Goal: Information Seeking & Learning: Learn about a topic

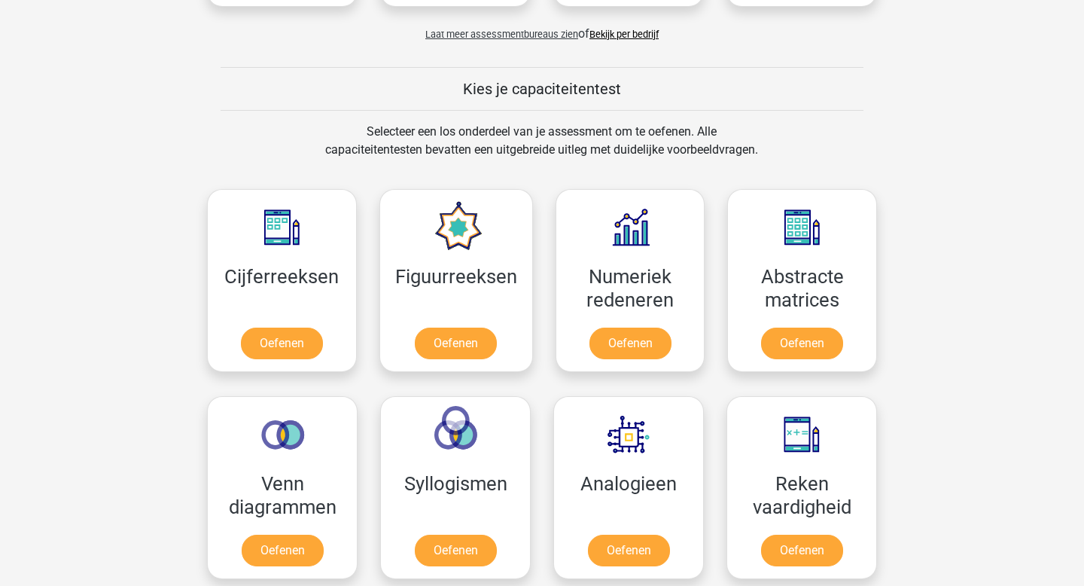
scroll to position [542, 0]
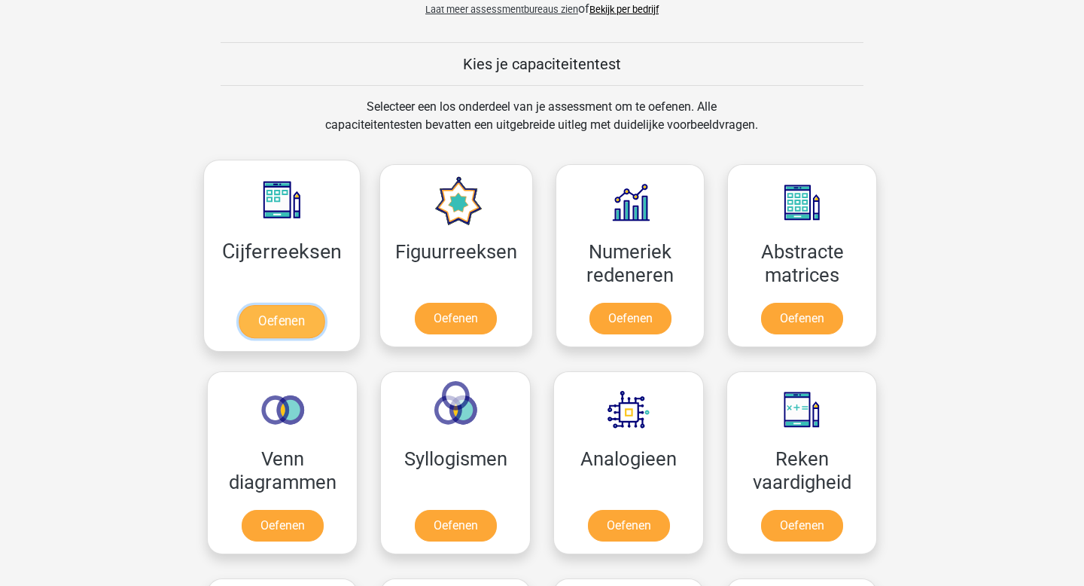
click at [301, 330] on link "Oefenen" at bounding box center [282, 321] width 86 height 33
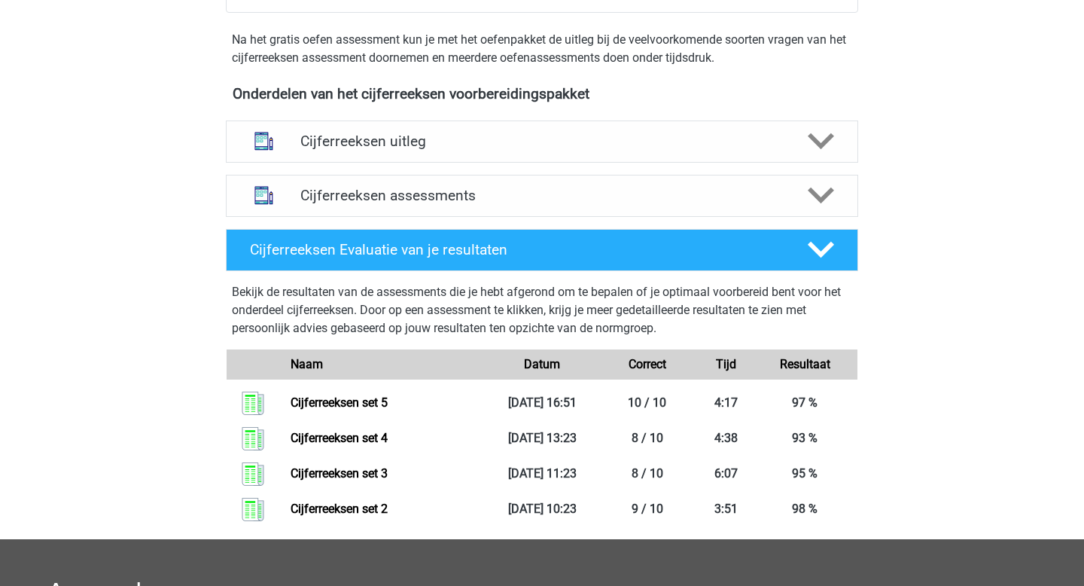
scroll to position [449, 0]
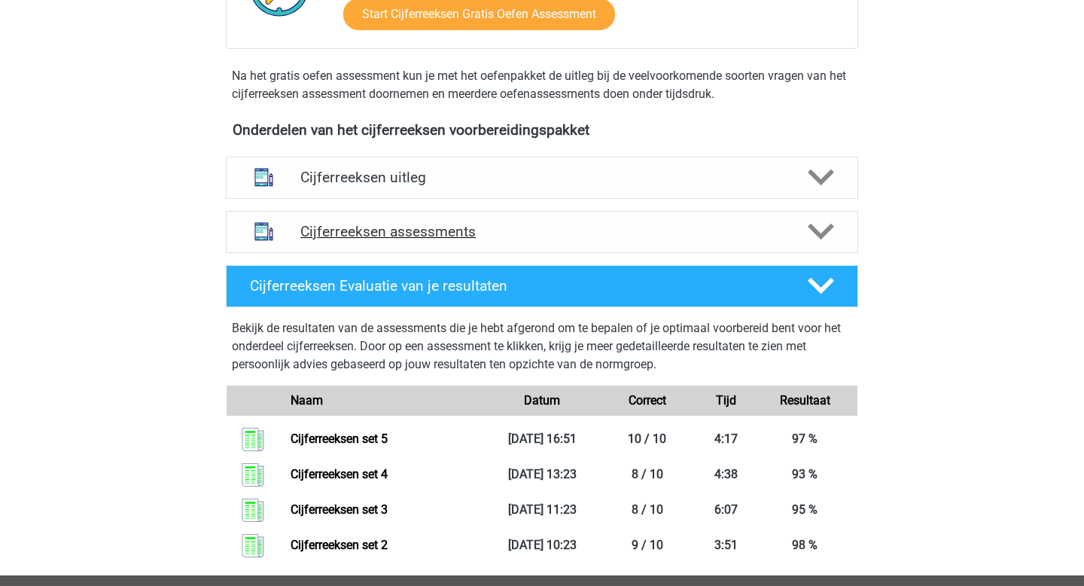
click at [421, 240] on h4 "Cijferreeksen assessments" at bounding box center [541, 231] width 483 height 17
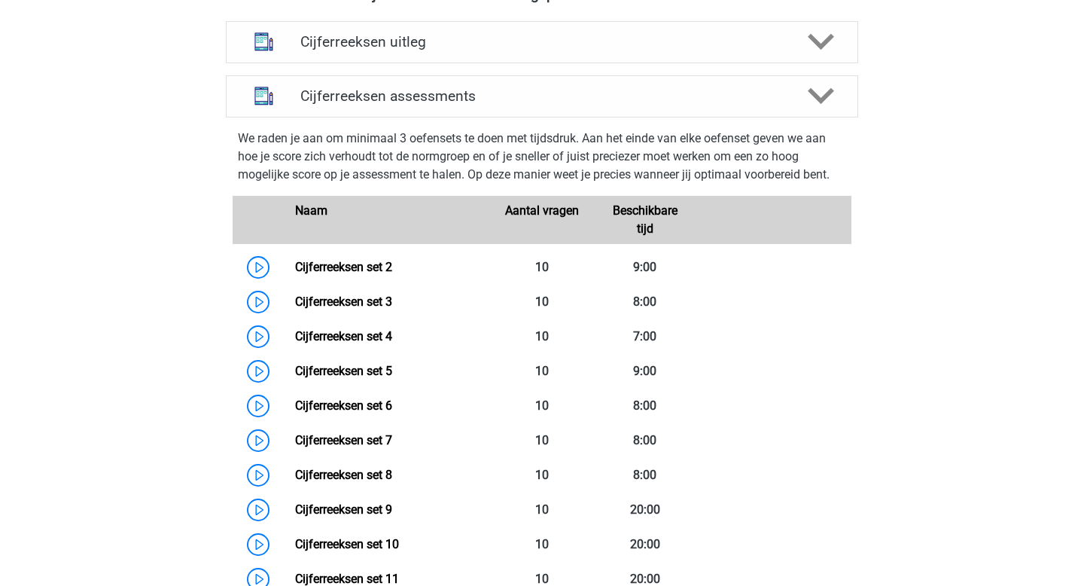
scroll to position [639, 0]
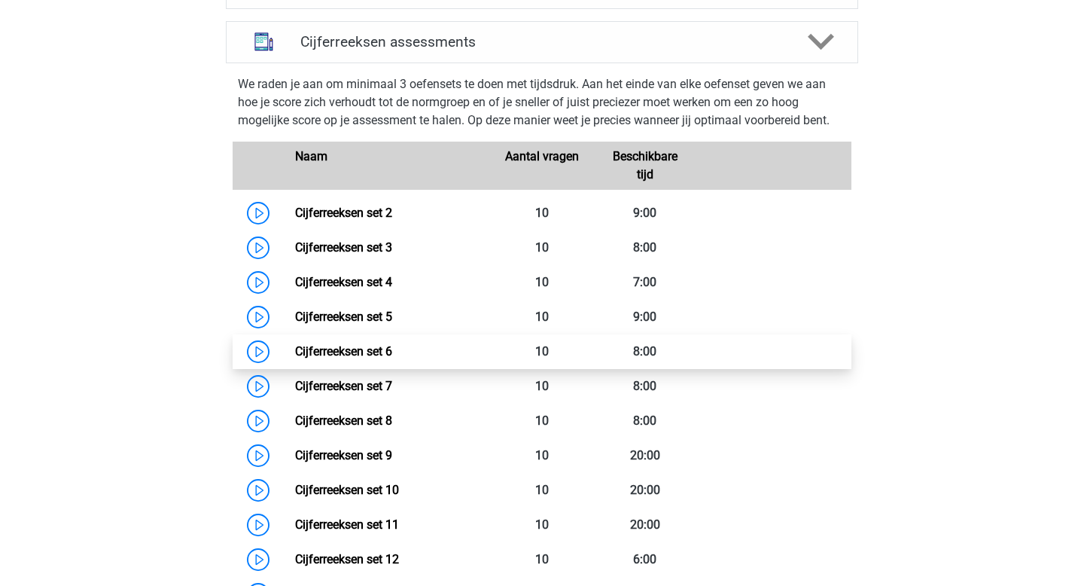
click at [358, 358] on link "Cijferreeksen set 6" at bounding box center [343, 351] width 97 height 14
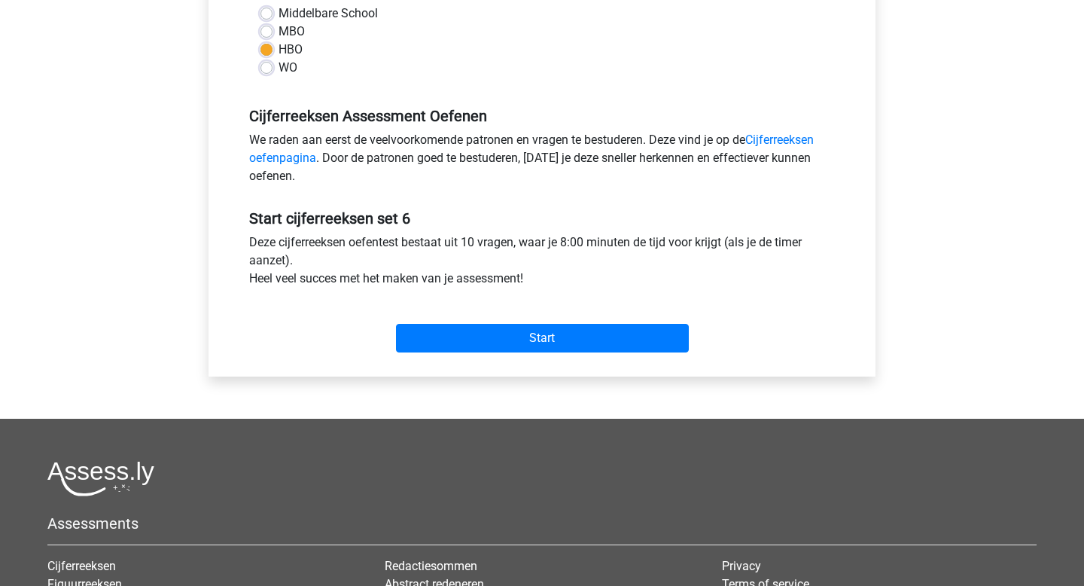
scroll to position [423, 0]
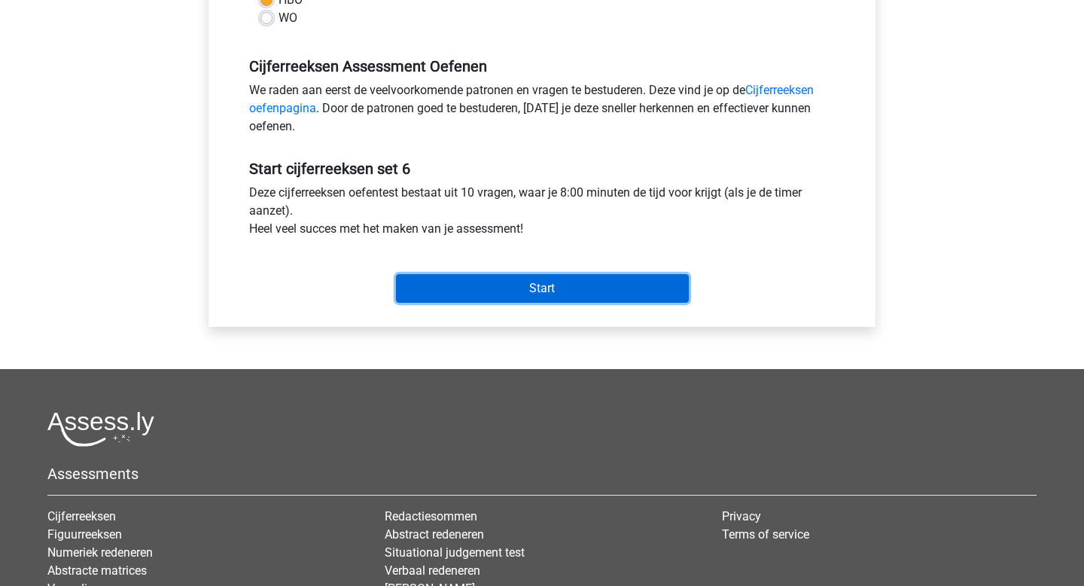
click at [496, 282] on input "Start" at bounding box center [542, 288] width 293 height 29
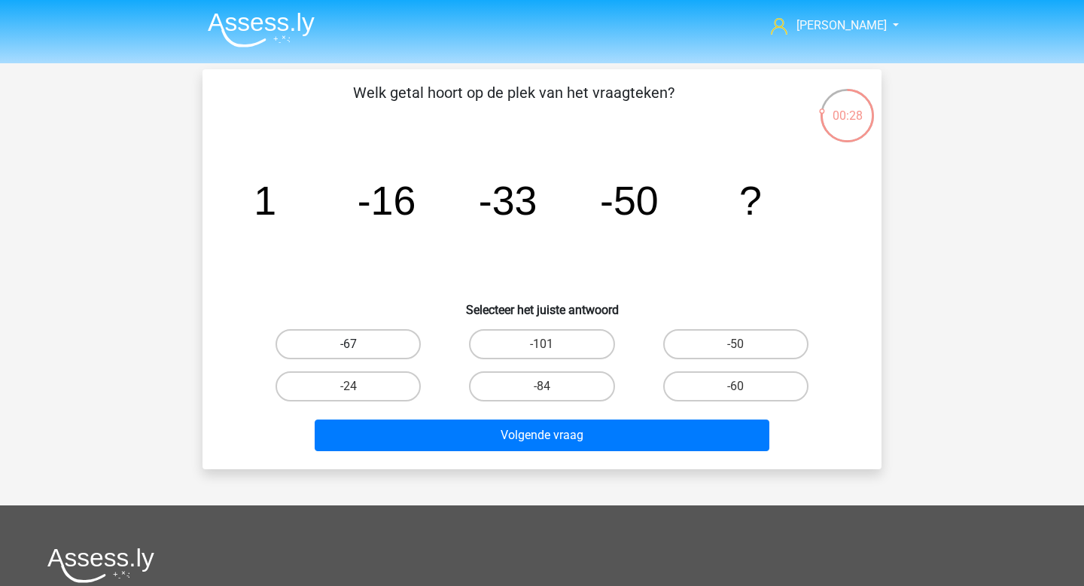
click at [373, 342] on label "-67" at bounding box center [347, 344] width 145 height 30
click at [358, 344] on input "-67" at bounding box center [353, 349] width 10 height 10
radio input "true"
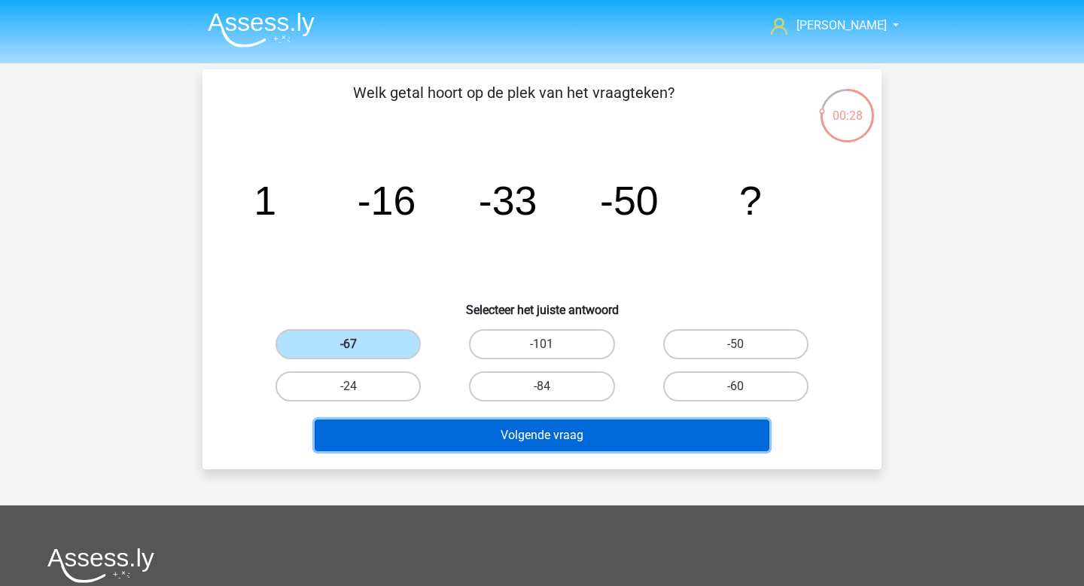
click at [491, 427] on button "Volgende vraag" at bounding box center [542, 435] width 455 height 32
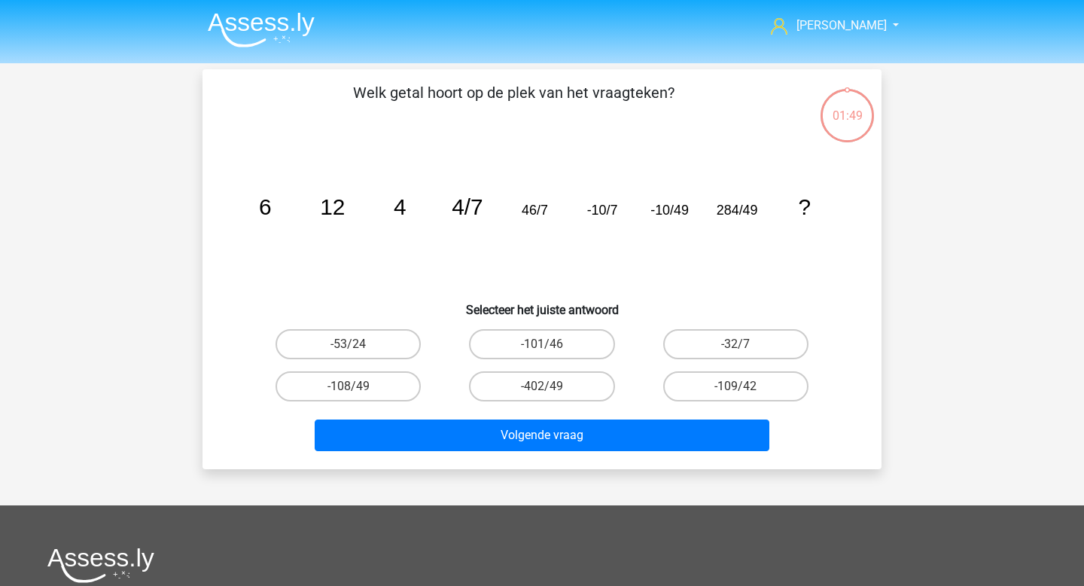
scroll to position [69, 0]
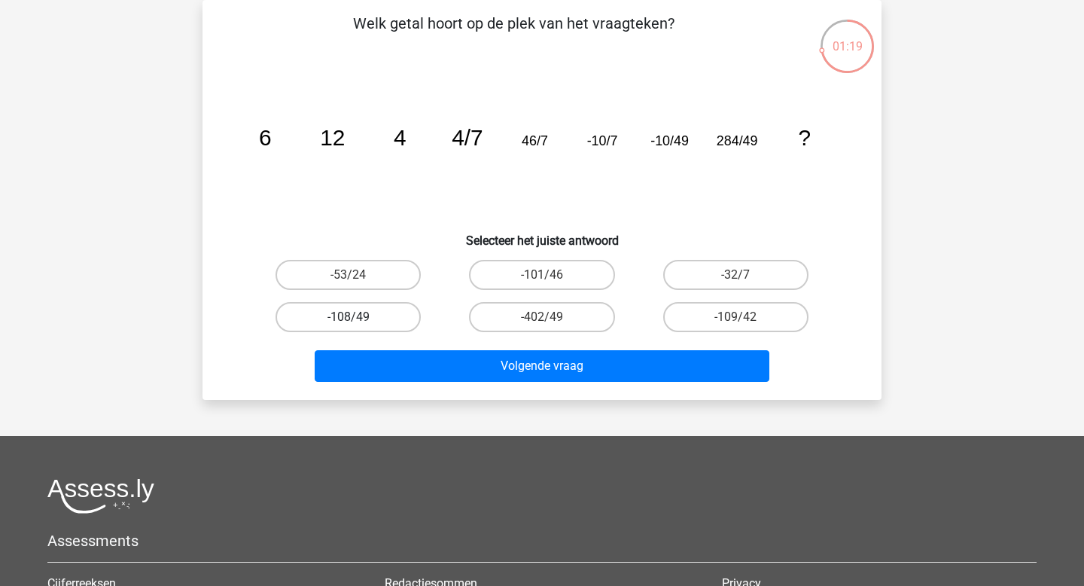
click at [402, 319] on label "-108/49" at bounding box center [347, 317] width 145 height 30
click at [358, 319] on input "-108/49" at bounding box center [353, 322] width 10 height 10
radio input "true"
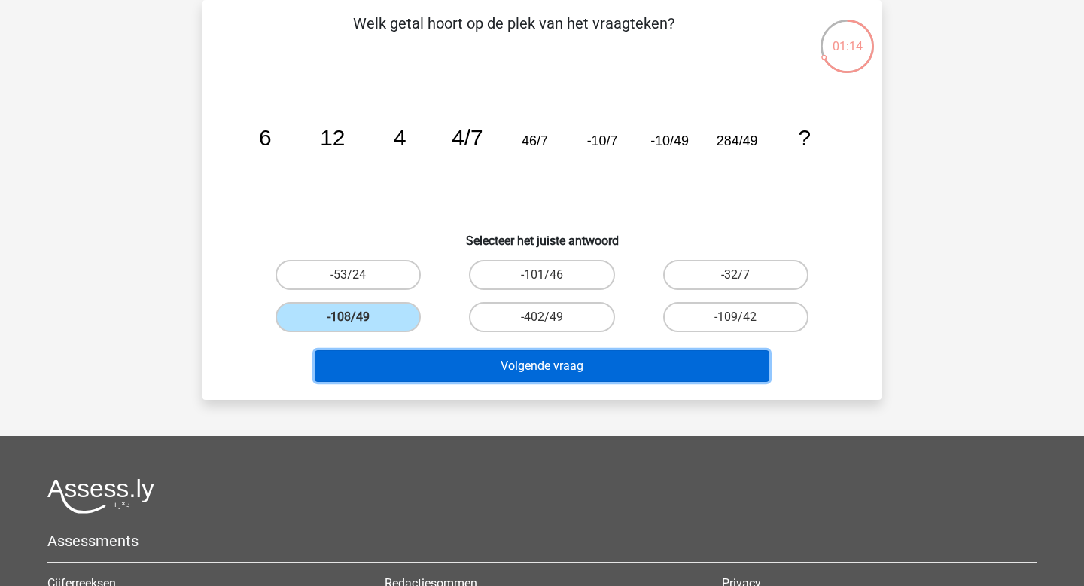
click at [562, 374] on button "Volgende vraag" at bounding box center [542, 366] width 455 height 32
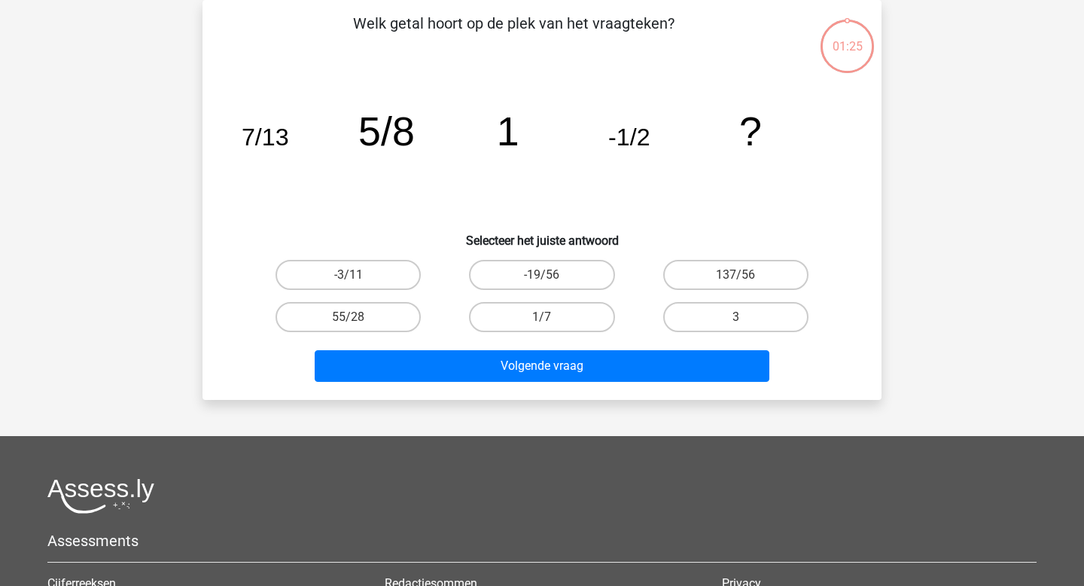
scroll to position [39, 0]
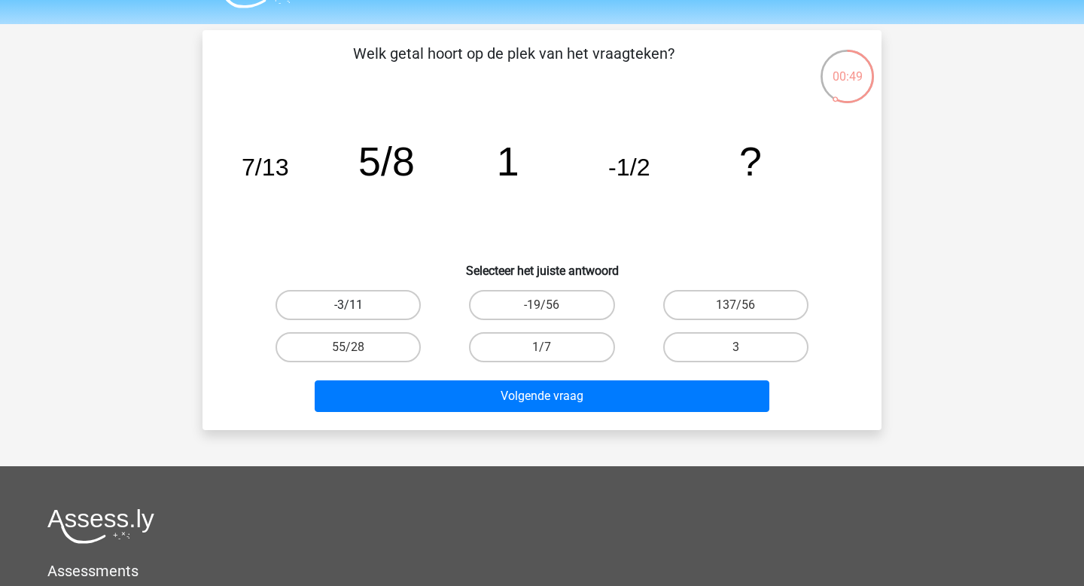
click at [386, 308] on label "-3/11" at bounding box center [347, 305] width 145 height 30
click at [358, 308] on input "-3/11" at bounding box center [353, 310] width 10 height 10
radio input "true"
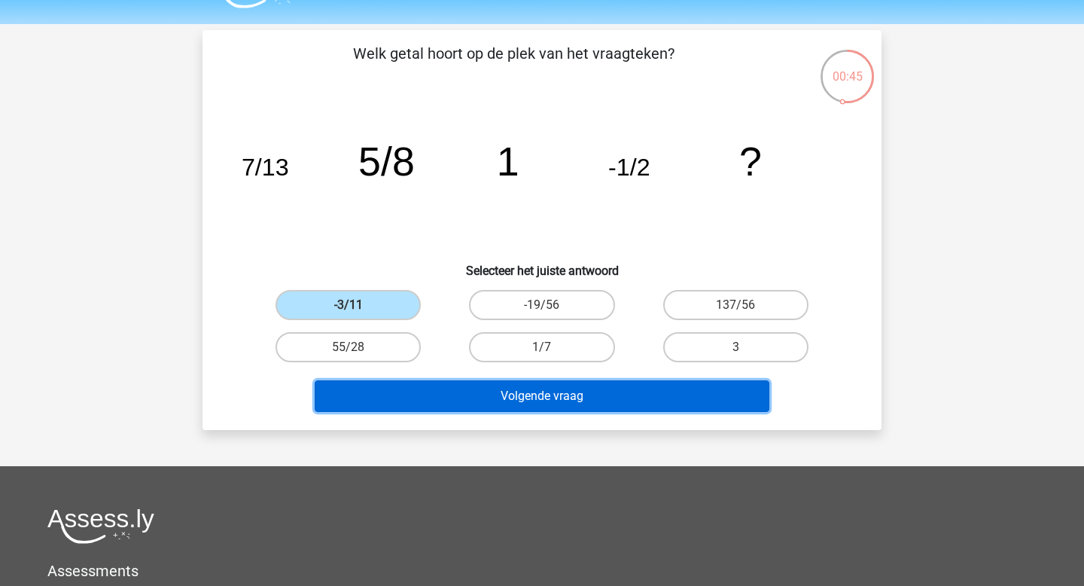
click at [476, 401] on button "Volgende vraag" at bounding box center [542, 396] width 455 height 32
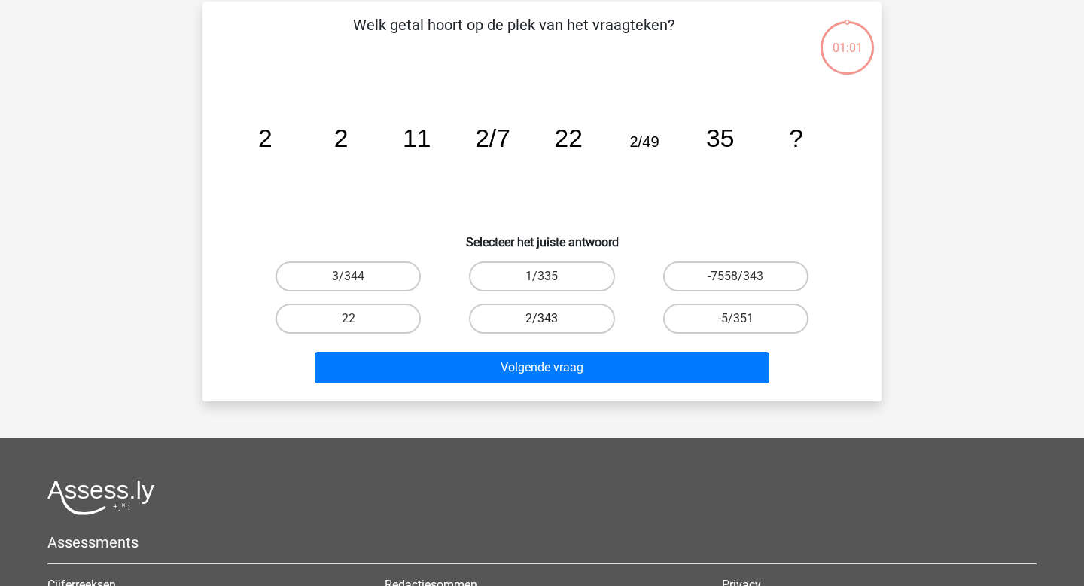
scroll to position [69, 0]
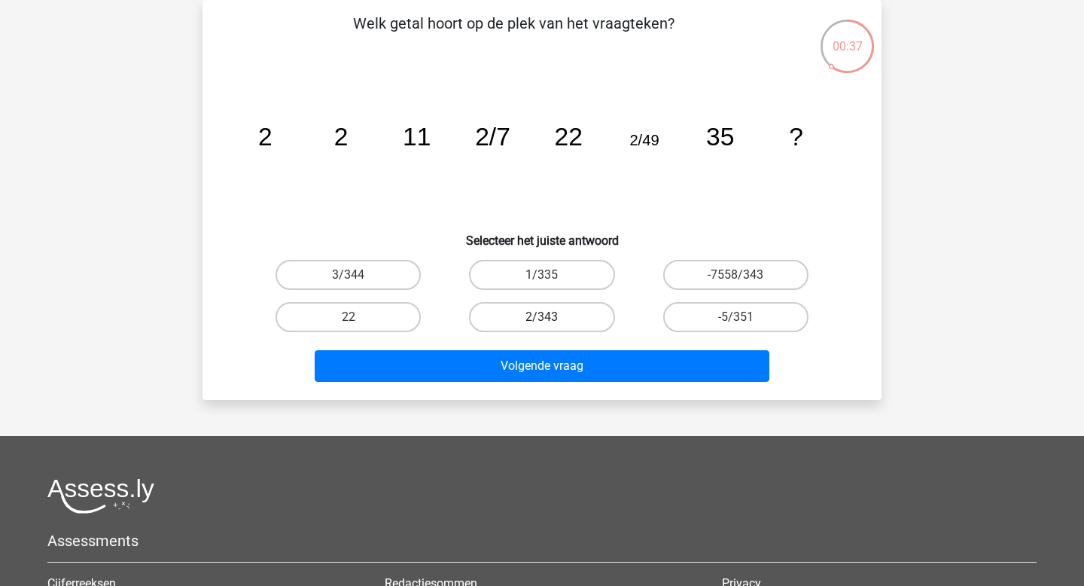
click at [534, 327] on label "2/343" at bounding box center [541, 317] width 145 height 30
click at [542, 327] on input "2/343" at bounding box center [547, 322] width 10 height 10
radio input "true"
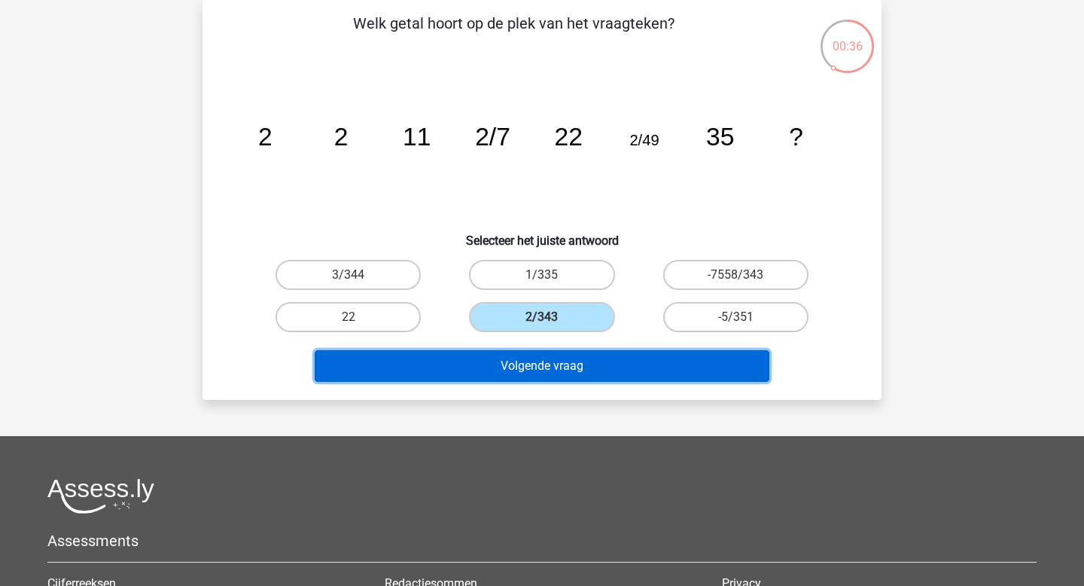
click at [545, 376] on button "Volgende vraag" at bounding box center [542, 366] width 455 height 32
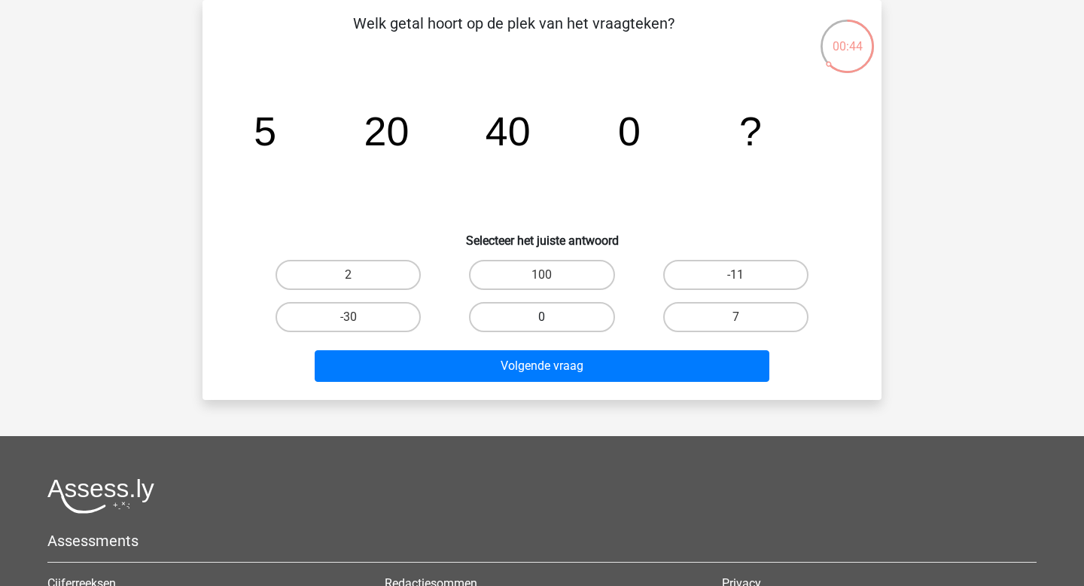
click at [571, 315] on label "0" at bounding box center [541, 317] width 145 height 30
click at [552, 317] on input "0" at bounding box center [547, 322] width 10 height 10
radio input "true"
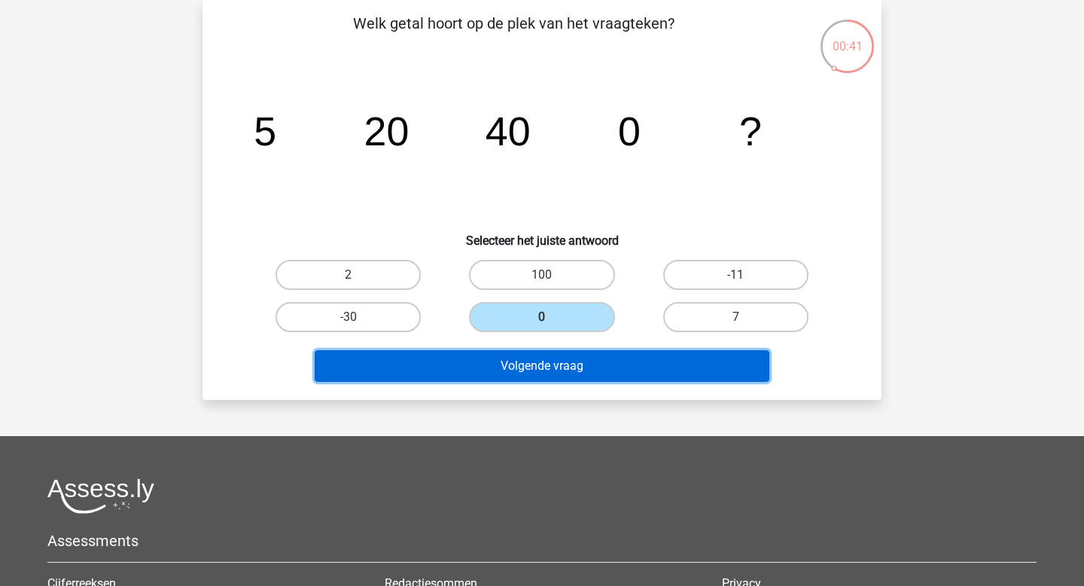
click at [550, 364] on button "Volgende vraag" at bounding box center [542, 366] width 455 height 32
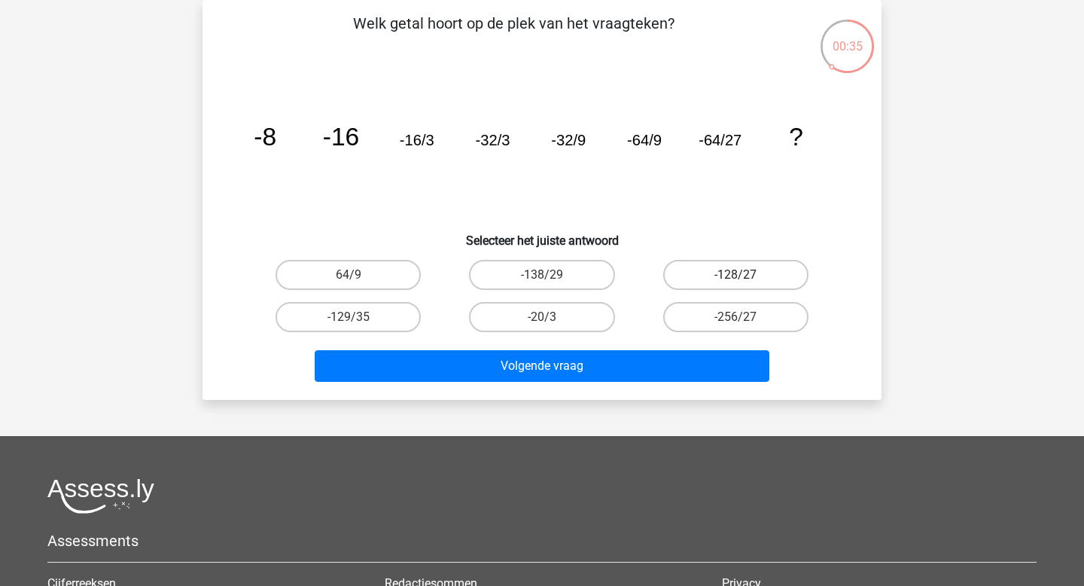
click at [725, 279] on label "-128/27" at bounding box center [735, 275] width 145 height 30
click at [735, 279] on input "-128/27" at bounding box center [740, 280] width 10 height 10
radio input "true"
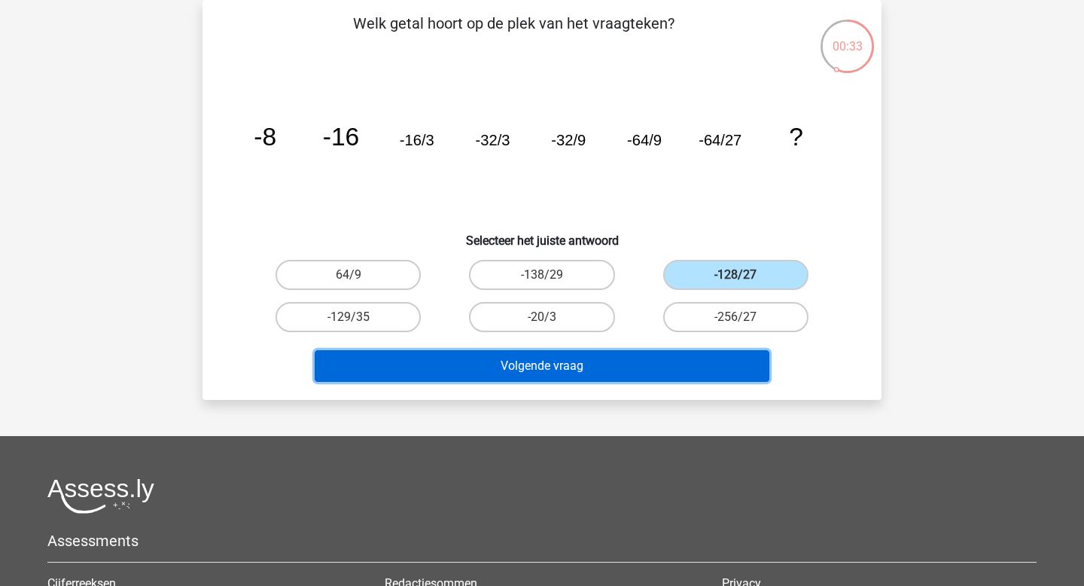
click at [604, 372] on button "Volgende vraag" at bounding box center [542, 366] width 455 height 32
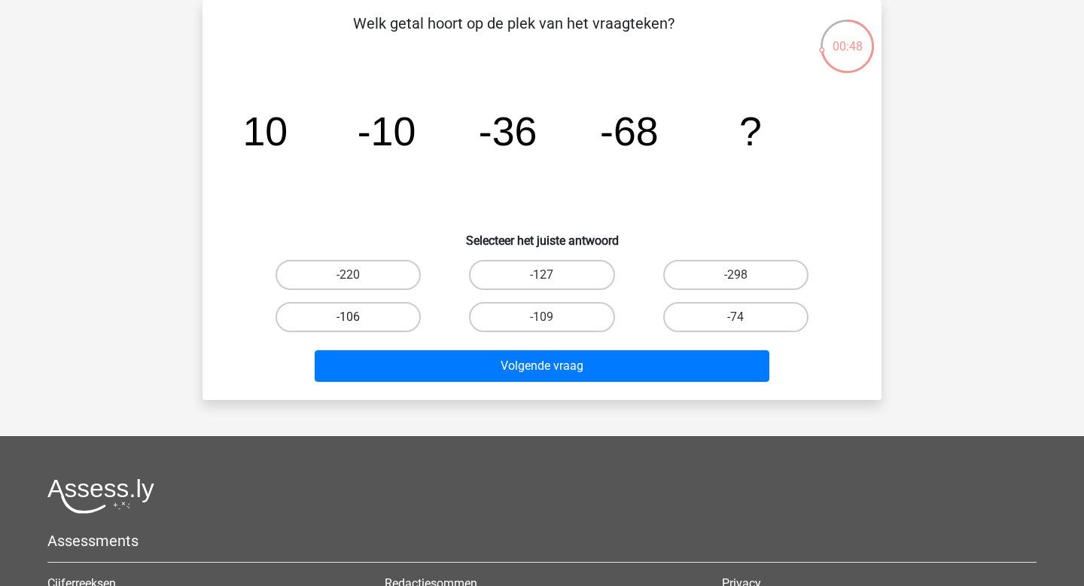
click at [379, 317] on label "-106" at bounding box center [347, 317] width 145 height 30
click at [358, 317] on input "-106" at bounding box center [353, 322] width 10 height 10
radio input "true"
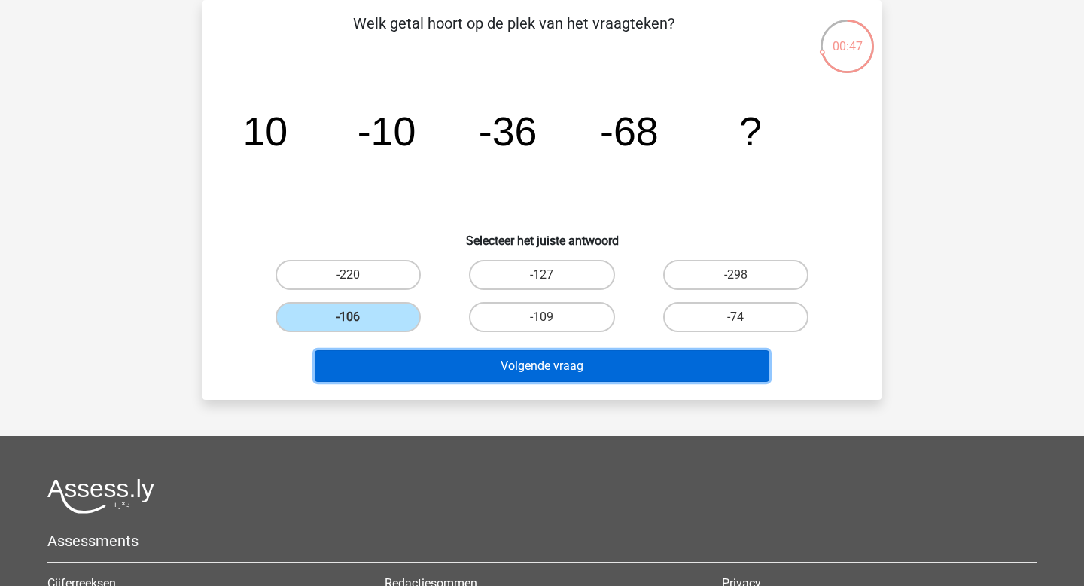
click at [501, 367] on button "Volgende vraag" at bounding box center [542, 366] width 455 height 32
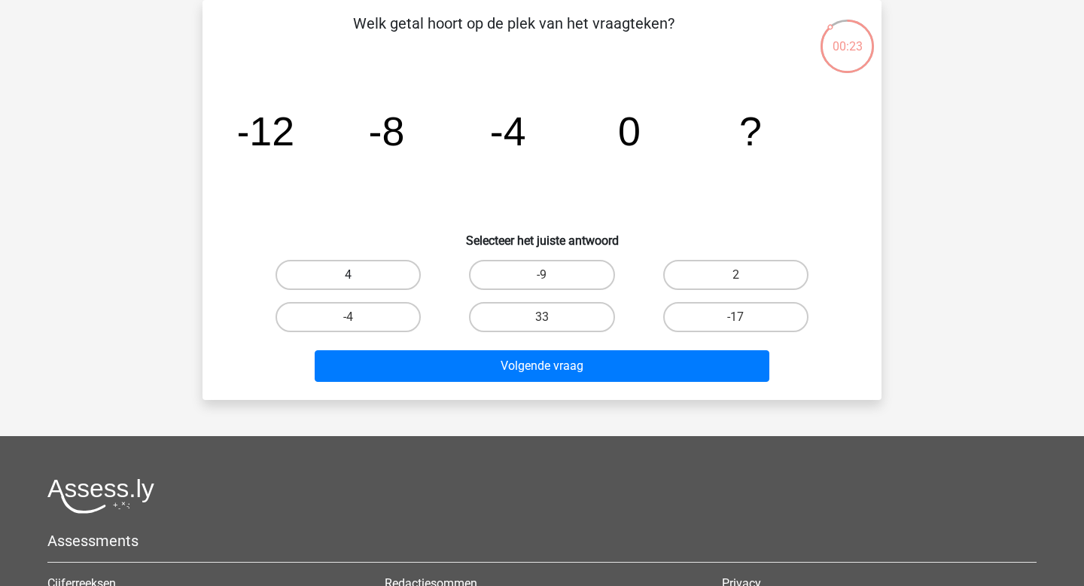
click at [388, 283] on label "4" at bounding box center [347, 275] width 145 height 30
click at [358, 283] on input "4" at bounding box center [353, 280] width 10 height 10
radio input "true"
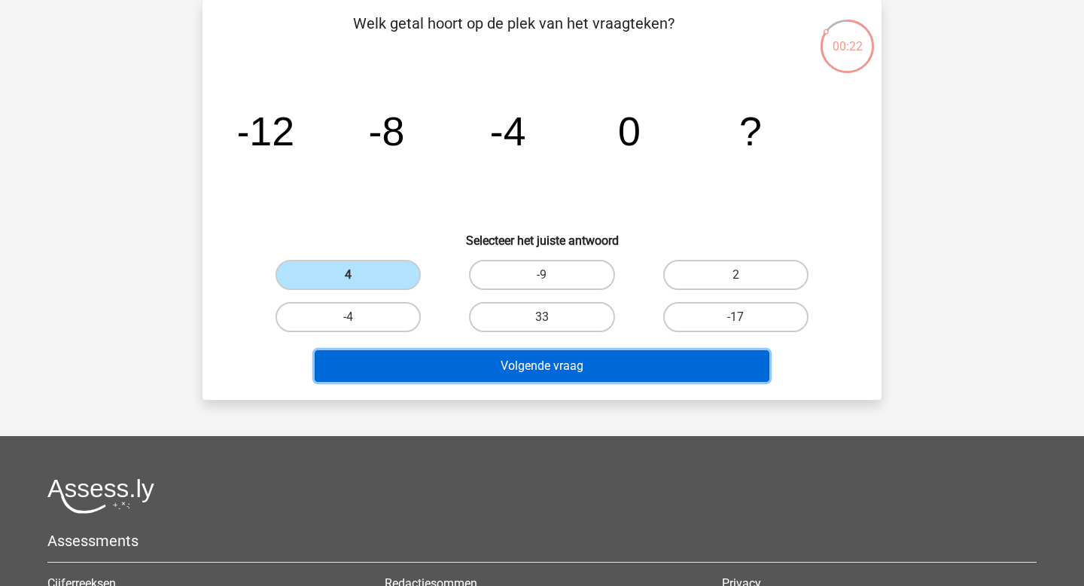
click at [461, 372] on button "Volgende vraag" at bounding box center [542, 366] width 455 height 32
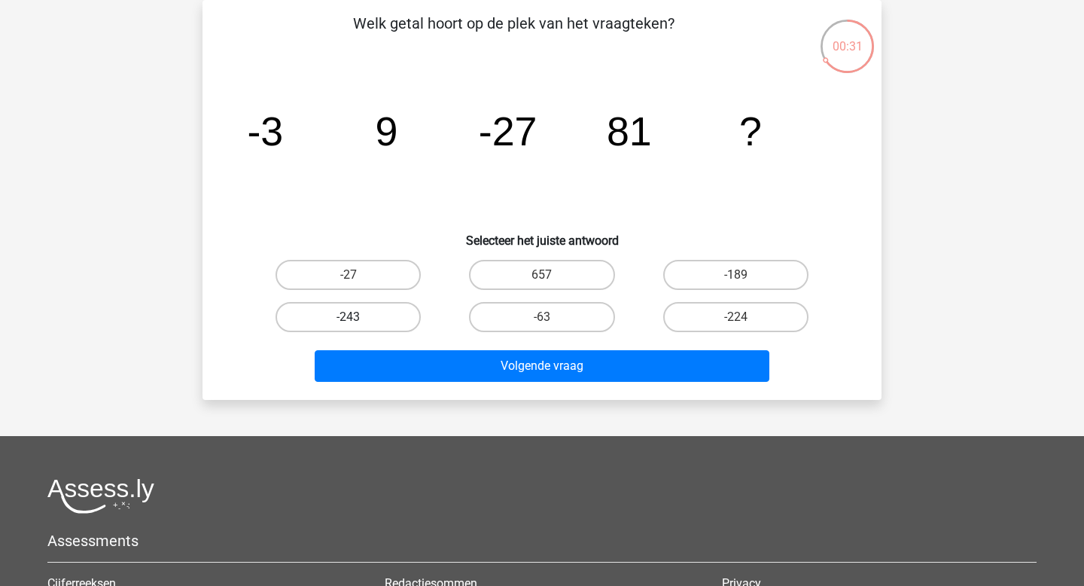
click at [376, 321] on label "-243" at bounding box center [347, 317] width 145 height 30
click at [358, 321] on input "-243" at bounding box center [353, 322] width 10 height 10
radio input "true"
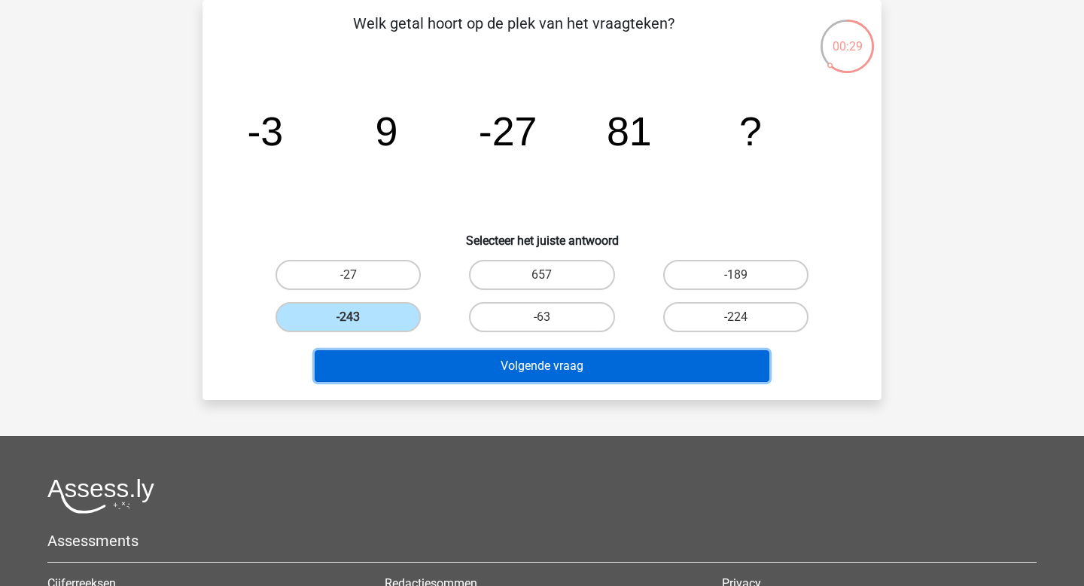
click at [477, 367] on button "Volgende vraag" at bounding box center [542, 366] width 455 height 32
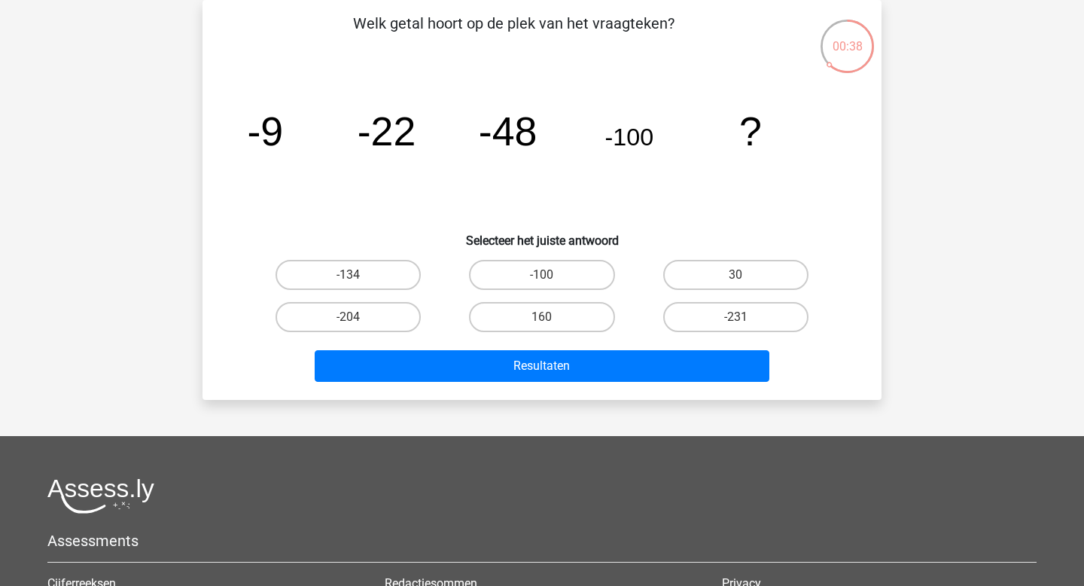
click at [338, 301] on div "-204" at bounding box center [347, 317] width 193 height 42
click at [338, 312] on label "-204" at bounding box center [347, 317] width 145 height 30
click at [348, 317] on input "-204" at bounding box center [353, 322] width 10 height 10
radio input "true"
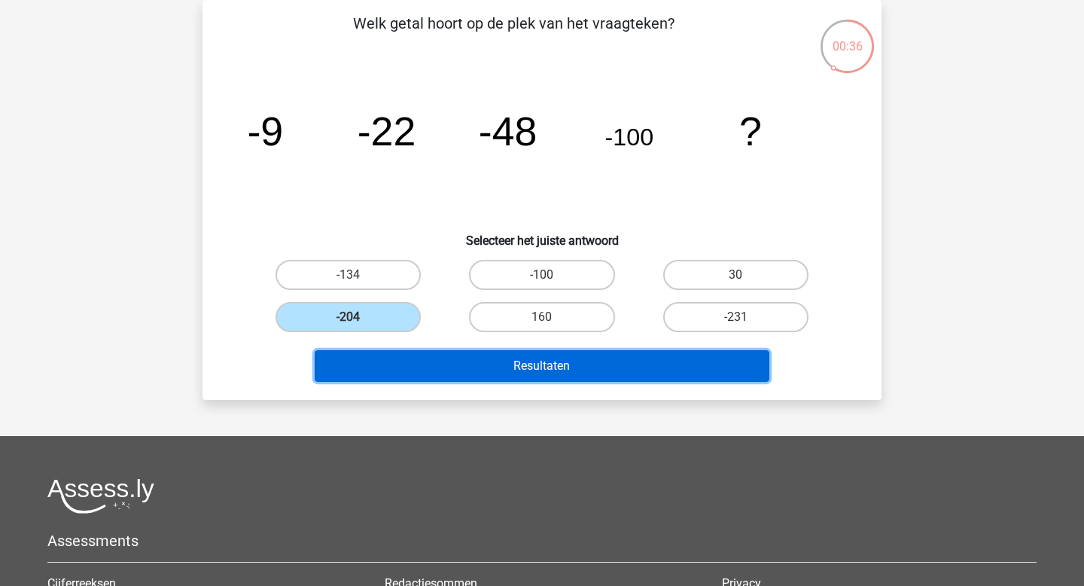
click at [473, 360] on button "Resultaten" at bounding box center [542, 366] width 455 height 32
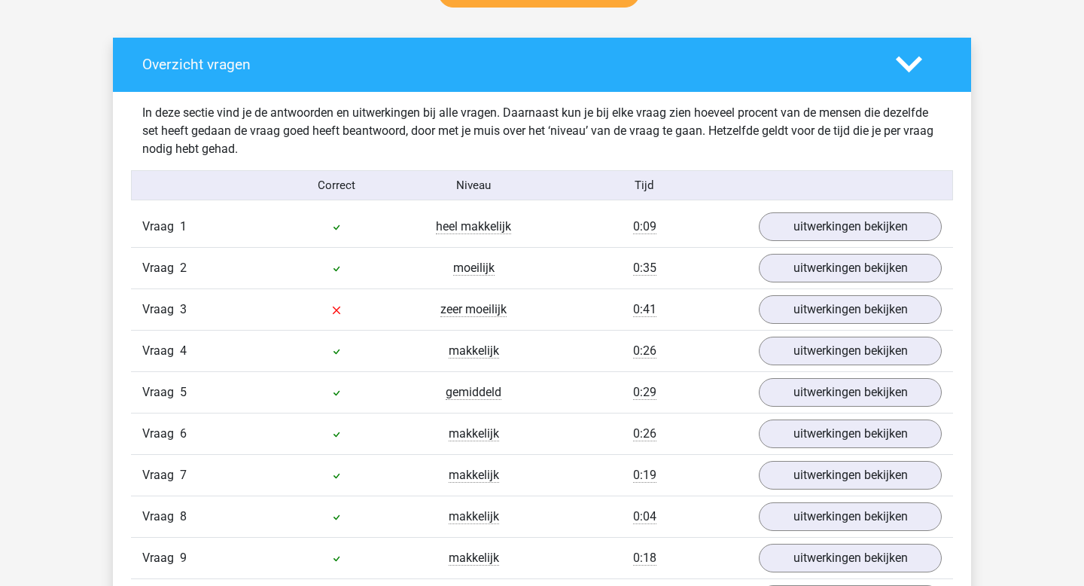
scroll to position [835, 0]
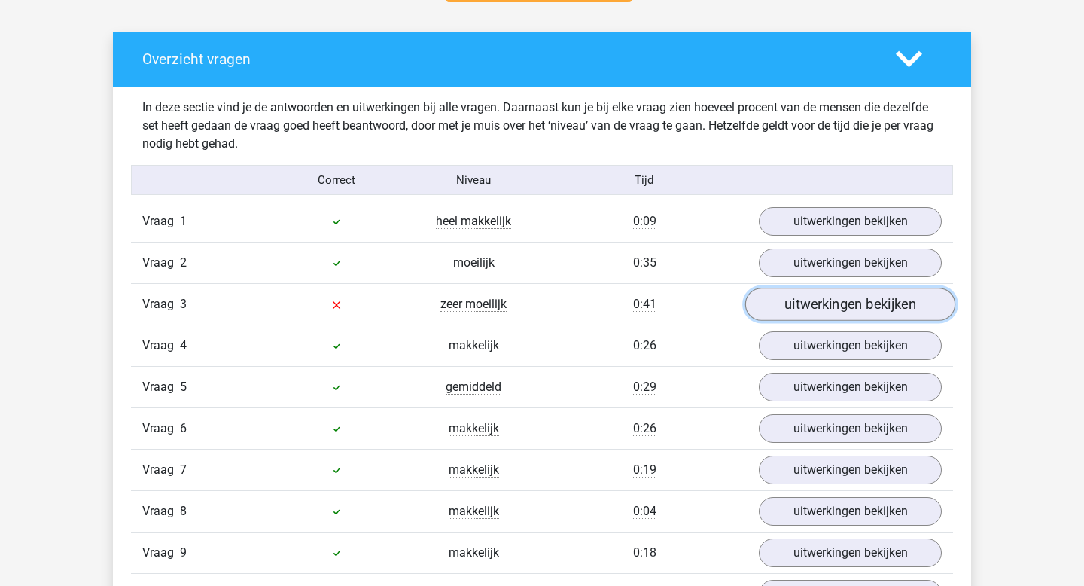
click at [778, 301] on link "uitwerkingen bekijken" at bounding box center [850, 304] width 210 height 33
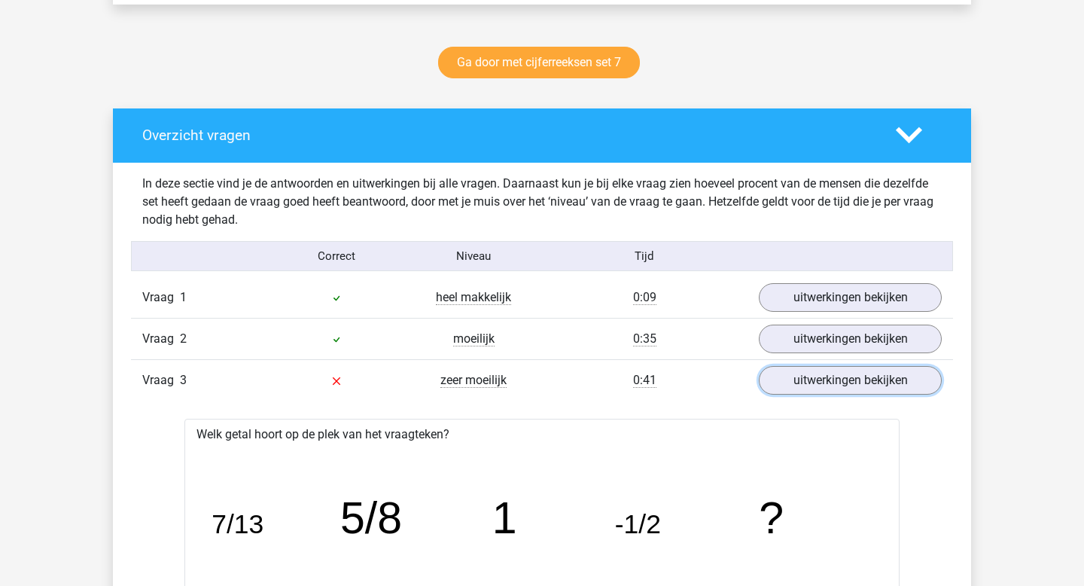
scroll to position [725, 0]
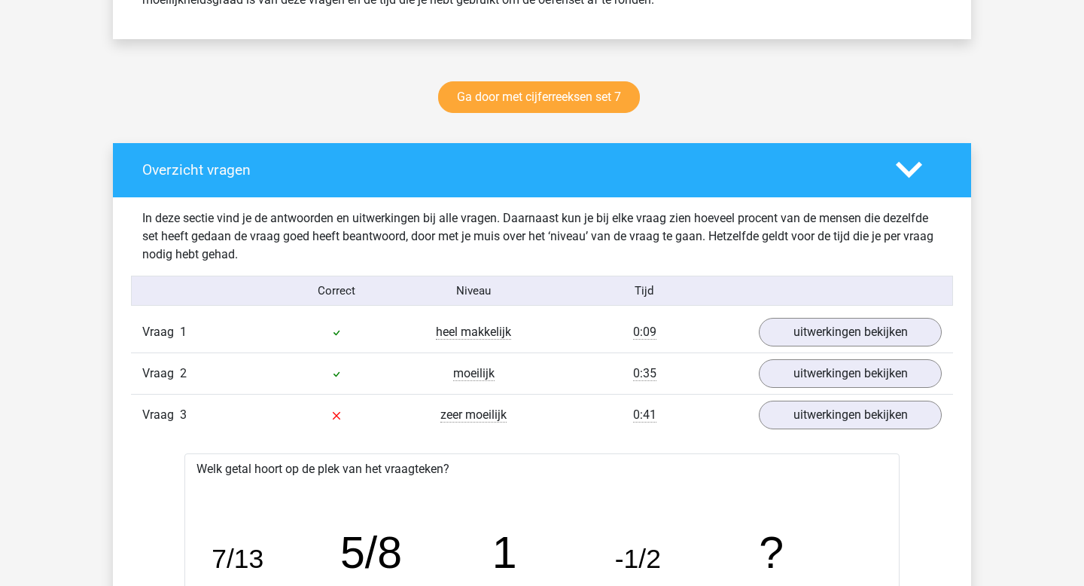
click at [844, 391] on div "Vraag 2 moeilijk 0:35 uitwerkingen bekijken" at bounding box center [542, 372] width 822 height 41
click at [847, 382] on link "uitwerkingen bekijken" at bounding box center [850, 373] width 210 height 33
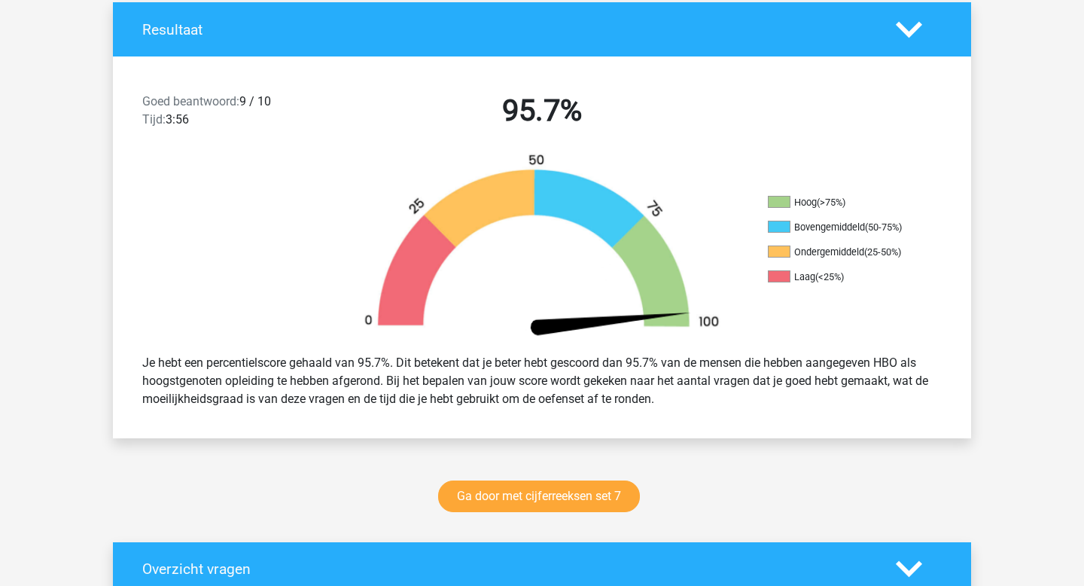
scroll to position [0, 0]
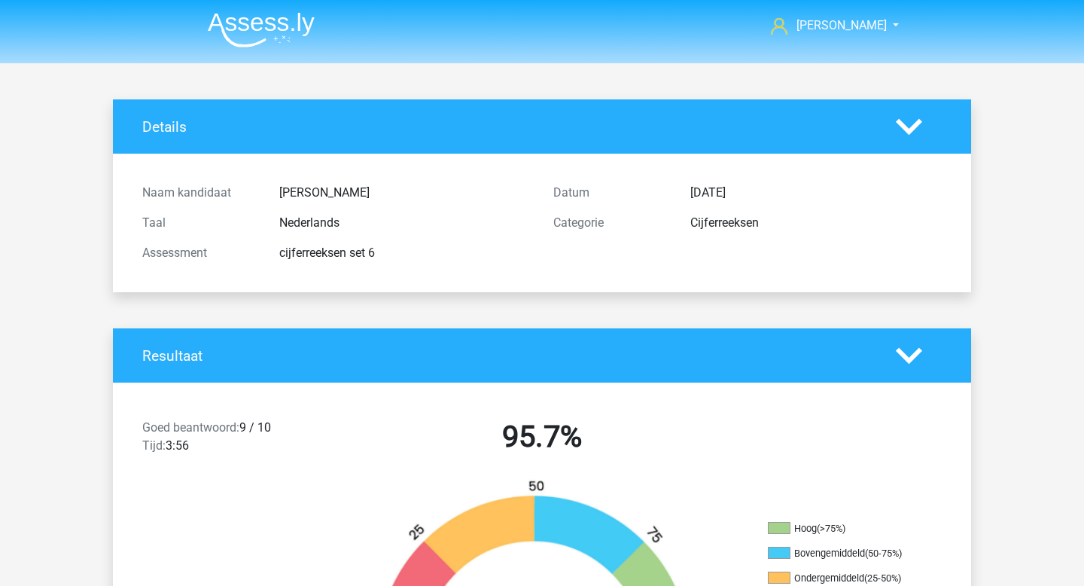
click at [246, 20] on img at bounding box center [261, 29] width 107 height 35
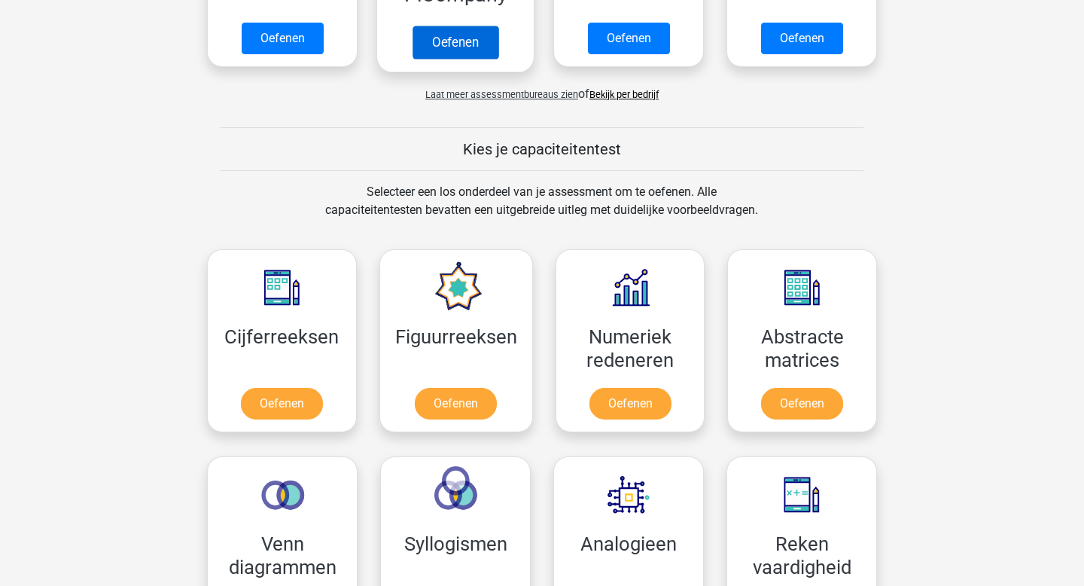
scroll to position [482, 0]
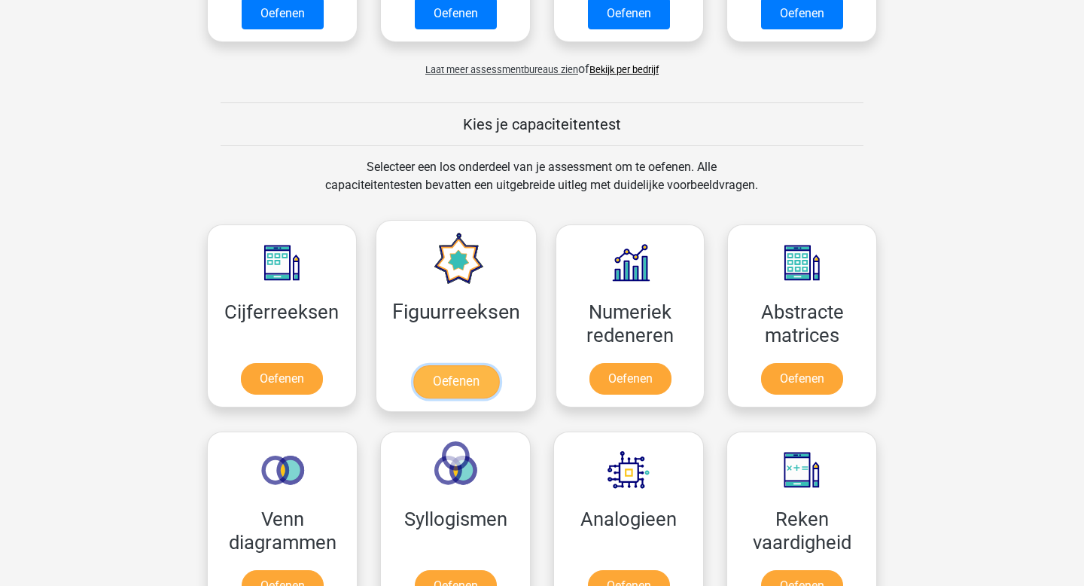
click at [439, 384] on link "Oefenen" at bounding box center [455, 381] width 86 height 33
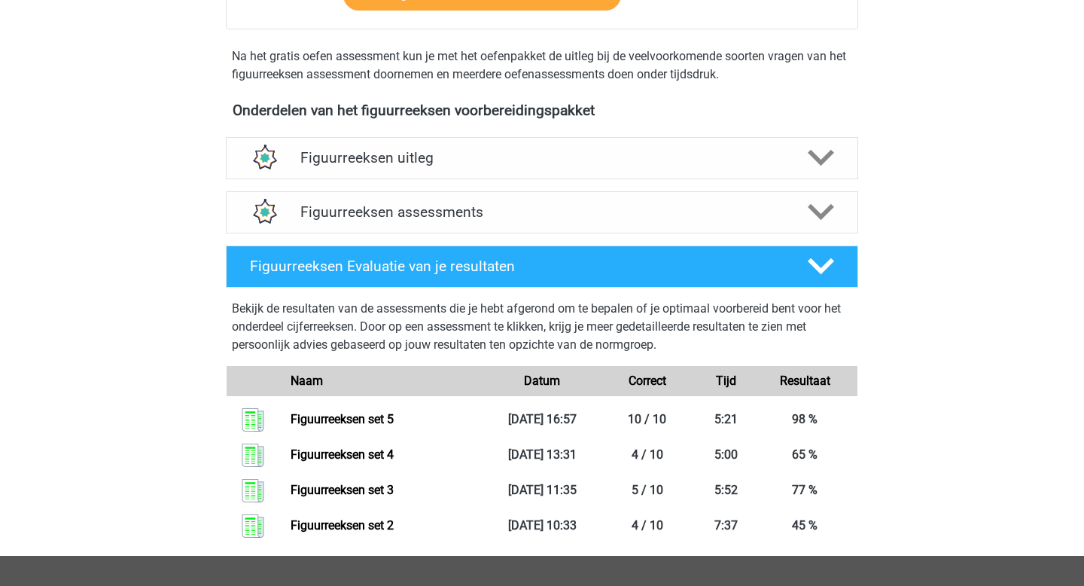
scroll to position [475, 0]
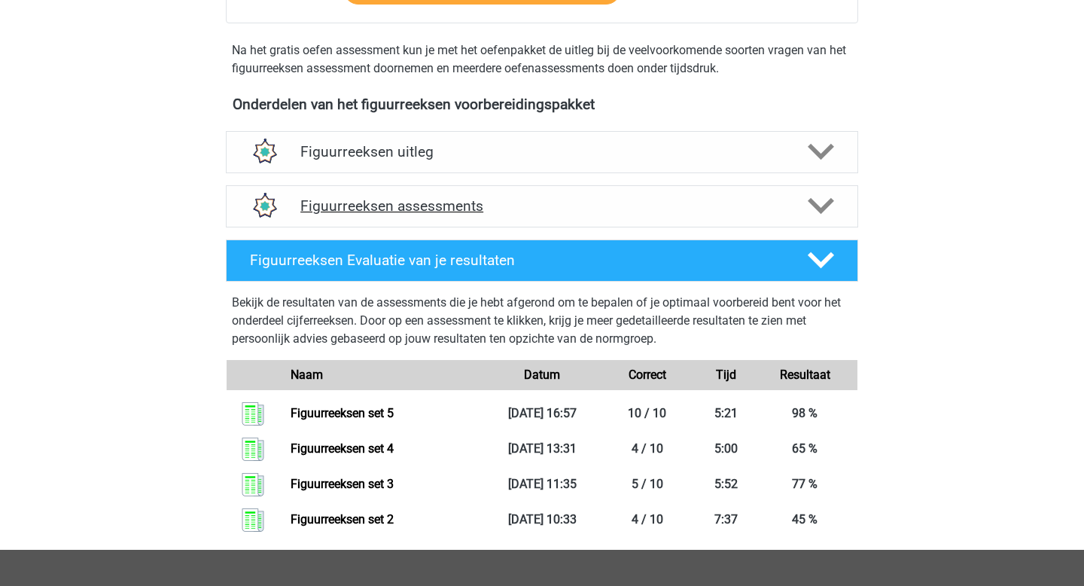
click at [416, 195] on div "Figuurreeksen assessments" at bounding box center [542, 206] width 632 height 42
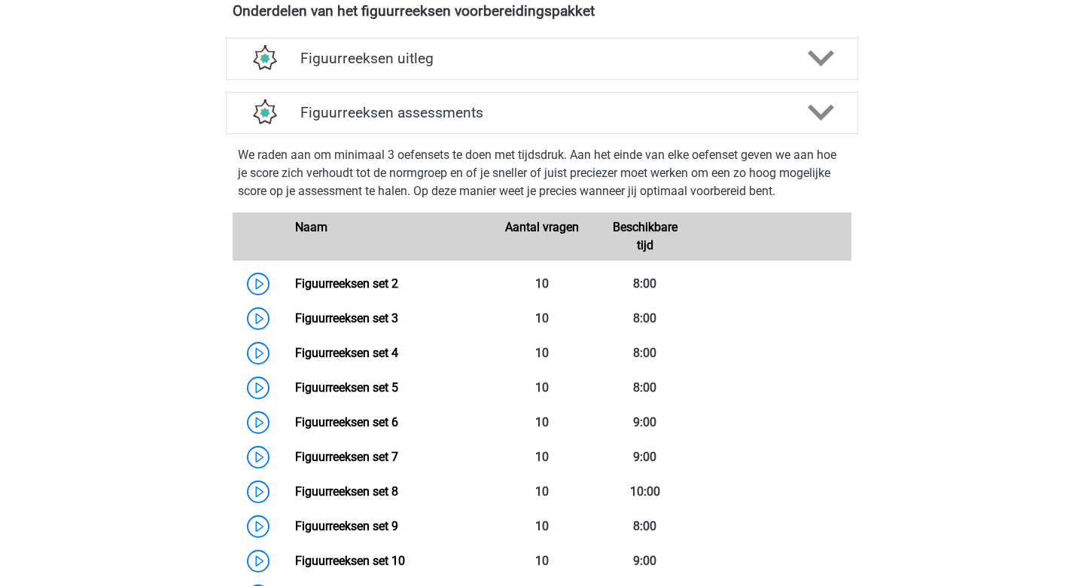
scroll to position [617, 0]
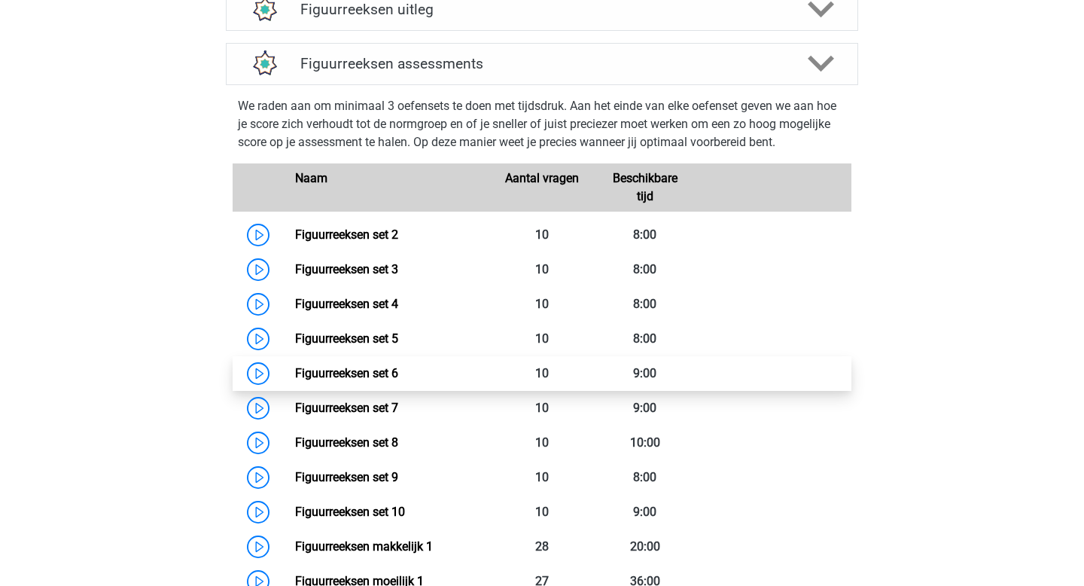
click at [295, 379] on link "Figuurreeksen set 6" at bounding box center [346, 373] width 103 height 14
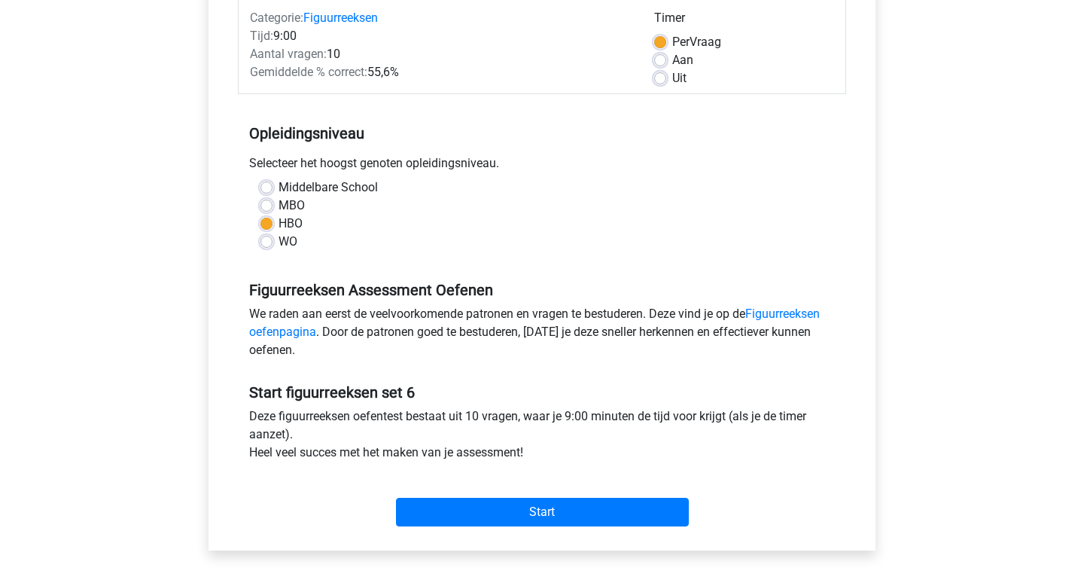
scroll to position [309, 0]
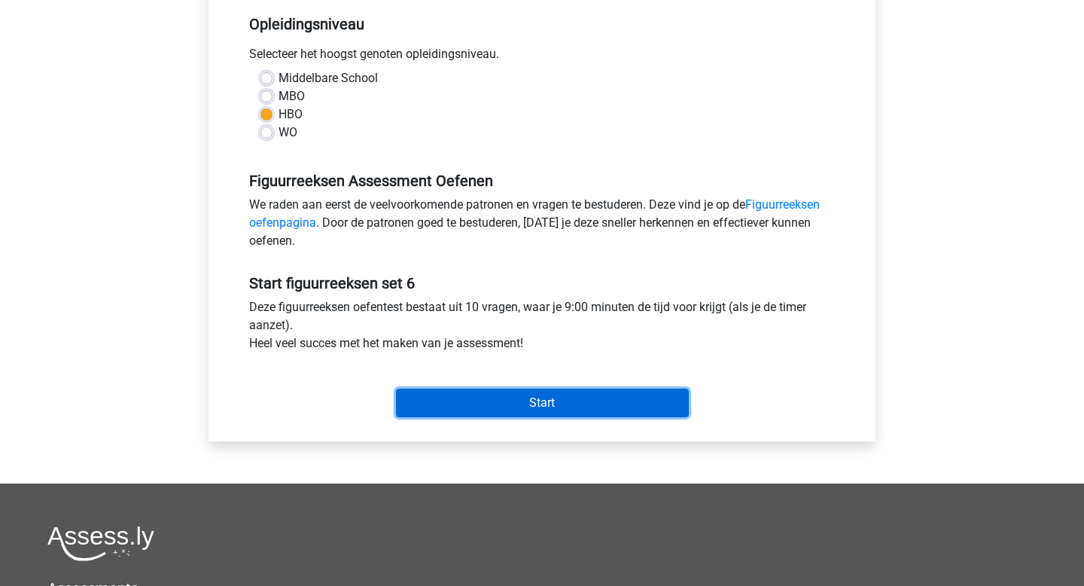
click at [459, 413] on input "Start" at bounding box center [542, 402] width 293 height 29
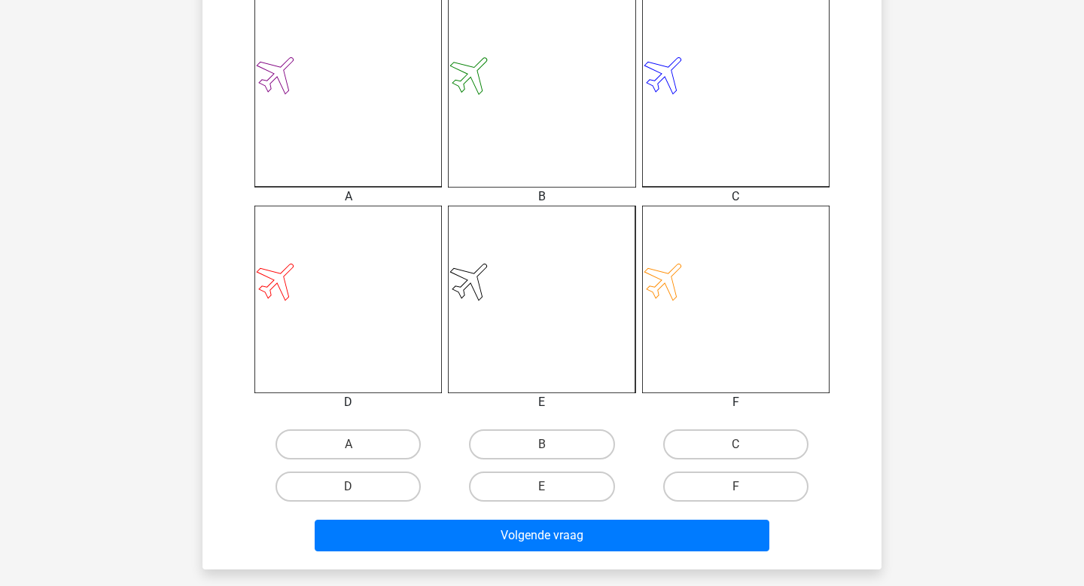
scroll to position [433, 0]
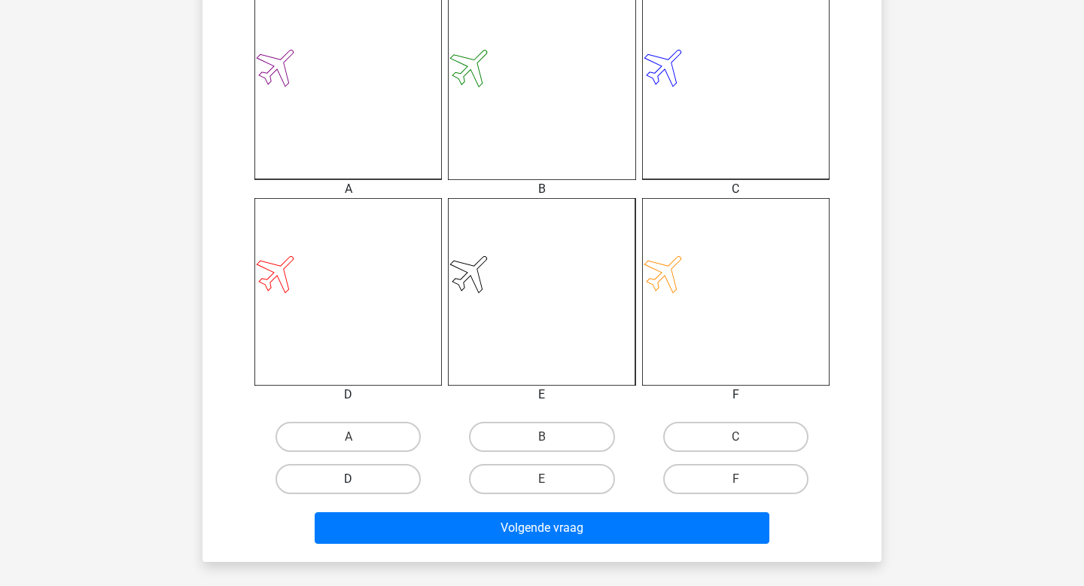
click at [412, 487] on label "D" at bounding box center [347, 479] width 145 height 30
click at [358, 487] on input "D" at bounding box center [353, 484] width 10 height 10
radio input "true"
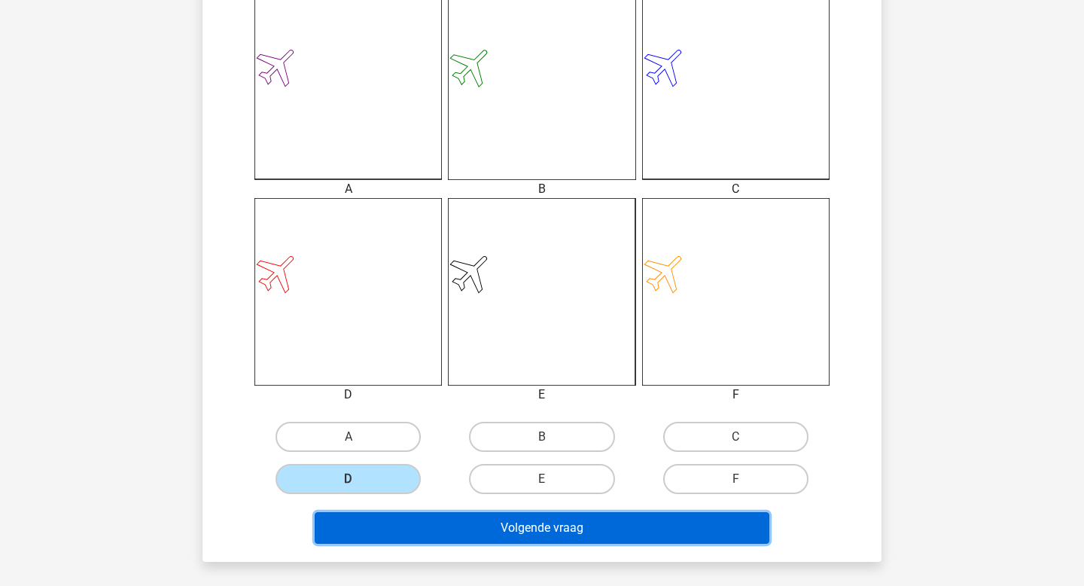
click at [465, 532] on button "Volgende vraag" at bounding box center [542, 528] width 455 height 32
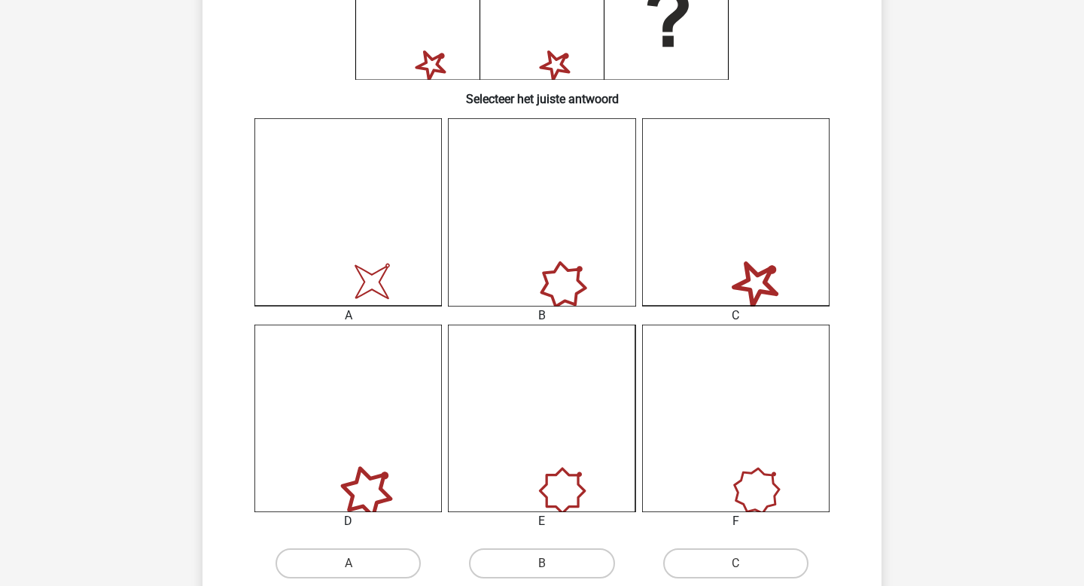
scroll to position [384, 0]
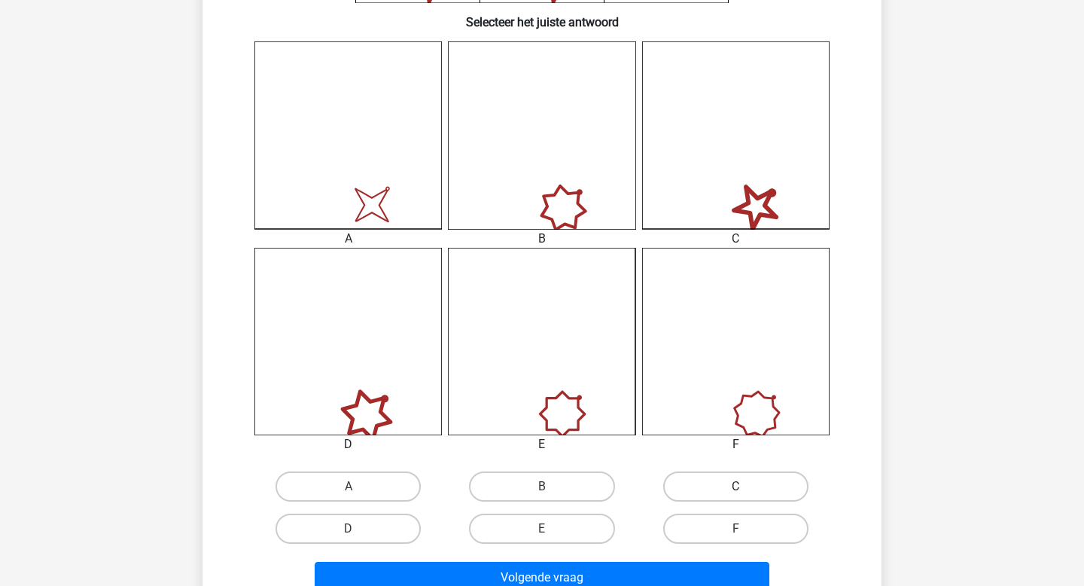
click at [679, 481] on label "C" at bounding box center [735, 486] width 145 height 30
click at [735, 486] on input "C" at bounding box center [740, 491] width 10 height 10
radio input "true"
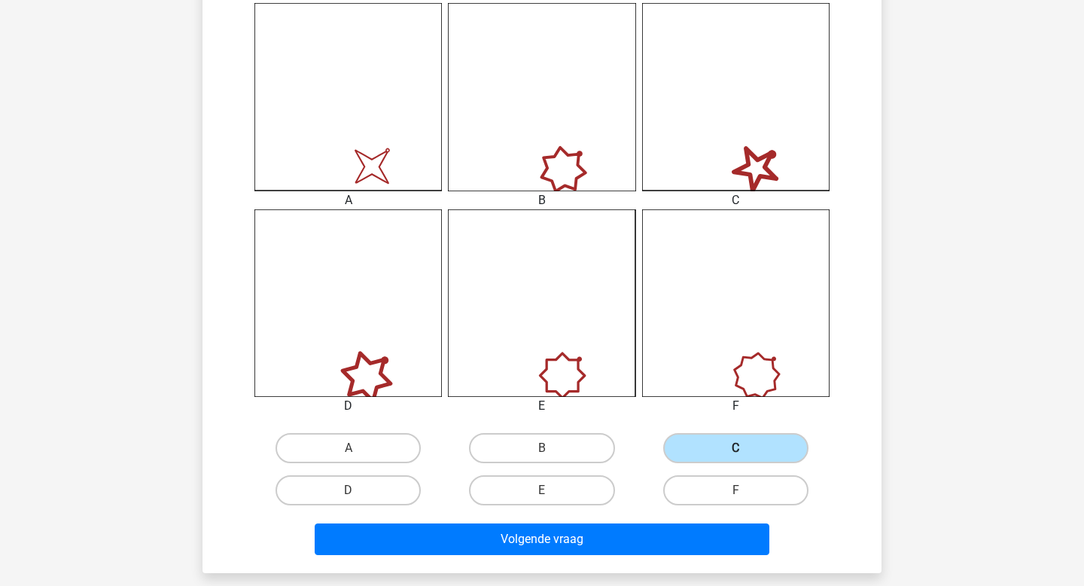
scroll to position [481, 0]
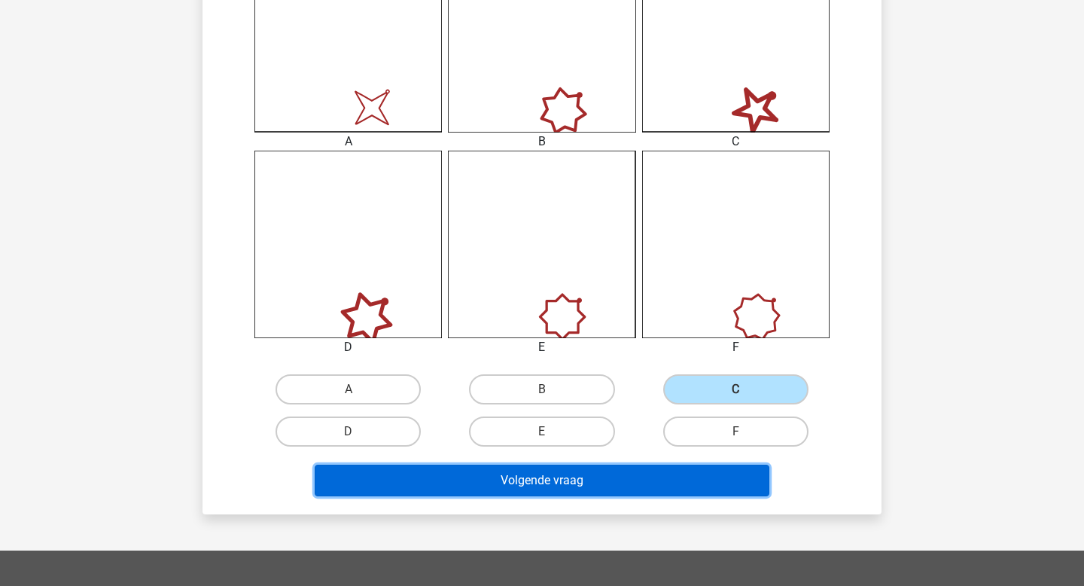
click at [608, 484] on button "Volgende vraag" at bounding box center [542, 480] width 455 height 32
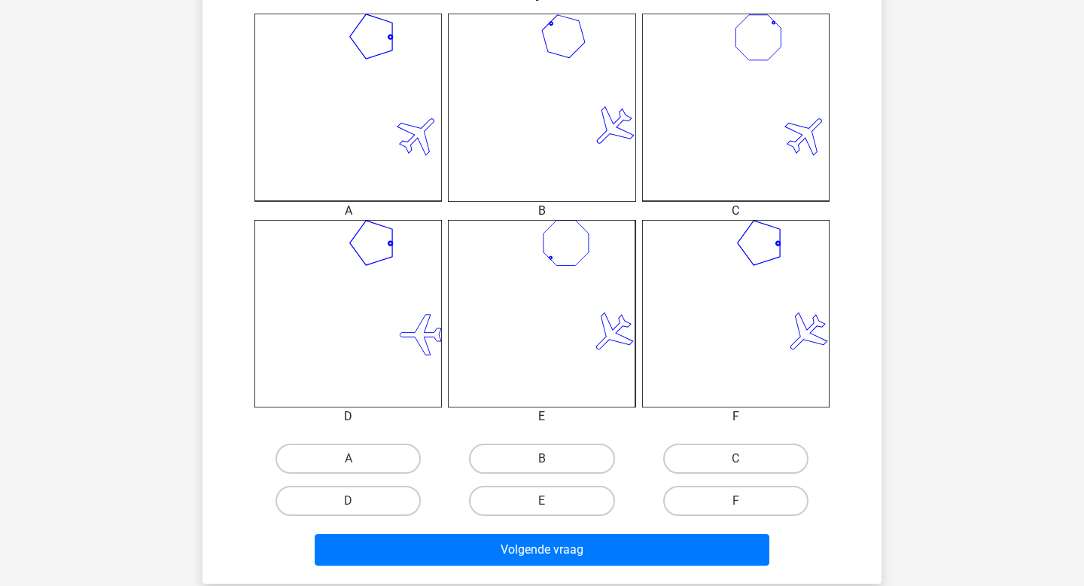
scroll to position [433, 0]
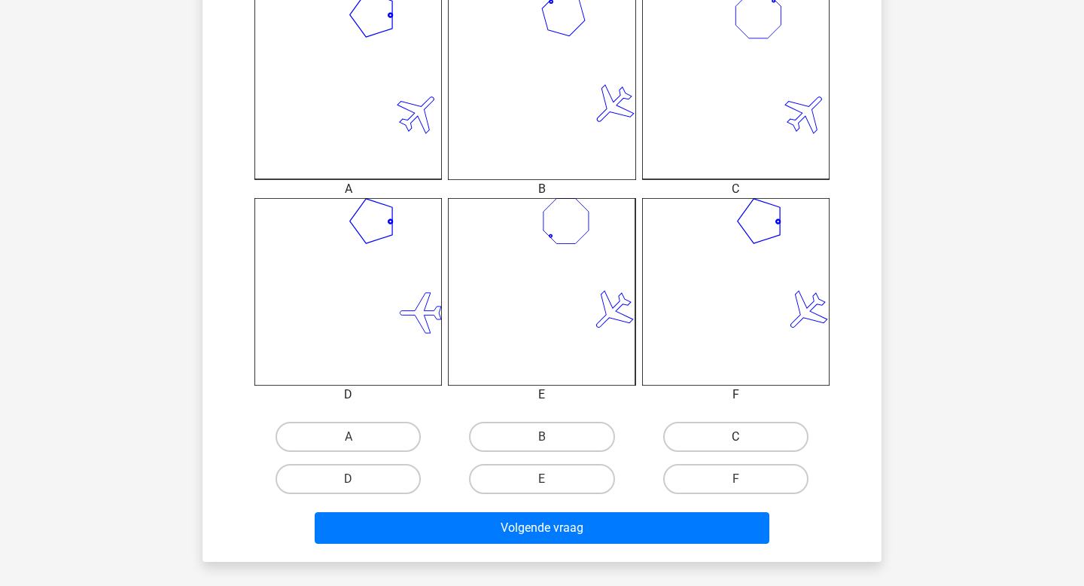
click at [694, 433] on label "C" at bounding box center [735, 436] width 145 height 30
click at [735, 437] on input "C" at bounding box center [740, 442] width 10 height 10
radio input "true"
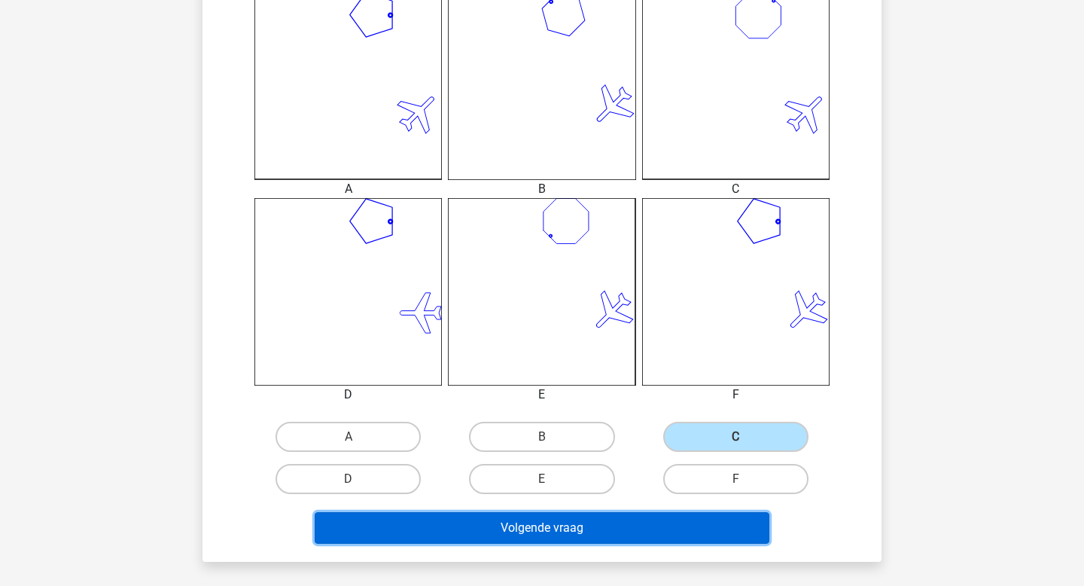
click at [558, 535] on button "Volgende vraag" at bounding box center [542, 528] width 455 height 32
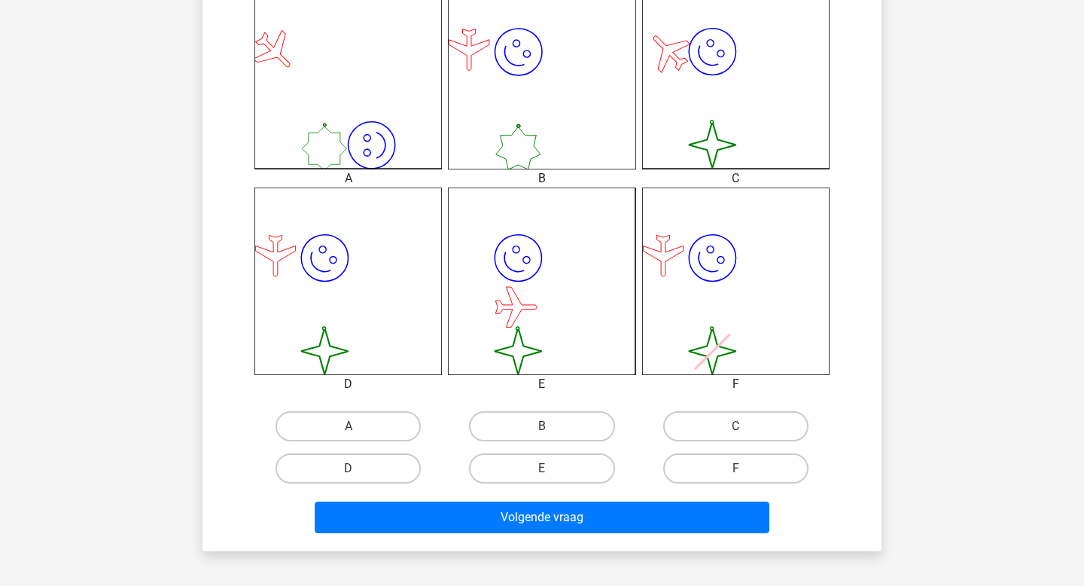
scroll to position [489, 0]
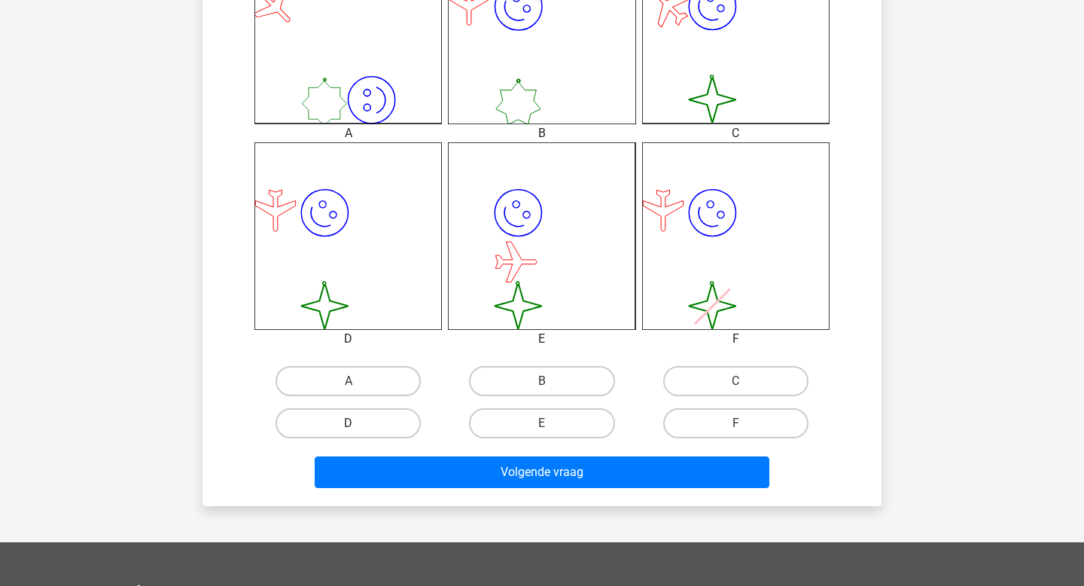
click at [372, 412] on label "D" at bounding box center [347, 423] width 145 height 30
click at [358, 423] on input "D" at bounding box center [353, 428] width 10 height 10
radio input "true"
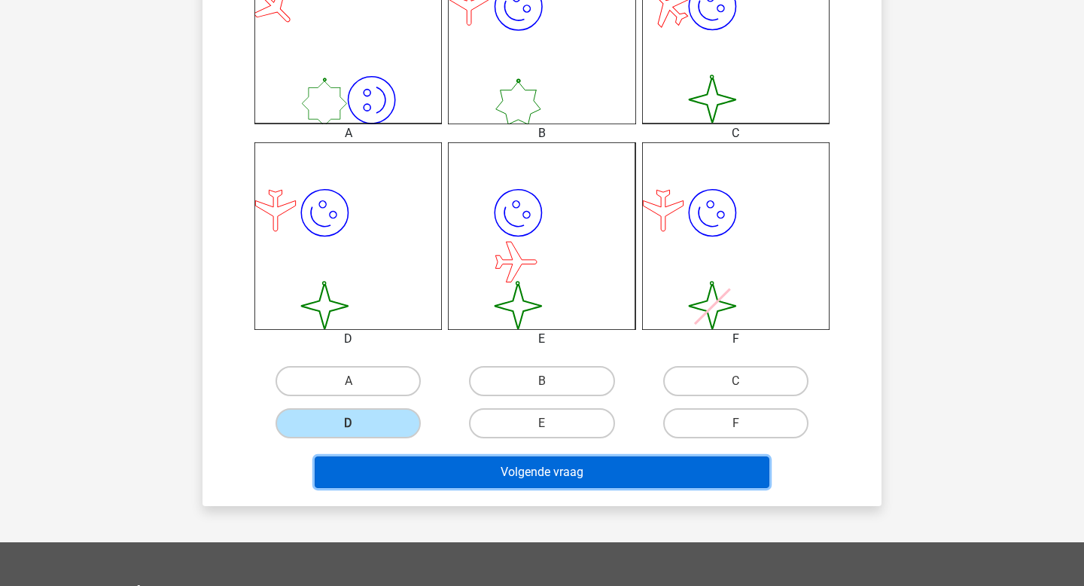
click at [434, 468] on button "Volgende vraag" at bounding box center [542, 472] width 455 height 32
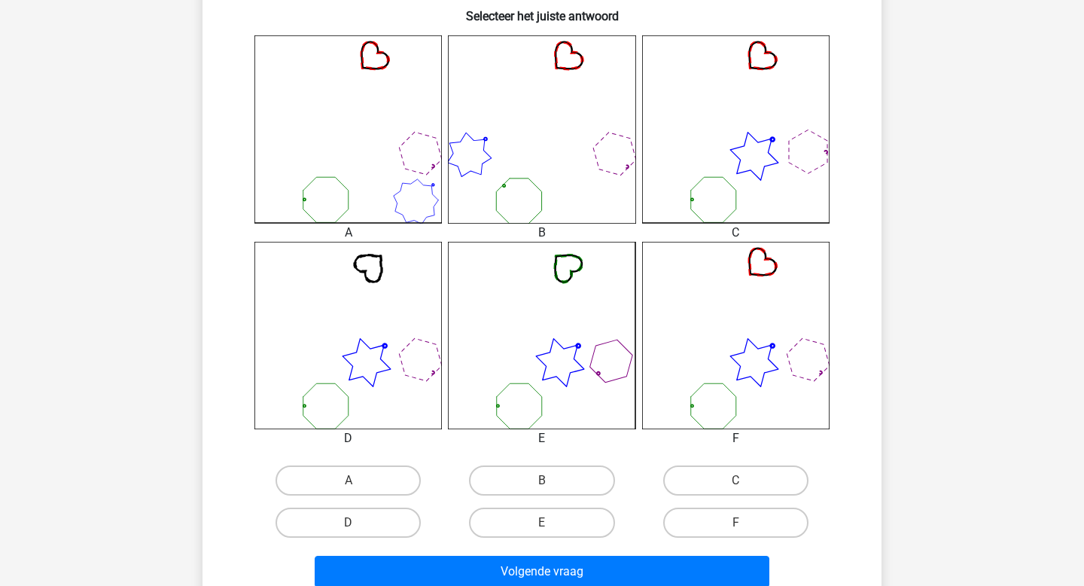
scroll to position [386, 0]
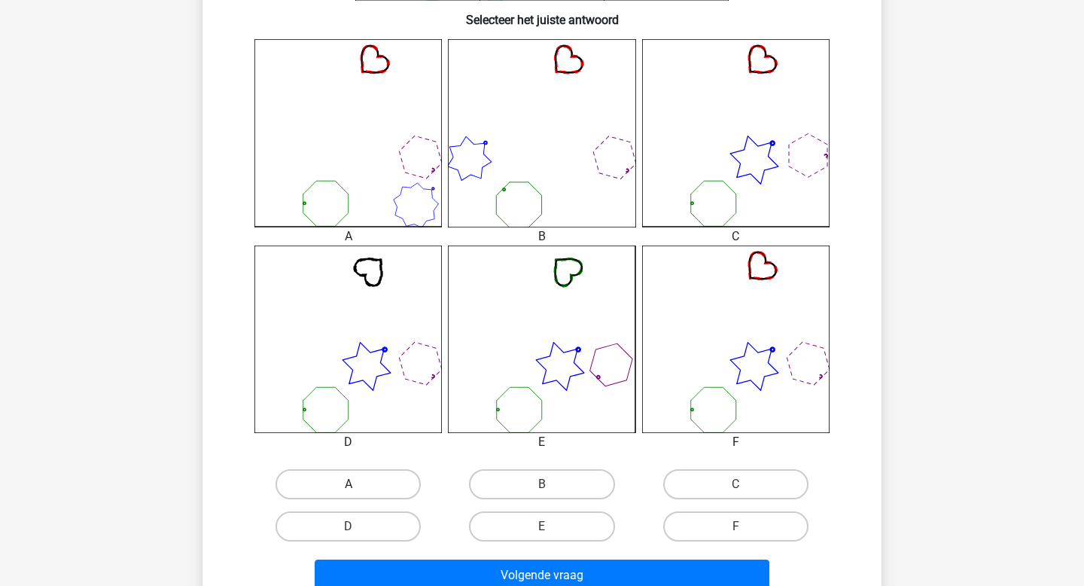
click at [392, 479] on label "A" at bounding box center [347, 484] width 145 height 30
click at [358, 484] on input "A" at bounding box center [353, 489] width 10 height 10
radio input "true"
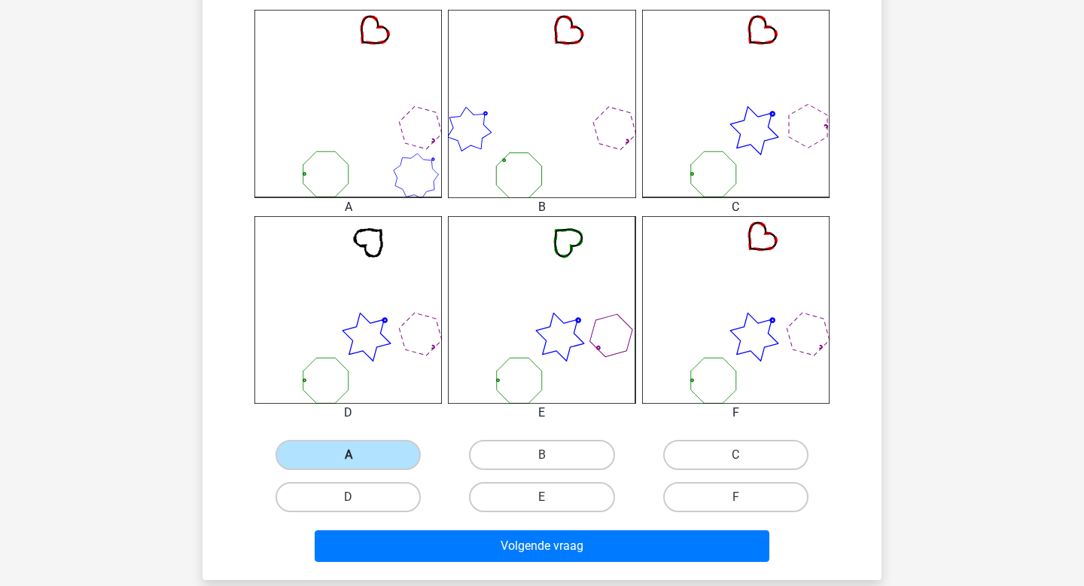
scroll to position [412, 0]
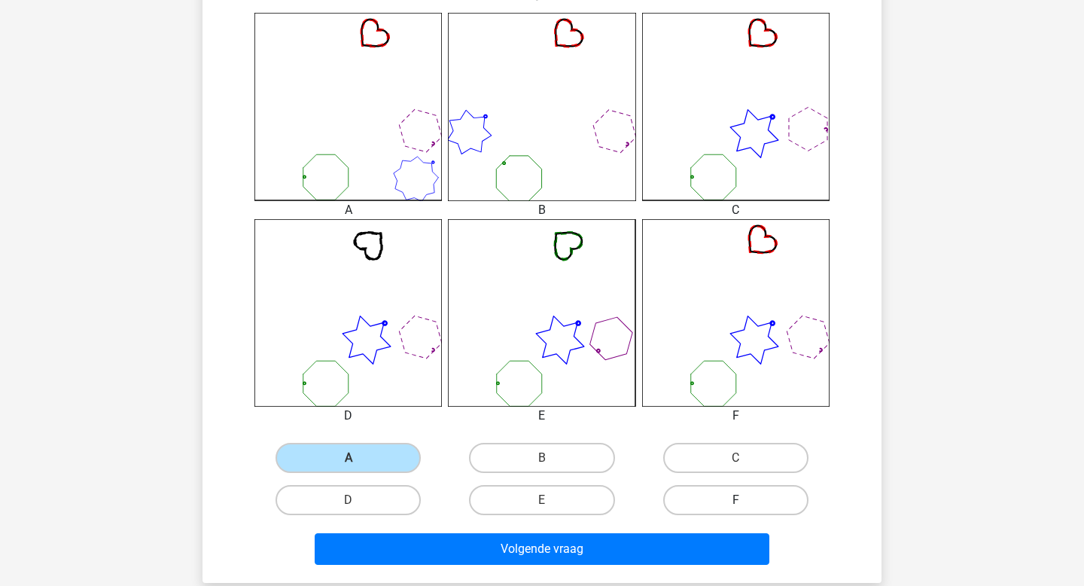
click at [734, 502] on label "F" at bounding box center [735, 500] width 145 height 30
click at [735, 502] on input "F" at bounding box center [740, 505] width 10 height 10
radio input "true"
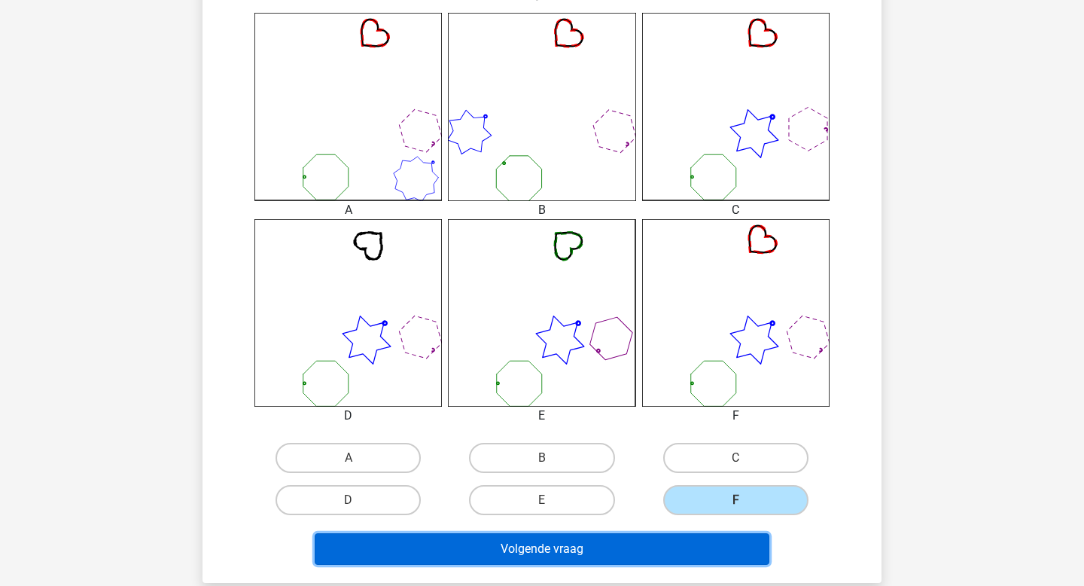
click at [639, 561] on button "Volgende vraag" at bounding box center [542, 549] width 455 height 32
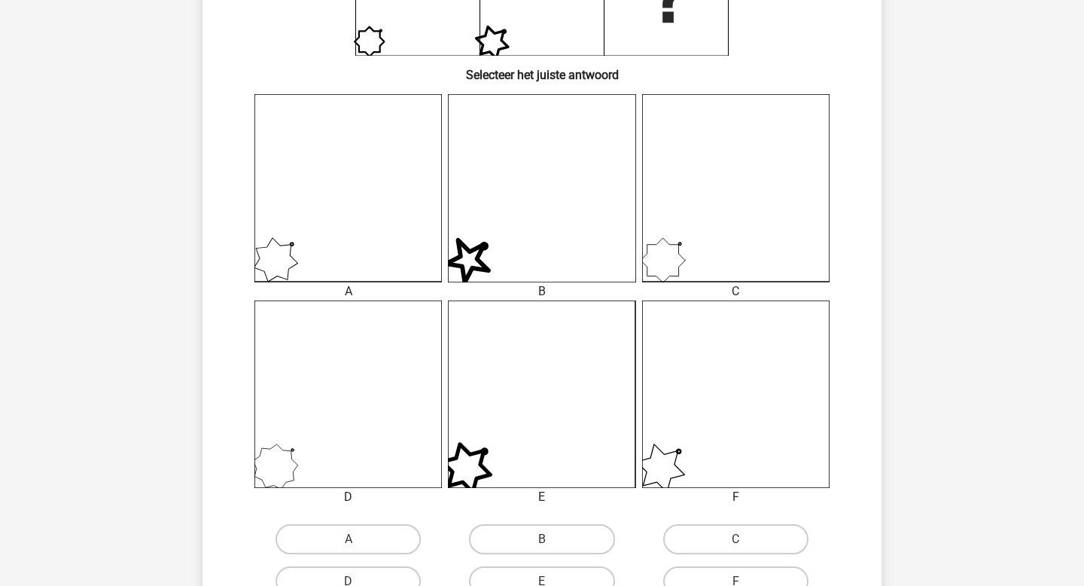
scroll to position [351, 0]
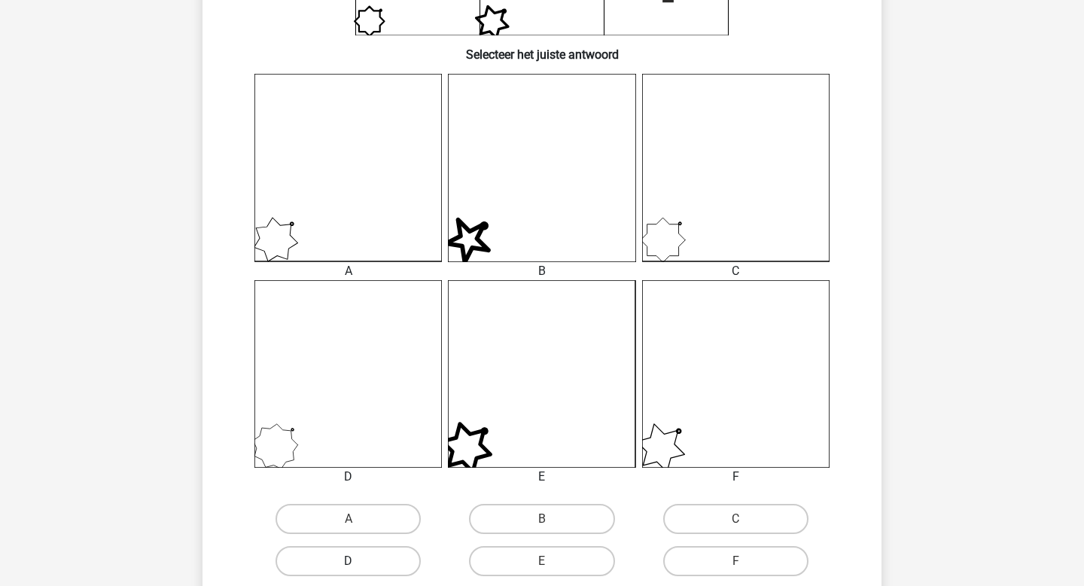
click at [364, 567] on label "D" at bounding box center [347, 561] width 145 height 30
click at [358, 567] on input "D" at bounding box center [353, 566] width 10 height 10
radio input "true"
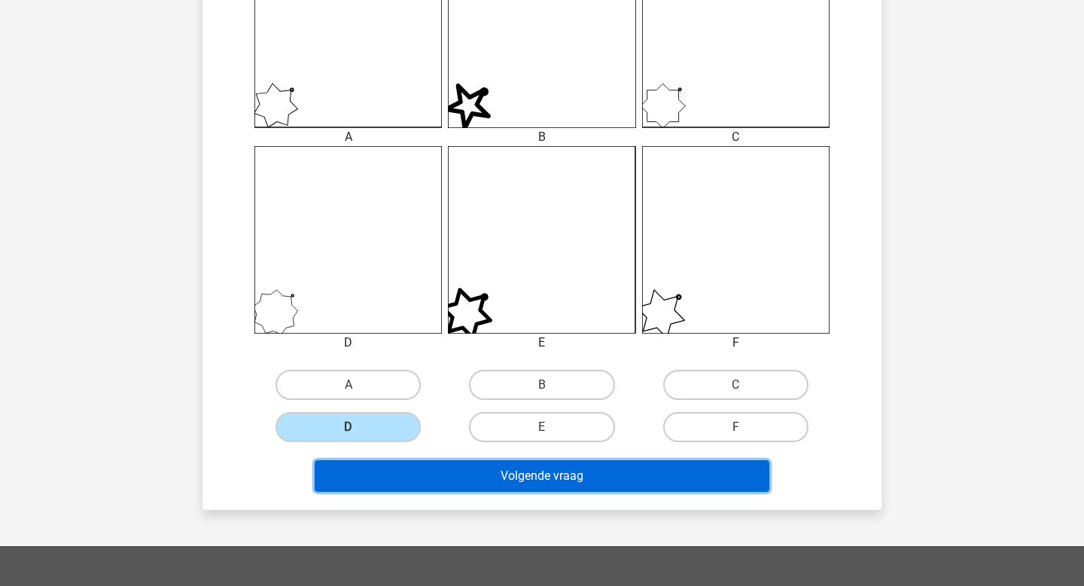
click at [696, 478] on button "Volgende vraag" at bounding box center [542, 476] width 455 height 32
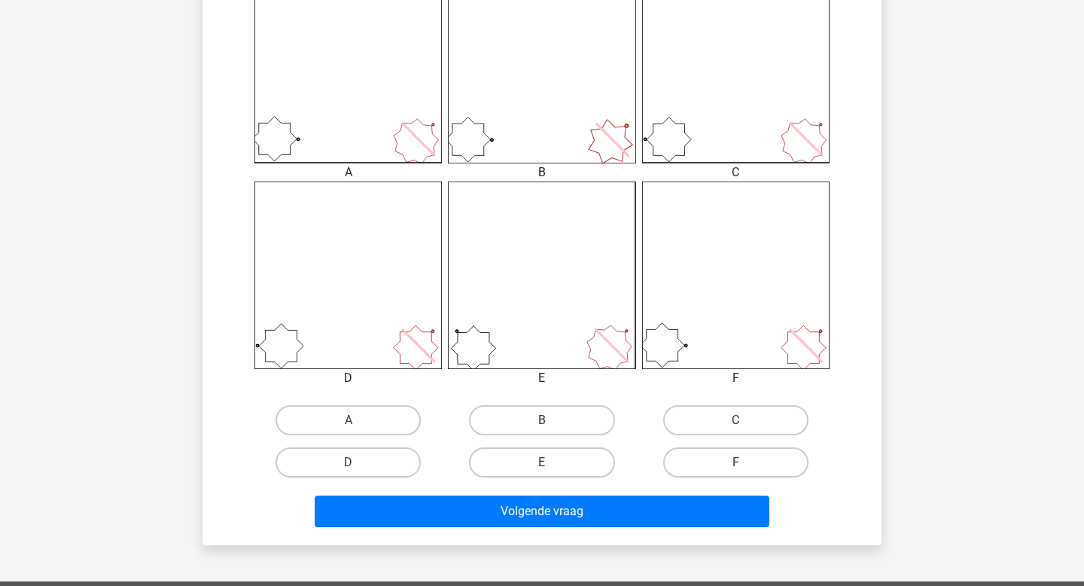
scroll to position [449, 0]
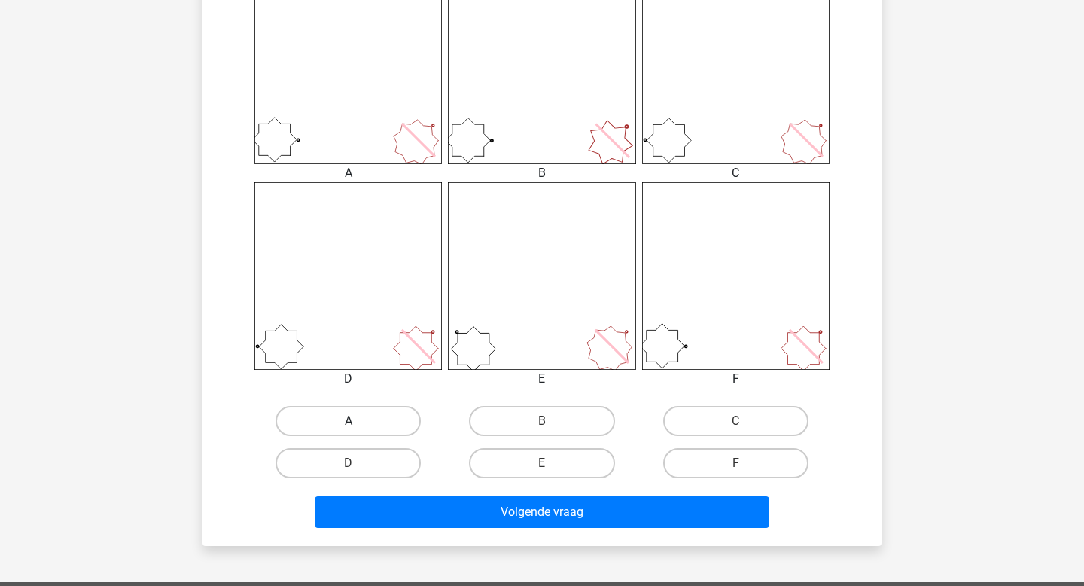
click at [392, 424] on label "A" at bounding box center [347, 421] width 145 height 30
click at [358, 424] on input "A" at bounding box center [353, 426] width 10 height 10
radio input "true"
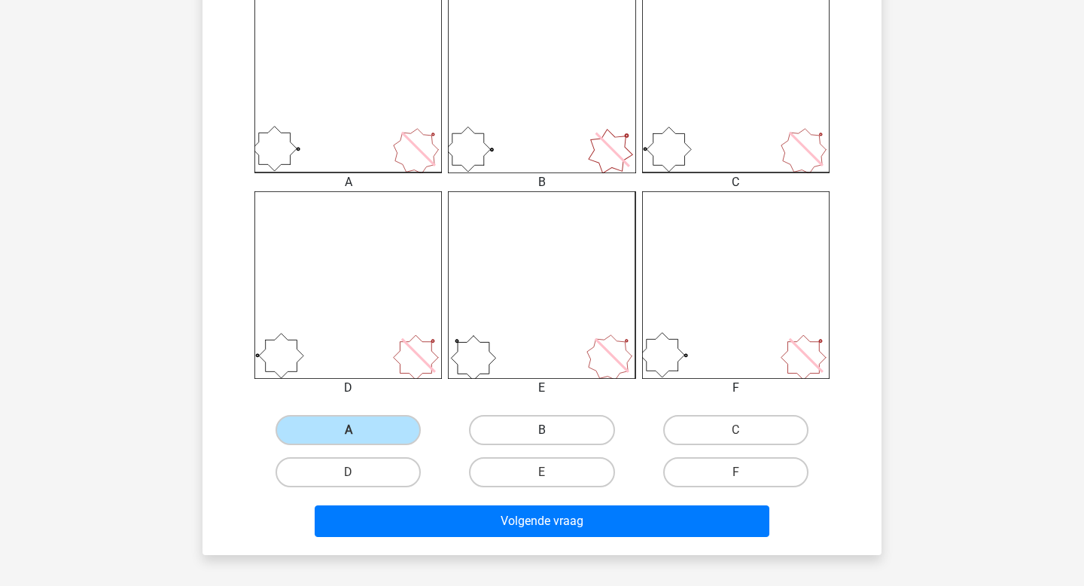
scroll to position [439, 0]
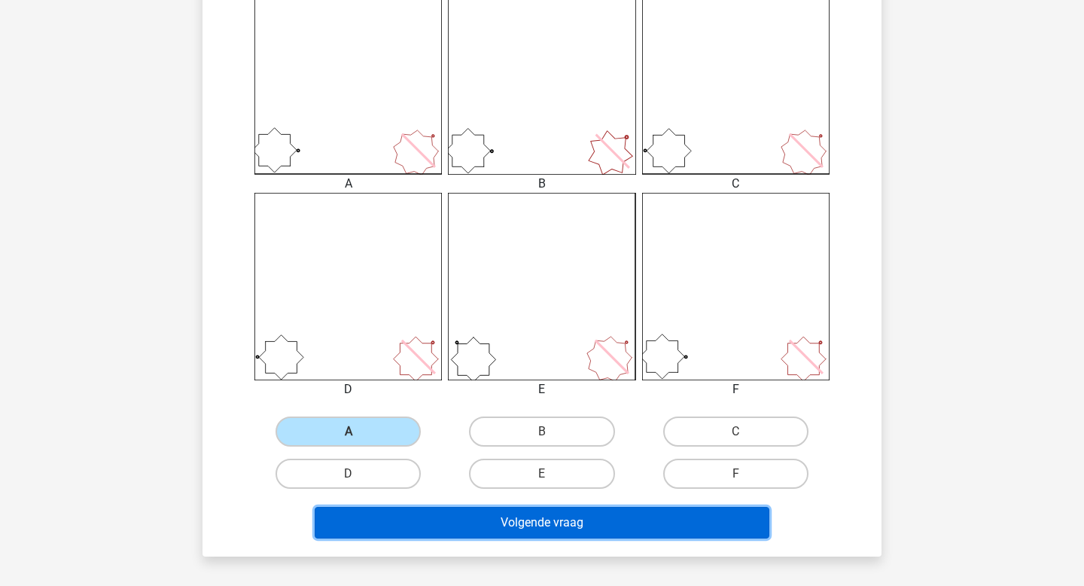
click at [615, 531] on button "Volgende vraag" at bounding box center [542, 523] width 455 height 32
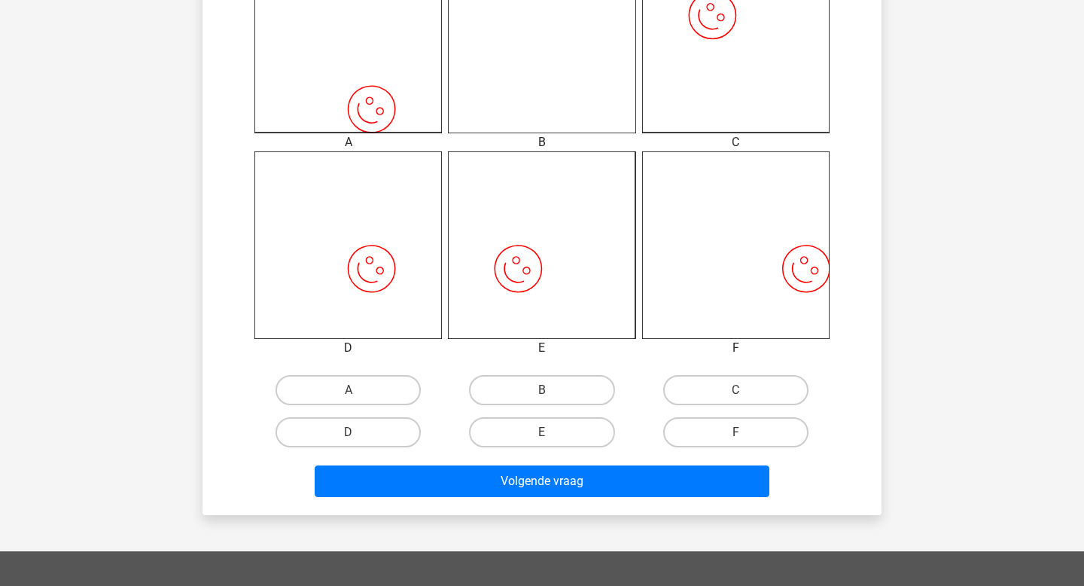
scroll to position [586, 0]
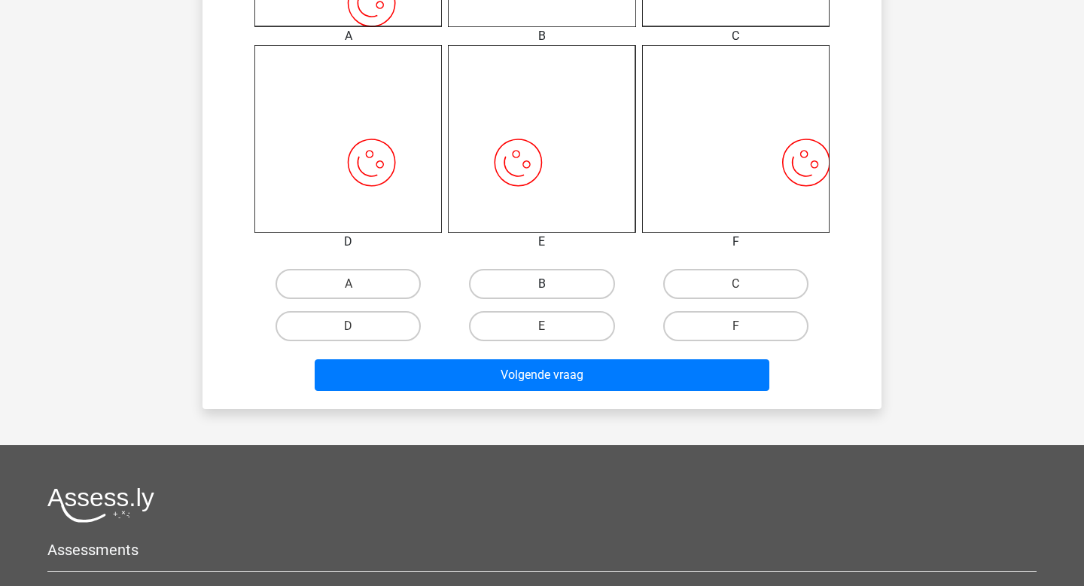
click at [541, 281] on label "B" at bounding box center [541, 284] width 145 height 30
click at [542, 284] on input "B" at bounding box center [547, 289] width 10 height 10
radio input "true"
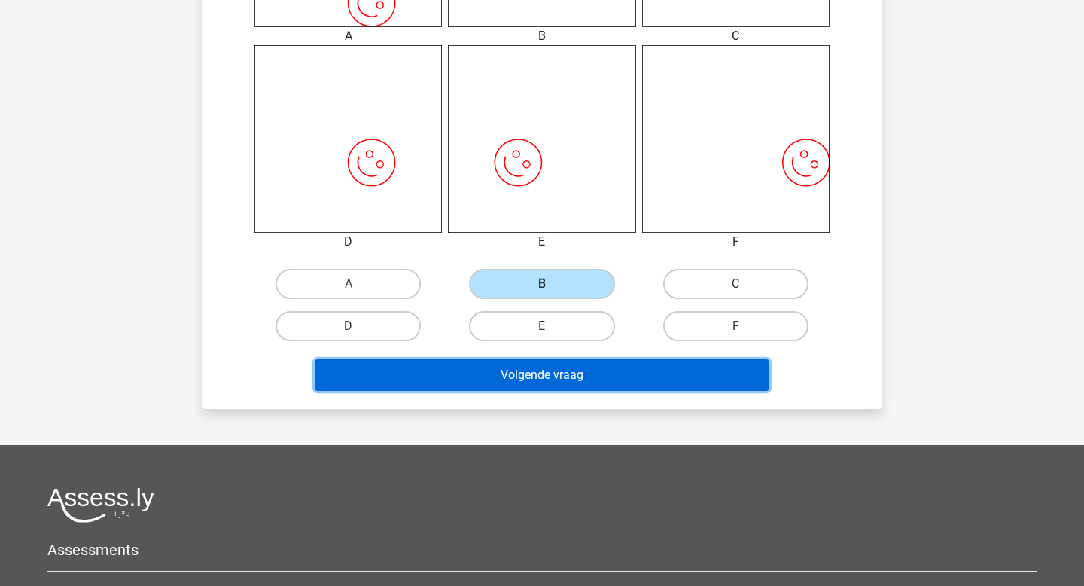
click at [531, 368] on button "Volgende vraag" at bounding box center [542, 375] width 455 height 32
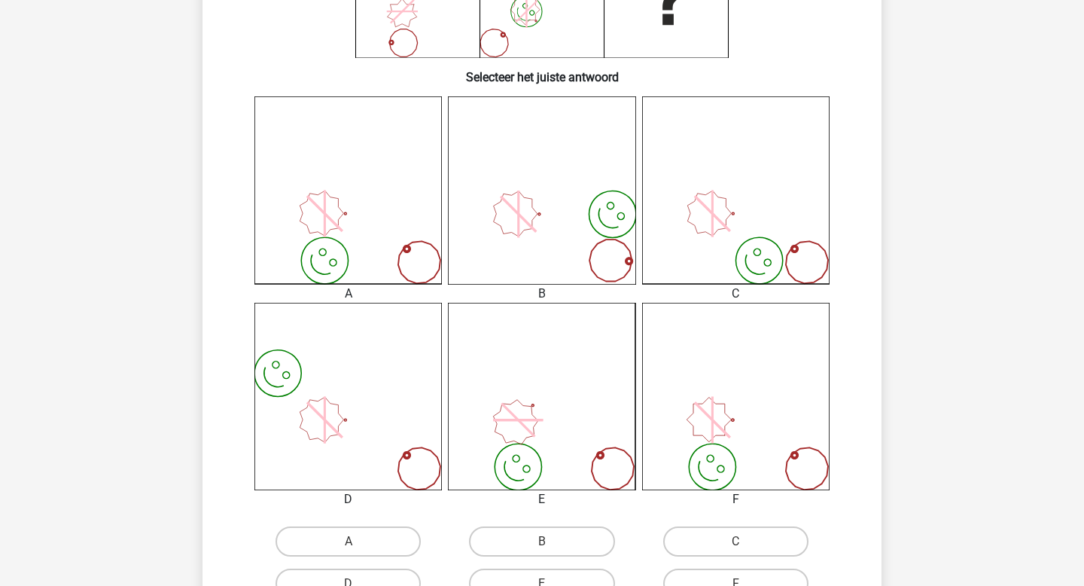
scroll to position [356, 0]
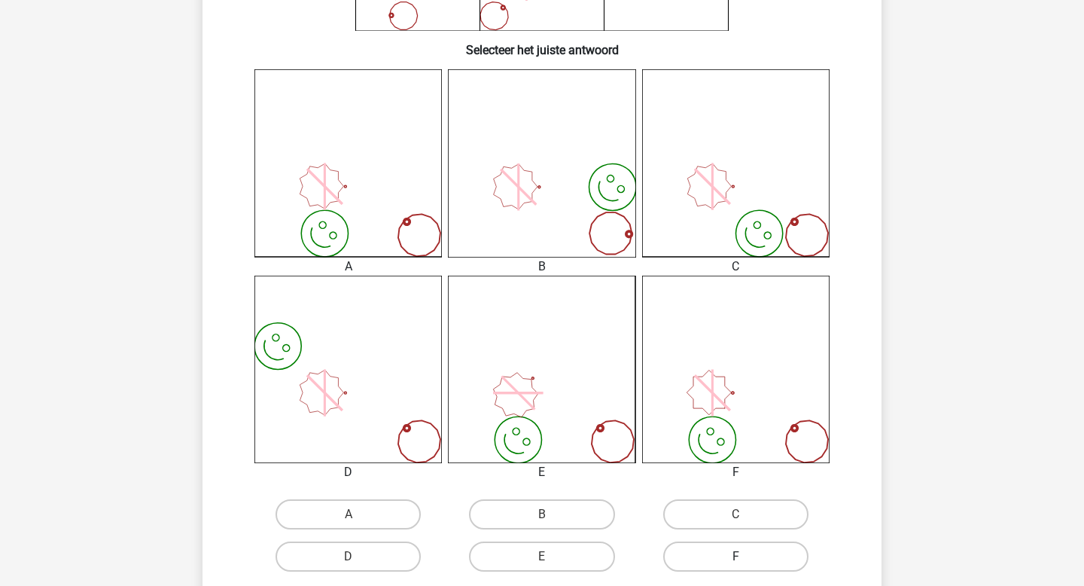
click at [680, 549] on label "F" at bounding box center [735, 556] width 145 height 30
click at [735, 556] on input "F" at bounding box center [740, 561] width 10 height 10
radio input "true"
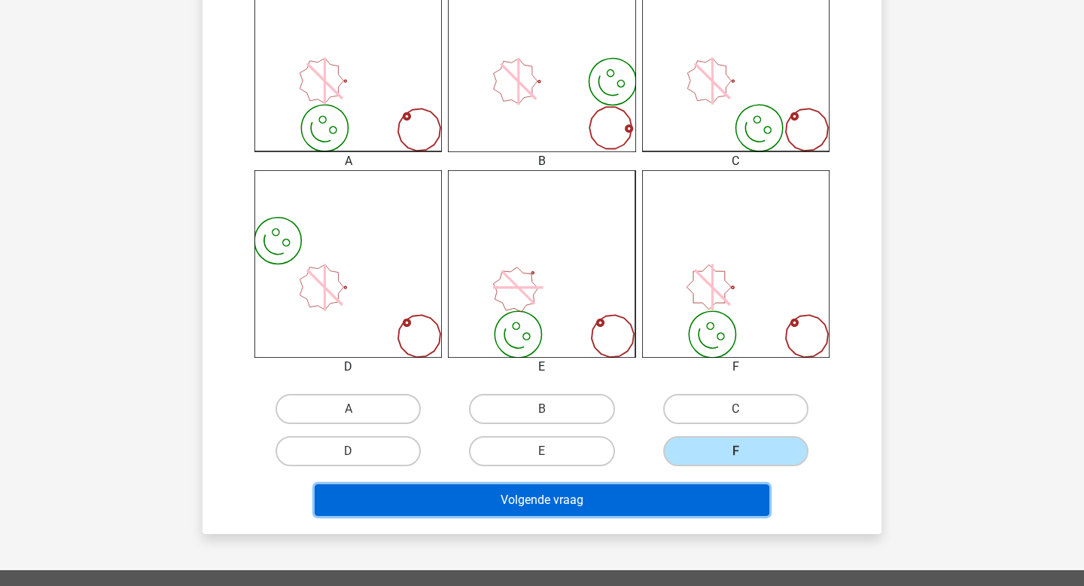
click at [705, 500] on button "Volgende vraag" at bounding box center [542, 500] width 455 height 32
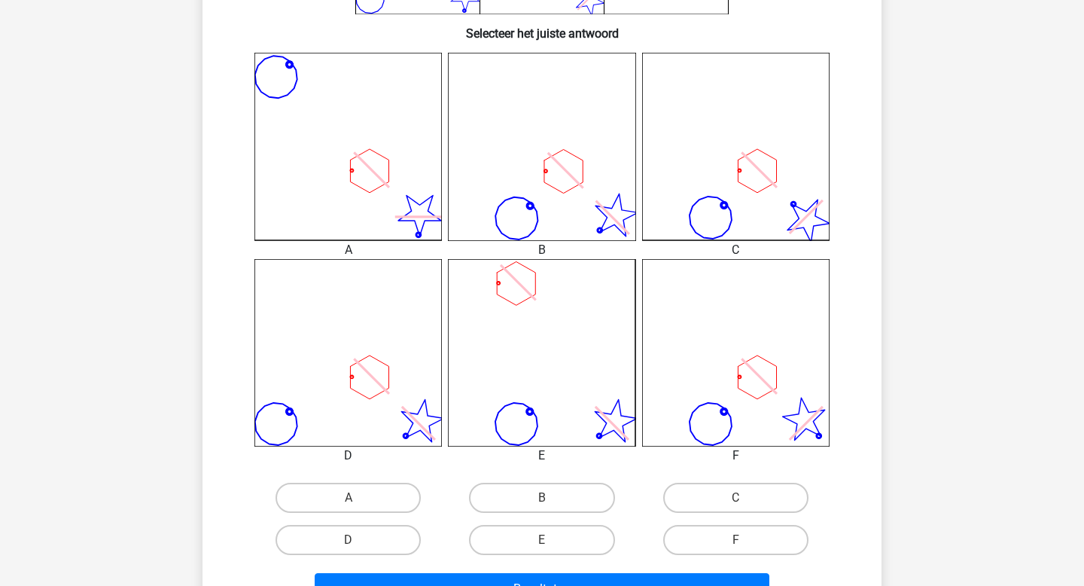
scroll to position [502, 0]
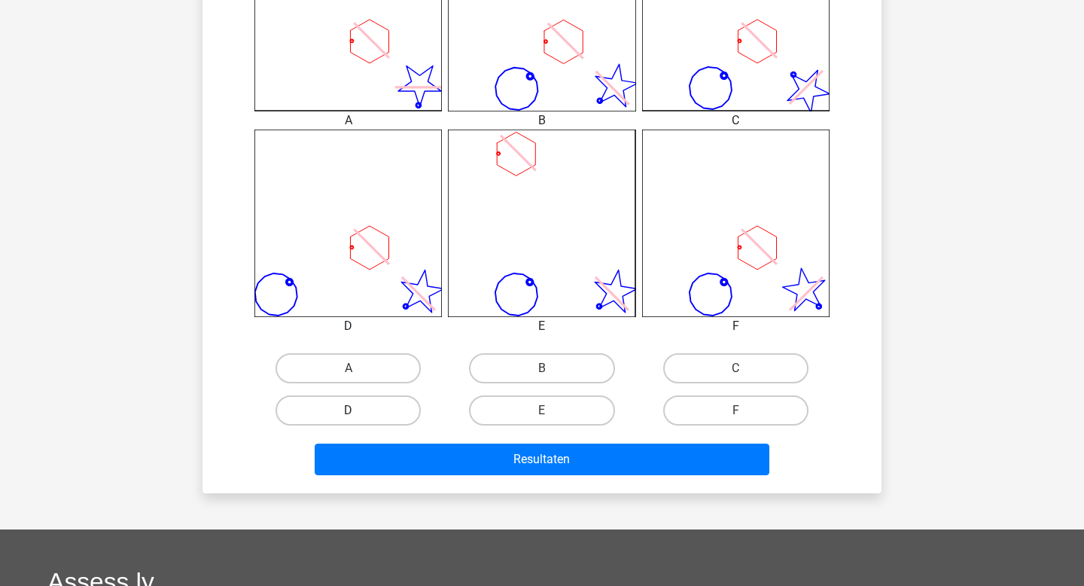
click at [384, 415] on label "D" at bounding box center [347, 410] width 145 height 30
click at [358, 415] on input "D" at bounding box center [353, 415] width 10 height 10
radio input "true"
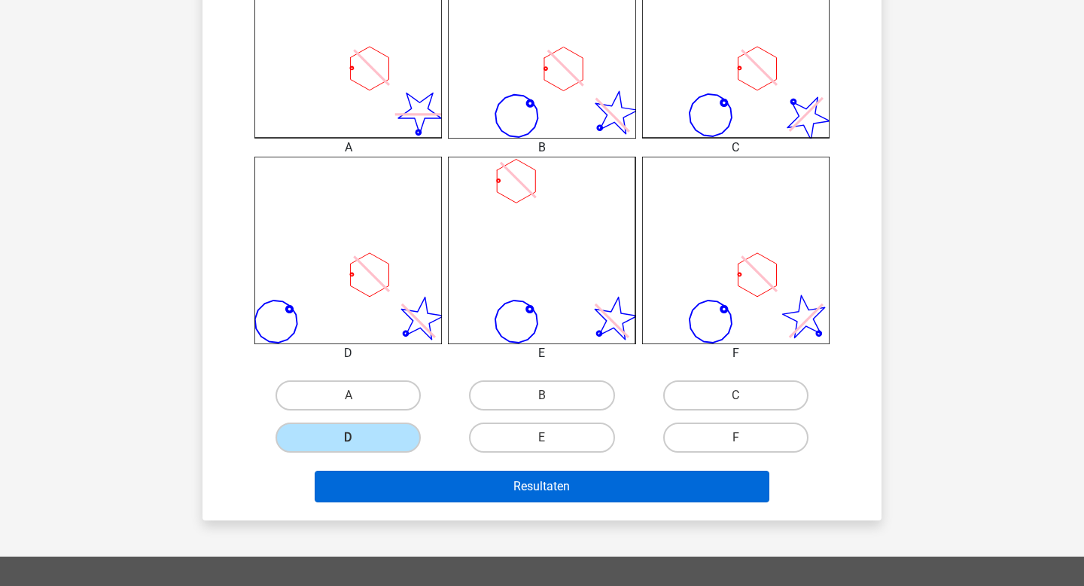
scroll to position [529, 0]
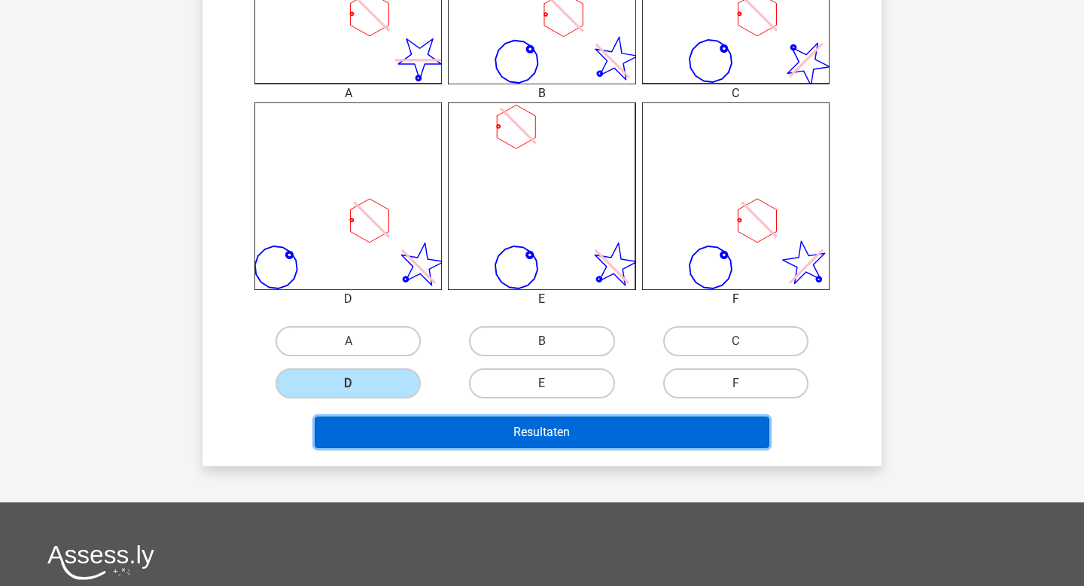
click at [493, 441] on button "Resultaten" at bounding box center [542, 432] width 455 height 32
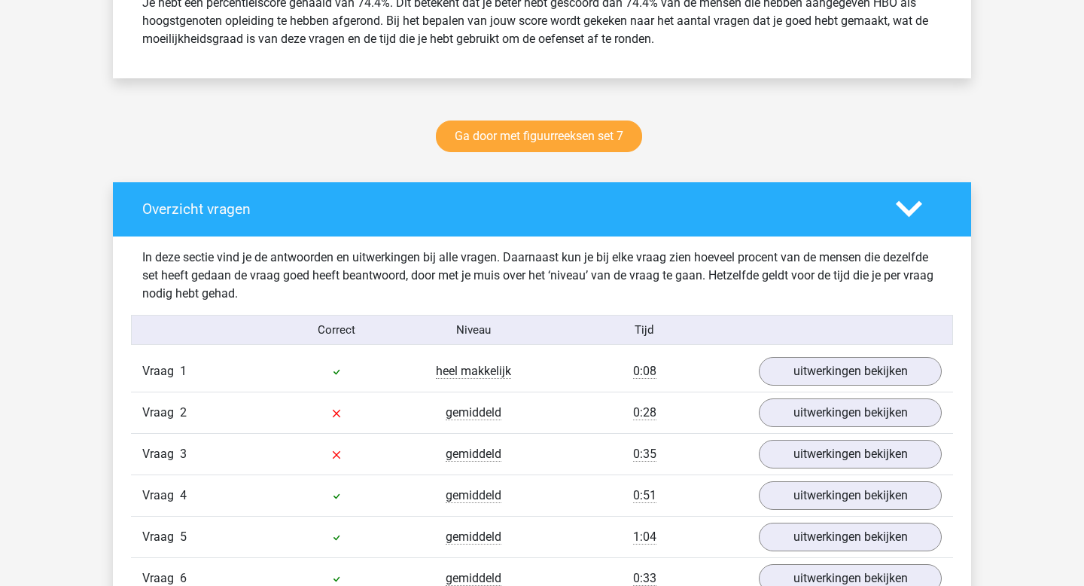
scroll to position [751, 0]
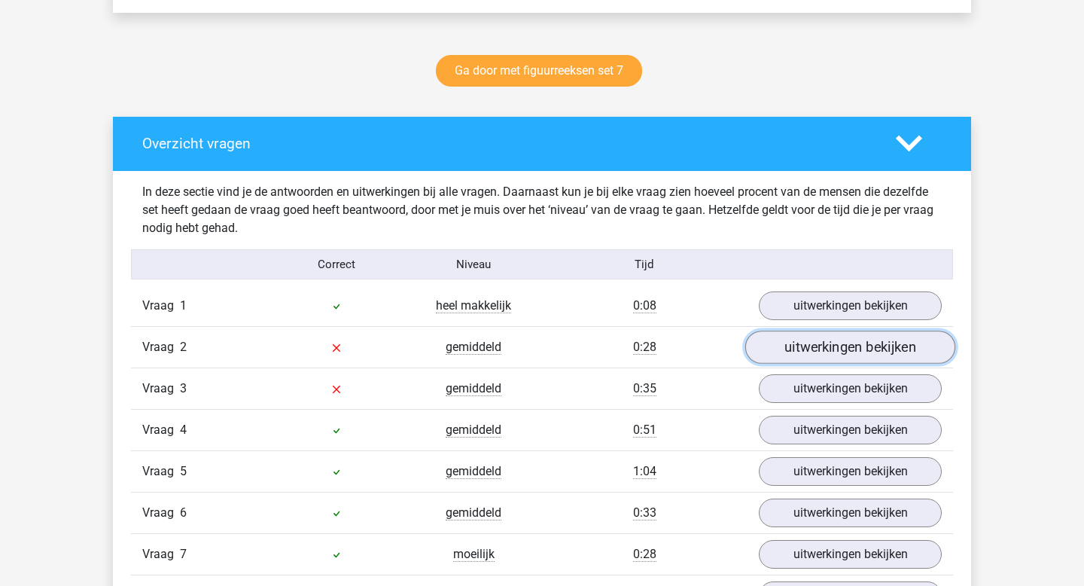
click at [826, 361] on link "uitwerkingen bekijken" at bounding box center [850, 347] width 210 height 33
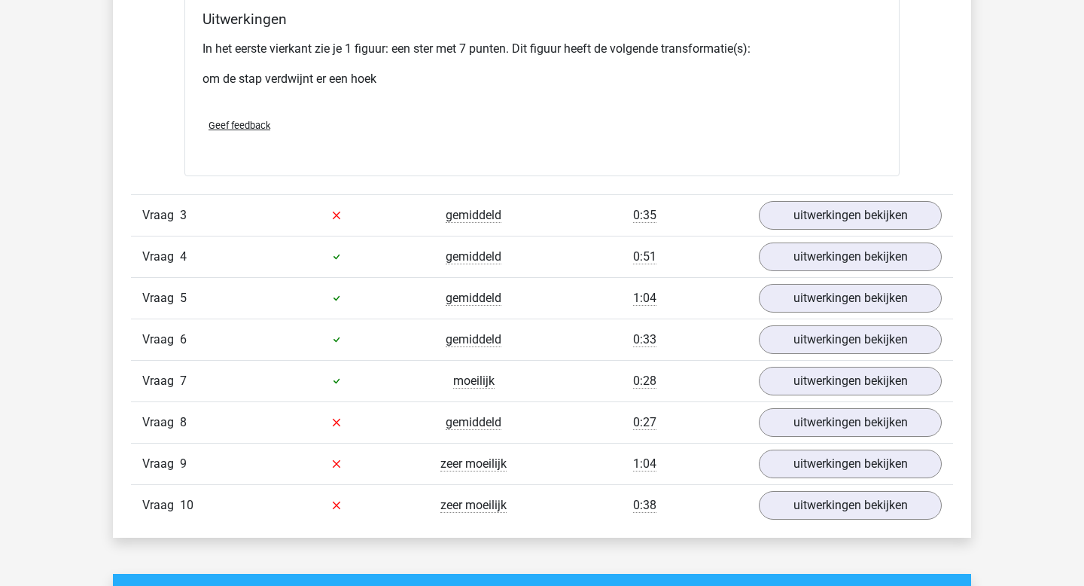
scroll to position [1837, 0]
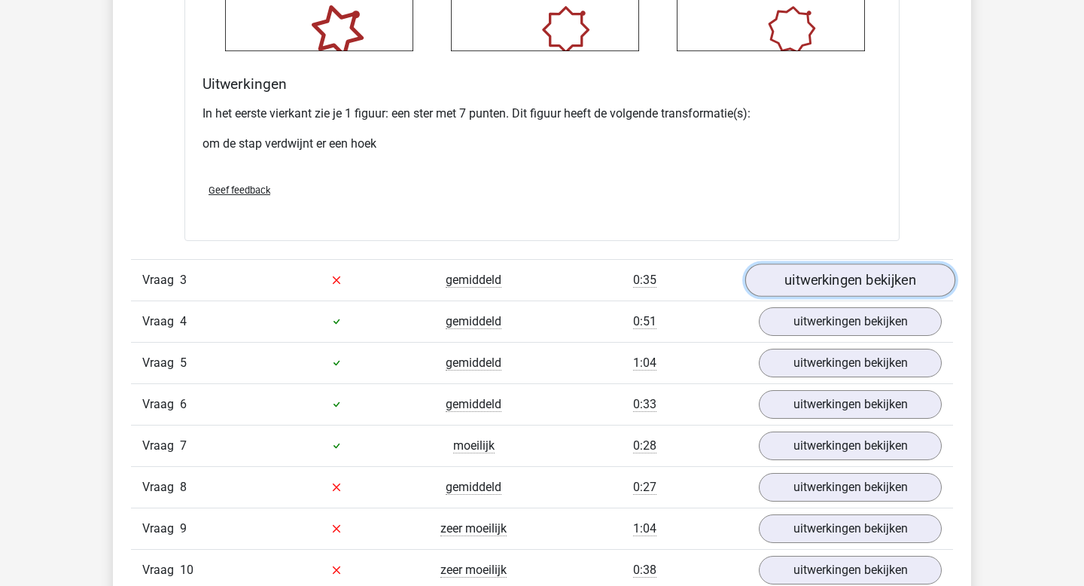
click at [867, 287] on link "uitwerkingen bekijken" at bounding box center [850, 279] width 210 height 33
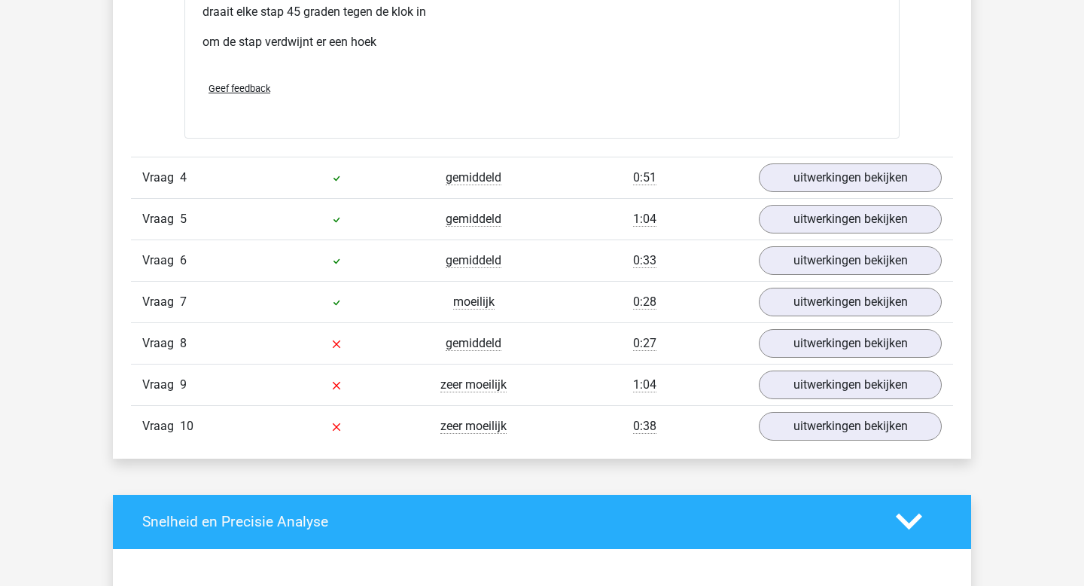
scroll to position [3135, 0]
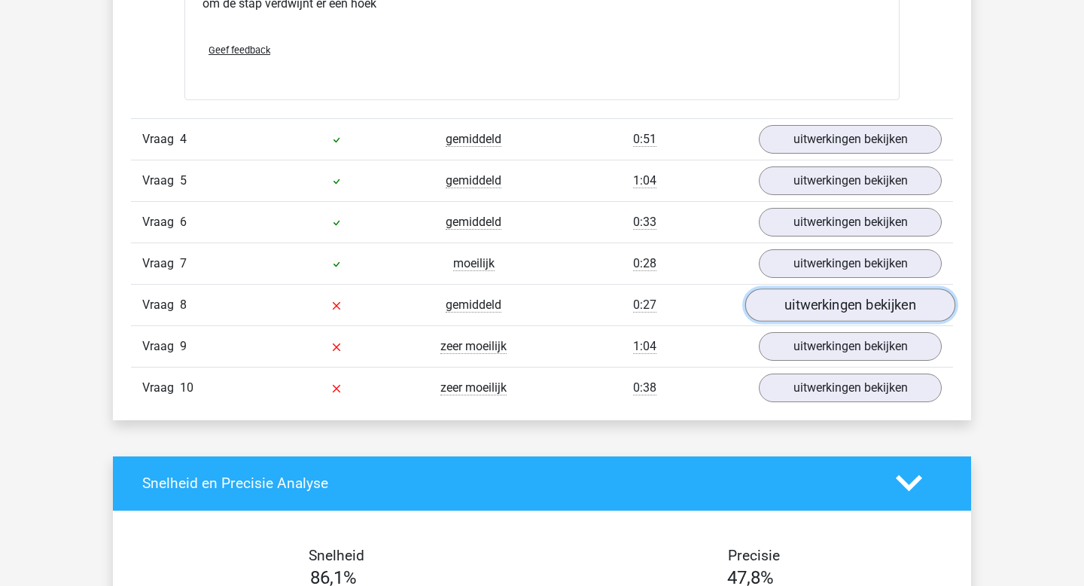
click at [797, 308] on link "uitwerkingen bekijken" at bounding box center [850, 304] width 210 height 33
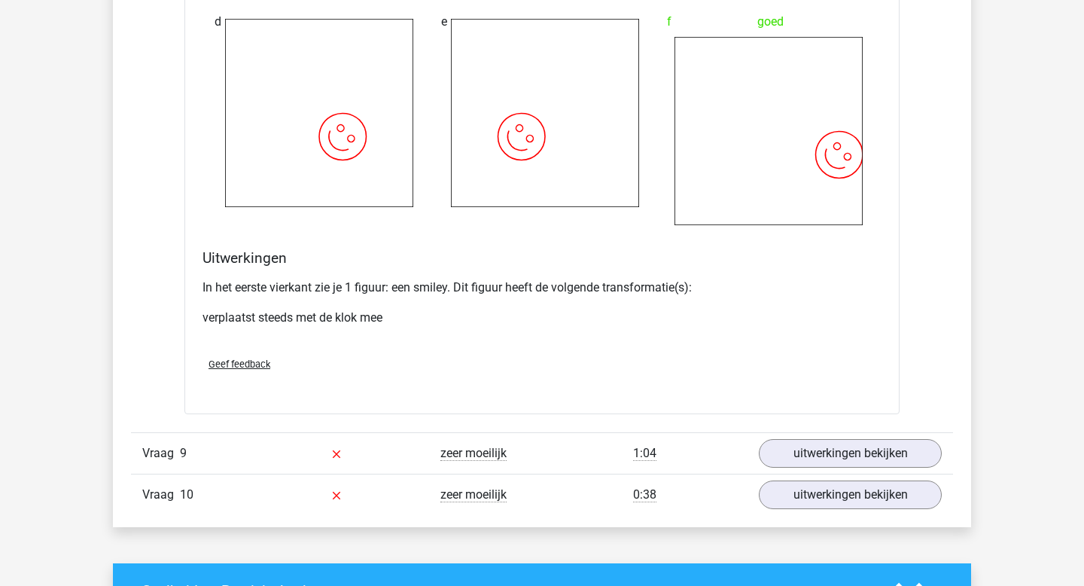
scroll to position [4041, 0]
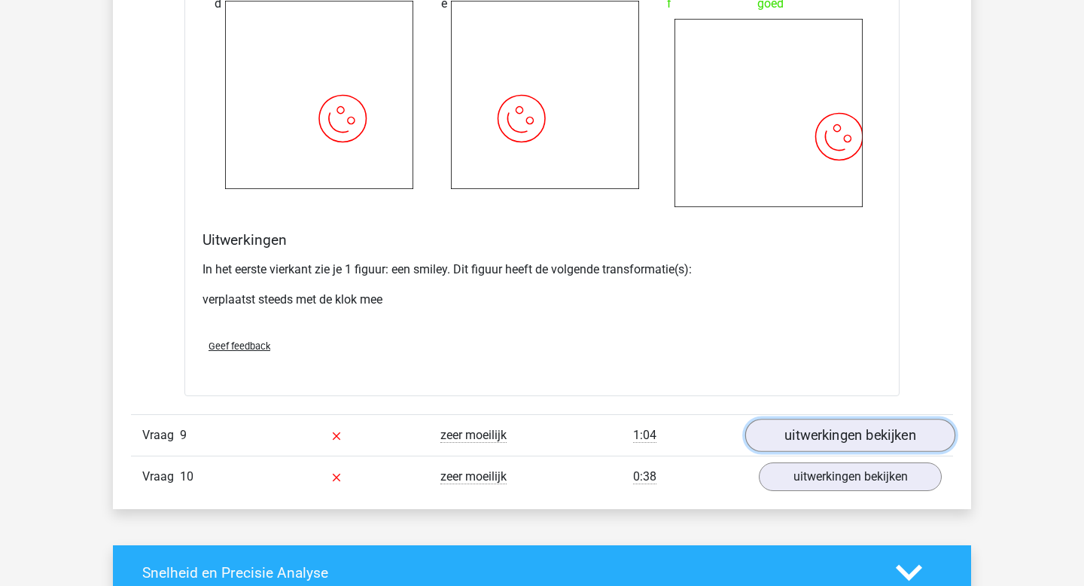
click at [812, 435] on link "uitwerkingen bekijken" at bounding box center [850, 434] width 210 height 33
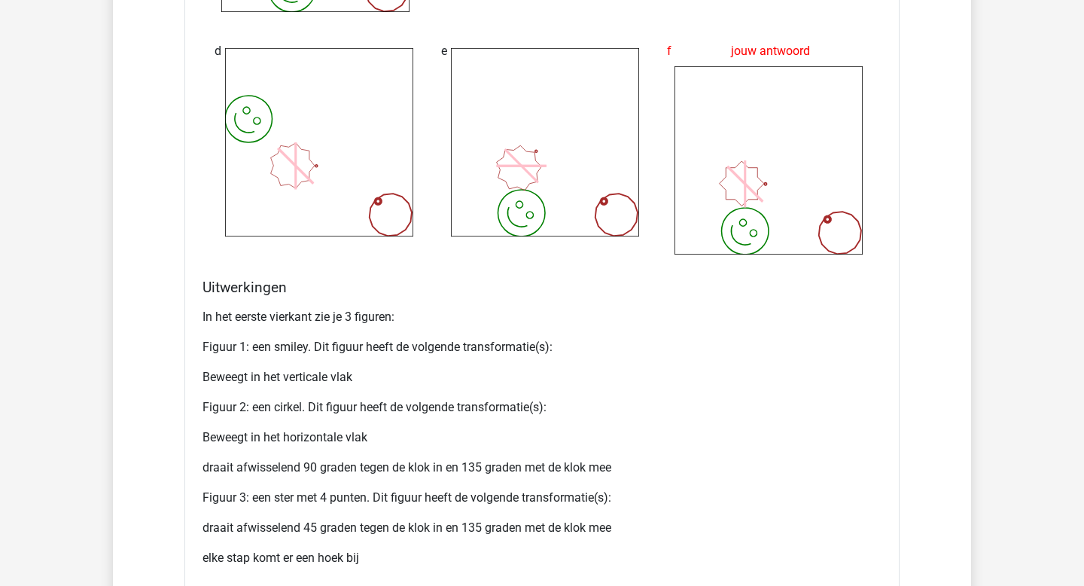
scroll to position [5285, 0]
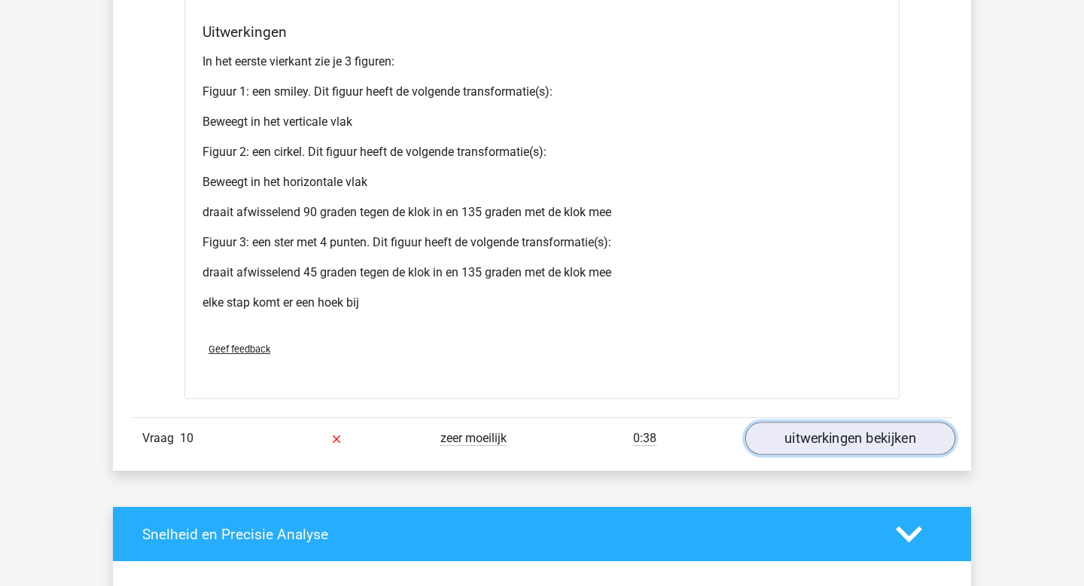
click at [816, 440] on link "uitwerkingen bekijken" at bounding box center [850, 437] width 210 height 33
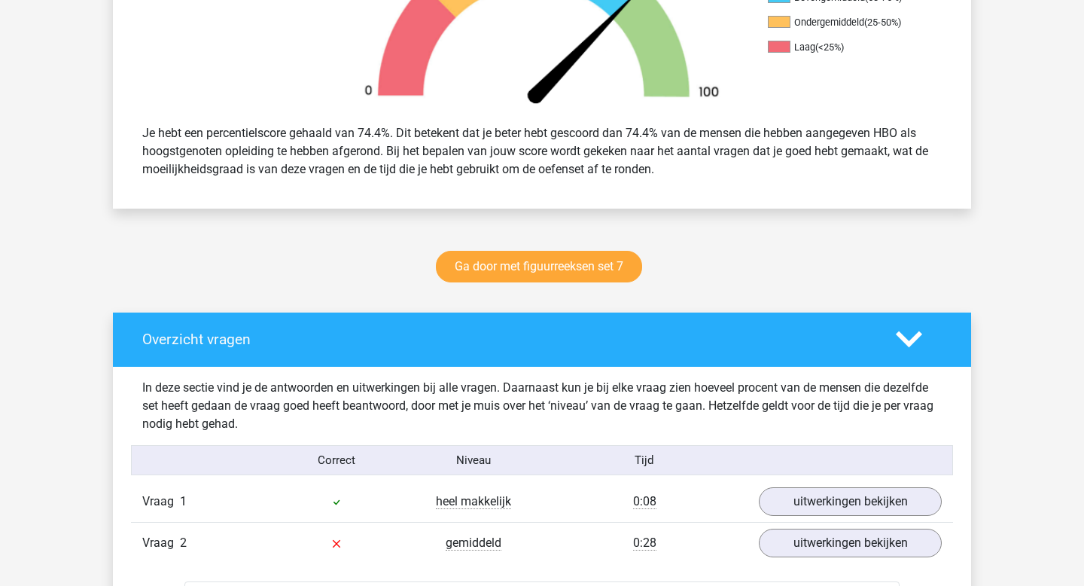
scroll to position [0, 0]
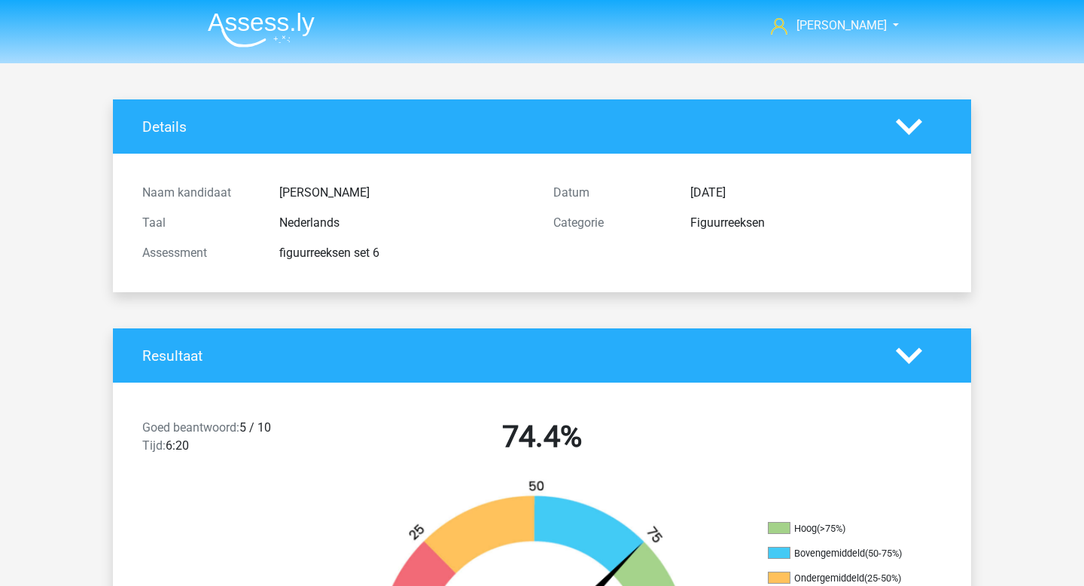
click at [248, 31] on img at bounding box center [261, 29] width 107 height 35
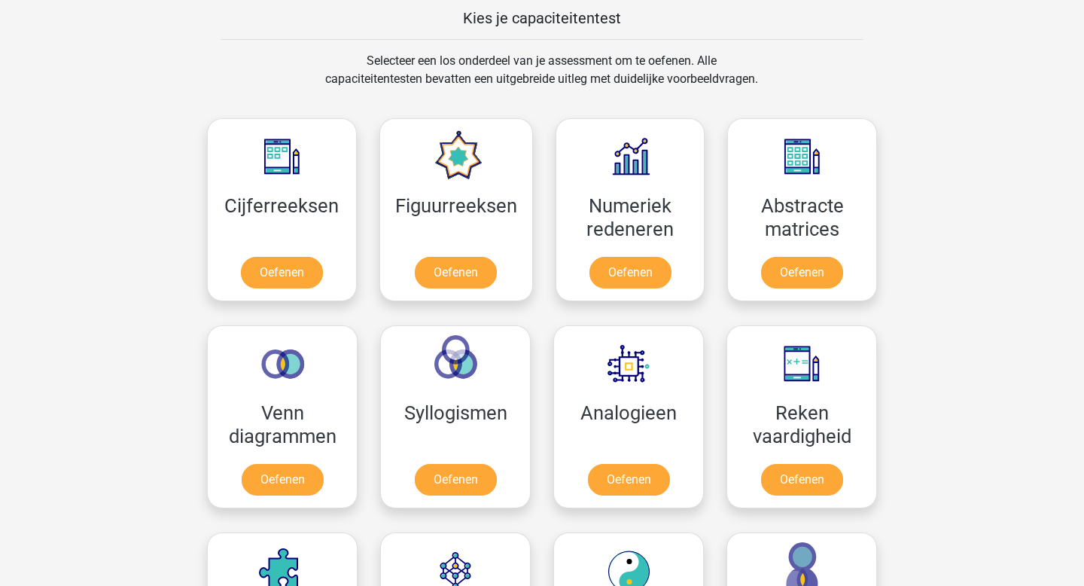
scroll to position [743, 0]
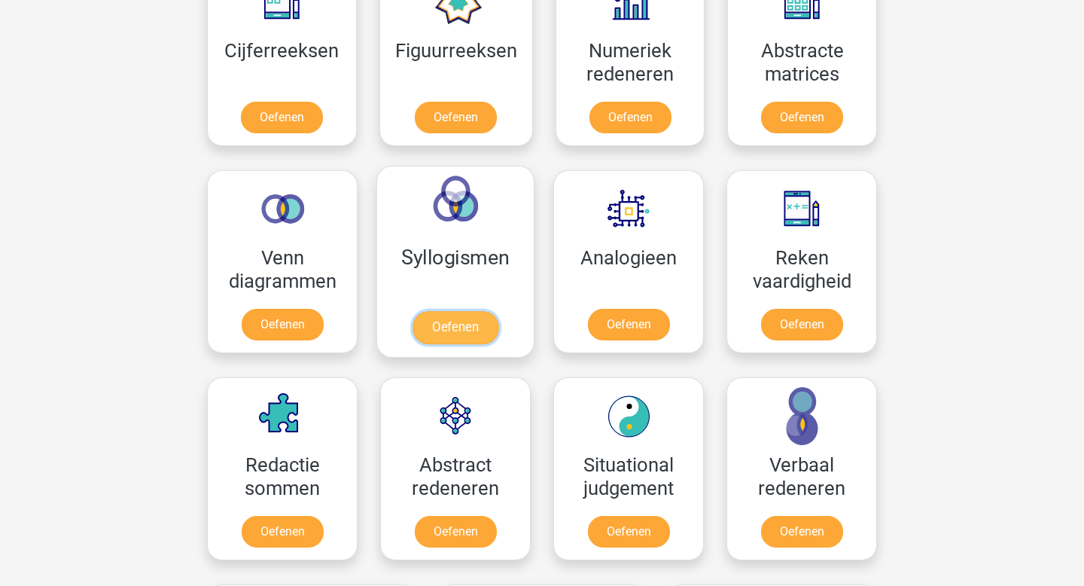
click at [485, 330] on link "Oefenen" at bounding box center [455, 327] width 86 height 33
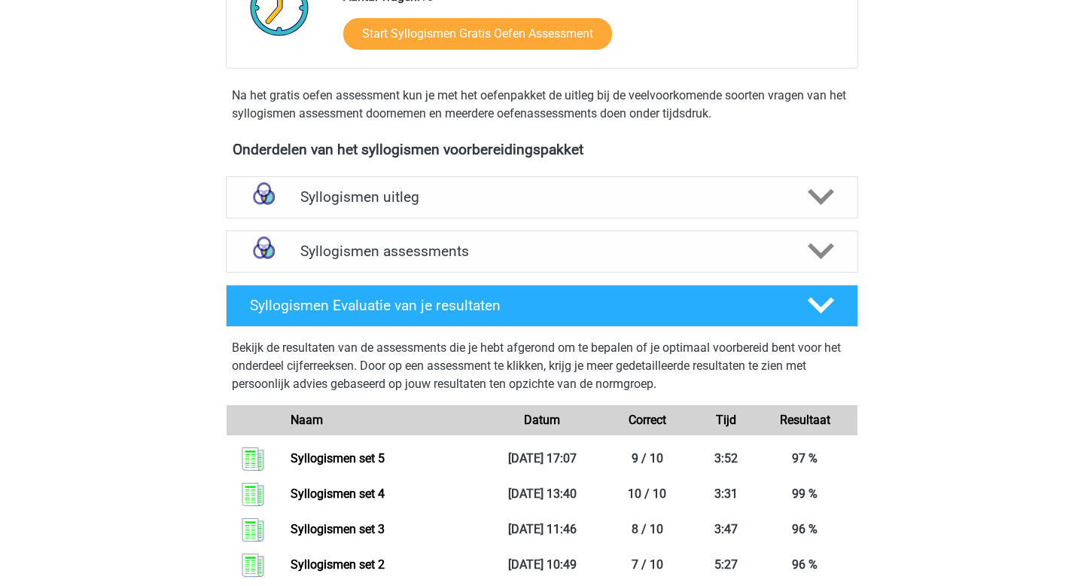
scroll to position [377, 0]
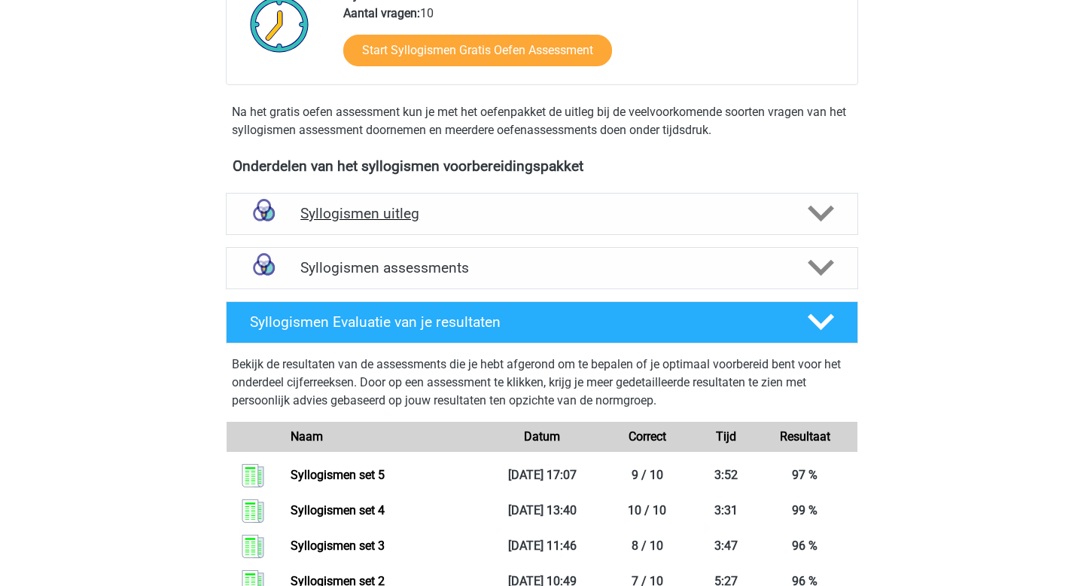
click at [492, 224] on div "Syllogismen uitleg" at bounding box center [542, 214] width 632 height 42
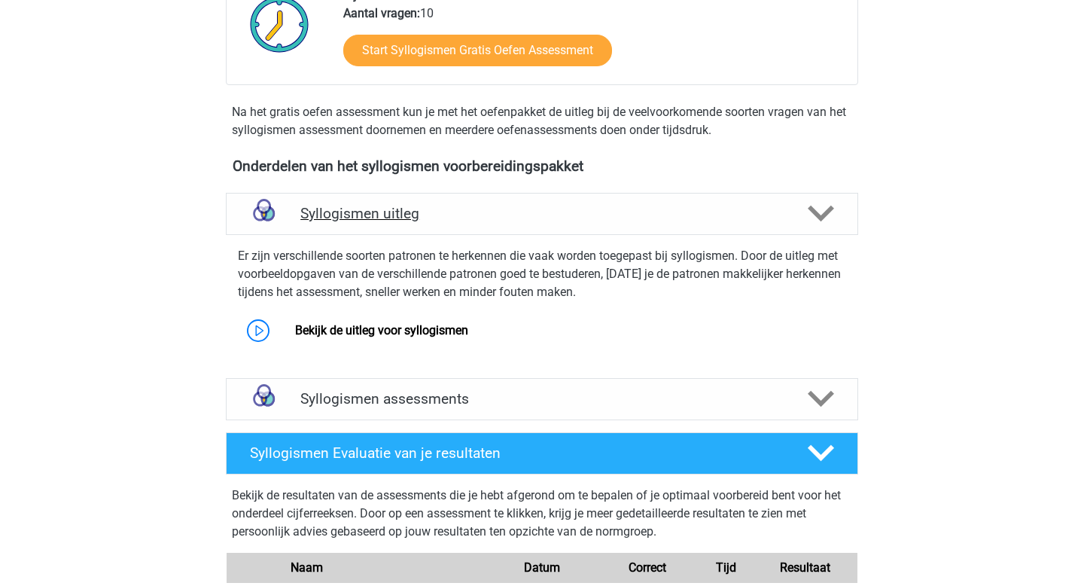
click at [492, 224] on div "Syllogismen uitleg" at bounding box center [542, 214] width 632 height 42
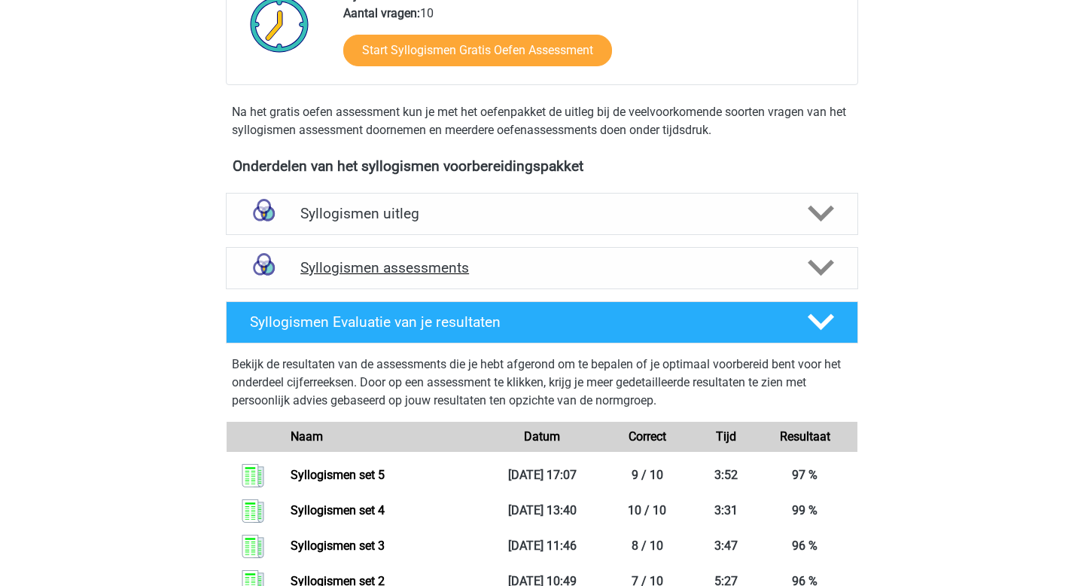
click at [486, 281] on div "Syllogismen assessments" at bounding box center [542, 268] width 632 height 42
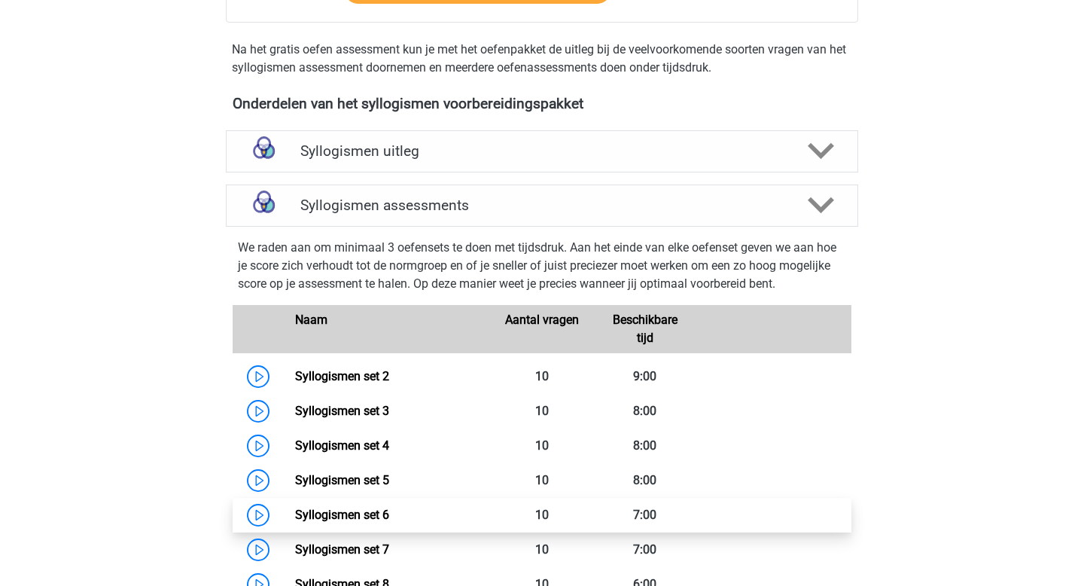
scroll to position [504, 0]
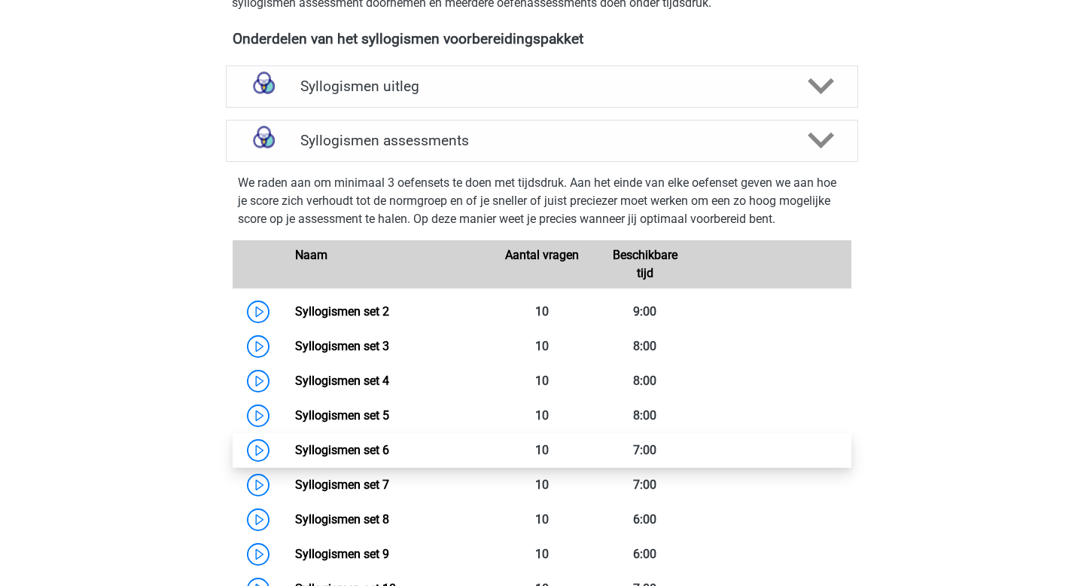
click at [295, 450] on link "Syllogismen set 6" at bounding box center [342, 450] width 94 height 14
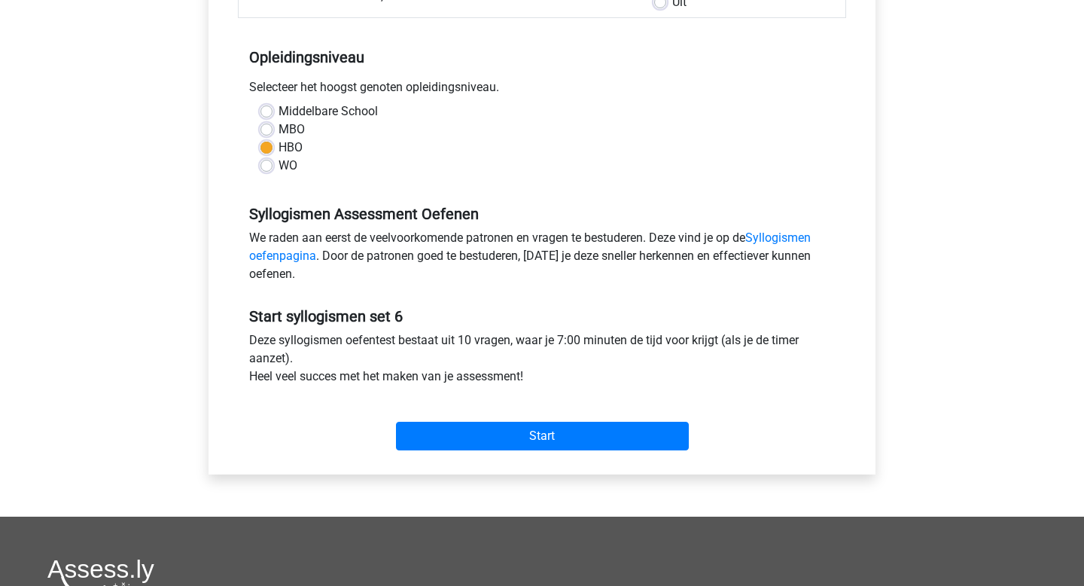
scroll to position [321, 0]
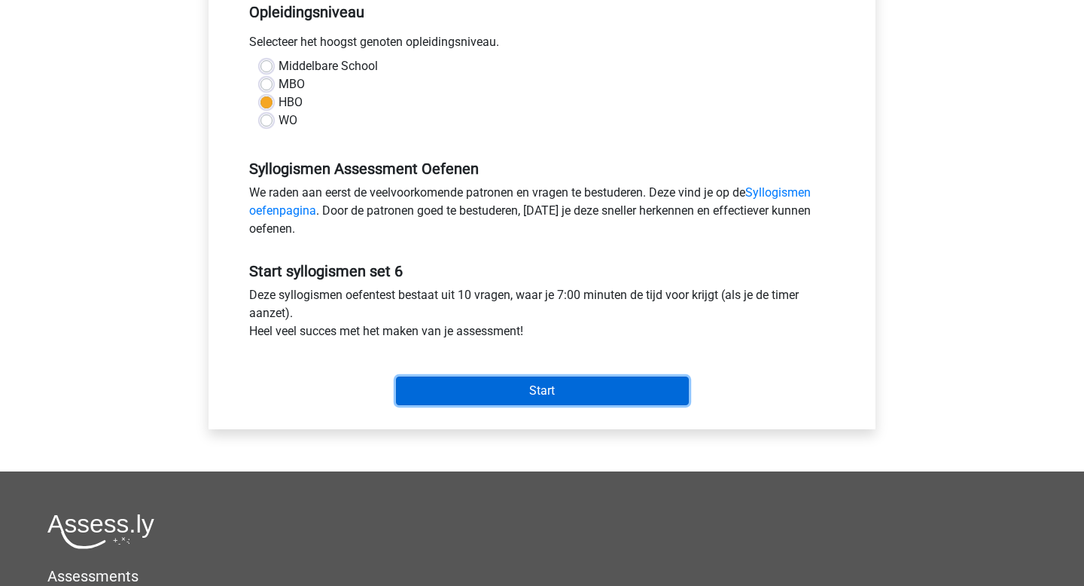
click at [450, 397] on input "Start" at bounding box center [542, 390] width 293 height 29
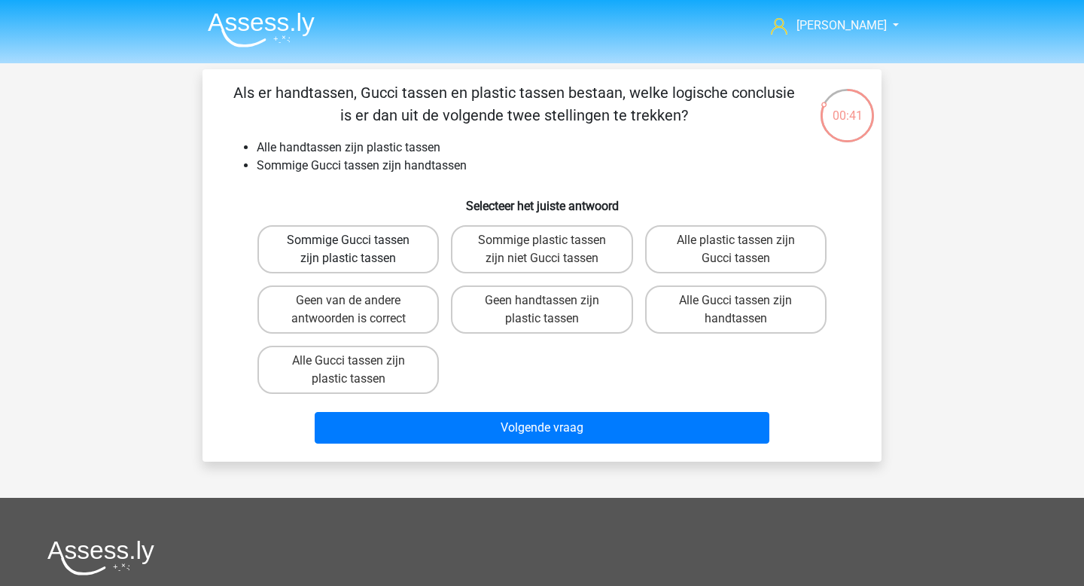
click at [403, 252] on label "Sommige Gucci tassen zijn plastic tassen" at bounding box center [347, 249] width 181 height 48
click at [358, 250] on input "Sommige Gucci tassen zijn plastic tassen" at bounding box center [353, 245] width 10 height 10
radio input "true"
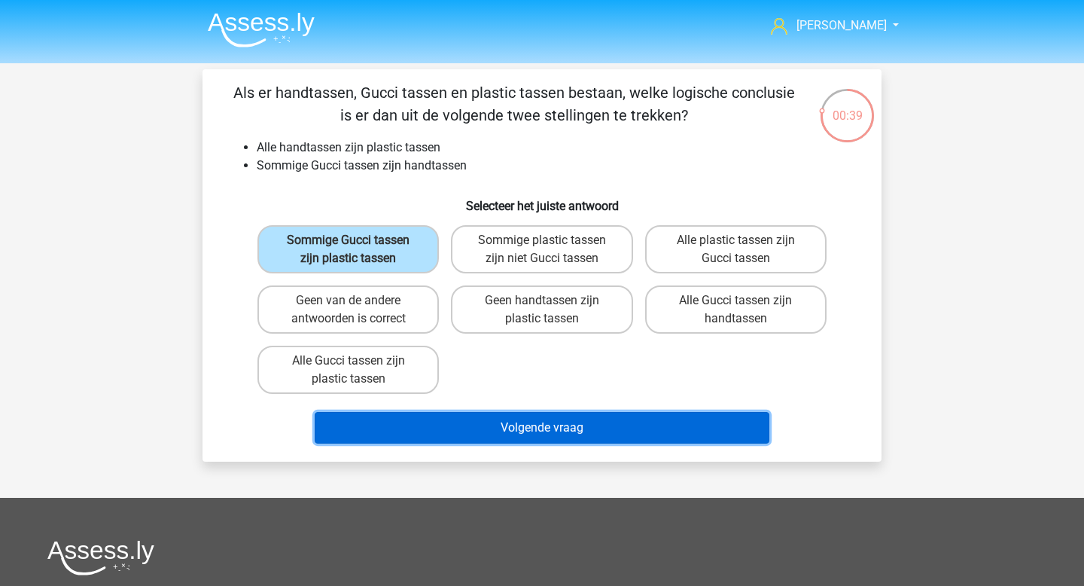
click at [505, 418] on button "Volgende vraag" at bounding box center [542, 428] width 455 height 32
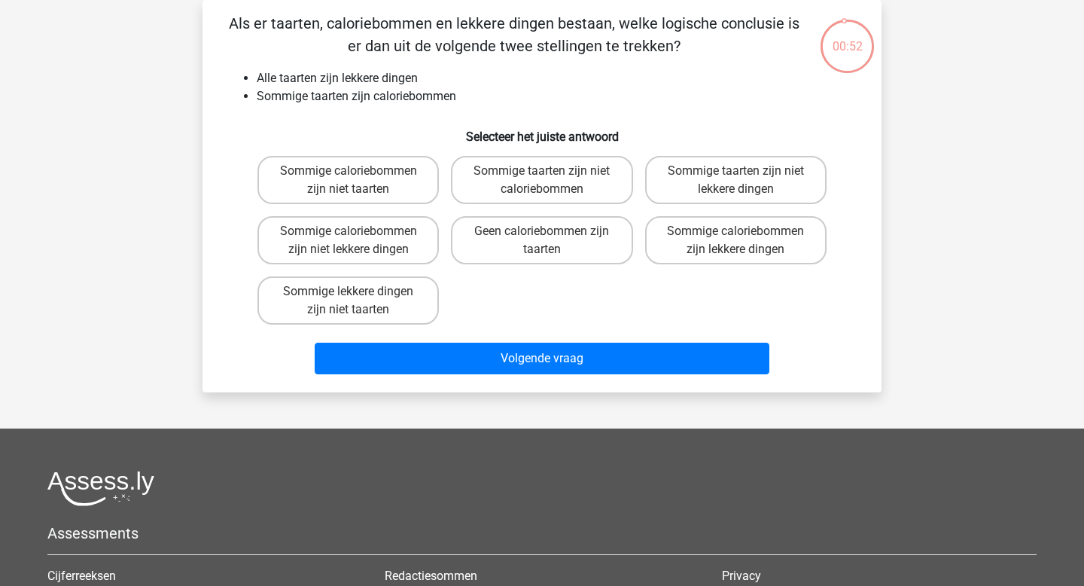
scroll to position [56, 0]
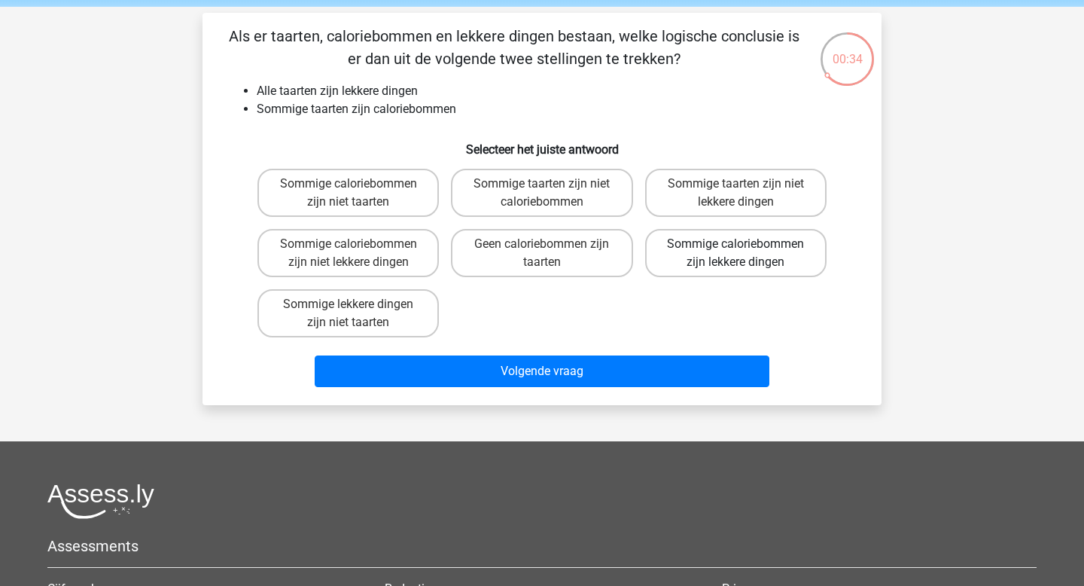
click at [728, 260] on label "Sommige caloriebommen zijn lekkere dingen" at bounding box center [735, 253] width 181 height 48
click at [735, 254] on input "Sommige caloriebommen zijn lekkere dingen" at bounding box center [740, 249] width 10 height 10
radio input "true"
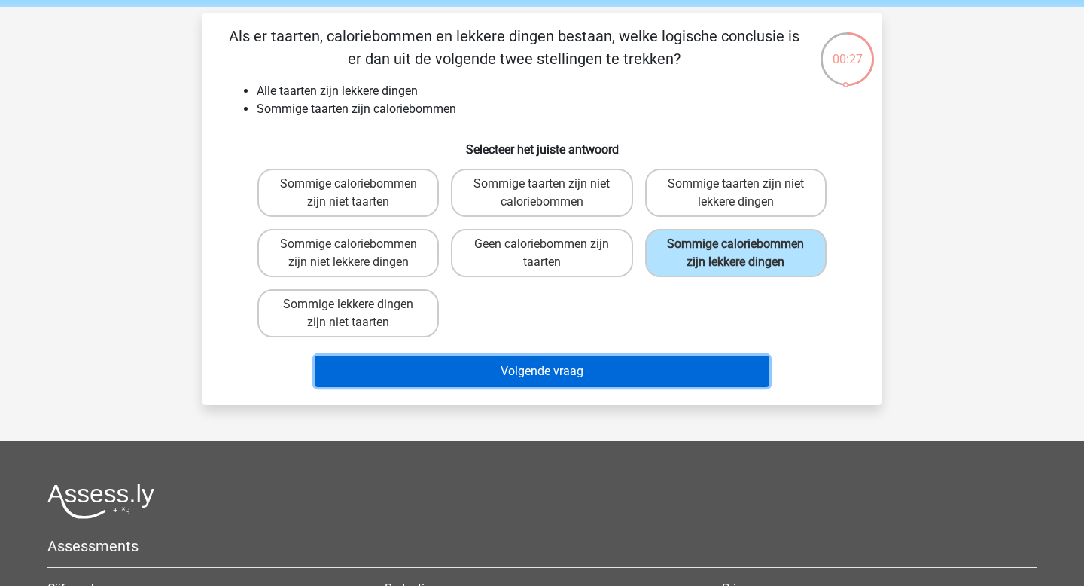
click at [541, 379] on button "Volgende vraag" at bounding box center [542, 371] width 455 height 32
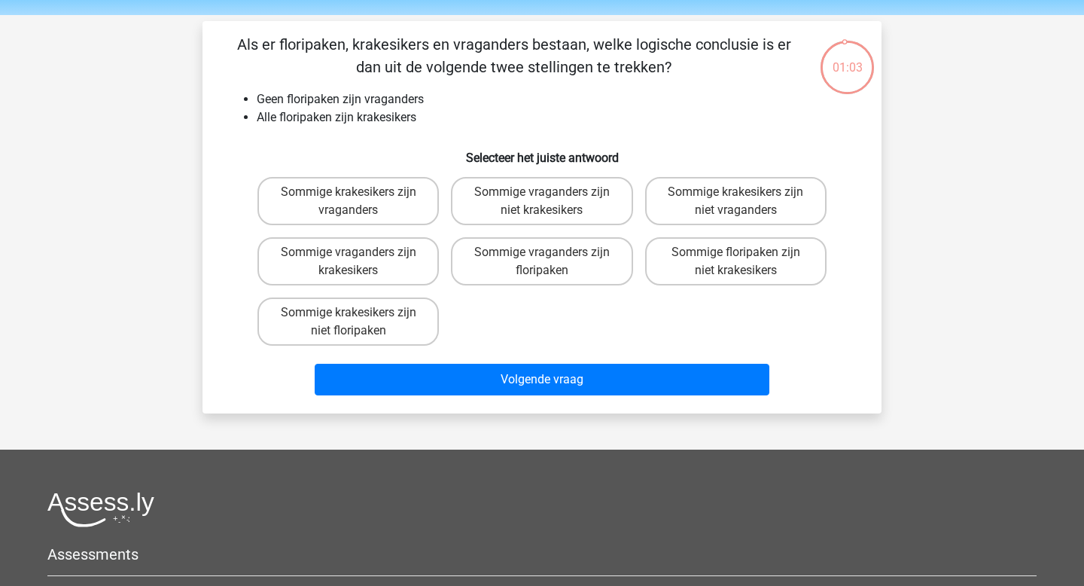
scroll to position [45, 0]
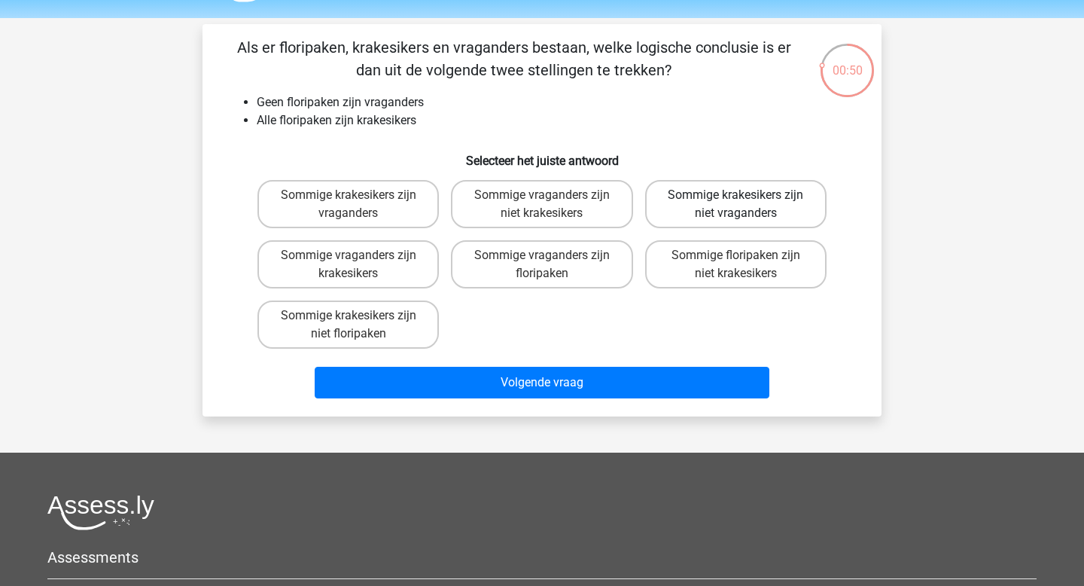
click at [720, 204] on label "Sommige krakesikers zijn niet vraganders" at bounding box center [735, 204] width 181 height 48
click at [735, 204] on input "Sommige krakesikers zijn niet vraganders" at bounding box center [740, 200] width 10 height 10
radio input "true"
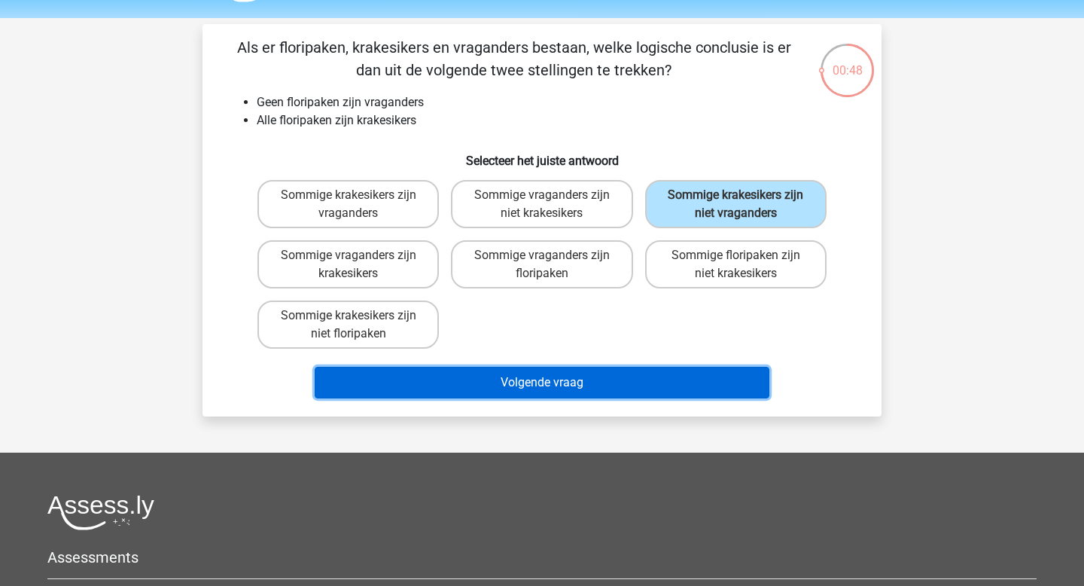
click at [576, 377] on button "Volgende vraag" at bounding box center [542, 383] width 455 height 32
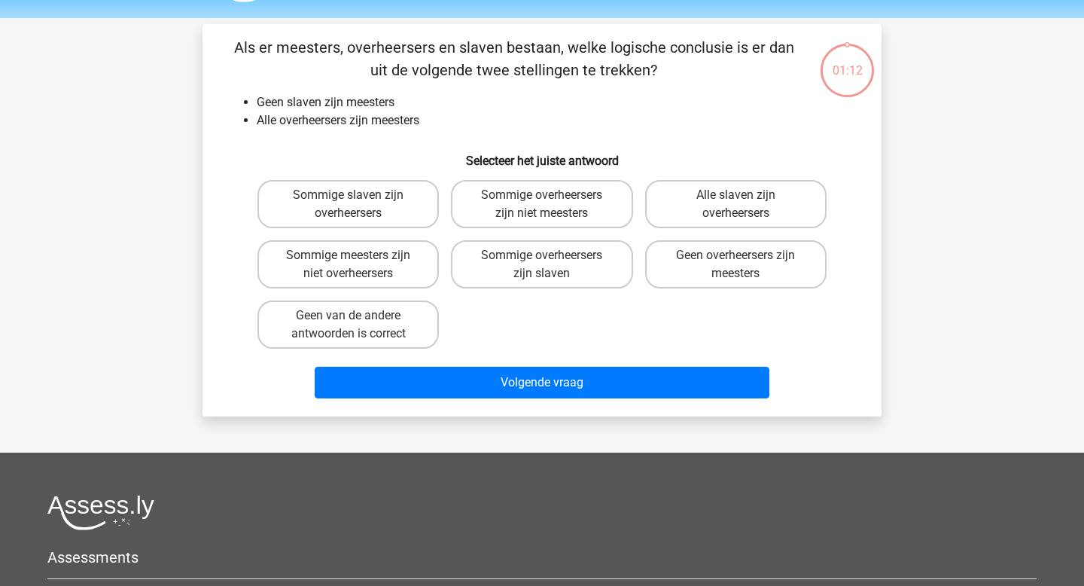
scroll to position [69, 0]
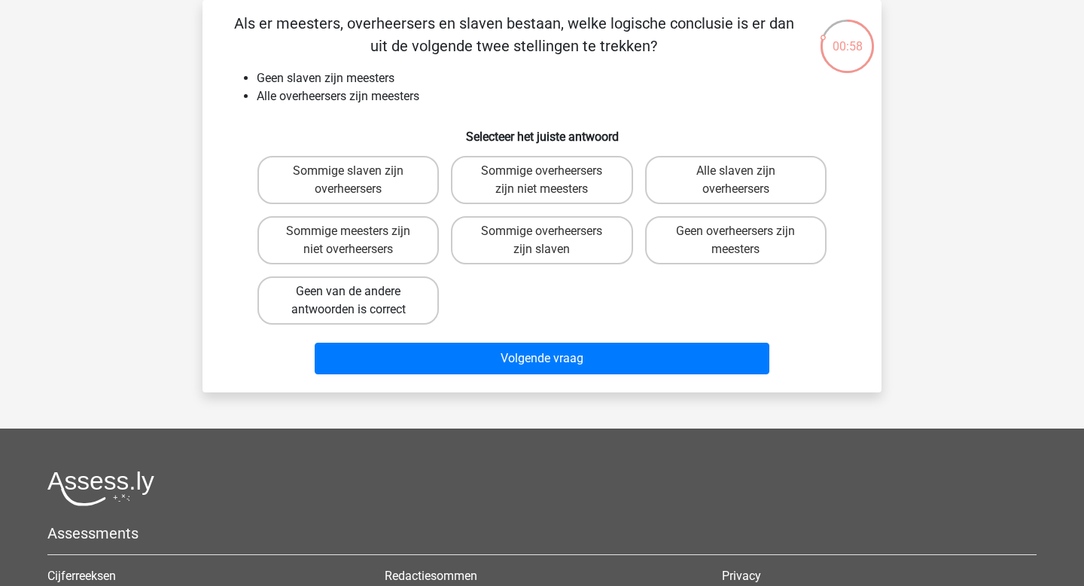
click at [382, 320] on label "Geen van de andere antwoorden is correct" at bounding box center [347, 300] width 181 height 48
click at [358, 301] on input "Geen van de andere antwoorden is correct" at bounding box center [353, 296] width 10 height 10
radio input "true"
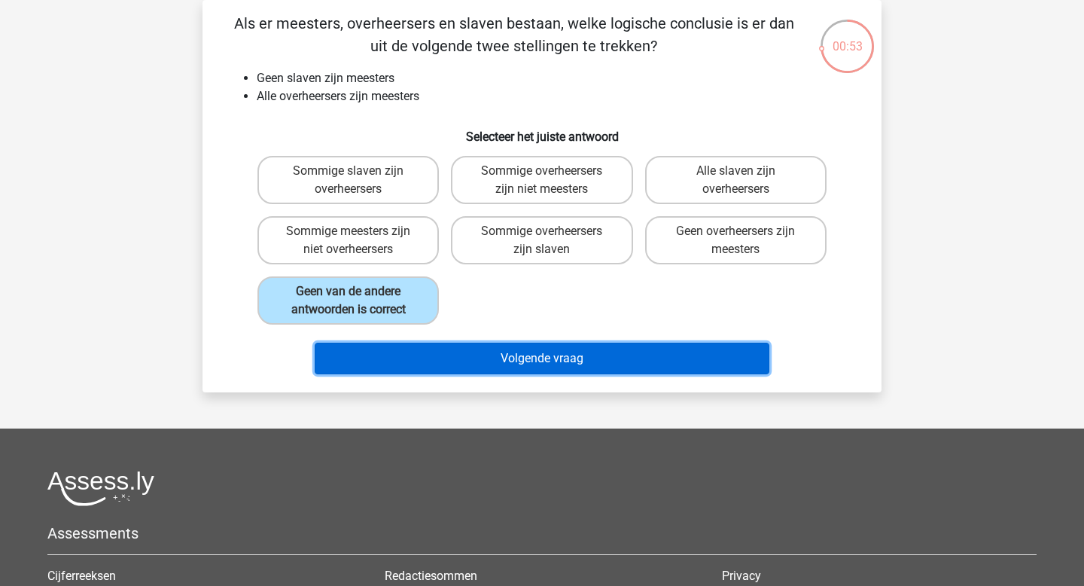
click at [454, 351] on button "Volgende vraag" at bounding box center [542, 358] width 455 height 32
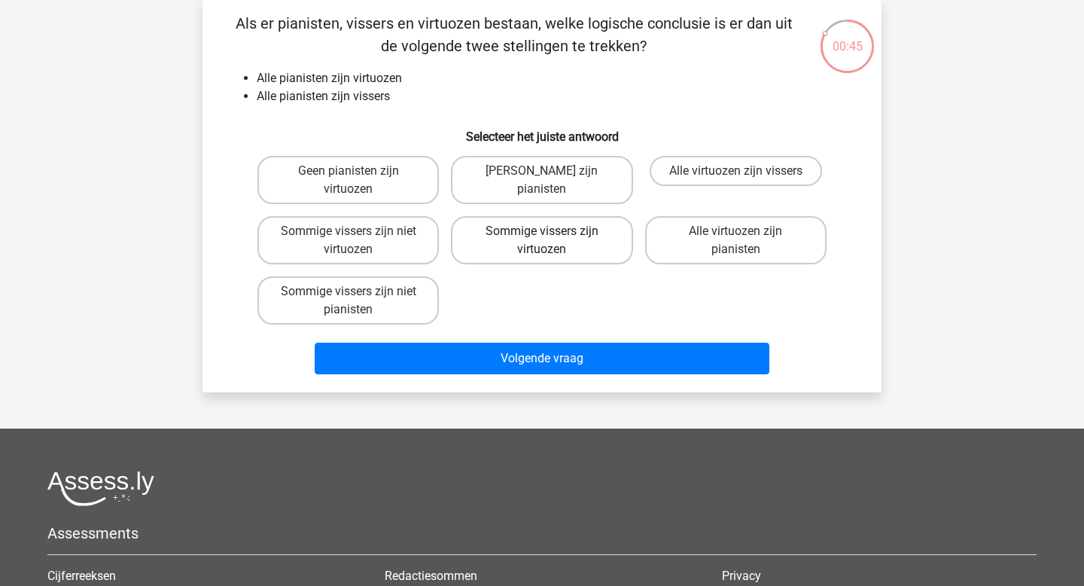
click at [516, 257] on label "Sommige vissers zijn virtuozen" at bounding box center [541, 240] width 181 height 48
click at [542, 241] on input "Sommige vissers zijn virtuozen" at bounding box center [547, 236] width 10 height 10
radio input "true"
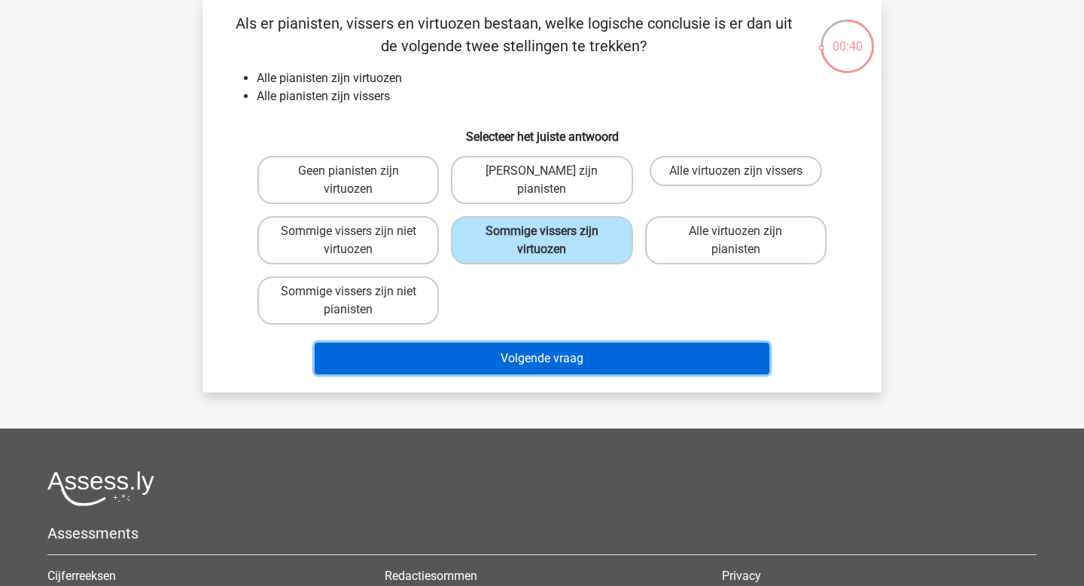
click at [532, 366] on button "Volgende vraag" at bounding box center [542, 358] width 455 height 32
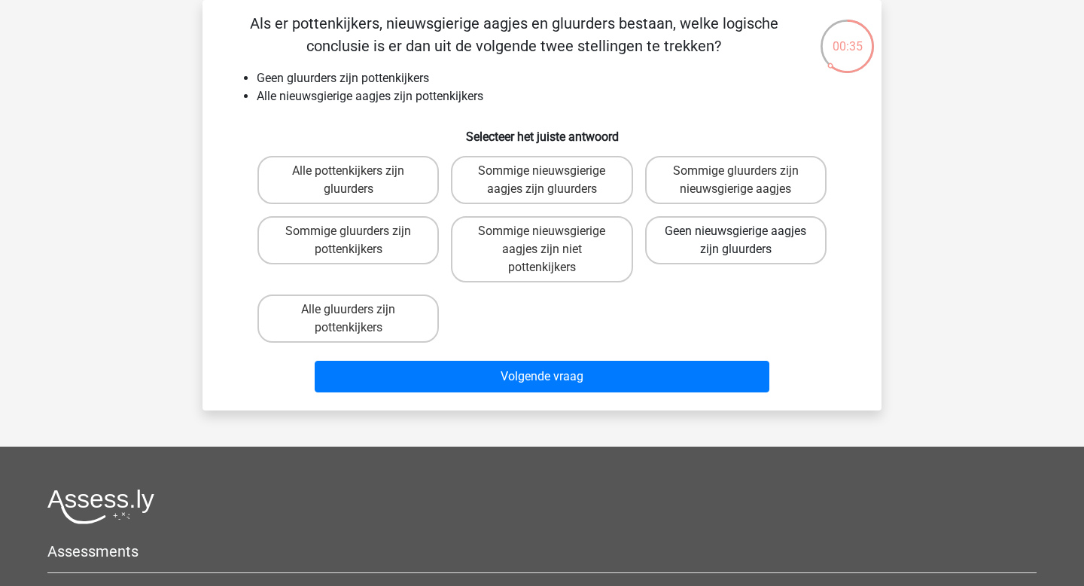
click at [729, 259] on label "Geen nieuwsgierige aagjes zijn gluurders" at bounding box center [735, 240] width 181 height 48
click at [735, 241] on input "Geen nieuwsgierige aagjes zijn gluurders" at bounding box center [740, 236] width 10 height 10
radio input "true"
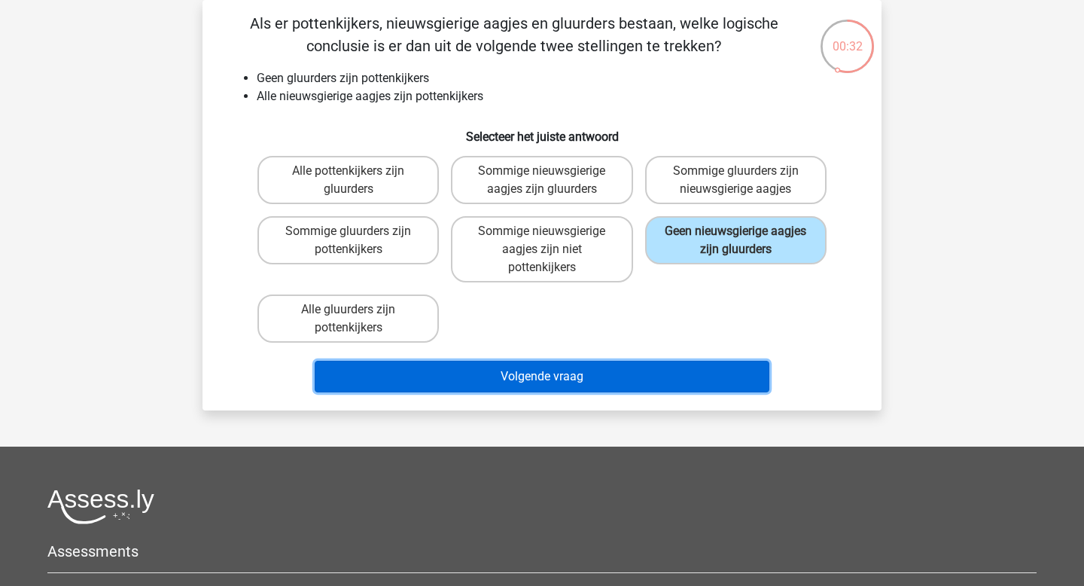
click at [552, 370] on button "Volgende vraag" at bounding box center [542, 376] width 455 height 32
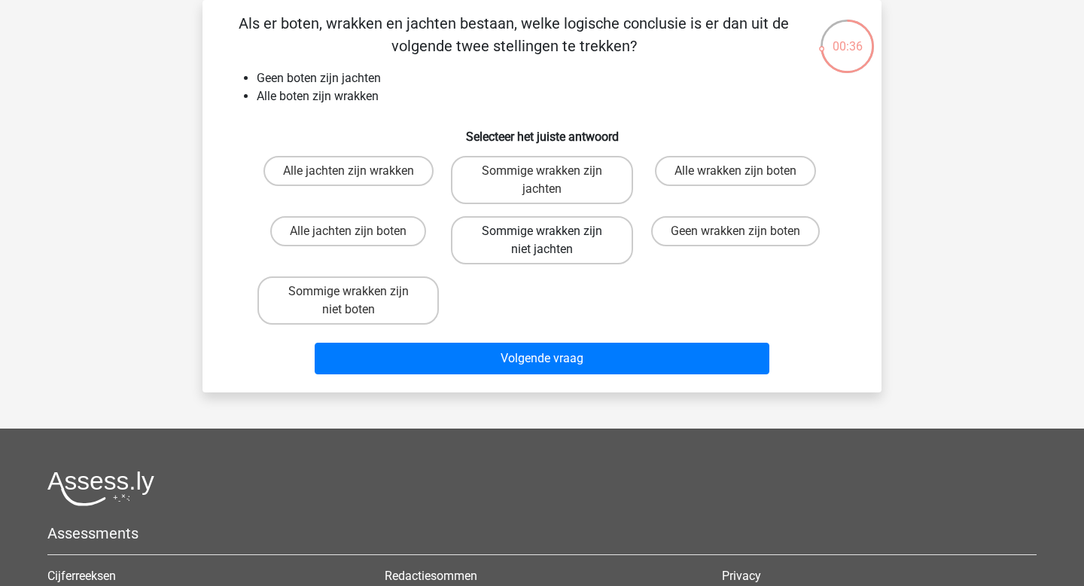
click at [548, 257] on label "Sommige wrakken zijn niet jachten" at bounding box center [541, 240] width 181 height 48
click at [548, 241] on input "Sommige wrakken zijn niet jachten" at bounding box center [547, 236] width 10 height 10
radio input "true"
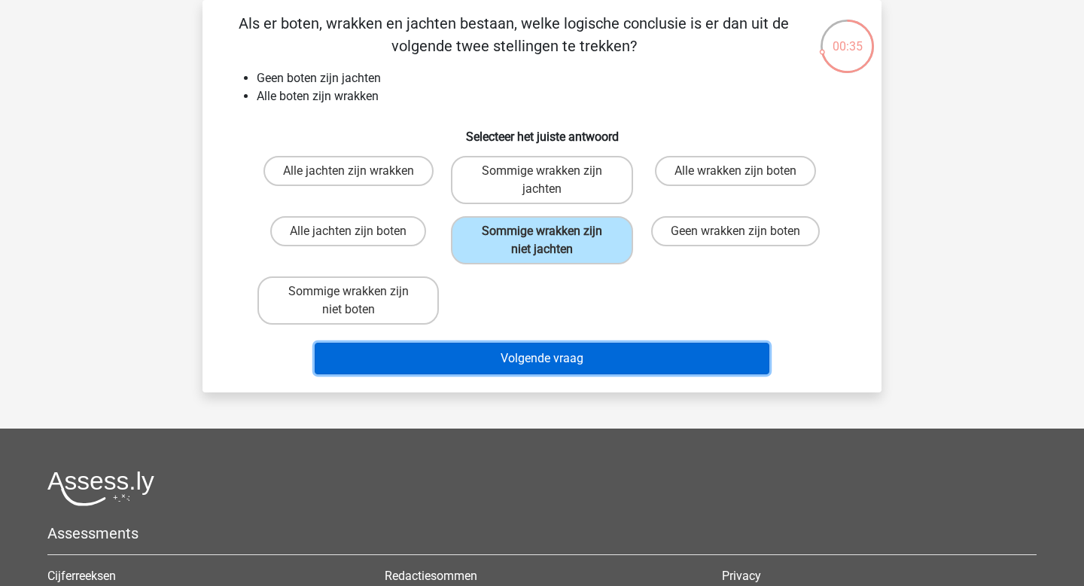
click at [530, 353] on button "Volgende vraag" at bounding box center [542, 358] width 455 height 32
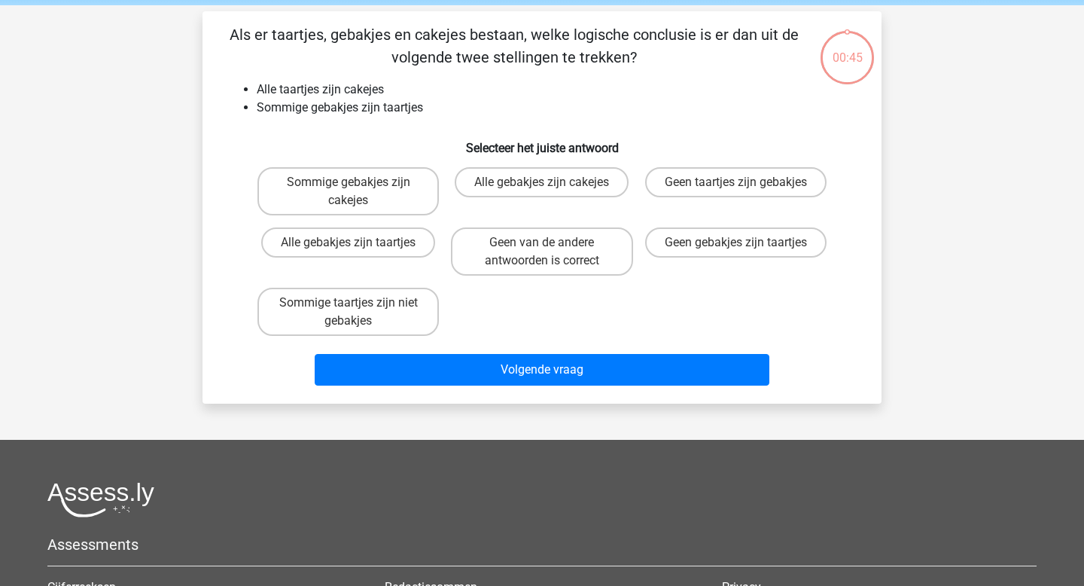
scroll to position [56, 0]
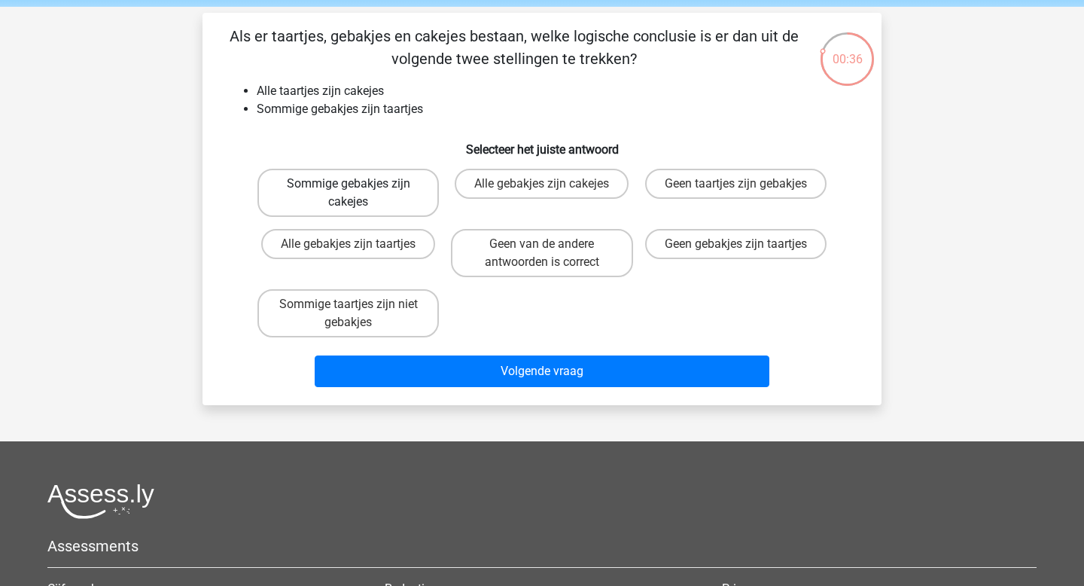
click at [382, 184] on label "Sommige gebakjes zijn cakejes" at bounding box center [347, 193] width 181 height 48
click at [358, 184] on input "Sommige gebakjes zijn cakejes" at bounding box center [353, 189] width 10 height 10
radio input "true"
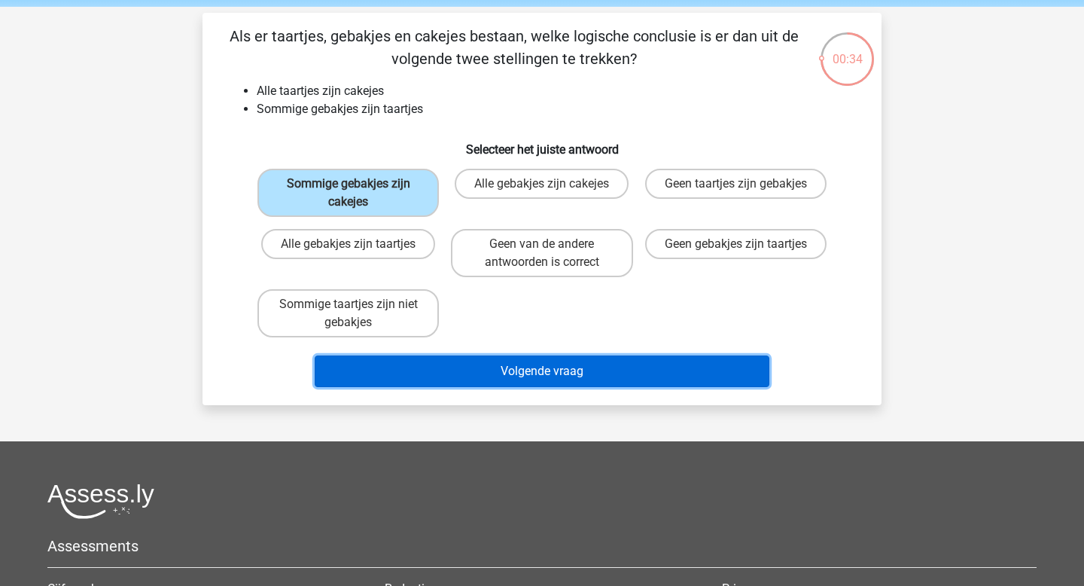
click at [568, 360] on button "Volgende vraag" at bounding box center [542, 371] width 455 height 32
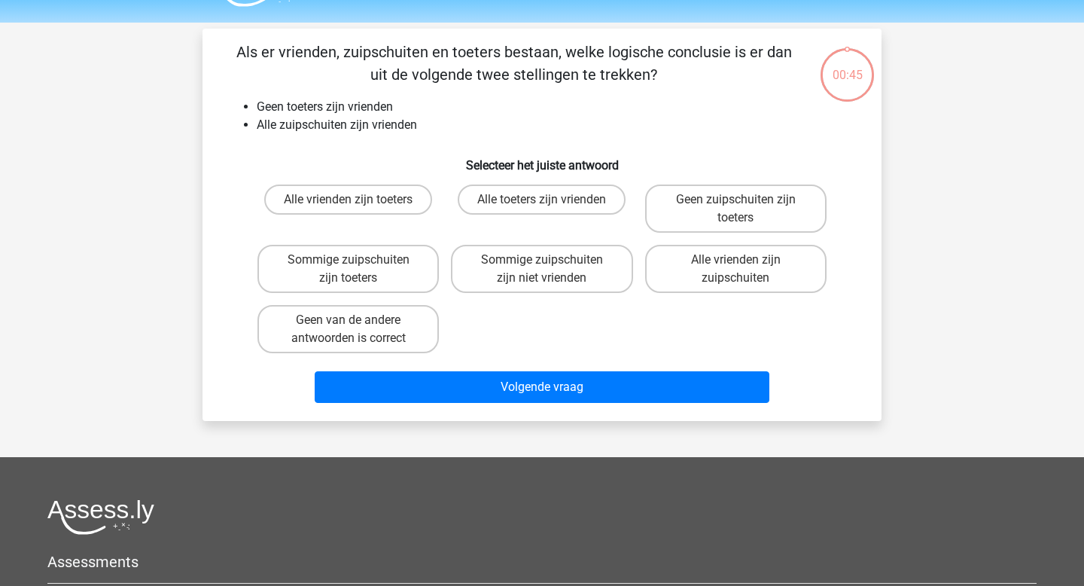
scroll to position [40, 0]
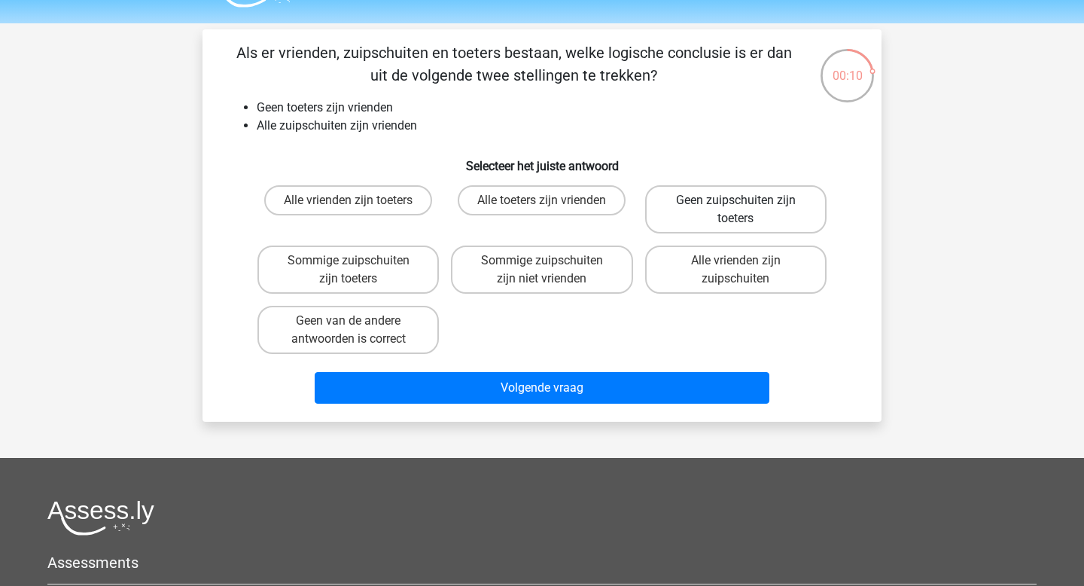
click at [687, 214] on label "Geen zuipschuiten zijn toeters" at bounding box center [735, 209] width 181 height 48
click at [735, 210] on input "Geen zuipschuiten zijn toeters" at bounding box center [740, 205] width 10 height 10
radio input "true"
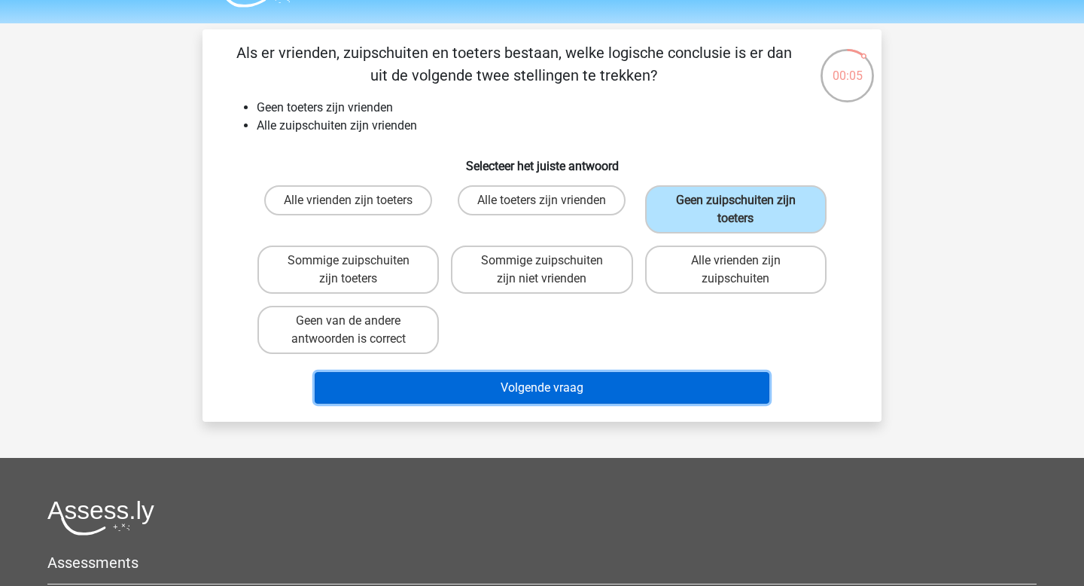
click at [544, 389] on button "Volgende vraag" at bounding box center [542, 388] width 455 height 32
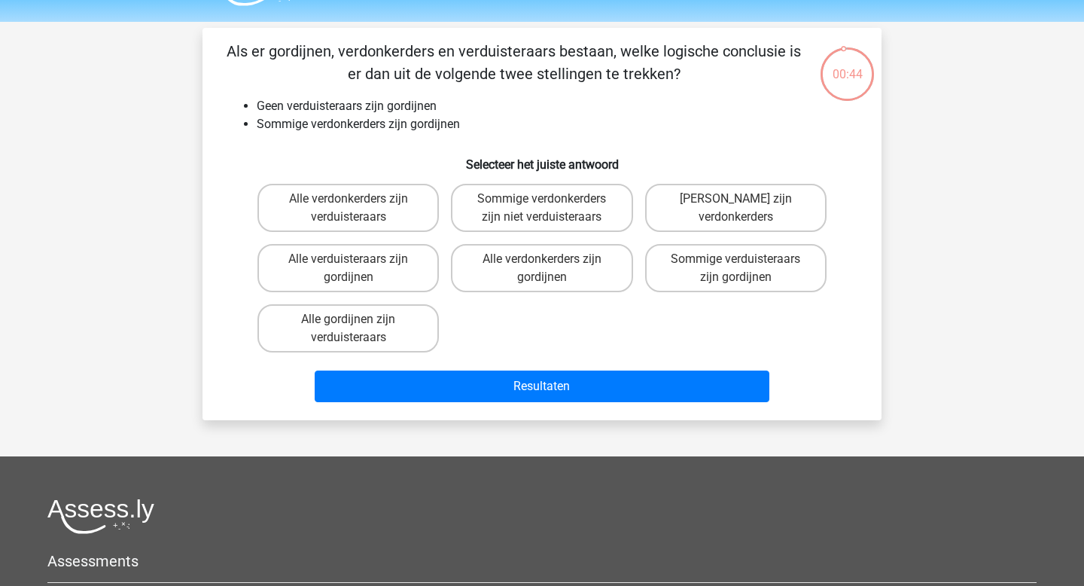
scroll to position [35, 0]
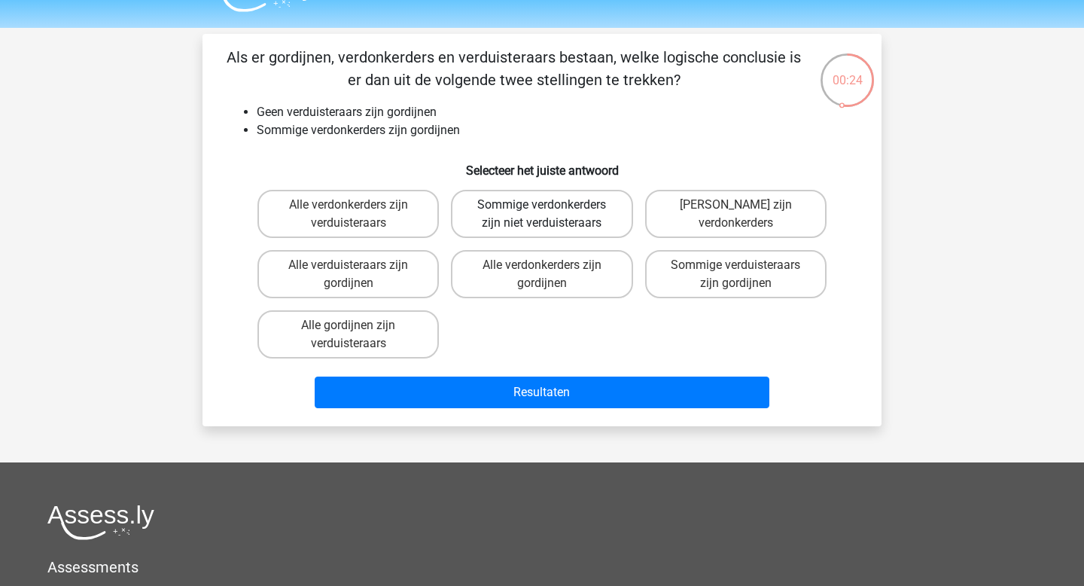
click at [536, 227] on label "Sommige verdonkerders zijn niet verduisteraars" at bounding box center [541, 214] width 181 height 48
click at [542, 214] on input "Sommige verdonkerders zijn niet verduisteraars" at bounding box center [547, 210] width 10 height 10
radio input "true"
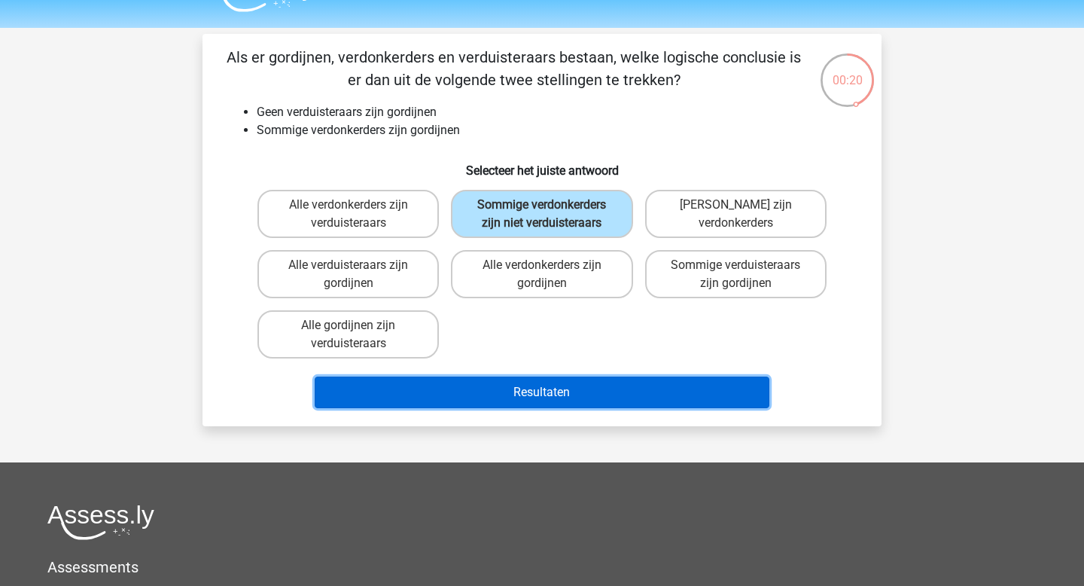
click at [503, 388] on button "Resultaten" at bounding box center [542, 392] width 455 height 32
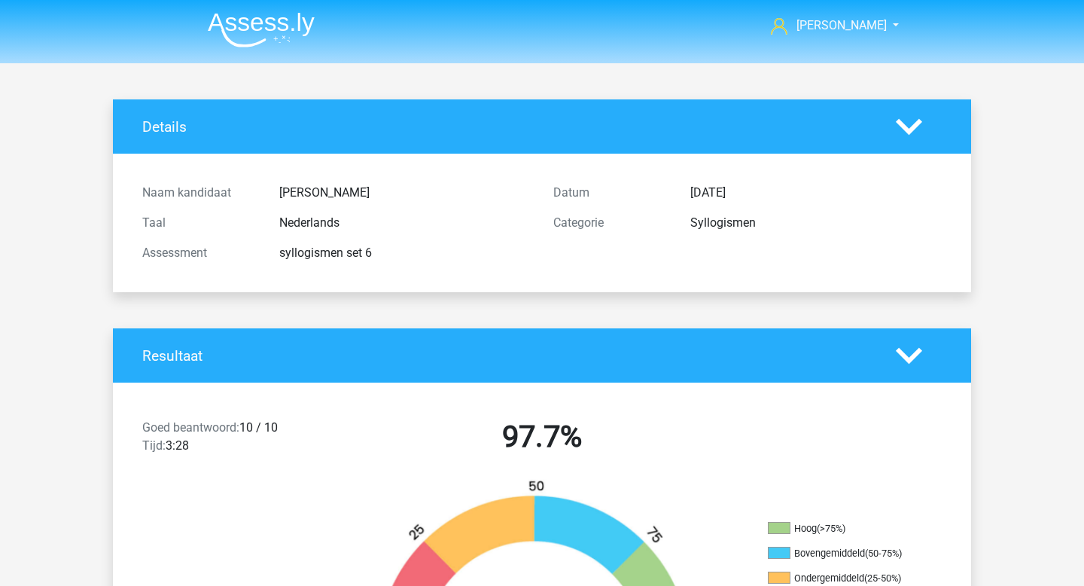
click at [297, 26] on img at bounding box center [261, 29] width 107 height 35
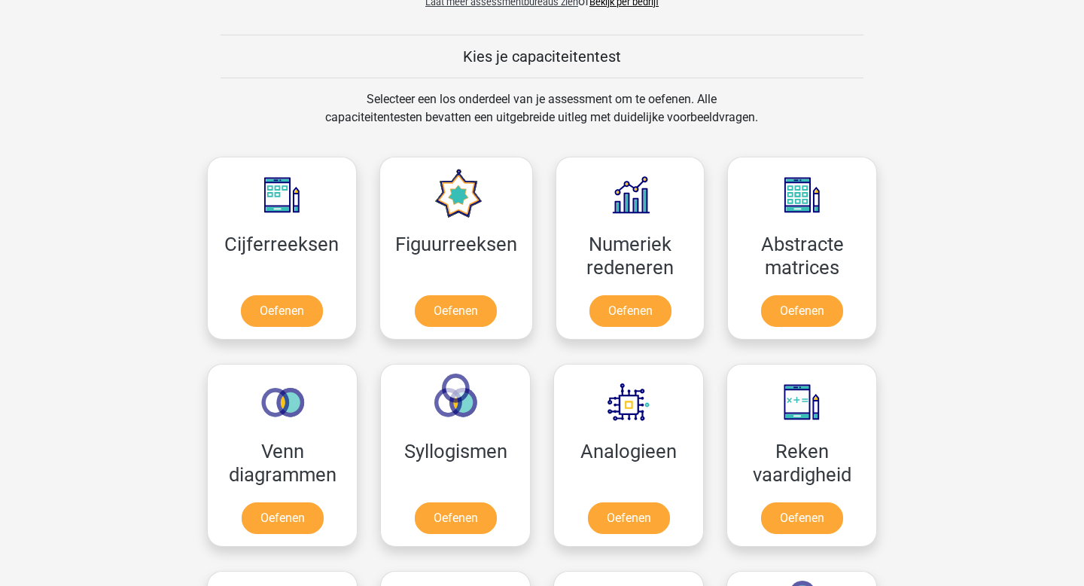
scroll to position [786, 0]
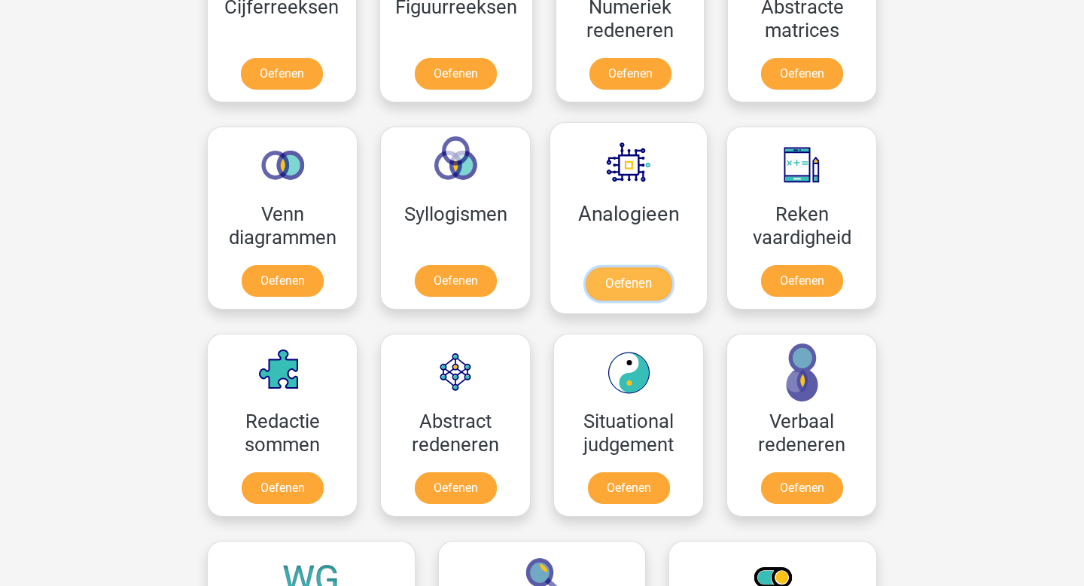
click at [619, 282] on link "Oefenen" at bounding box center [629, 283] width 86 height 33
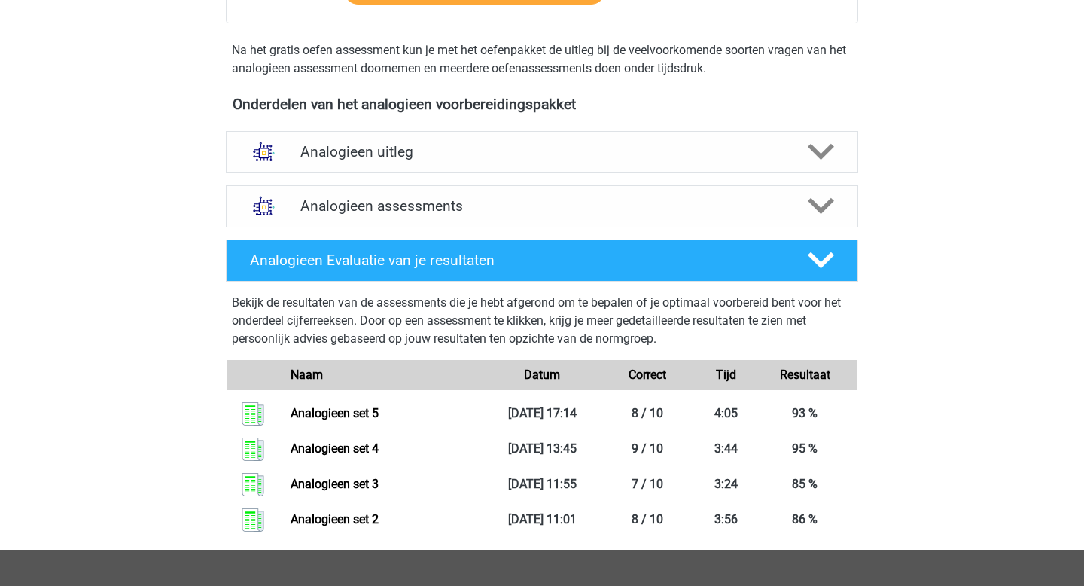
scroll to position [554, 0]
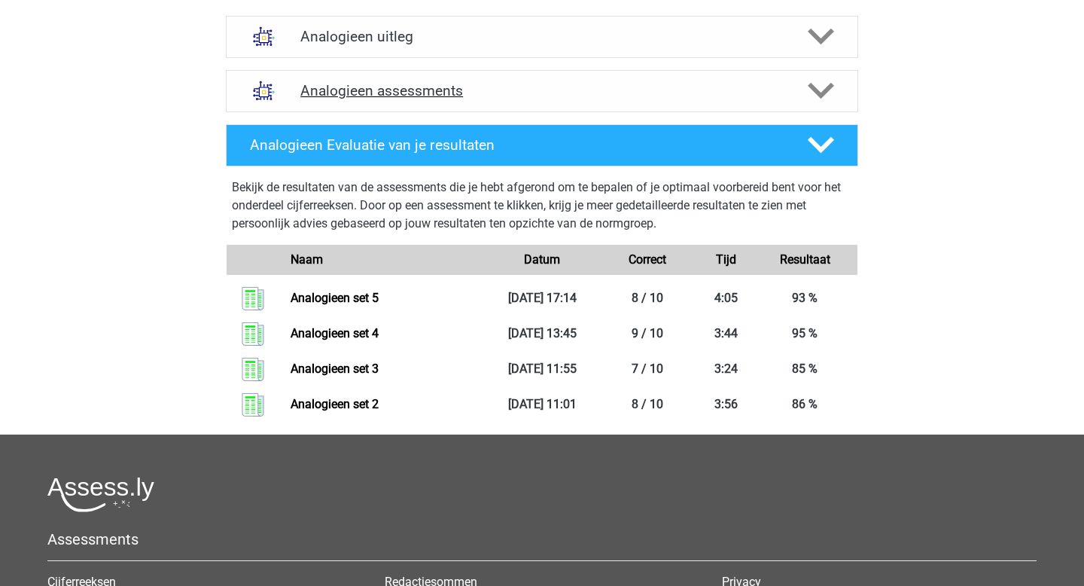
click at [446, 78] on div "Analogieen assessments" at bounding box center [542, 91] width 632 height 42
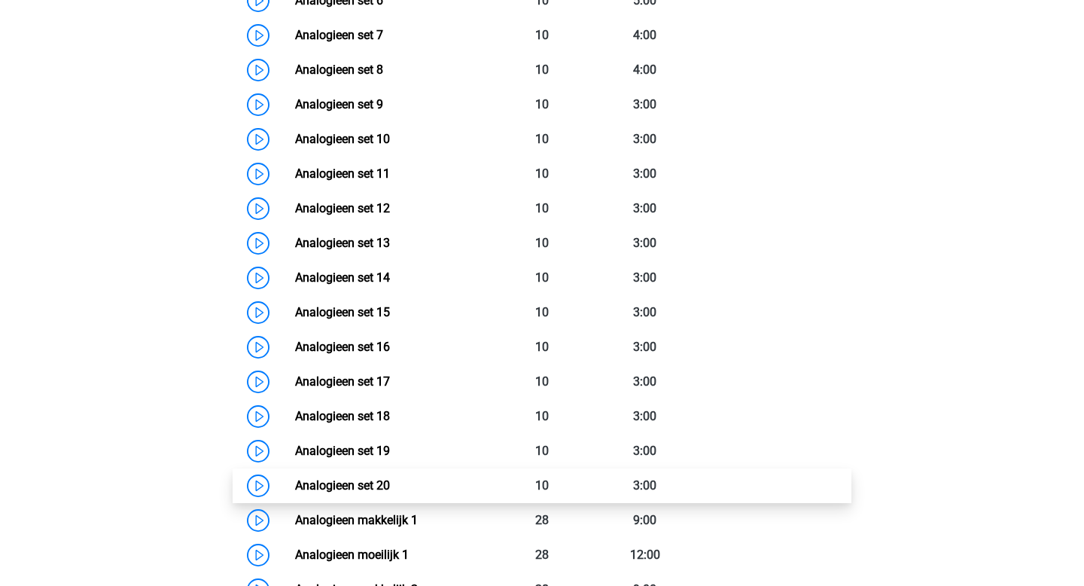
scroll to position [947, 0]
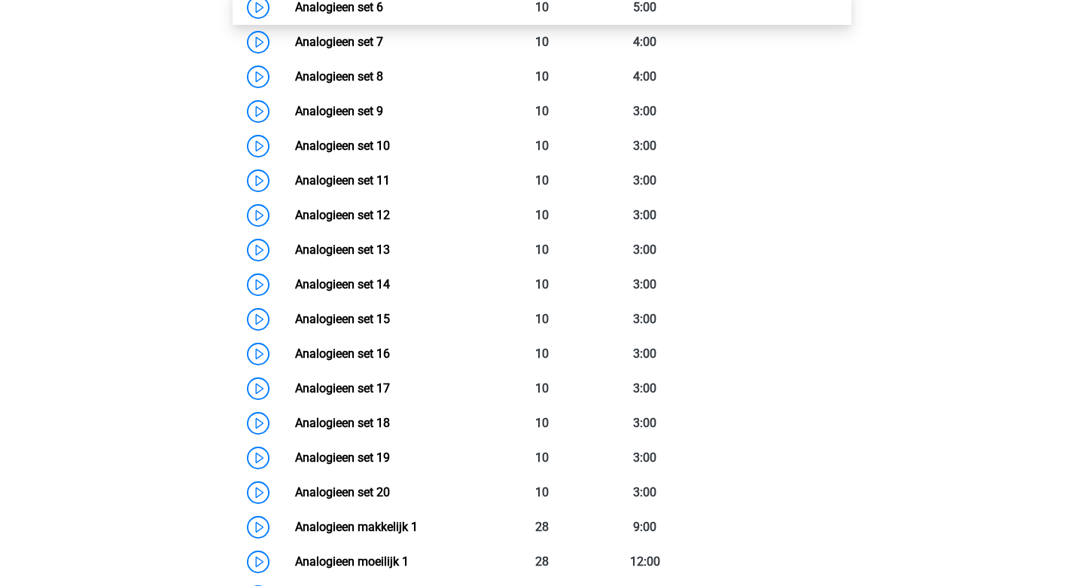
click at [295, 14] on link "Analogieen set 6" at bounding box center [339, 7] width 88 height 14
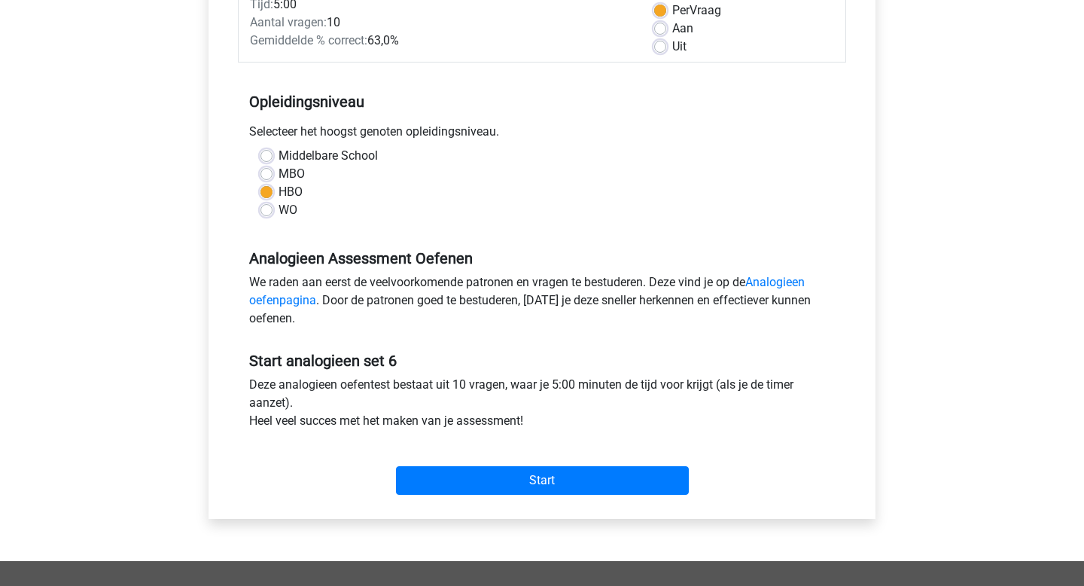
scroll to position [236, 0]
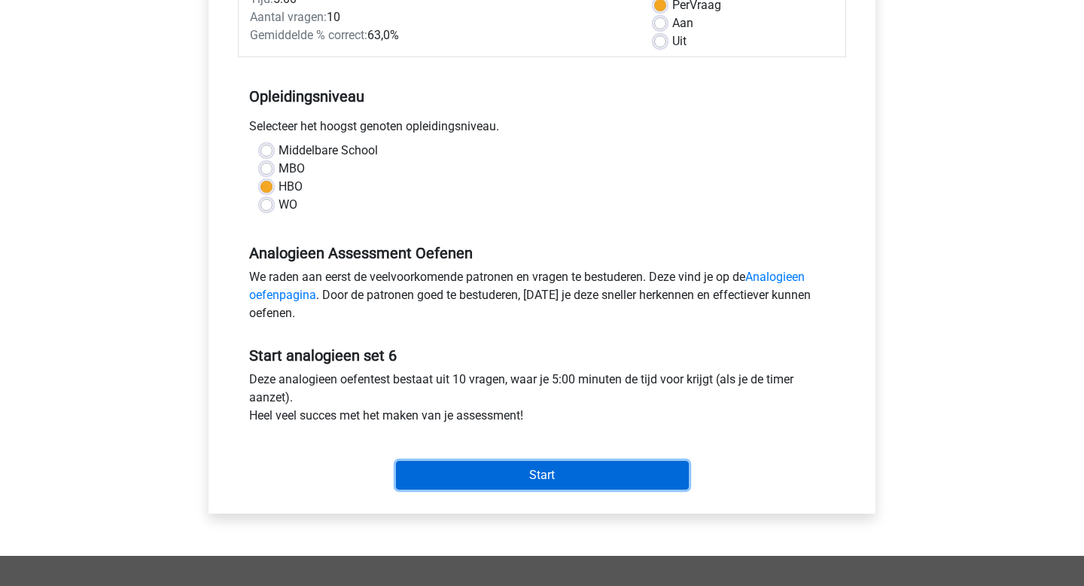
click at [533, 464] on input "Start" at bounding box center [542, 475] width 293 height 29
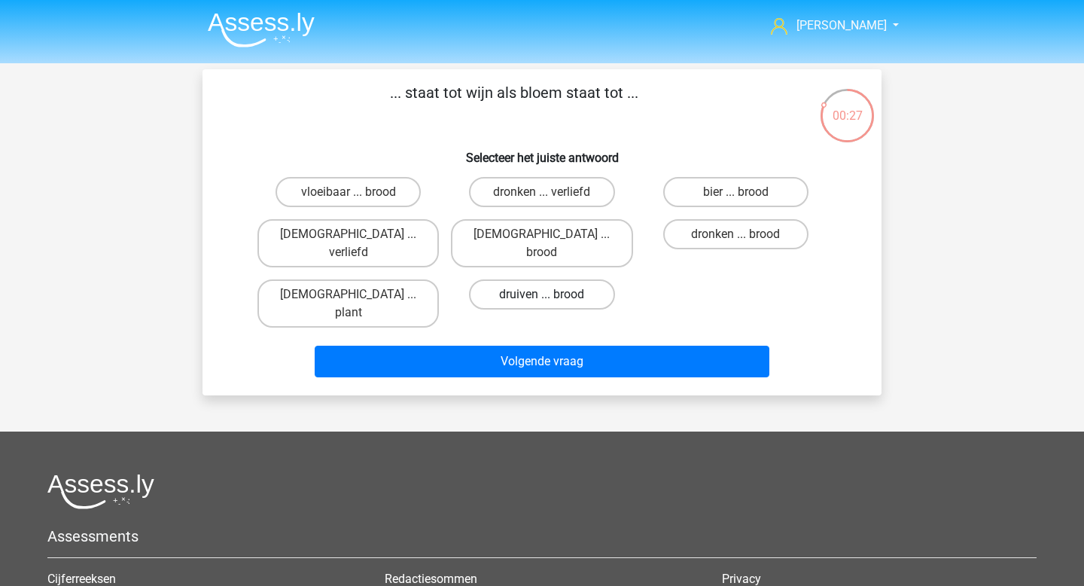
click at [574, 281] on label "druiven ... brood" at bounding box center [541, 294] width 145 height 30
click at [552, 294] on input "druiven ... brood" at bounding box center [547, 299] width 10 height 10
radio input "true"
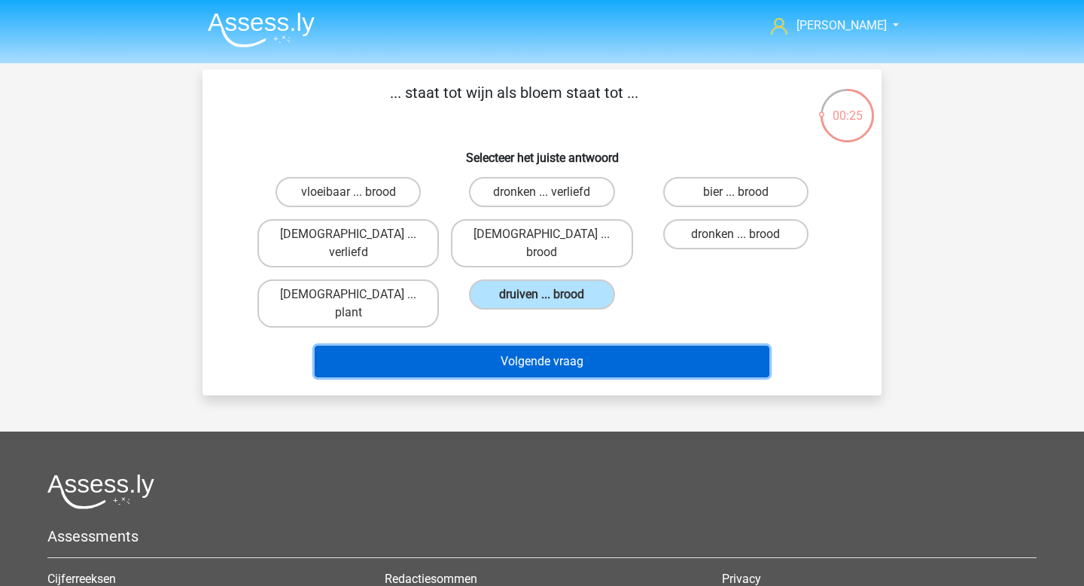
click at [577, 345] on button "Volgende vraag" at bounding box center [542, 361] width 455 height 32
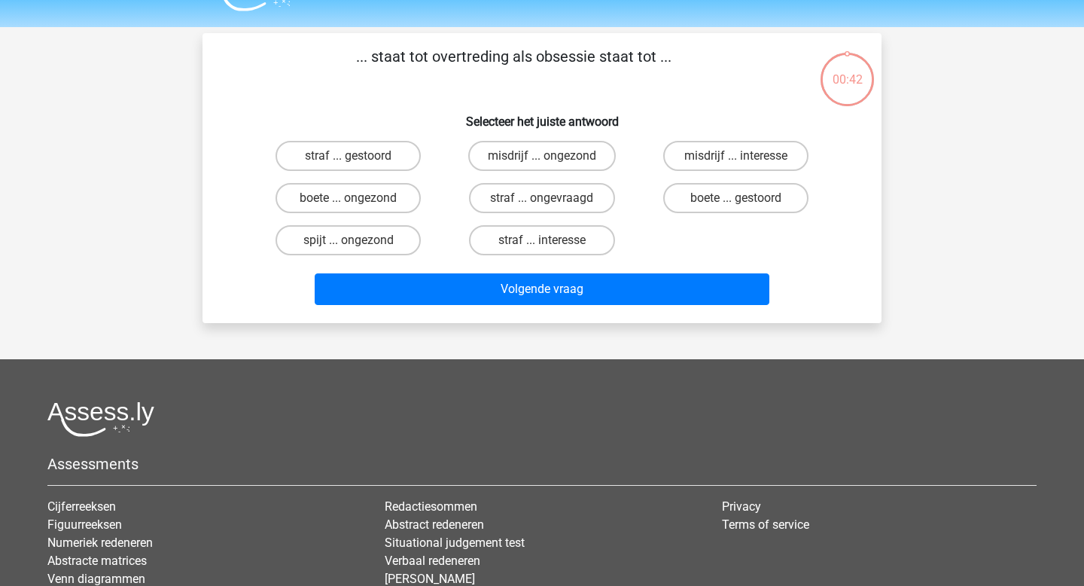
scroll to position [14, 0]
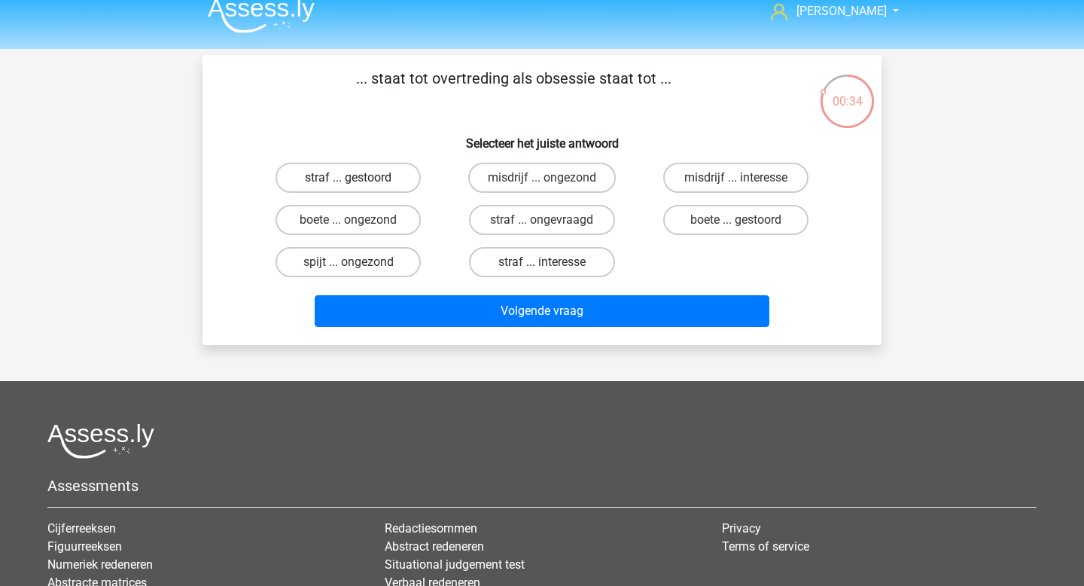
click at [333, 186] on label "straf ... gestoord" at bounding box center [347, 178] width 145 height 30
click at [348, 186] on input "straf ... gestoord" at bounding box center [353, 183] width 10 height 10
radio input "true"
click at [711, 222] on label "boete ... gestoord" at bounding box center [735, 220] width 145 height 30
click at [735, 222] on input "boete ... gestoord" at bounding box center [740, 225] width 10 height 10
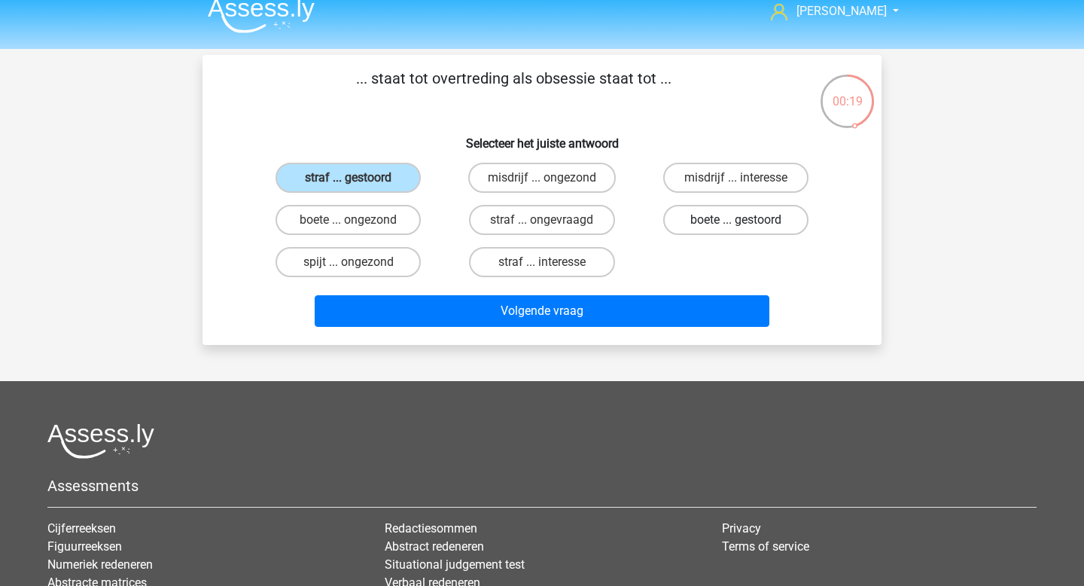
radio input "true"
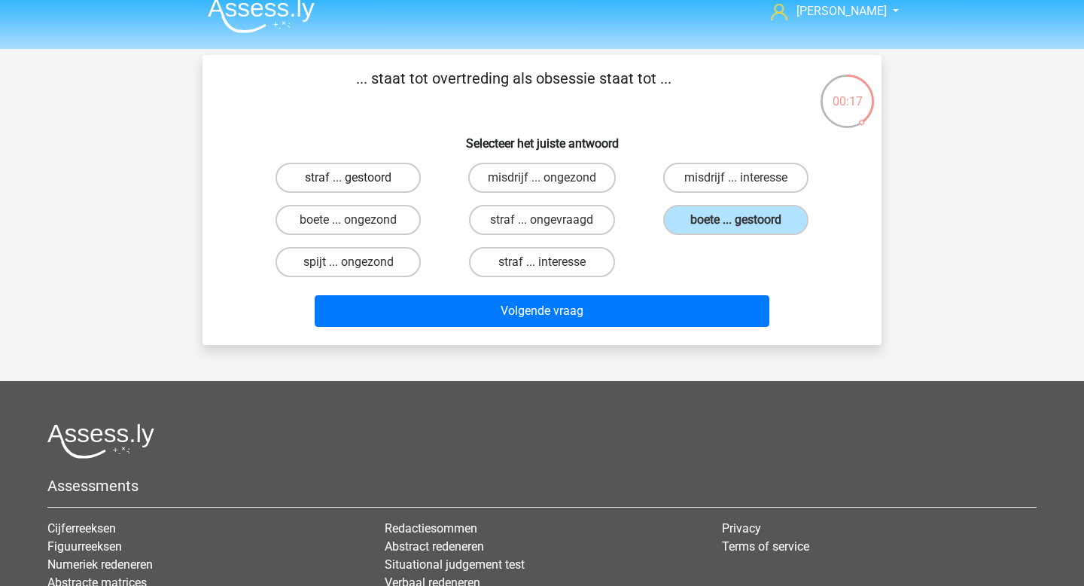
click at [374, 169] on label "straf ... gestoord" at bounding box center [347, 178] width 145 height 30
click at [358, 178] on input "straf ... gestoord" at bounding box center [353, 183] width 10 height 10
radio input "true"
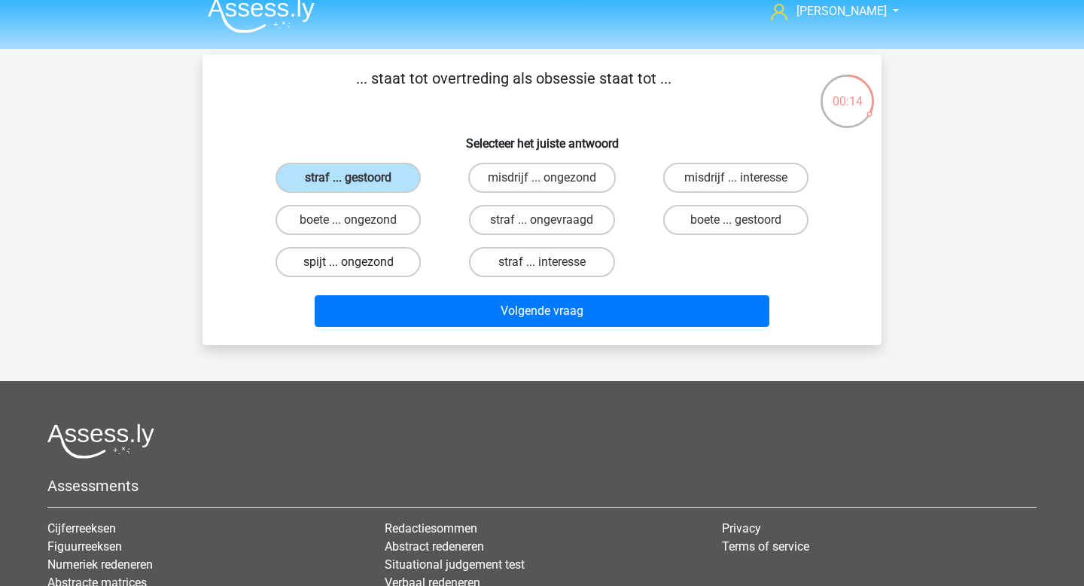
click at [374, 273] on label "spijt ... ongezond" at bounding box center [347, 262] width 145 height 30
click at [358, 272] on input "spijt ... ongezond" at bounding box center [353, 267] width 10 height 10
radio input "true"
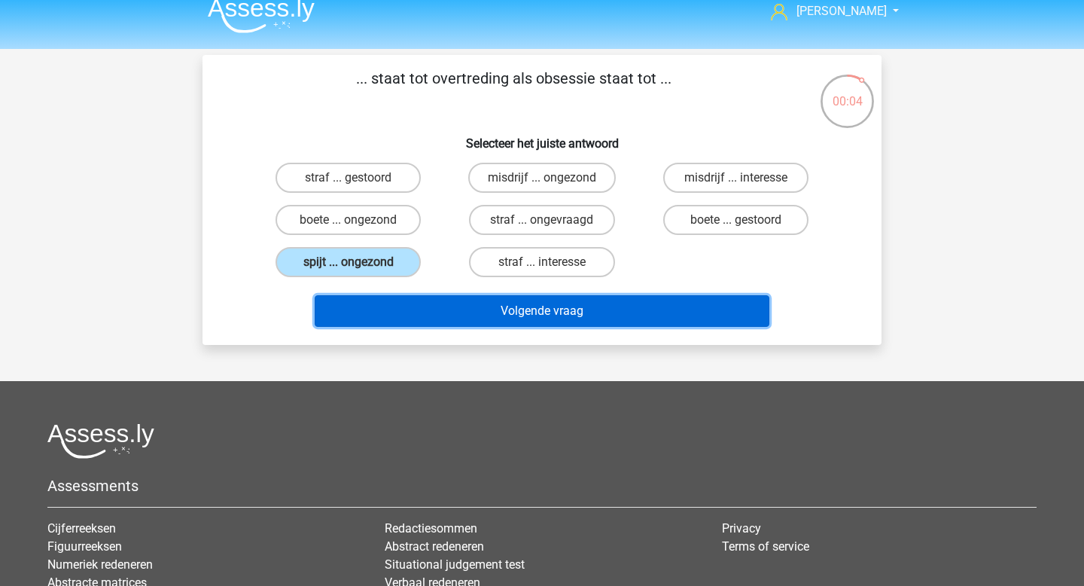
click at [515, 313] on button "Volgende vraag" at bounding box center [542, 311] width 455 height 32
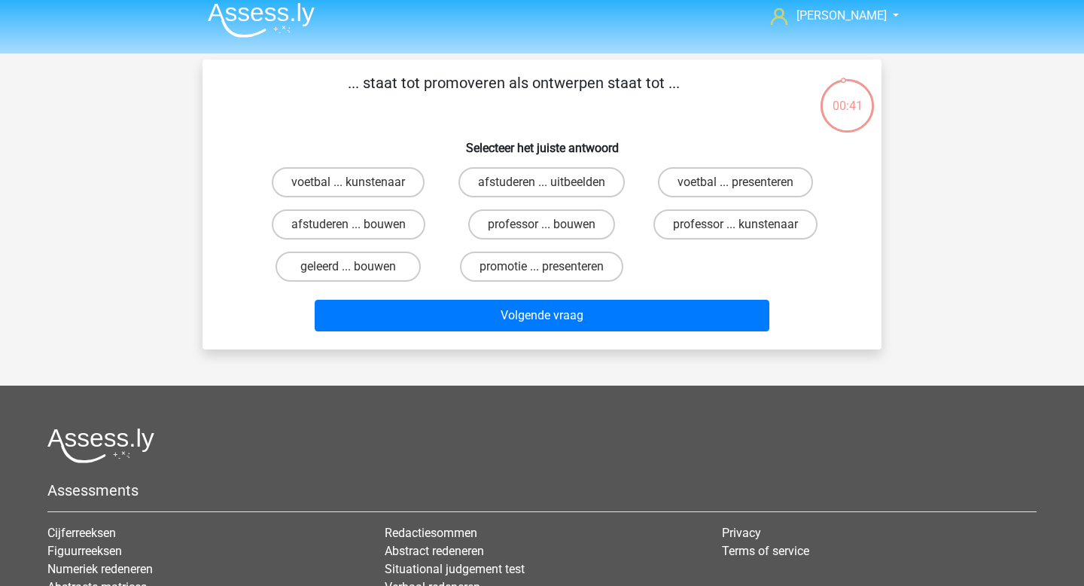
scroll to position [0, 0]
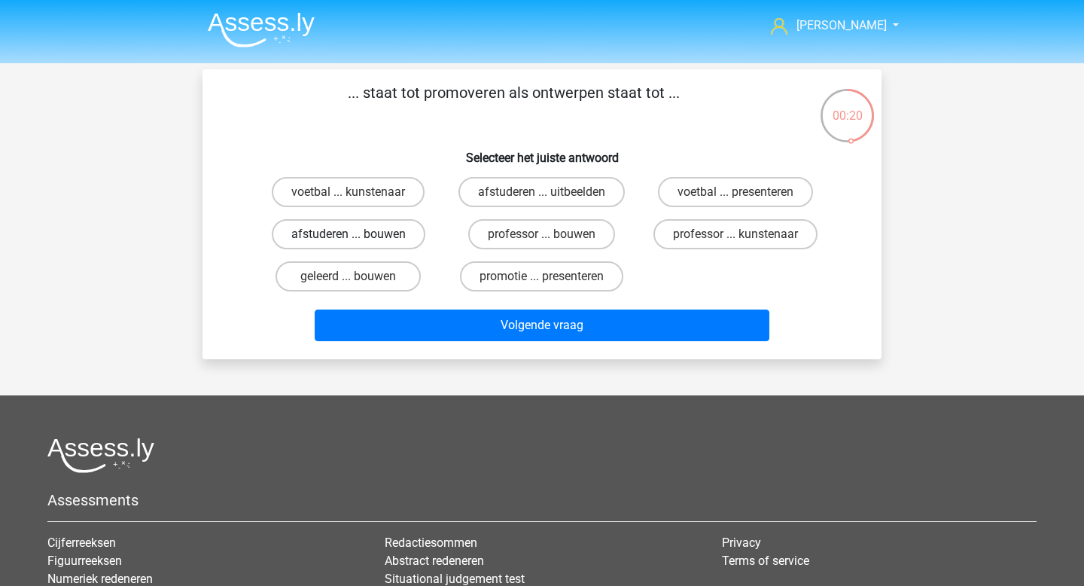
click at [367, 243] on label "afstuderen ... bouwen" at bounding box center [349, 234] width 154 height 30
click at [358, 243] on input "afstuderen ... bouwen" at bounding box center [353, 239] width 10 height 10
radio input "true"
click at [381, 283] on label "geleerd ... bouwen" at bounding box center [347, 276] width 145 height 30
click at [358, 283] on input "geleerd ... bouwen" at bounding box center [353, 281] width 10 height 10
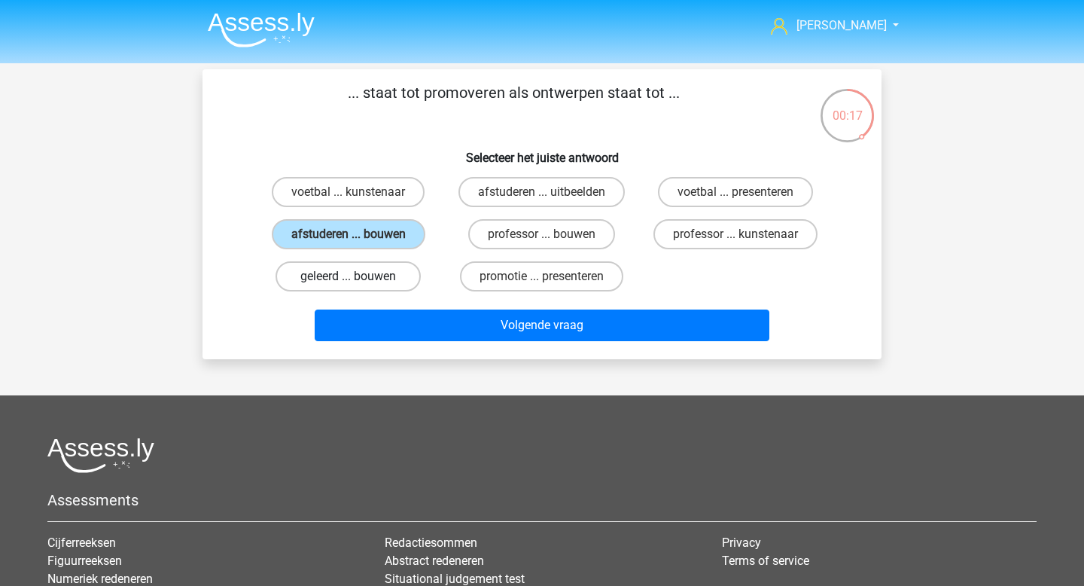
radio input "true"
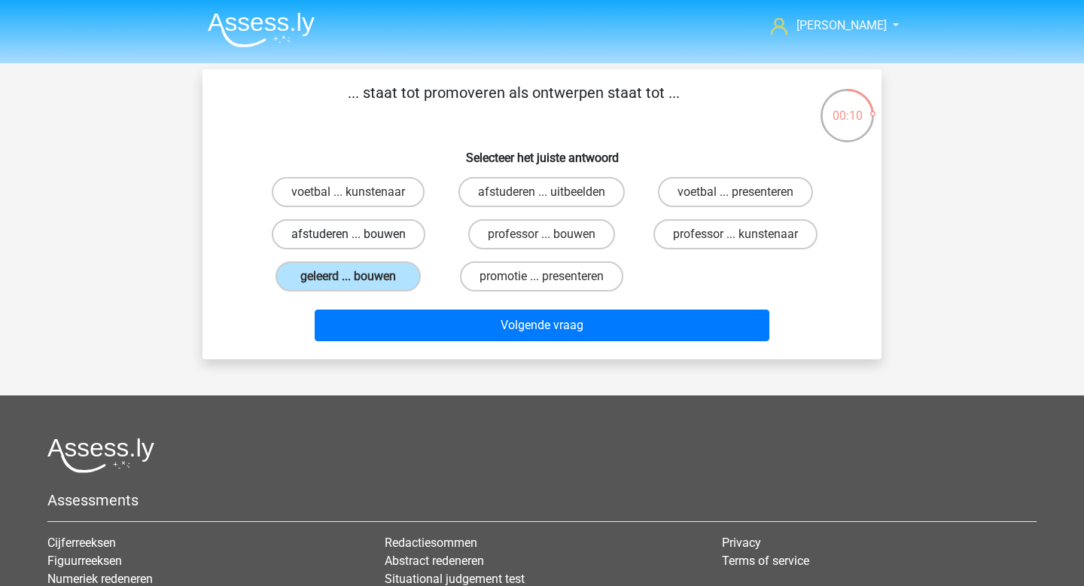
click at [365, 231] on label "afstuderen ... bouwen" at bounding box center [349, 234] width 154 height 30
click at [358, 234] on input "afstuderen ... bouwen" at bounding box center [353, 239] width 10 height 10
radio input "true"
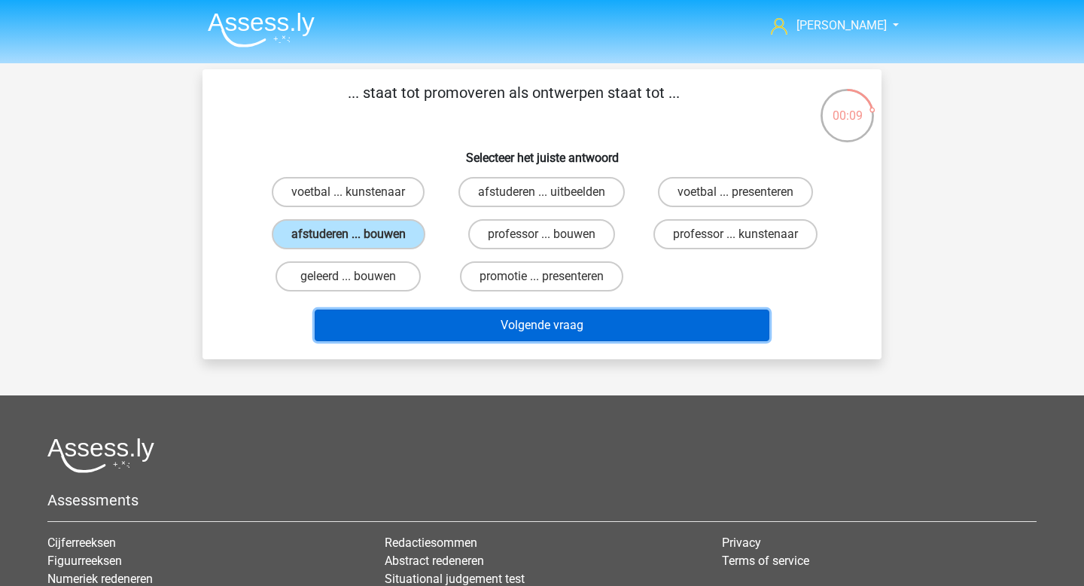
click at [452, 322] on button "Volgende vraag" at bounding box center [542, 325] width 455 height 32
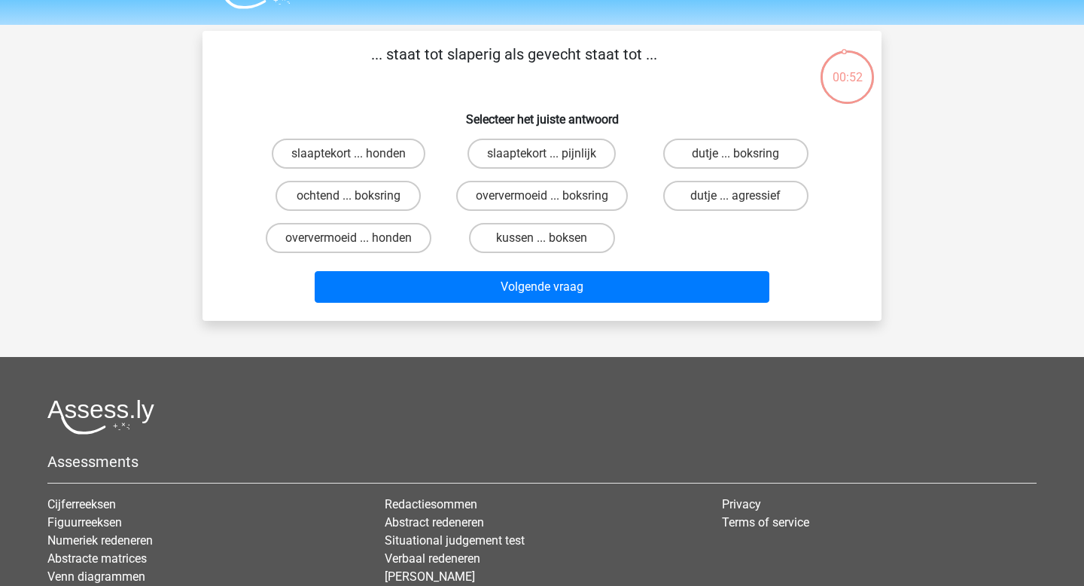
scroll to position [13, 0]
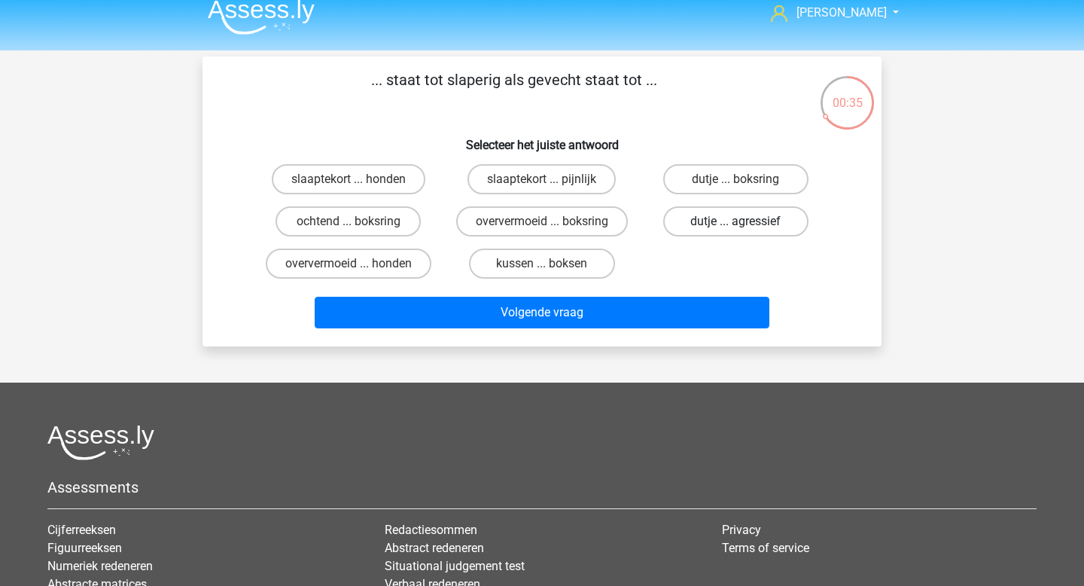
click at [692, 225] on label "dutje ... agressief" at bounding box center [735, 221] width 145 height 30
click at [735, 225] on input "dutje ... agressief" at bounding box center [740, 226] width 10 height 10
radio input "true"
click at [572, 166] on label "slaaptekort ... pijnlijk" at bounding box center [541, 179] width 148 height 30
click at [552, 179] on input "slaaptekort ... pijnlijk" at bounding box center [547, 184] width 10 height 10
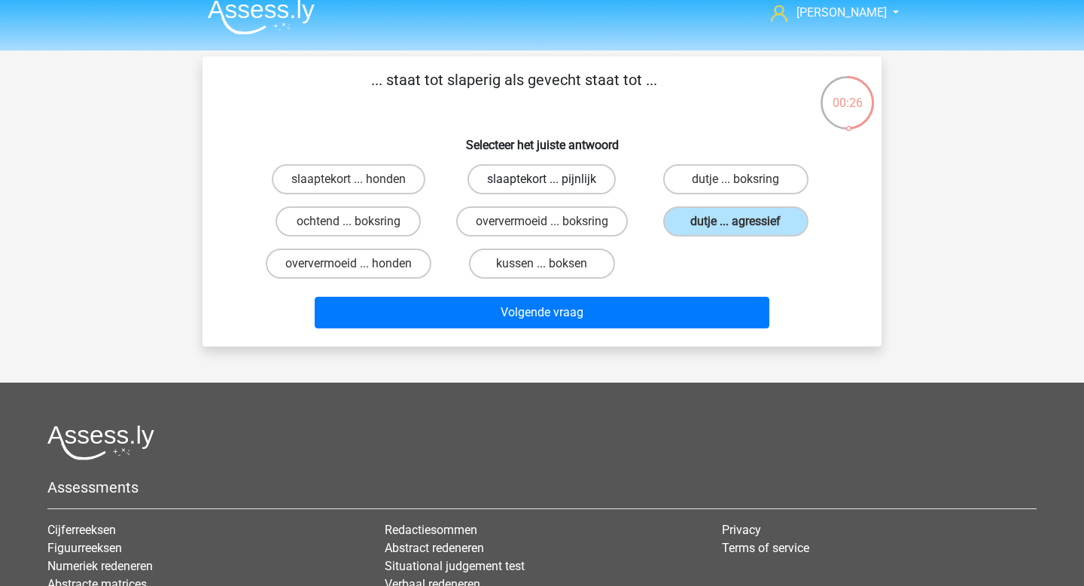
radio input "true"
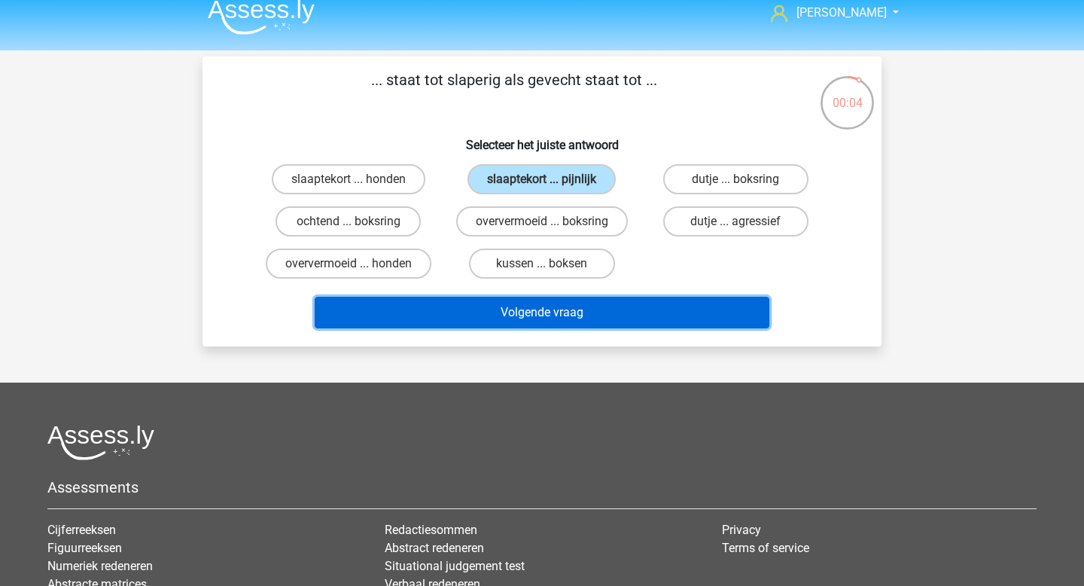
click at [634, 304] on button "Volgende vraag" at bounding box center [542, 313] width 455 height 32
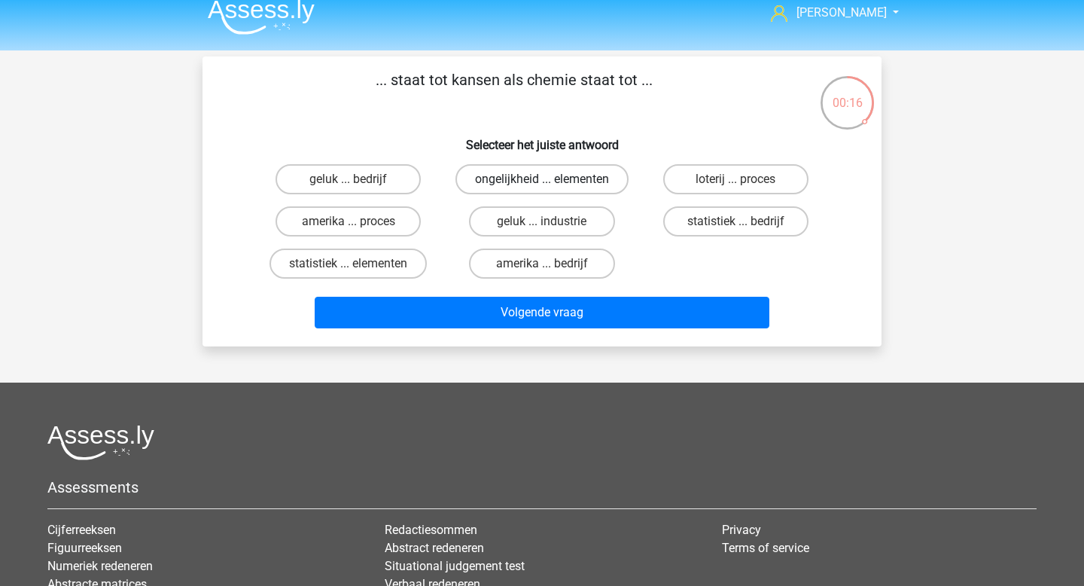
click at [540, 169] on label "ongelijkheid ... elementen" at bounding box center [541, 179] width 173 height 30
click at [542, 179] on input "ongelijkheid ... elementen" at bounding box center [547, 184] width 10 height 10
radio input "true"
click at [356, 263] on input "statistiek ... elementen" at bounding box center [353, 268] width 10 height 10
radio input "true"
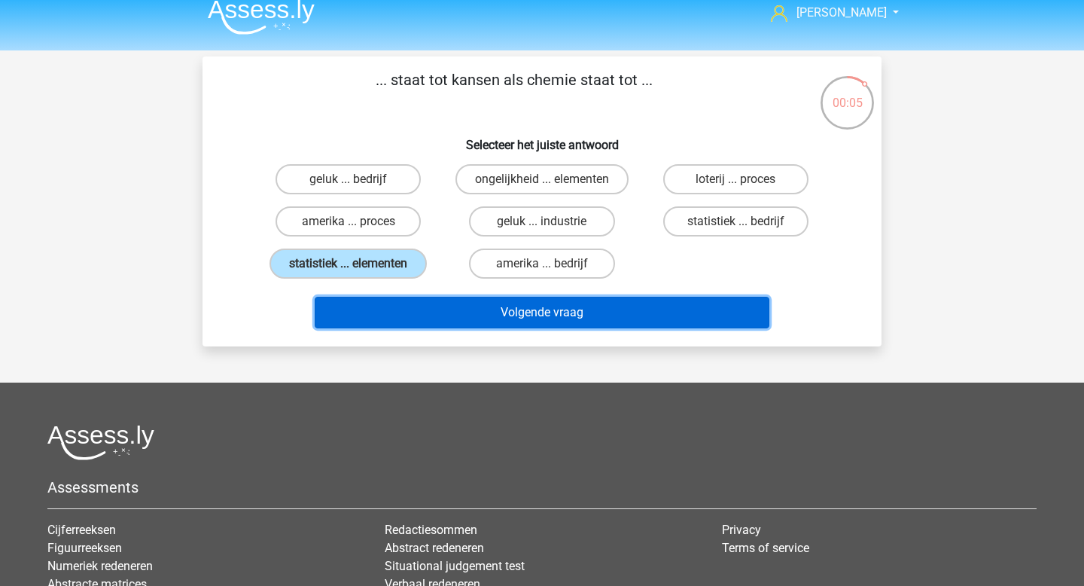
click at [492, 310] on button "Volgende vraag" at bounding box center [542, 313] width 455 height 32
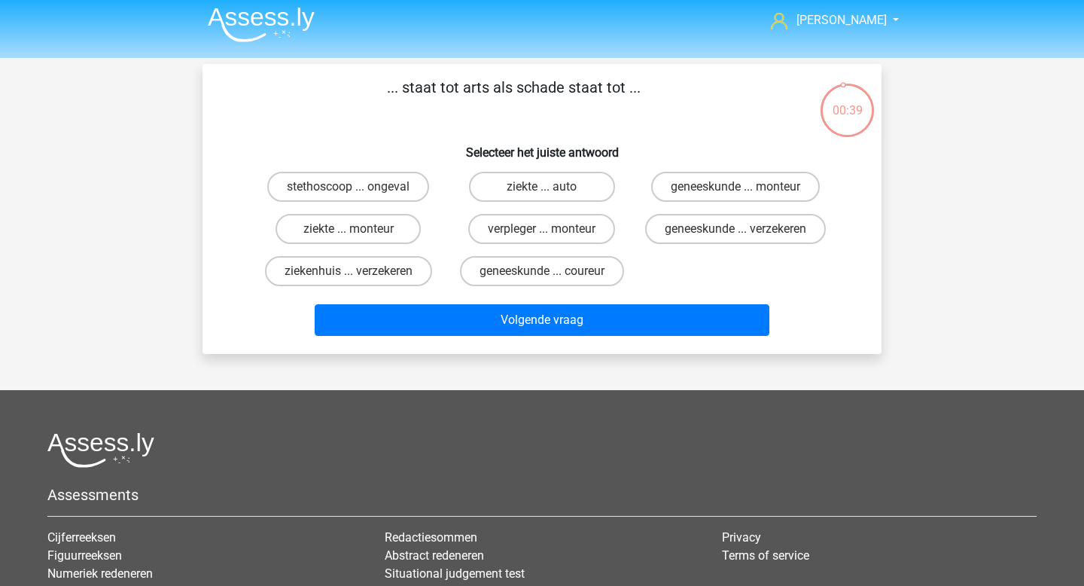
scroll to position [0, 0]
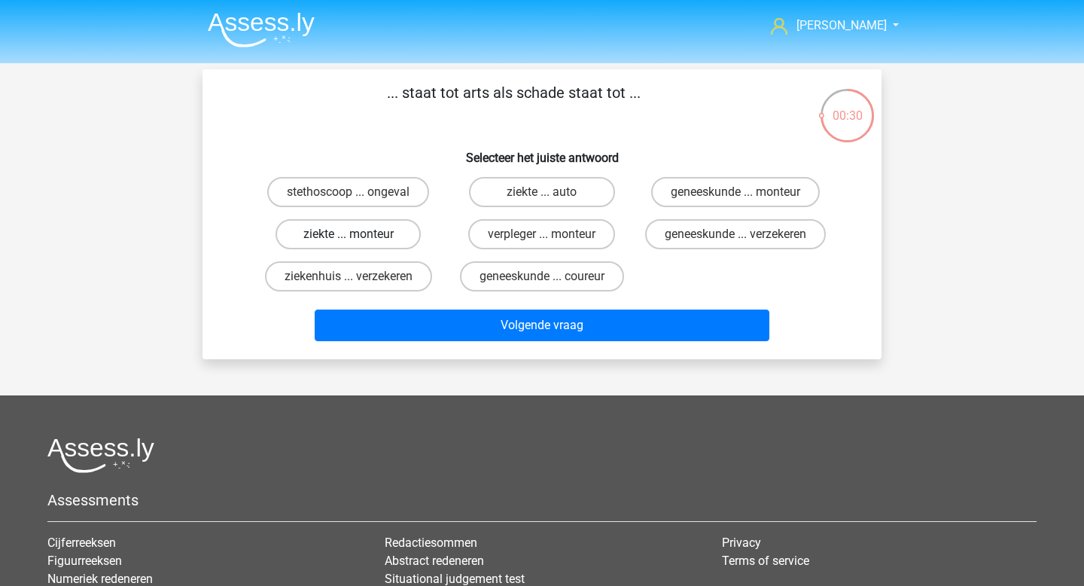
click at [381, 239] on label "ziekte ... monteur" at bounding box center [347, 234] width 145 height 30
click at [358, 239] on input "ziekte ... monteur" at bounding box center [353, 239] width 10 height 10
radio input "true"
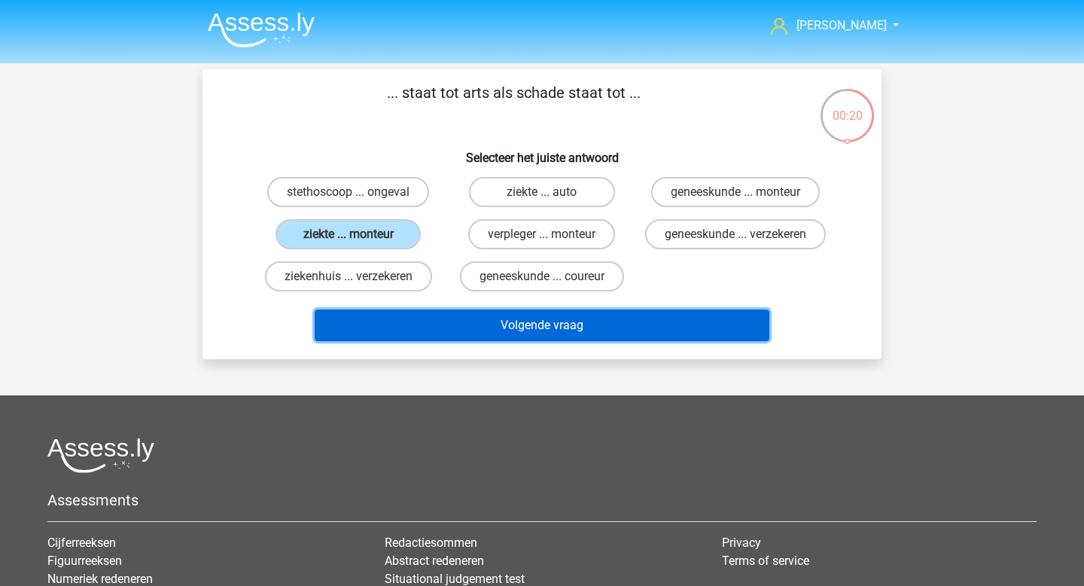
click at [527, 341] on button "Volgende vraag" at bounding box center [542, 325] width 455 height 32
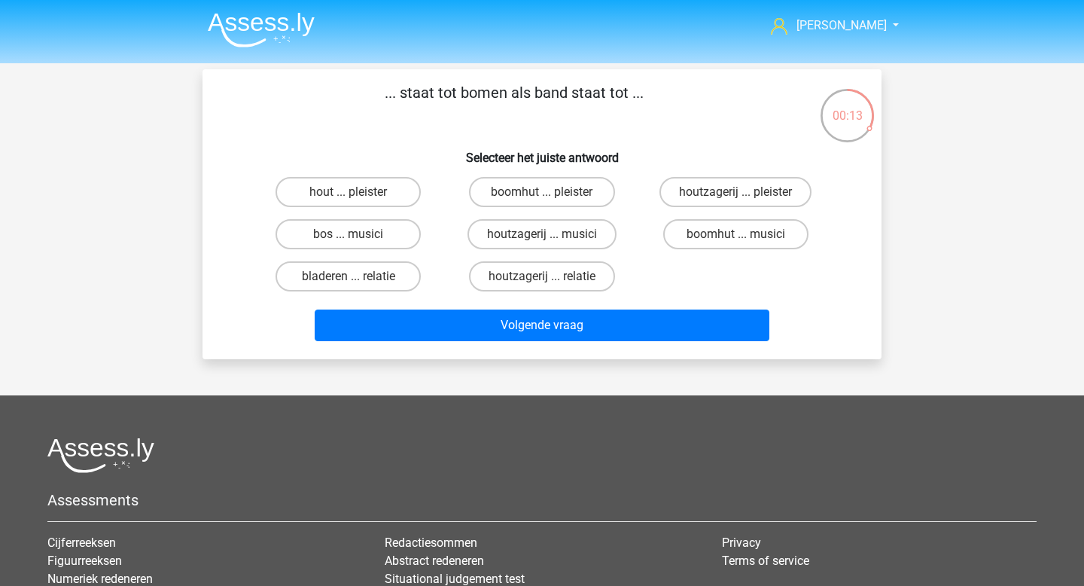
click at [703, 252] on div "boomhut ... musici" at bounding box center [735, 234] width 193 height 42
click at [716, 230] on label "boomhut ... musici" at bounding box center [735, 234] width 145 height 30
click at [735, 234] on input "boomhut ... musici" at bounding box center [740, 239] width 10 height 10
radio input "true"
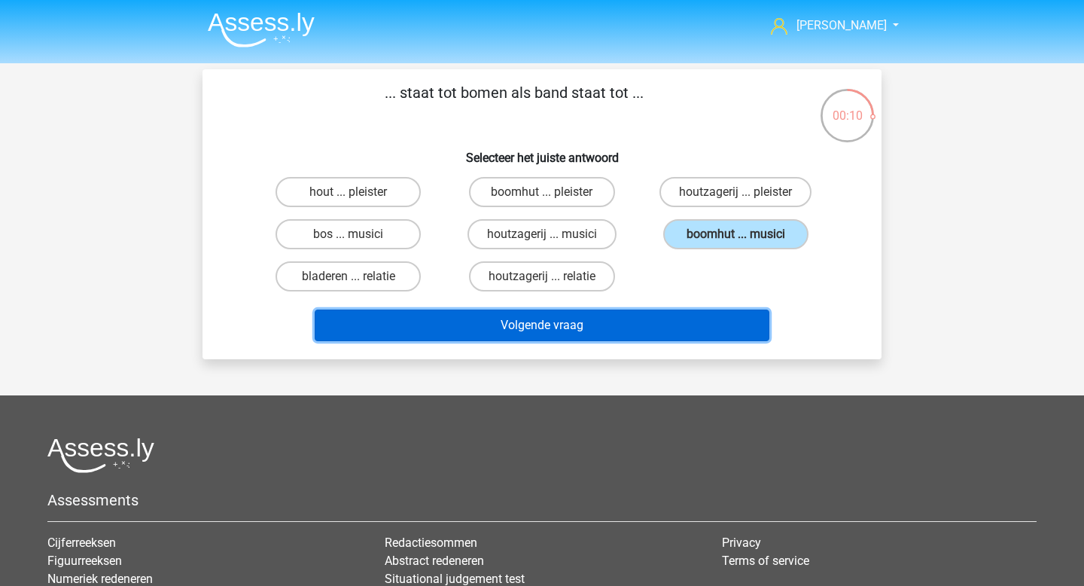
click at [634, 326] on button "Volgende vraag" at bounding box center [542, 325] width 455 height 32
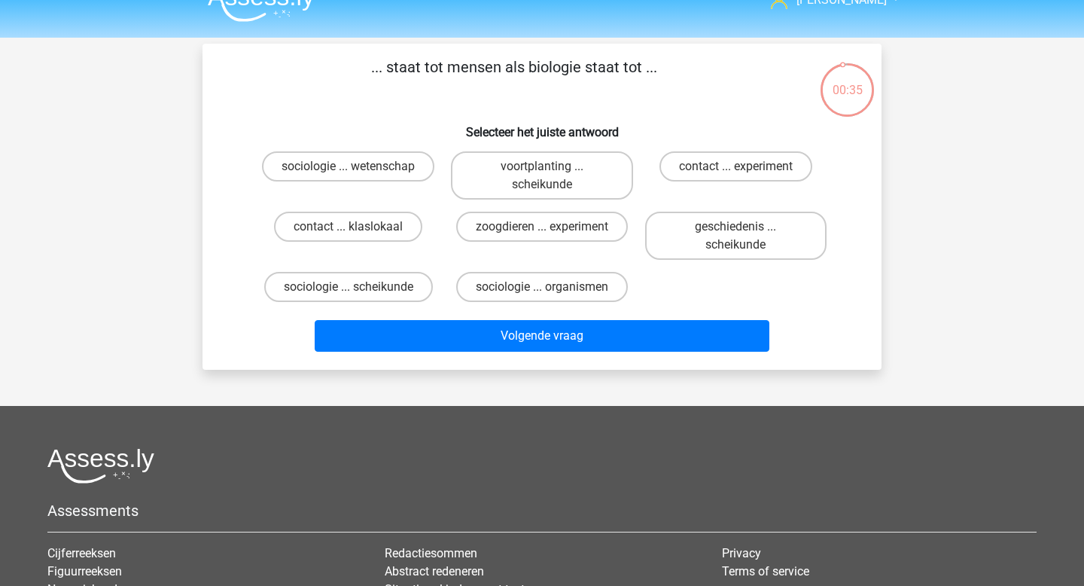
scroll to position [23, 0]
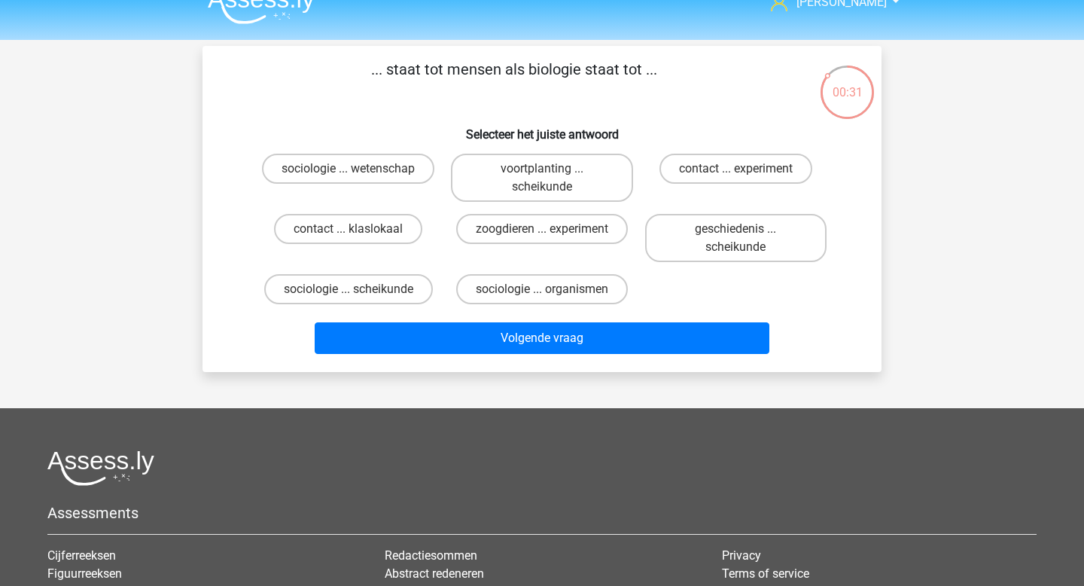
click at [354, 171] on input "sociologie ... wetenschap" at bounding box center [353, 174] width 10 height 10
radio input "true"
click at [477, 278] on label "sociologie ... organismen" at bounding box center [542, 289] width 172 height 30
click at [542, 289] on input "sociologie ... organismen" at bounding box center [547, 294] width 10 height 10
radio input "true"
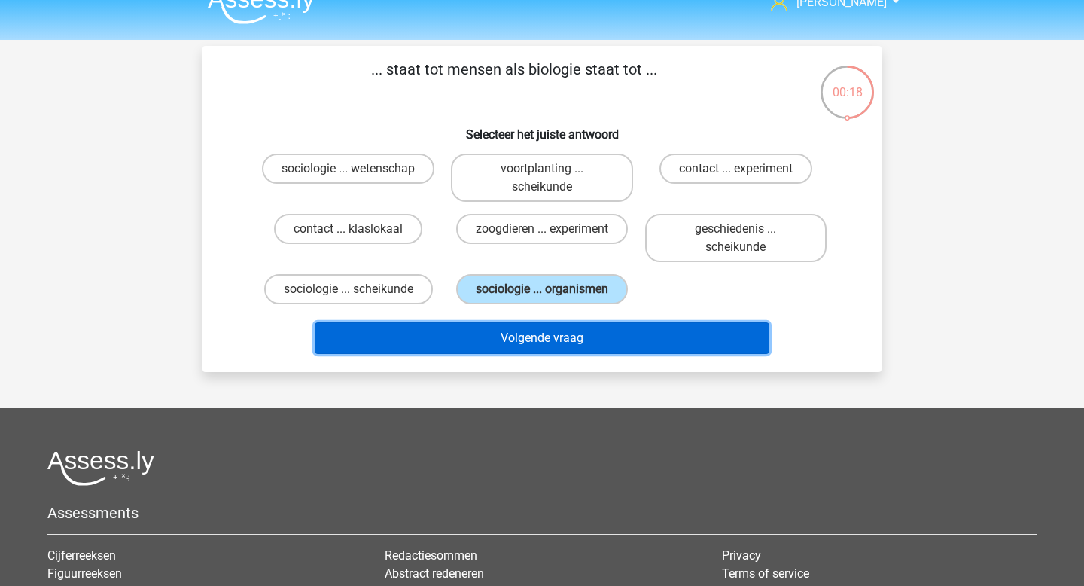
click at [525, 336] on button "Volgende vraag" at bounding box center [542, 338] width 455 height 32
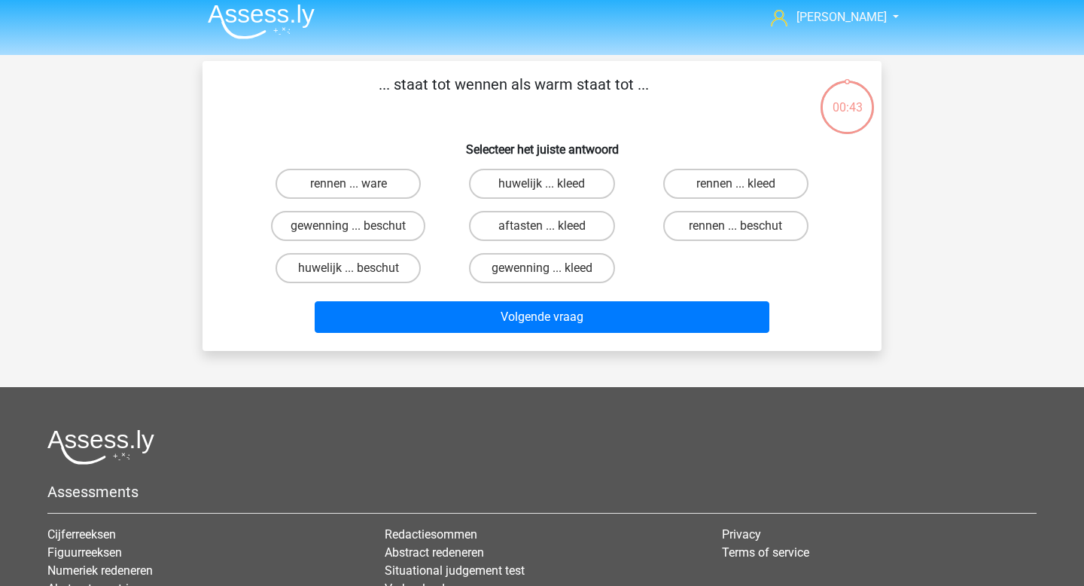
scroll to position [0, 0]
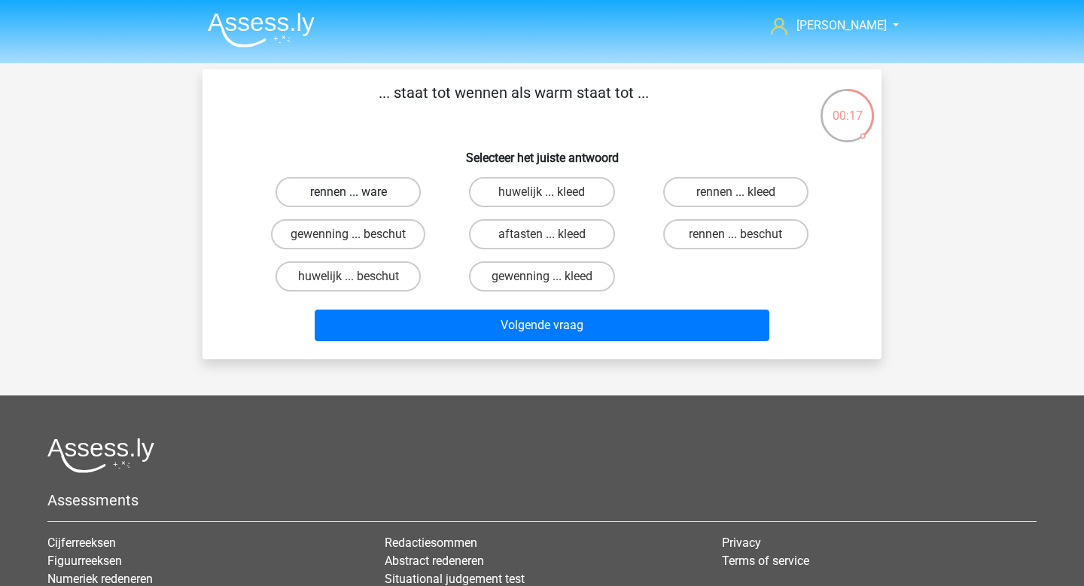
click at [375, 198] on label "rennen ... ware" at bounding box center [347, 192] width 145 height 30
click at [358, 198] on input "rennen ... ware" at bounding box center [353, 197] width 10 height 10
radio input "true"
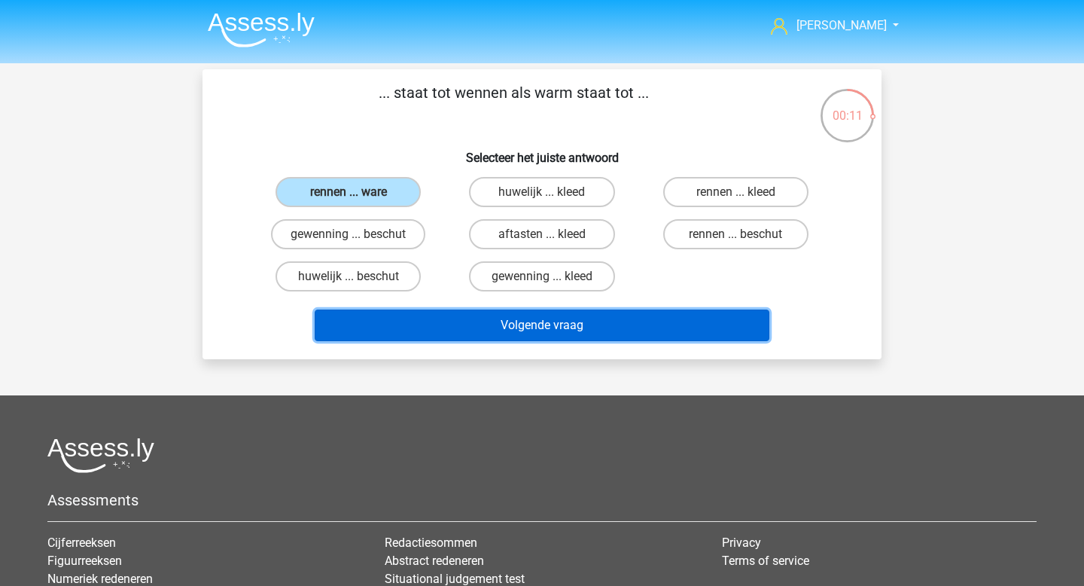
click at [487, 322] on button "Volgende vraag" at bounding box center [542, 325] width 455 height 32
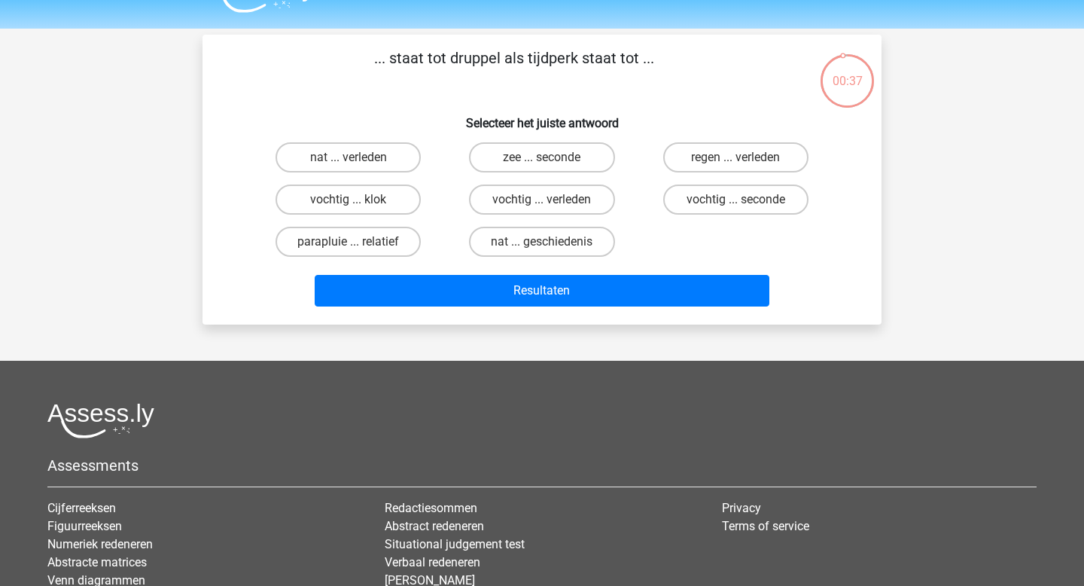
scroll to position [33, 0]
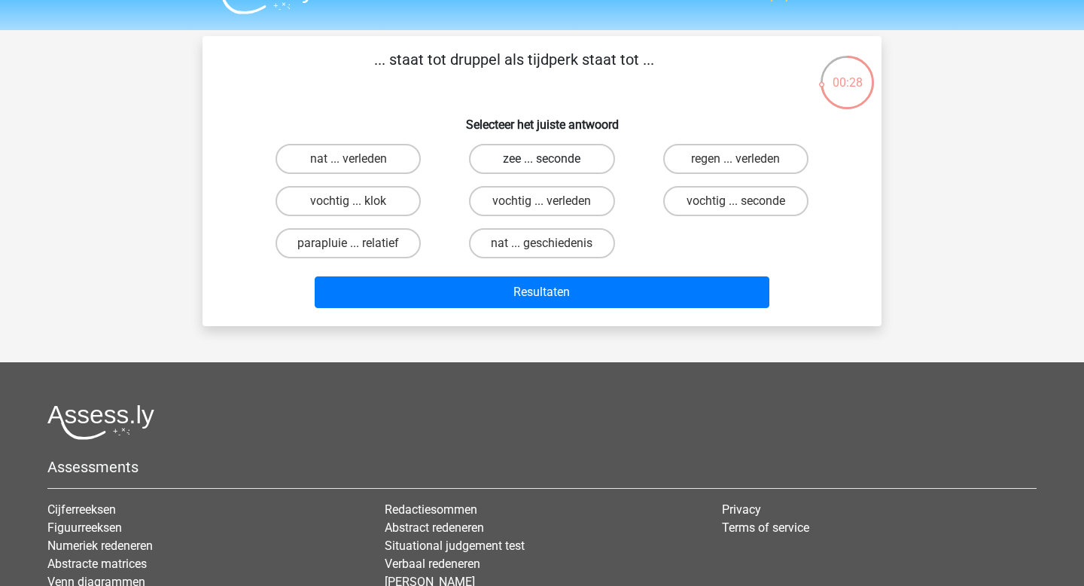
click at [563, 166] on label "zee ... seconde" at bounding box center [541, 159] width 145 height 30
click at [552, 166] on input "zee ... seconde" at bounding box center [547, 164] width 10 height 10
radio input "true"
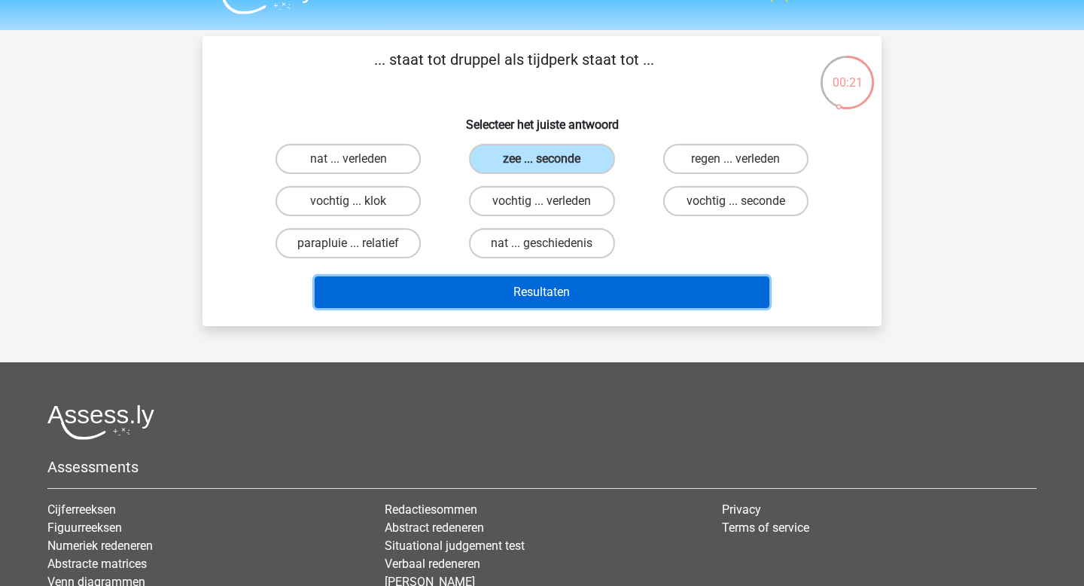
click at [573, 294] on button "Resultaten" at bounding box center [542, 292] width 455 height 32
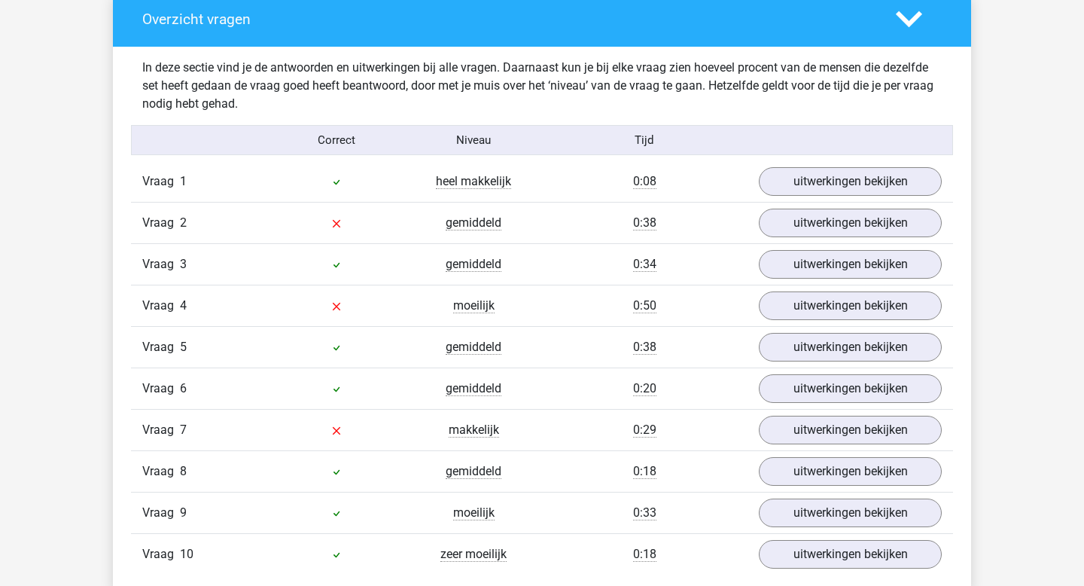
scroll to position [901, 0]
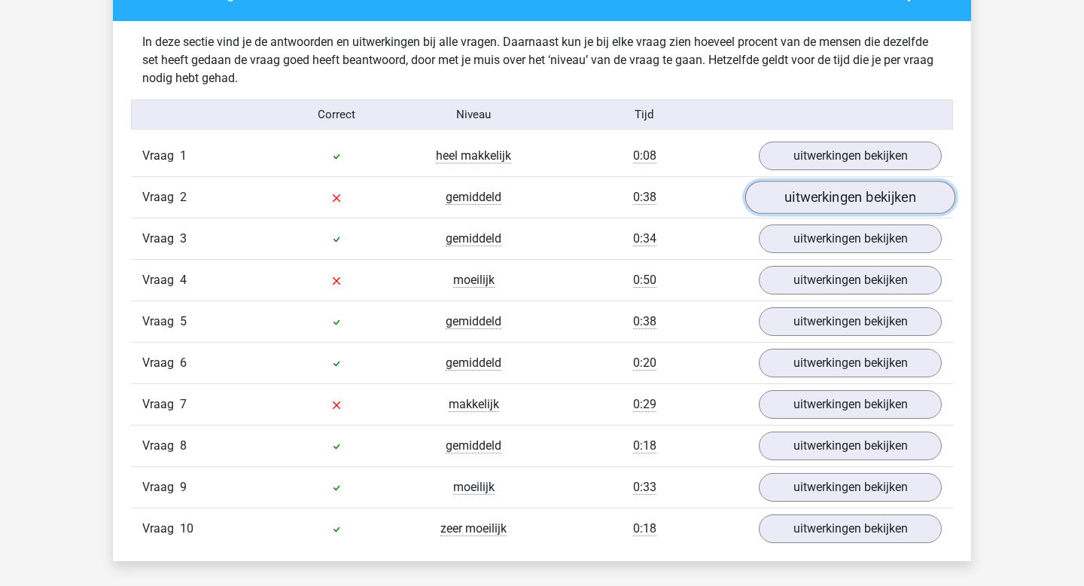
click at [824, 198] on link "uitwerkingen bekijken" at bounding box center [850, 197] width 210 height 33
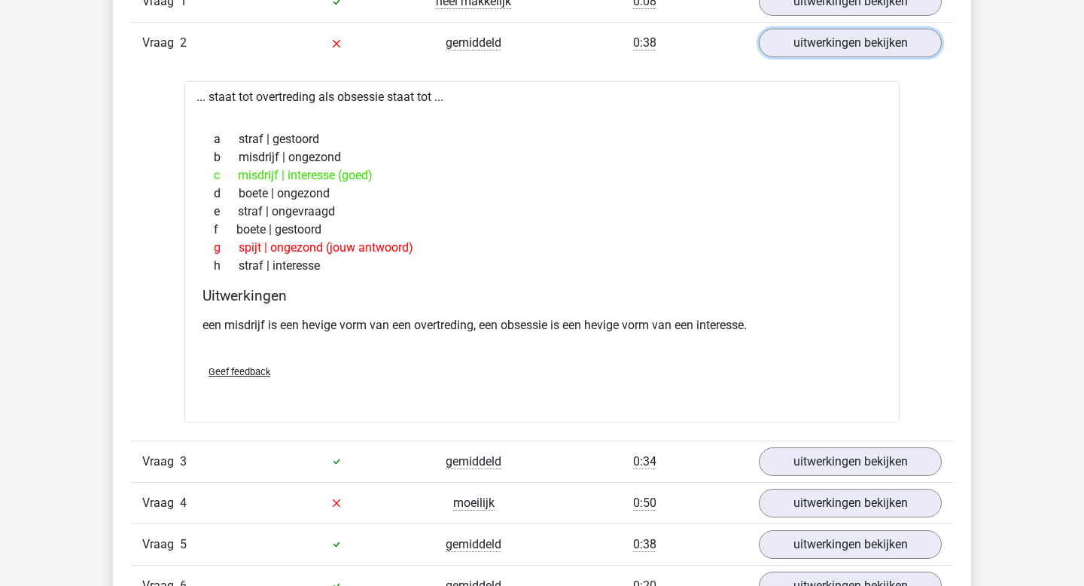
scroll to position [1051, 0]
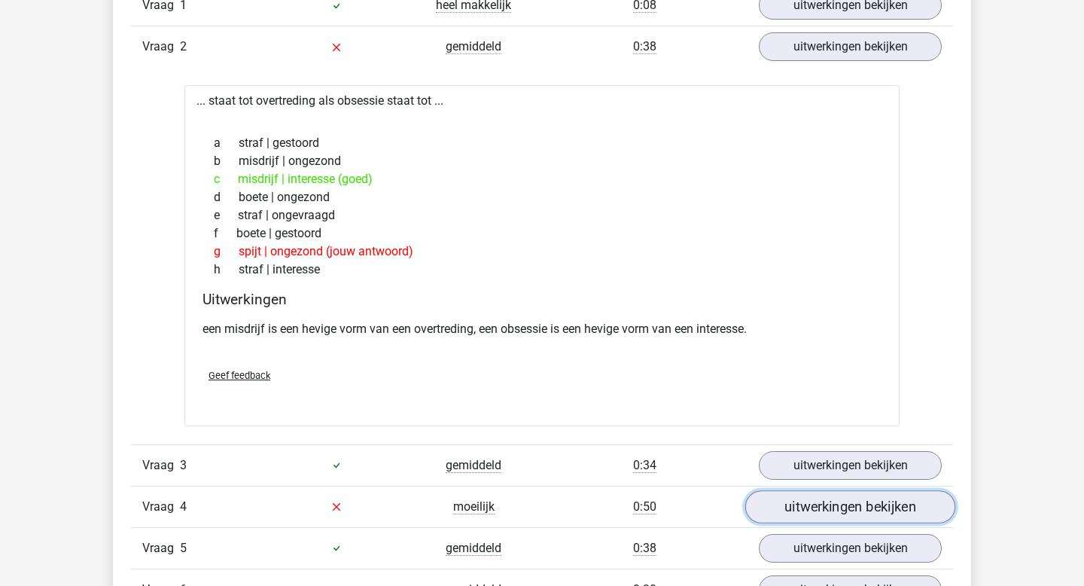
click at [829, 509] on link "uitwerkingen bekijken" at bounding box center [850, 506] width 210 height 33
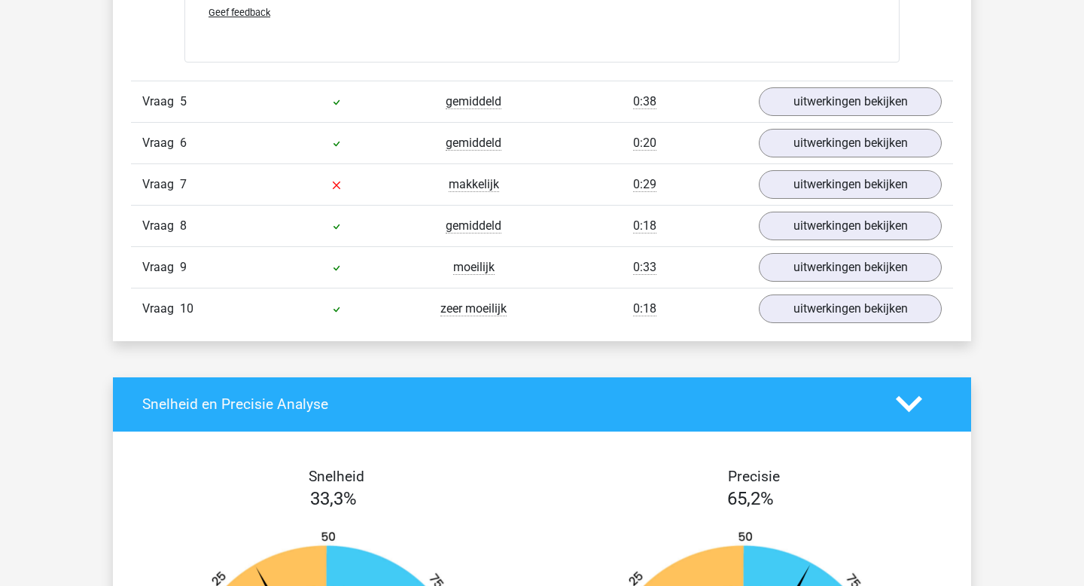
scroll to position [1899, 0]
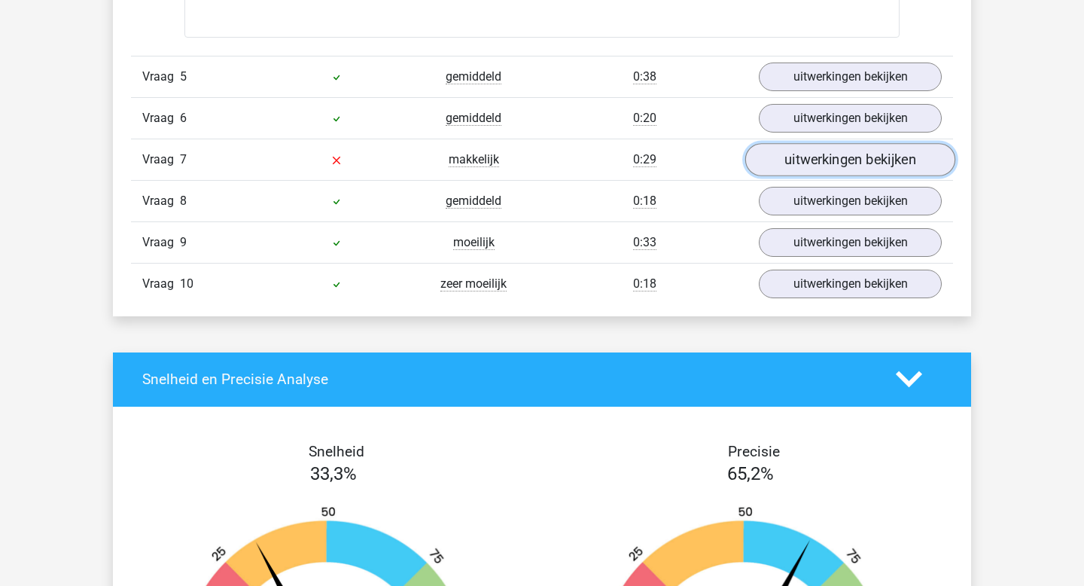
click at [823, 160] on link "uitwerkingen bekijken" at bounding box center [850, 159] width 210 height 33
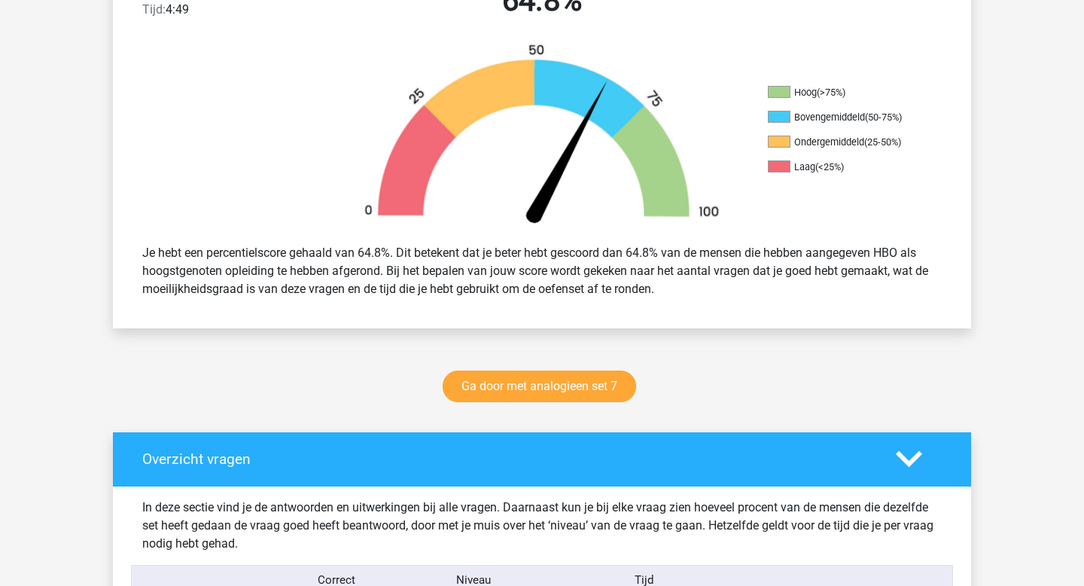
scroll to position [0, 0]
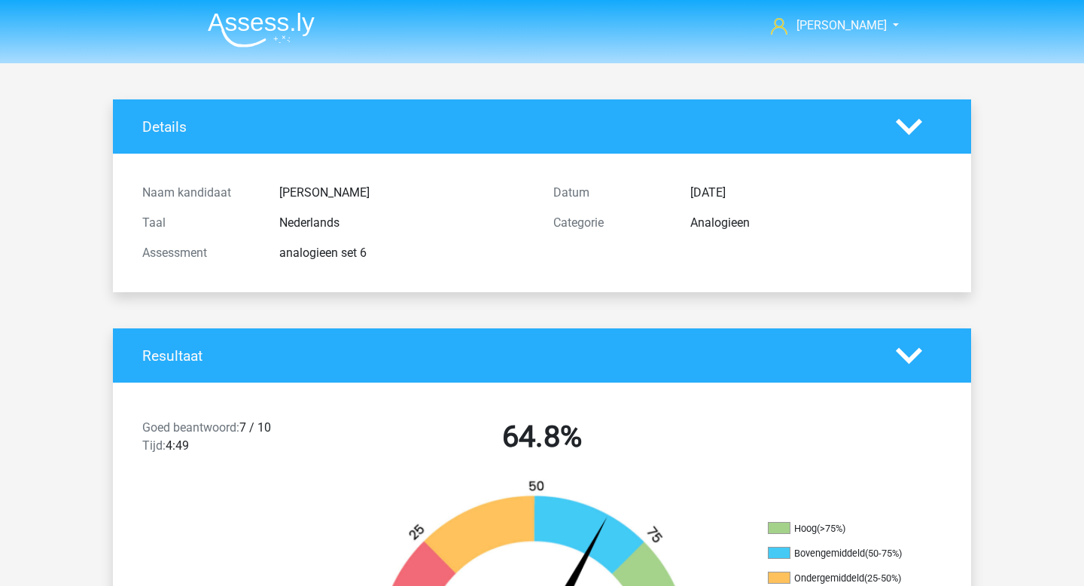
click at [258, 27] on img at bounding box center [261, 29] width 107 height 35
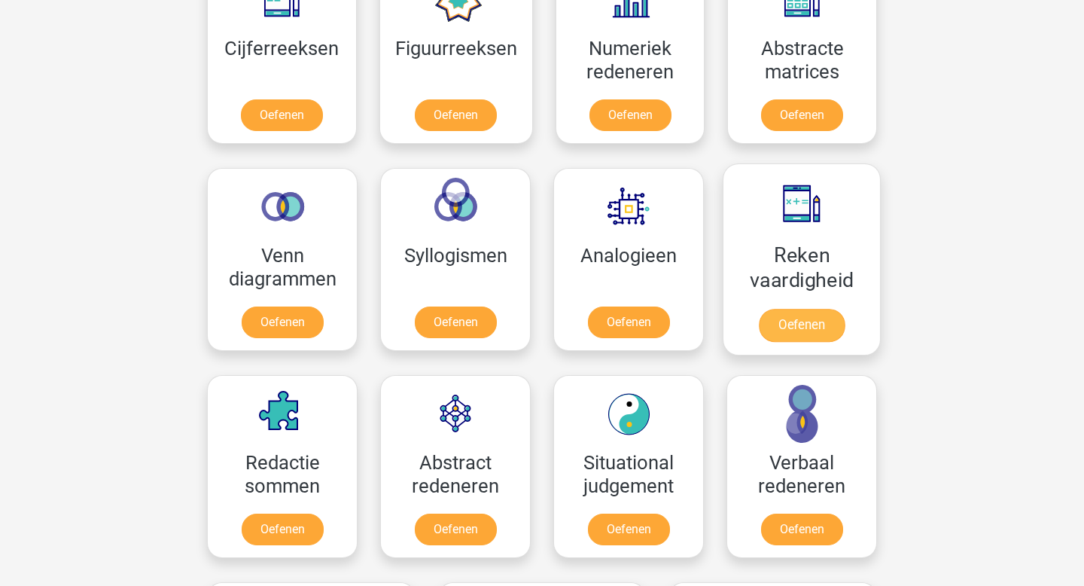
scroll to position [780, 0]
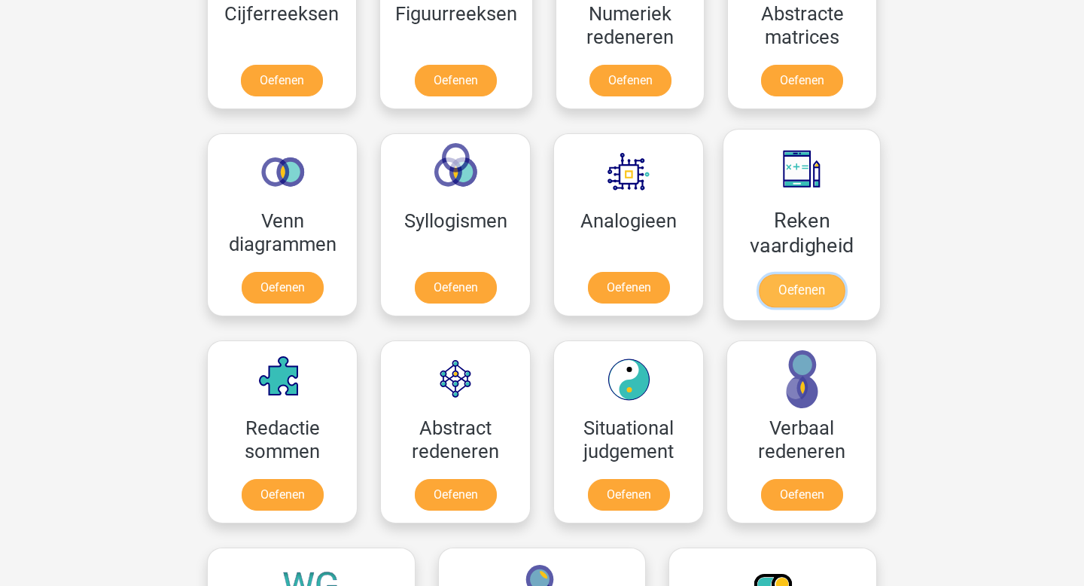
click at [831, 287] on link "Oefenen" at bounding box center [802, 290] width 86 height 33
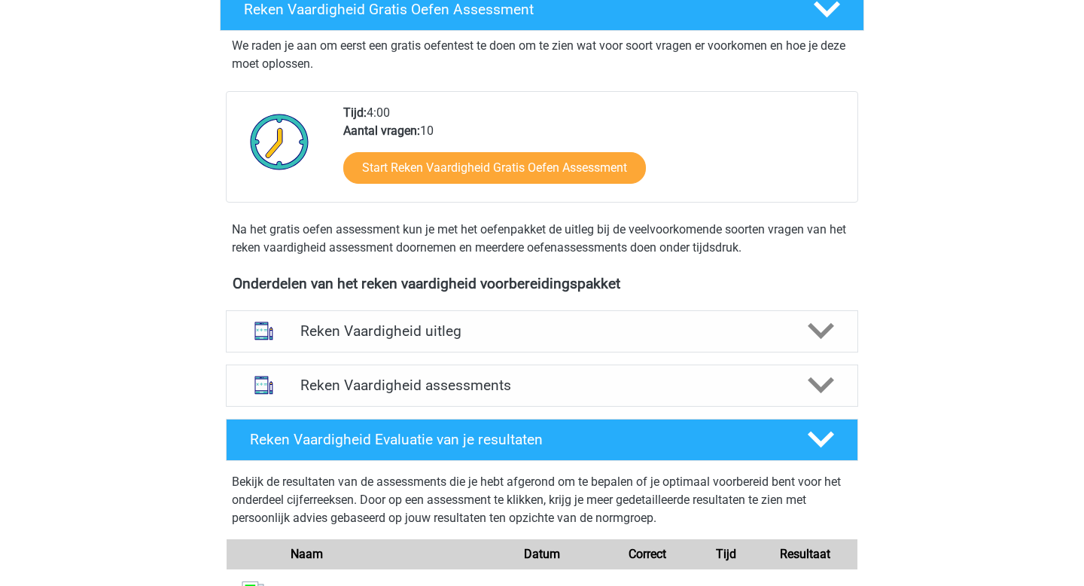
scroll to position [369, 0]
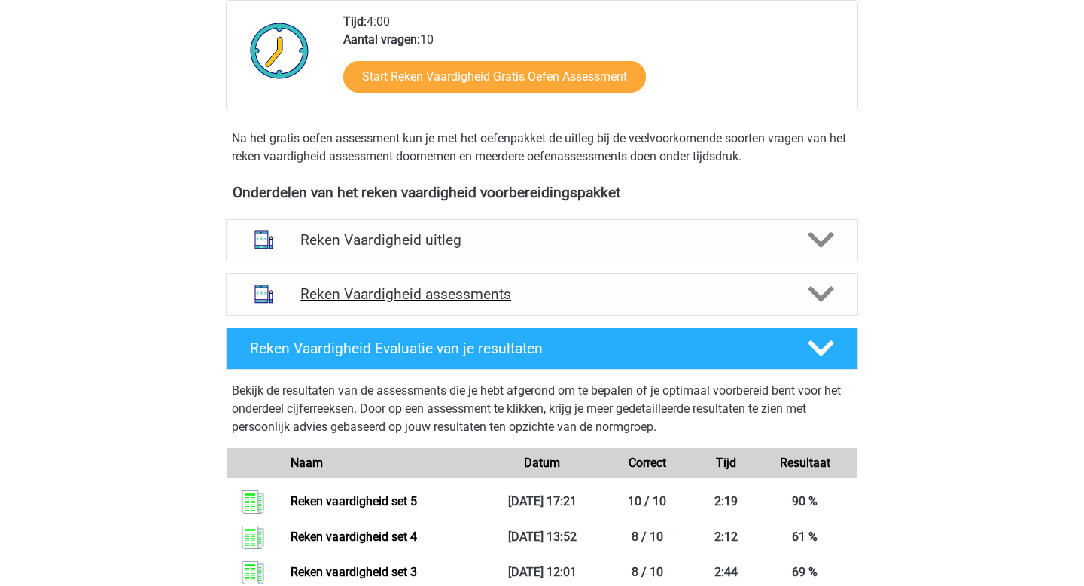
click at [460, 294] on h4 "Reken Vaardigheid assessments" at bounding box center [541, 293] width 483 height 17
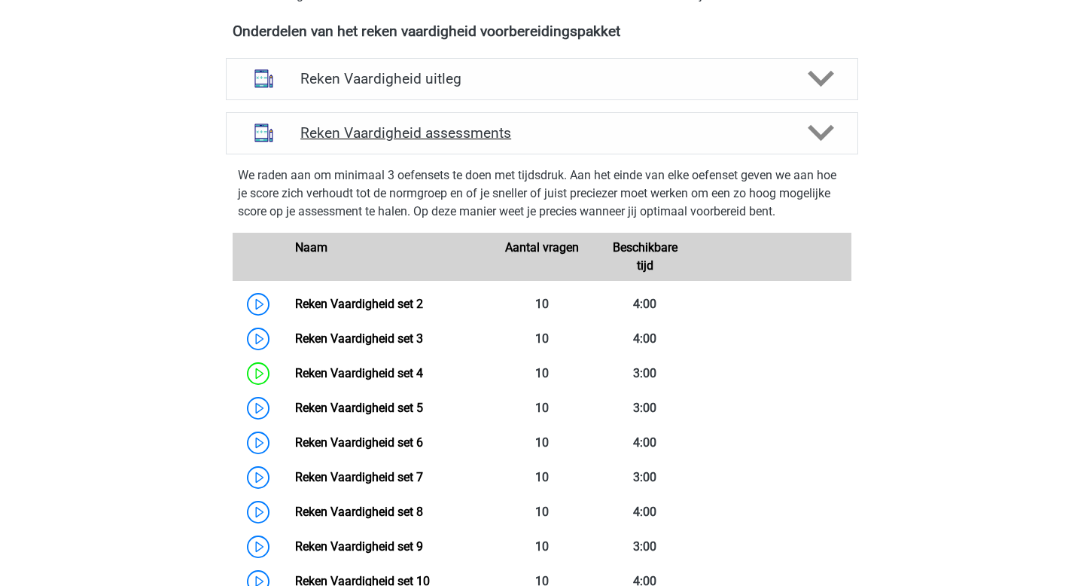
scroll to position [566, 0]
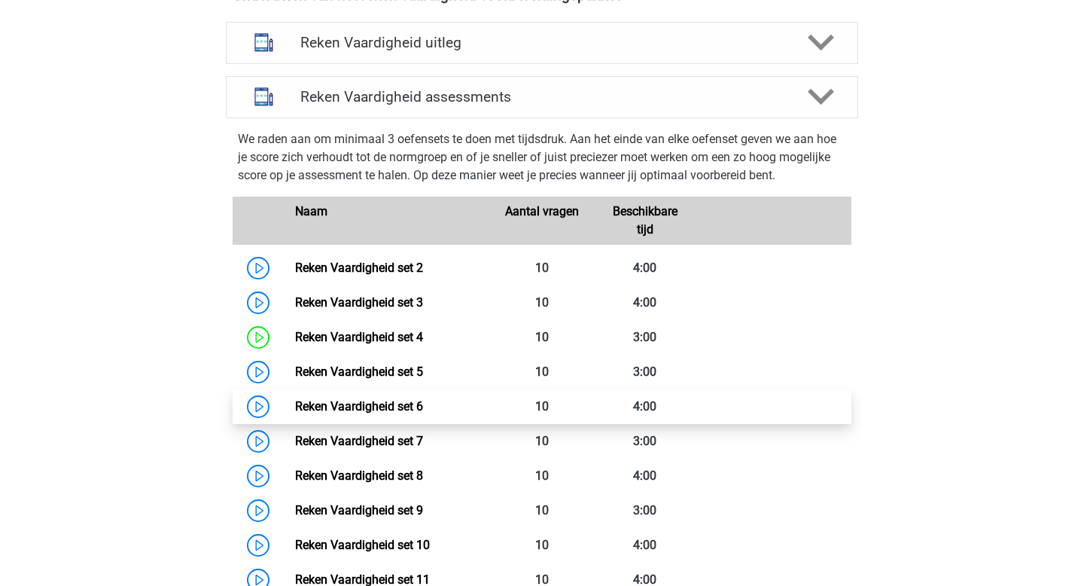
click at [397, 410] on link "Reken Vaardigheid set 6" at bounding box center [359, 406] width 128 height 14
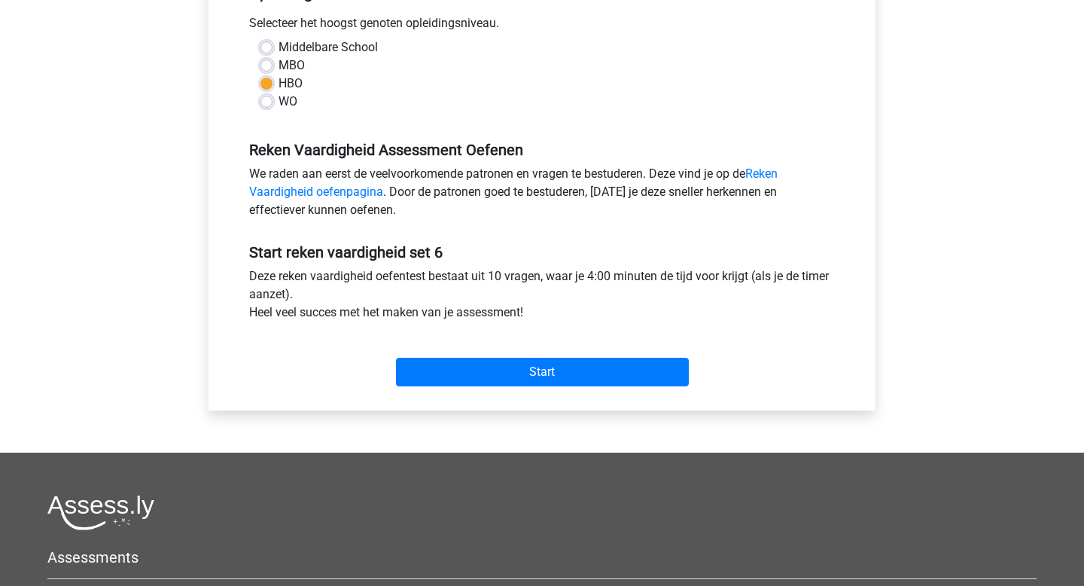
scroll to position [466, 0]
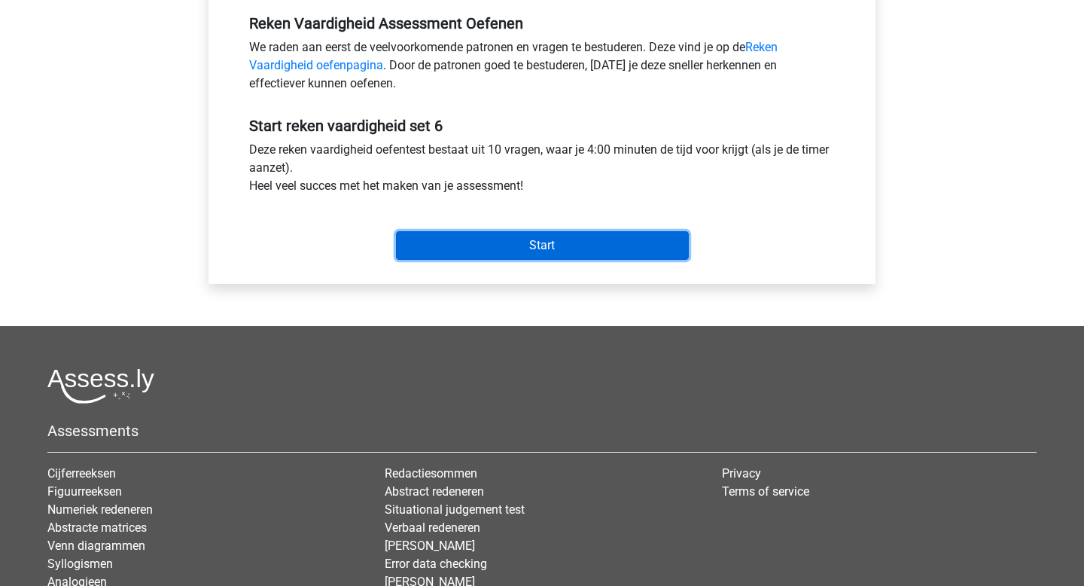
click at [523, 256] on input "Start" at bounding box center [542, 245] width 293 height 29
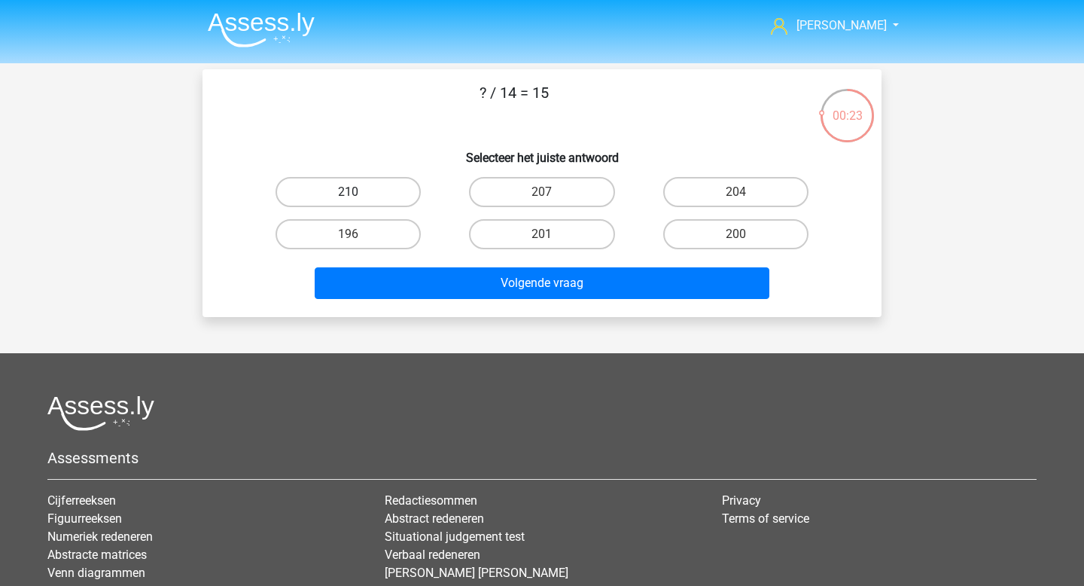
click at [387, 200] on label "210" at bounding box center [347, 192] width 145 height 30
click at [358, 200] on input "210" at bounding box center [353, 197] width 10 height 10
radio input "true"
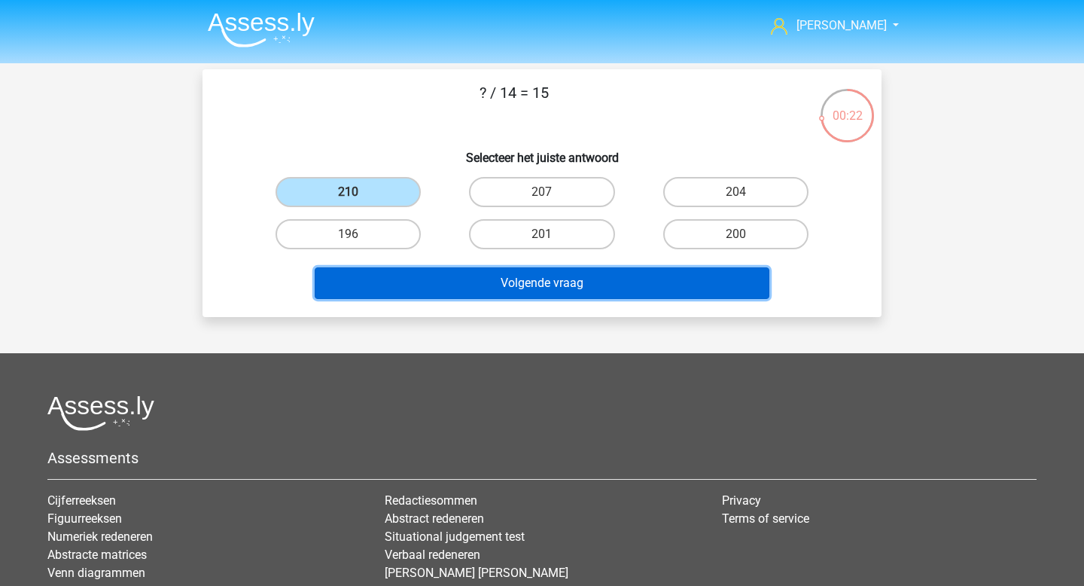
click at [538, 297] on button "Volgende vraag" at bounding box center [542, 283] width 455 height 32
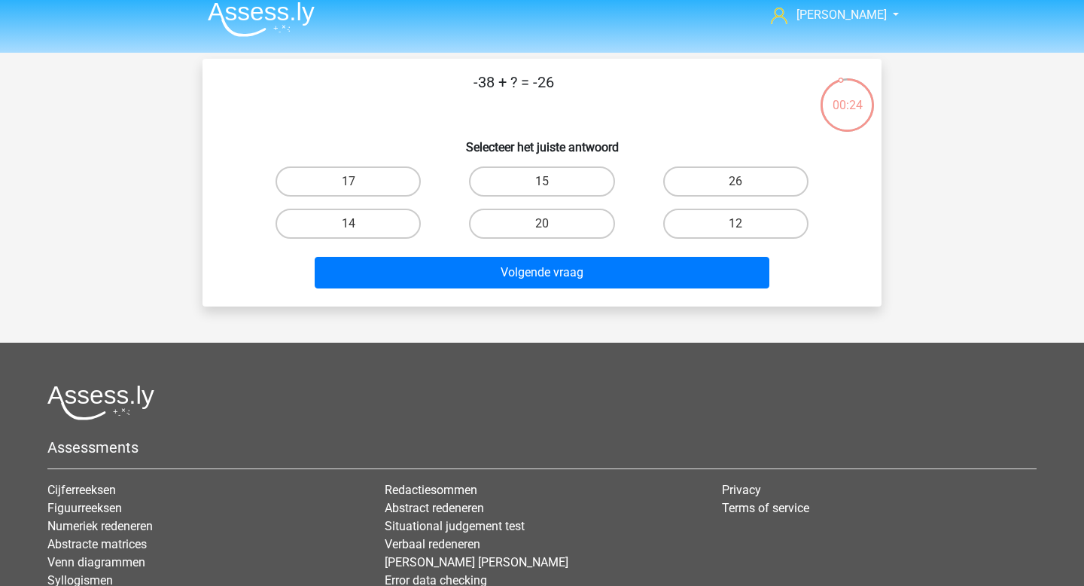
scroll to position [7, 0]
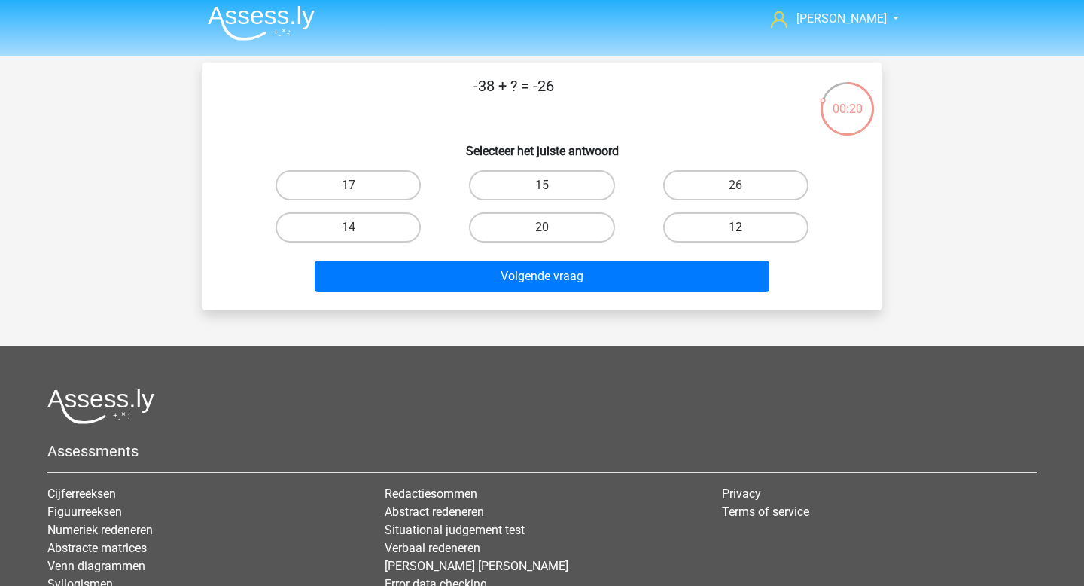
click at [697, 231] on label "12" at bounding box center [735, 227] width 145 height 30
click at [735, 231] on input "12" at bounding box center [740, 232] width 10 height 10
radio input "true"
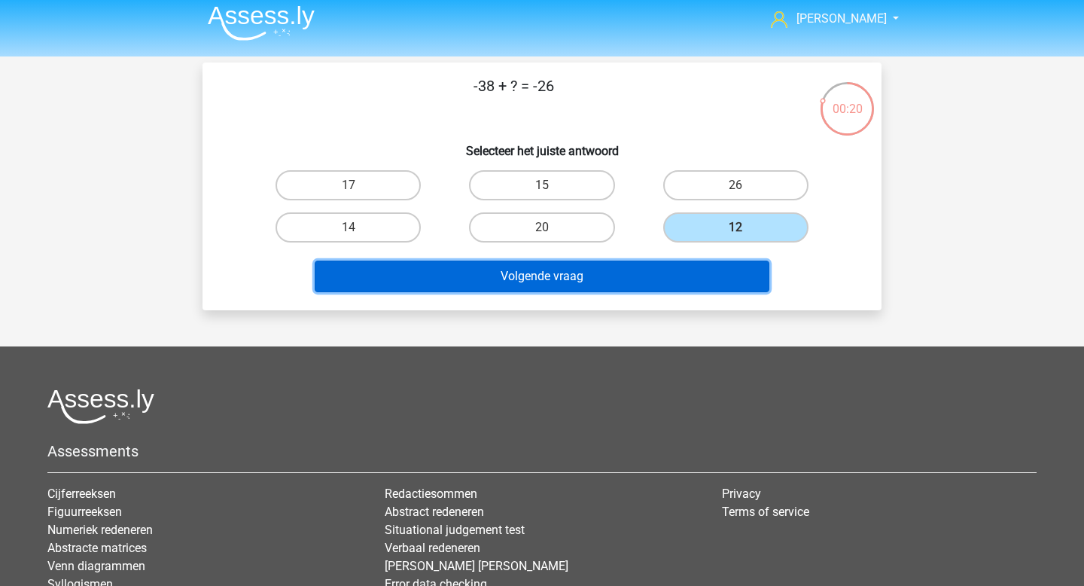
click at [596, 266] on button "Volgende vraag" at bounding box center [542, 276] width 455 height 32
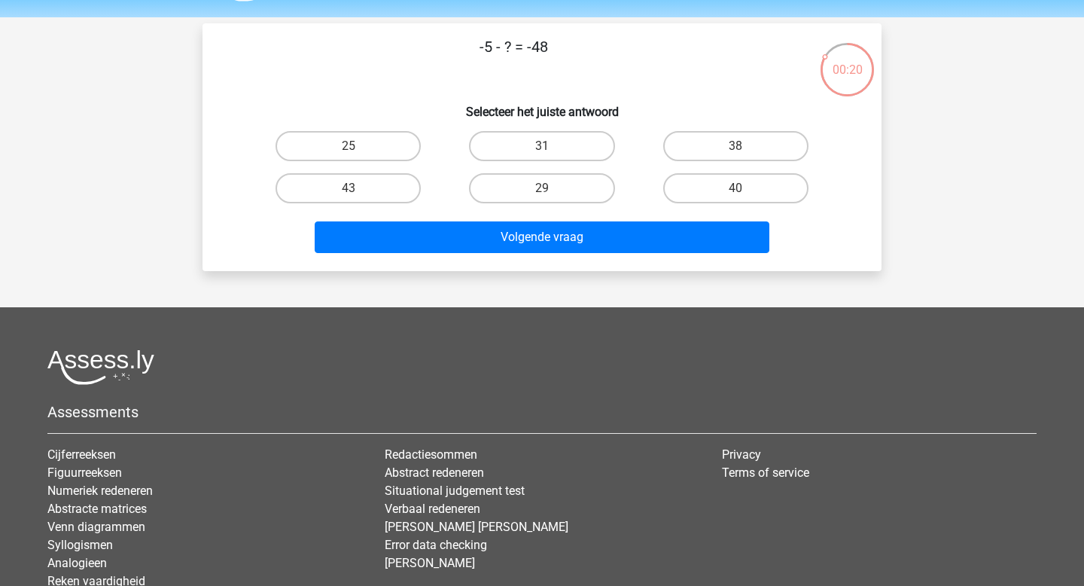
scroll to position [44, 0]
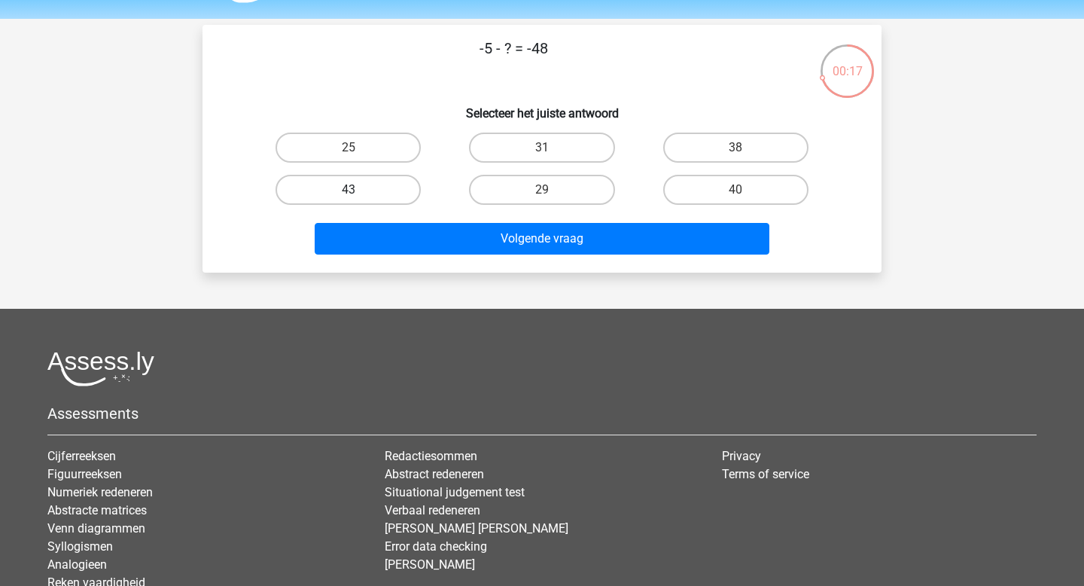
click at [411, 193] on label "43" at bounding box center [347, 190] width 145 height 30
click at [358, 193] on input "43" at bounding box center [353, 195] width 10 height 10
radio input "true"
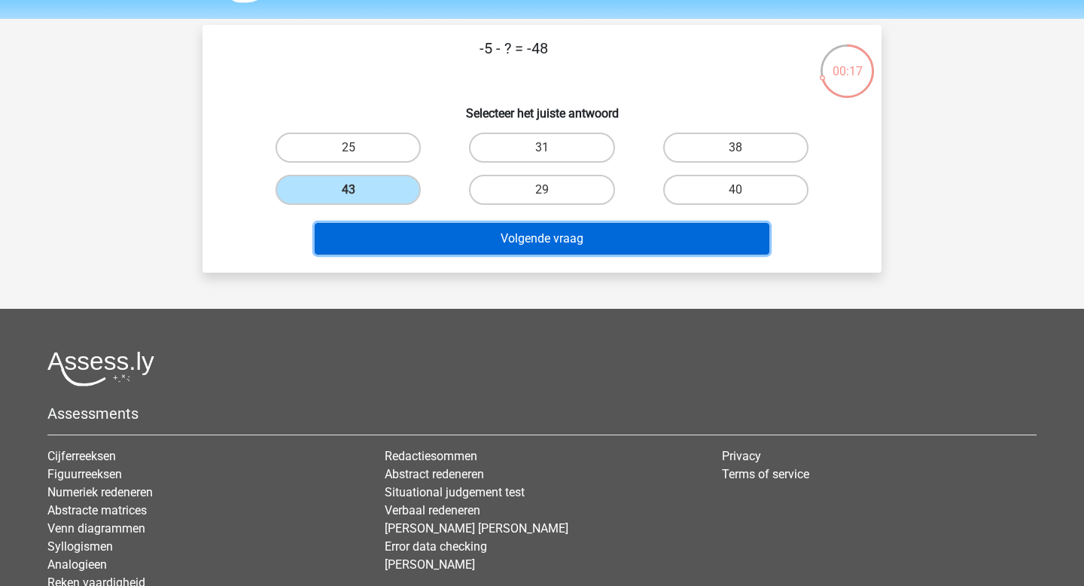
click at [531, 239] on button "Volgende vraag" at bounding box center [542, 239] width 455 height 32
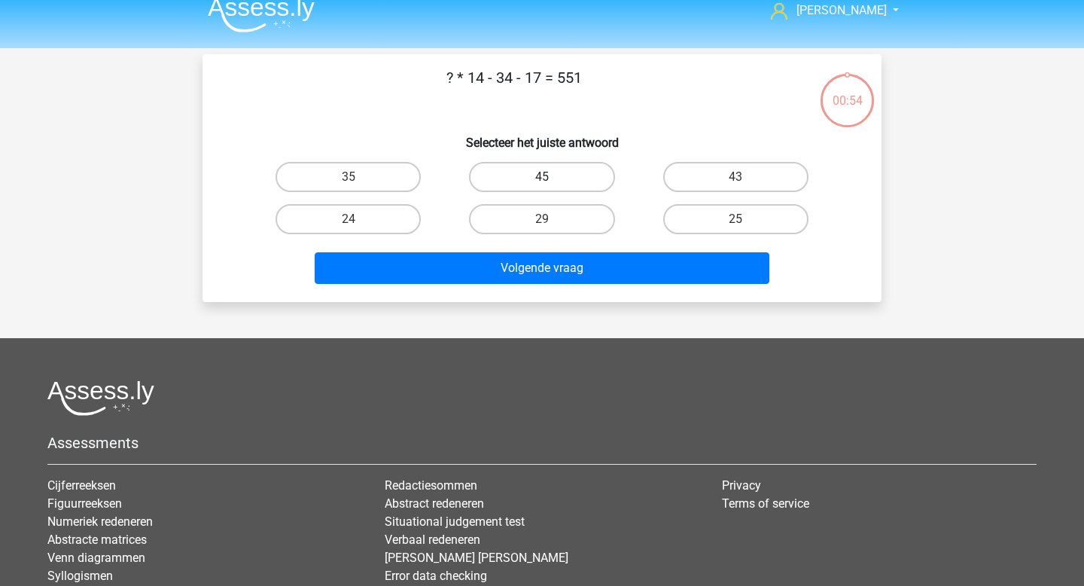
scroll to position [0, 0]
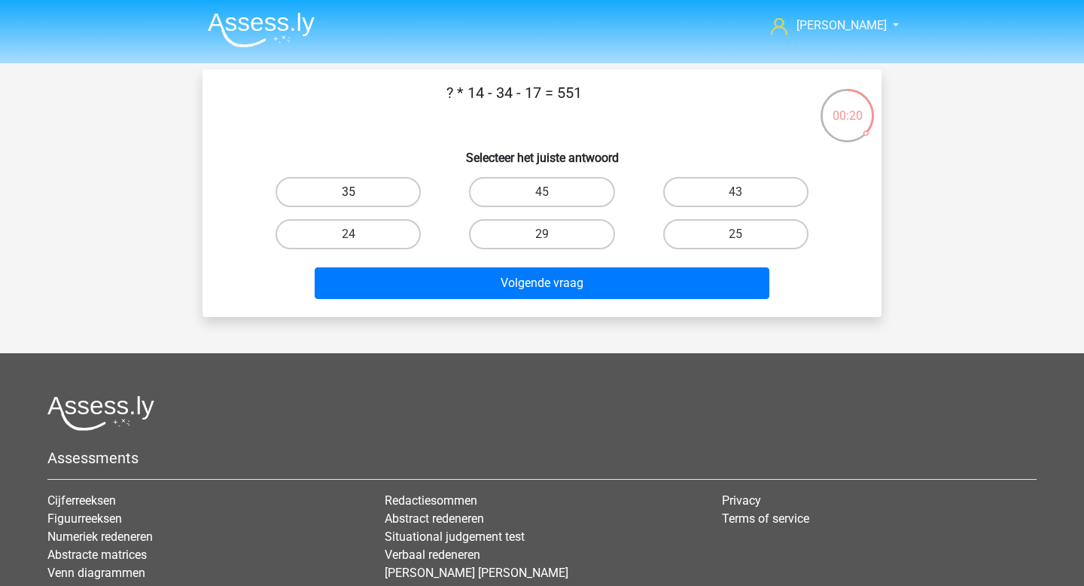
click at [375, 184] on label "35" at bounding box center [347, 192] width 145 height 30
click at [358, 192] on input "35" at bounding box center [353, 197] width 10 height 10
radio input "true"
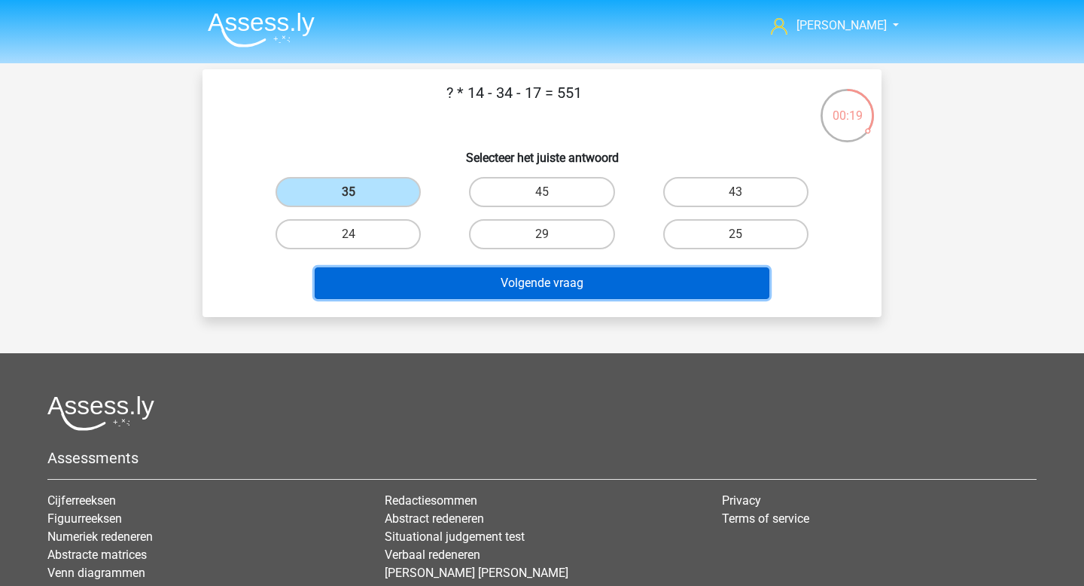
click at [540, 286] on button "Volgende vraag" at bounding box center [542, 283] width 455 height 32
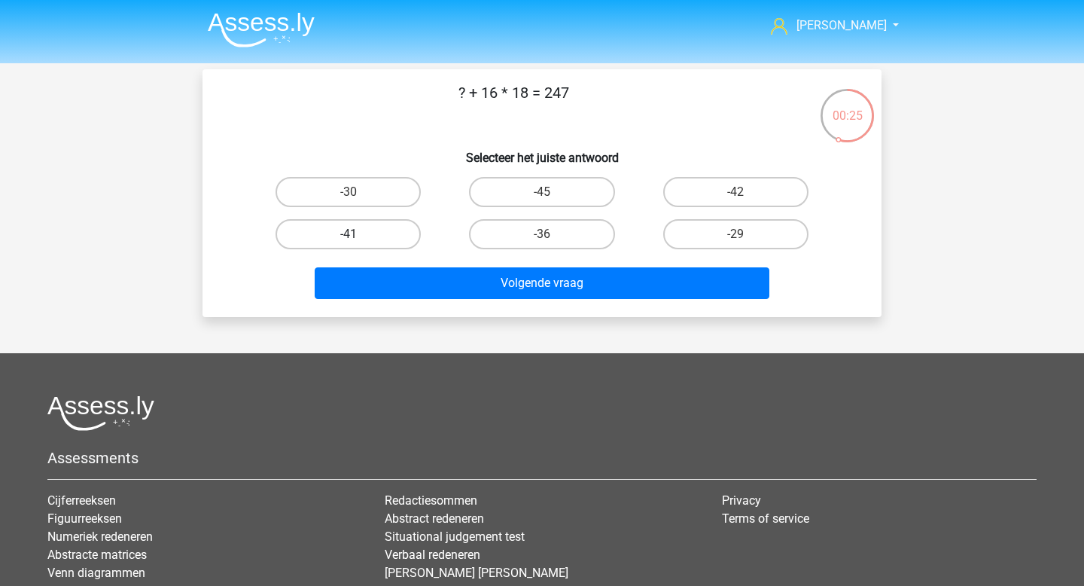
click at [404, 227] on label "-41" at bounding box center [347, 234] width 145 height 30
click at [358, 234] on input "-41" at bounding box center [353, 239] width 10 height 10
radio input "true"
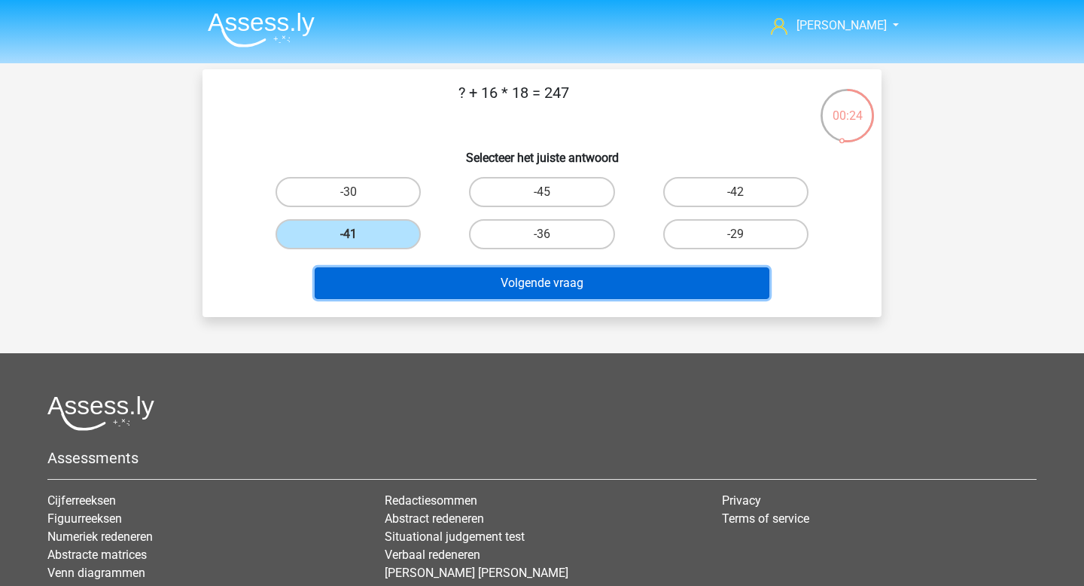
click at [516, 285] on button "Volgende vraag" at bounding box center [542, 283] width 455 height 32
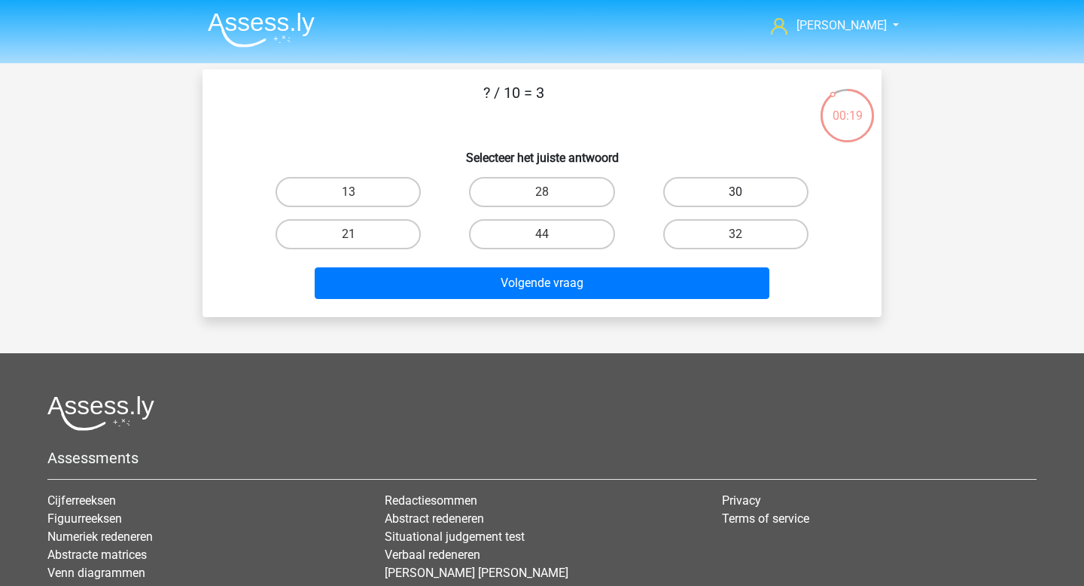
click at [729, 192] on label "30" at bounding box center [735, 192] width 145 height 30
click at [735, 192] on input "30" at bounding box center [740, 197] width 10 height 10
radio input "true"
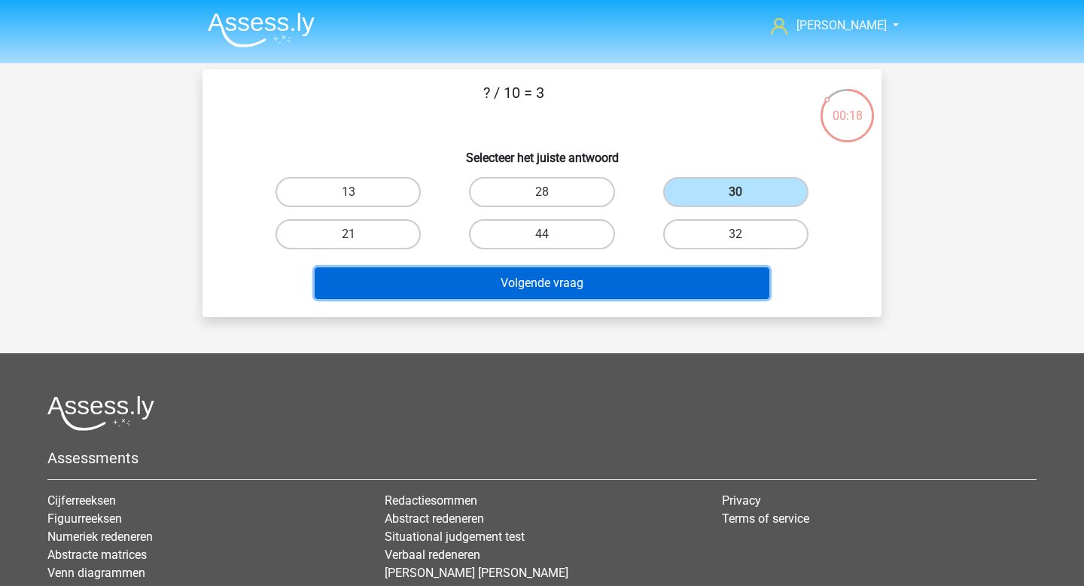
click at [613, 275] on button "Volgende vraag" at bounding box center [542, 283] width 455 height 32
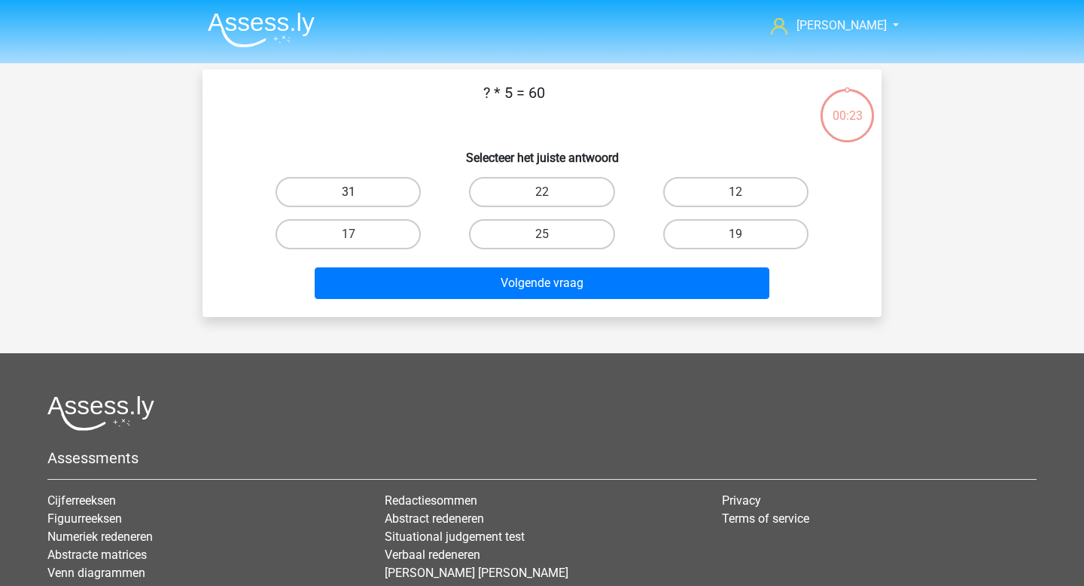
click at [394, 191] on label "31" at bounding box center [347, 192] width 145 height 30
click at [358, 192] on input "31" at bounding box center [353, 197] width 10 height 10
radio input "true"
click at [481, 193] on label "22" at bounding box center [541, 192] width 145 height 30
click at [542, 193] on input "22" at bounding box center [547, 197] width 10 height 10
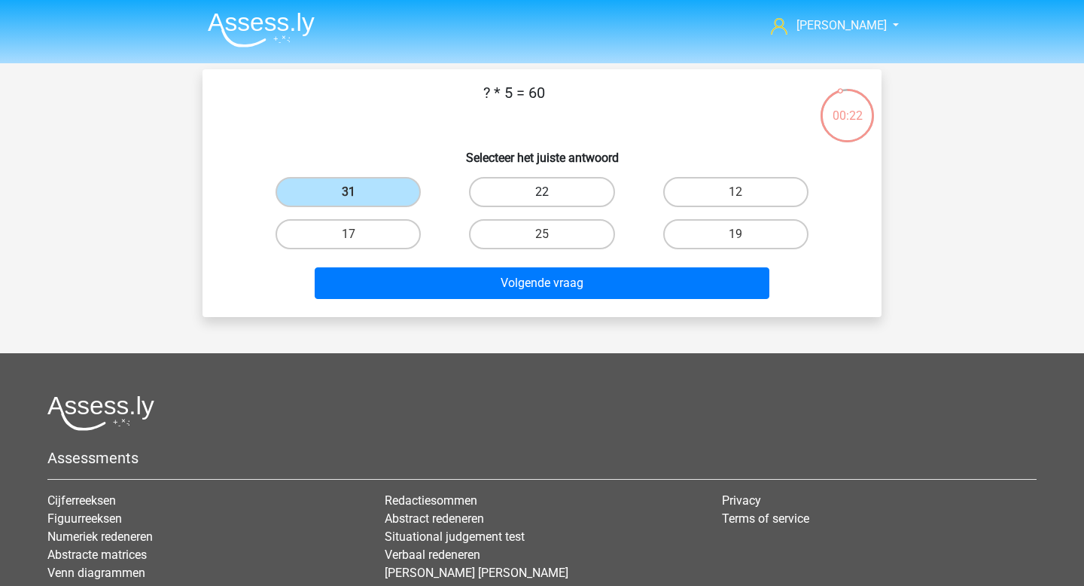
radio input "true"
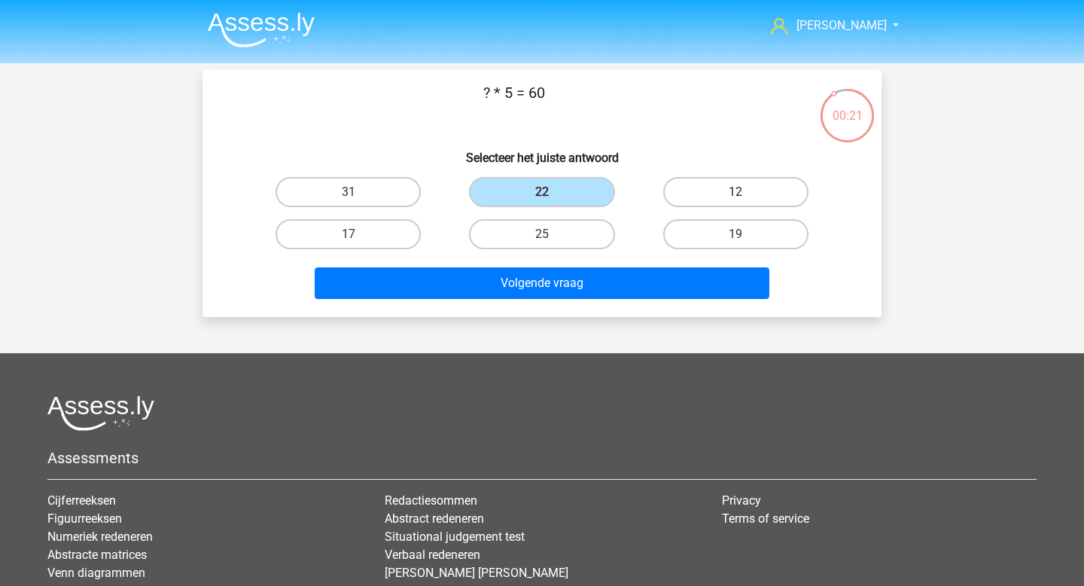
click at [770, 186] on label "12" at bounding box center [735, 192] width 145 height 30
click at [745, 192] on input "12" at bounding box center [740, 197] width 10 height 10
radio input "true"
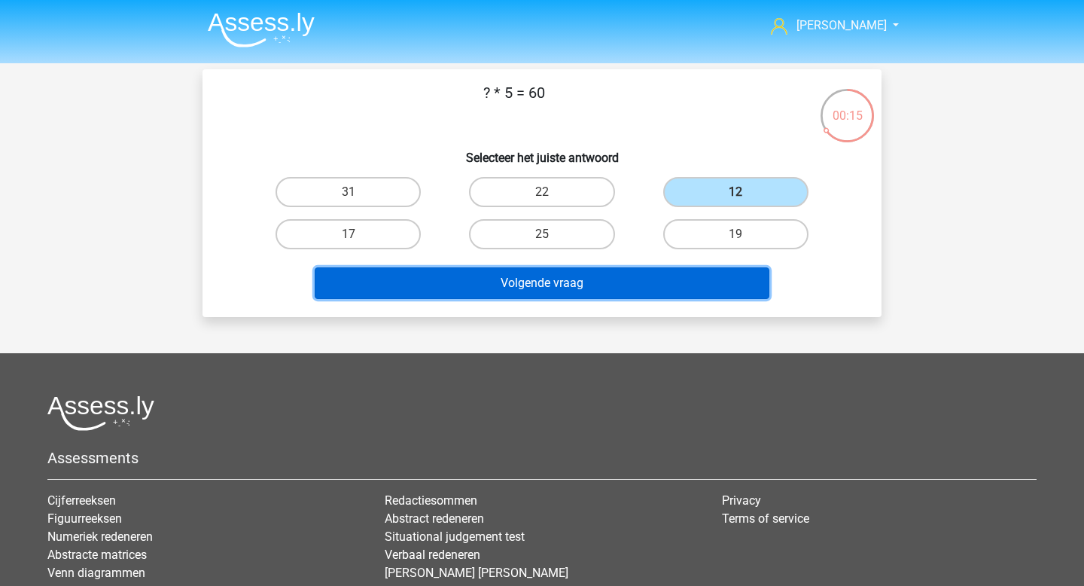
click at [654, 278] on button "Volgende vraag" at bounding box center [542, 283] width 455 height 32
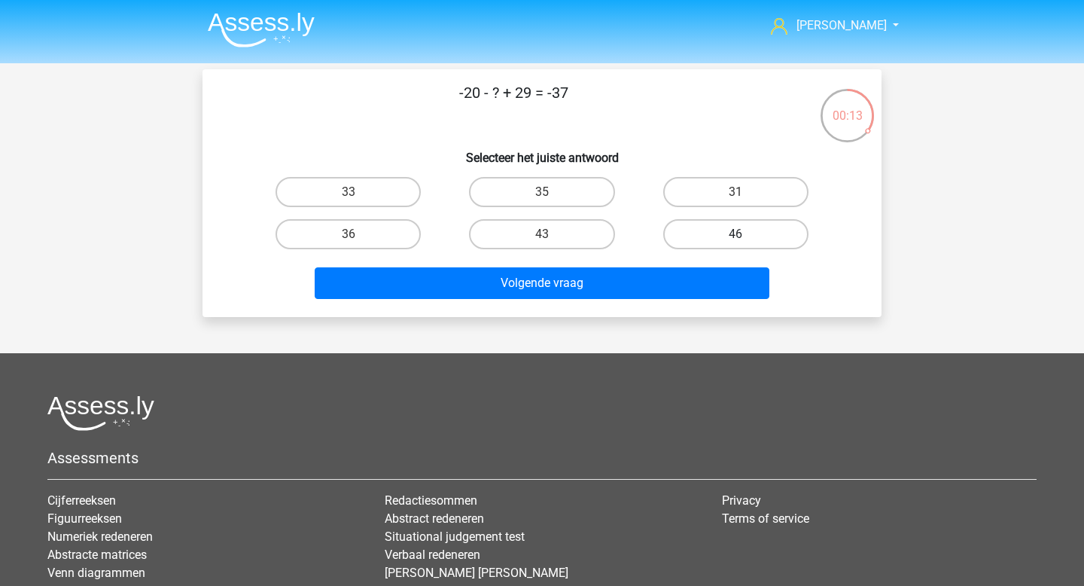
click at [720, 245] on label "46" at bounding box center [735, 234] width 145 height 30
click at [735, 244] on input "46" at bounding box center [740, 239] width 10 height 10
radio input "true"
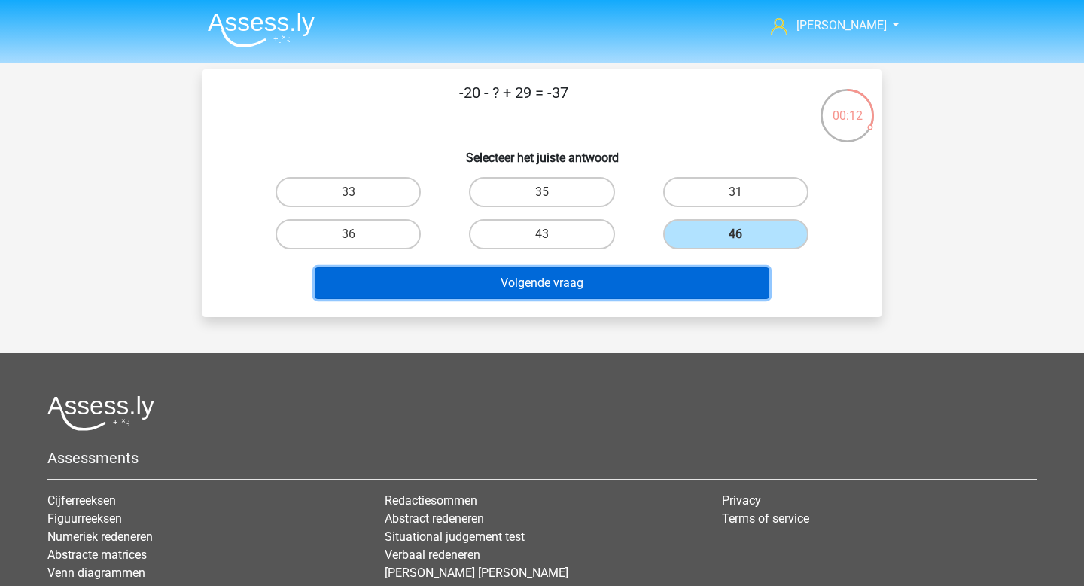
click at [616, 292] on button "Volgende vraag" at bounding box center [542, 283] width 455 height 32
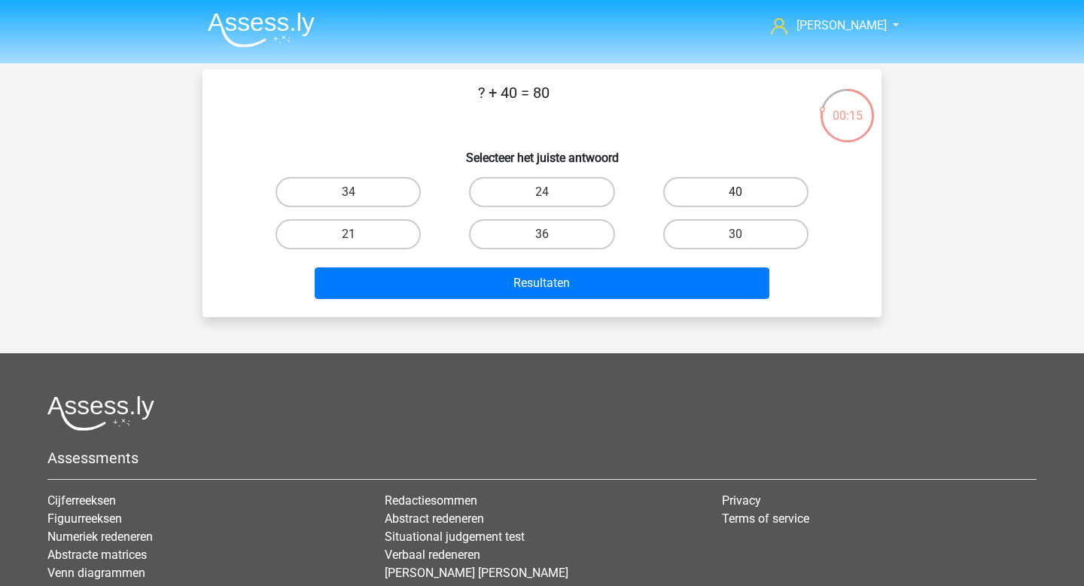
click at [760, 184] on label "40" at bounding box center [735, 192] width 145 height 30
click at [745, 192] on input "40" at bounding box center [740, 197] width 10 height 10
radio input "true"
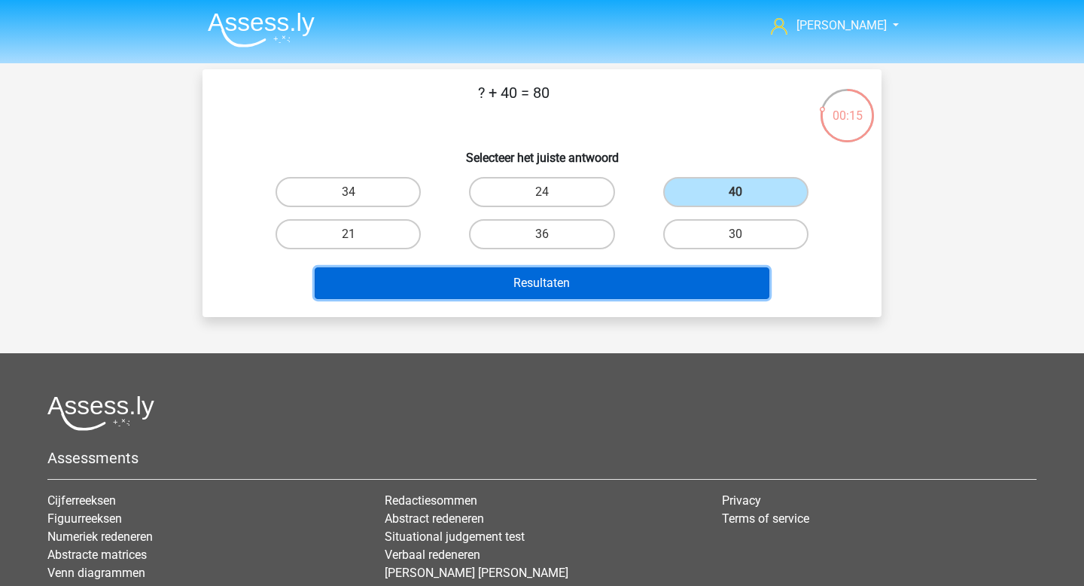
click at [617, 274] on button "Resultaten" at bounding box center [542, 283] width 455 height 32
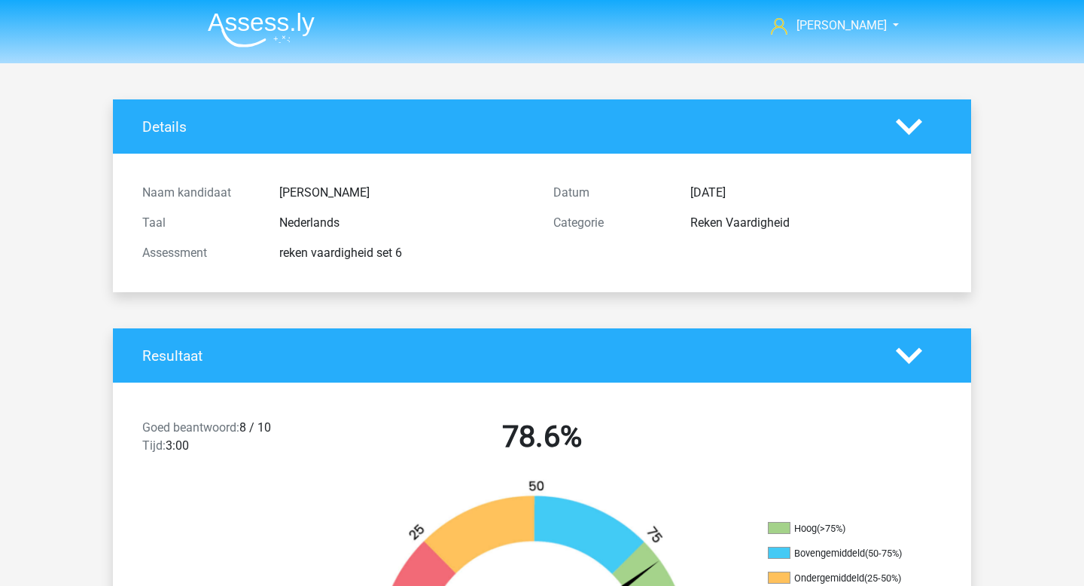
click at [278, 30] on img at bounding box center [261, 29] width 107 height 35
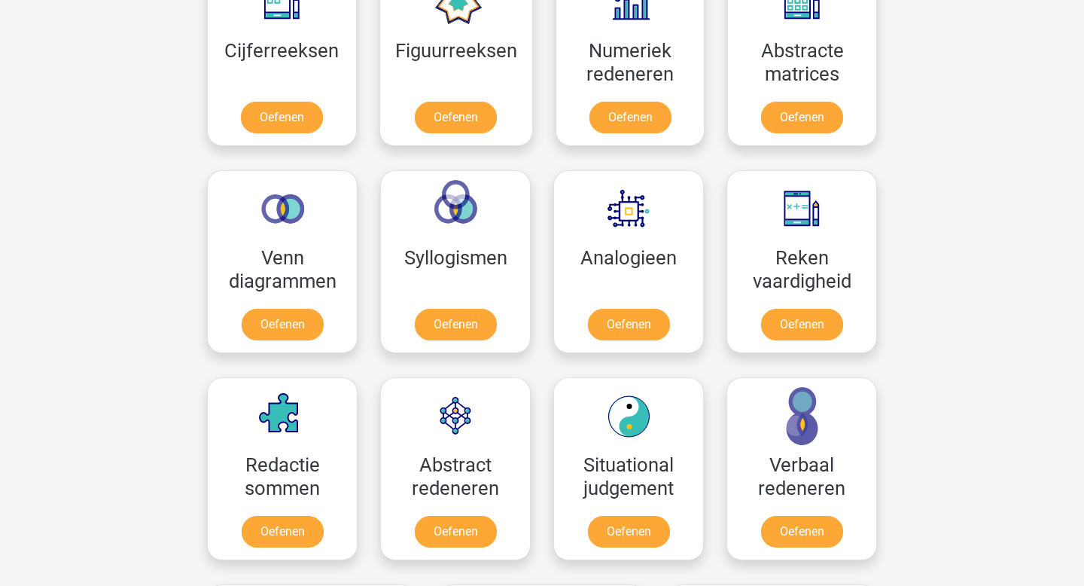
scroll to position [802, 0]
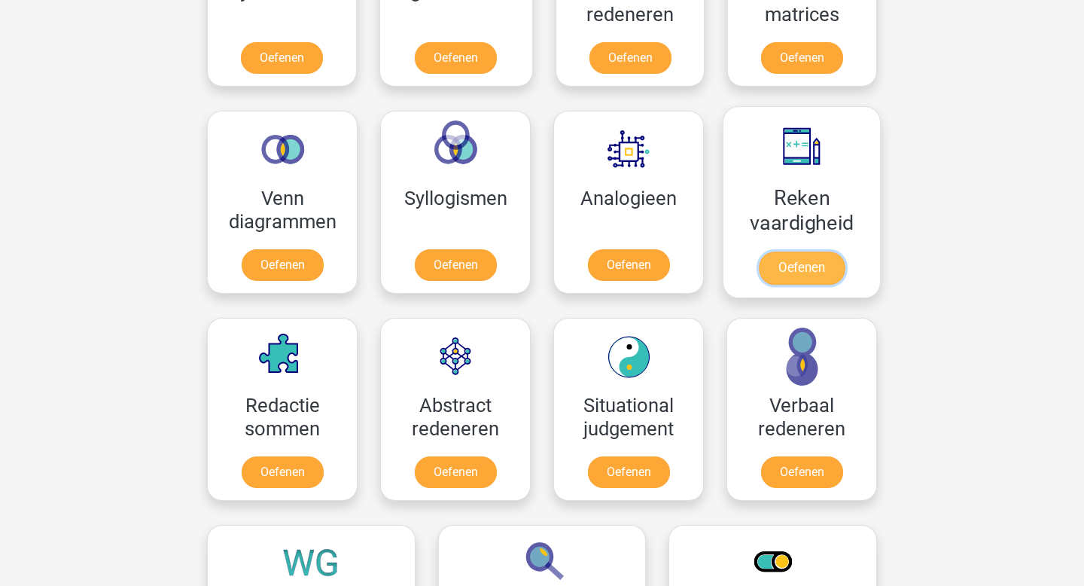
click at [797, 252] on link "Oefenen" at bounding box center [802, 267] width 86 height 33
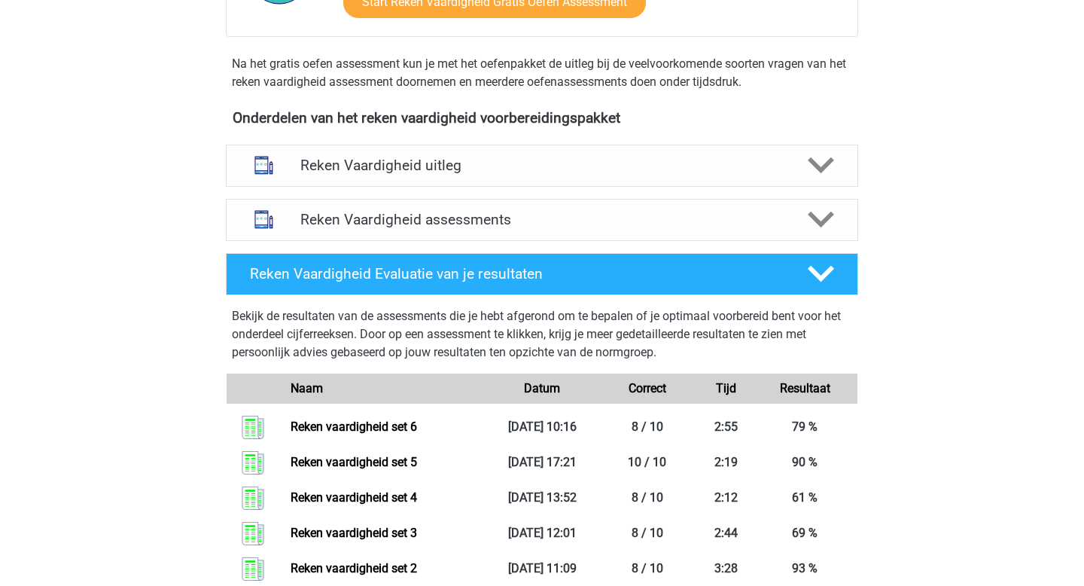
scroll to position [459, 0]
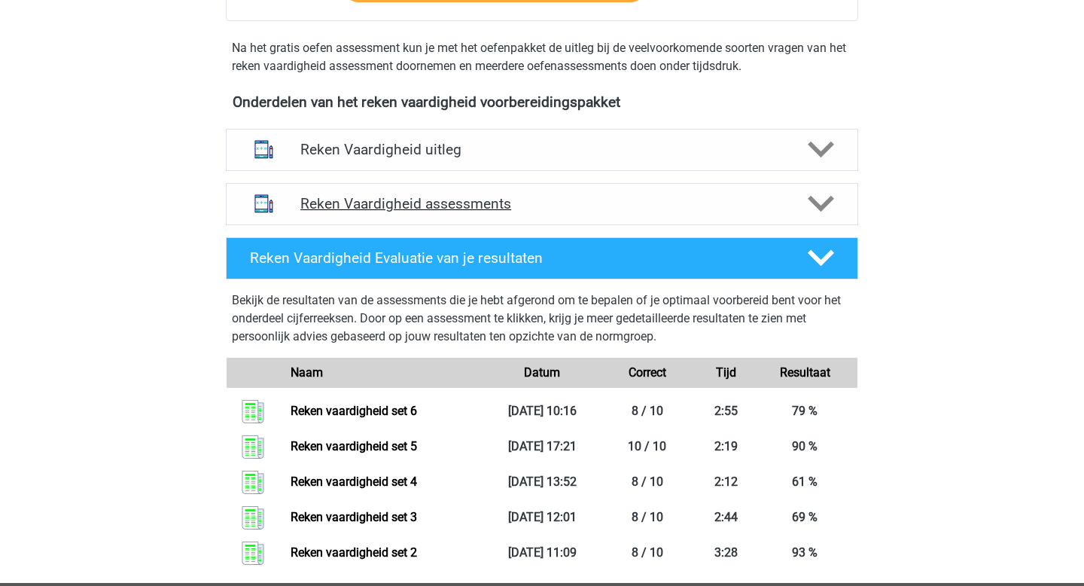
click at [477, 214] on div "Reken Vaardigheid assessments" at bounding box center [542, 204] width 632 height 42
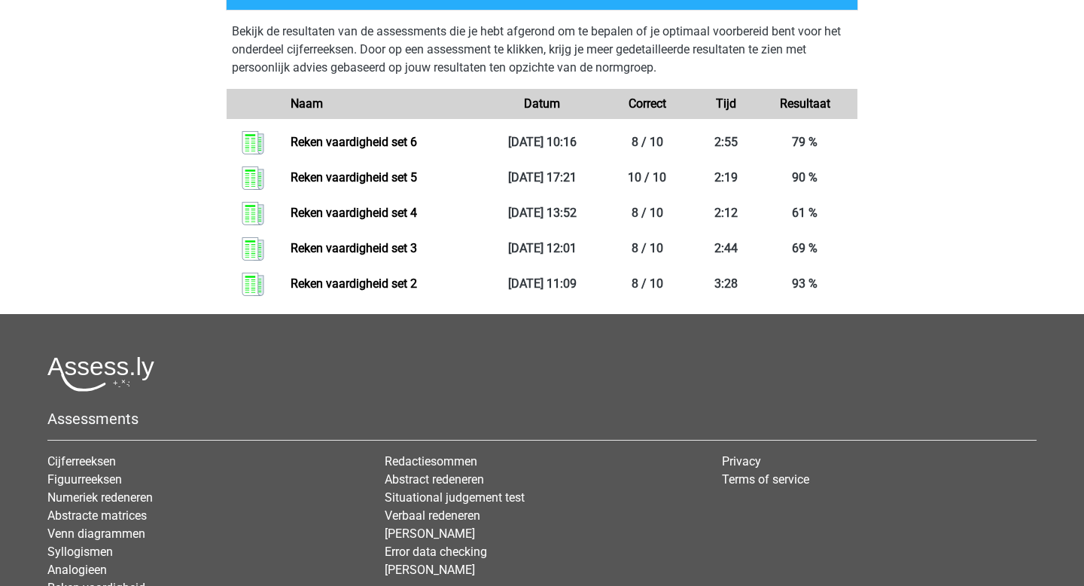
scroll to position [1793, 0]
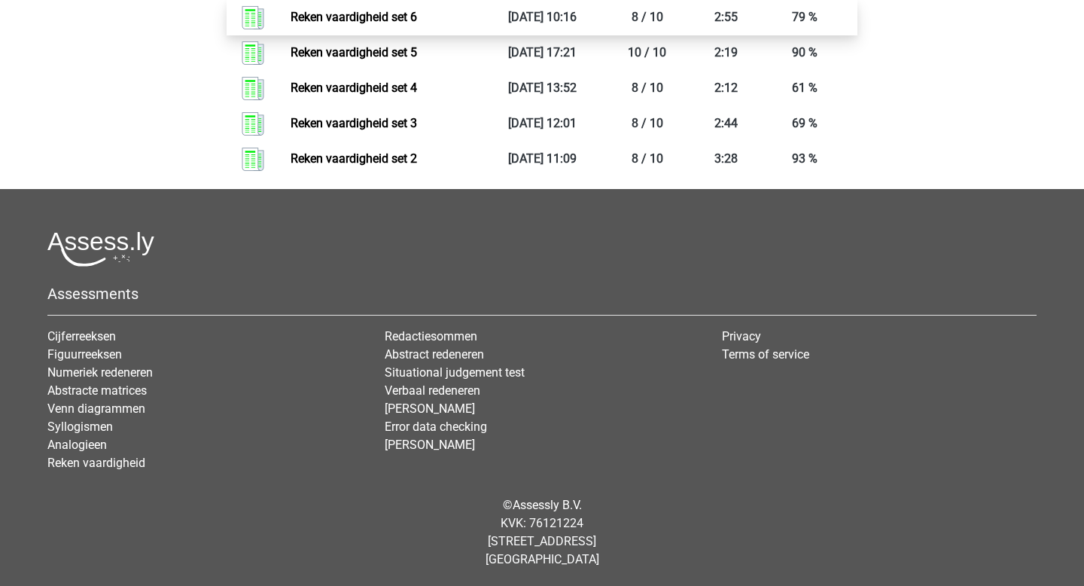
click at [413, 24] on link "Reken vaardigheid set 6" at bounding box center [354, 17] width 126 height 14
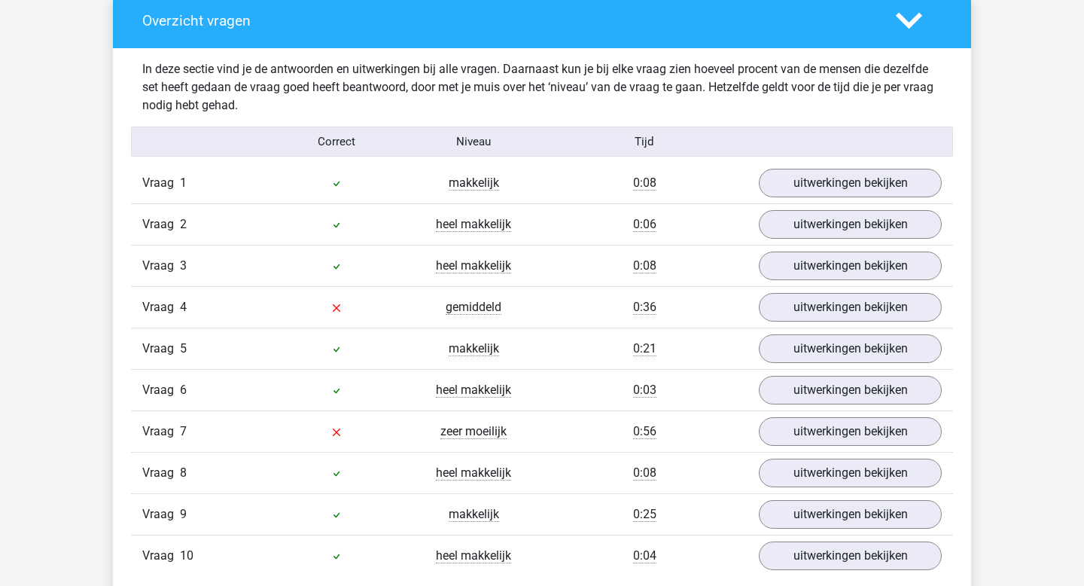
scroll to position [911, 0]
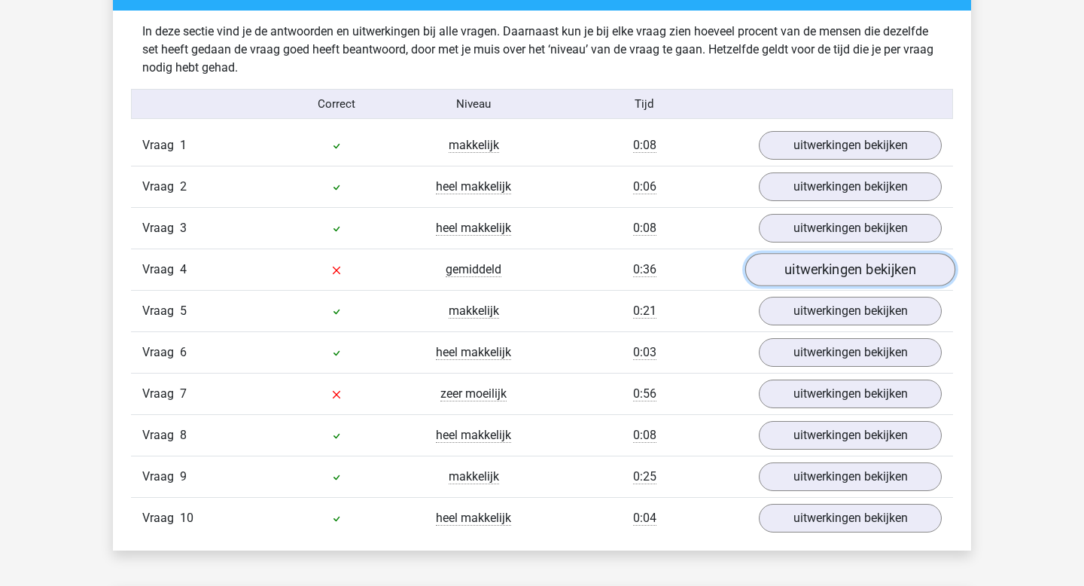
click at [802, 274] on link "uitwerkingen bekijken" at bounding box center [850, 270] width 210 height 33
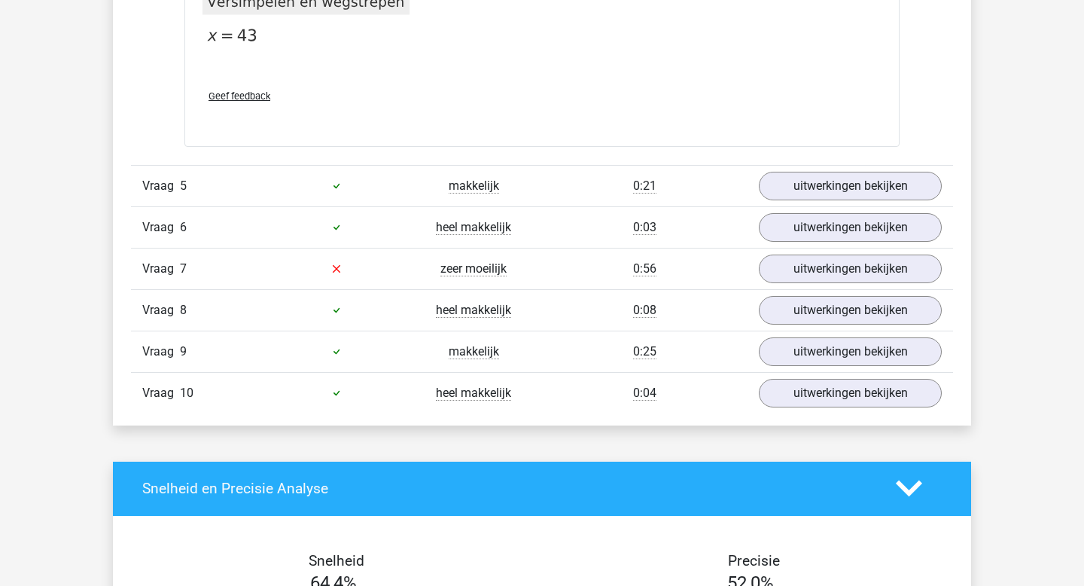
scroll to position [1810, 0]
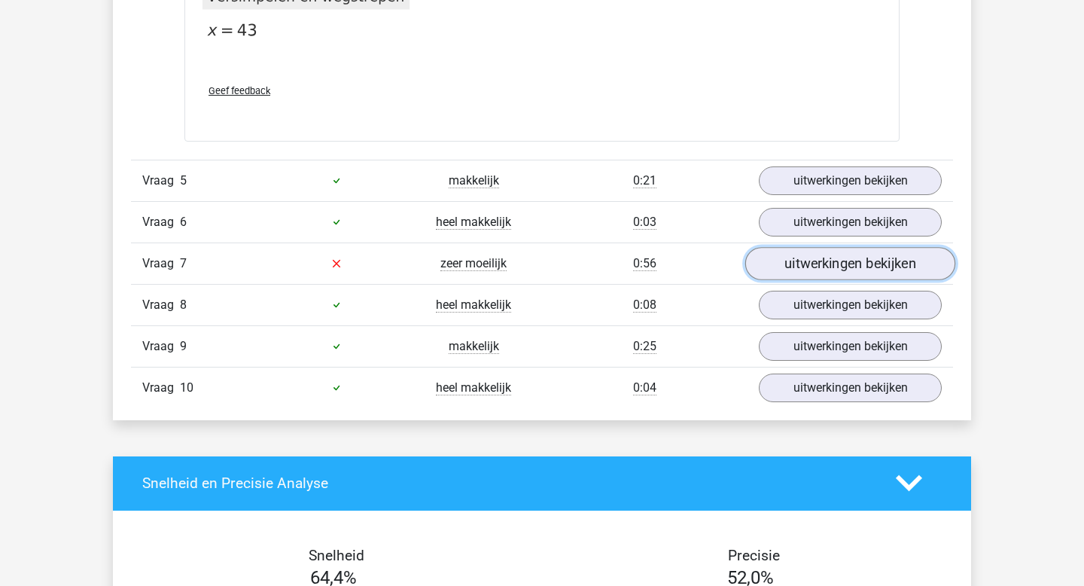
click at [808, 269] on link "uitwerkingen bekijken" at bounding box center [850, 263] width 210 height 33
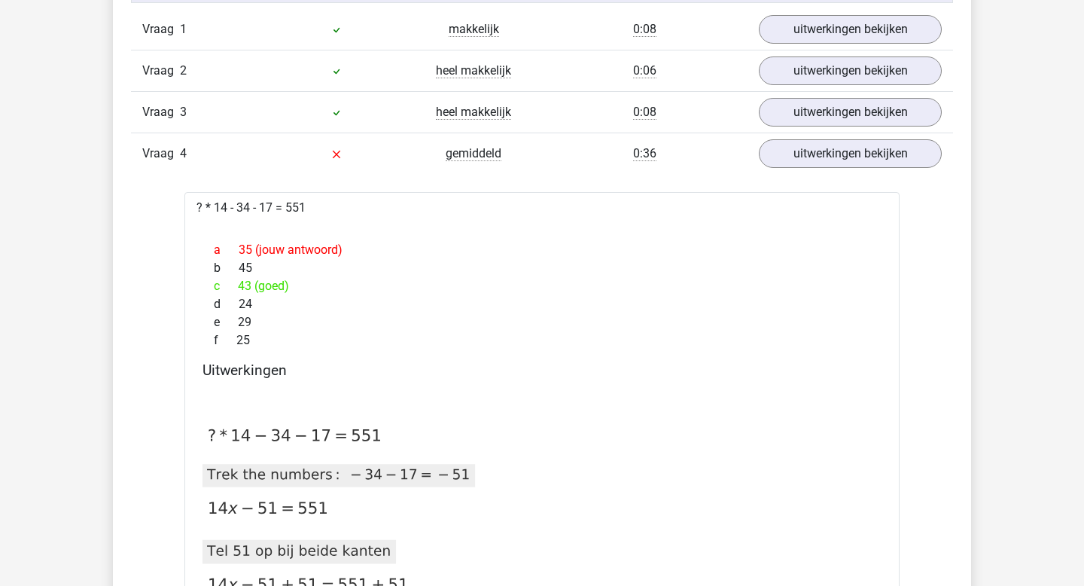
scroll to position [0, 0]
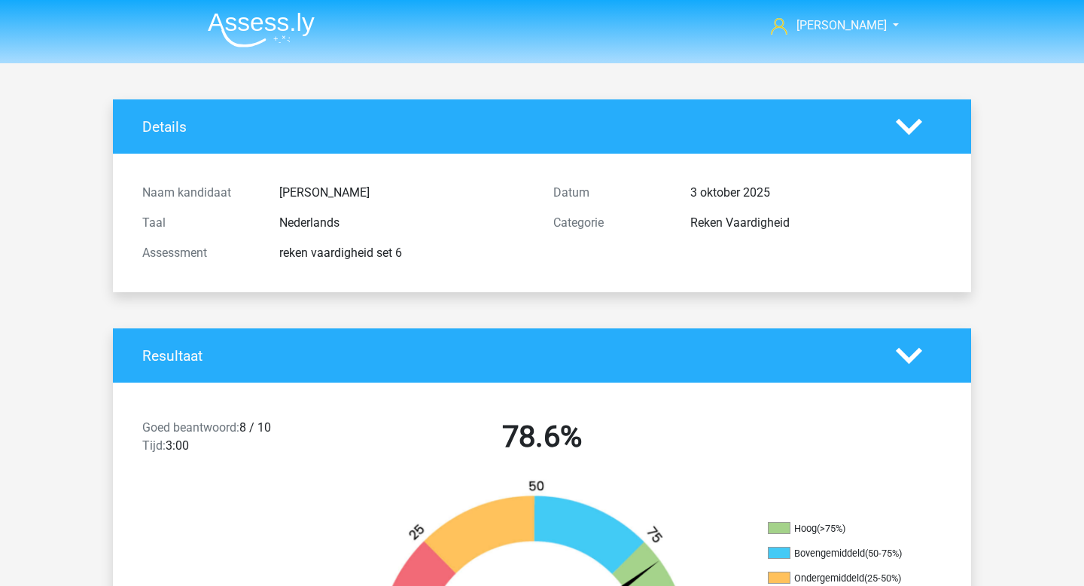
click at [276, 28] on img at bounding box center [261, 29] width 107 height 35
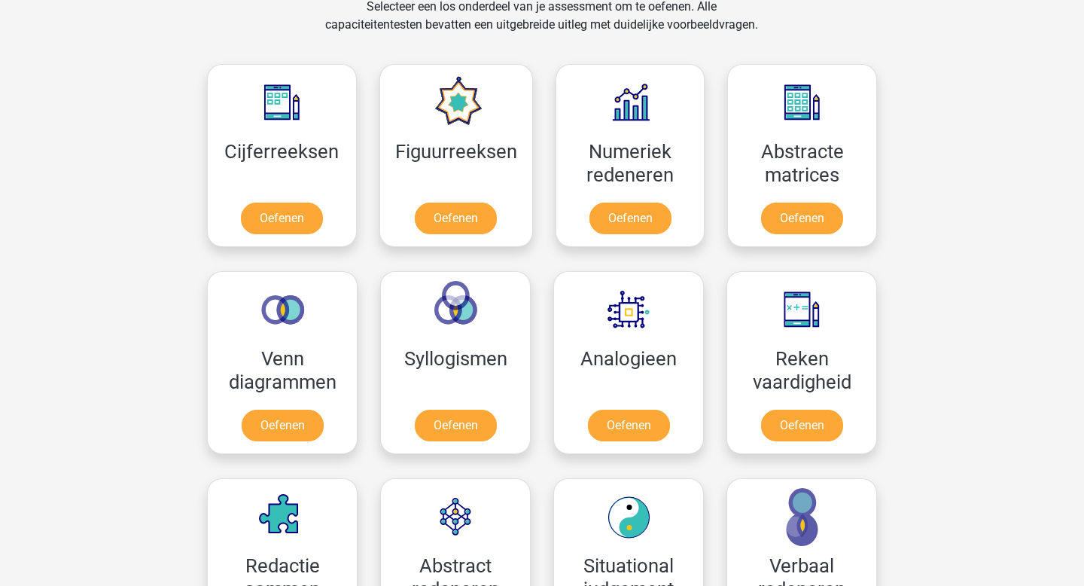
scroll to position [643, 0]
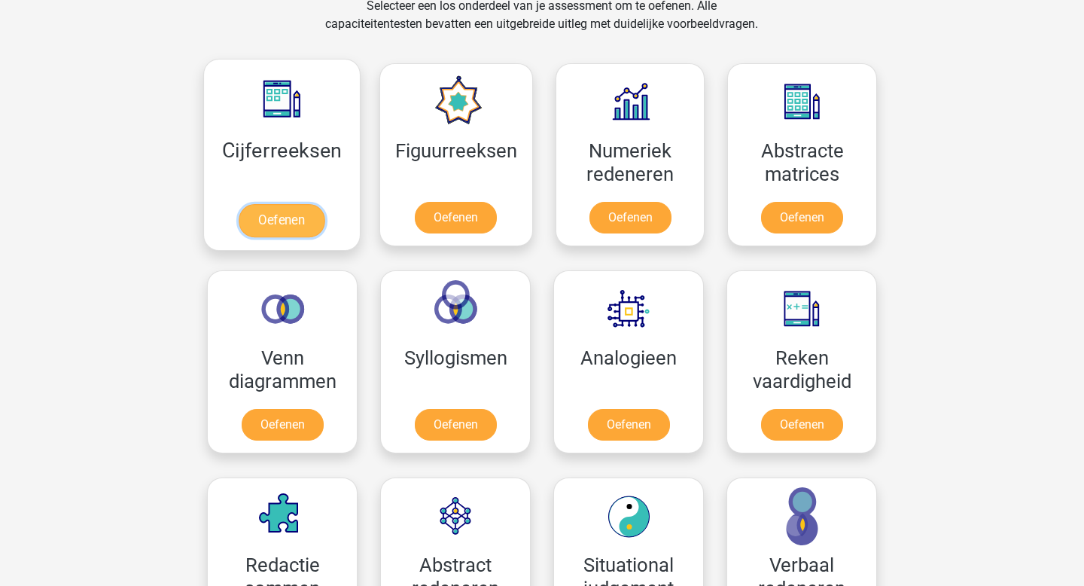
click at [293, 228] on link "Oefenen" at bounding box center [282, 220] width 86 height 33
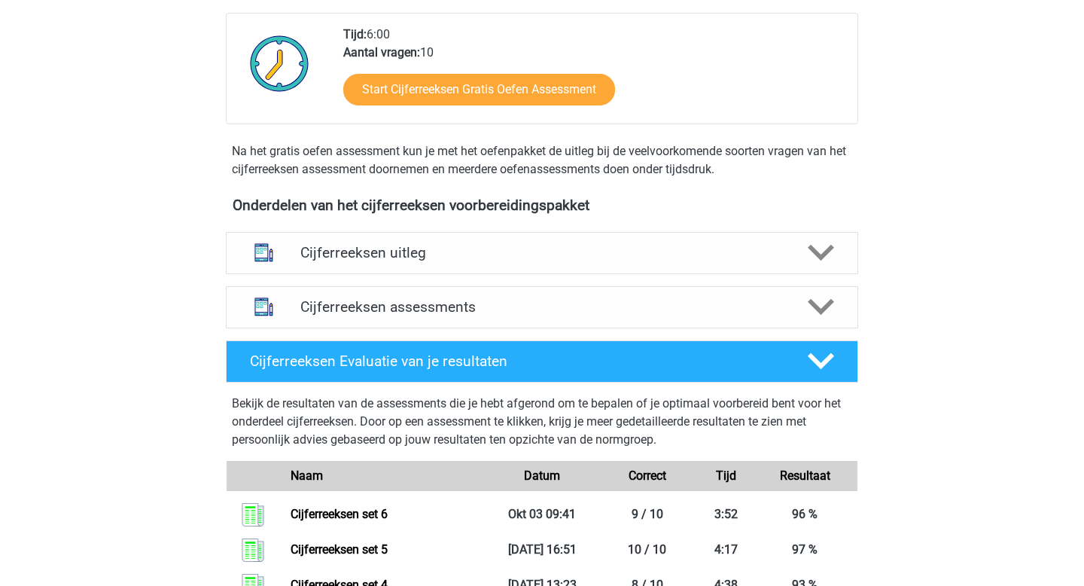
scroll to position [416, 0]
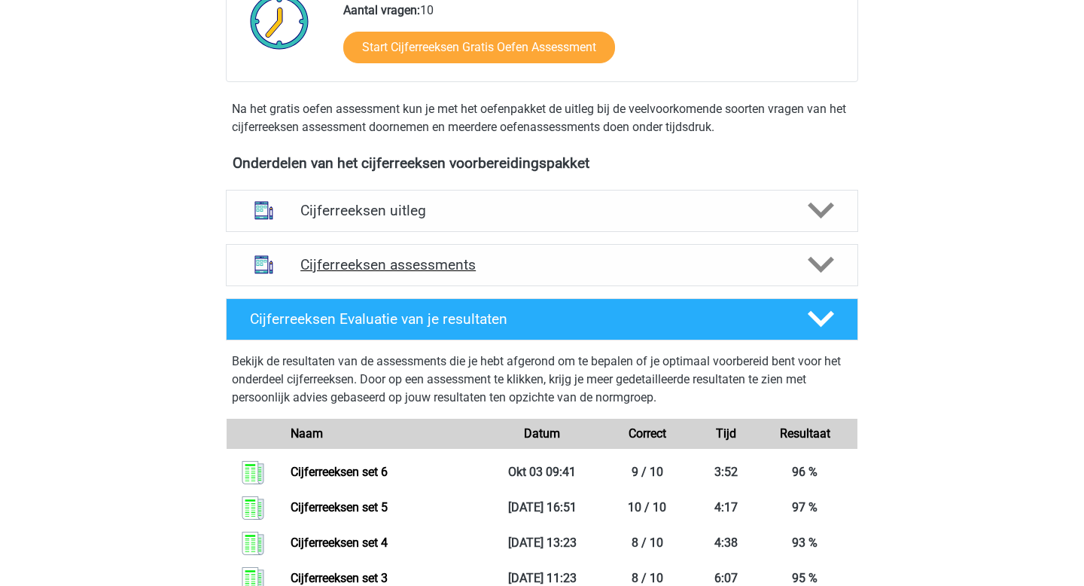
click at [434, 273] on h4 "Cijferreeksen assessments" at bounding box center [541, 264] width 483 height 17
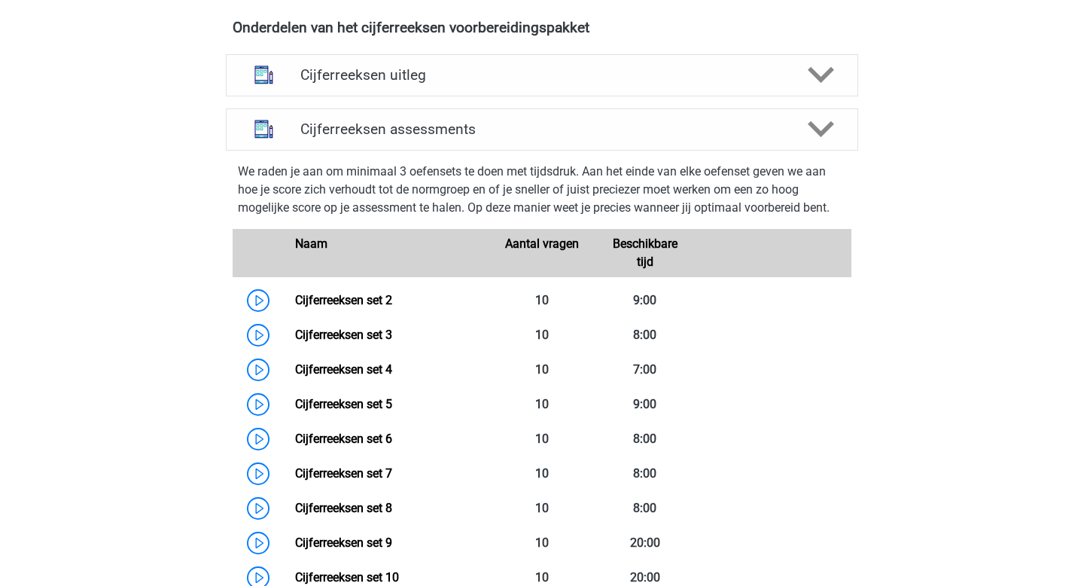
scroll to position [808, 0]
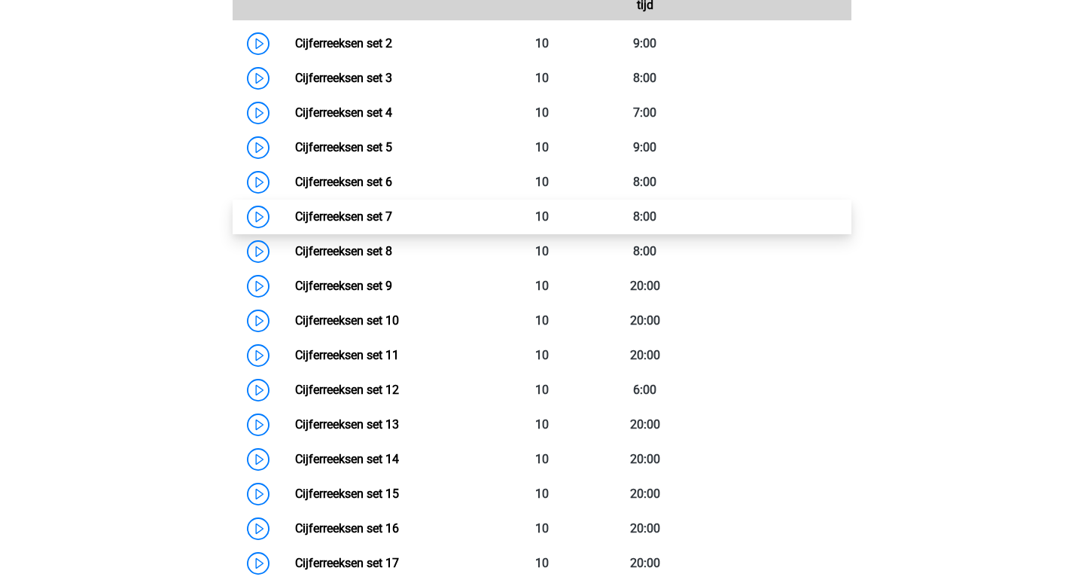
click at [297, 224] on link "Cijferreeksen set 7" at bounding box center [343, 216] width 97 height 14
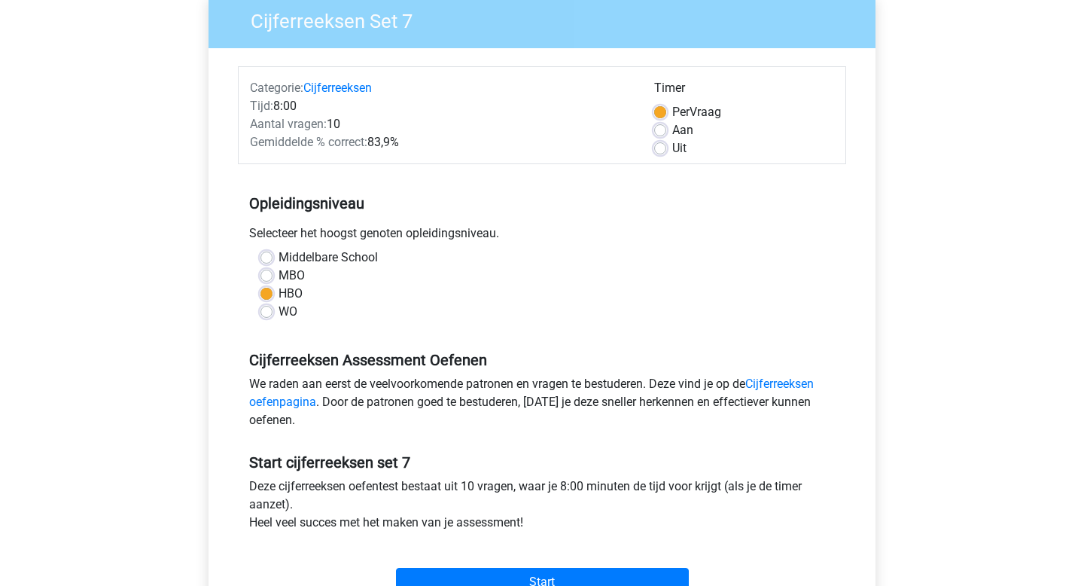
scroll to position [193, 0]
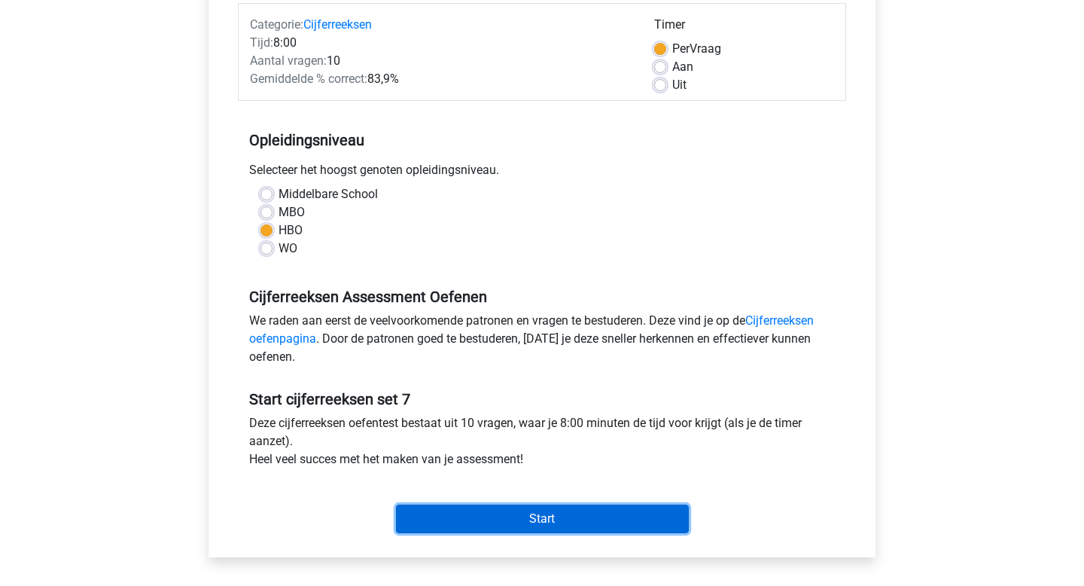
click at [553, 522] on input "Start" at bounding box center [542, 518] width 293 height 29
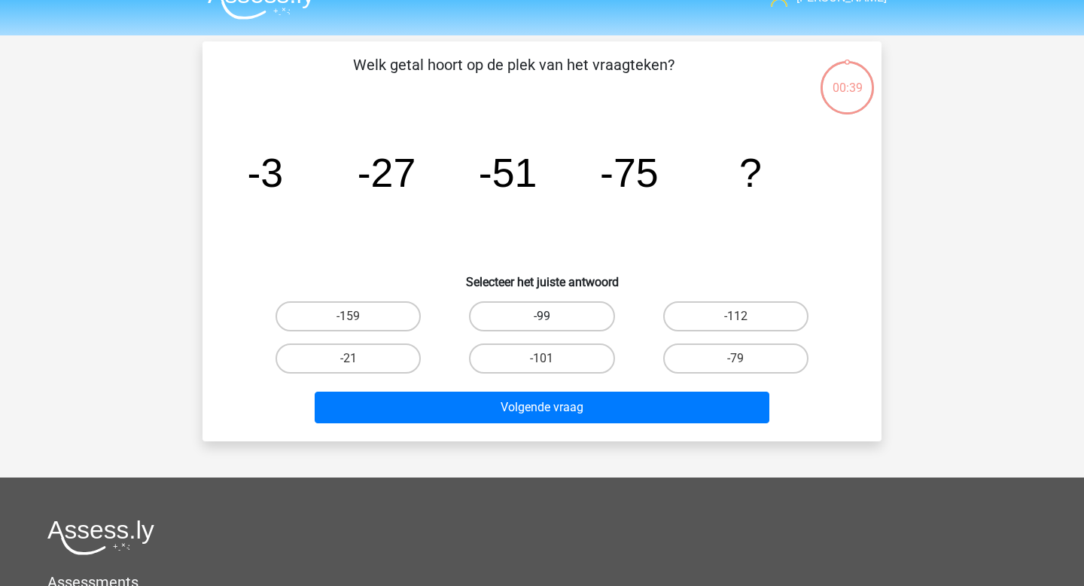
scroll to position [30, 0]
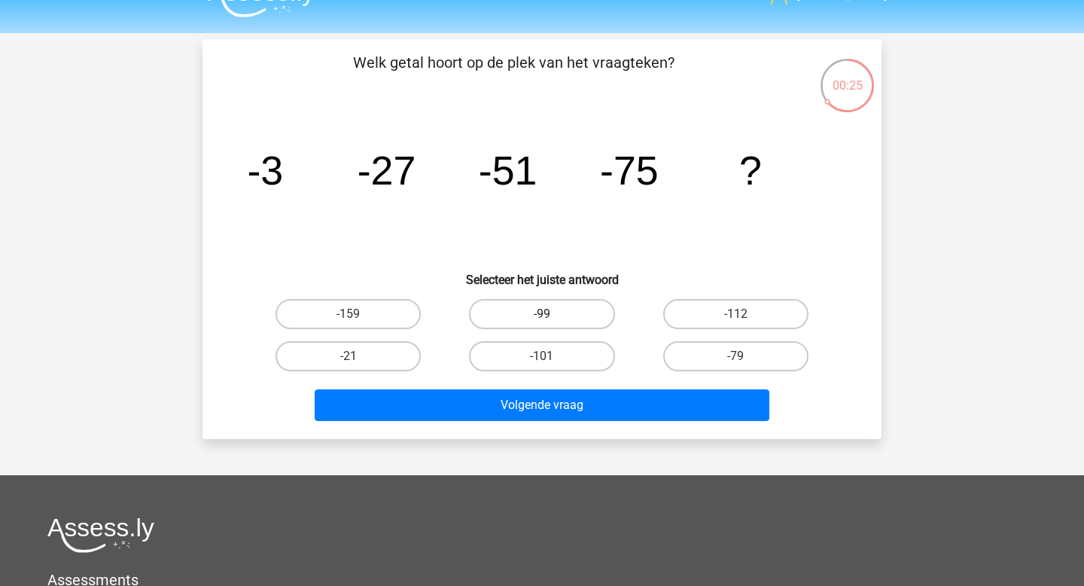
click at [573, 315] on label "-99" at bounding box center [541, 314] width 145 height 30
click at [552, 315] on input "-99" at bounding box center [547, 319] width 10 height 10
radio input "true"
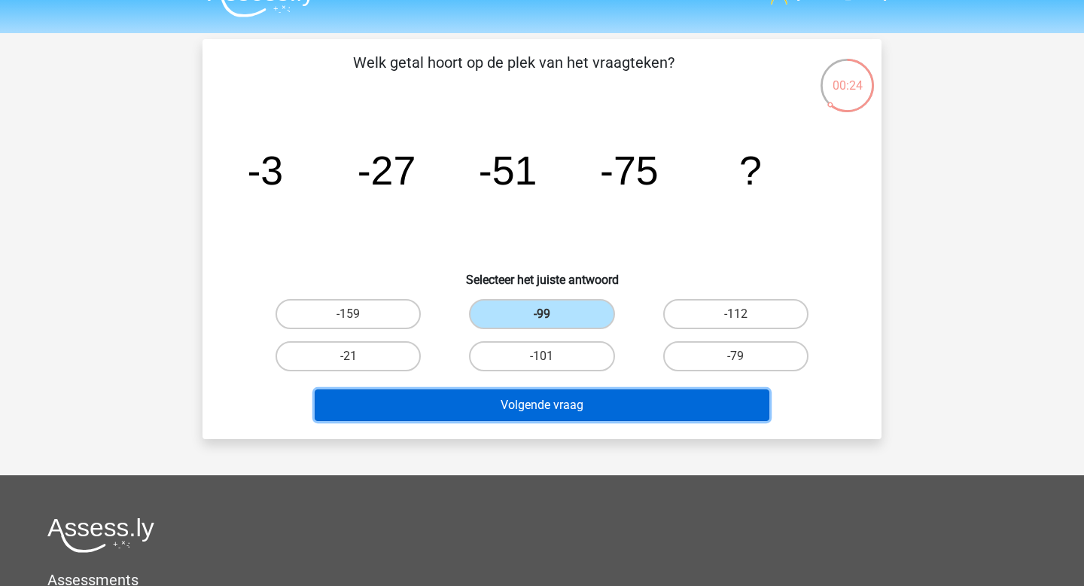
click at [528, 393] on button "Volgende vraag" at bounding box center [542, 405] width 455 height 32
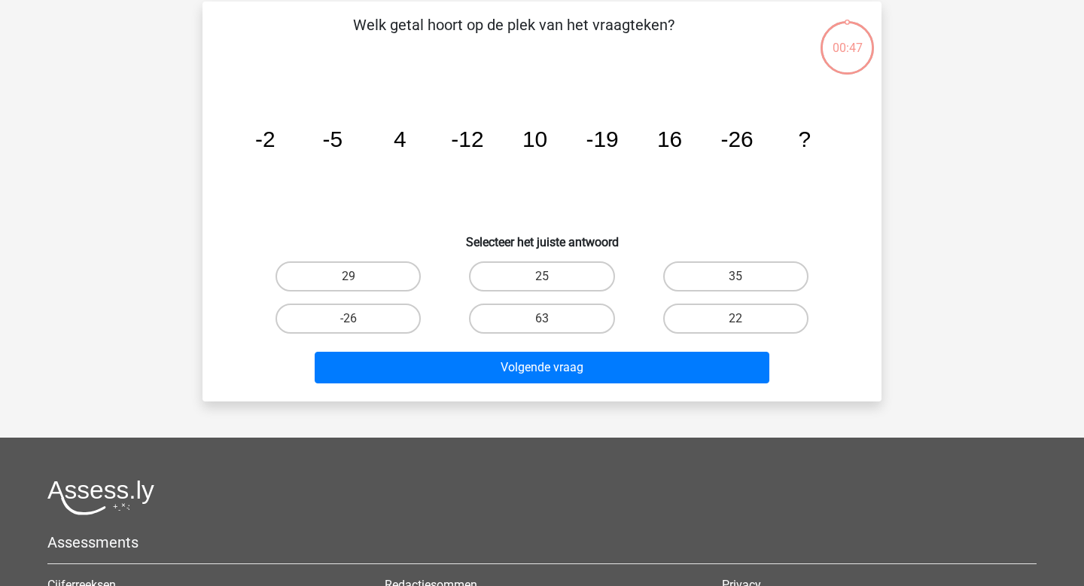
scroll to position [69, 0]
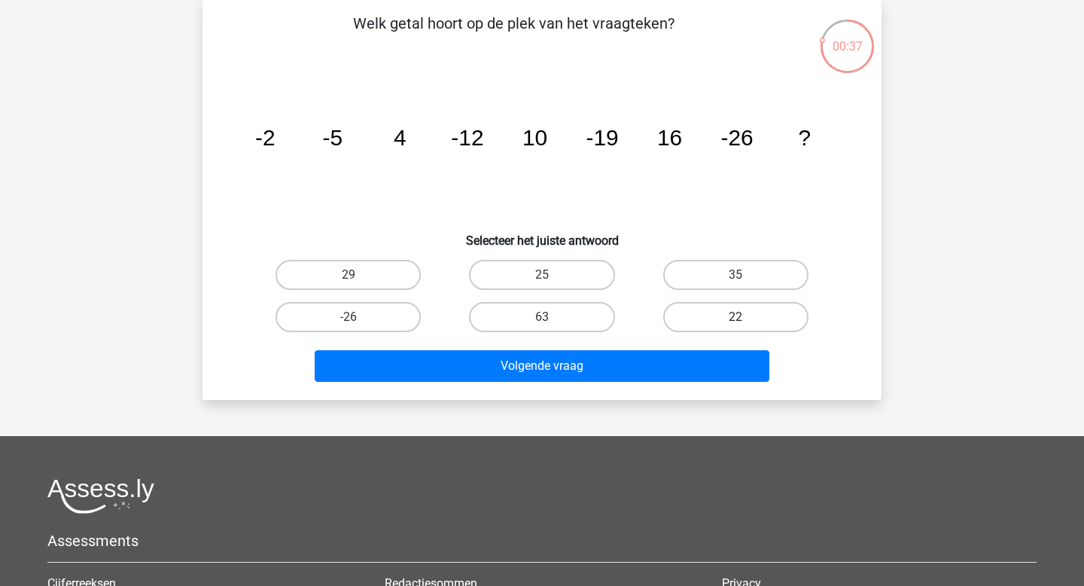
click at [690, 321] on label "22" at bounding box center [735, 317] width 145 height 30
click at [735, 321] on input "22" at bounding box center [740, 322] width 10 height 10
radio input "true"
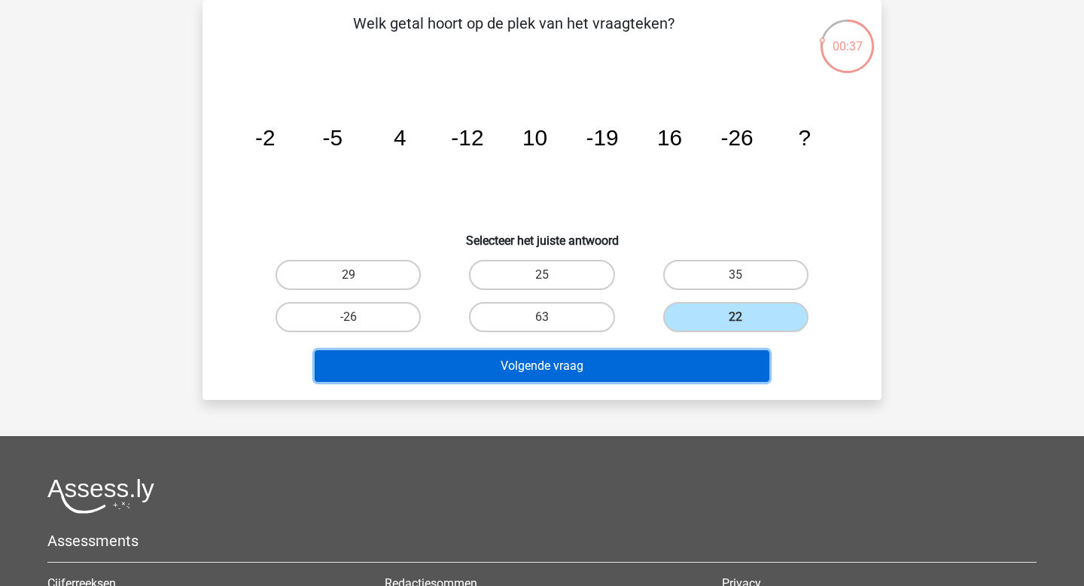
click at [610, 367] on button "Volgende vraag" at bounding box center [542, 366] width 455 height 32
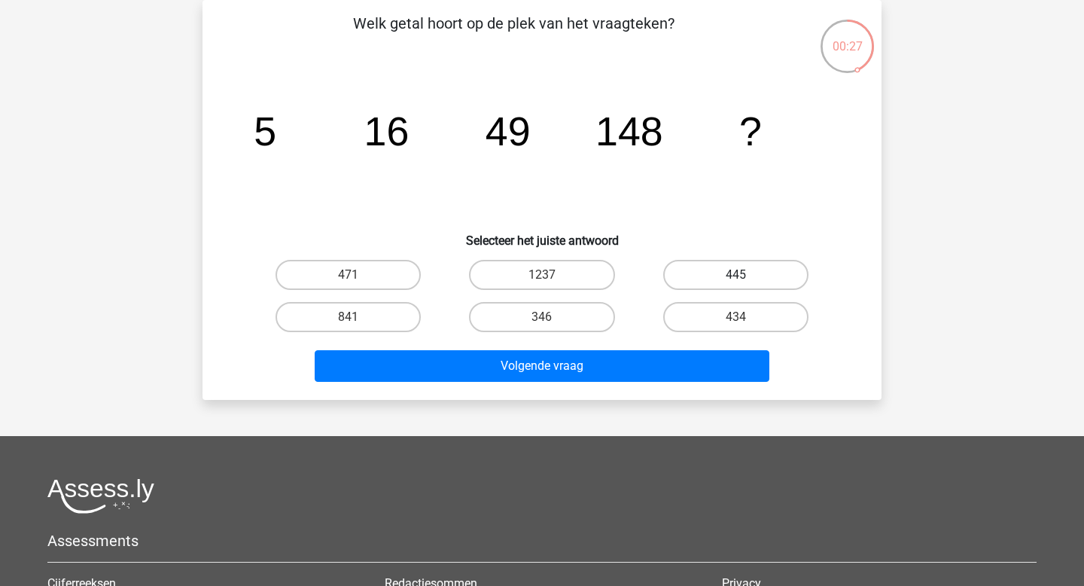
click at [732, 281] on label "445" at bounding box center [735, 275] width 145 height 30
click at [735, 281] on input "445" at bounding box center [740, 280] width 10 height 10
radio input "true"
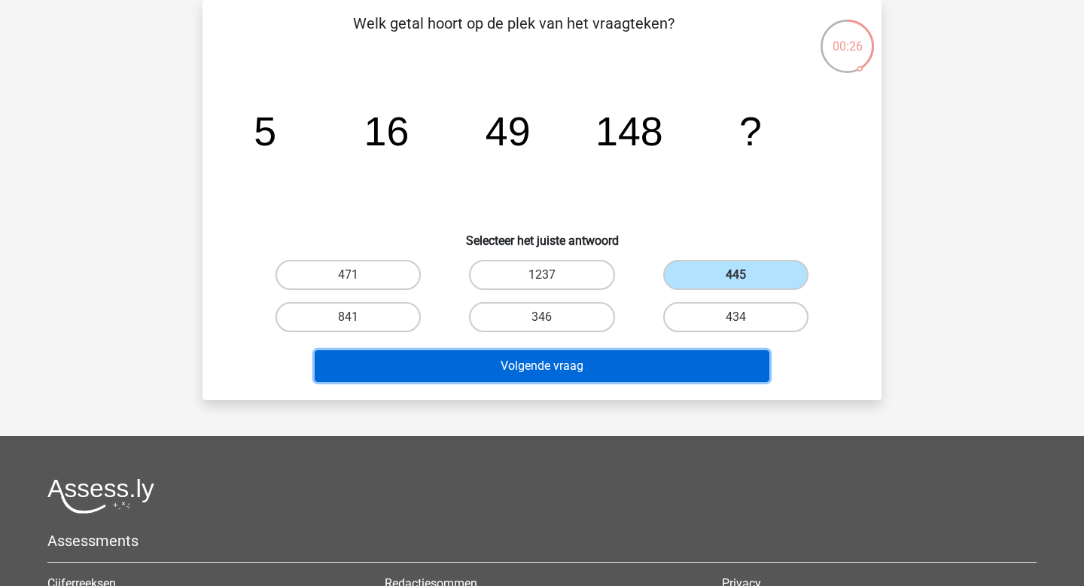
click at [619, 360] on button "Volgende vraag" at bounding box center [542, 366] width 455 height 32
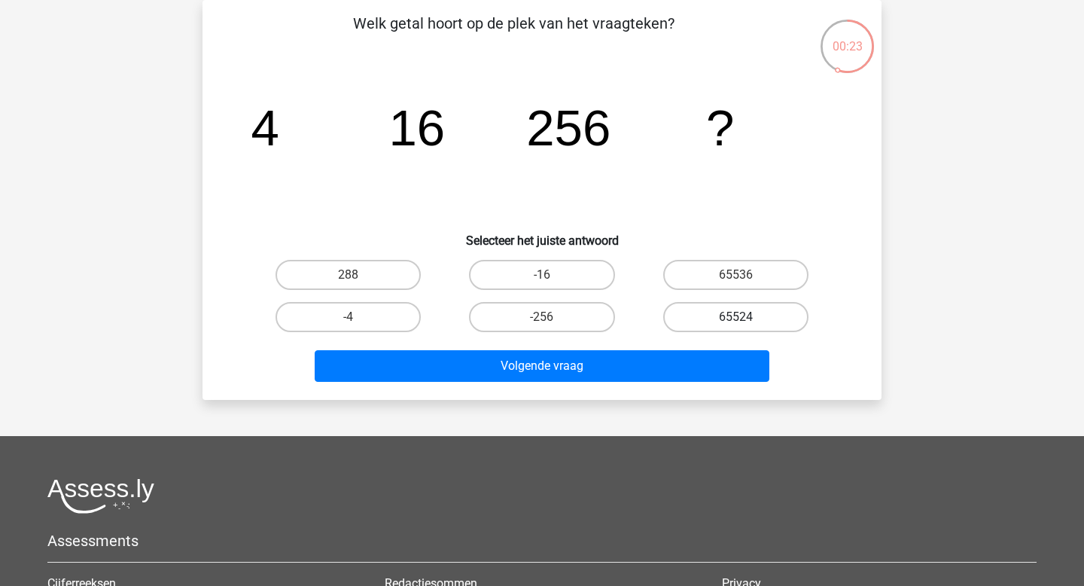
click at [713, 321] on label "65524" at bounding box center [735, 317] width 145 height 30
click at [735, 321] on input "65524" at bounding box center [740, 322] width 10 height 10
radio input "true"
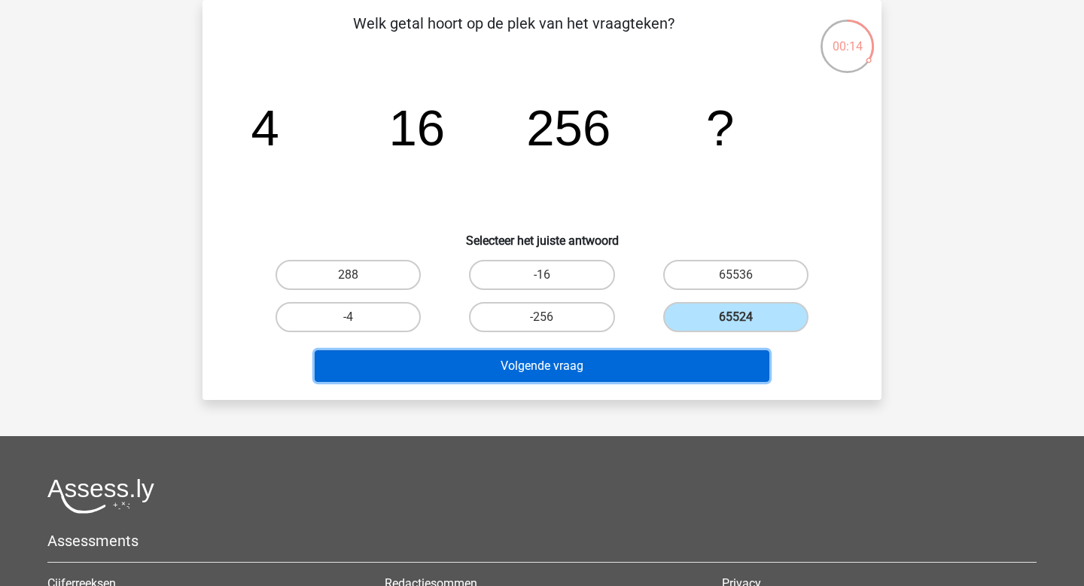
click at [598, 368] on button "Volgende vraag" at bounding box center [542, 366] width 455 height 32
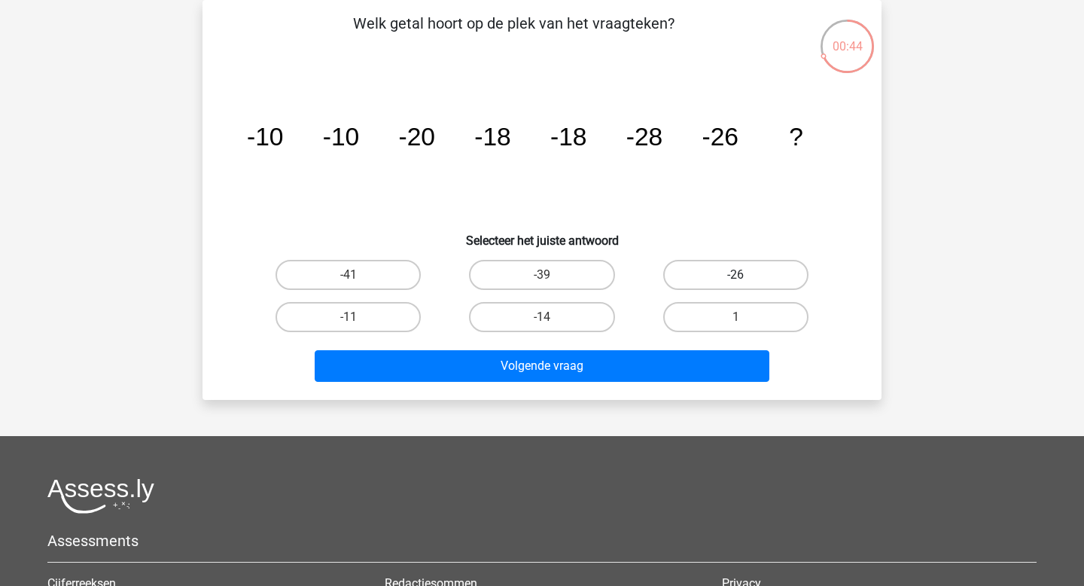
click at [688, 281] on label "-26" at bounding box center [735, 275] width 145 height 30
click at [735, 281] on input "-26" at bounding box center [740, 280] width 10 height 10
radio input "true"
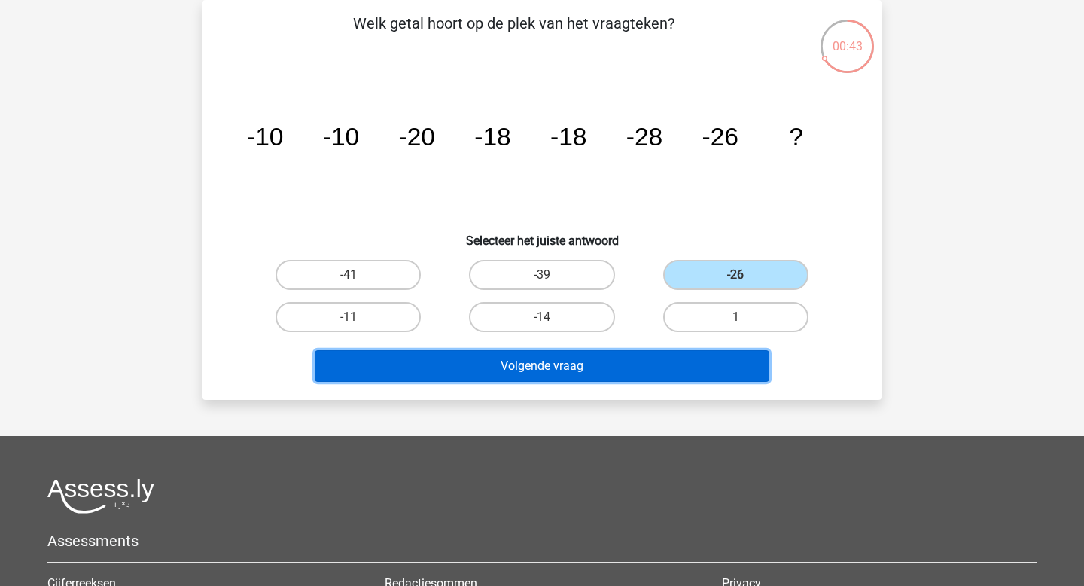
click at [609, 353] on button "Volgende vraag" at bounding box center [542, 366] width 455 height 32
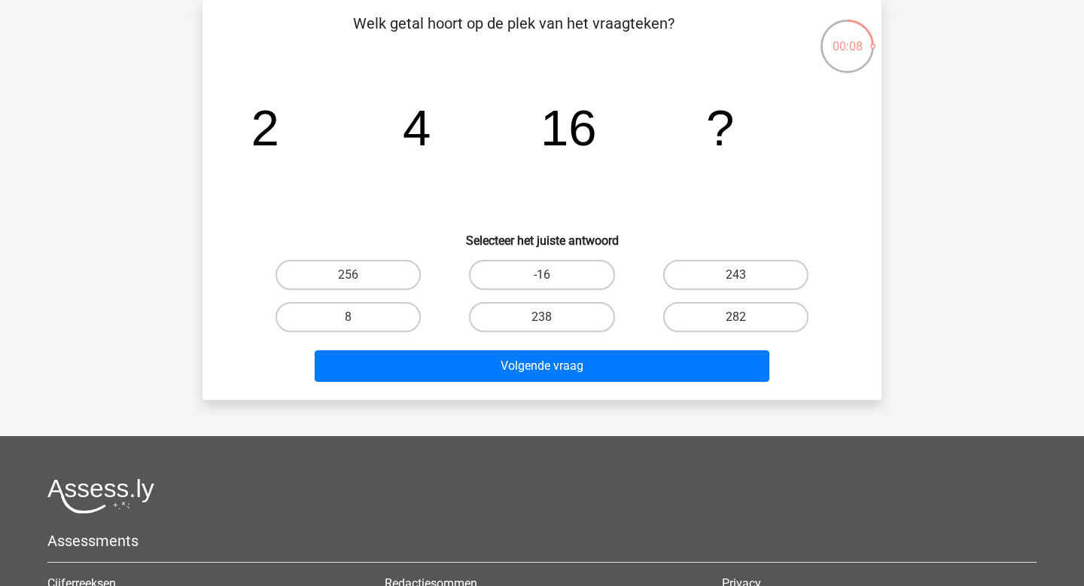
click at [415, 286] on div "256" at bounding box center [347, 275] width 181 height 30
click at [390, 268] on label "256" at bounding box center [347, 275] width 145 height 30
click at [358, 275] on input "256" at bounding box center [353, 280] width 10 height 10
radio input "true"
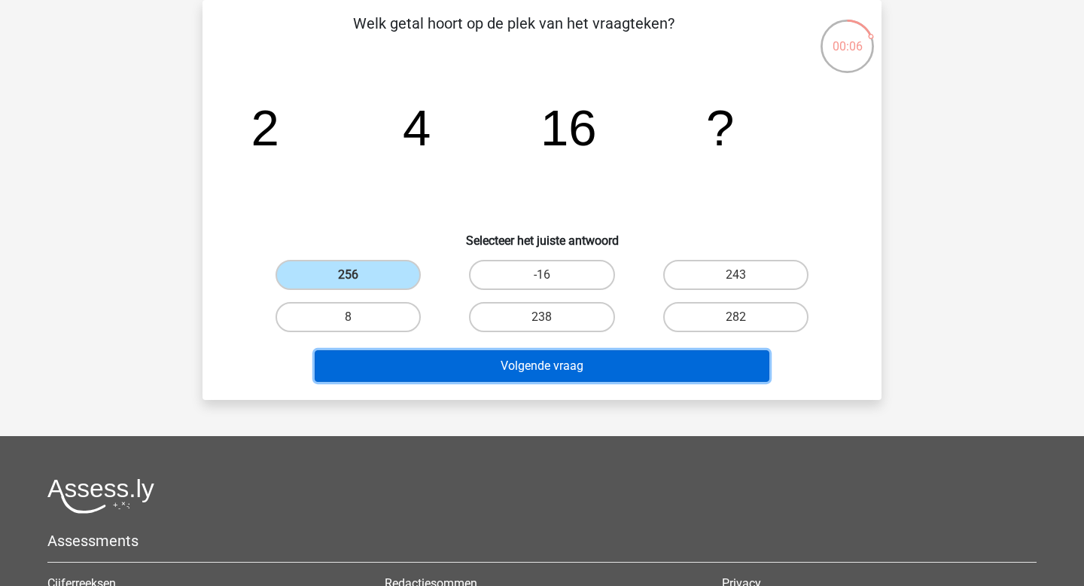
click at [464, 368] on button "Volgende vraag" at bounding box center [542, 366] width 455 height 32
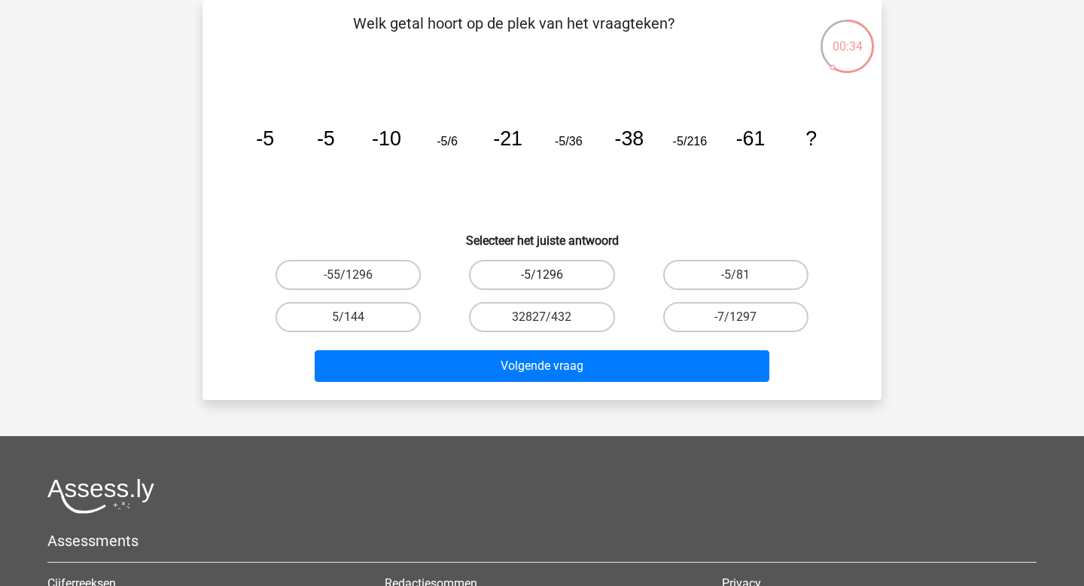
click at [599, 282] on label "-5/1296" at bounding box center [541, 275] width 145 height 30
click at [552, 282] on input "-5/1296" at bounding box center [547, 280] width 10 height 10
radio input "true"
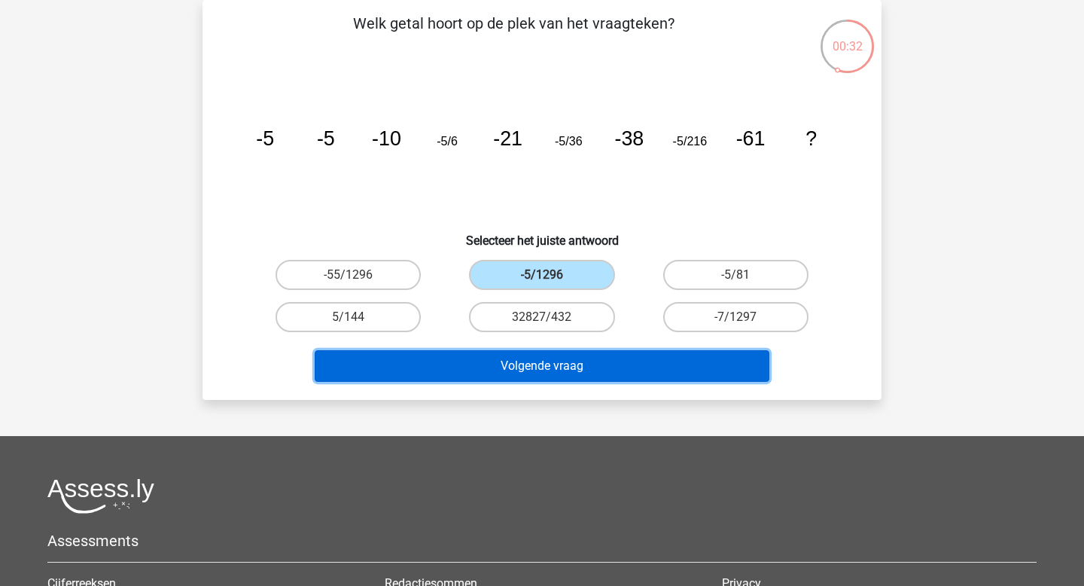
click at [547, 364] on button "Volgende vraag" at bounding box center [542, 366] width 455 height 32
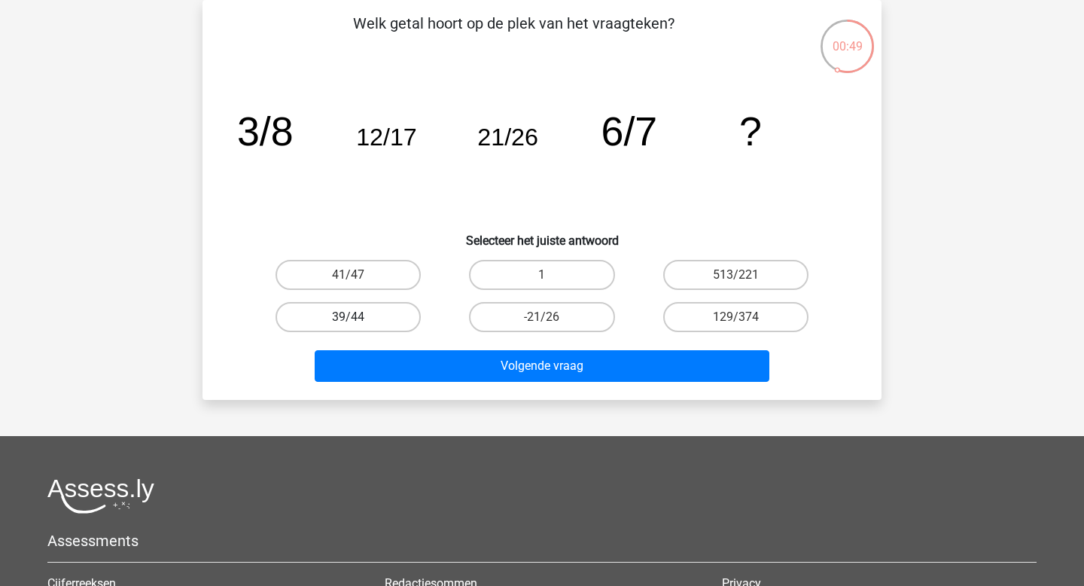
click at [369, 329] on label "39/44" at bounding box center [347, 317] width 145 height 30
click at [358, 327] on input "39/44" at bounding box center [353, 322] width 10 height 10
radio input "true"
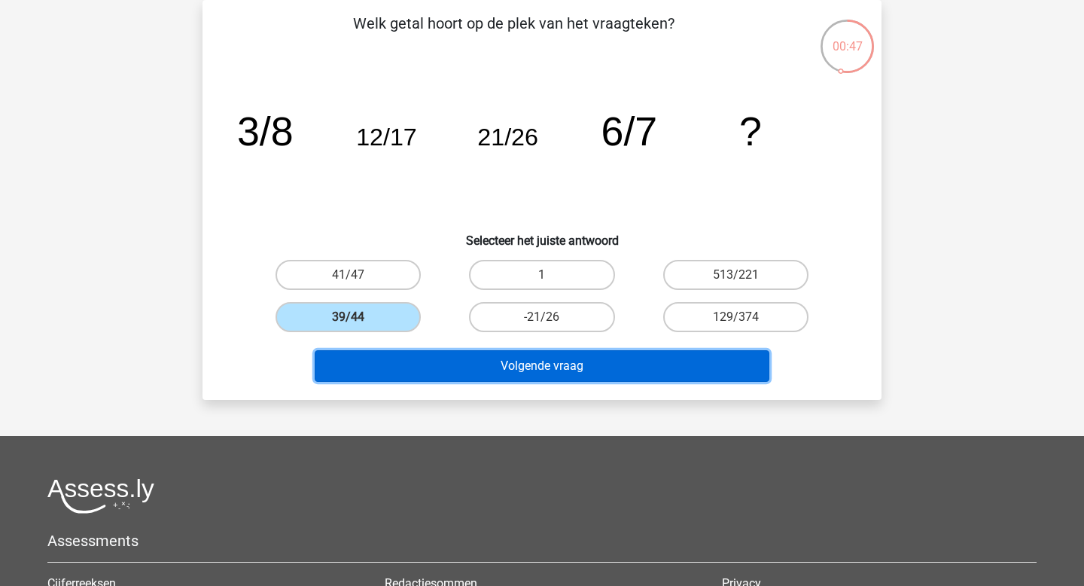
click at [462, 370] on button "Volgende vraag" at bounding box center [542, 366] width 455 height 32
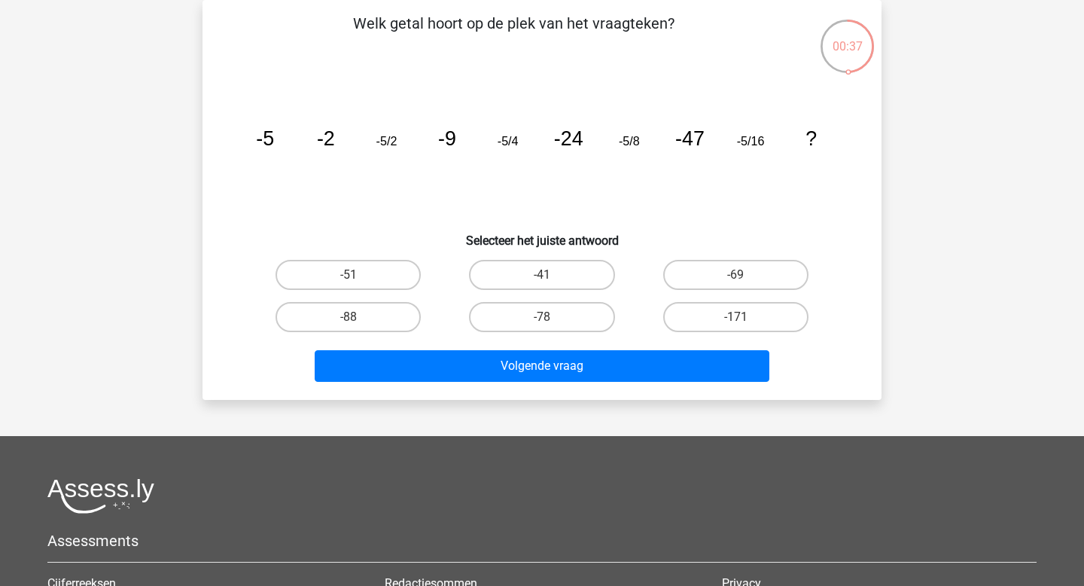
click at [549, 324] on input "-78" at bounding box center [547, 322] width 10 height 10
radio input "true"
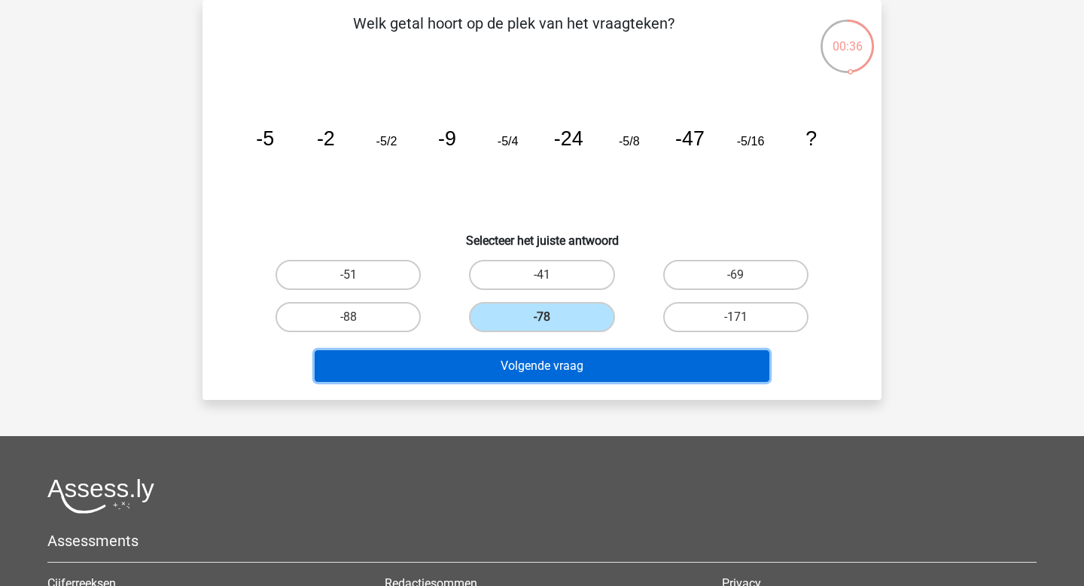
click at [531, 370] on button "Volgende vraag" at bounding box center [542, 366] width 455 height 32
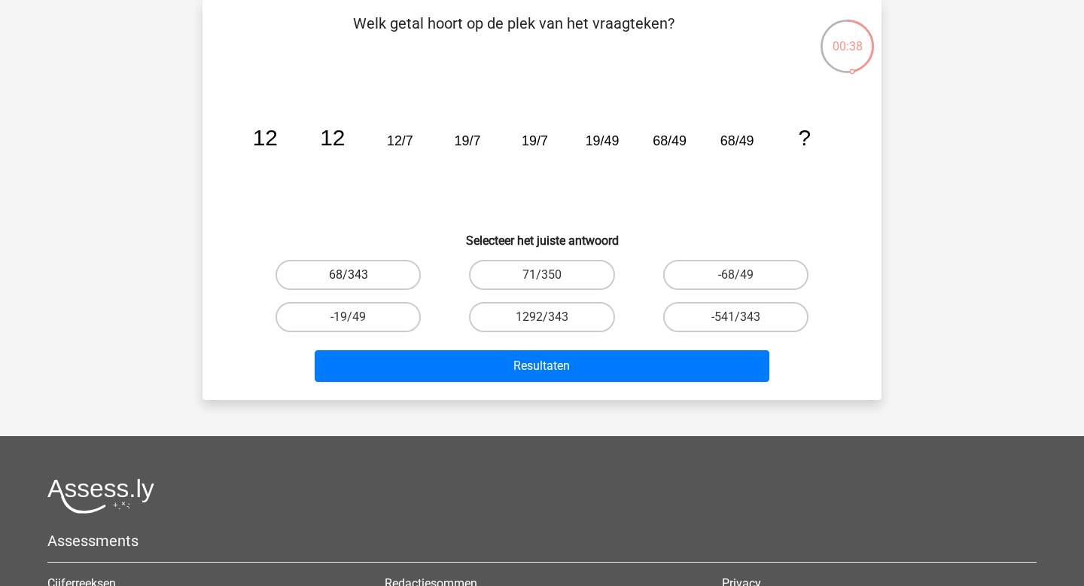
click at [359, 274] on label "68/343" at bounding box center [347, 275] width 145 height 30
click at [358, 275] on input "68/343" at bounding box center [353, 280] width 10 height 10
radio input "true"
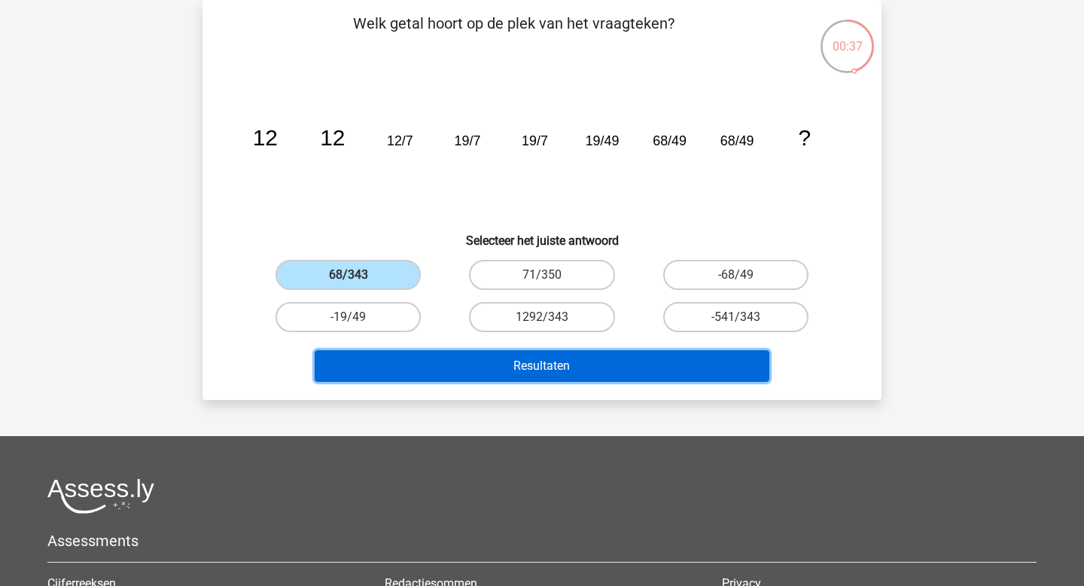
click at [546, 372] on button "Resultaten" at bounding box center [542, 366] width 455 height 32
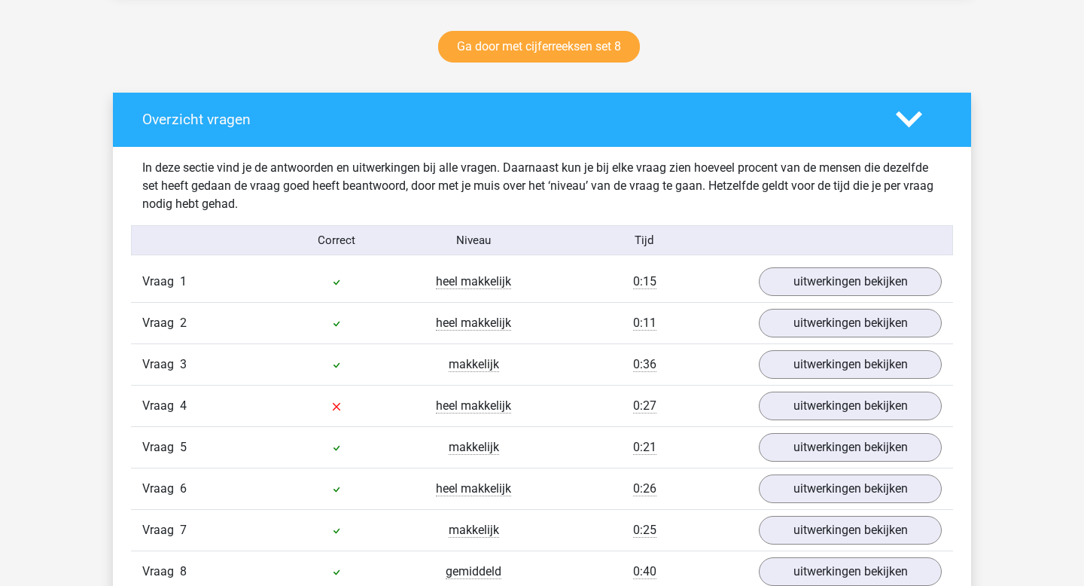
scroll to position [789, 0]
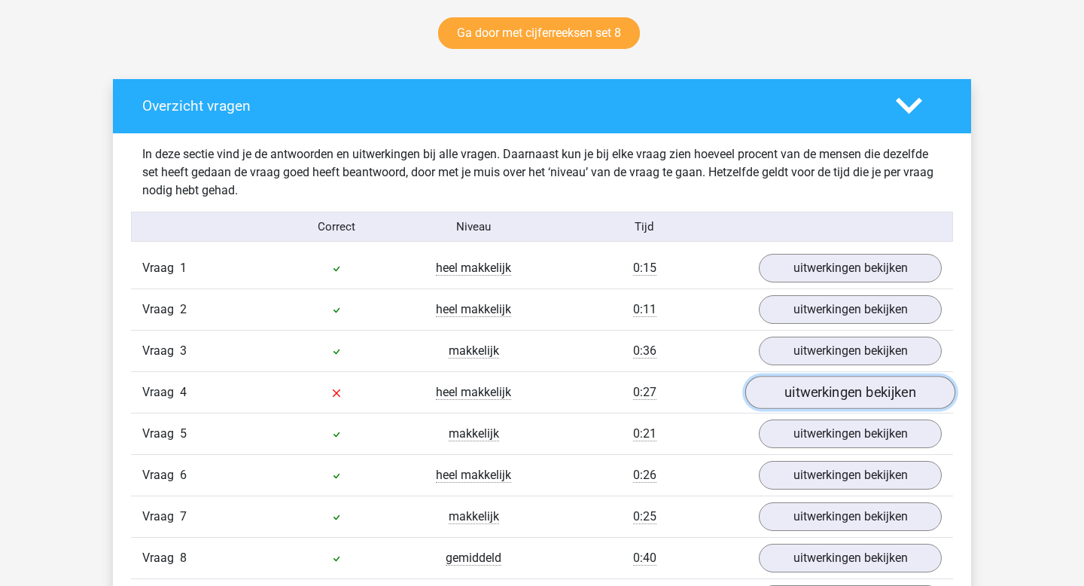
click at [796, 388] on link "uitwerkingen bekijken" at bounding box center [850, 392] width 210 height 33
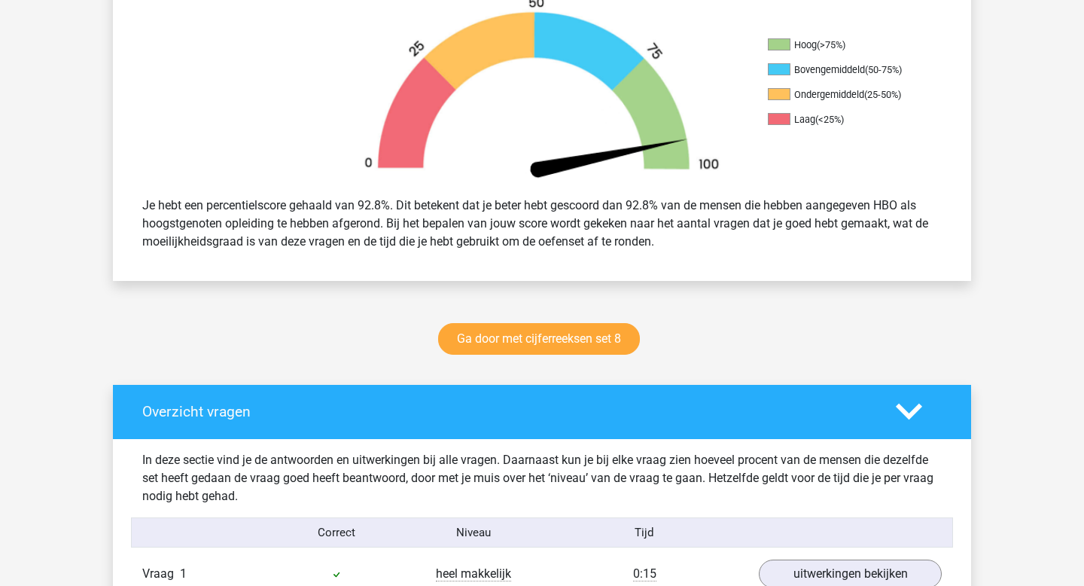
scroll to position [0, 0]
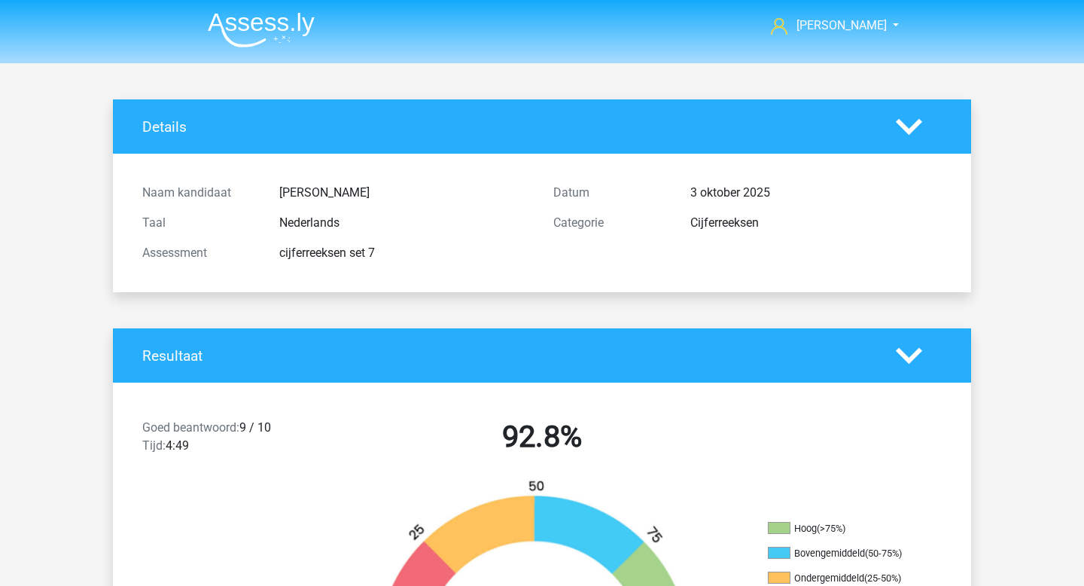
click at [284, 24] on img at bounding box center [261, 29] width 107 height 35
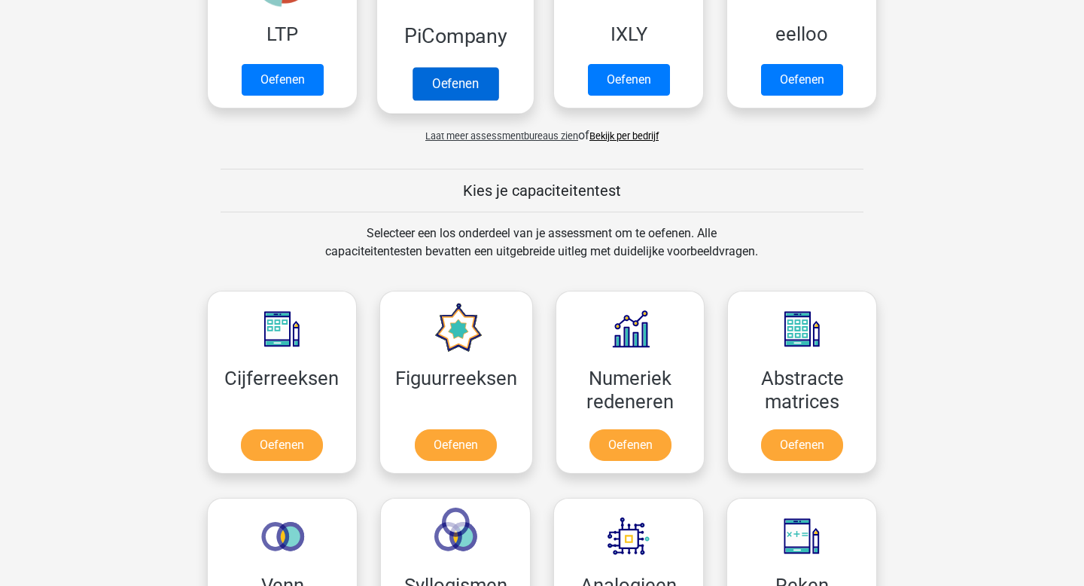
scroll to position [606, 0]
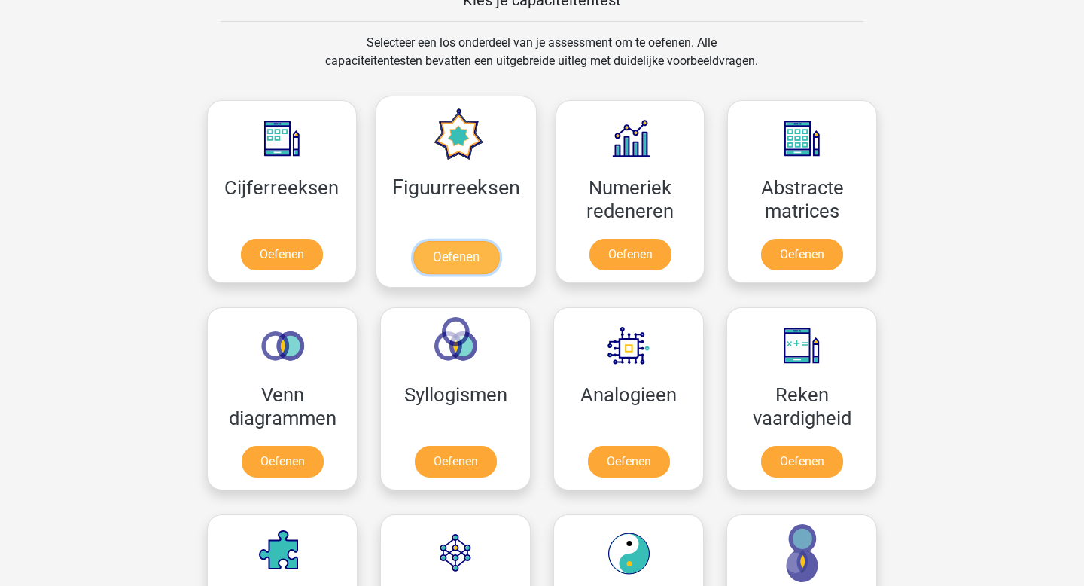
click at [448, 247] on link "Oefenen" at bounding box center [455, 257] width 86 height 33
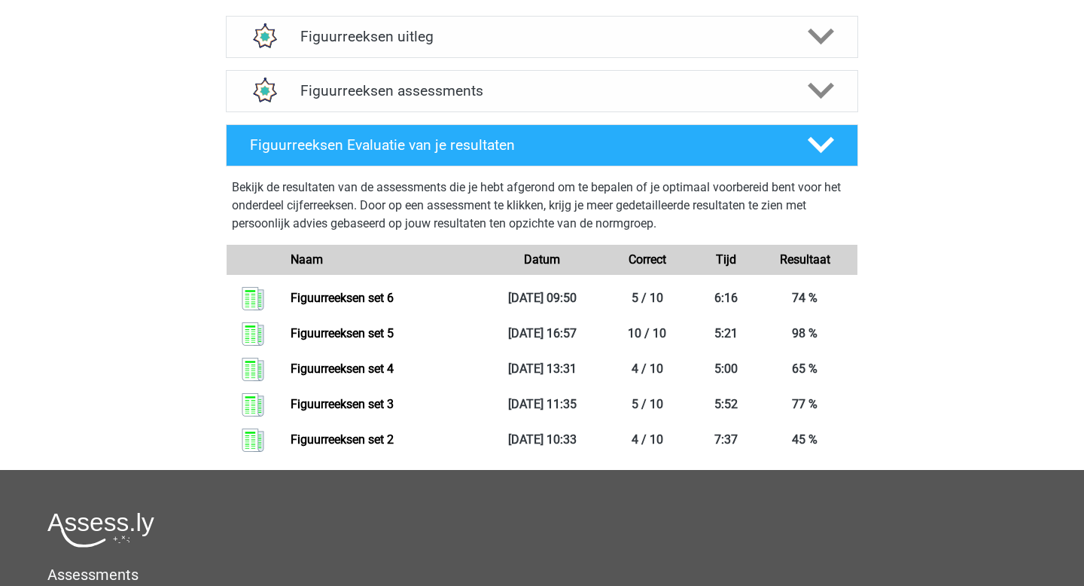
scroll to position [626, 0]
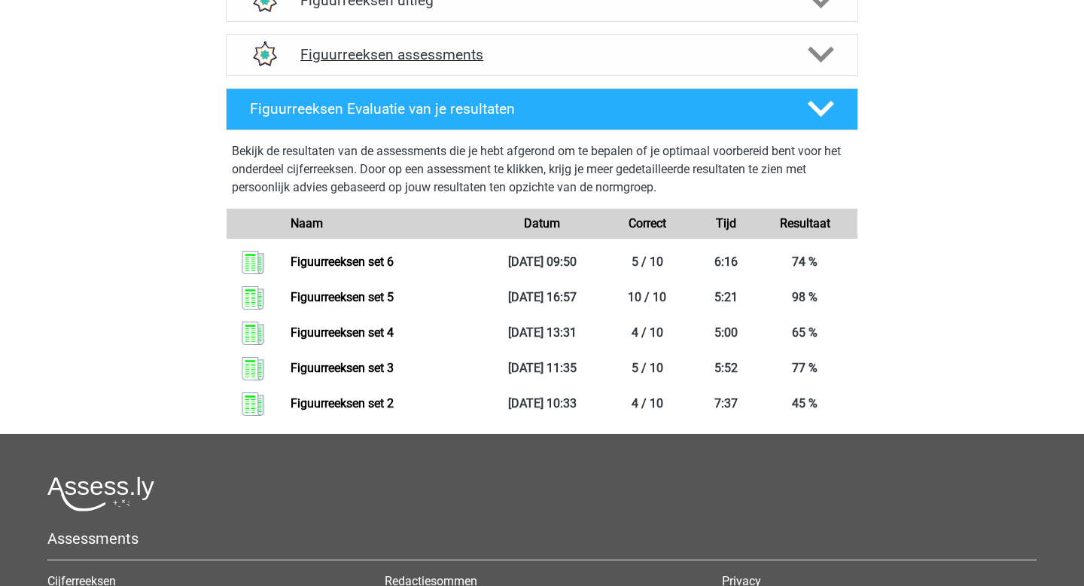
click at [441, 54] on h4 "Figuurreeksen assessments" at bounding box center [541, 54] width 483 height 17
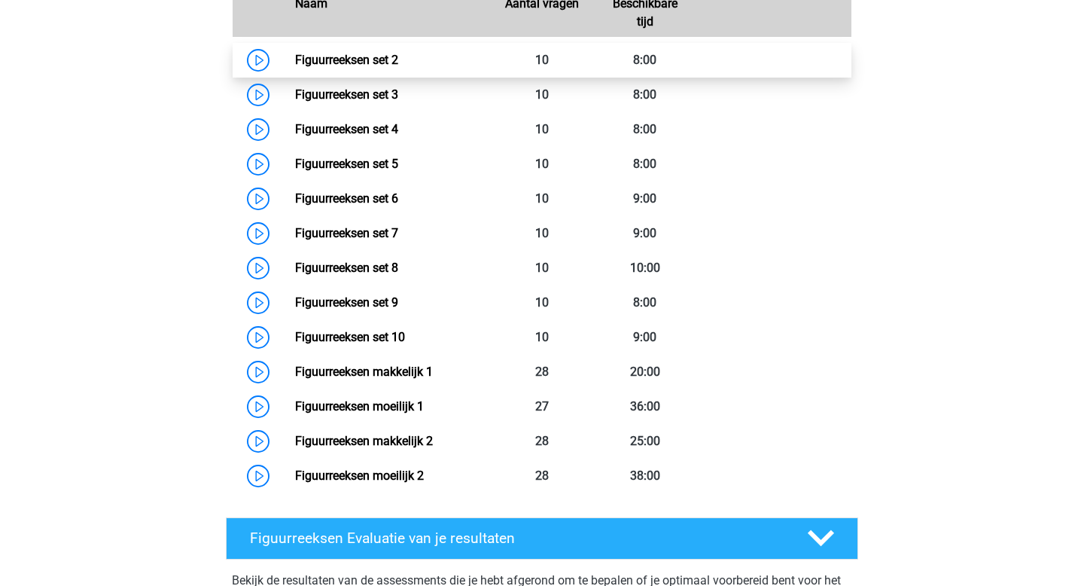
scroll to position [800, 0]
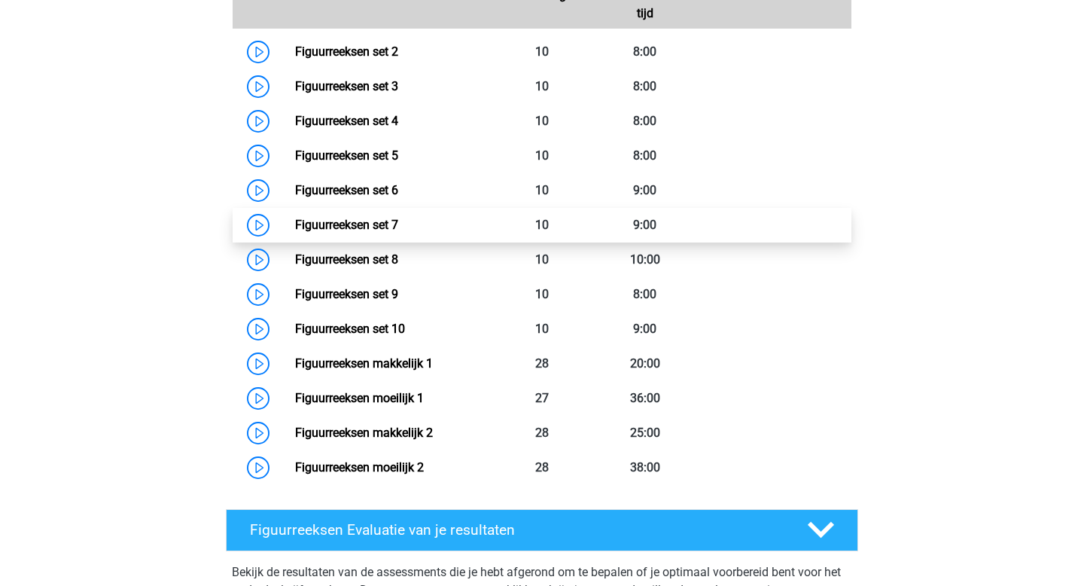
click at [398, 225] on link "Figuurreeksen set 7" at bounding box center [346, 225] width 103 height 14
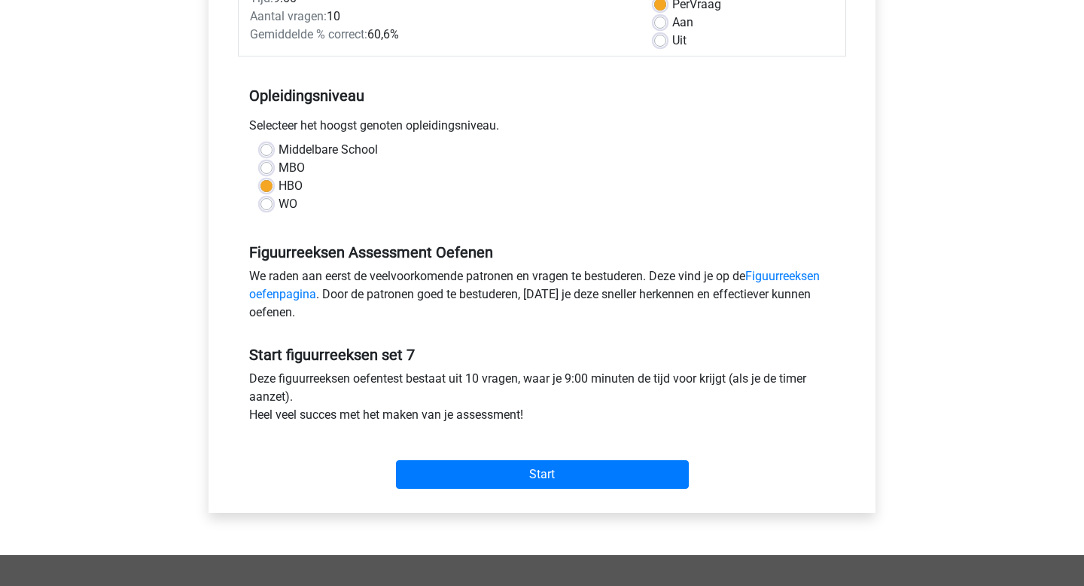
scroll to position [292, 0]
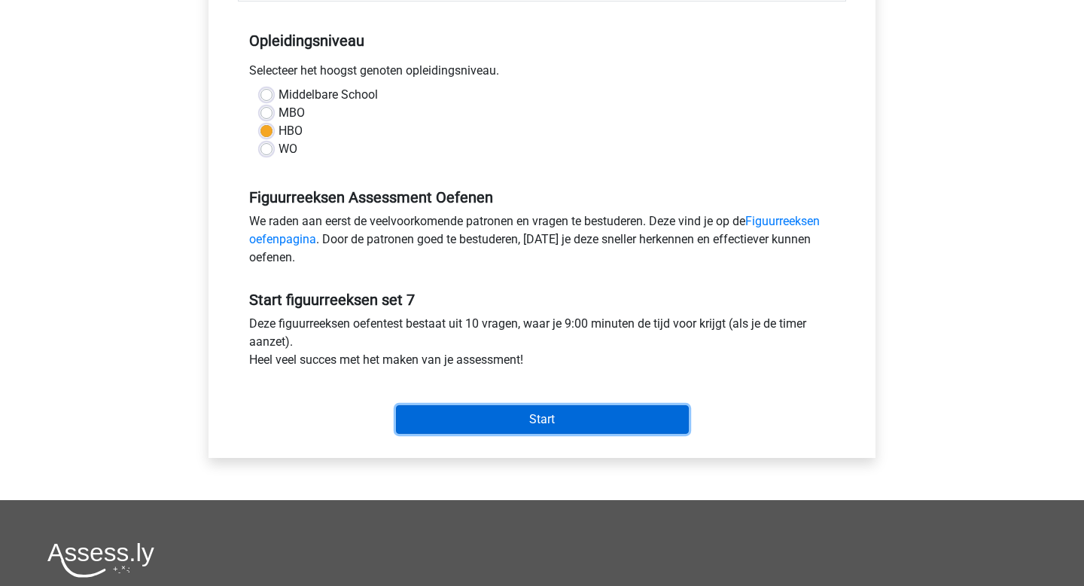
click at [491, 417] on input "Start" at bounding box center [542, 419] width 293 height 29
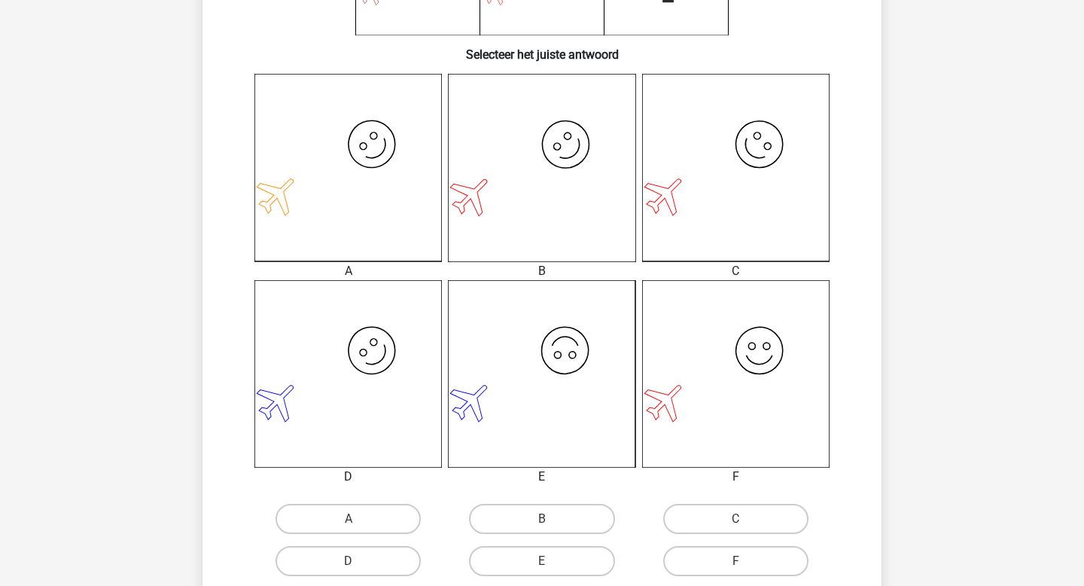
scroll to position [353, 0]
click at [546, 509] on label "B" at bounding box center [541, 517] width 145 height 30
click at [546, 517] on input "B" at bounding box center [547, 522] width 10 height 10
radio input "true"
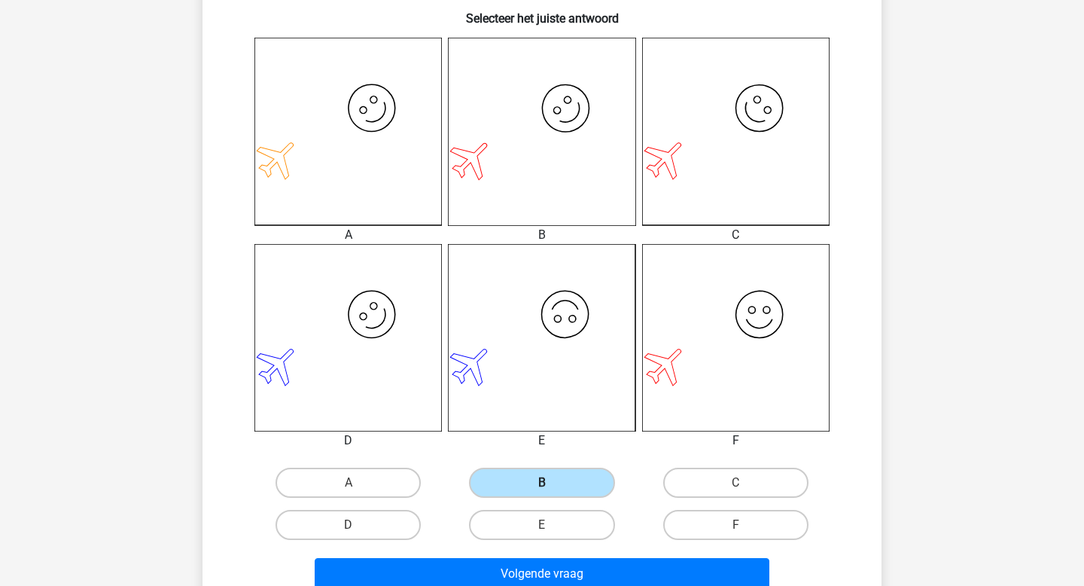
scroll to position [739, 0]
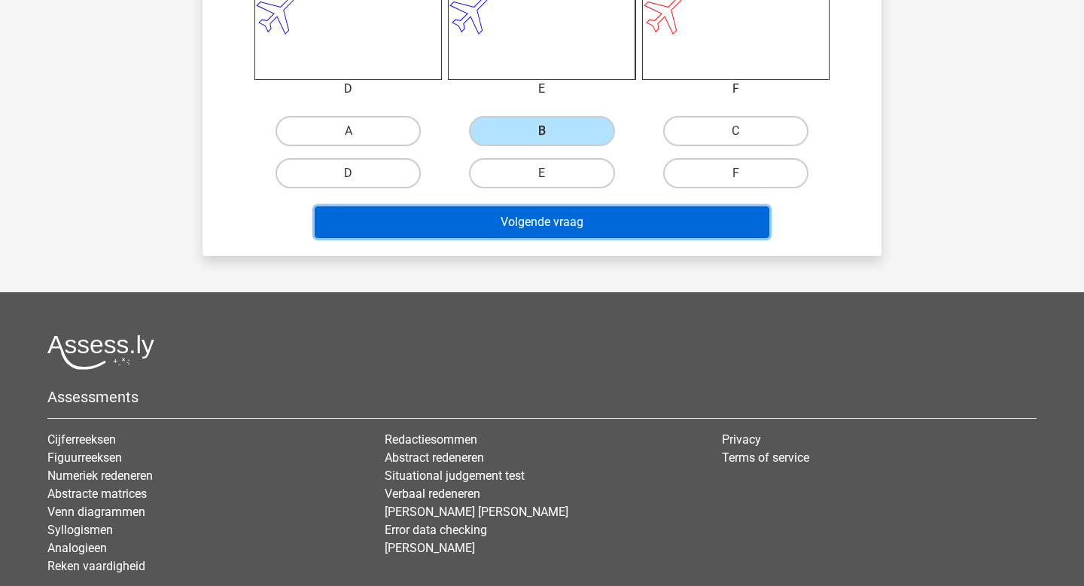
click at [564, 232] on button "Volgende vraag" at bounding box center [542, 222] width 455 height 32
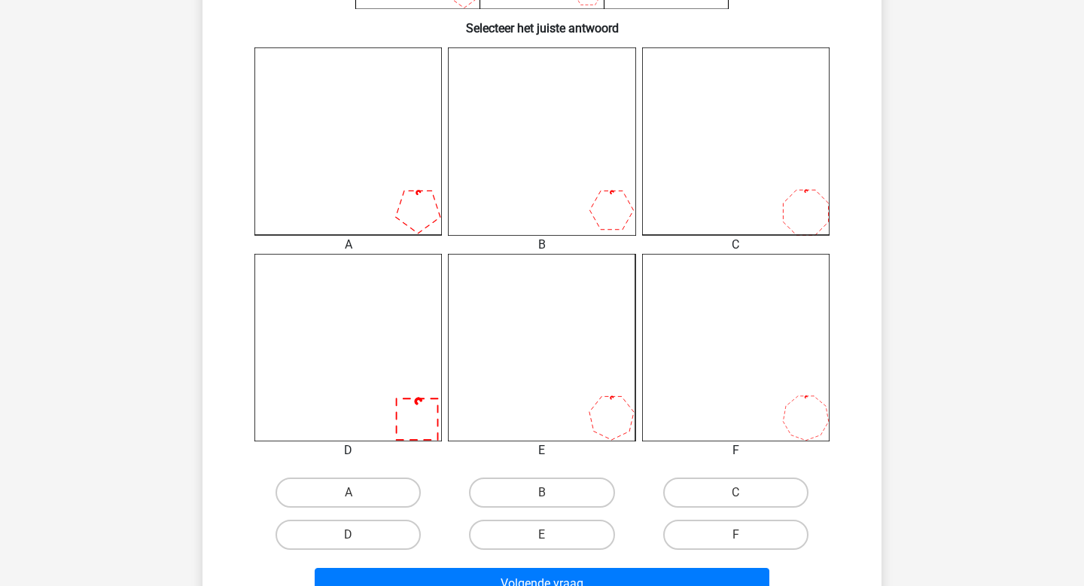
scroll to position [395, 0]
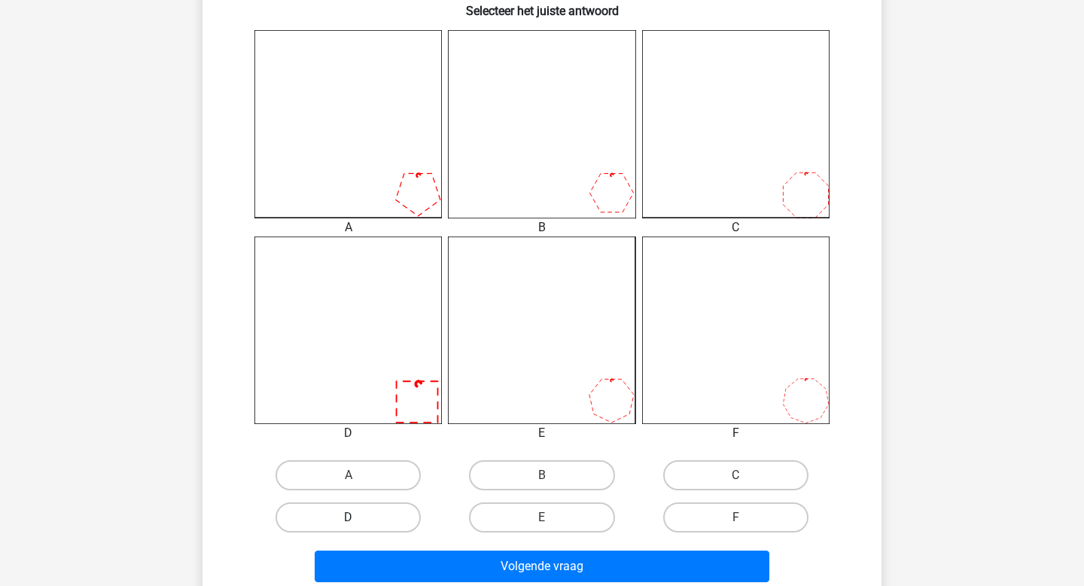
click at [385, 504] on label "D" at bounding box center [347, 517] width 145 height 30
click at [358, 517] on input "D" at bounding box center [353, 522] width 10 height 10
radio input "true"
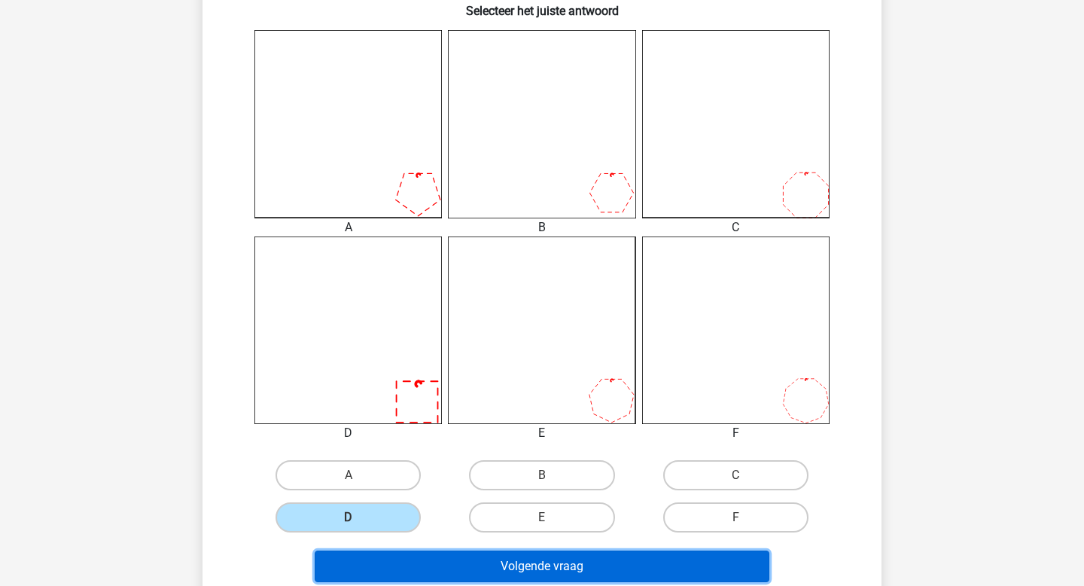
click at [502, 565] on button "Volgende vraag" at bounding box center [542, 566] width 455 height 32
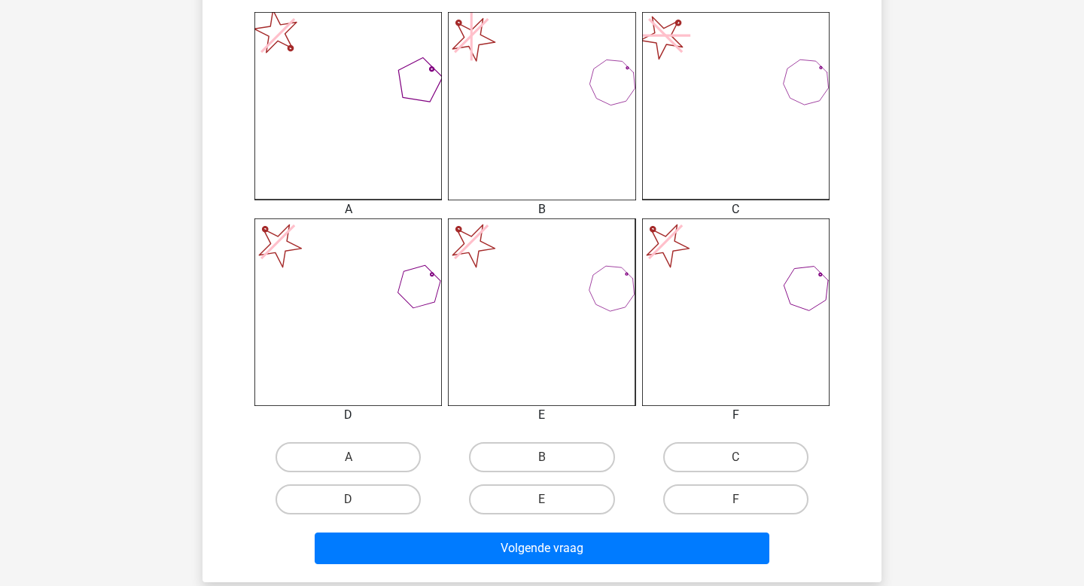
scroll to position [418, 0]
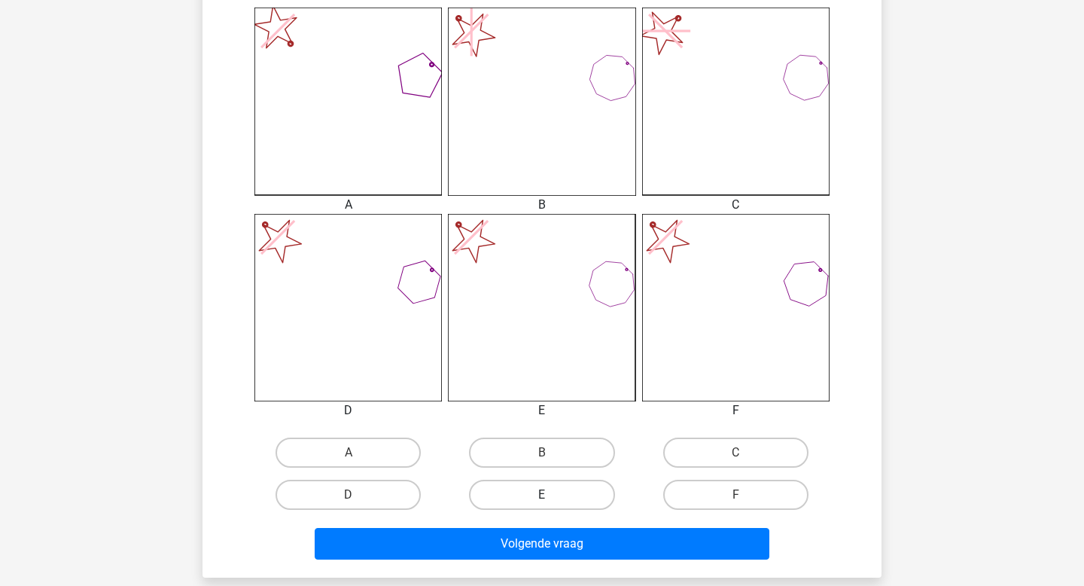
click at [549, 491] on label "E" at bounding box center [541, 494] width 145 height 30
click at [549, 494] on input "E" at bounding box center [547, 499] width 10 height 10
radio input "true"
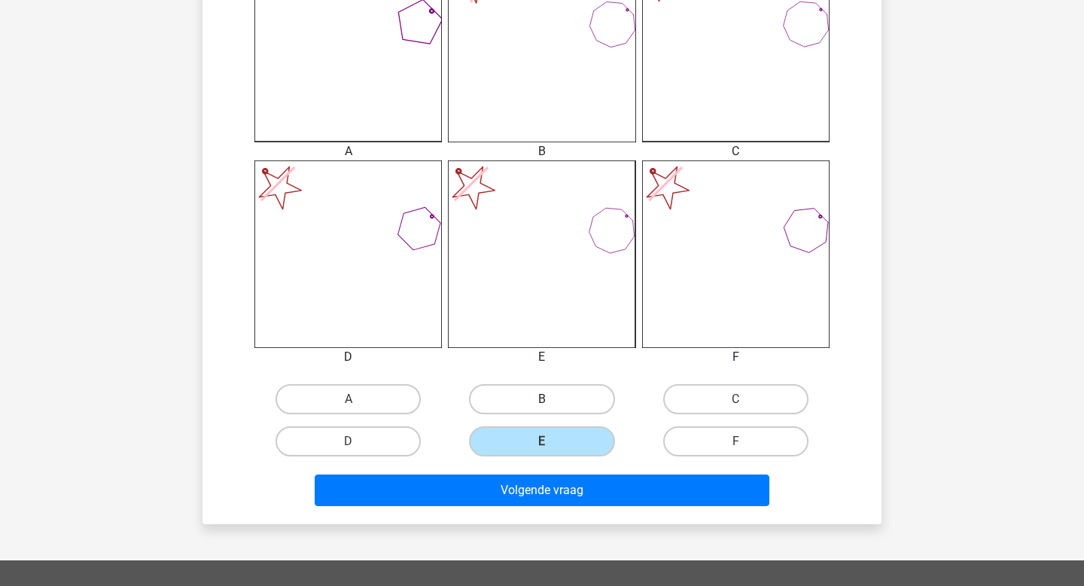
scroll to position [484, 0]
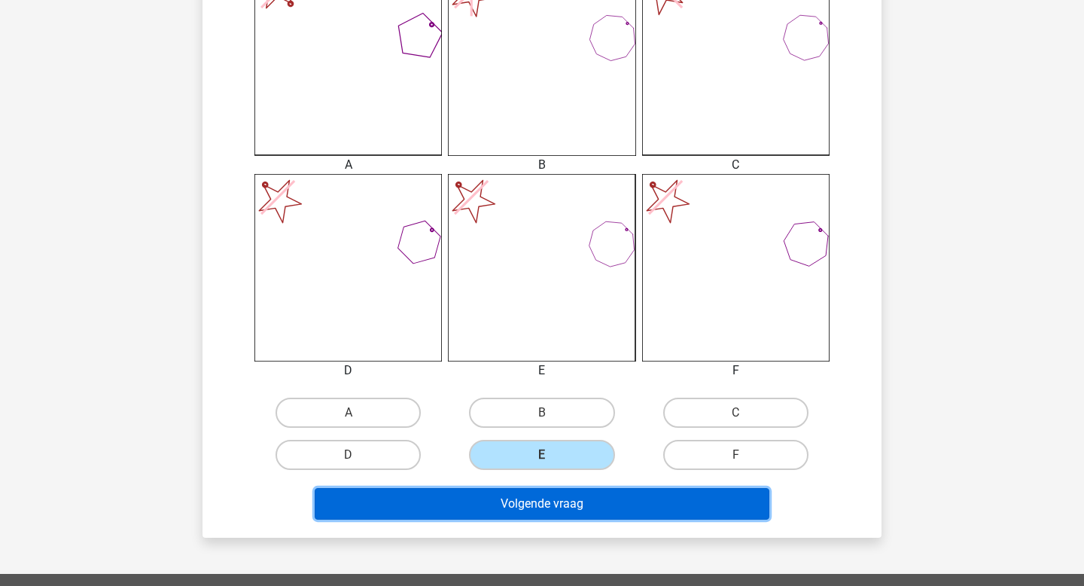
click at [561, 501] on button "Volgende vraag" at bounding box center [542, 504] width 455 height 32
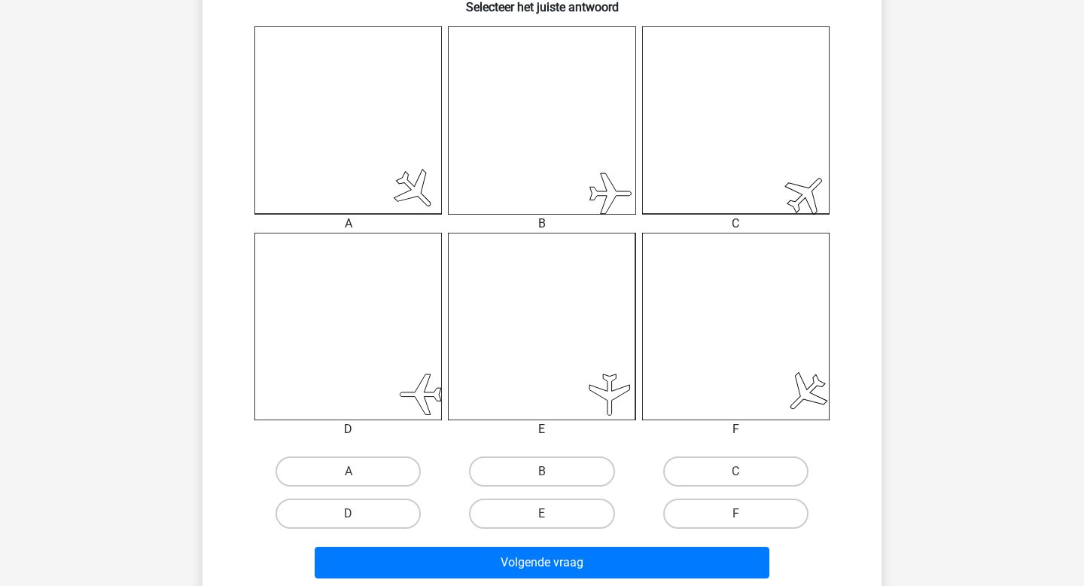
scroll to position [402, 0]
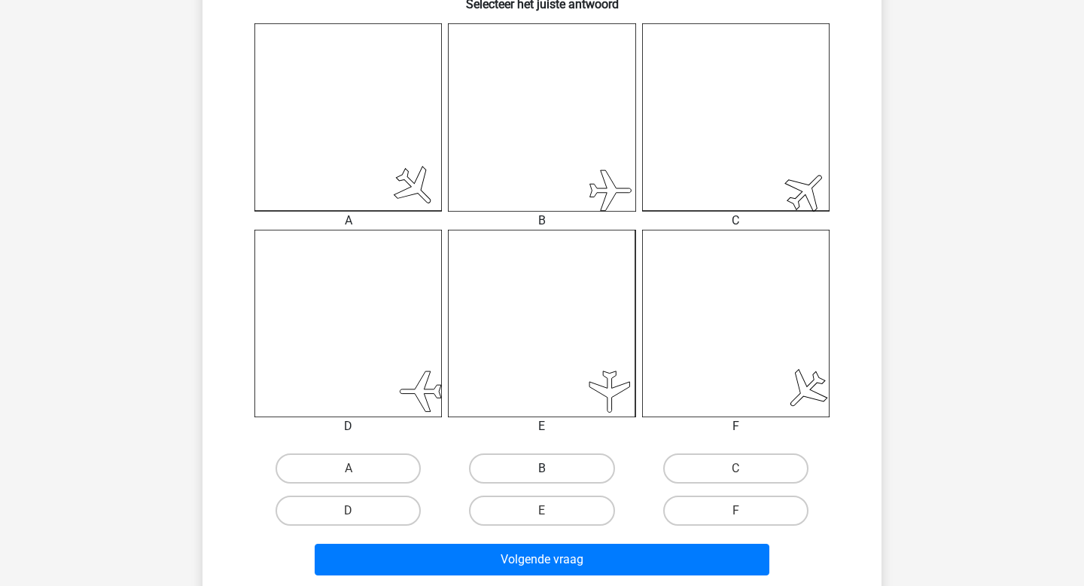
click at [555, 478] on label "B" at bounding box center [541, 468] width 145 height 30
click at [552, 478] on input "B" at bounding box center [547, 473] width 10 height 10
radio input "true"
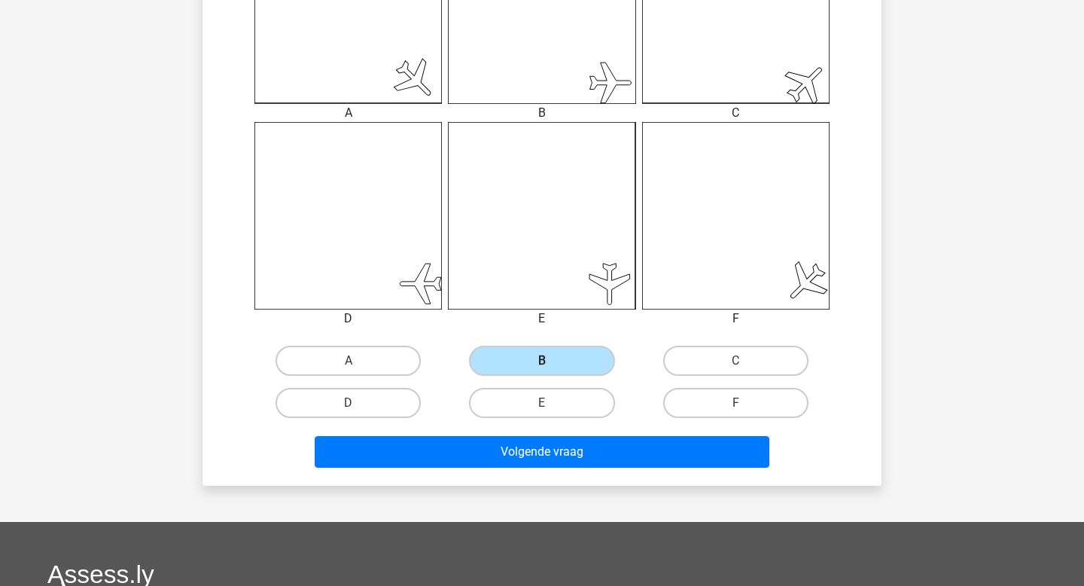
scroll to position [517, 0]
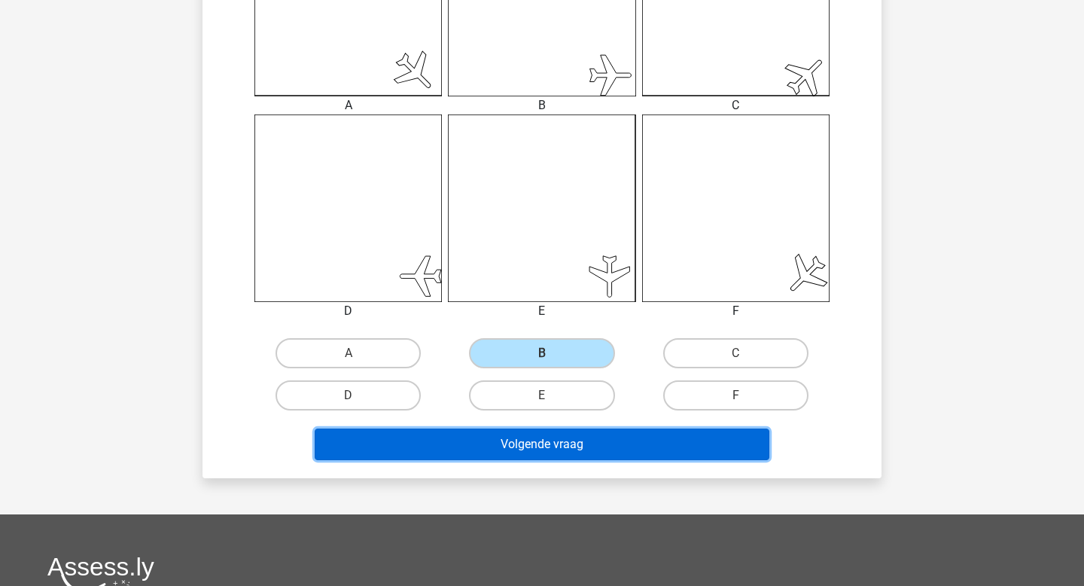
click at [567, 452] on button "Volgende vraag" at bounding box center [542, 444] width 455 height 32
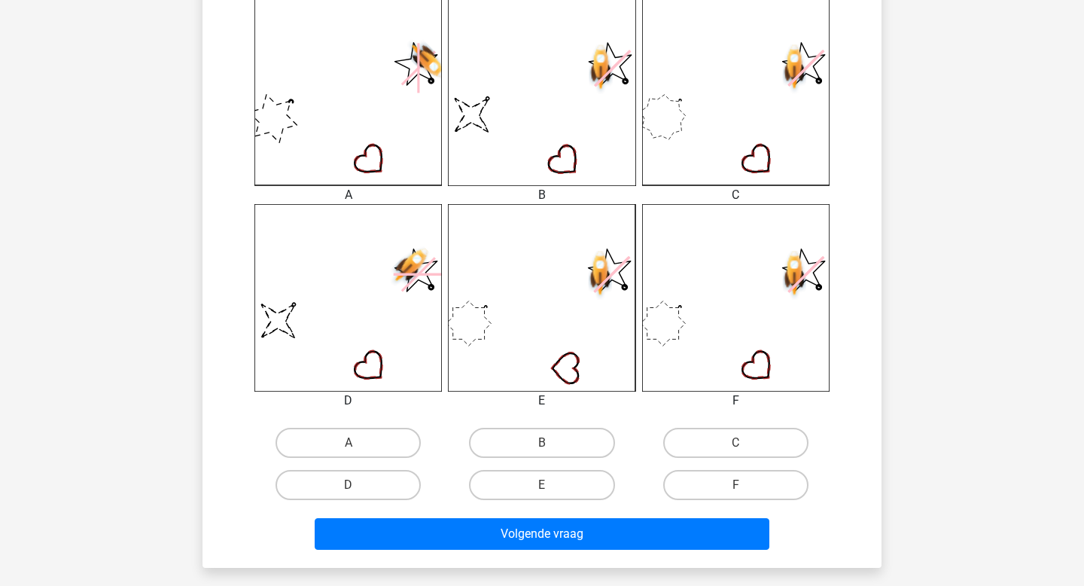
scroll to position [434, 0]
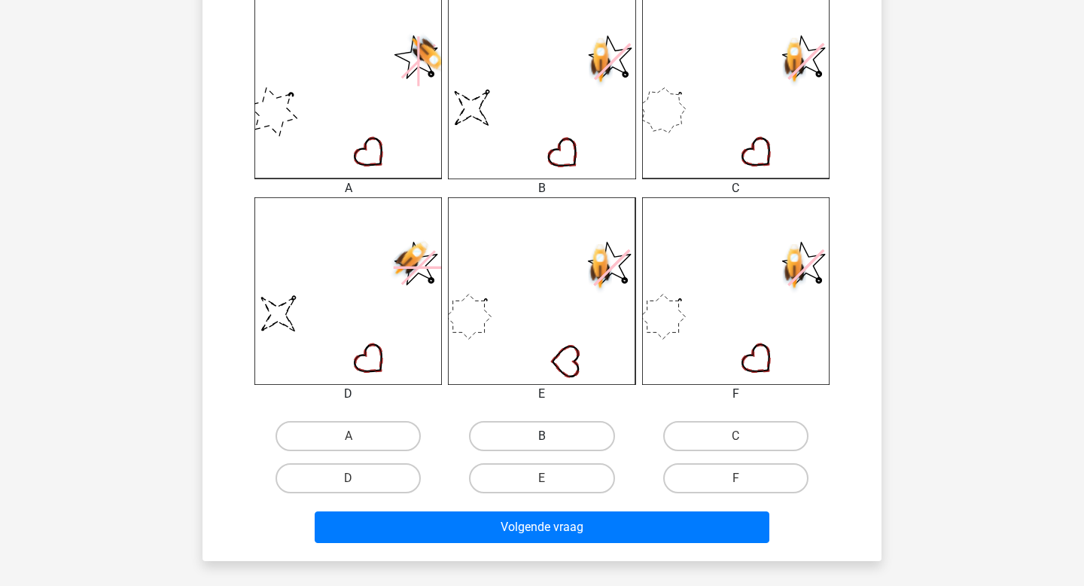
click at [536, 442] on label "B" at bounding box center [541, 436] width 145 height 30
click at [542, 442] on input "B" at bounding box center [547, 441] width 10 height 10
radio input "true"
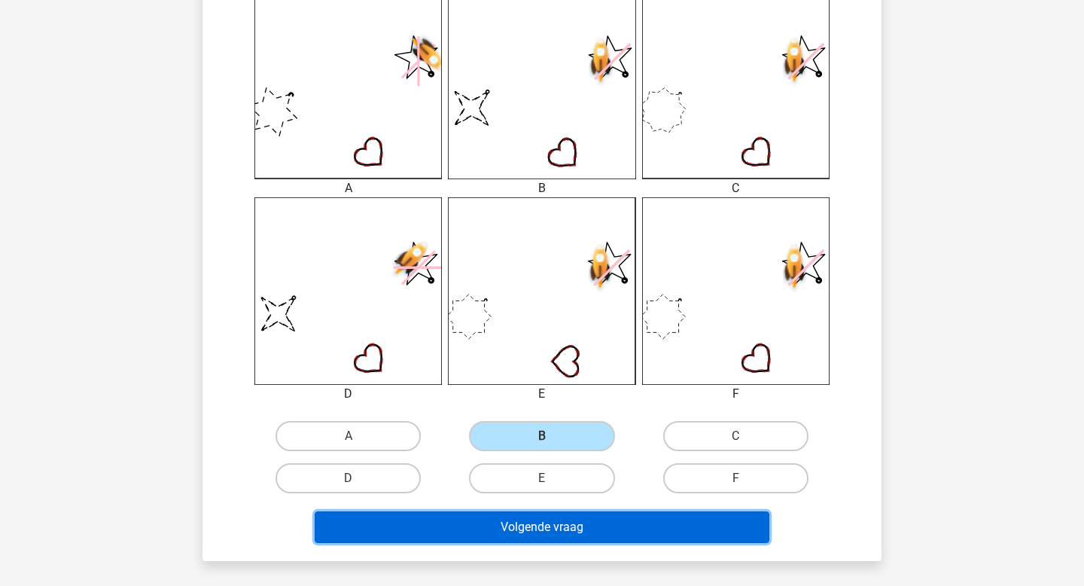
click at [556, 522] on button "Volgende vraag" at bounding box center [542, 527] width 455 height 32
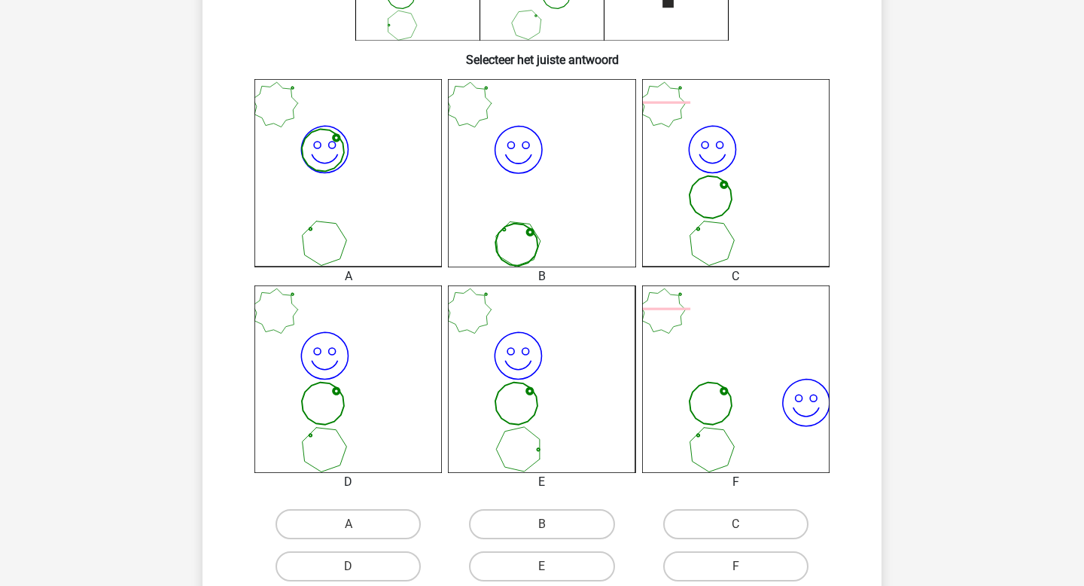
scroll to position [435, 0]
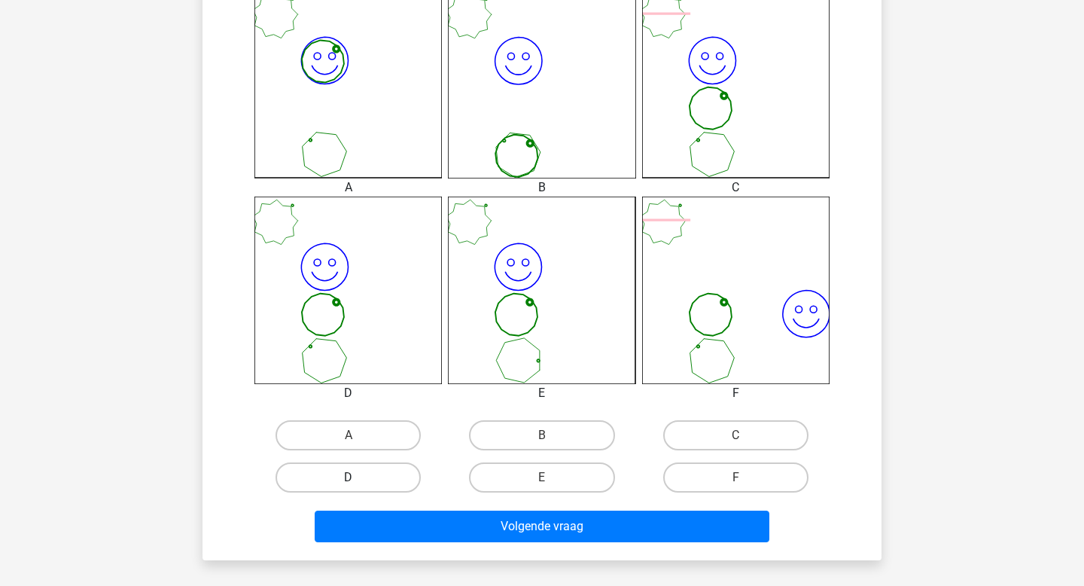
click at [385, 483] on label "D" at bounding box center [347, 477] width 145 height 30
click at [358, 483] on input "D" at bounding box center [353, 482] width 10 height 10
radio input "true"
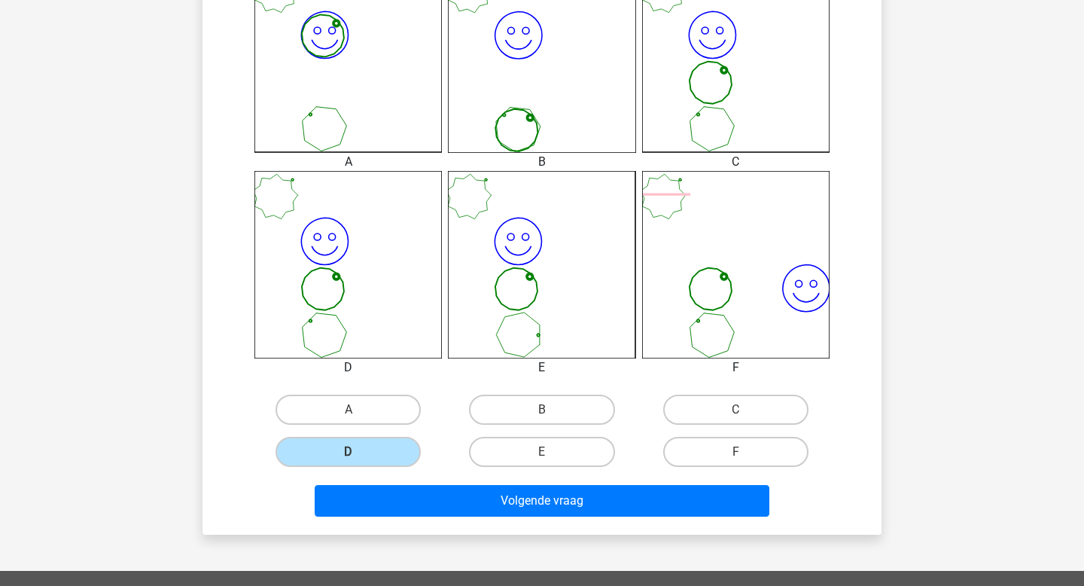
scroll to position [482, 0]
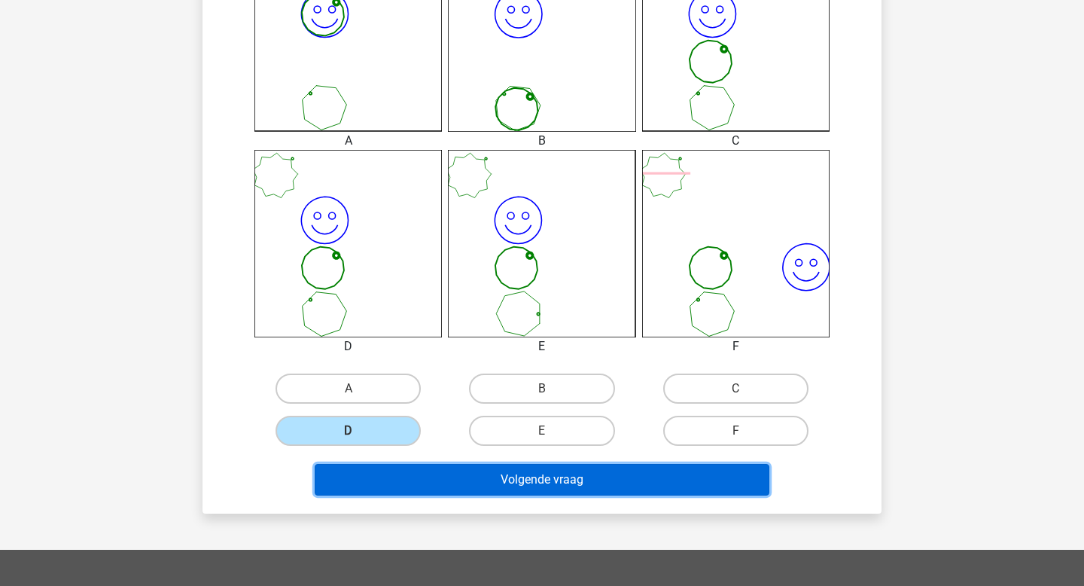
click at [540, 486] on button "Volgende vraag" at bounding box center [542, 480] width 455 height 32
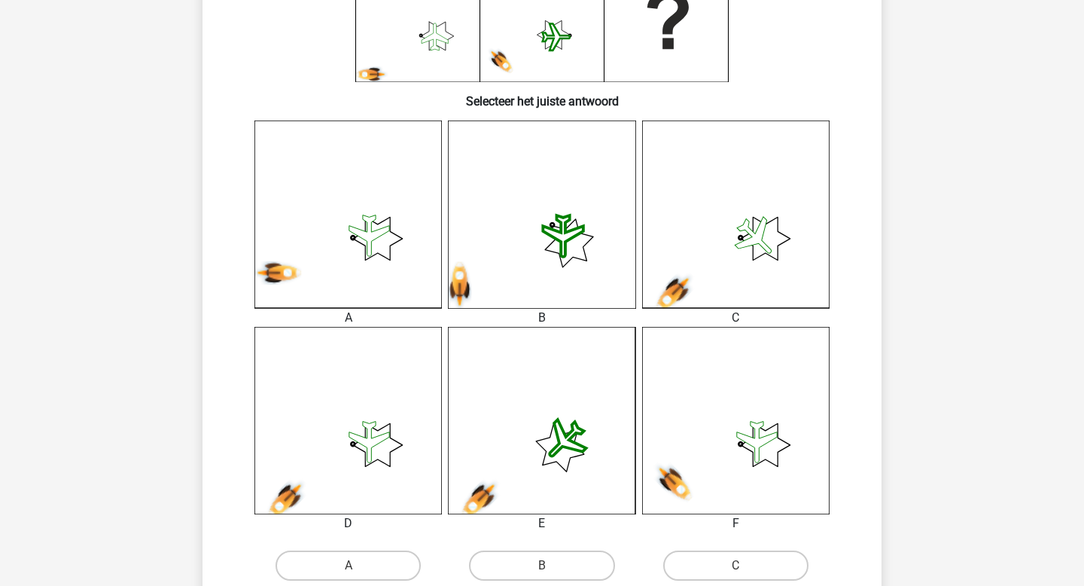
scroll to position [358, 0]
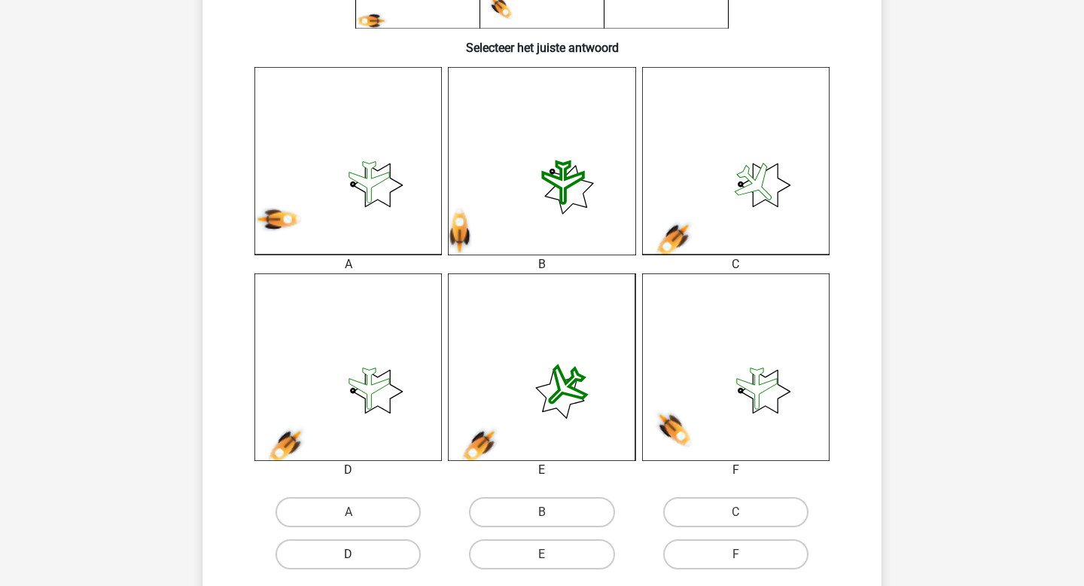
click at [383, 559] on label "D" at bounding box center [347, 554] width 145 height 30
click at [358, 559] on input "D" at bounding box center [353, 559] width 10 height 10
radio input "true"
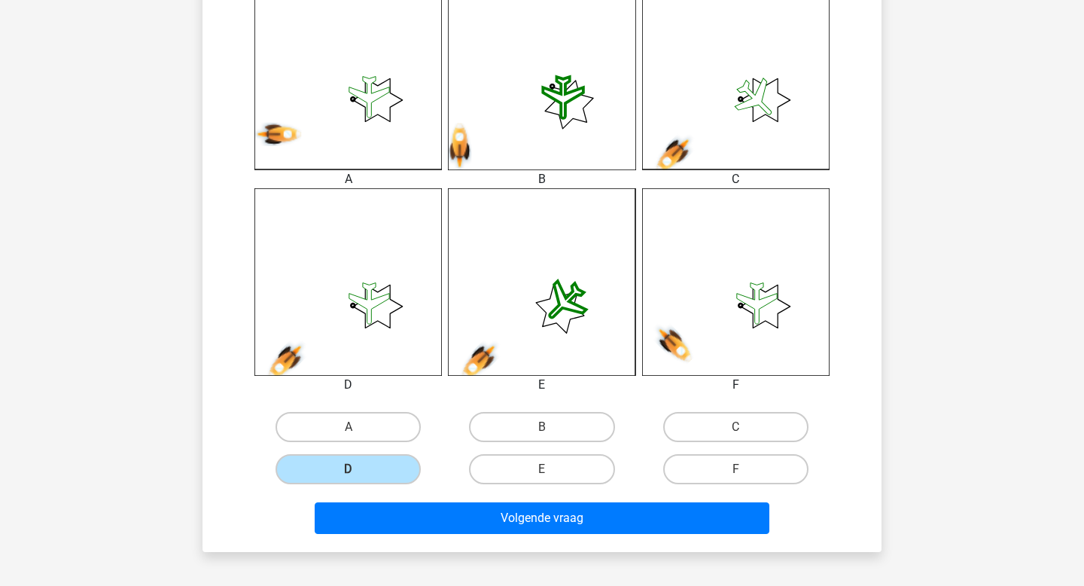
scroll to position [465, 0]
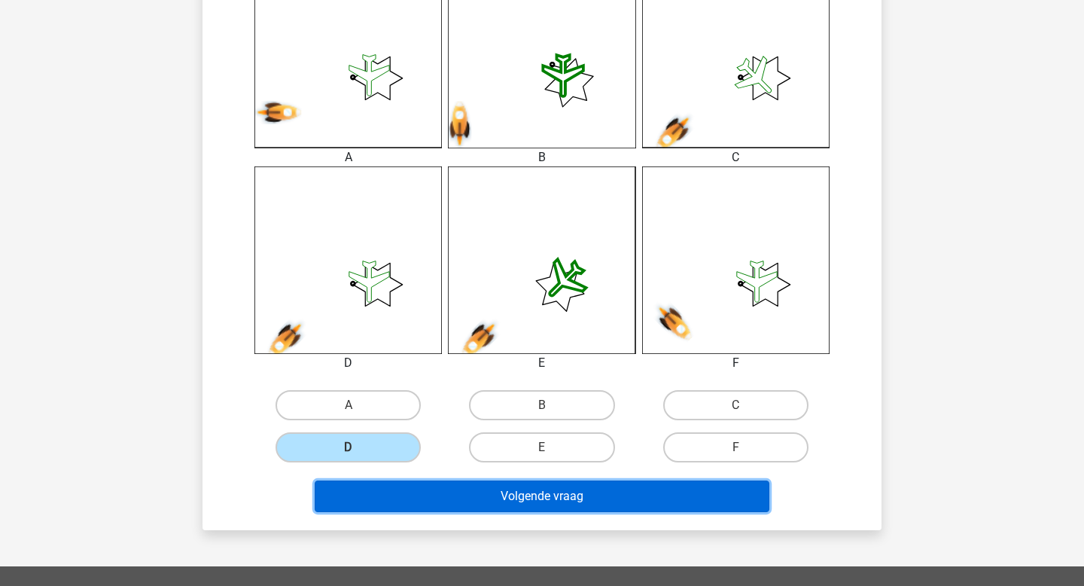
click at [539, 502] on button "Volgende vraag" at bounding box center [542, 496] width 455 height 32
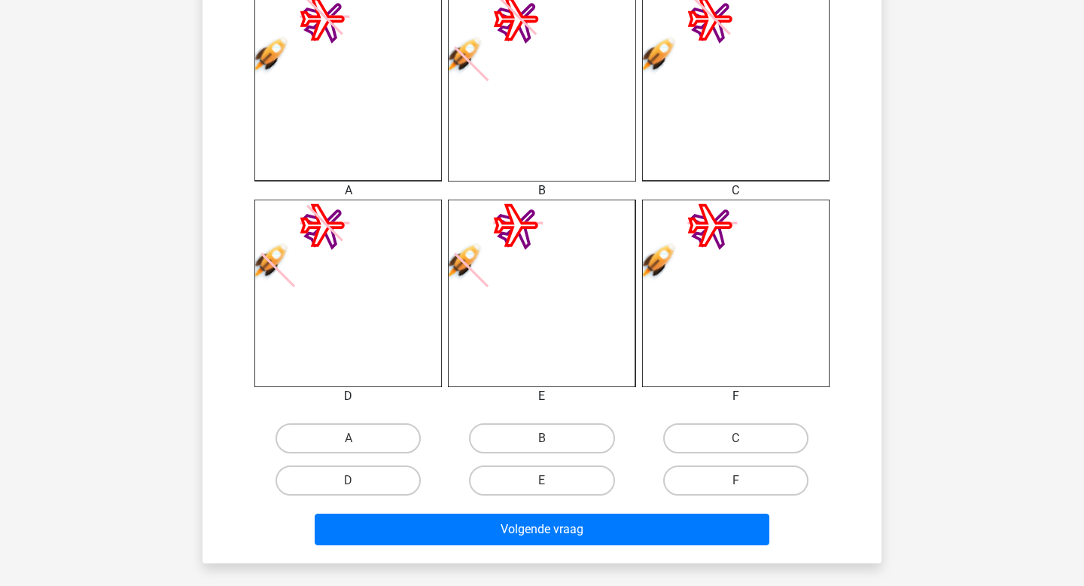
scroll to position [455, 0]
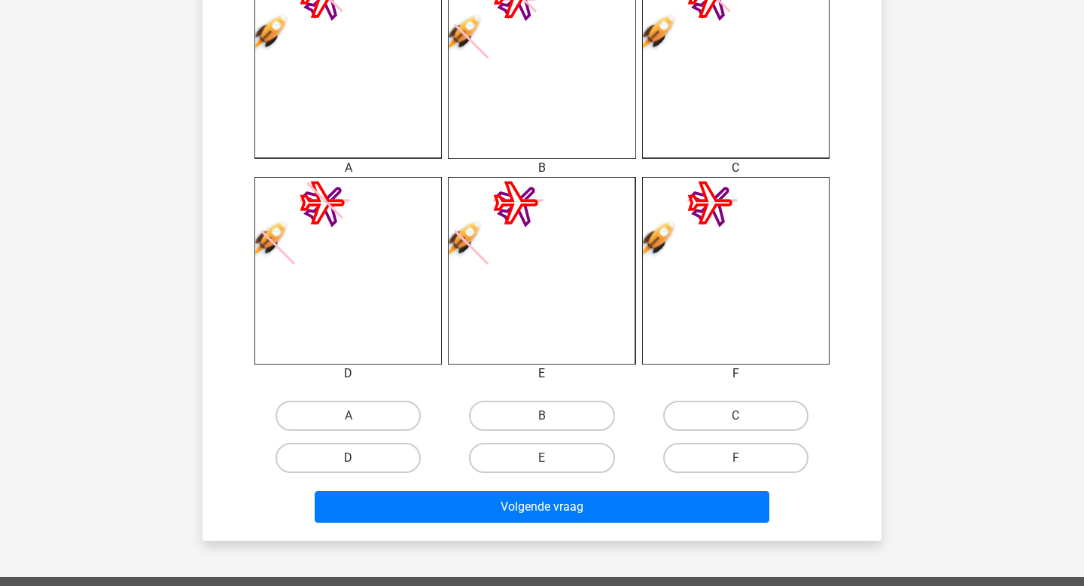
click at [382, 450] on label "D" at bounding box center [347, 458] width 145 height 30
click at [358, 458] on input "D" at bounding box center [353, 463] width 10 height 10
radio input "true"
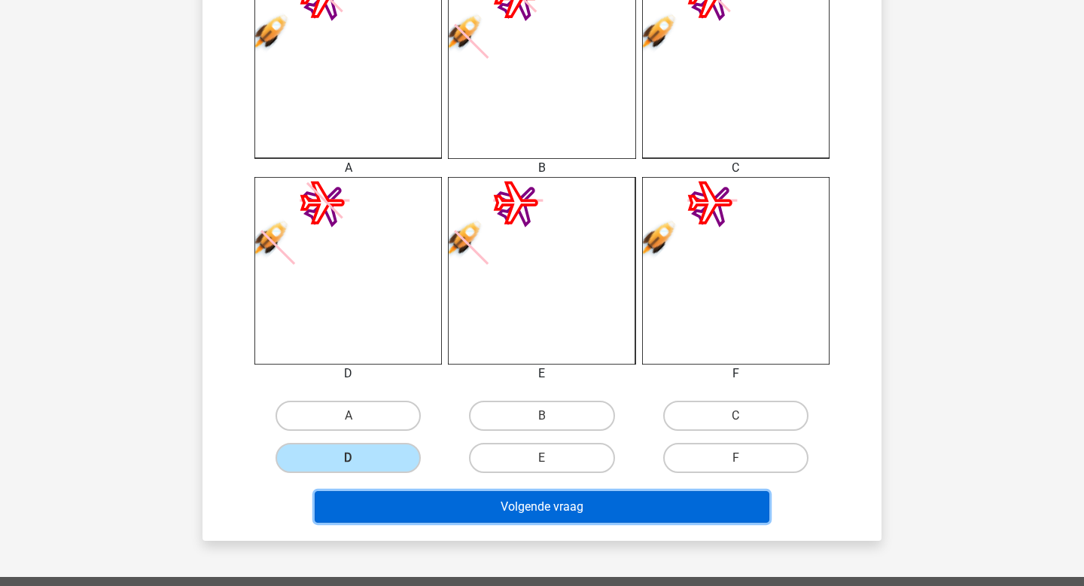
click at [453, 504] on button "Volgende vraag" at bounding box center [542, 507] width 455 height 32
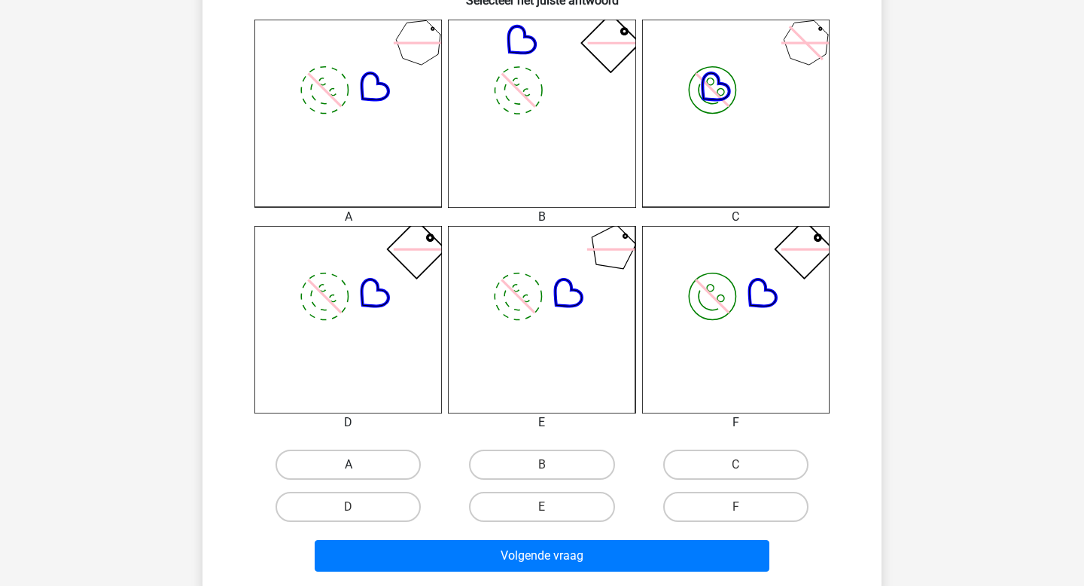
scroll to position [449, 0]
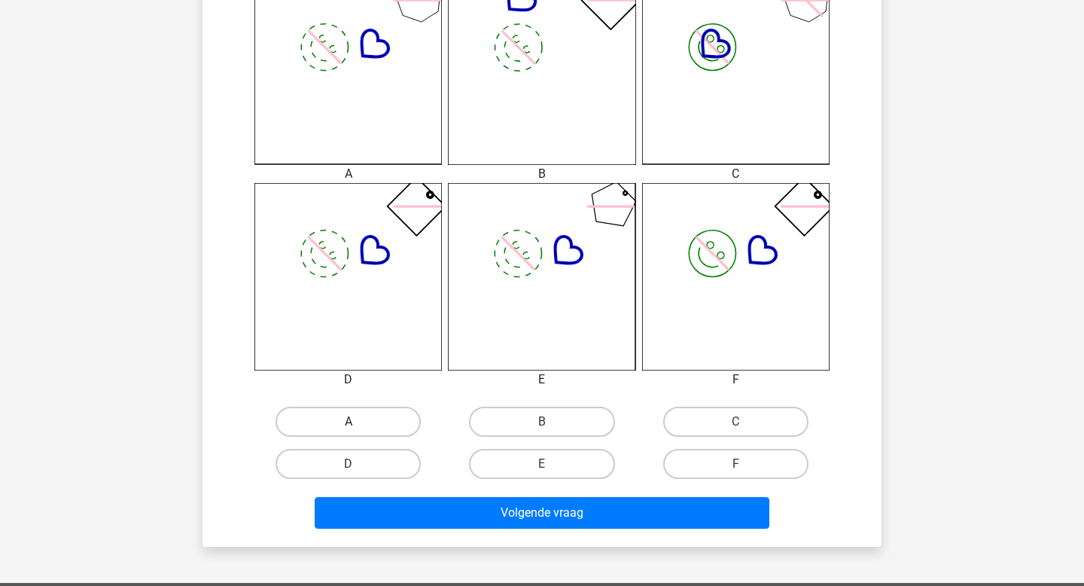
click at [391, 420] on label "A" at bounding box center [347, 421] width 145 height 30
click at [358, 421] on input "A" at bounding box center [353, 426] width 10 height 10
radio input "true"
click at [385, 464] on label "D" at bounding box center [347, 464] width 145 height 30
click at [358, 464] on input "D" at bounding box center [353, 469] width 10 height 10
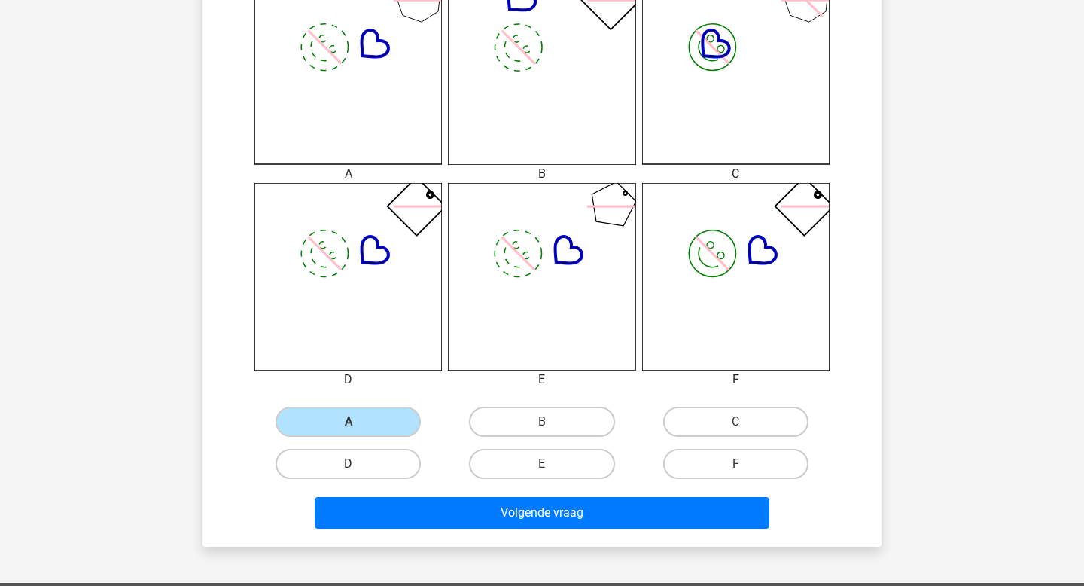
radio input "true"
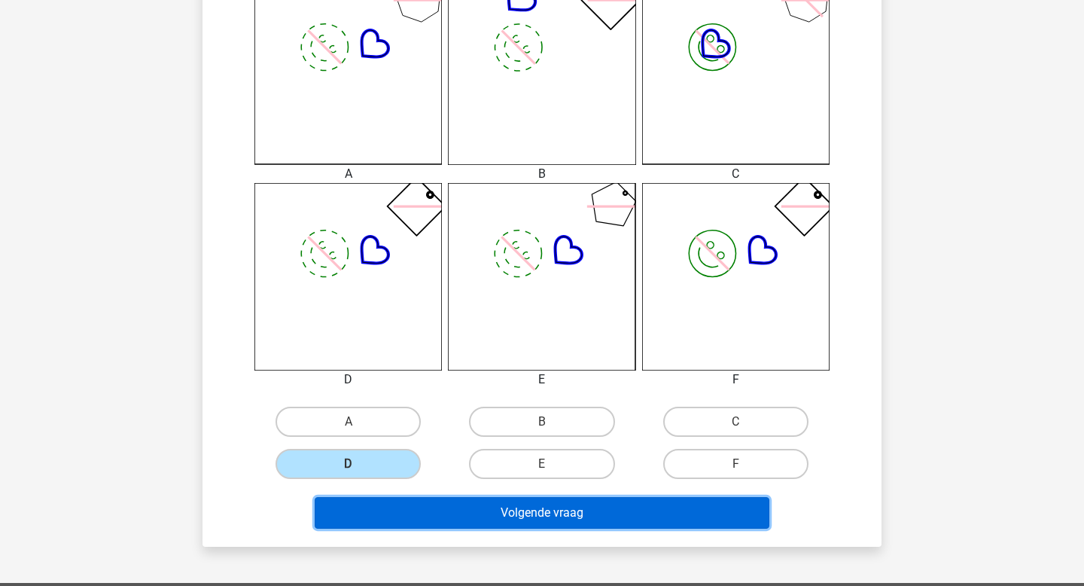
click at [411, 512] on button "Volgende vraag" at bounding box center [542, 513] width 455 height 32
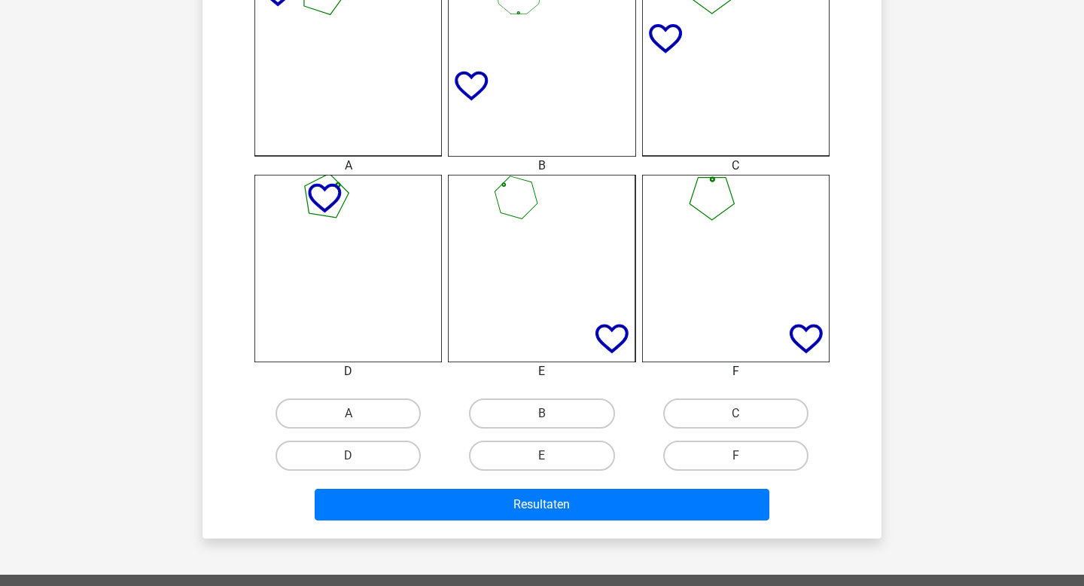
scroll to position [461, 0]
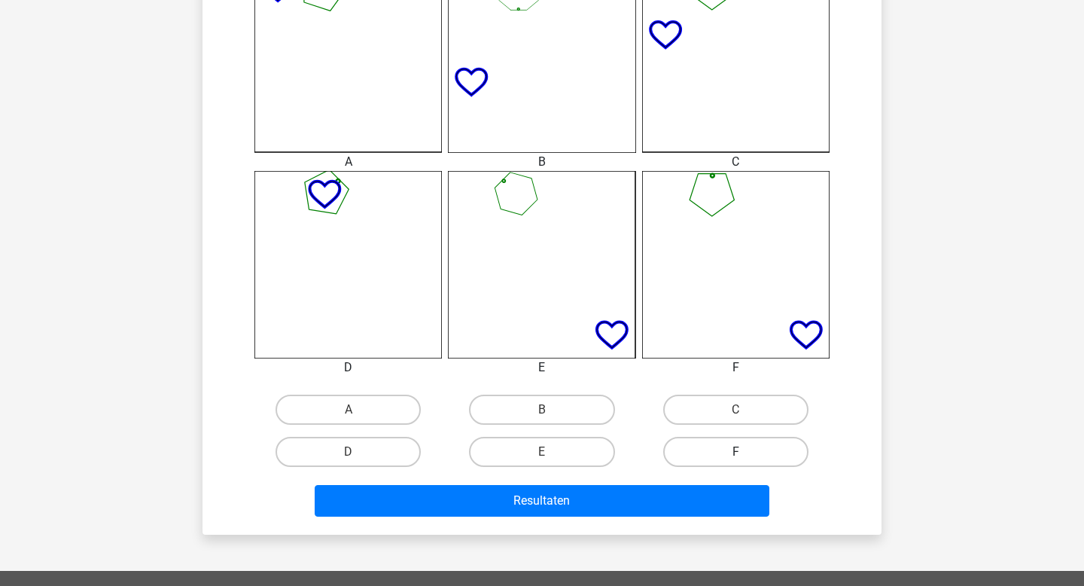
click at [731, 463] on label "F" at bounding box center [735, 452] width 145 height 30
click at [735, 461] on input "F" at bounding box center [740, 457] width 10 height 10
radio input "true"
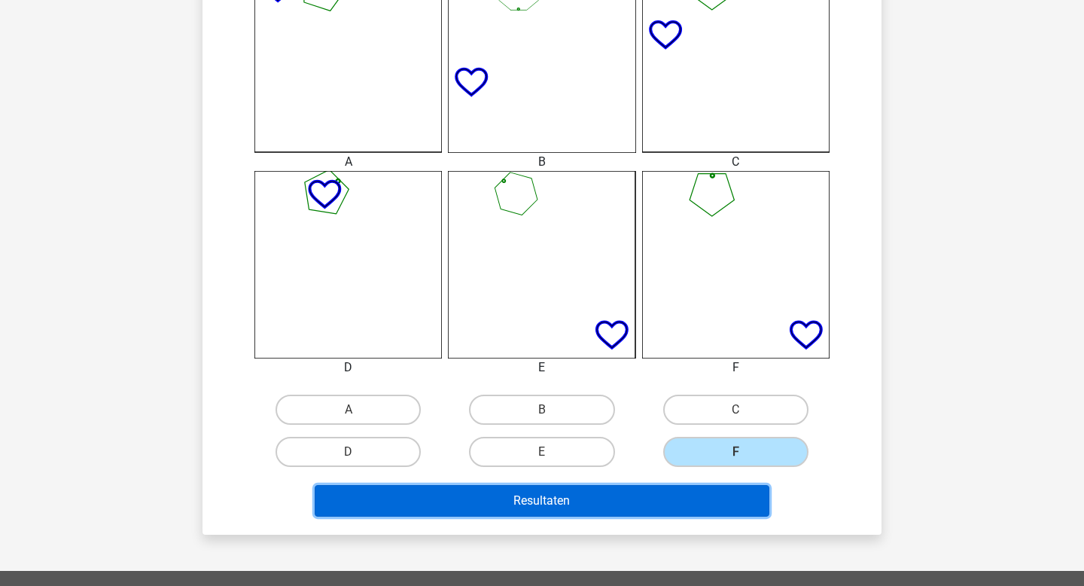
click at [719, 490] on button "Resultaten" at bounding box center [542, 501] width 455 height 32
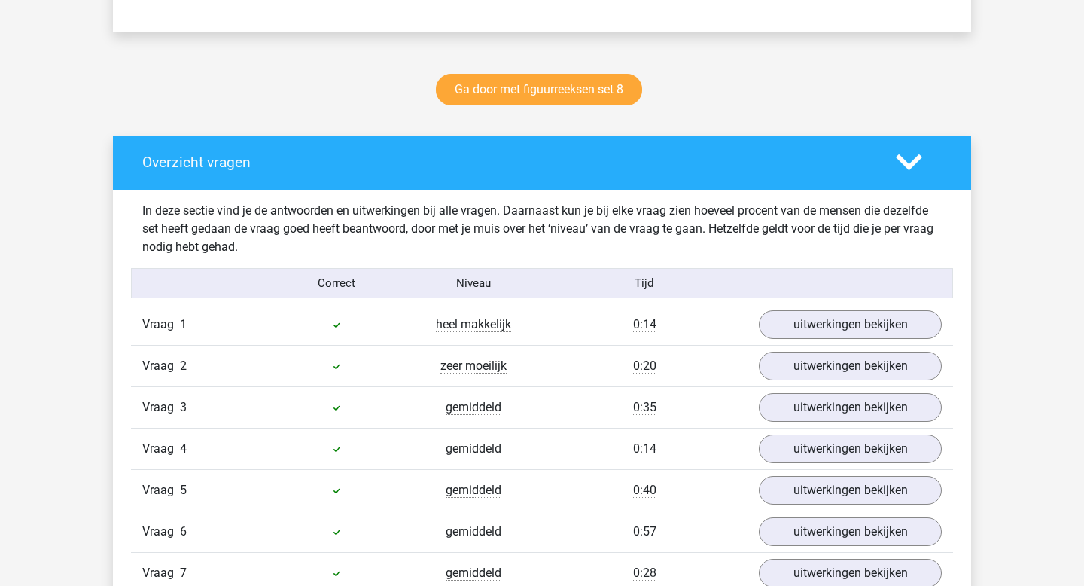
scroll to position [938, 0]
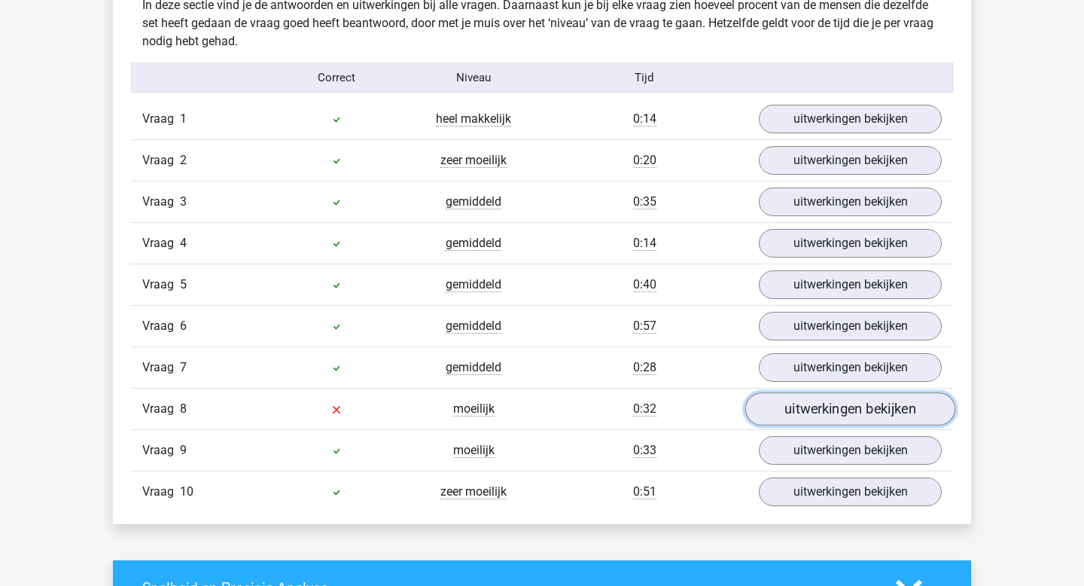
click at [807, 407] on link "uitwerkingen bekijken" at bounding box center [850, 409] width 210 height 33
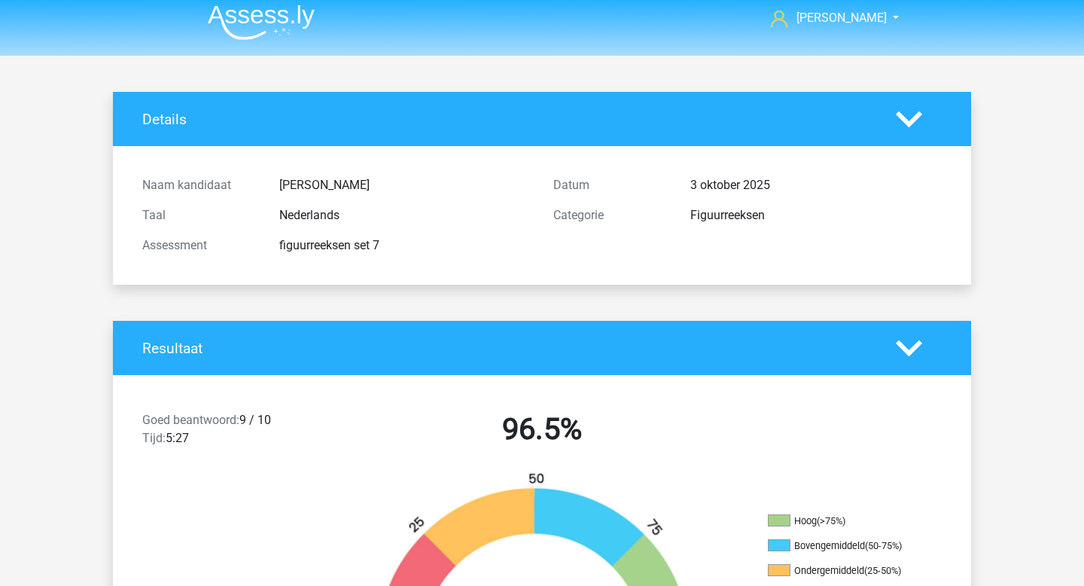
scroll to position [0, 0]
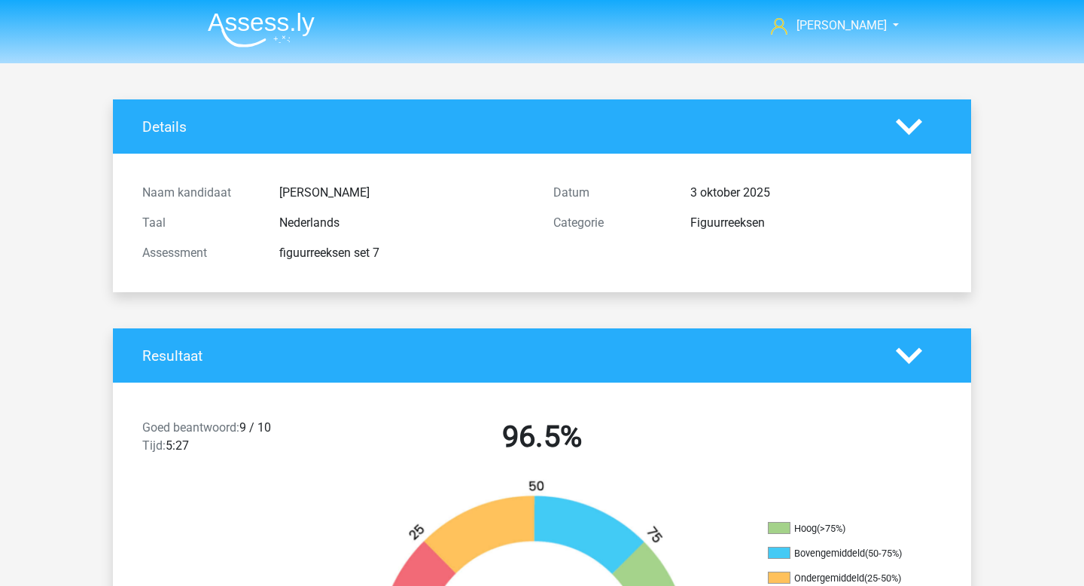
click at [237, 29] on img at bounding box center [261, 29] width 107 height 35
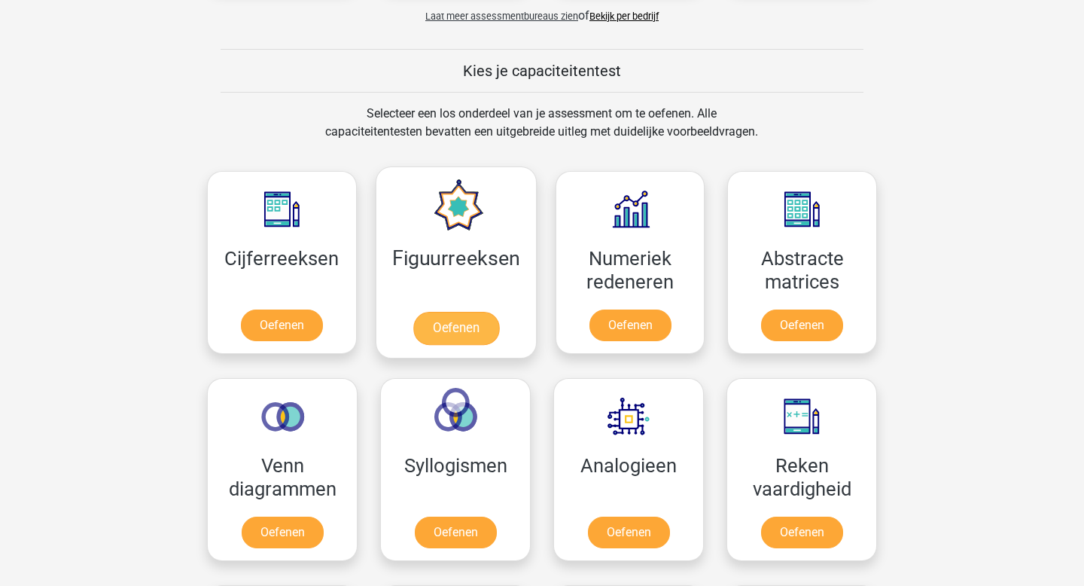
scroll to position [558, 0]
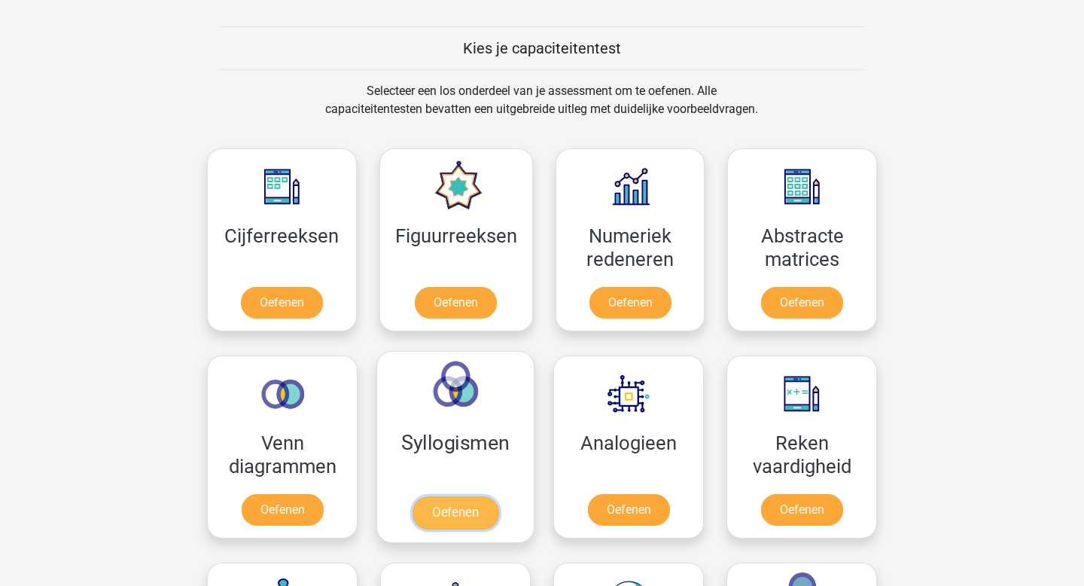
click at [448, 503] on link "Oefenen" at bounding box center [455, 512] width 86 height 33
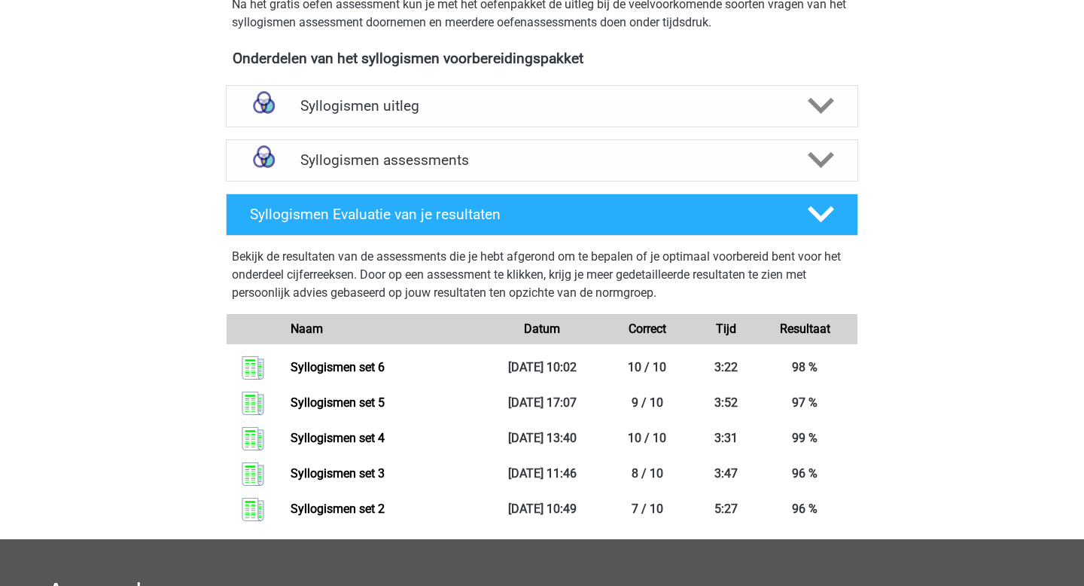
scroll to position [610, 0]
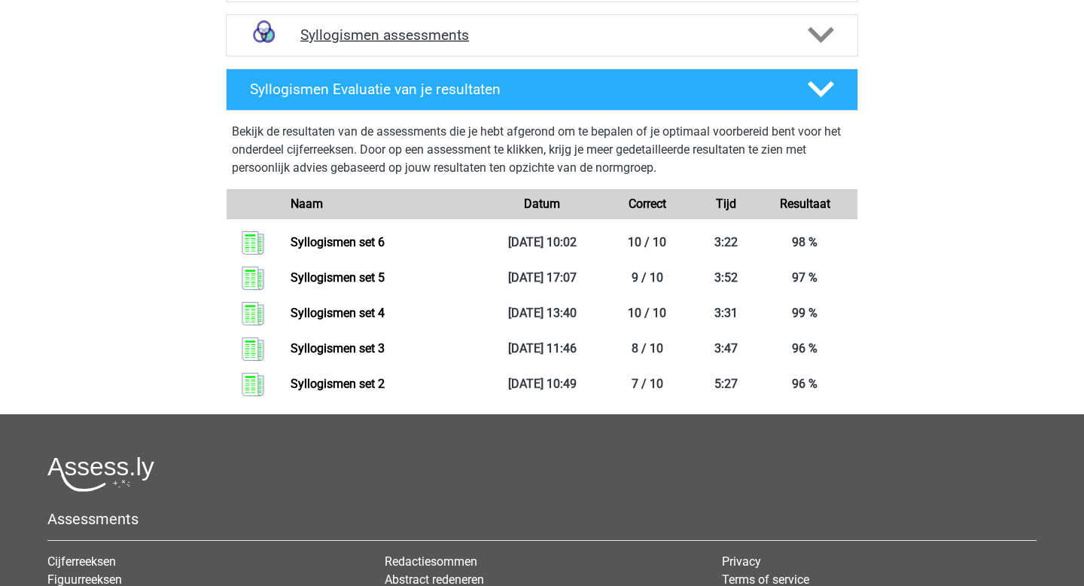
click at [427, 24] on div "Syllogismen assessments" at bounding box center [542, 35] width 632 height 42
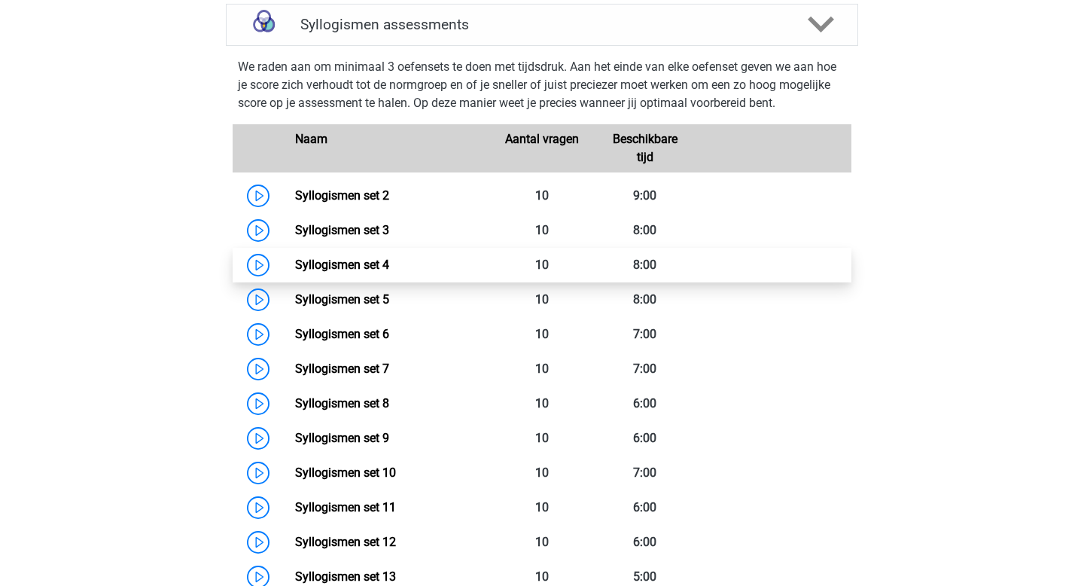
scroll to position [621, 0]
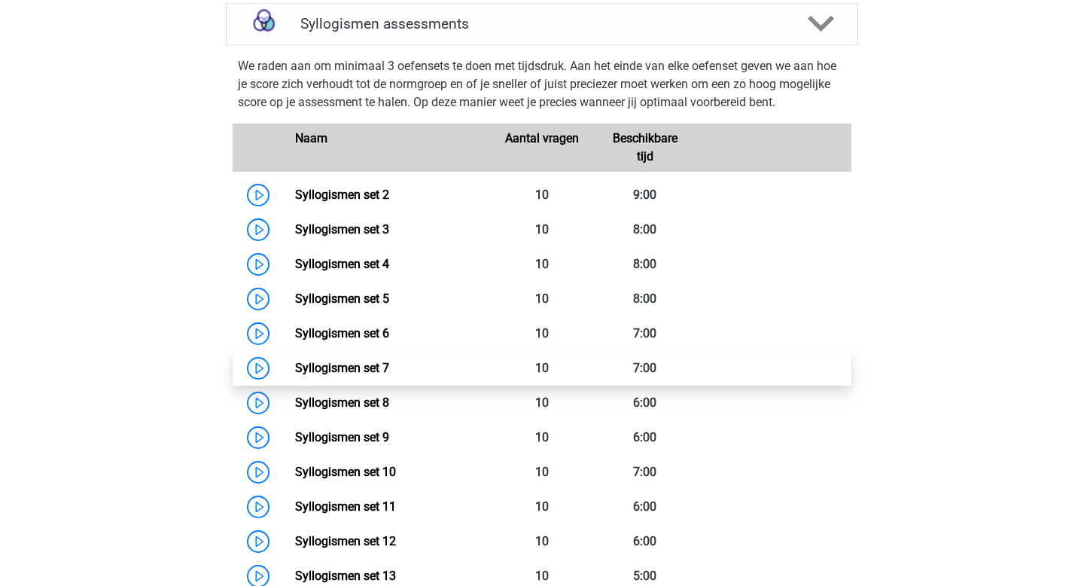
click at [389, 375] on link "Syllogismen set 7" at bounding box center [342, 367] width 94 height 14
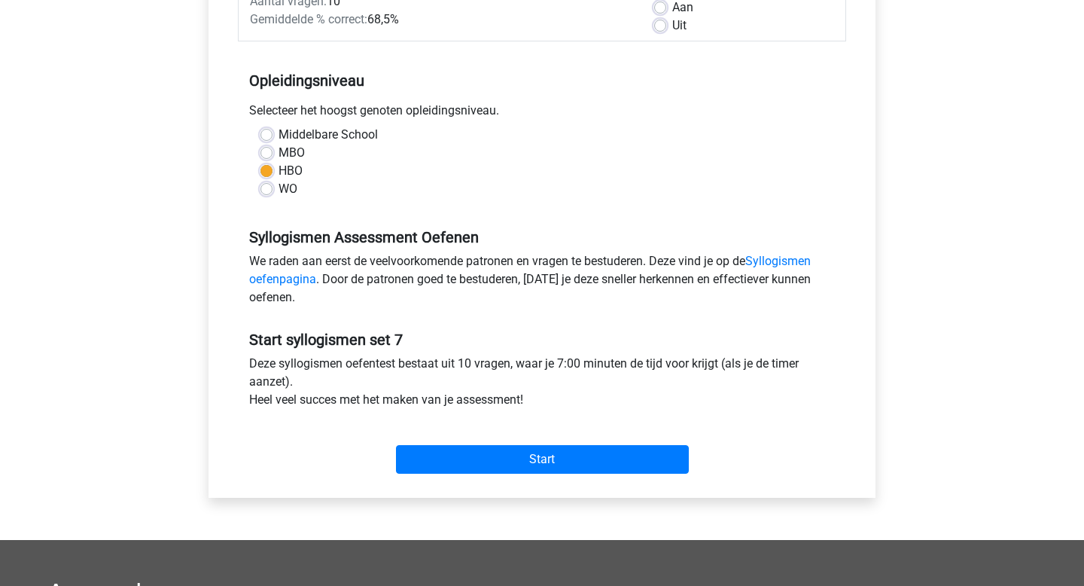
scroll to position [287, 0]
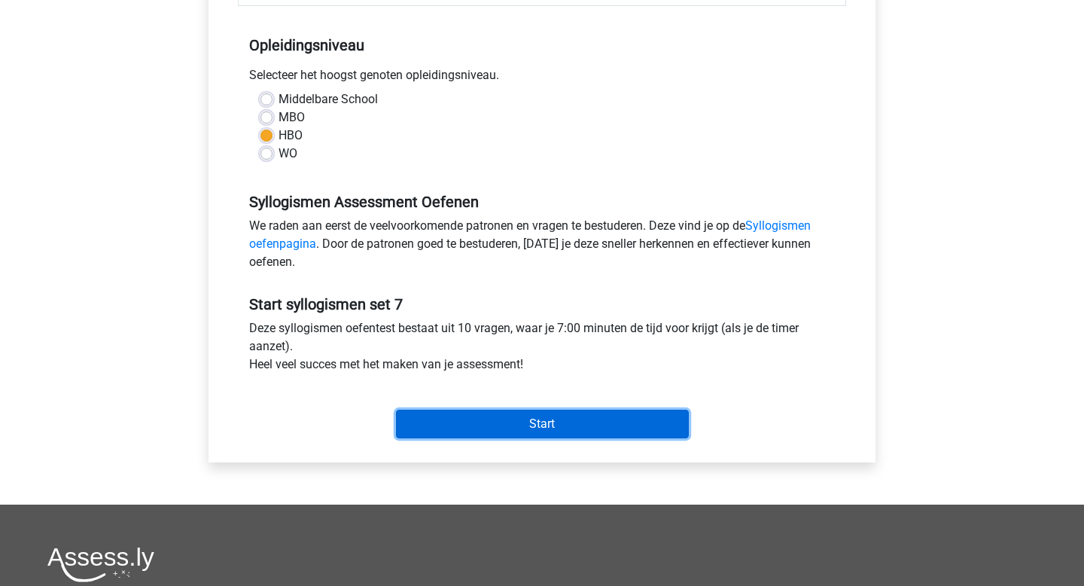
click at [485, 418] on input "Start" at bounding box center [542, 423] width 293 height 29
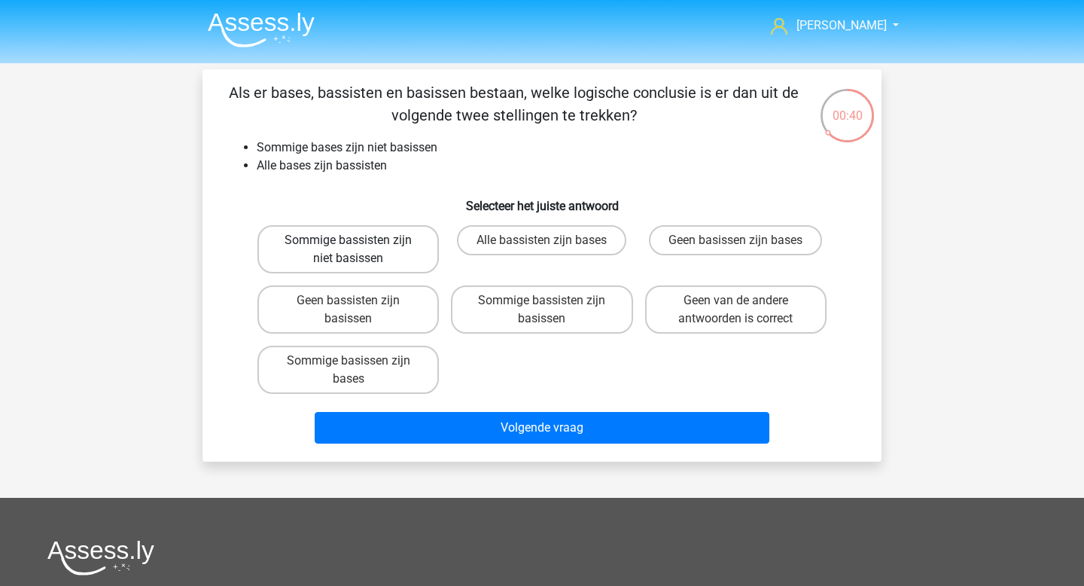
click at [409, 255] on label "Sommige bassisten zijn niet basissen" at bounding box center [347, 249] width 181 height 48
click at [358, 250] on input "Sommige bassisten zijn niet basissen" at bounding box center [353, 245] width 10 height 10
radio input "true"
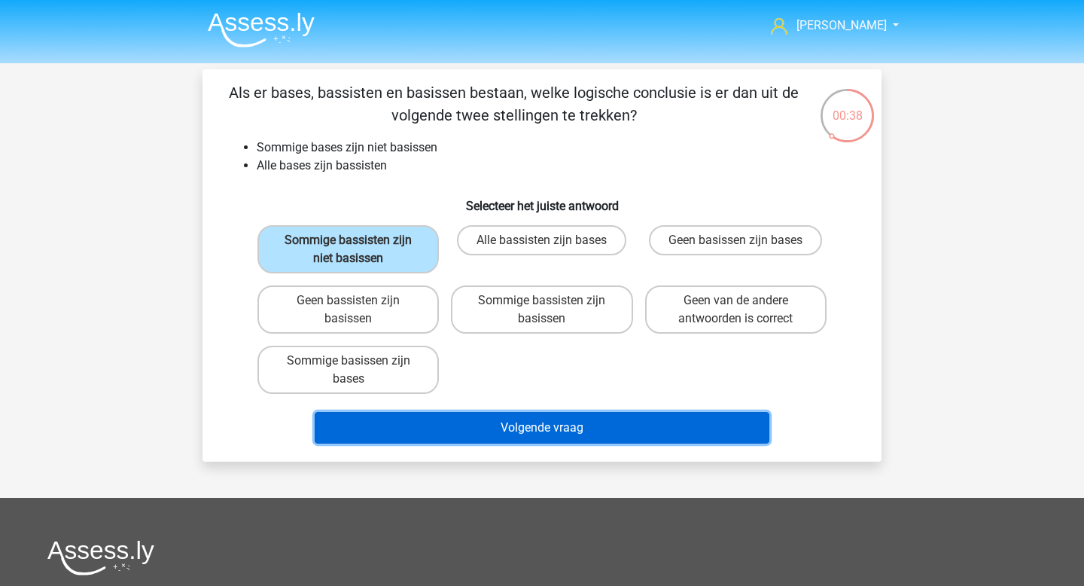
click at [540, 429] on button "Volgende vraag" at bounding box center [542, 428] width 455 height 32
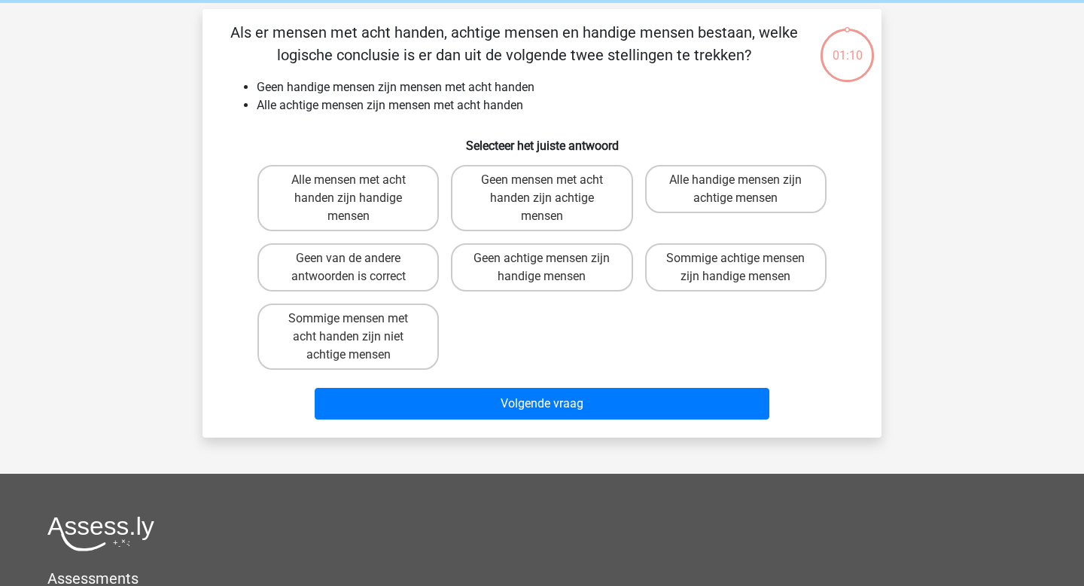
scroll to position [69, 0]
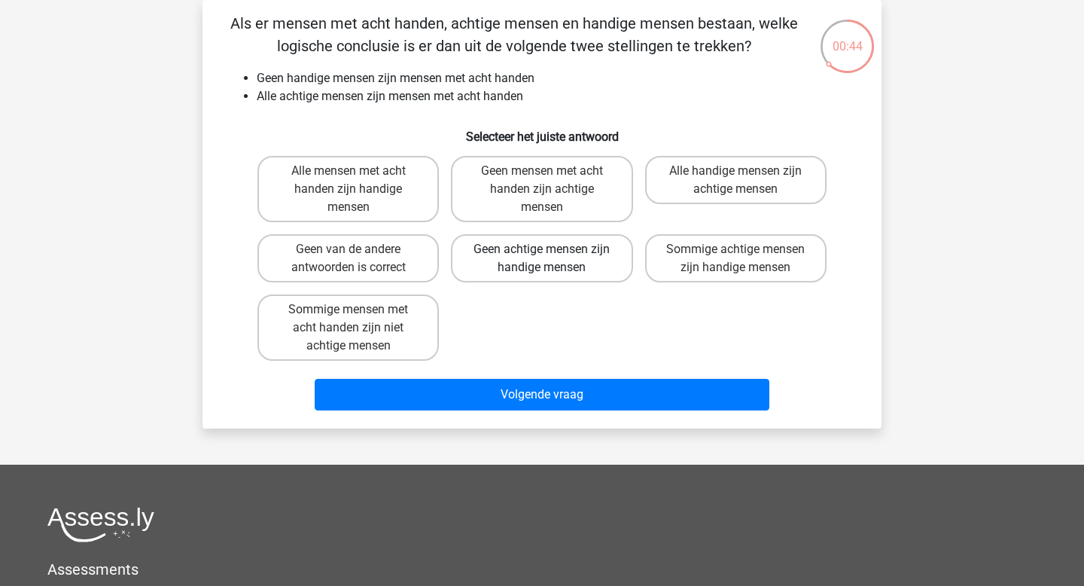
click at [546, 261] on label "Geen achtige mensen zijn handige mensen" at bounding box center [541, 258] width 181 height 48
click at [546, 259] on input "Geen achtige mensen zijn handige mensen" at bounding box center [547, 254] width 10 height 10
radio input "true"
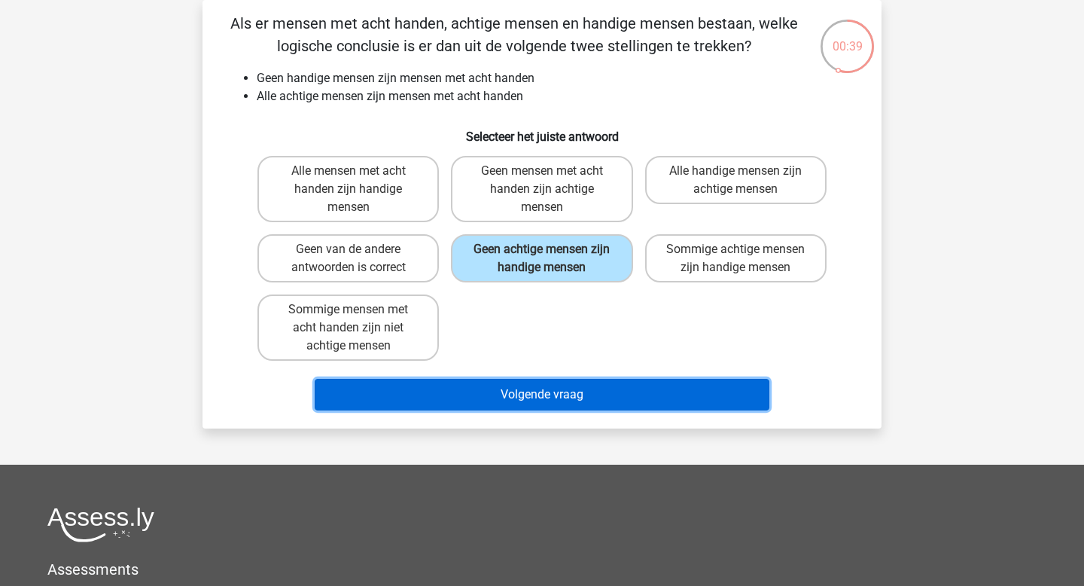
click at [523, 390] on button "Volgende vraag" at bounding box center [542, 395] width 455 height 32
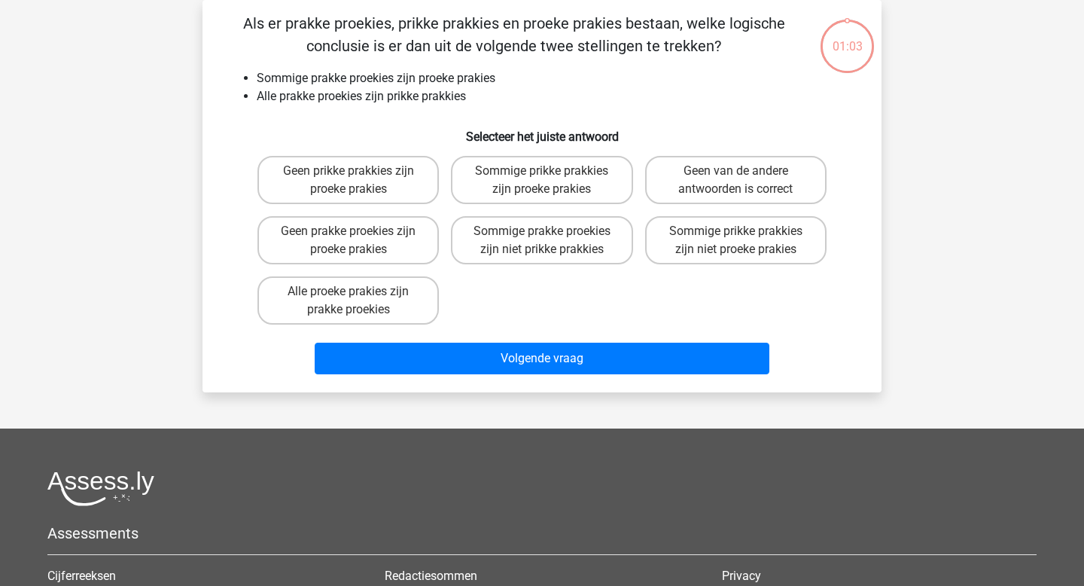
scroll to position [47, 0]
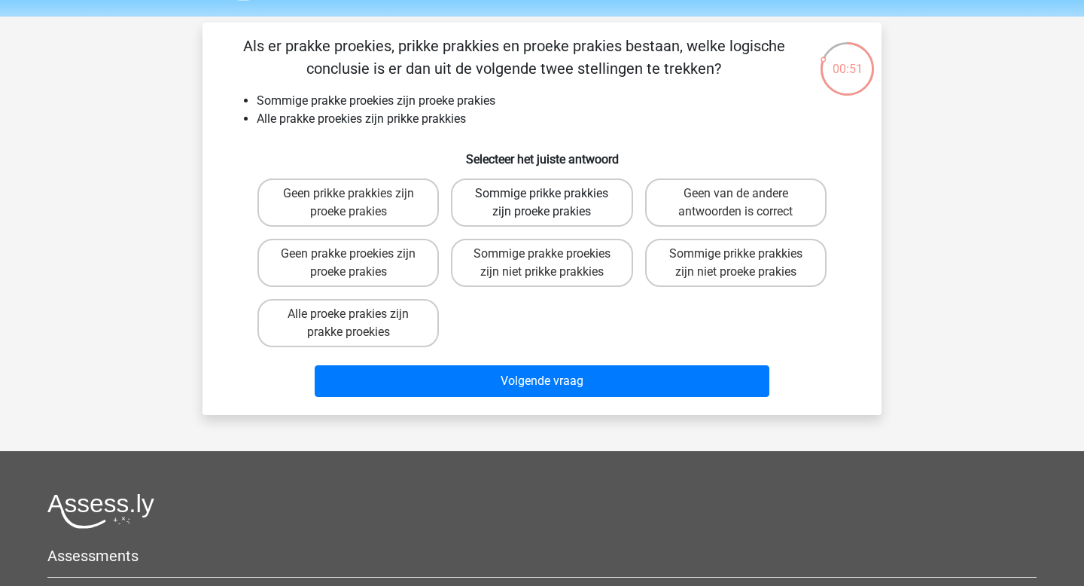
click at [594, 203] on label "Sommige prikke prakkies zijn proeke prakies" at bounding box center [541, 202] width 181 height 48
click at [552, 203] on input "Sommige prikke prakkies zijn proeke prakies" at bounding box center [547, 198] width 10 height 10
radio input "true"
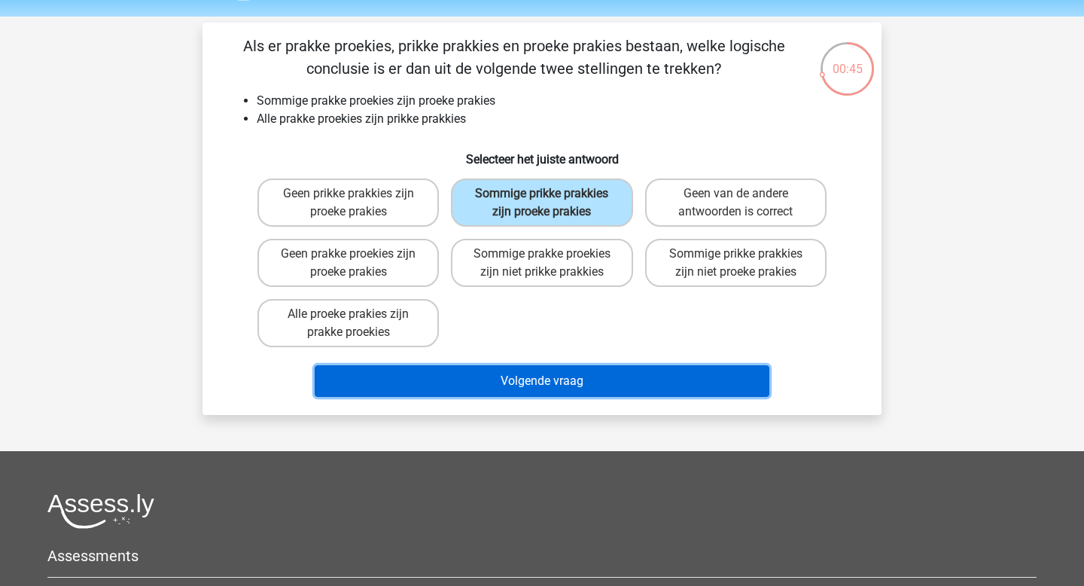
click at [555, 381] on button "Volgende vraag" at bounding box center [542, 381] width 455 height 32
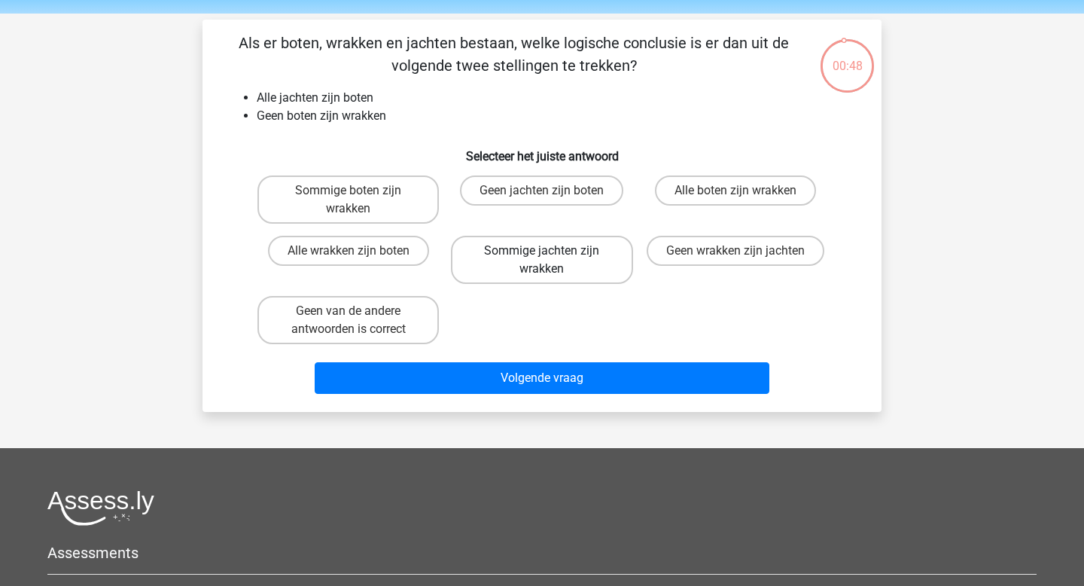
scroll to position [43, 0]
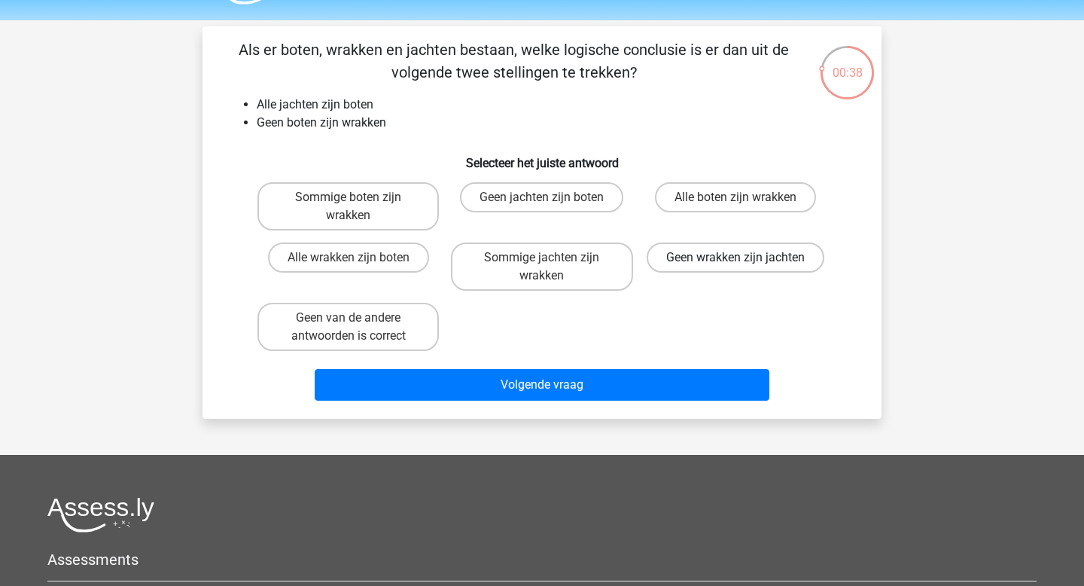
click at [681, 266] on label "Geen wrakken zijn jachten" at bounding box center [735, 257] width 178 height 30
click at [735, 266] on input "Geen wrakken zijn jachten" at bounding box center [740, 262] width 10 height 10
radio input "true"
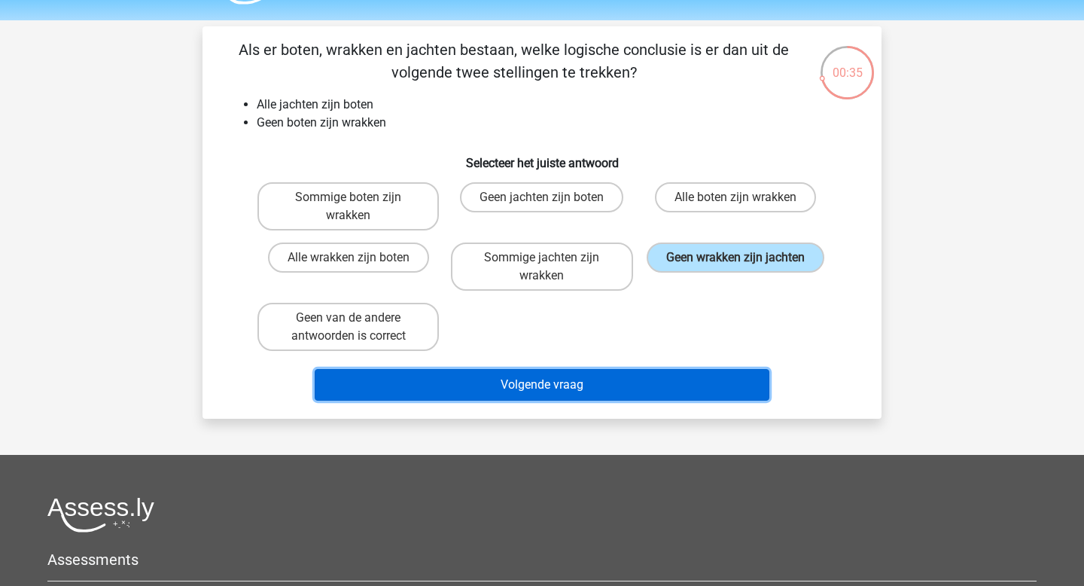
click at [607, 388] on button "Volgende vraag" at bounding box center [542, 385] width 455 height 32
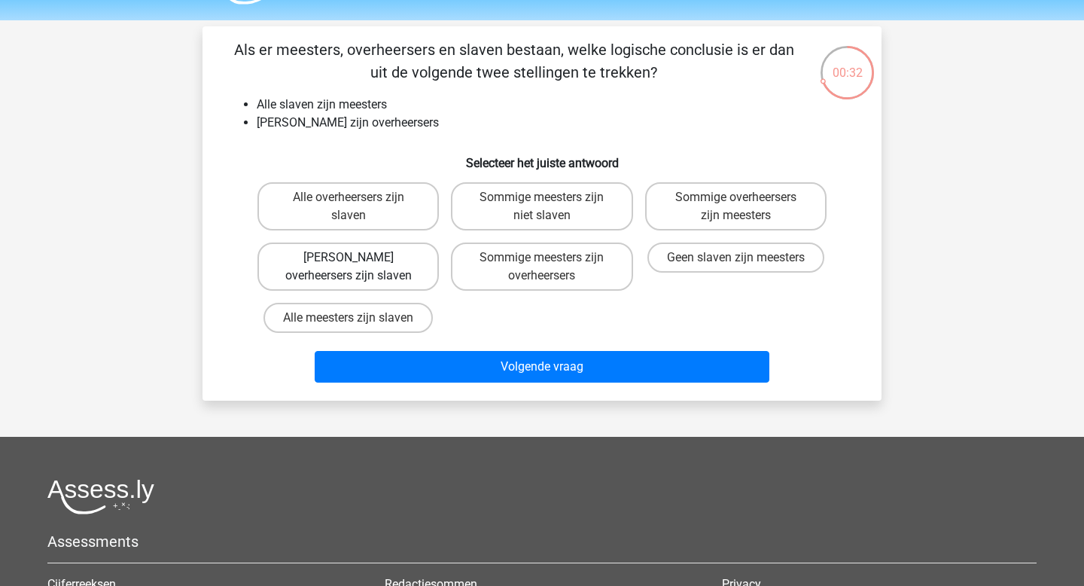
click at [417, 274] on label "[PERSON_NAME] overheersers zijn slaven" at bounding box center [347, 266] width 181 height 48
click at [358, 267] on input "[PERSON_NAME] overheersers zijn slaven" at bounding box center [353, 262] width 10 height 10
radio input "true"
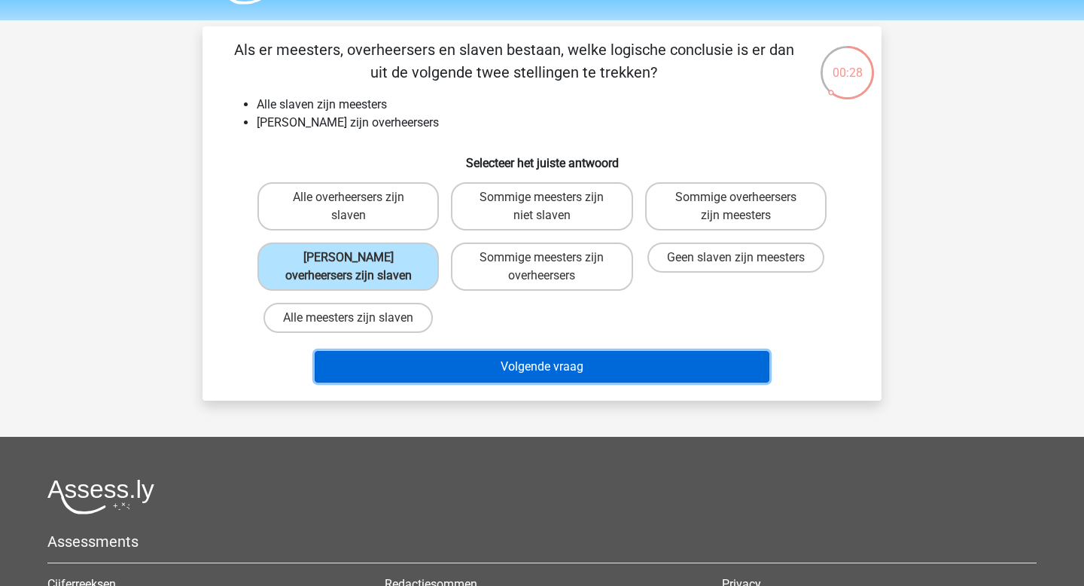
click at [564, 374] on button "Volgende vraag" at bounding box center [542, 367] width 455 height 32
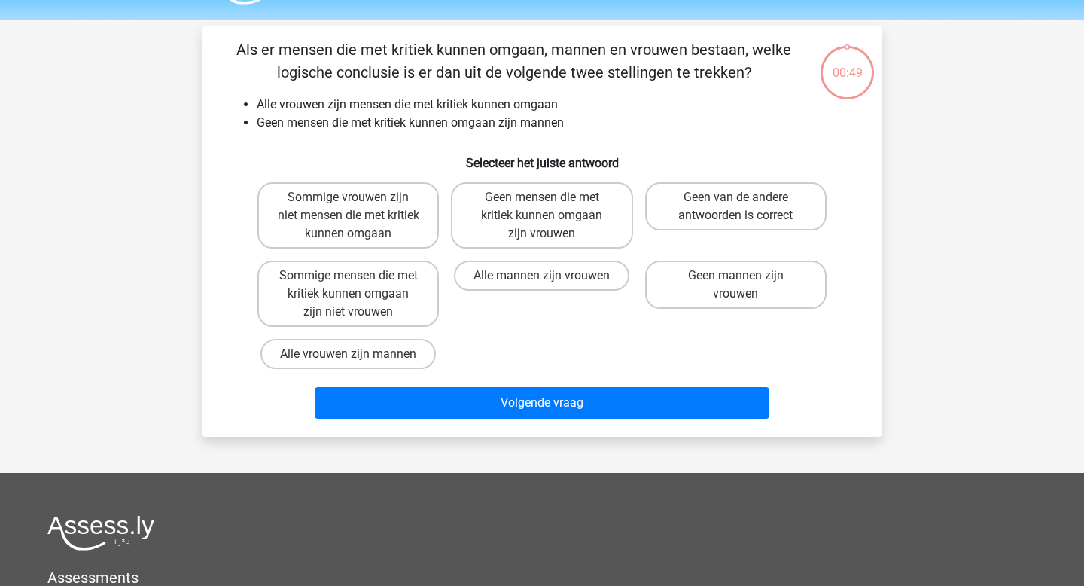
scroll to position [69, 0]
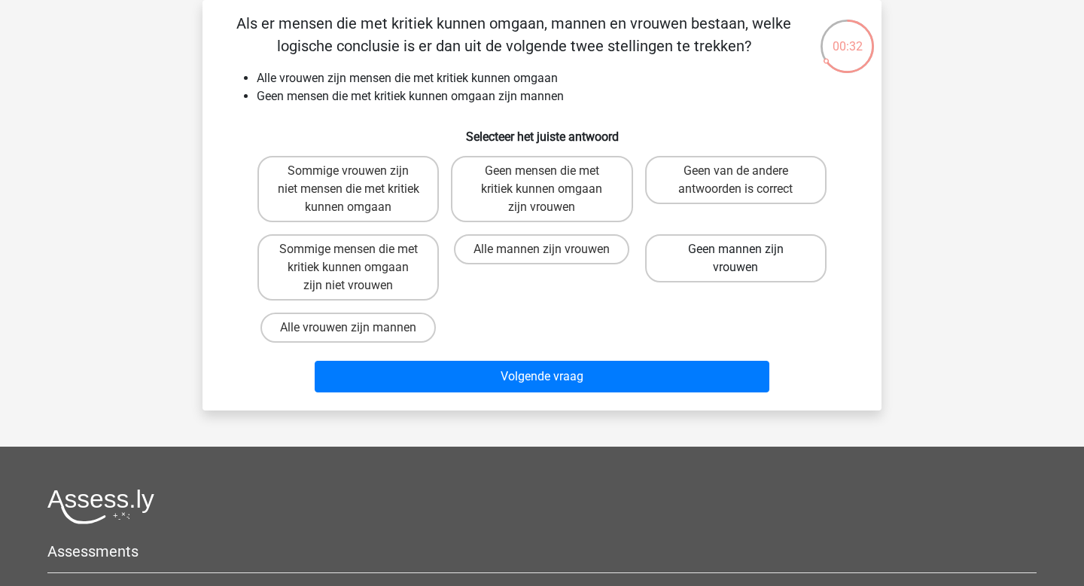
click at [684, 235] on label "Geen mannen zijn vrouwen" at bounding box center [735, 258] width 181 height 48
click at [735, 249] on input "Geen mannen zijn vrouwen" at bounding box center [740, 254] width 10 height 10
radio input "true"
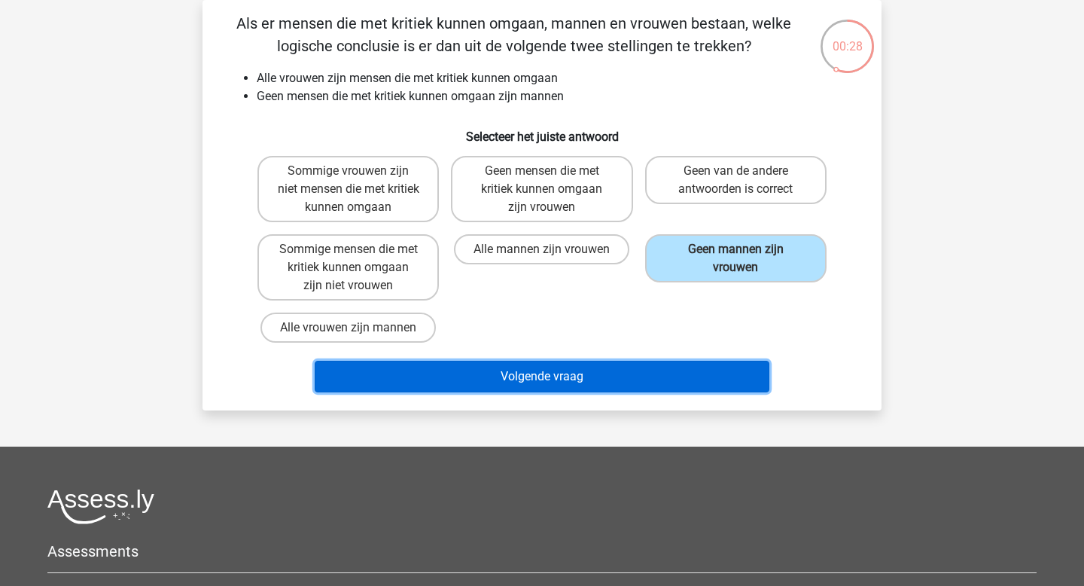
click at [604, 367] on button "Volgende vraag" at bounding box center [542, 376] width 455 height 32
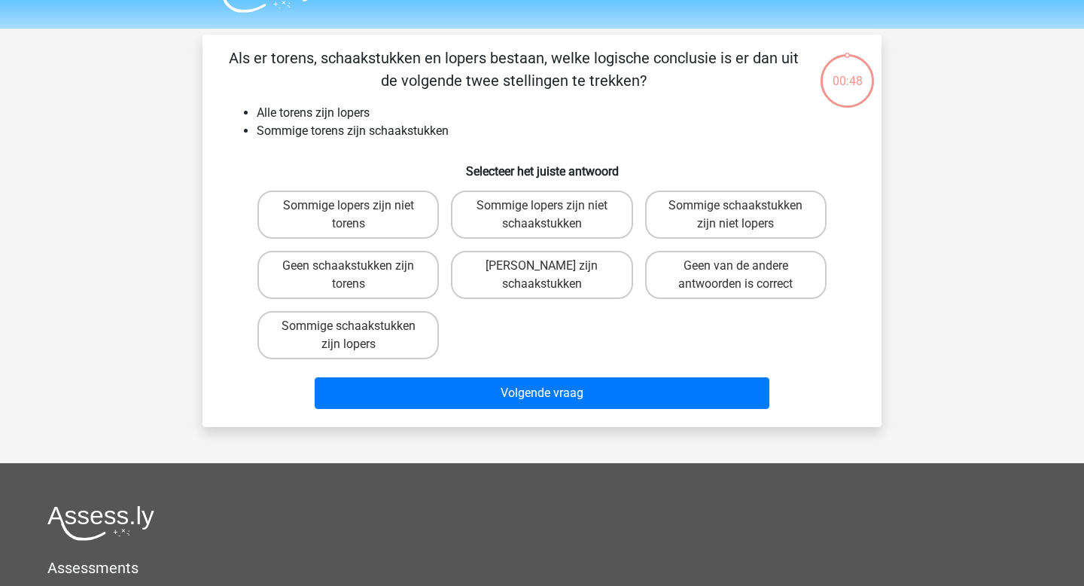
scroll to position [26, 0]
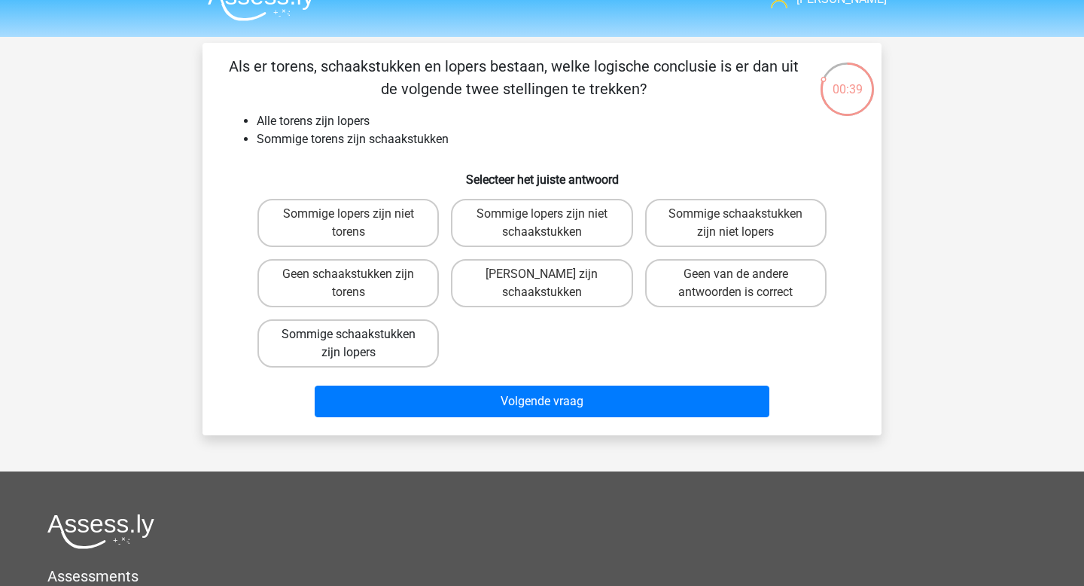
click at [388, 342] on label "Sommige schaakstukken zijn lopers" at bounding box center [347, 343] width 181 height 48
click at [358, 342] on input "Sommige schaakstukken zijn lopers" at bounding box center [353, 339] width 10 height 10
radio input "true"
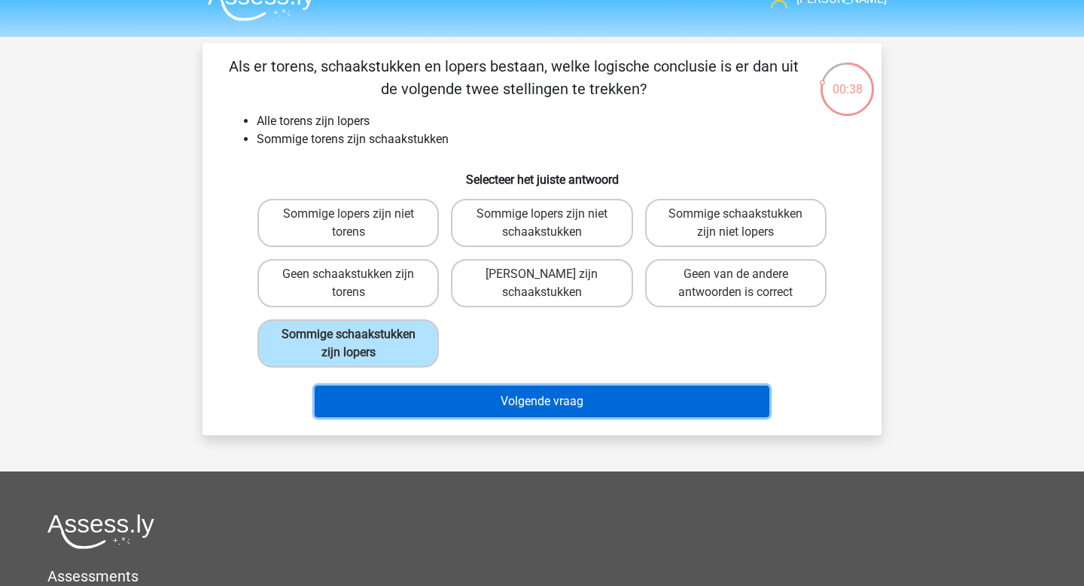
click at [464, 391] on button "Volgende vraag" at bounding box center [542, 401] width 455 height 32
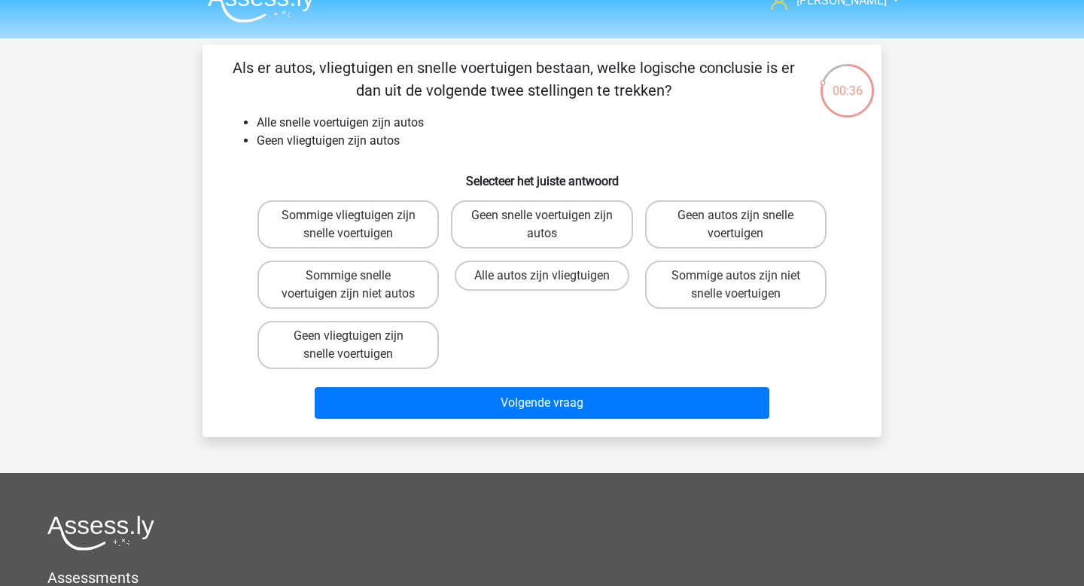
scroll to position [17, 0]
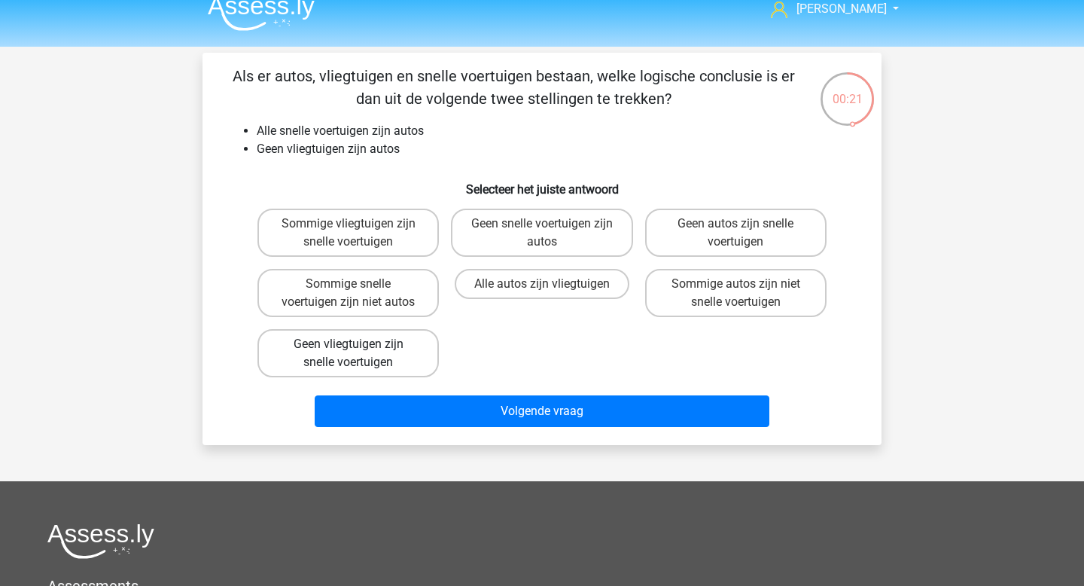
click at [433, 360] on label "Geen vliegtuigen zijn snelle voertuigen" at bounding box center [347, 353] width 181 height 48
click at [358, 354] on input "Geen vliegtuigen zijn snelle voertuigen" at bounding box center [353, 349] width 10 height 10
radio input "true"
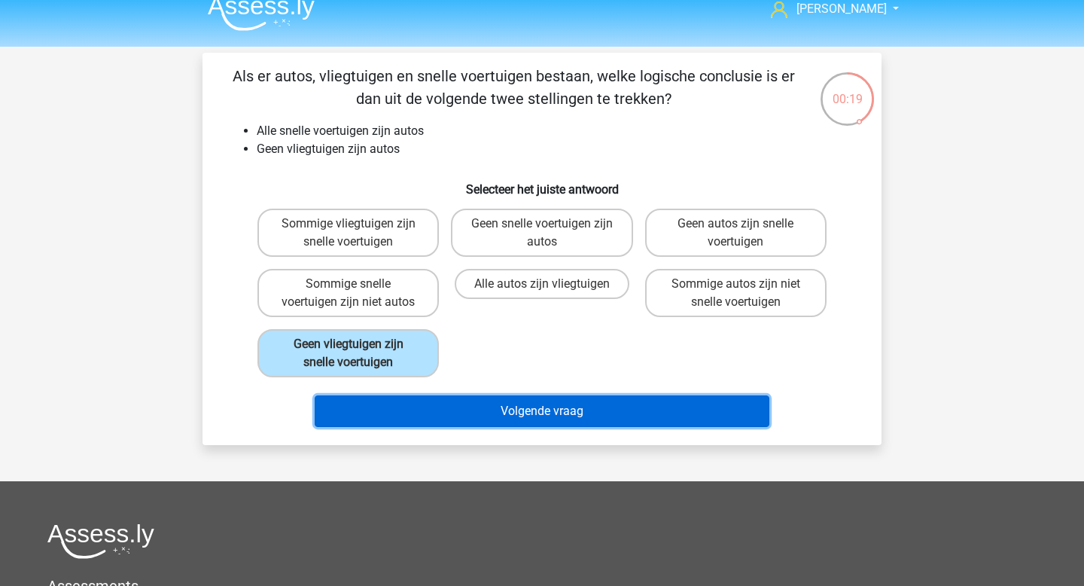
click at [503, 409] on button "Volgende vraag" at bounding box center [542, 411] width 455 height 32
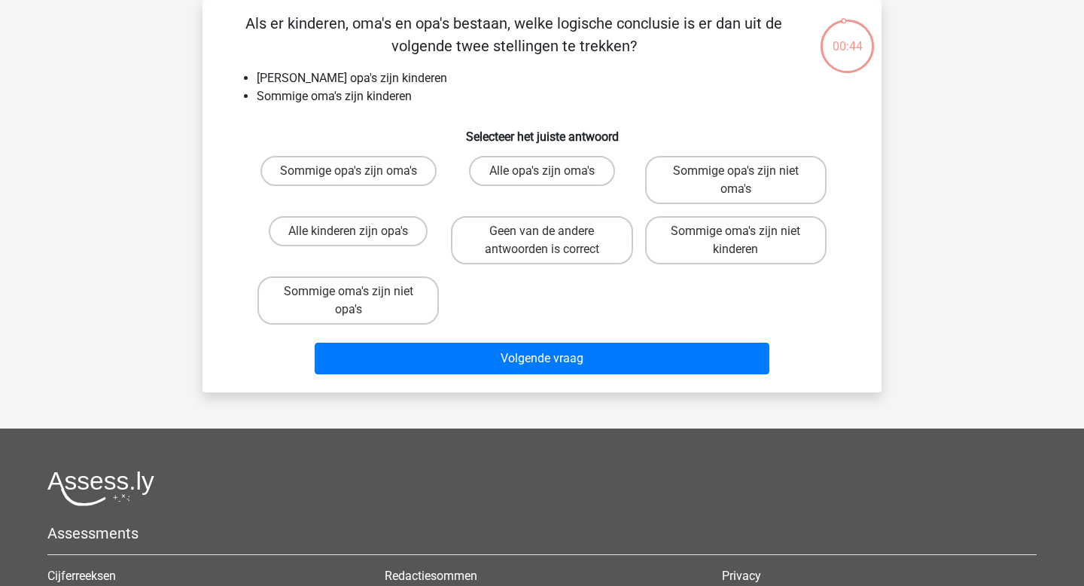
scroll to position [44, 0]
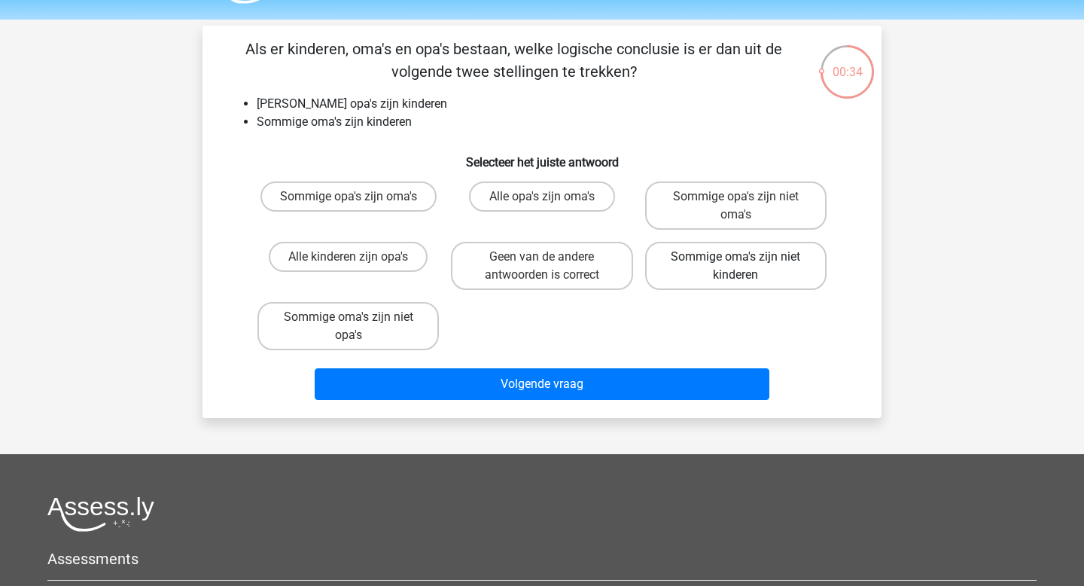
click at [750, 261] on label "Sommige oma's zijn niet kinderen" at bounding box center [735, 266] width 181 height 48
click at [745, 261] on input "Sommige oma's zijn niet kinderen" at bounding box center [740, 262] width 10 height 10
radio input "true"
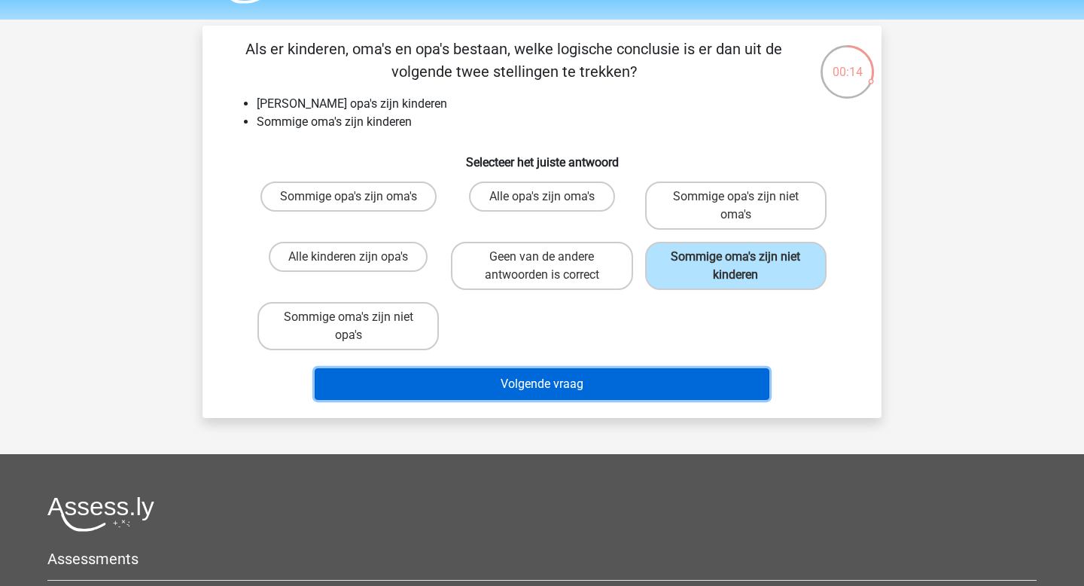
click at [701, 382] on button "Volgende vraag" at bounding box center [542, 384] width 455 height 32
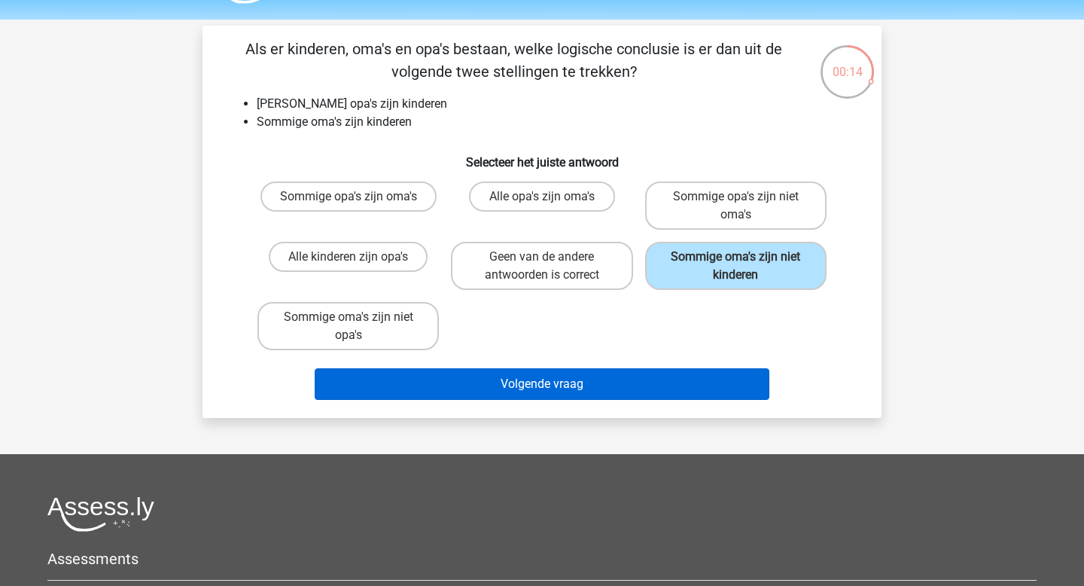
scroll to position [69, 0]
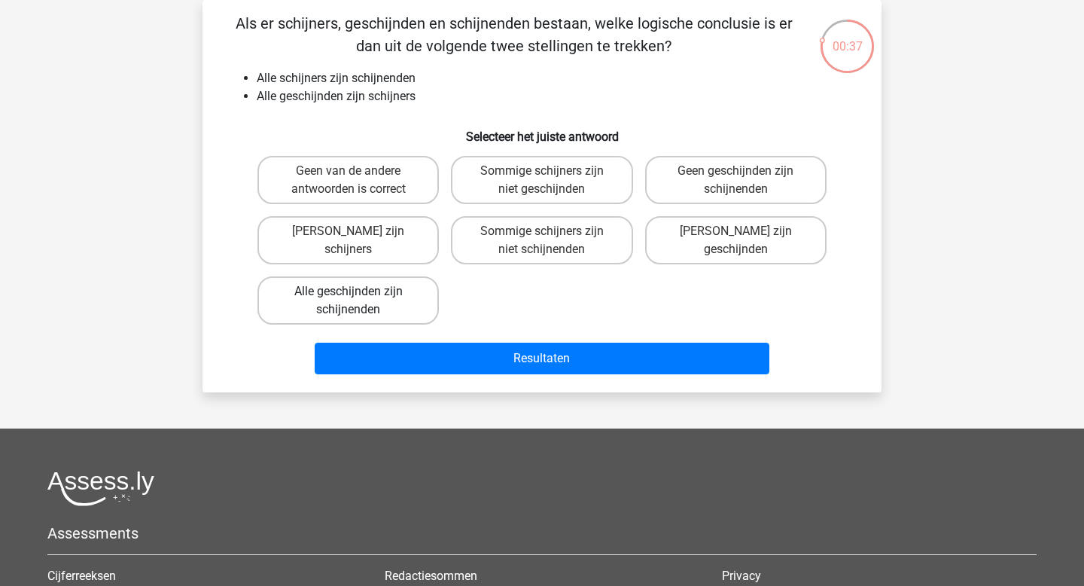
click at [414, 311] on label "Alle geschijnden zijn schijnenden" at bounding box center [347, 300] width 181 height 48
click at [358, 301] on input "Alle geschijnden zijn schijnenden" at bounding box center [353, 296] width 10 height 10
radio input "true"
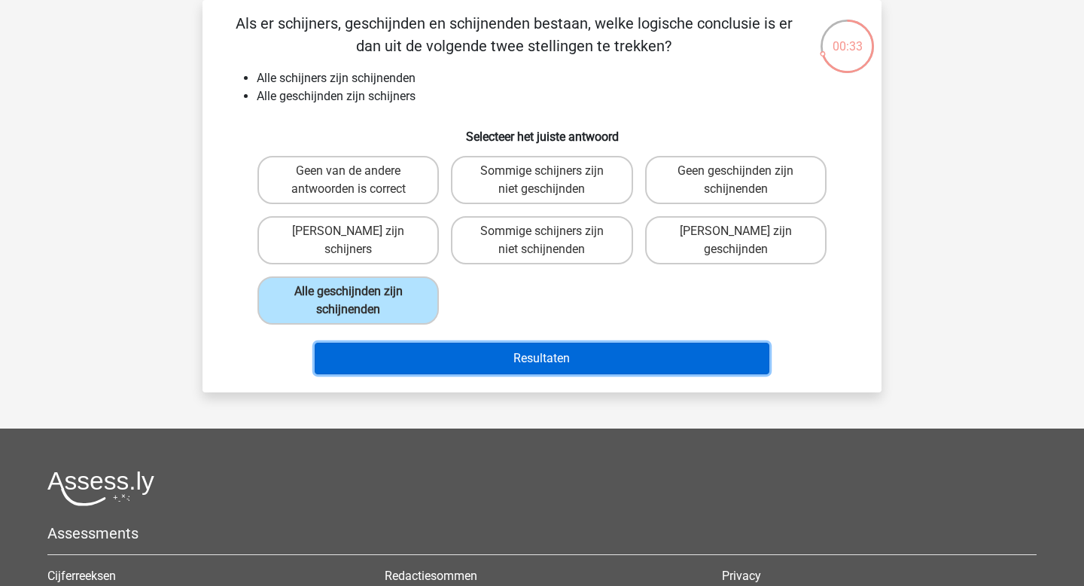
click at [527, 358] on button "Resultaten" at bounding box center [542, 358] width 455 height 32
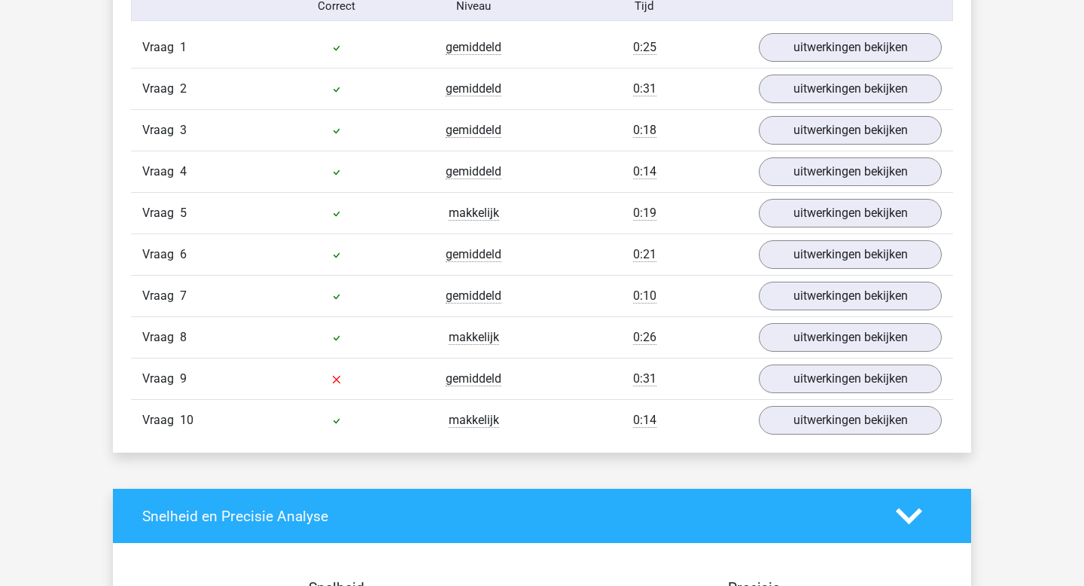
scroll to position [1011, 0]
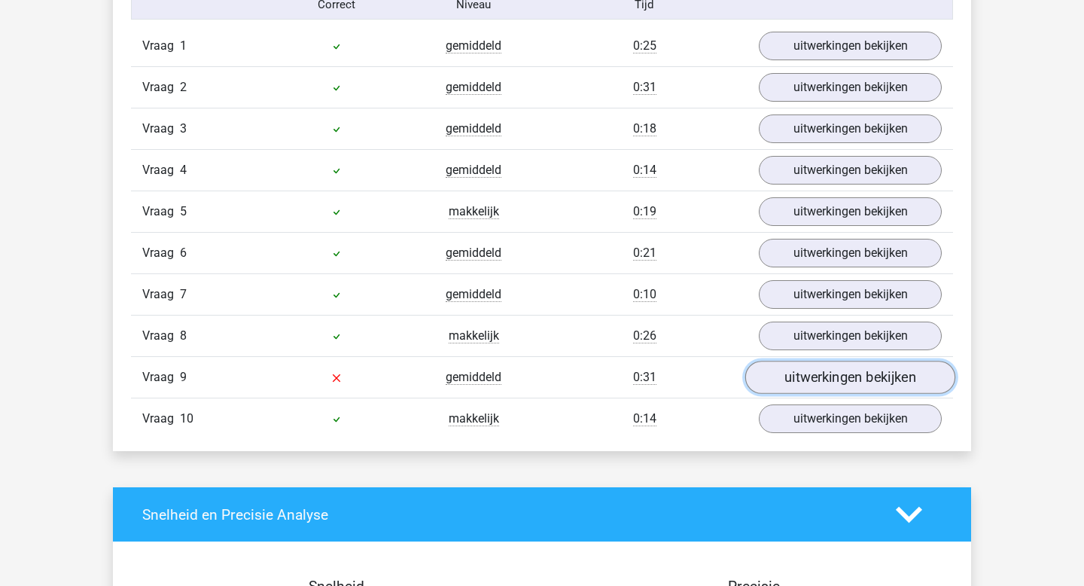
click at [817, 381] on link "uitwerkingen bekijken" at bounding box center [850, 377] width 210 height 33
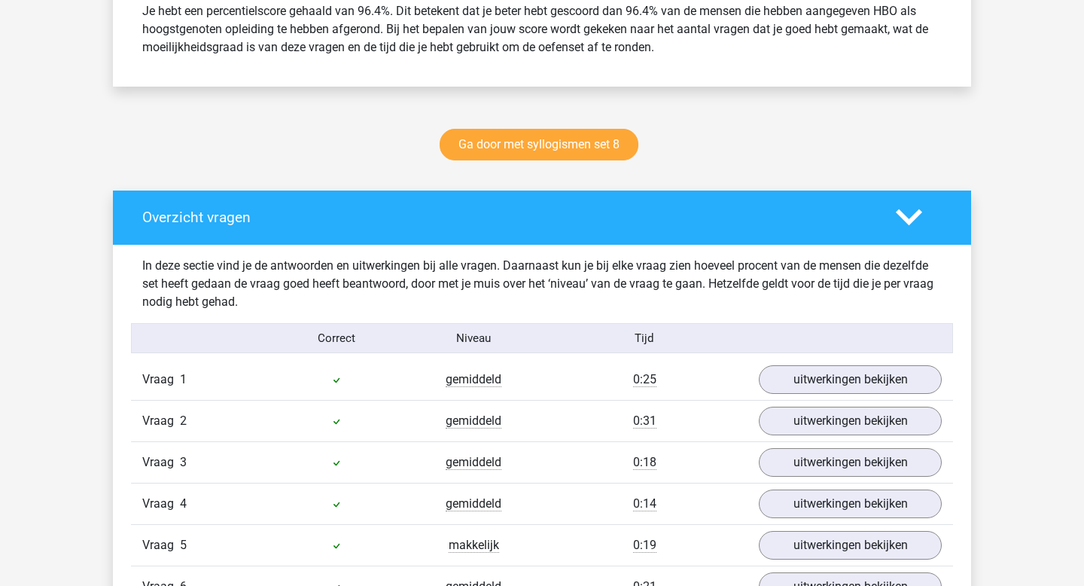
scroll to position [0, 0]
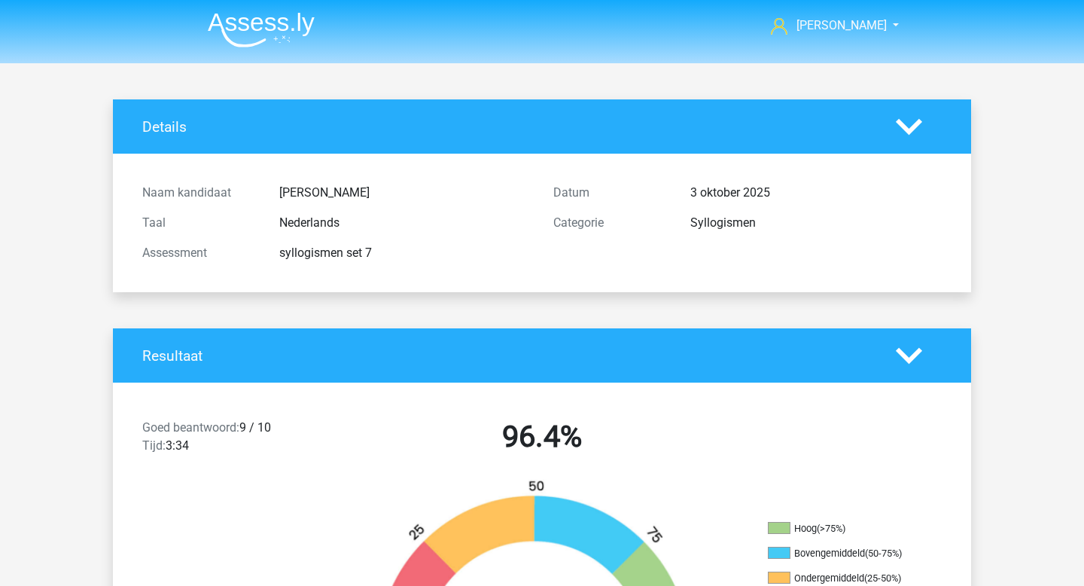
click at [267, 30] on img at bounding box center [261, 29] width 107 height 35
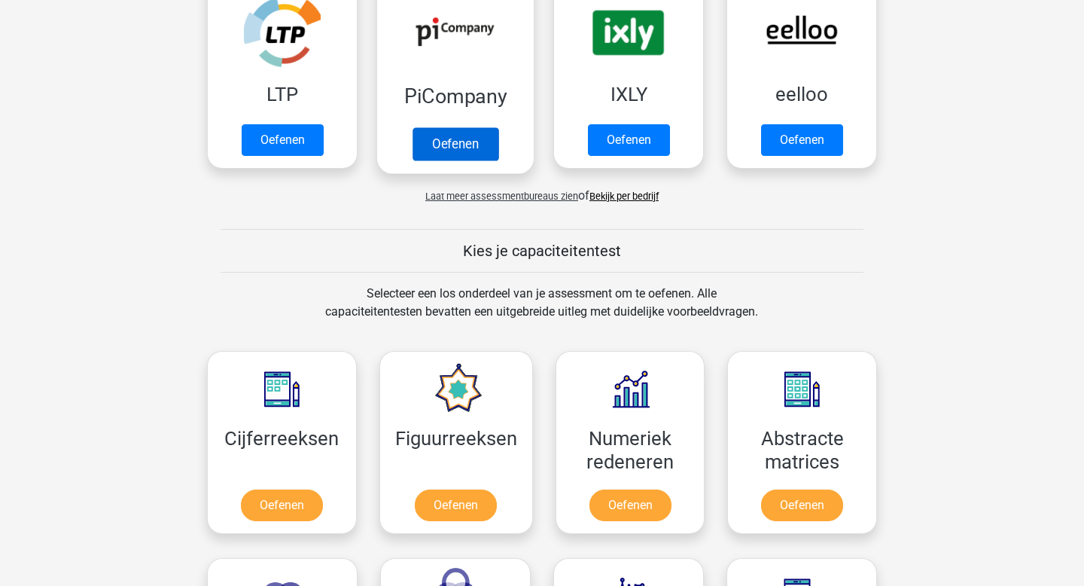
scroll to position [580, 0]
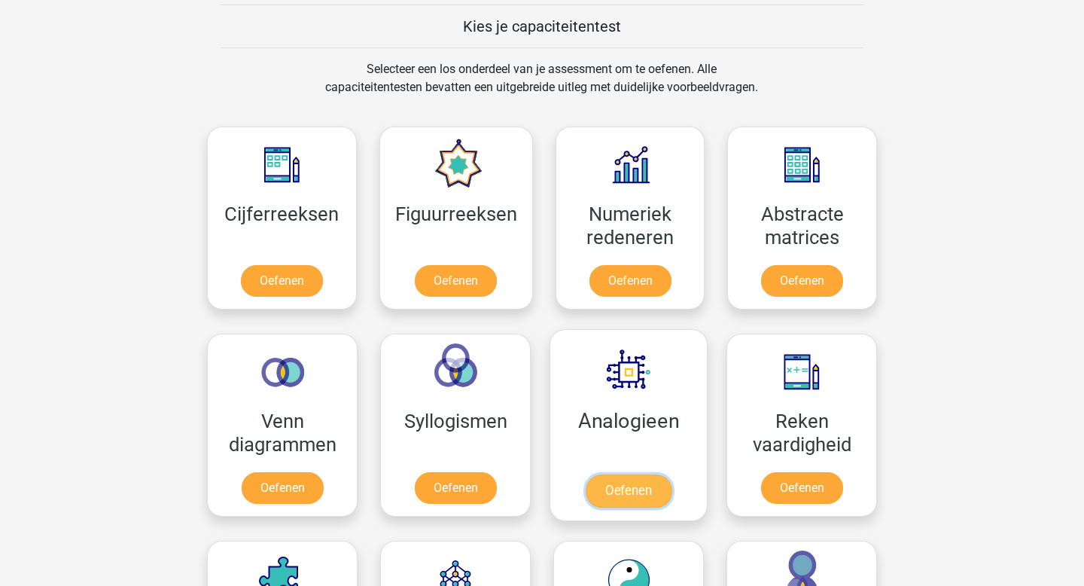
click at [615, 490] on link "Oefenen" at bounding box center [629, 490] width 86 height 33
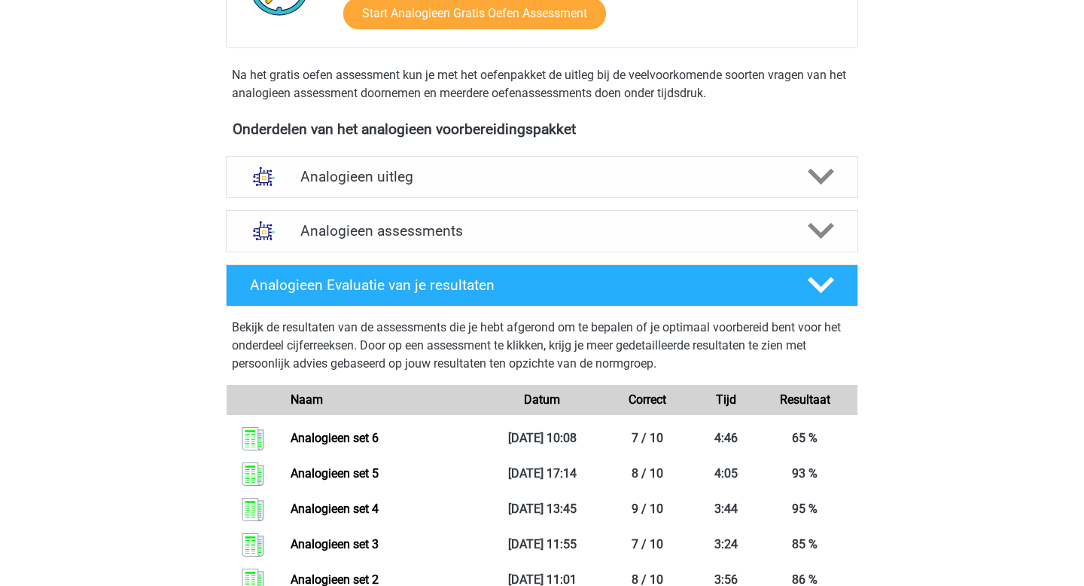
scroll to position [496, 0]
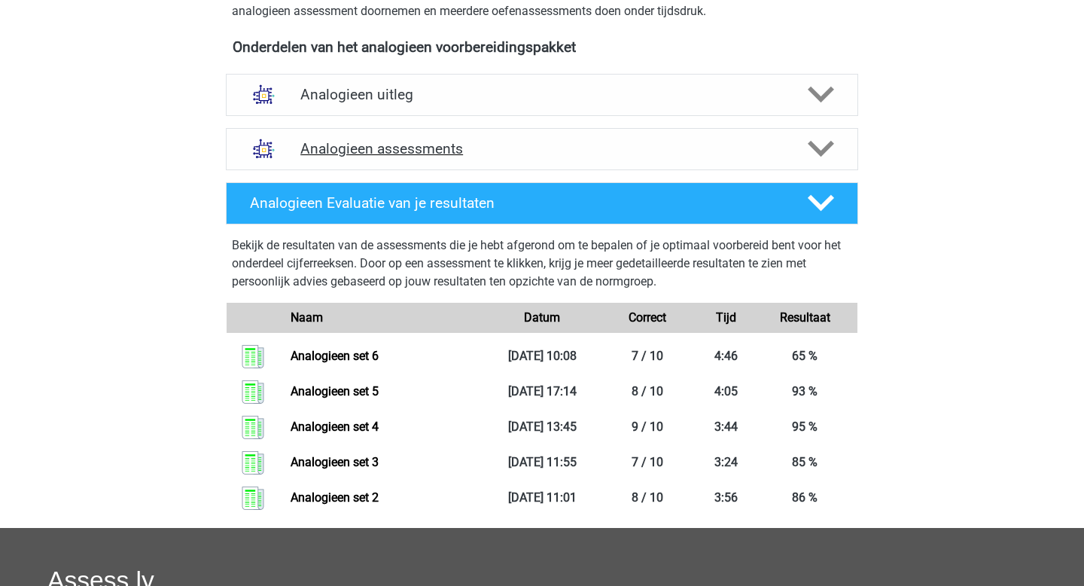
click at [492, 146] on h4 "Analogieen assessments" at bounding box center [541, 148] width 483 height 17
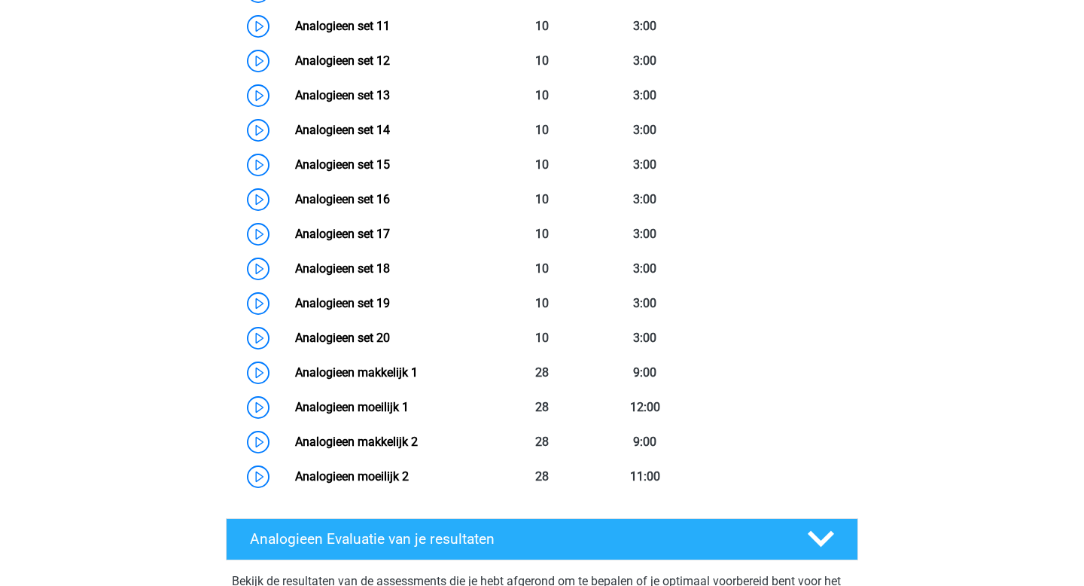
scroll to position [942, 0]
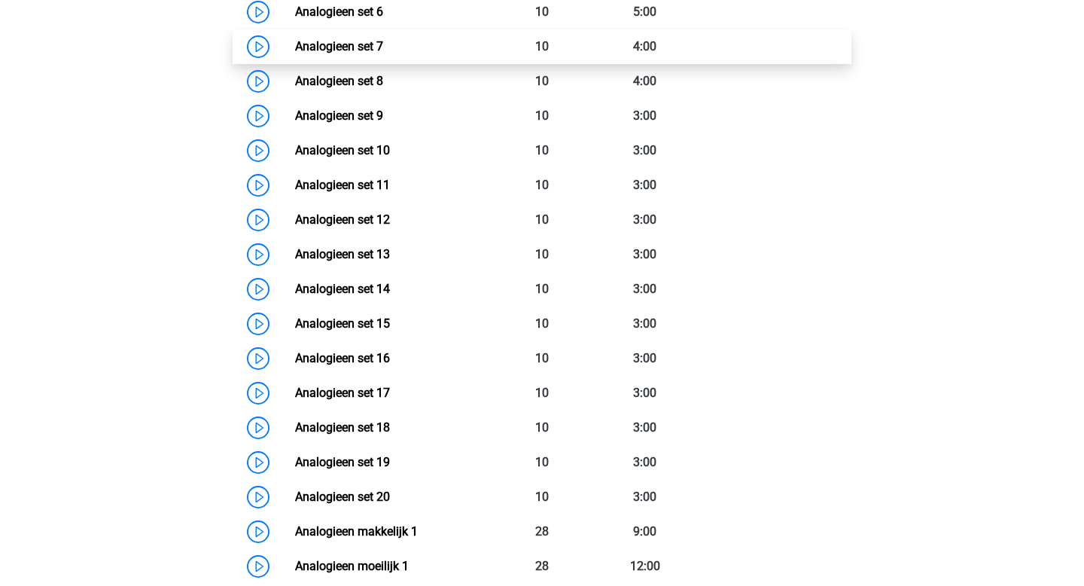
click at [304, 41] on link "Analogieen set 7" at bounding box center [339, 46] width 88 height 14
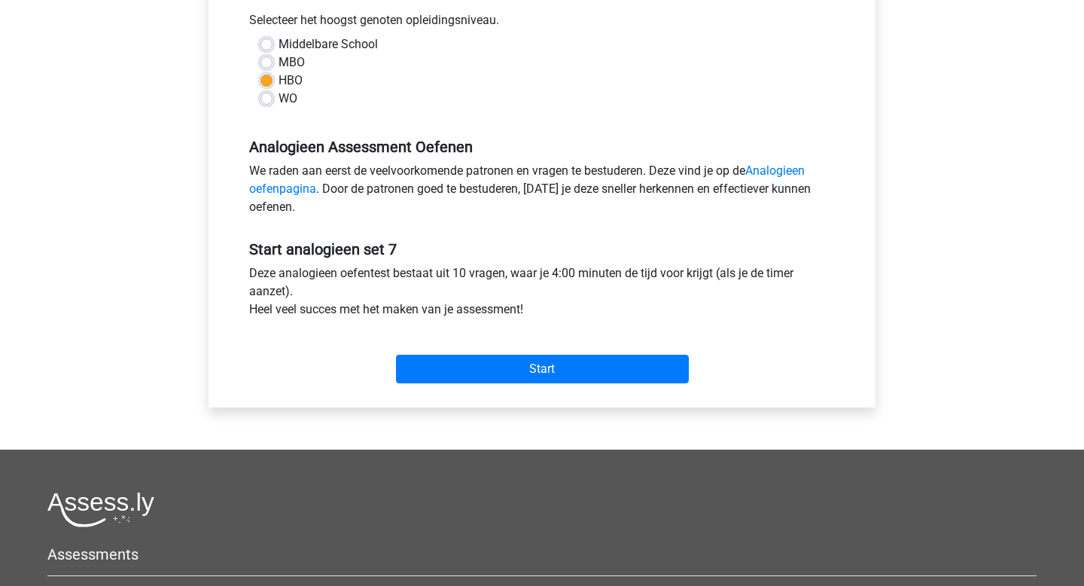
scroll to position [372, 0]
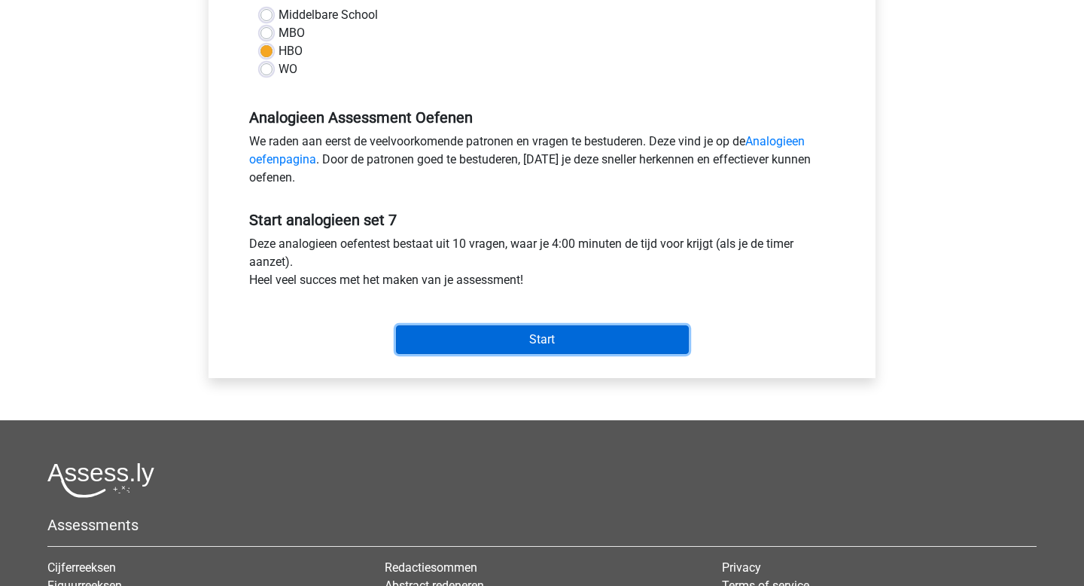
click at [491, 339] on input "Start" at bounding box center [542, 339] width 293 height 29
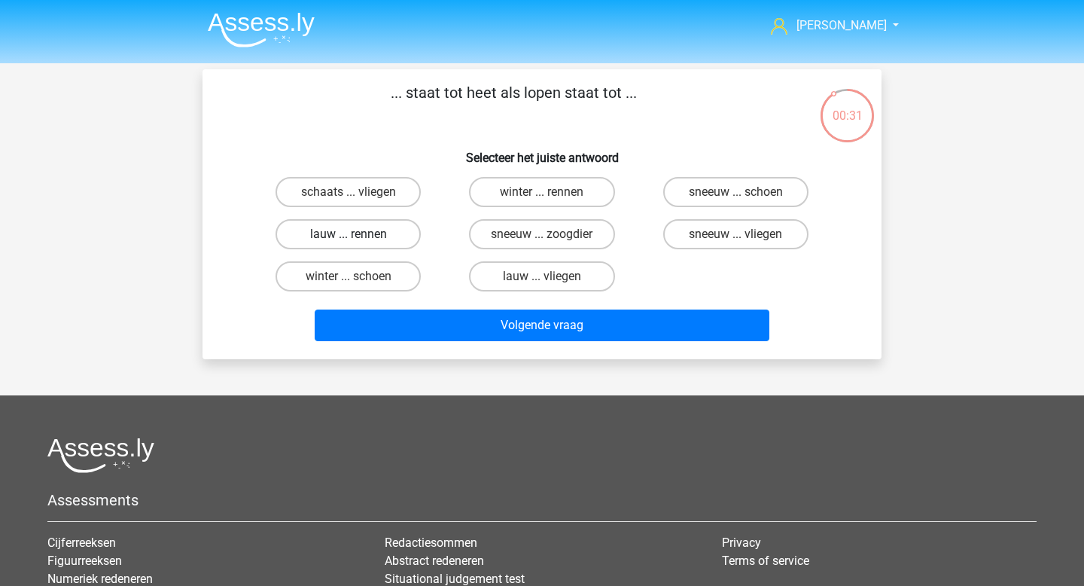
click at [403, 233] on label "lauw ... rennen" at bounding box center [347, 234] width 145 height 30
click at [358, 234] on input "lauw ... rennen" at bounding box center [353, 239] width 10 height 10
radio input "true"
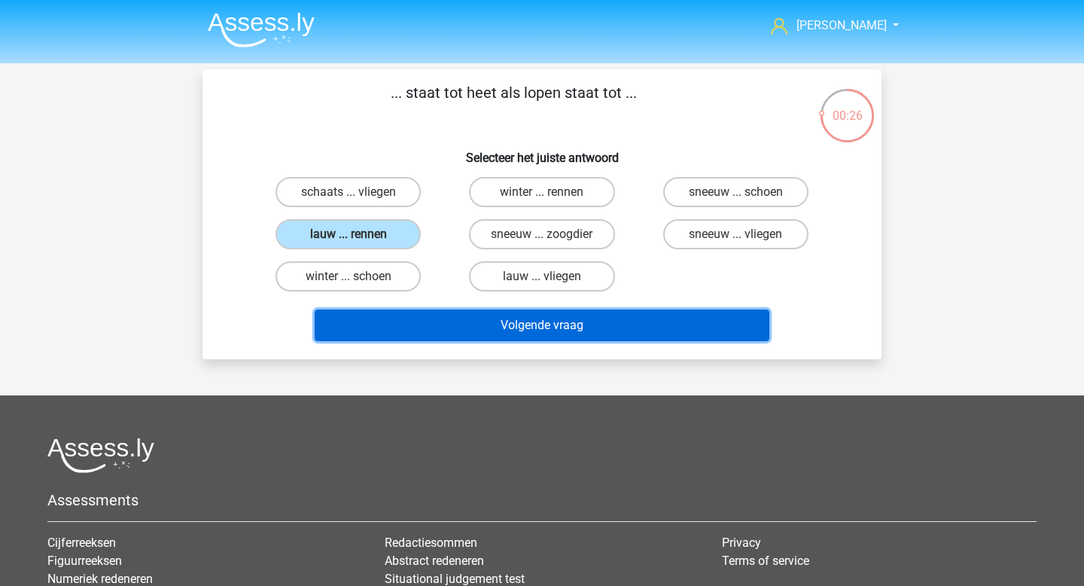
click at [523, 324] on button "Volgende vraag" at bounding box center [542, 325] width 455 height 32
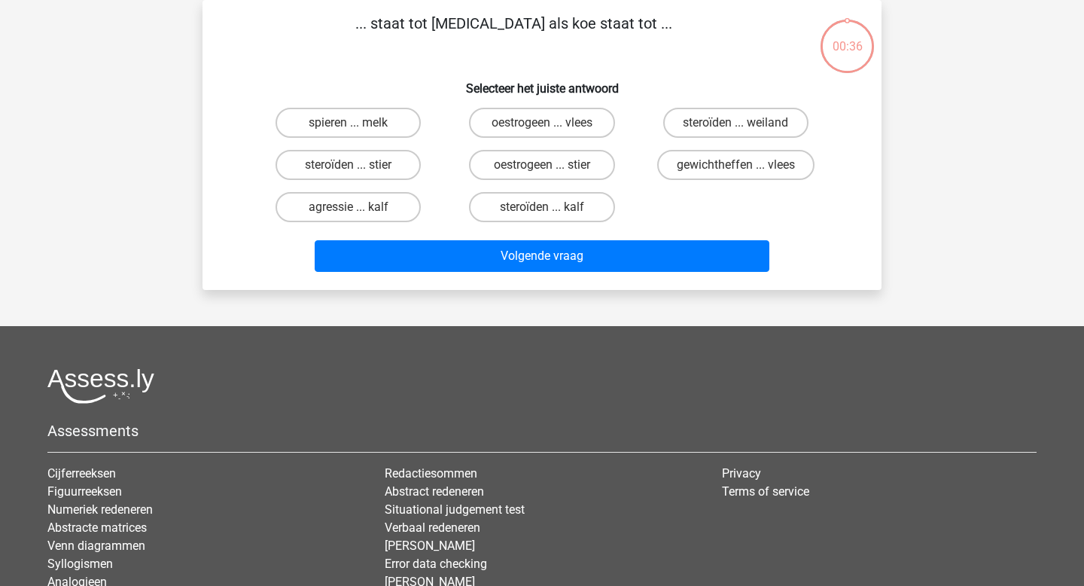
scroll to position [37, 0]
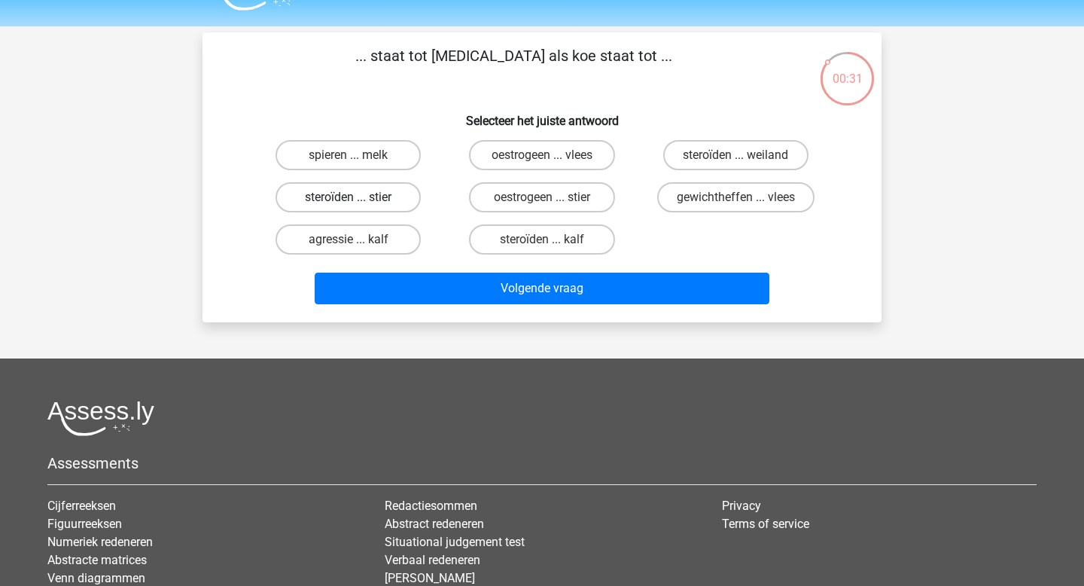
click at [406, 199] on label "steroïden ... stier" at bounding box center [347, 197] width 145 height 30
click at [358, 199] on input "steroïden ... stier" at bounding box center [353, 202] width 10 height 10
radio input "true"
click at [549, 235] on label "steroïden ... kalf" at bounding box center [541, 239] width 145 height 30
click at [549, 239] on input "steroïden ... kalf" at bounding box center [547, 244] width 10 height 10
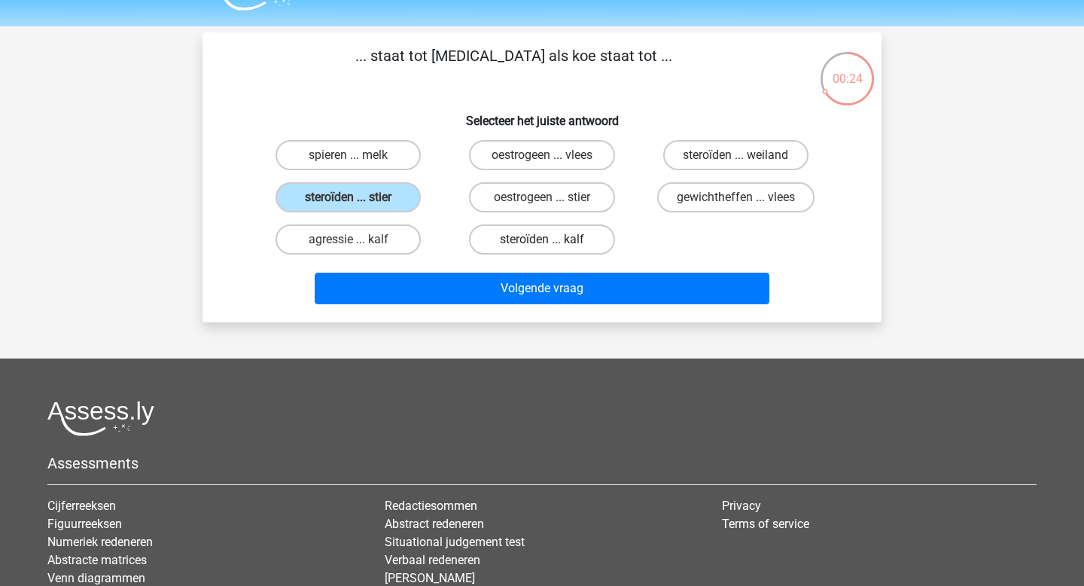
radio input "true"
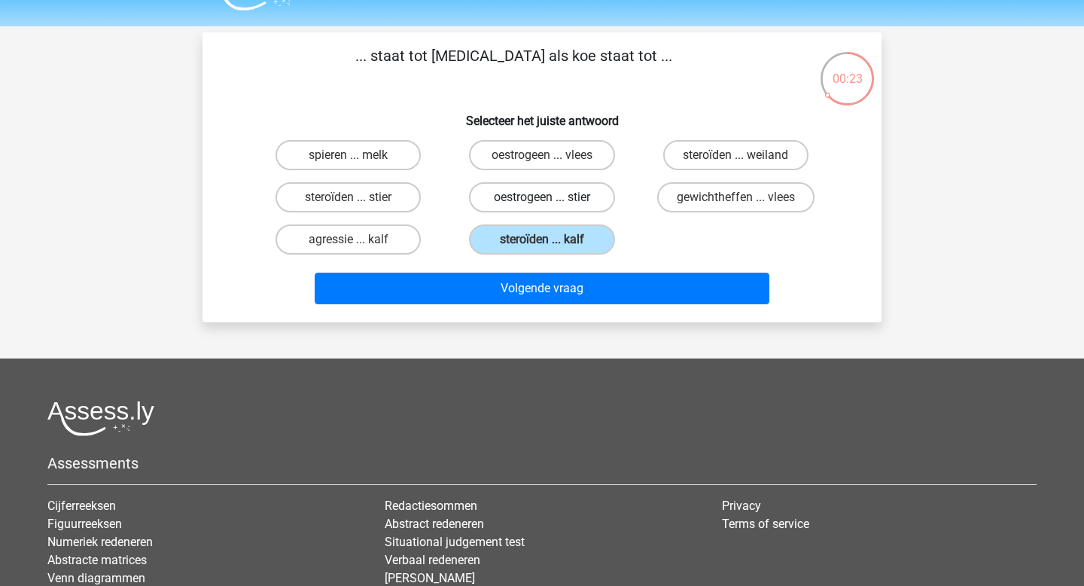
click at [558, 207] on label "oestrogeen ... stier" at bounding box center [541, 197] width 145 height 30
click at [552, 207] on input "oestrogeen ... stier" at bounding box center [547, 202] width 10 height 10
radio input "true"
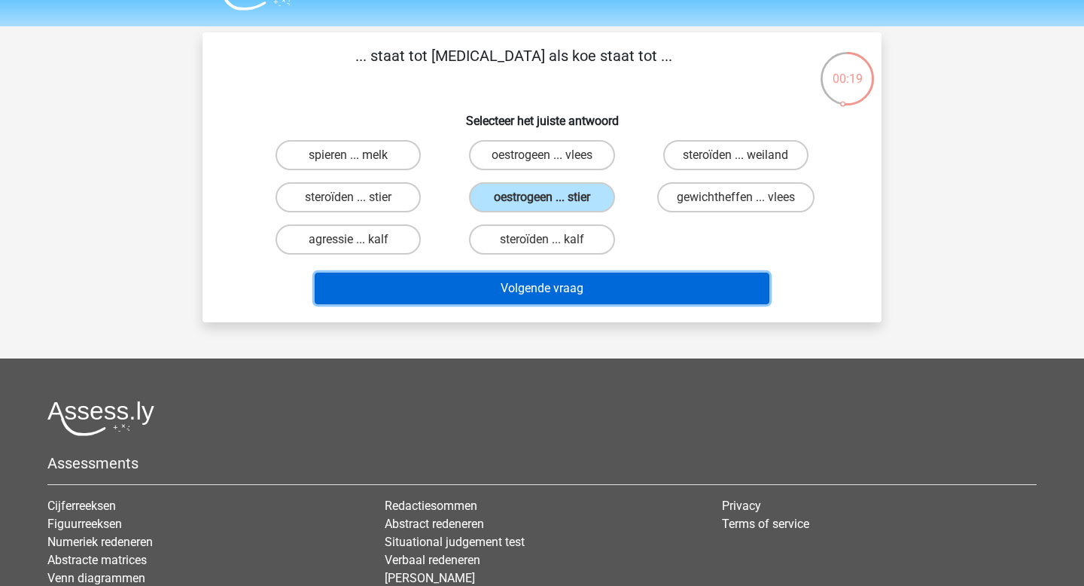
click at [543, 281] on button "Volgende vraag" at bounding box center [542, 288] width 455 height 32
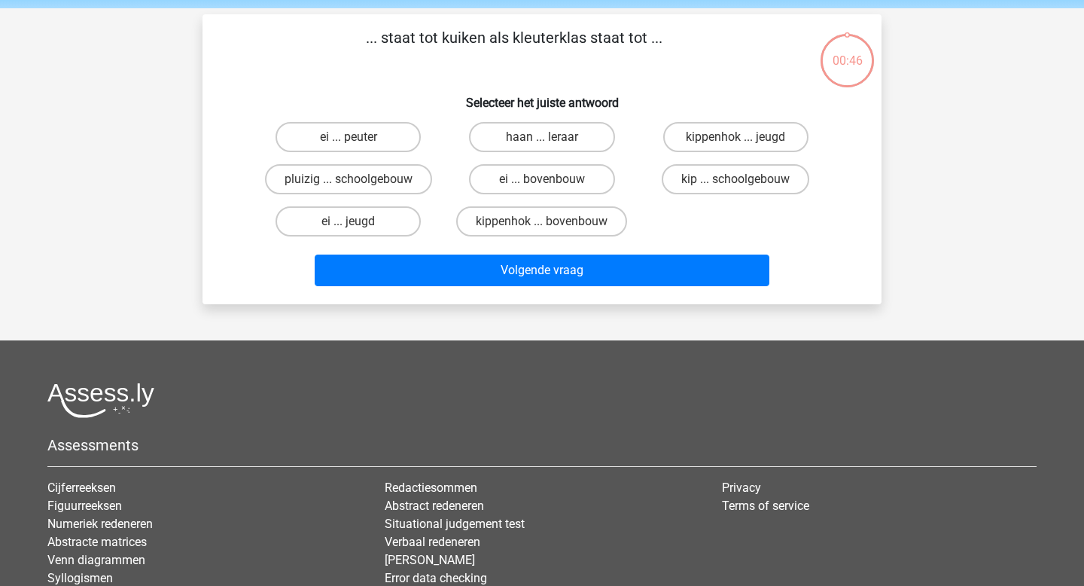
scroll to position [47, 0]
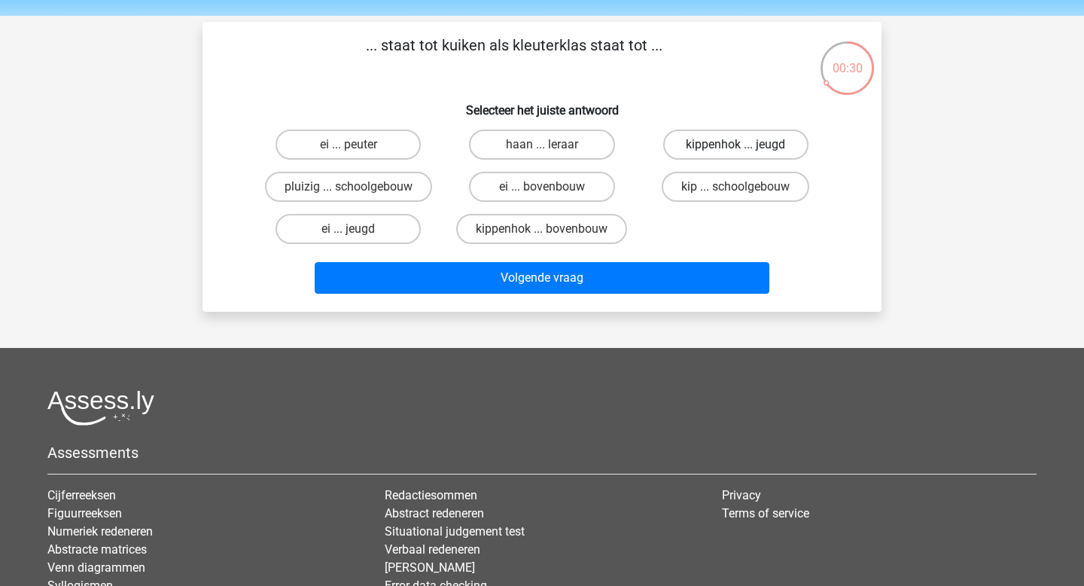
click at [774, 145] on label "kippenhok ... jeugd" at bounding box center [735, 144] width 145 height 30
click at [745, 145] on input "kippenhok ... jeugd" at bounding box center [740, 149] width 10 height 10
radio input "true"
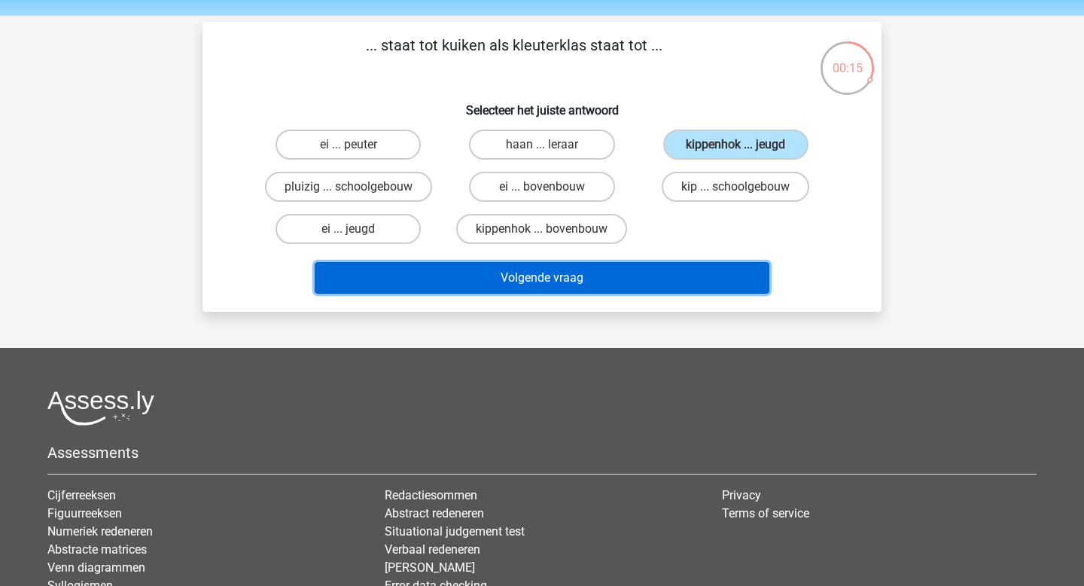
click at [690, 287] on button "Volgende vraag" at bounding box center [542, 278] width 455 height 32
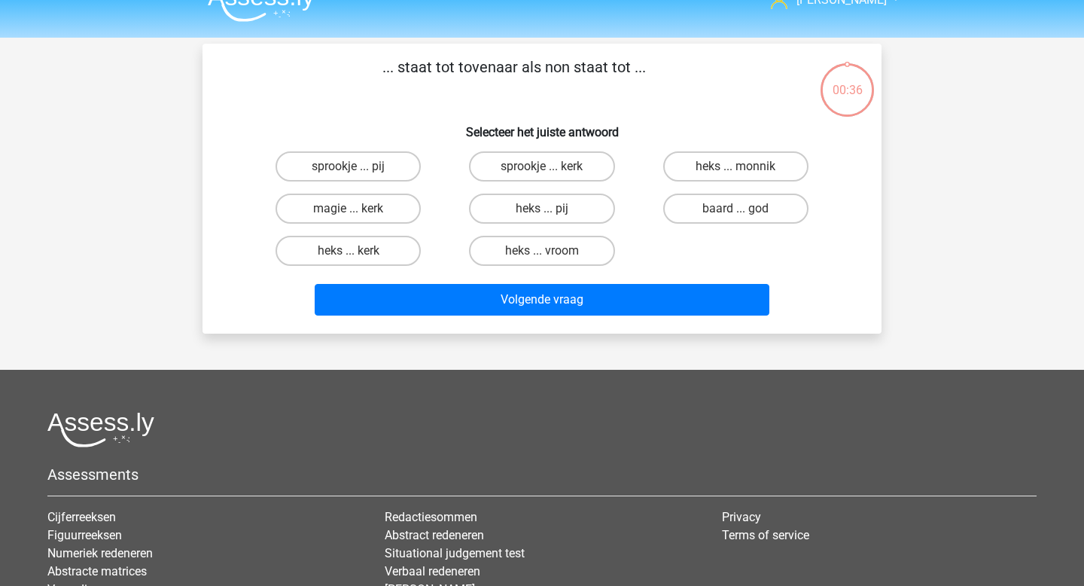
scroll to position [0, 0]
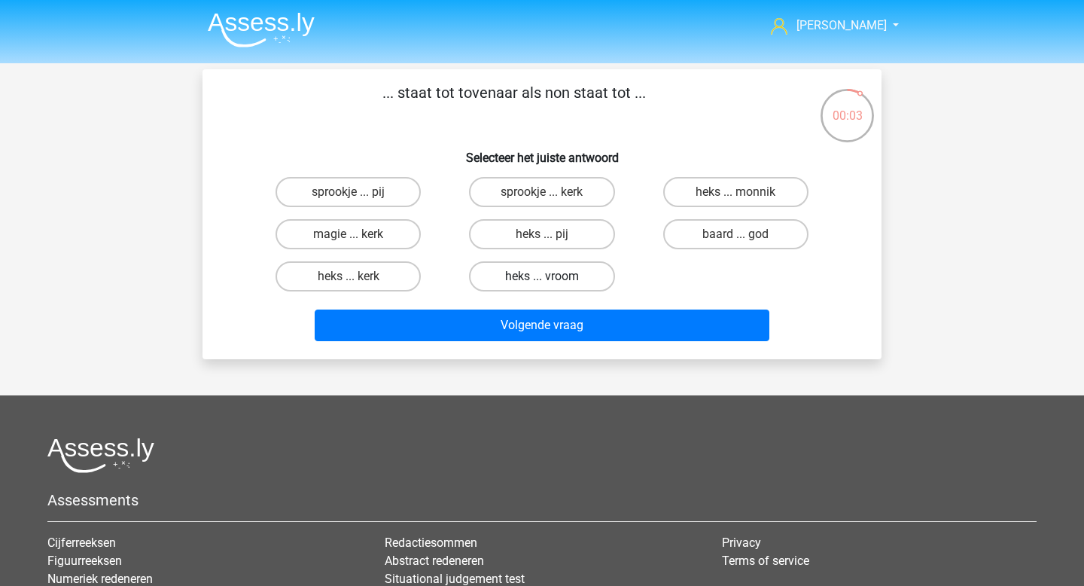
click at [595, 272] on label "heks ... vroom" at bounding box center [541, 276] width 145 height 30
click at [552, 276] on input "heks ... vroom" at bounding box center [547, 281] width 10 height 10
radio input "true"
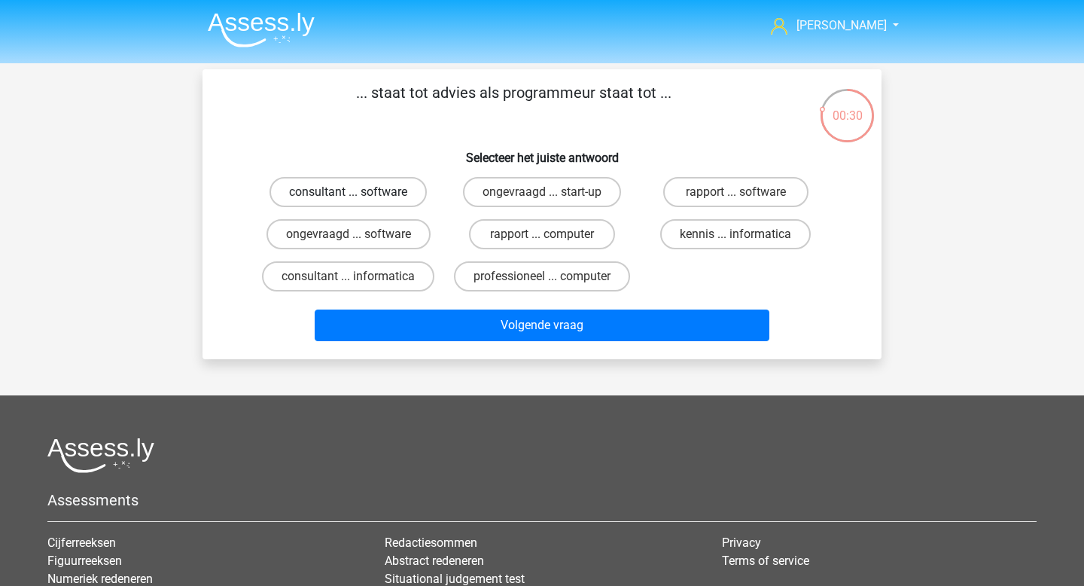
click at [406, 196] on label "consultant ... software" at bounding box center [347, 192] width 157 height 30
click at [358, 196] on input "consultant ... software" at bounding box center [353, 197] width 10 height 10
radio input "true"
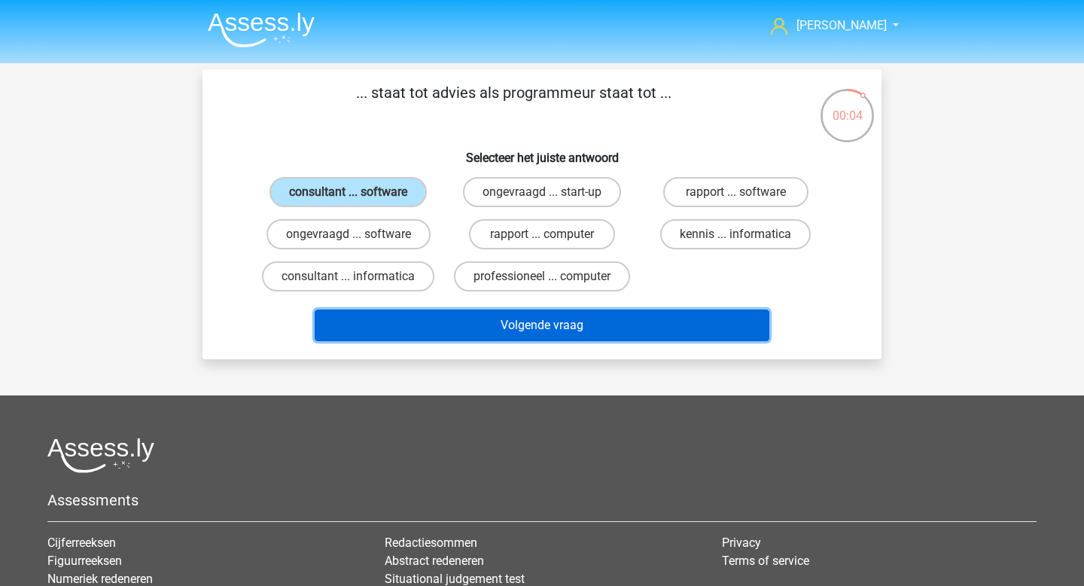
click at [578, 331] on button "Volgende vraag" at bounding box center [542, 325] width 455 height 32
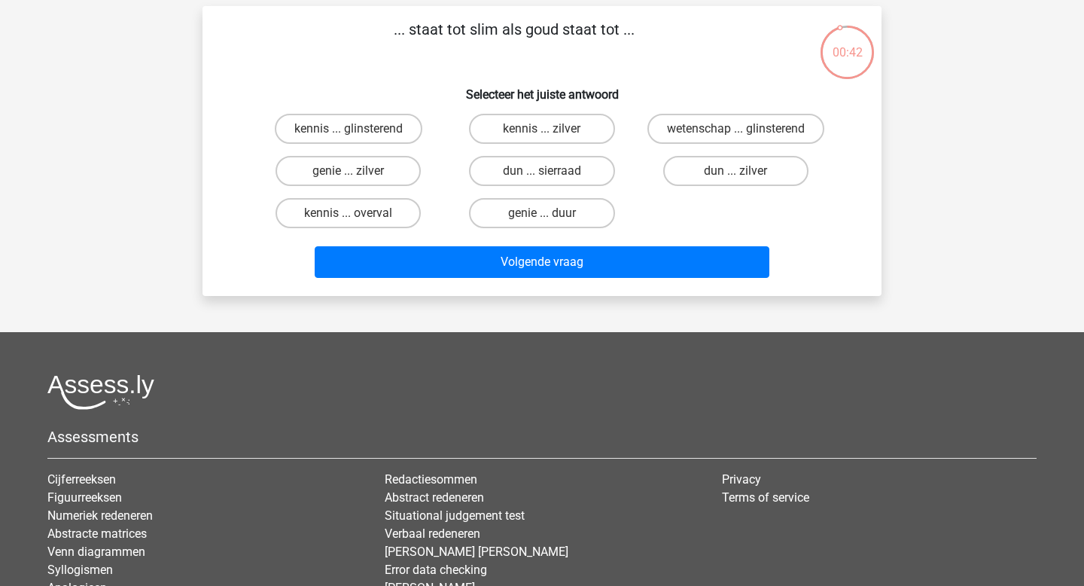
scroll to position [52, 0]
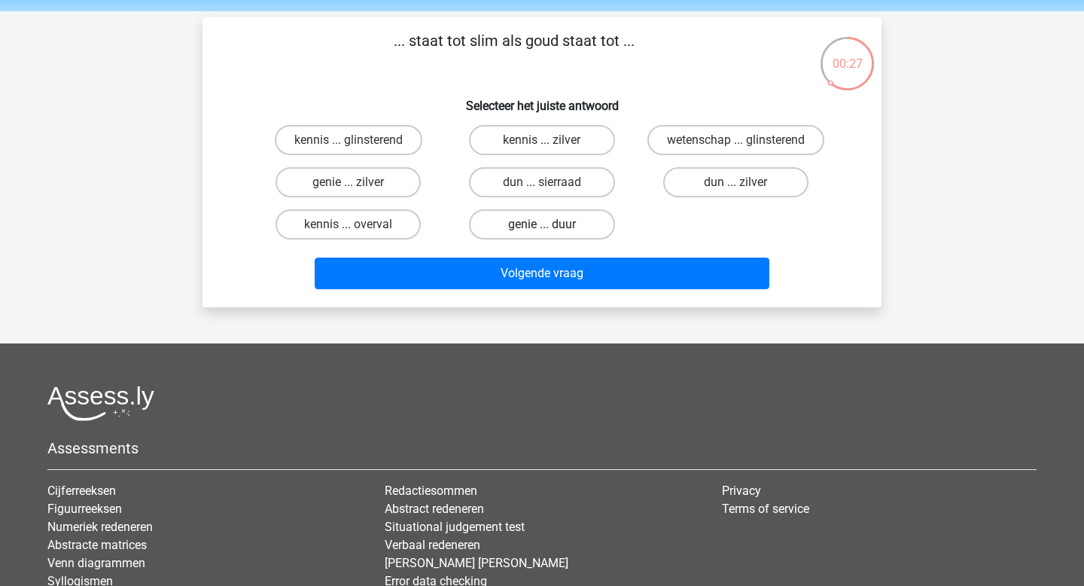
click at [488, 234] on label "genie ... duur" at bounding box center [541, 224] width 145 height 30
click at [542, 234] on input "genie ... duur" at bounding box center [547, 229] width 10 height 10
radio input "true"
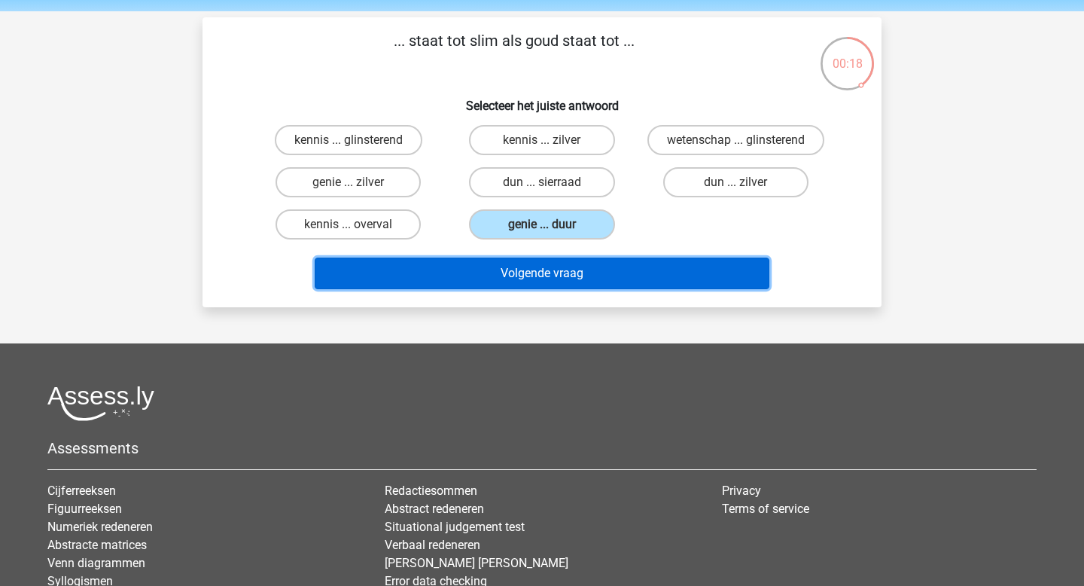
click at [520, 284] on button "Volgende vraag" at bounding box center [542, 273] width 455 height 32
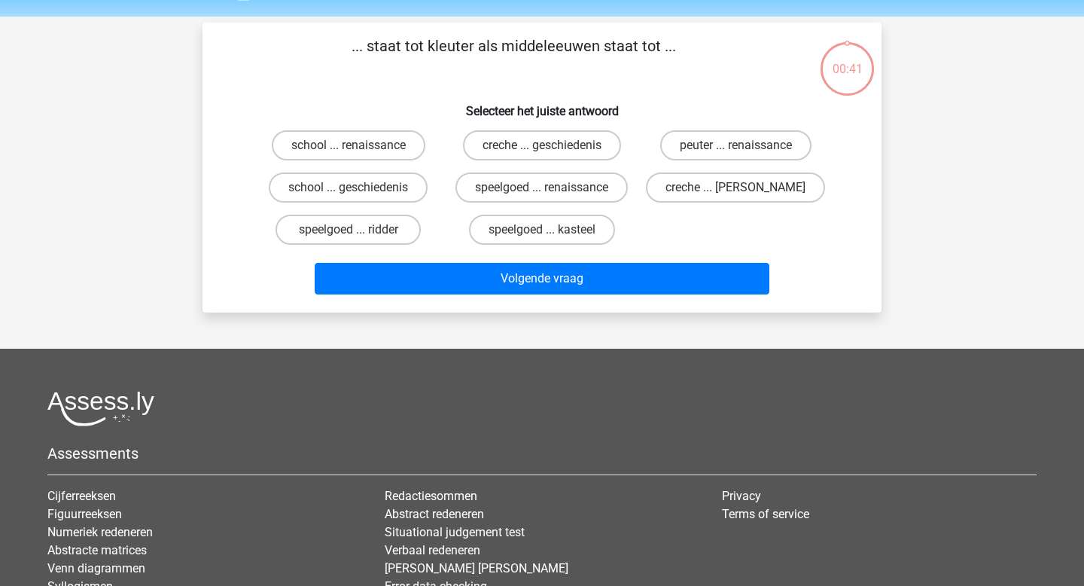
scroll to position [33, 0]
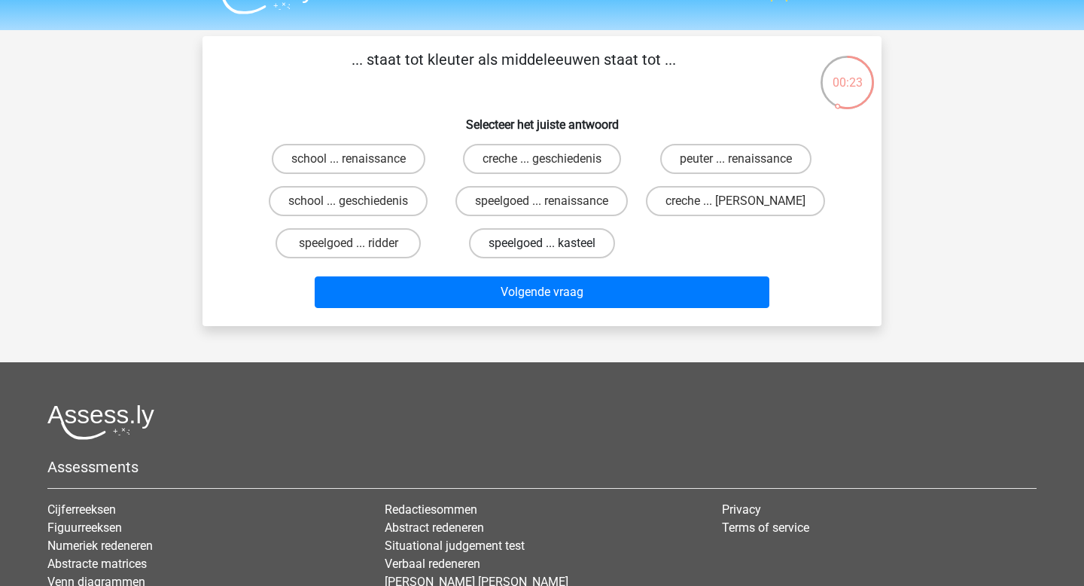
click at [553, 248] on label "speelgoed ... kasteel" at bounding box center [542, 243] width 146 height 30
click at [552, 248] on input "speelgoed ... kasteel" at bounding box center [547, 248] width 10 height 10
radio input "true"
click at [377, 252] on label "speelgoed ... ridder" at bounding box center [347, 243] width 145 height 30
click at [358, 252] on input "speelgoed ... ridder" at bounding box center [353, 248] width 10 height 10
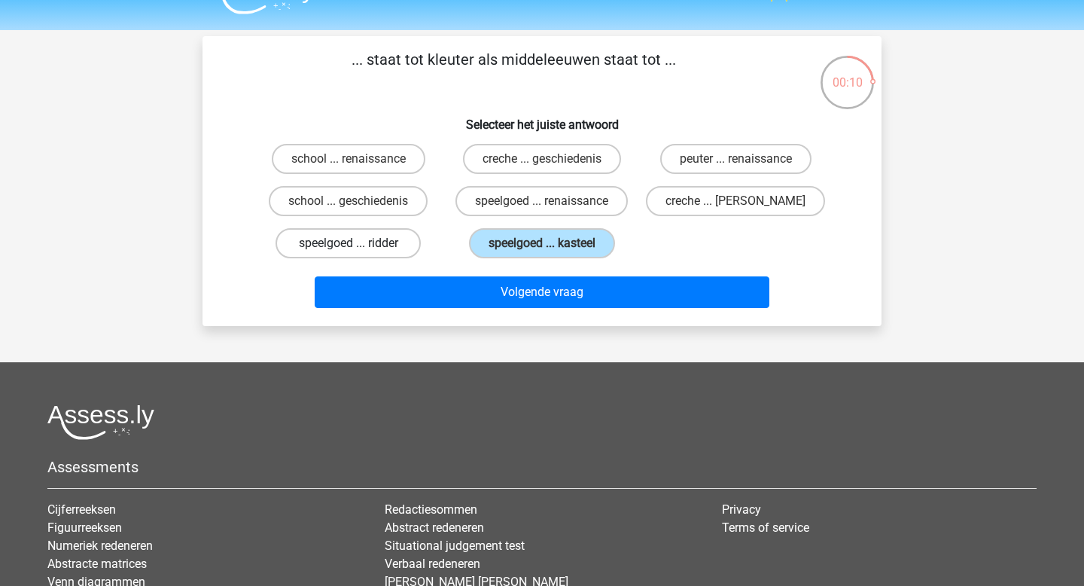
radio input "true"
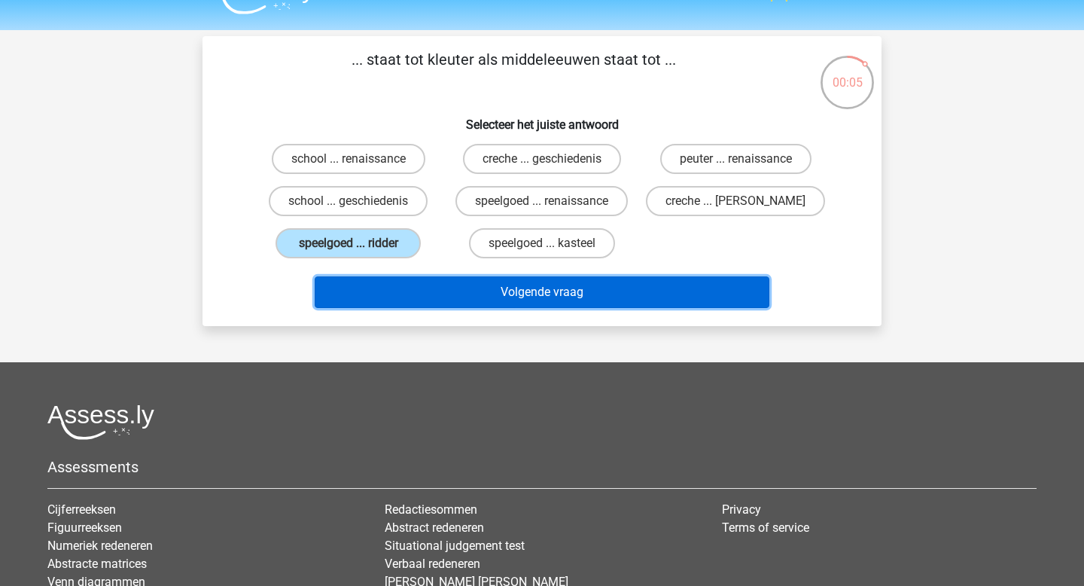
click at [590, 297] on button "Volgende vraag" at bounding box center [542, 292] width 455 height 32
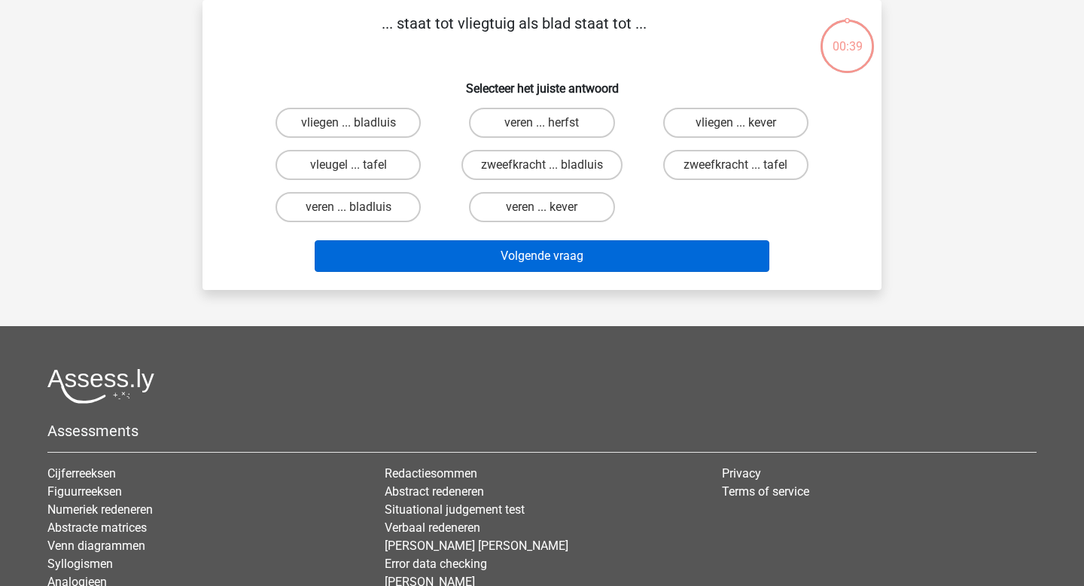
scroll to position [47, 0]
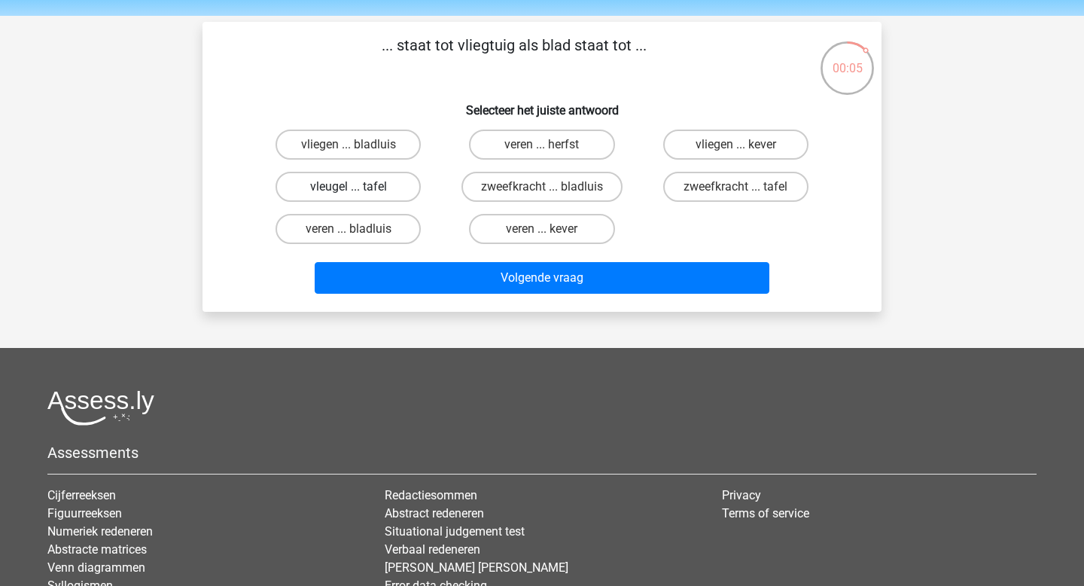
click at [406, 190] on label "vleugel ... tafel" at bounding box center [347, 187] width 145 height 30
click at [358, 190] on input "vleugel ... tafel" at bounding box center [353, 192] width 10 height 10
radio input "true"
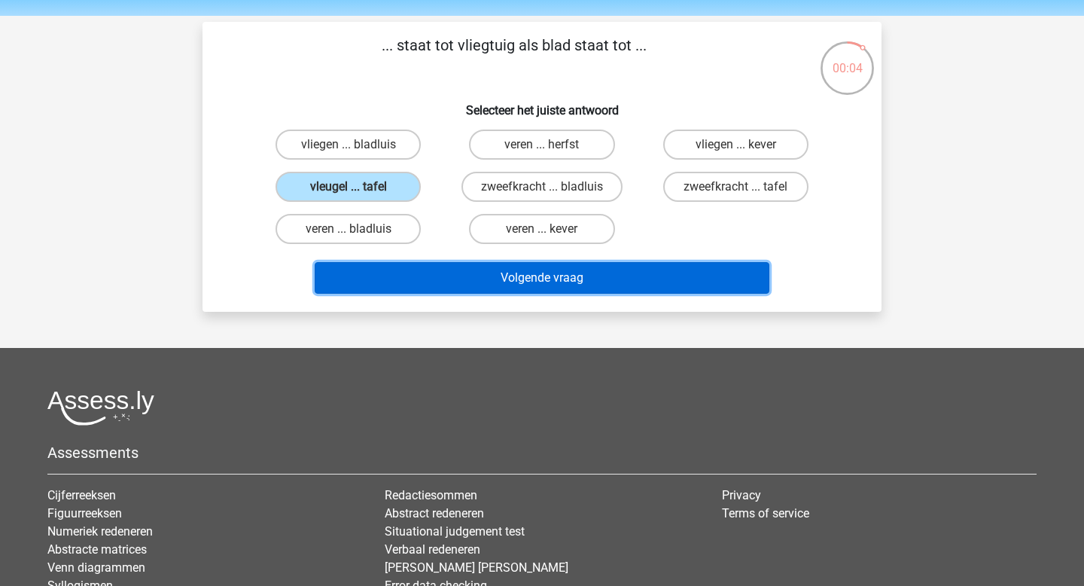
click at [549, 286] on button "Volgende vraag" at bounding box center [542, 278] width 455 height 32
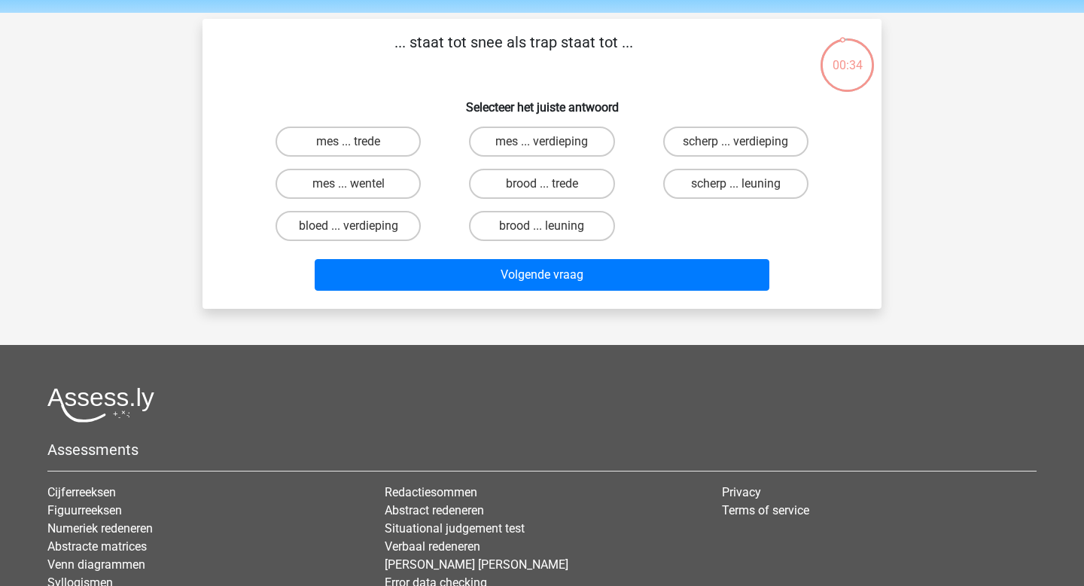
scroll to position [47, 0]
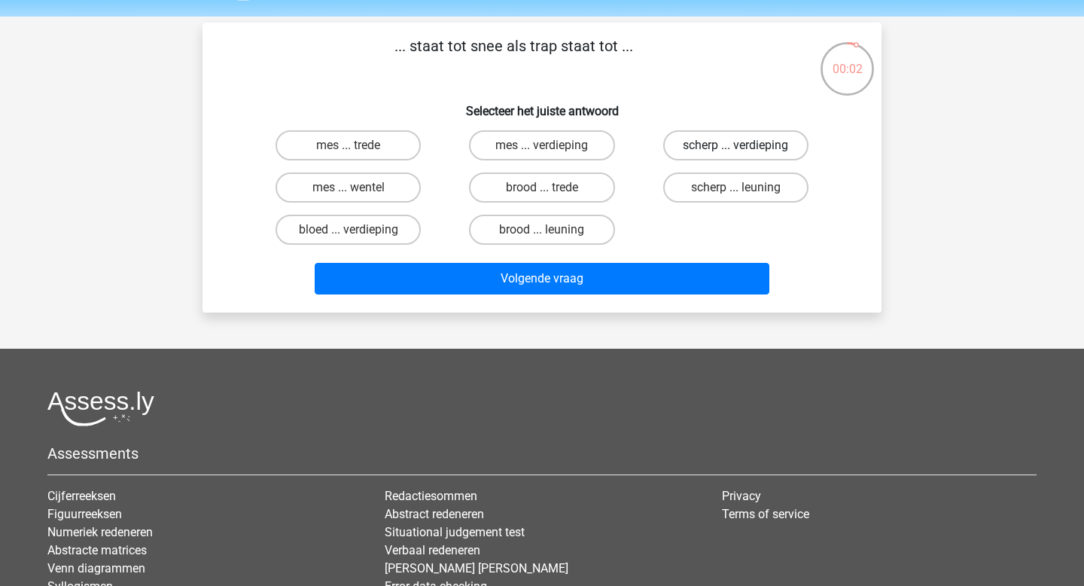
click at [713, 157] on label "scherp ... verdieping" at bounding box center [735, 145] width 145 height 30
click at [735, 155] on input "scherp ... verdieping" at bounding box center [740, 150] width 10 height 10
radio input "true"
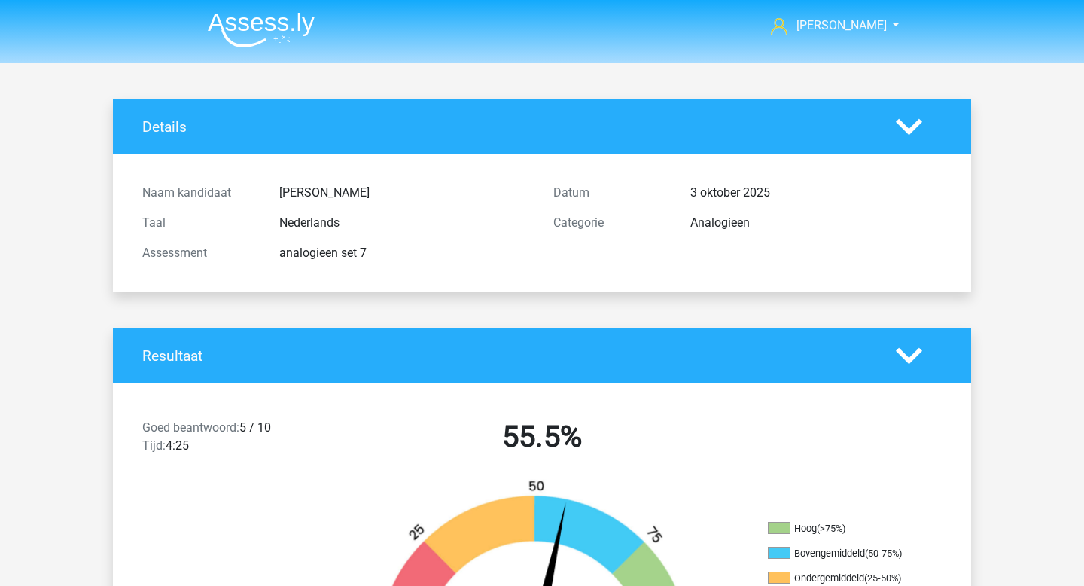
click at [251, 28] on img at bounding box center [261, 29] width 107 height 35
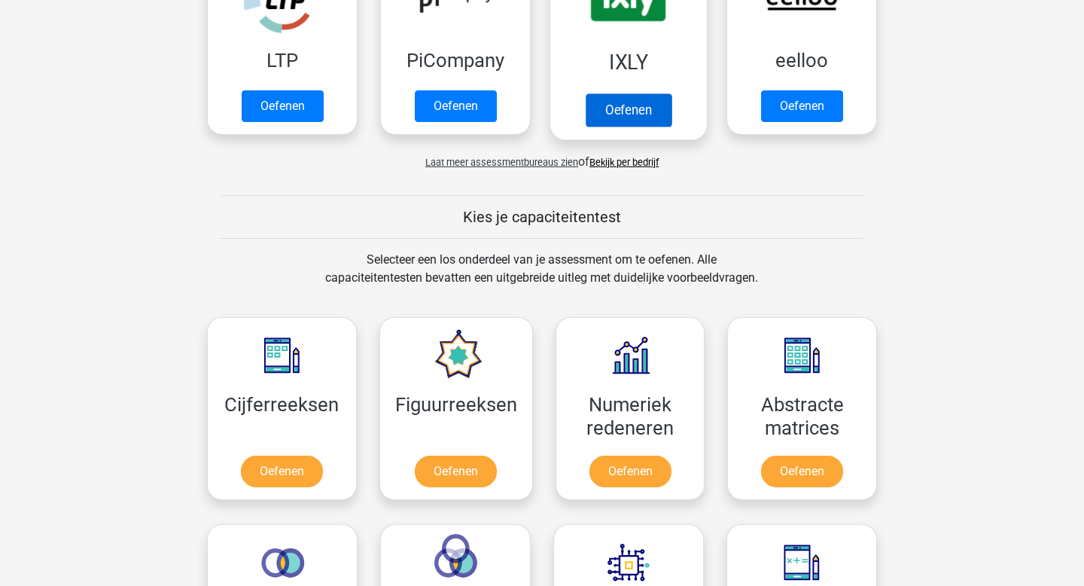
scroll to position [656, 0]
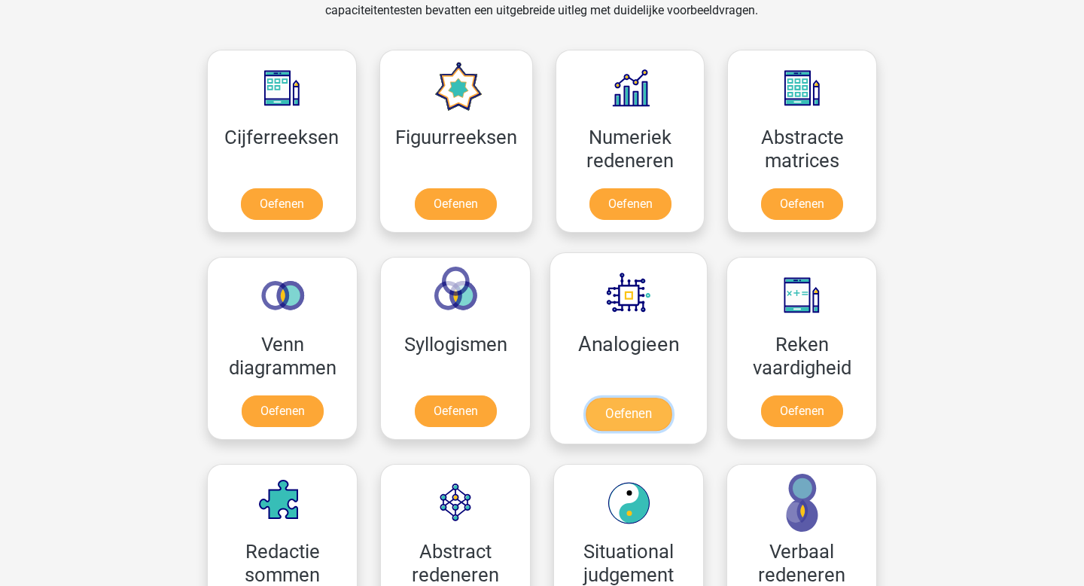
click at [609, 403] on link "Oefenen" at bounding box center [629, 413] width 86 height 33
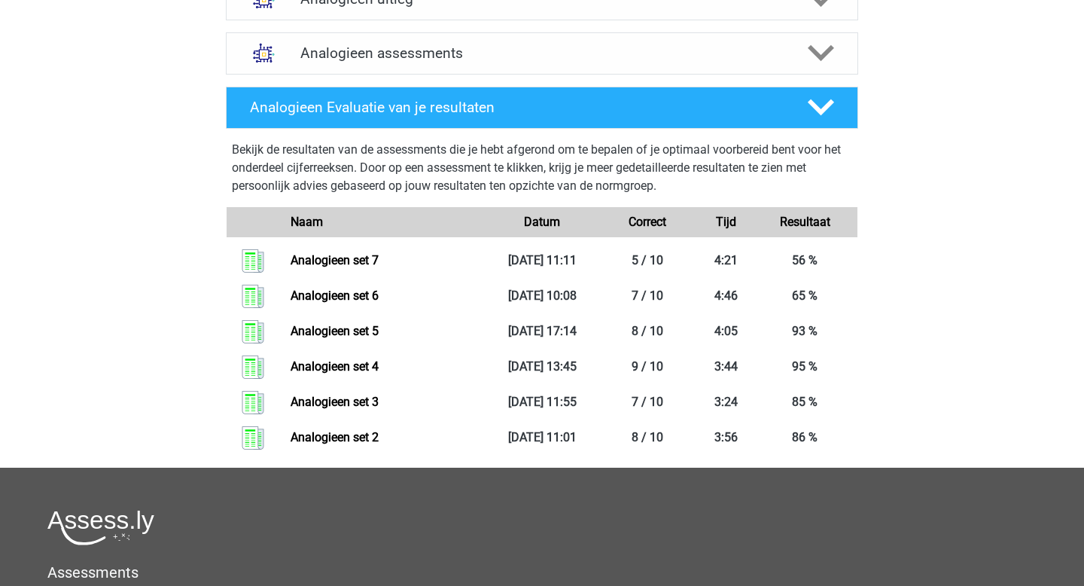
scroll to position [738, 0]
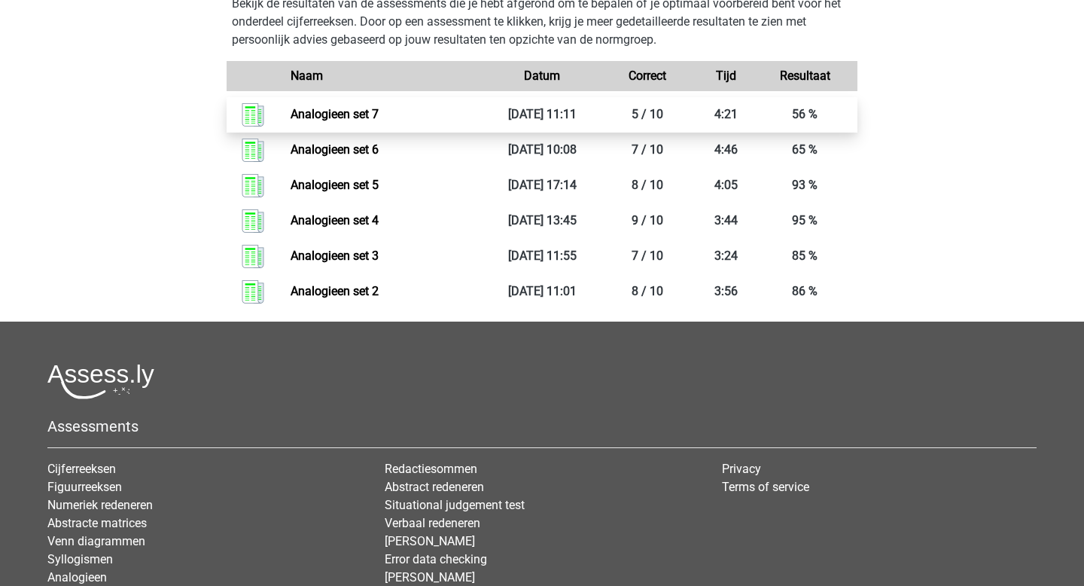
click at [357, 118] on link "Analogieen set 7" at bounding box center [335, 114] width 88 height 14
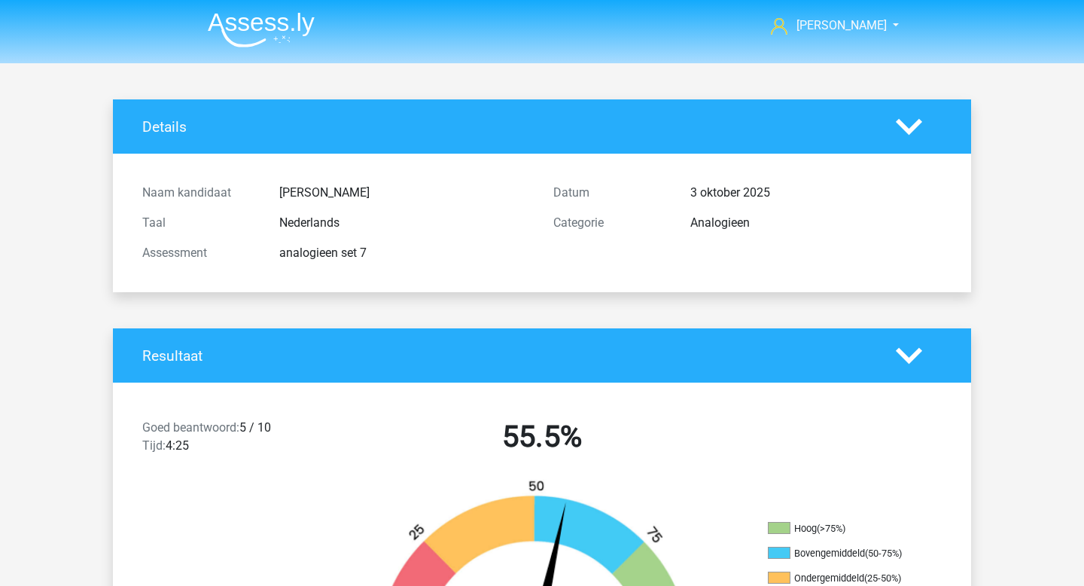
click at [285, 36] on img at bounding box center [261, 29] width 107 height 35
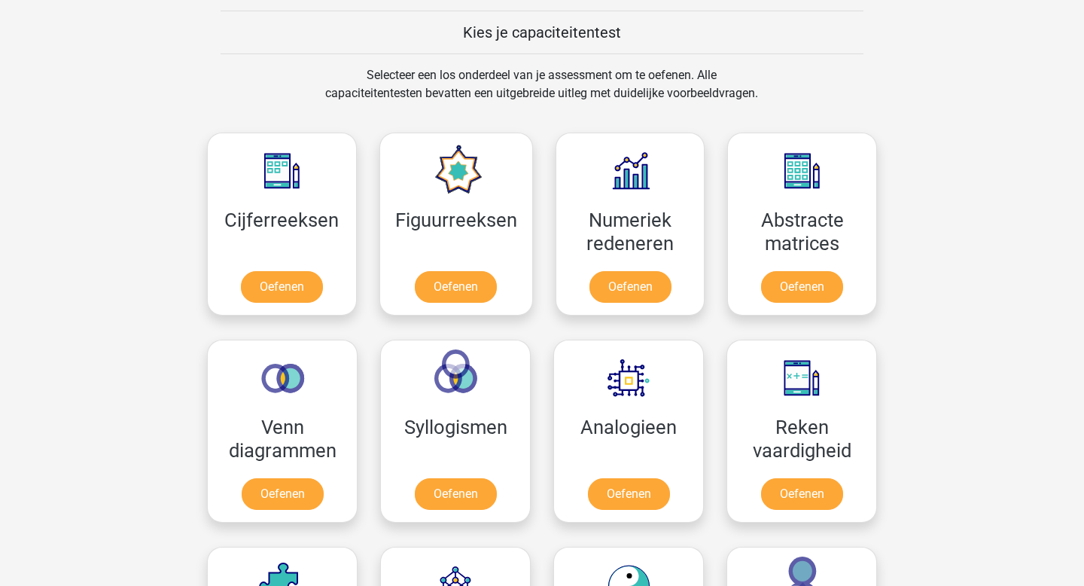
scroll to position [714, 0]
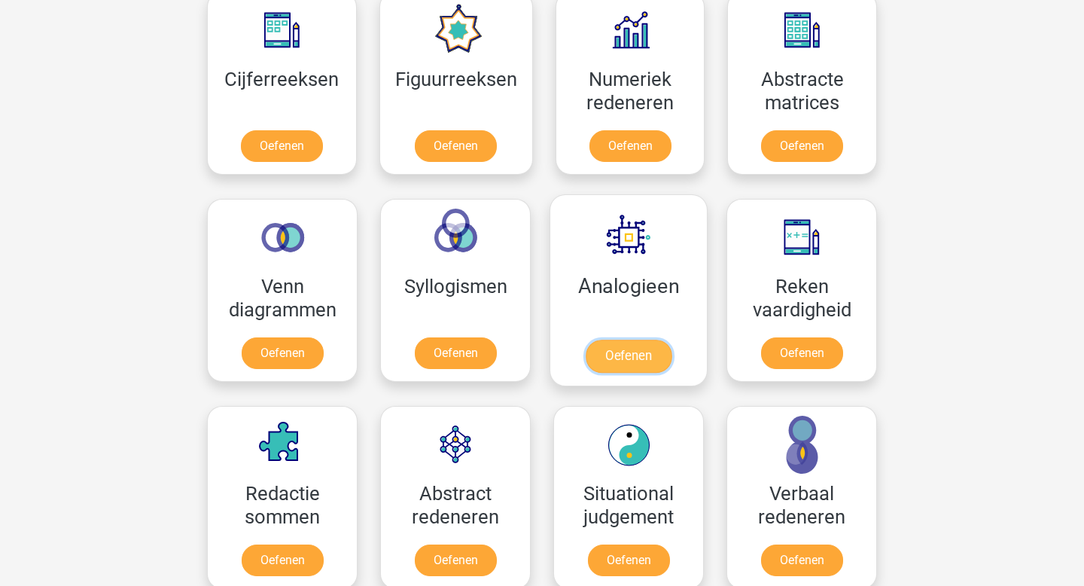
click at [616, 359] on link "Oefenen" at bounding box center [629, 355] width 86 height 33
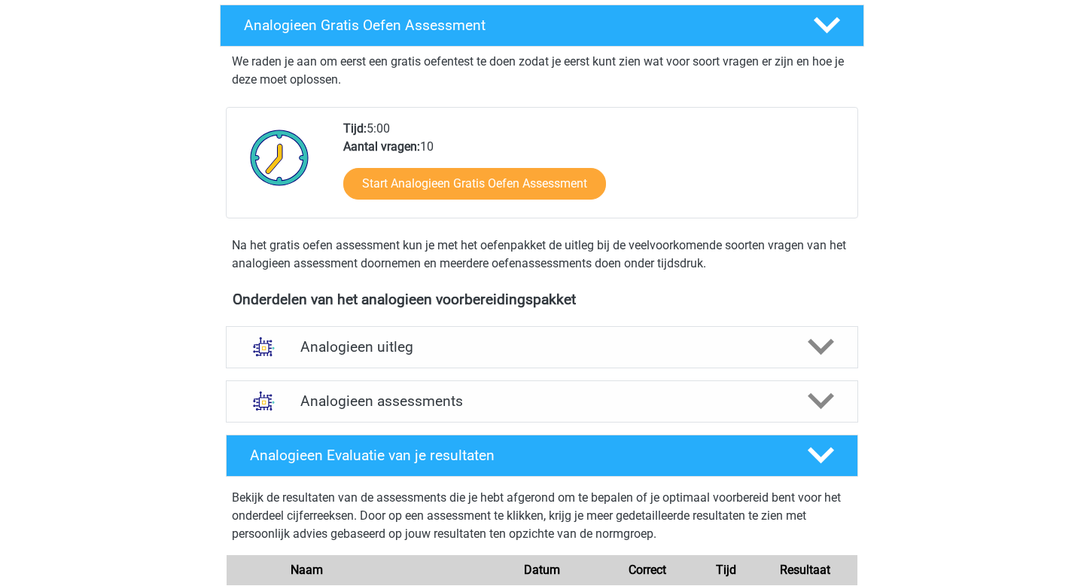
scroll to position [354, 0]
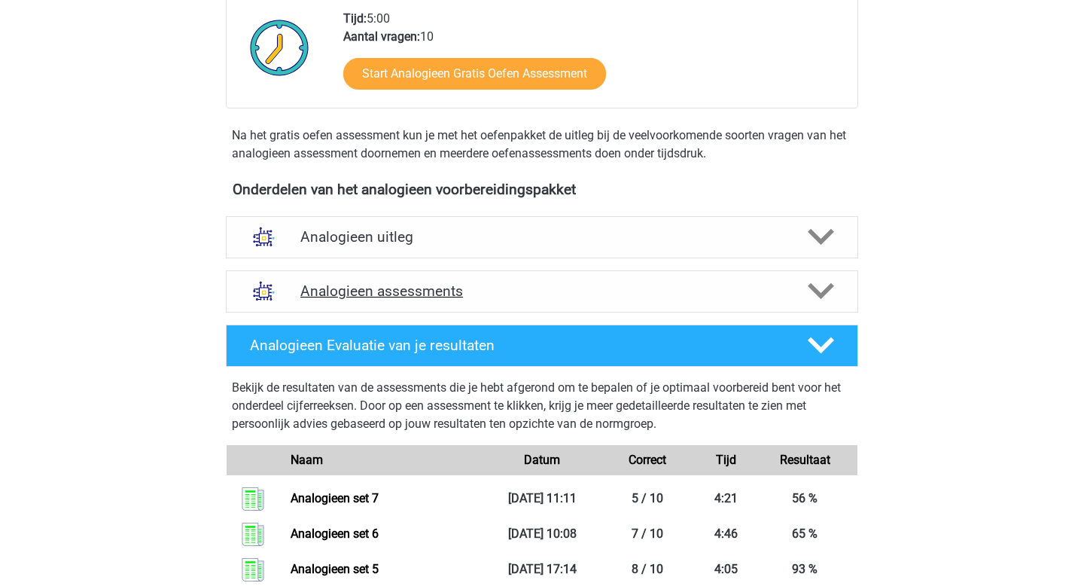
click at [412, 286] on h4 "Analogieen assessments" at bounding box center [541, 290] width 483 height 17
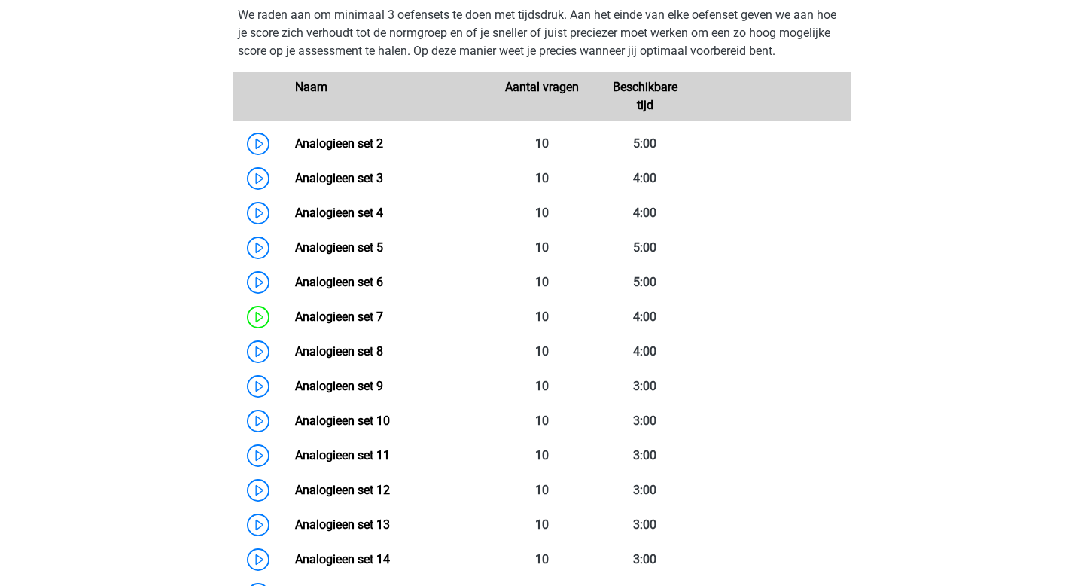
scroll to position [692, 0]
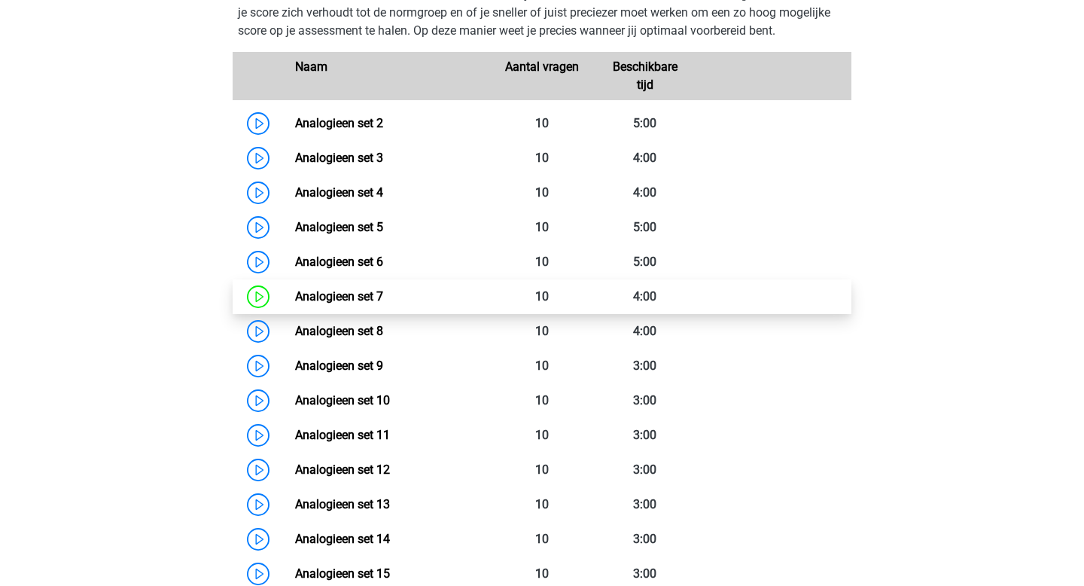
click at [306, 301] on link "Analogieen set 7" at bounding box center [339, 296] width 88 height 14
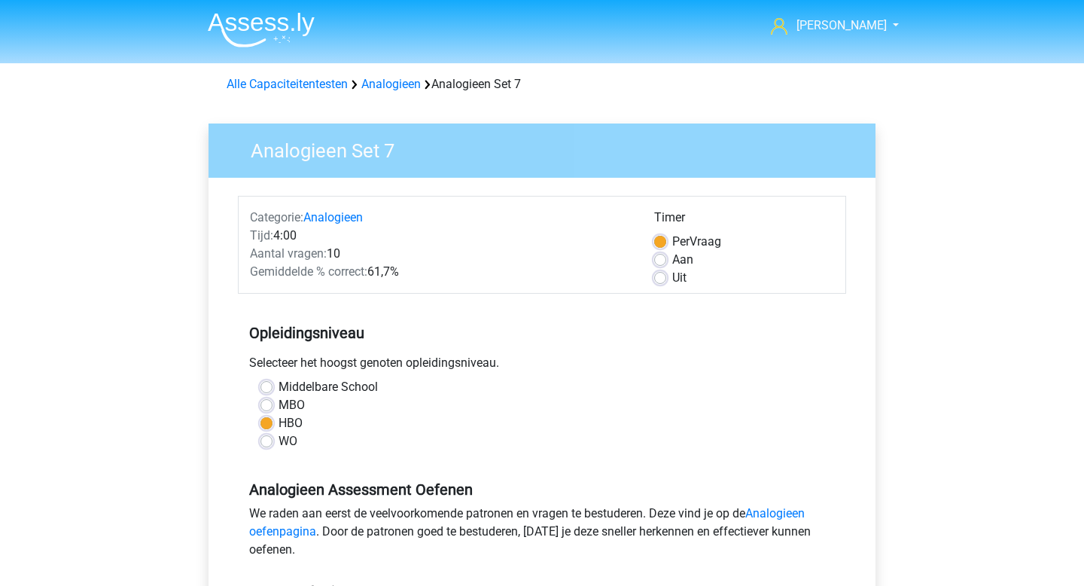
scroll to position [604, 0]
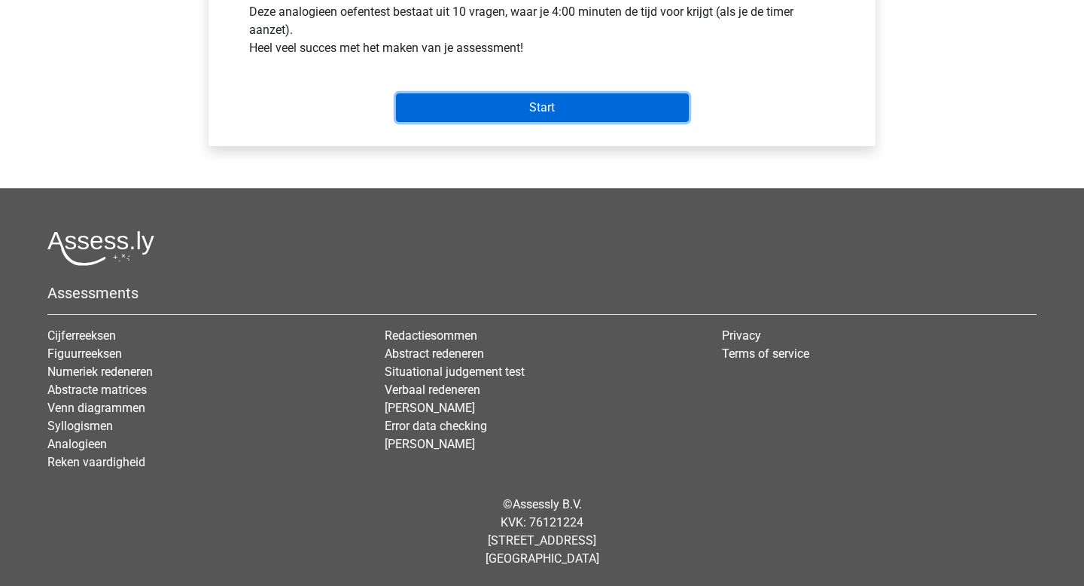
click at [524, 102] on input "Start" at bounding box center [542, 107] width 293 height 29
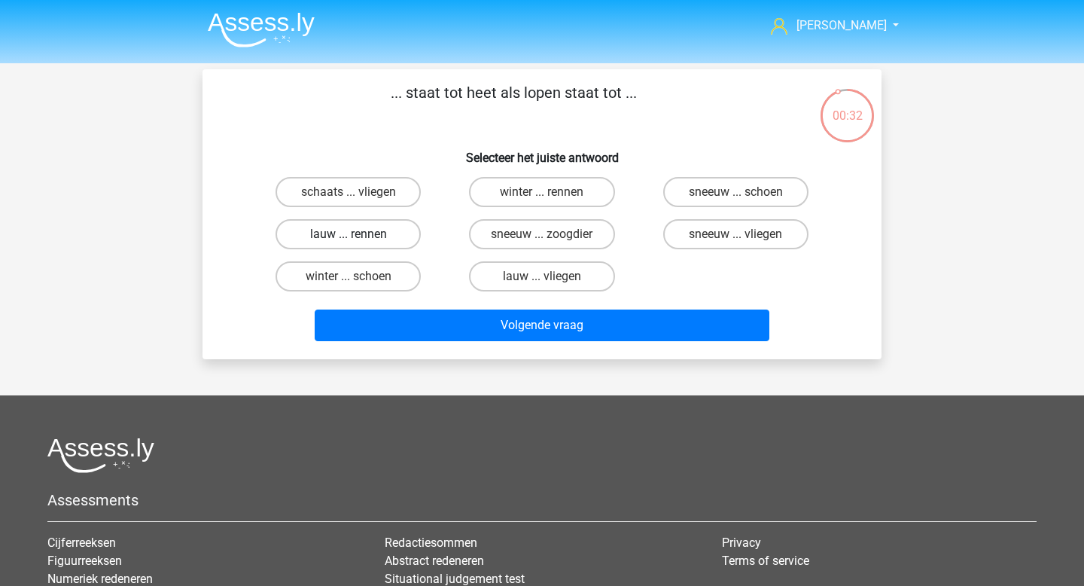
click at [399, 236] on label "lauw ... rennen" at bounding box center [347, 234] width 145 height 30
click at [358, 236] on input "lauw ... rennen" at bounding box center [353, 239] width 10 height 10
radio input "true"
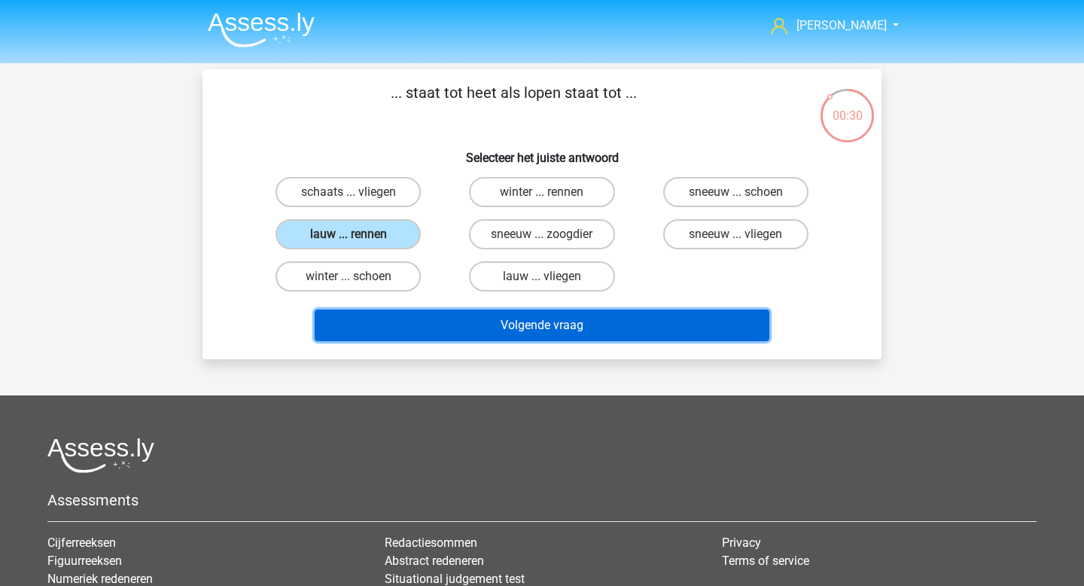
click at [560, 330] on button "Volgende vraag" at bounding box center [542, 325] width 455 height 32
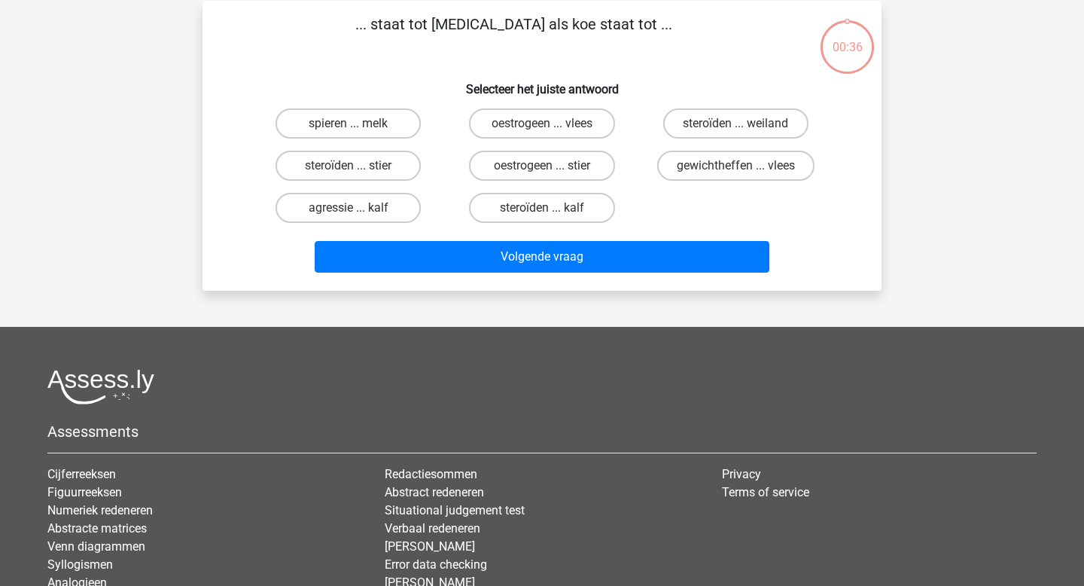
scroll to position [69, 0]
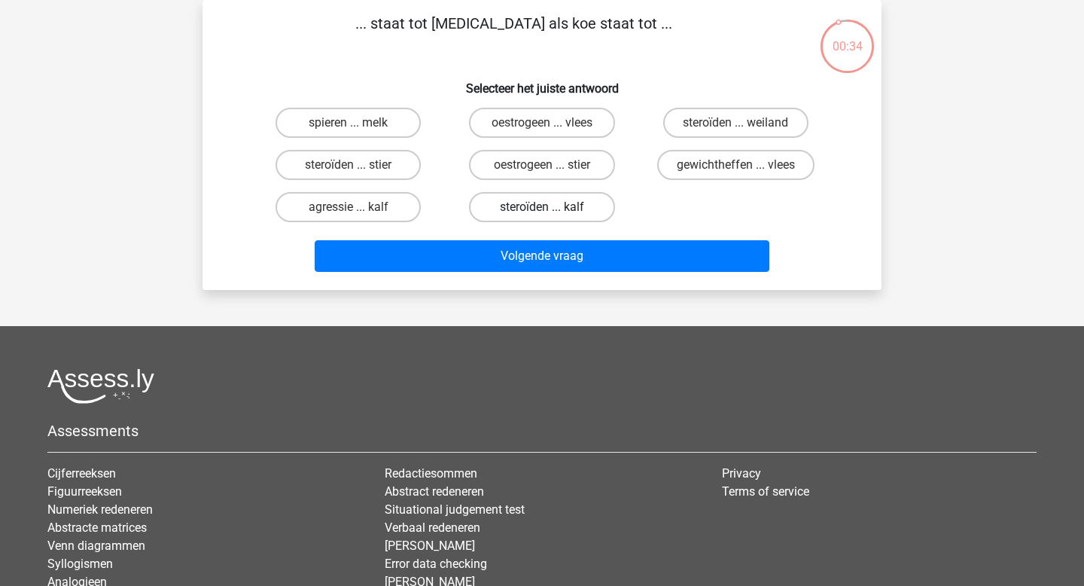
click at [572, 205] on label "steroïden ... kalf" at bounding box center [541, 207] width 145 height 30
click at [552, 207] on input "steroïden ... kalf" at bounding box center [547, 212] width 10 height 10
radio input "true"
click at [579, 138] on div "oestrogeen ... vlees" at bounding box center [541, 123] width 193 height 42
click at [561, 159] on label "oestrogeen ... stier" at bounding box center [541, 165] width 145 height 30
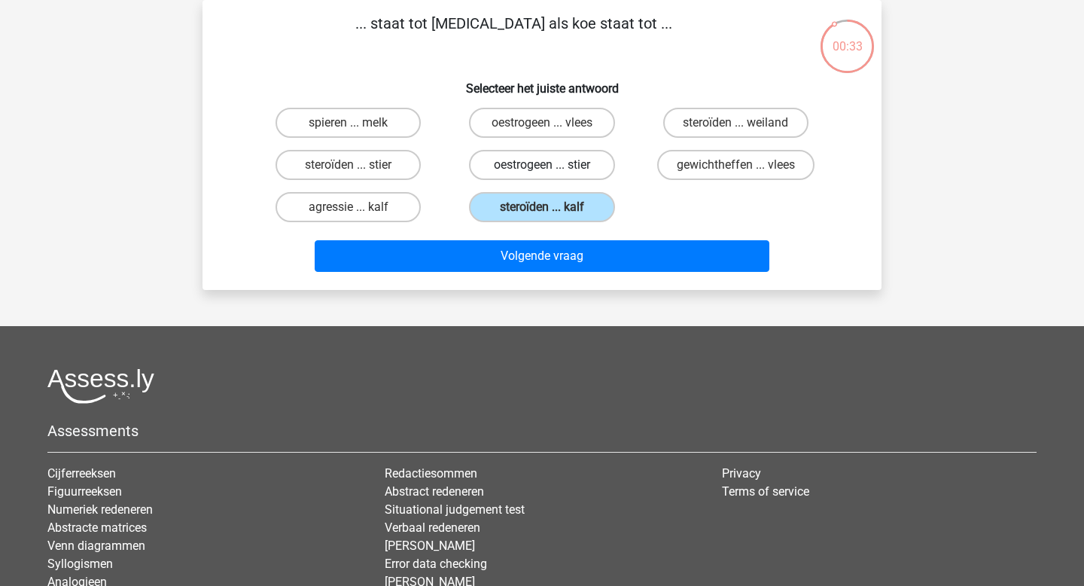
click at [552, 165] on input "oestrogeen ... stier" at bounding box center [547, 170] width 10 height 10
radio input "true"
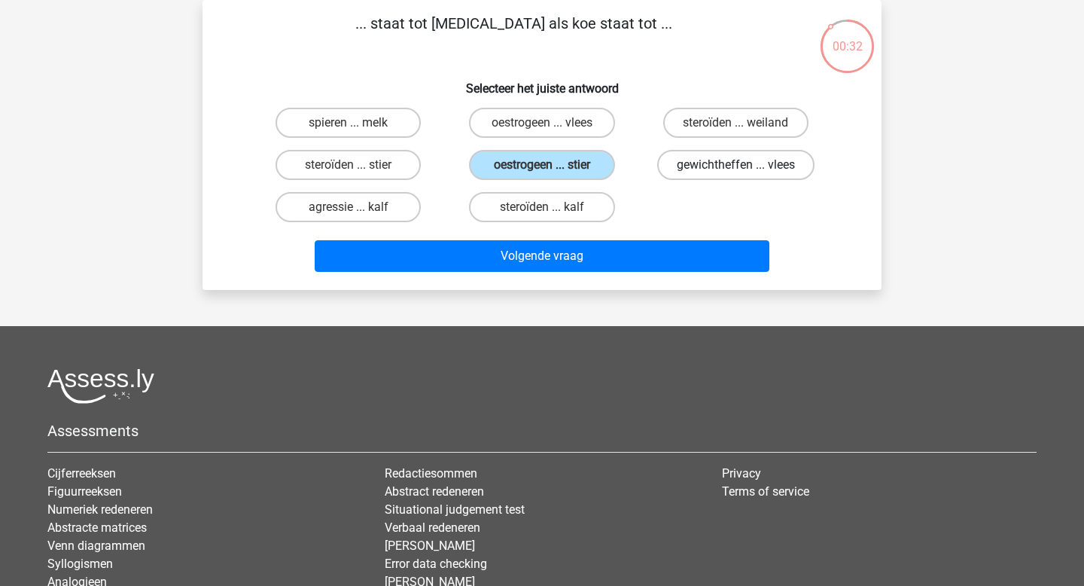
click at [679, 157] on label "gewichtheffen ... vlees" at bounding box center [735, 165] width 157 height 30
click at [735, 165] on input "gewichtheffen ... vlees" at bounding box center [740, 170] width 10 height 10
radio input "true"
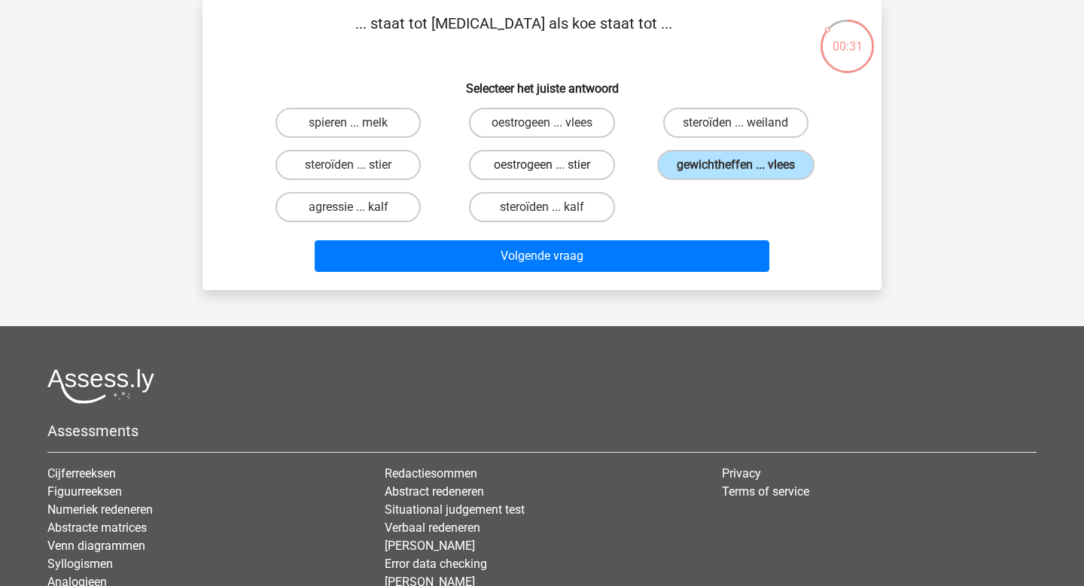
click at [588, 162] on label "oestrogeen ... stier" at bounding box center [541, 165] width 145 height 30
click at [552, 165] on input "oestrogeen ... stier" at bounding box center [547, 170] width 10 height 10
radio input "true"
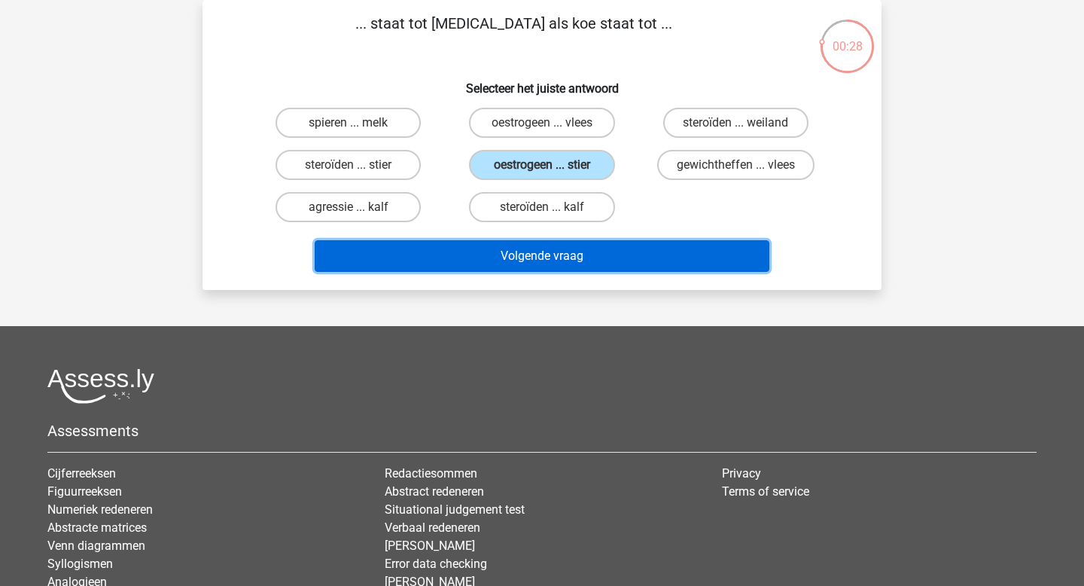
click at [579, 253] on button "Volgende vraag" at bounding box center [542, 256] width 455 height 32
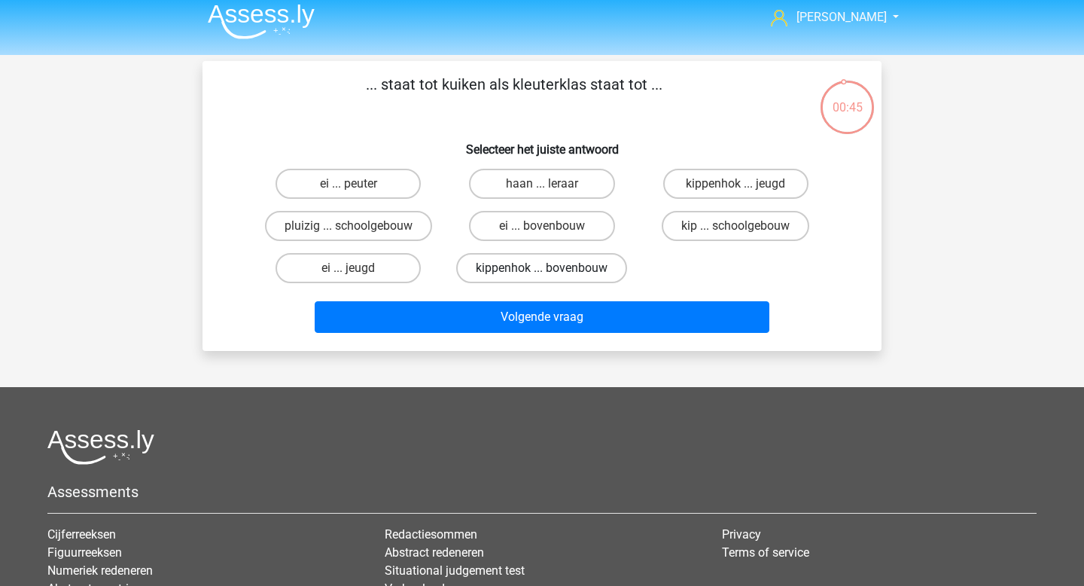
scroll to position [3, 0]
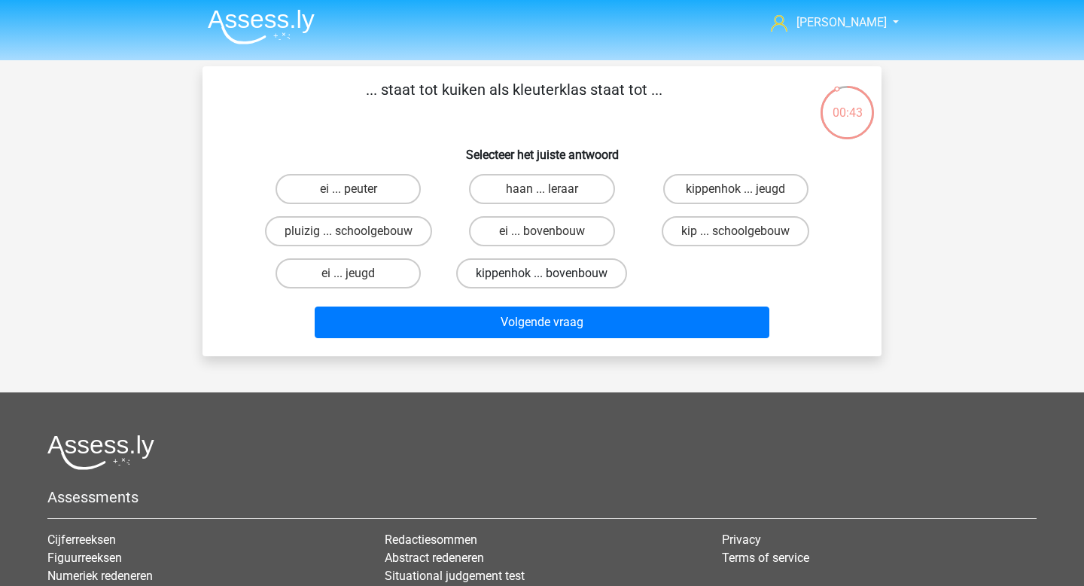
click at [539, 277] on label "kippenhok ... bovenbouw" at bounding box center [541, 273] width 171 height 30
click at [542, 277] on input "kippenhok ... bovenbouw" at bounding box center [547, 278] width 10 height 10
radio input "true"
click at [732, 198] on label "kippenhok ... jeugd" at bounding box center [735, 189] width 145 height 30
click at [735, 198] on input "kippenhok ... jeugd" at bounding box center [740, 194] width 10 height 10
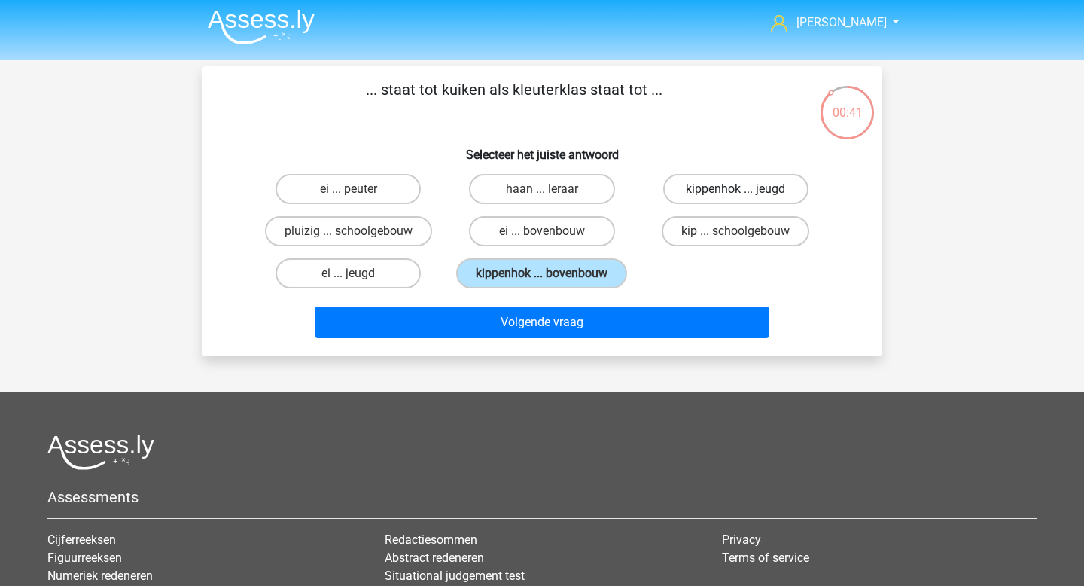
radio input "true"
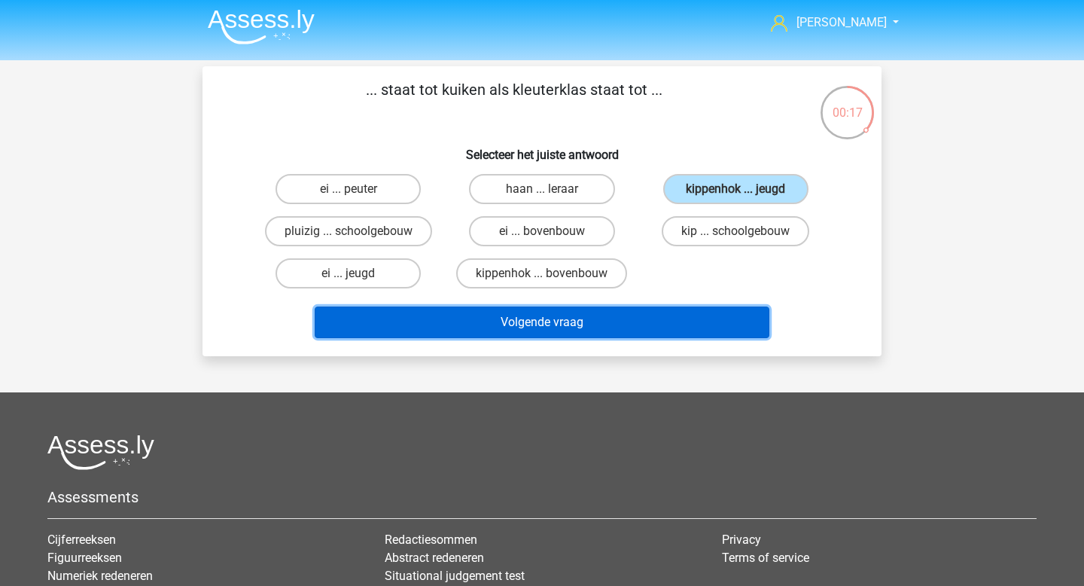
click at [642, 320] on button "Volgende vraag" at bounding box center [542, 322] width 455 height 32
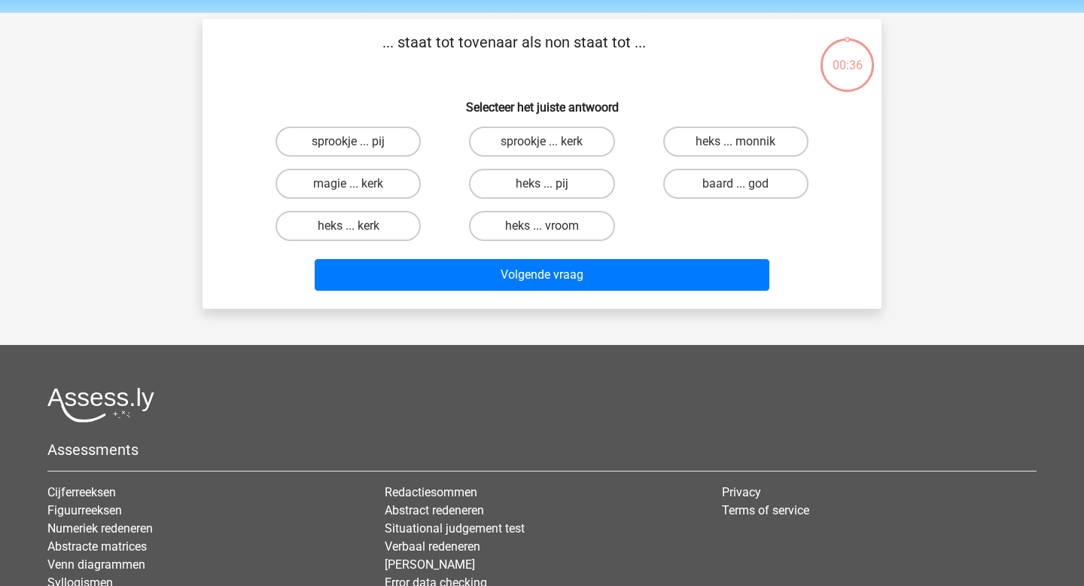
scroll to position [41, 0]
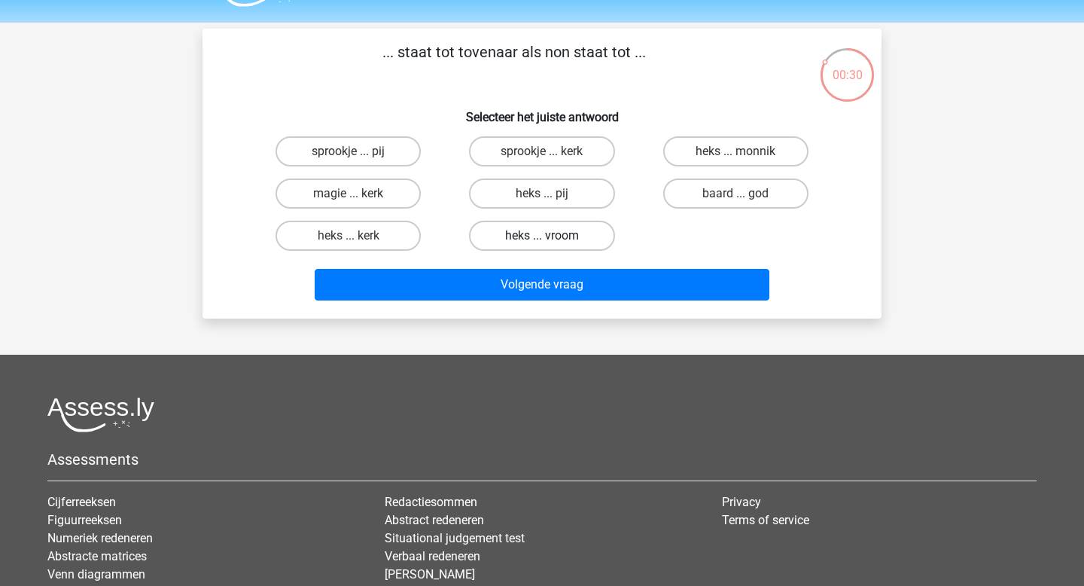
click at [582, 237] on label "heks ... vroom" at bounding box center [541, 236] width 145 height 30
click at [552, 237] on input "heks ... vroom" at bounding box center [547, 241] width 10 height 10
radio input "true"
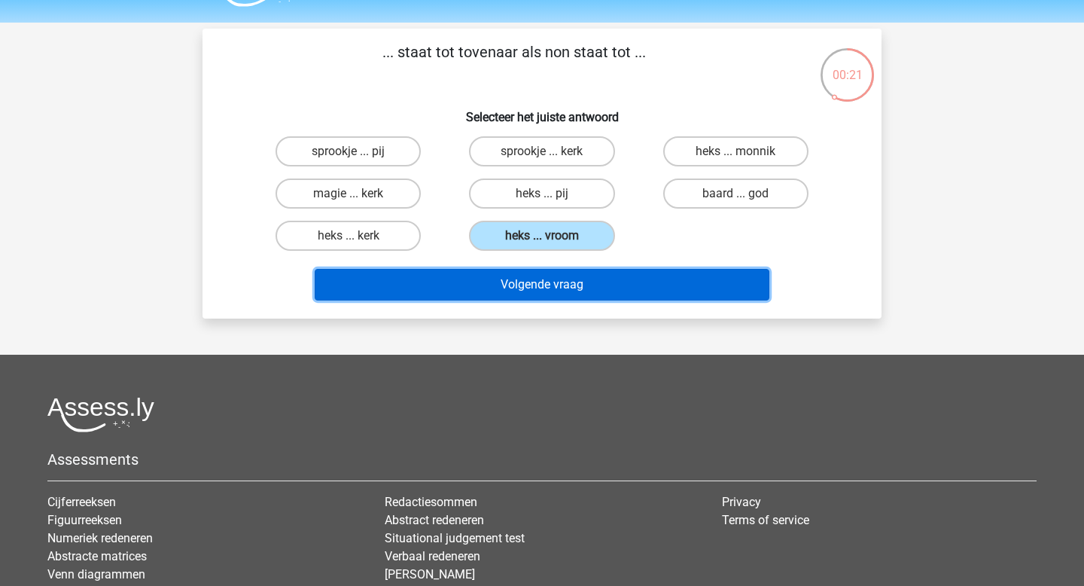
click at [604, 284] on button "Volgende vraag" at bounding box center [542, 285] width 455 height 32
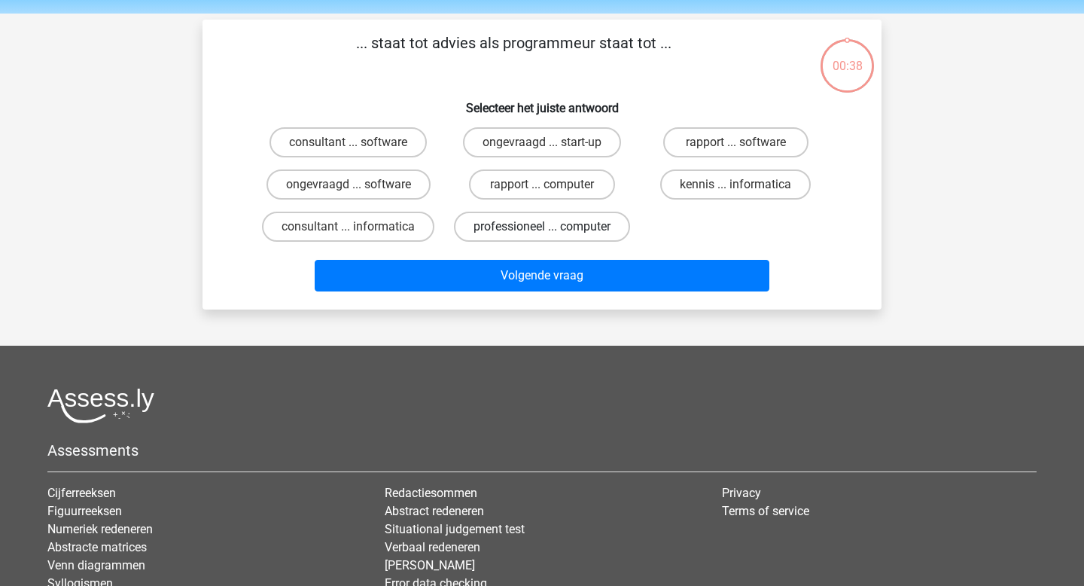
scroll to position [38, 0]
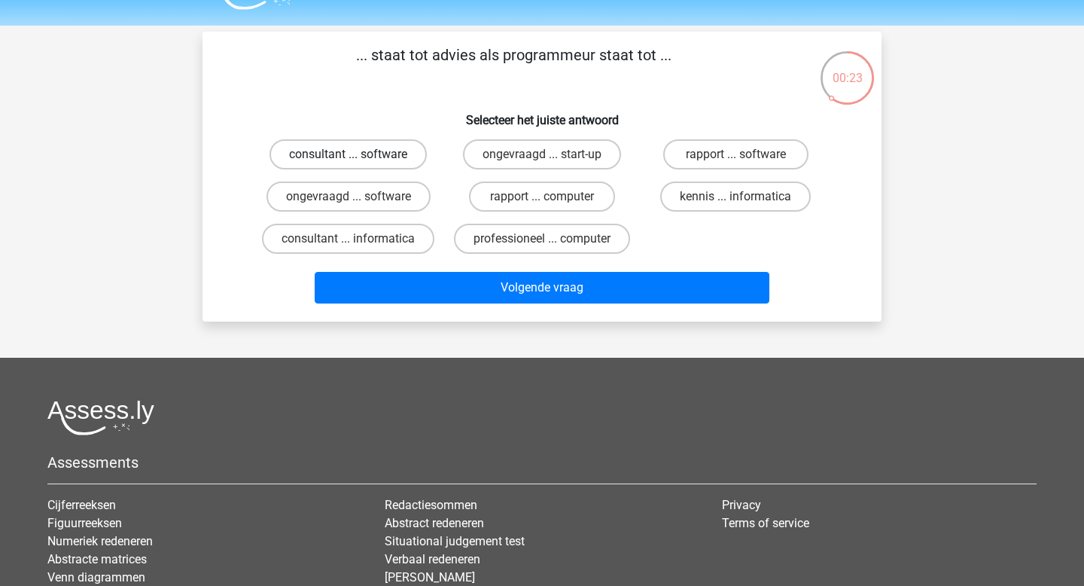
click at [406, 166] on label "consultant ... software" at bounding box center [347, 154] width 157 height 30
click at [358, 164] on input "consultant ... software" at bounding box center [353, 159] width 10 height 10
radio input "true"
click at [406, 236] on label "consultant ... informatica" at bounding box center [348, 239] width 172 height 30
click at [358, 239] on input "consultant ... informatica" at bounding box center [353, 244] width 10 height 10
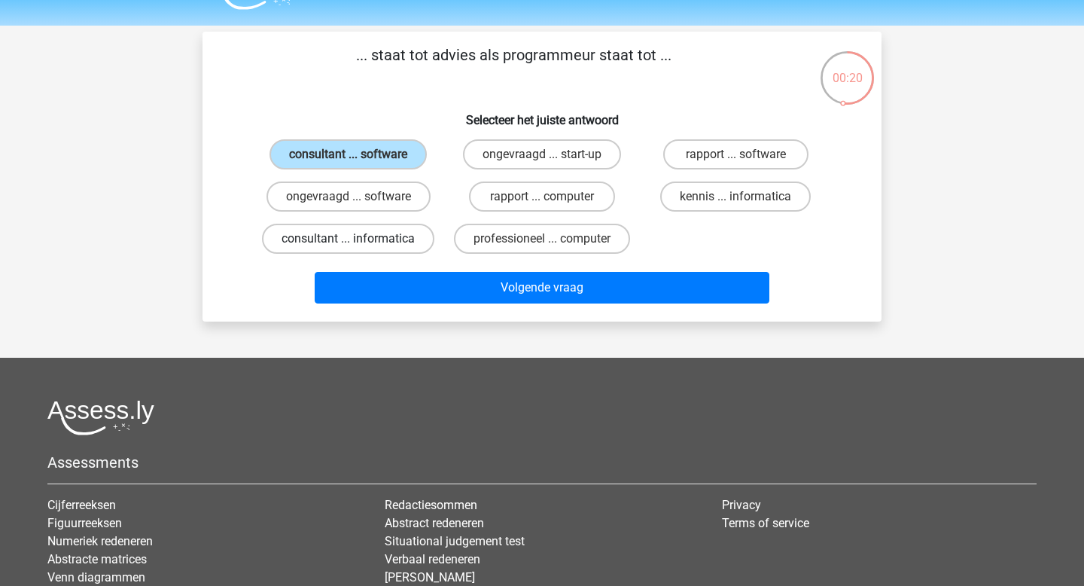
radio input "true"
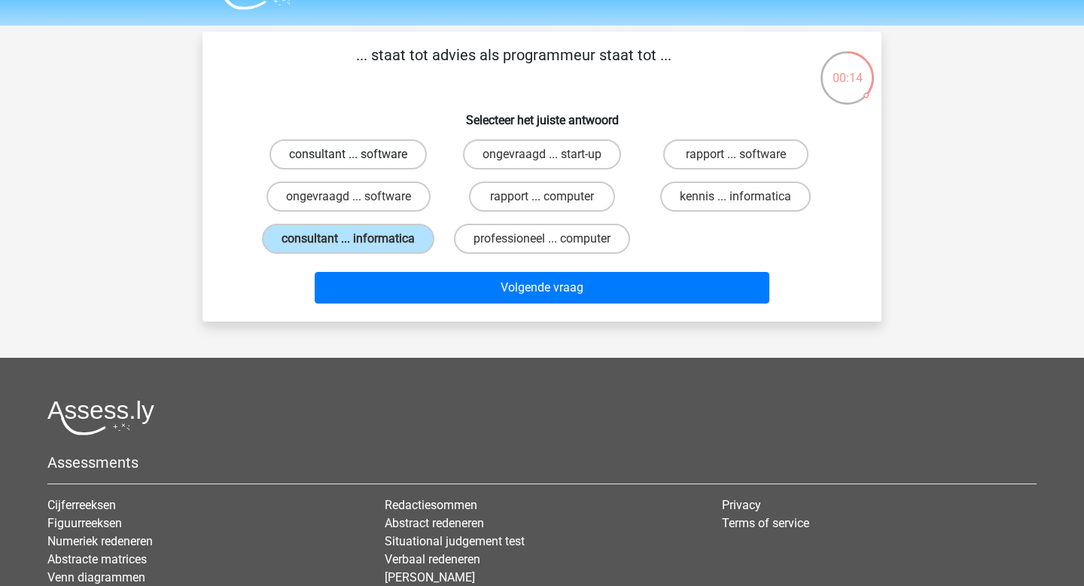
click at [381, 166] on label "consultant ... software" at bounding box center [347, 154] width 157 height 30
click at [358, 164] on input "consultant ... software" at bounding box center [353, 159] width 10 height 10
radio input "true"
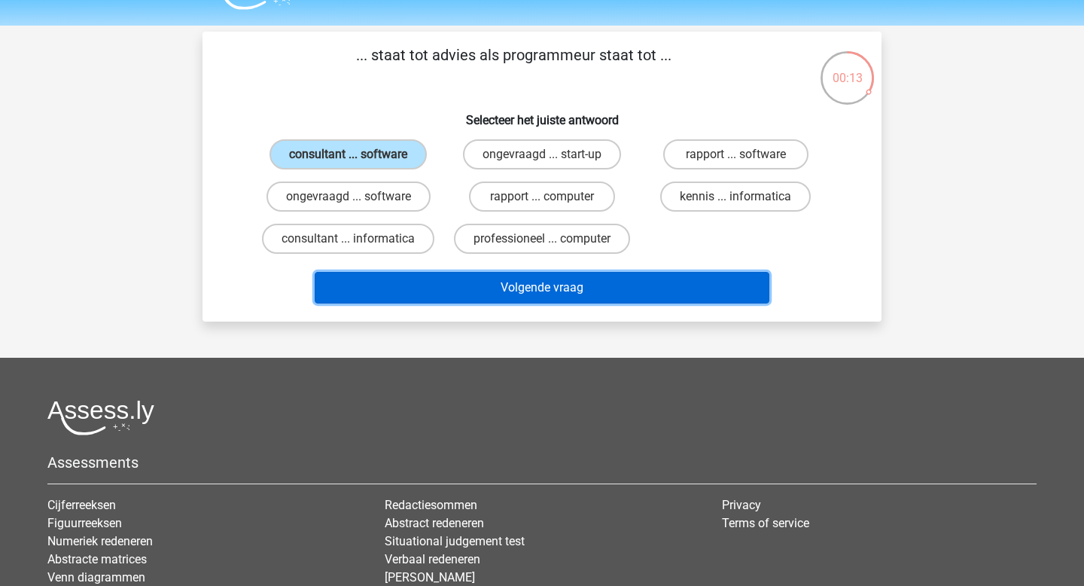
click at [464, 282] on button "Volgende vraag" at bounding box center [542, 288] width 455 height 32
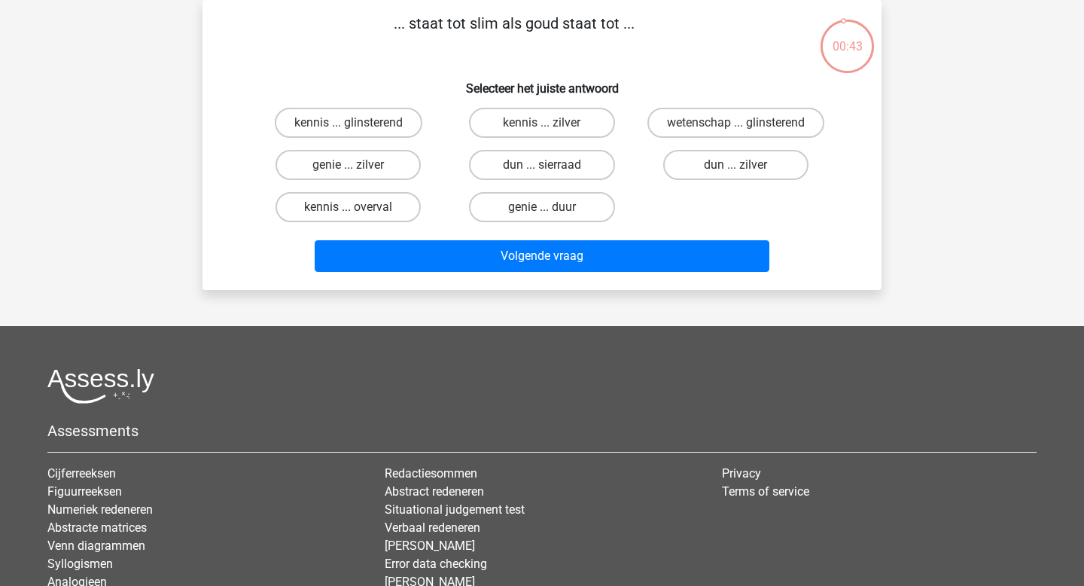
scroll to position [49, 0]
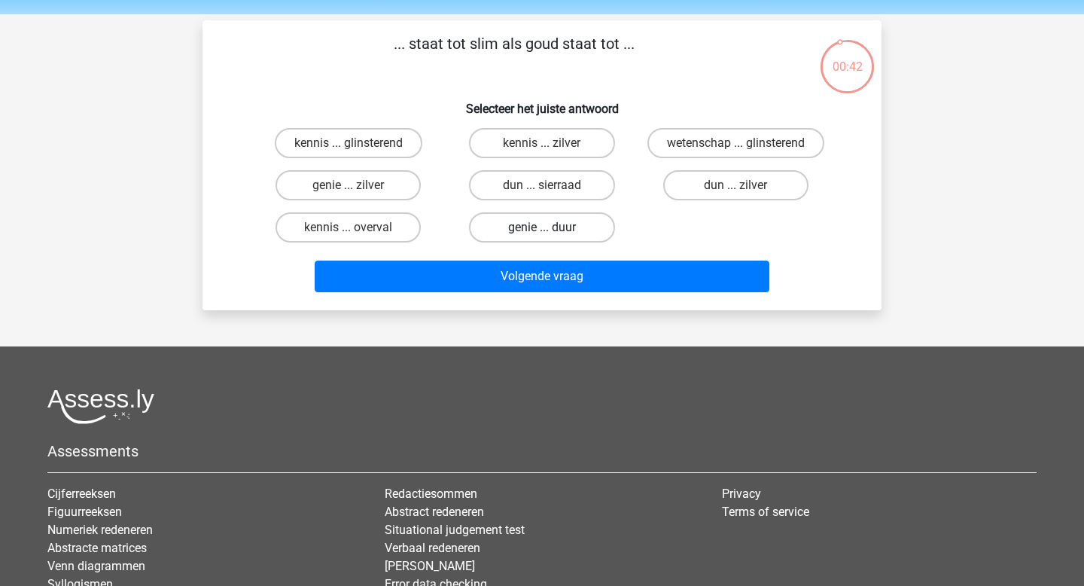
click at [517, 233] on label "genie ... duur" at bounding box center [541, 227] width 145 height 30
click at [542, 233] on input "genie ... duur" at bounding box center [547, 232] width 10 height 10
radio input "true"
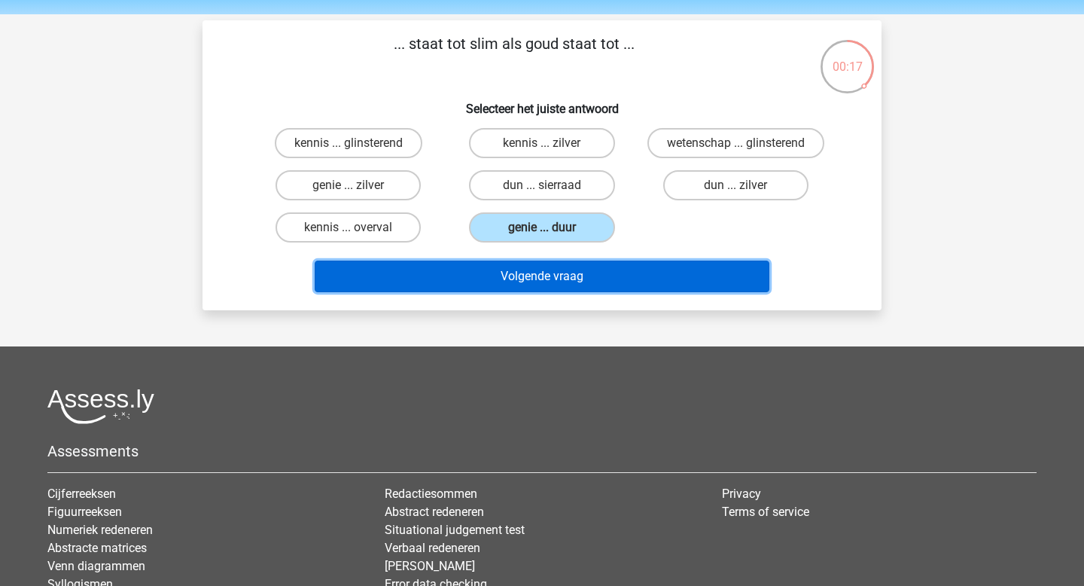
click at [549, 272] on button "Volgende vraag" at bounding box center [542, 276] width 455 height 32
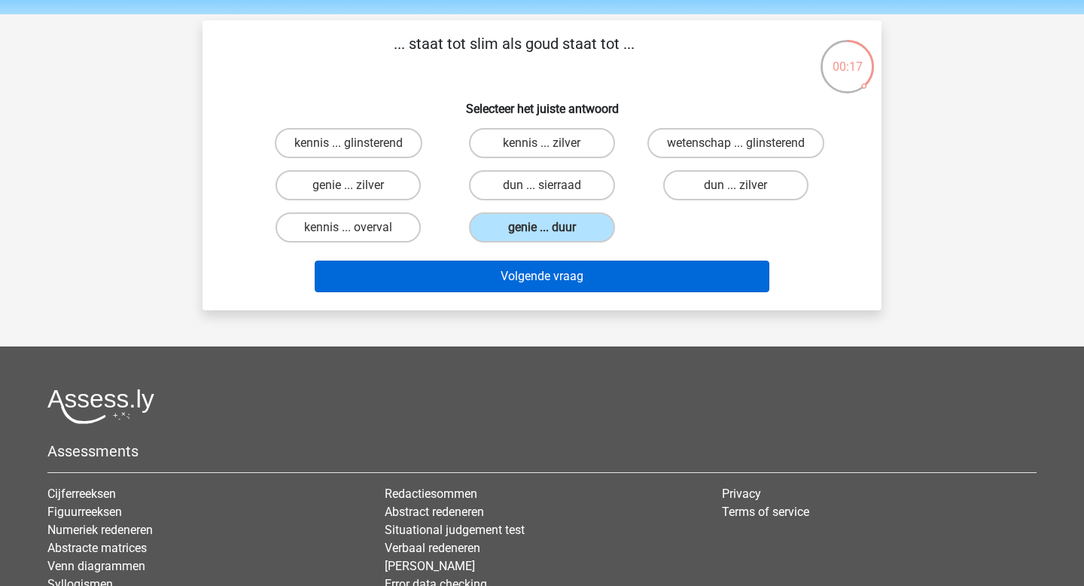
scroll to position [69, 0]
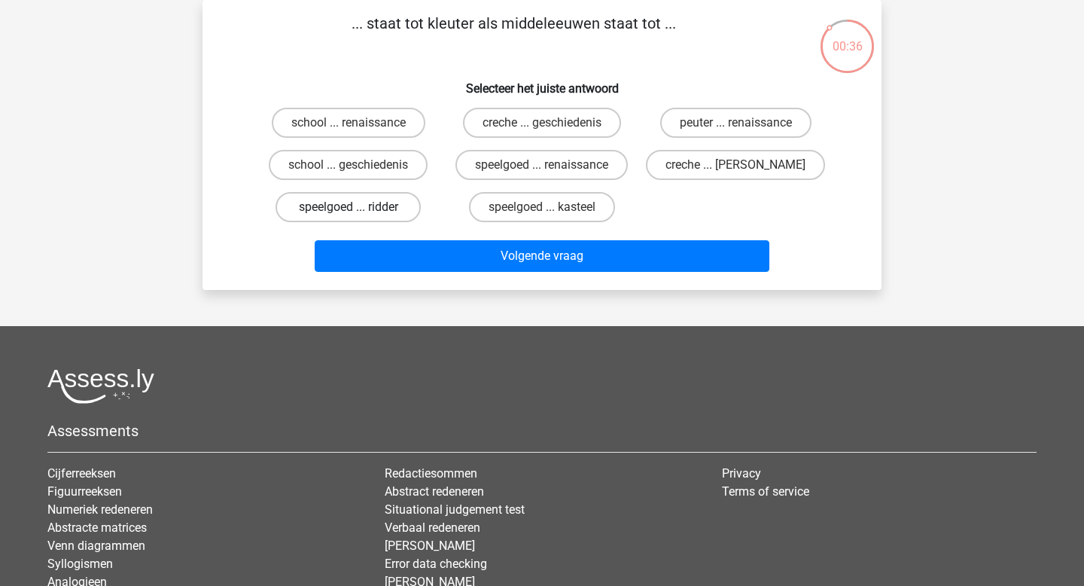
click at [384, 209] on label "speelgoed ... ridder" at bounding box center [347, 207] width 145 height 30
click at [358, 209] on input "speelgoed ... ridder" at bounding box center [353, 212] width 10 height 10
radio input "true"
click at [762, 122] on label "peuter ... renaissance" at bounding box center [735, 123] width 151 height 30
click at [745, 123] on input "peuter ... renaissance" at bounding box center [740, 128] width 10 height 10
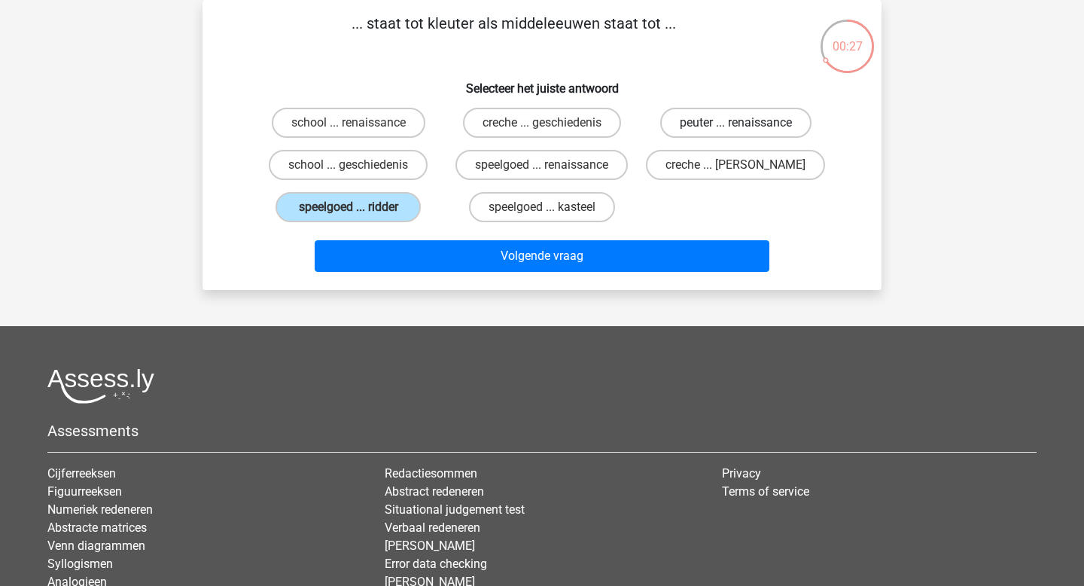
radio input "true"
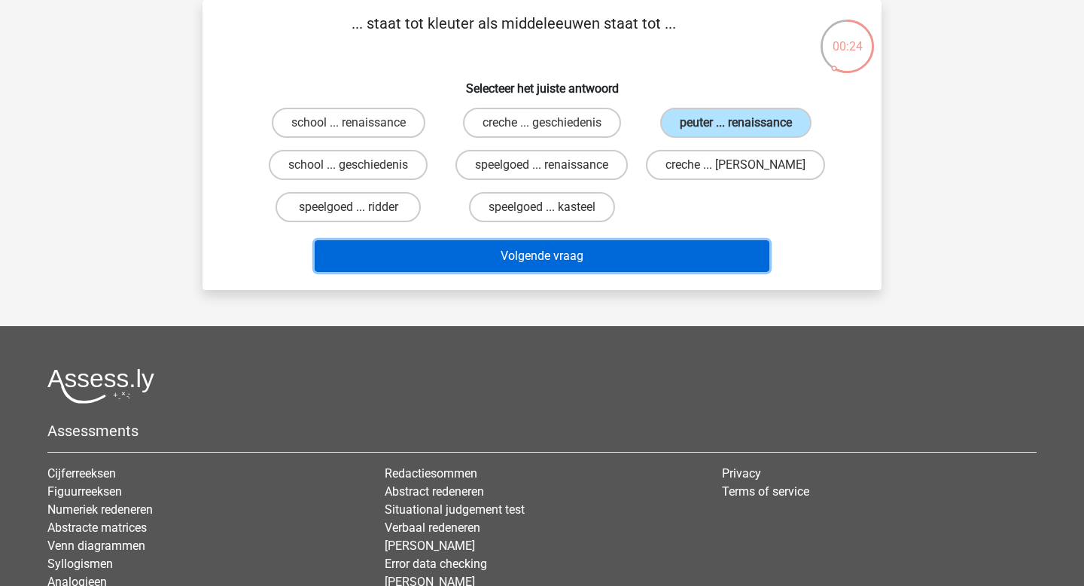
click at [644, 254] on button "Volgende vraag" at bounding box center [542, 256] width 455 height 32
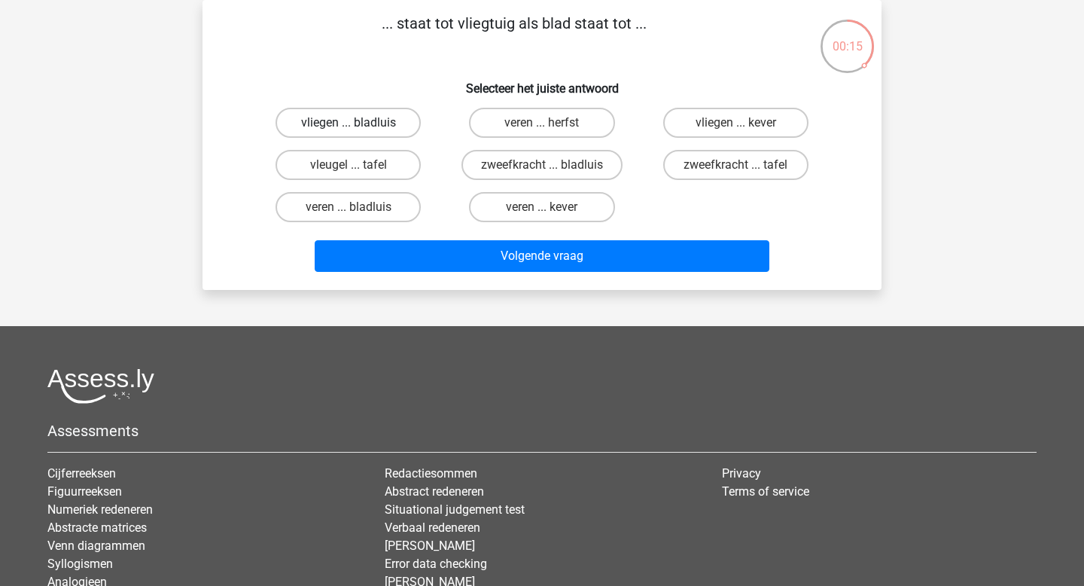
click at [391, 132] on label "vliegen ... bladluis" at bounding box center [347, 123] width 145 height 30
click at [358, 132] on input "vliegen ... bladluis" at bounding box center [353, 128] width 10 height 10
radio input "true"
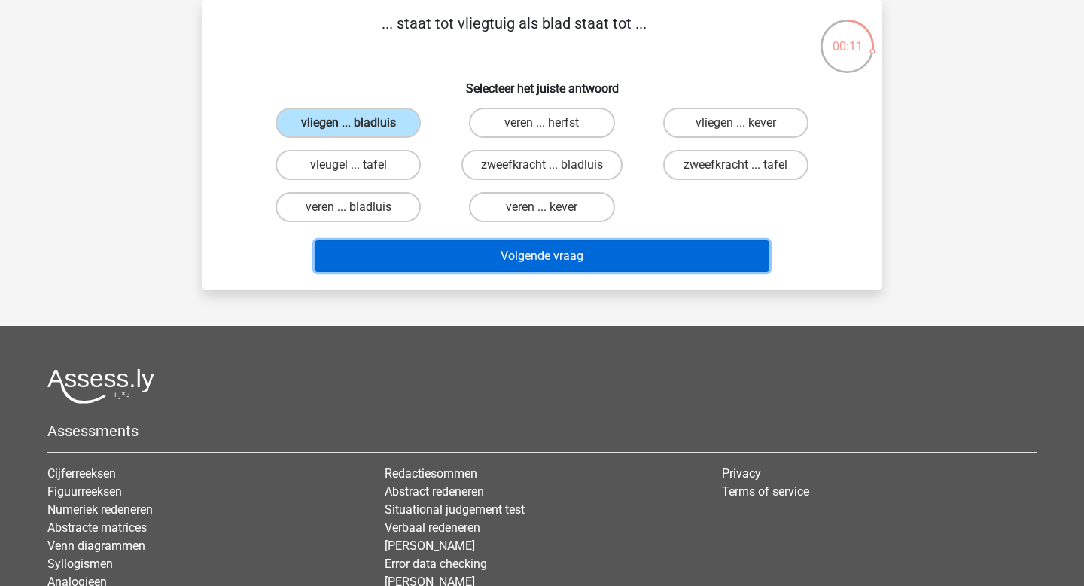
click at [539, 268] on button "Volgende vraag" at bounding box center [542, 256] width 455 height 32
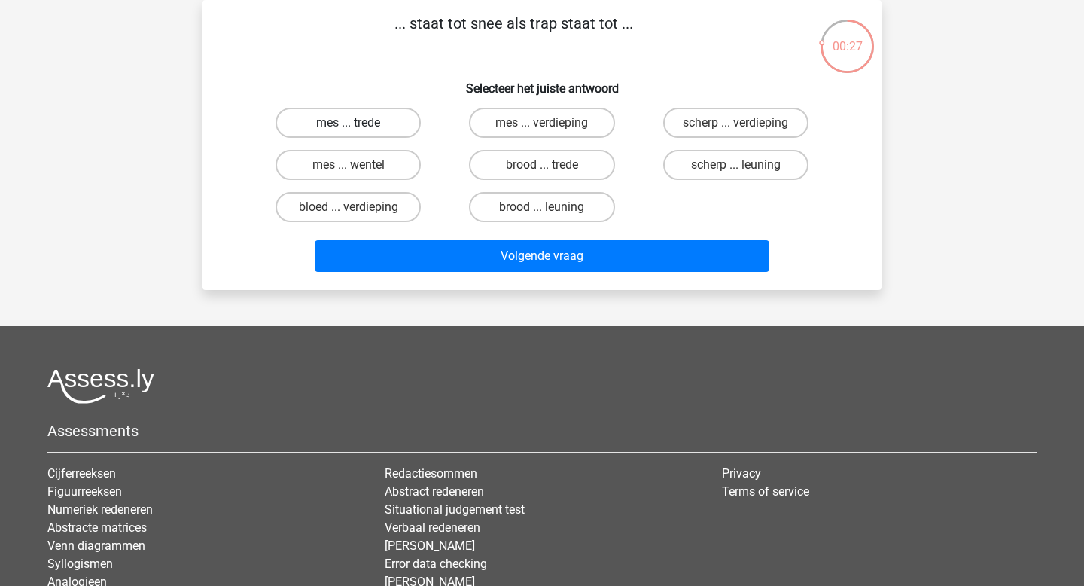
click at [369, 112] on label "mes ... trede" at bounding box center [347, 123] width 145 height 30
click at [358, 123] on input "mes ... trede" at bounding box center [353, 128] width 10 height 10
radio input "true"
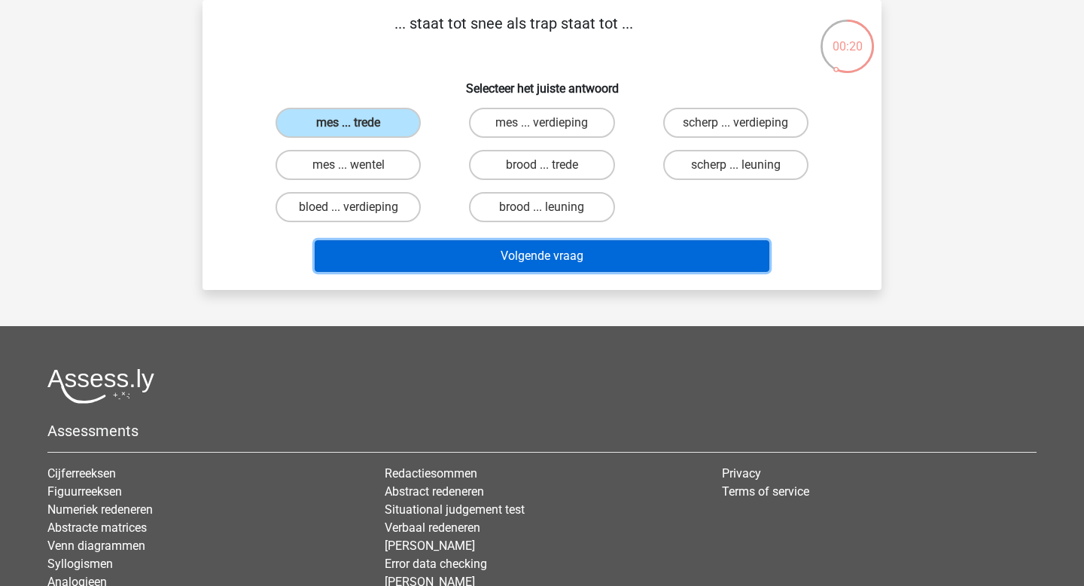
click at [580, 260] on button "Volgende vraag" at bounding box center [542, 256] width 455 height 32
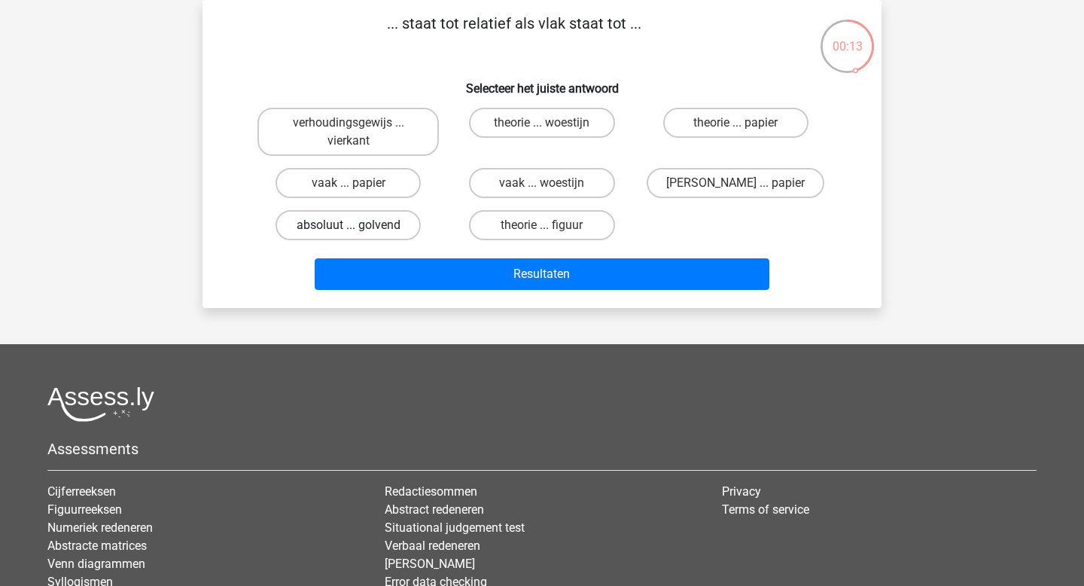
click at [381, 225] on label "absoluut ... golvend" at bounding box center [347, 225] width 145 height 30
click at [358, 225] on input "absoluut ... golvend" at bounding box center [353, 230] width 10 height 10
radio input "true"
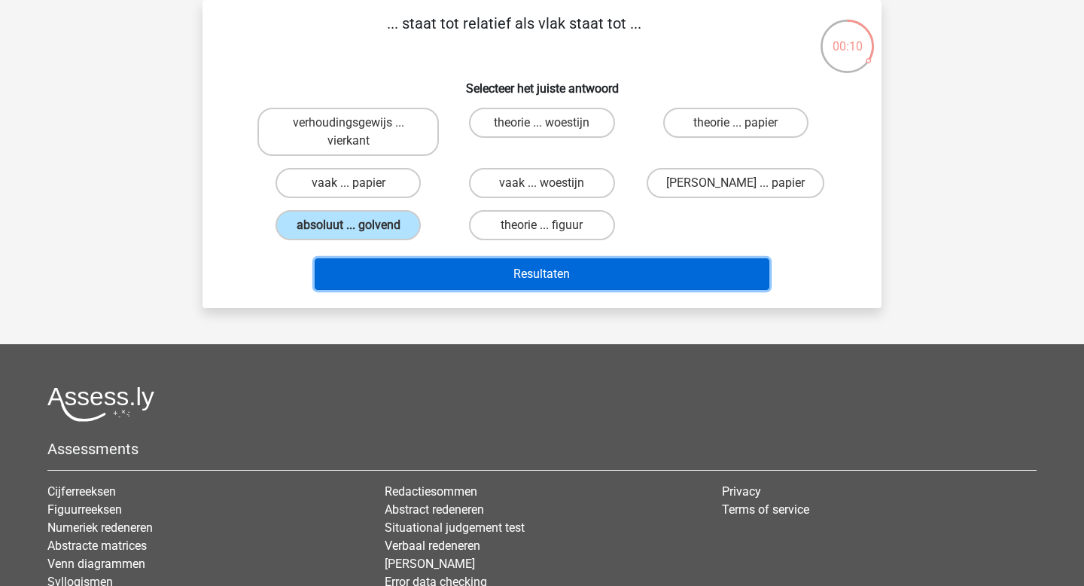
click at [580, 281] on button "Resultaten" at bounding box center [542, 274] width 455 height 32
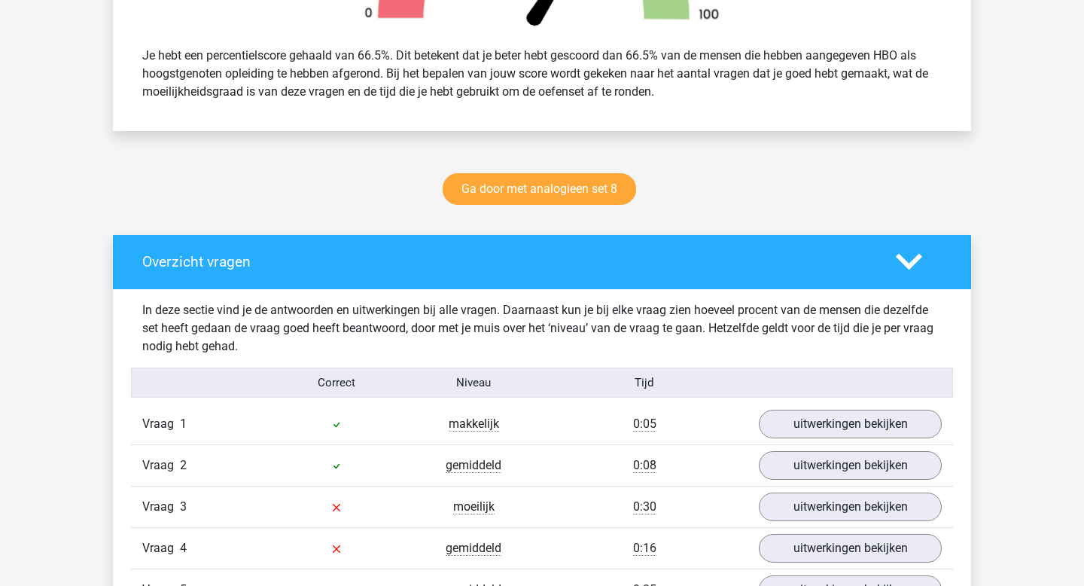
scroll to position [744, 0]
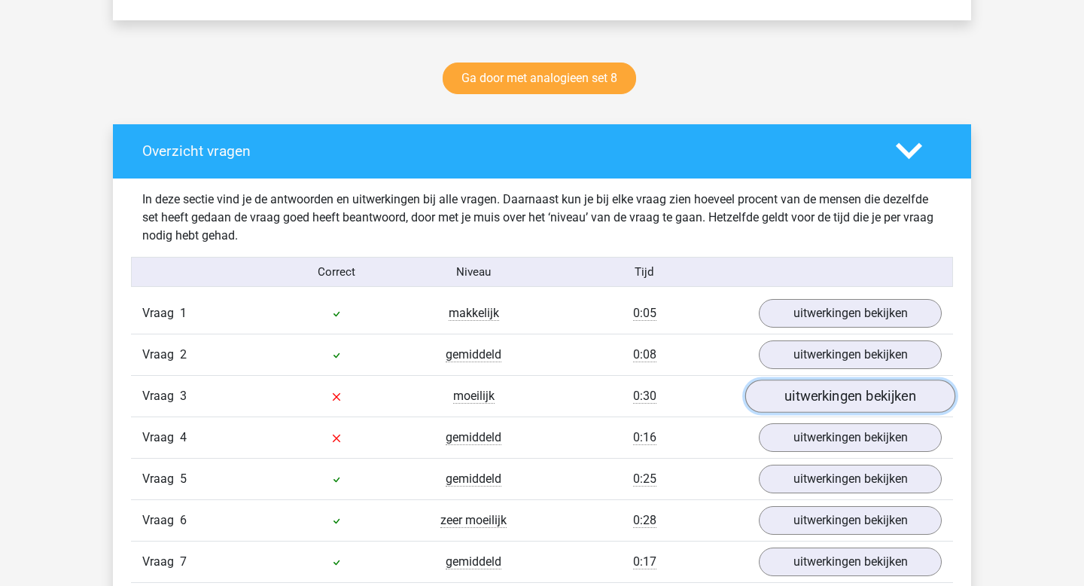
click at [786, 403] on link "uitwerkingen bekijken" at bounding box center [850, 396] width 210 height 33
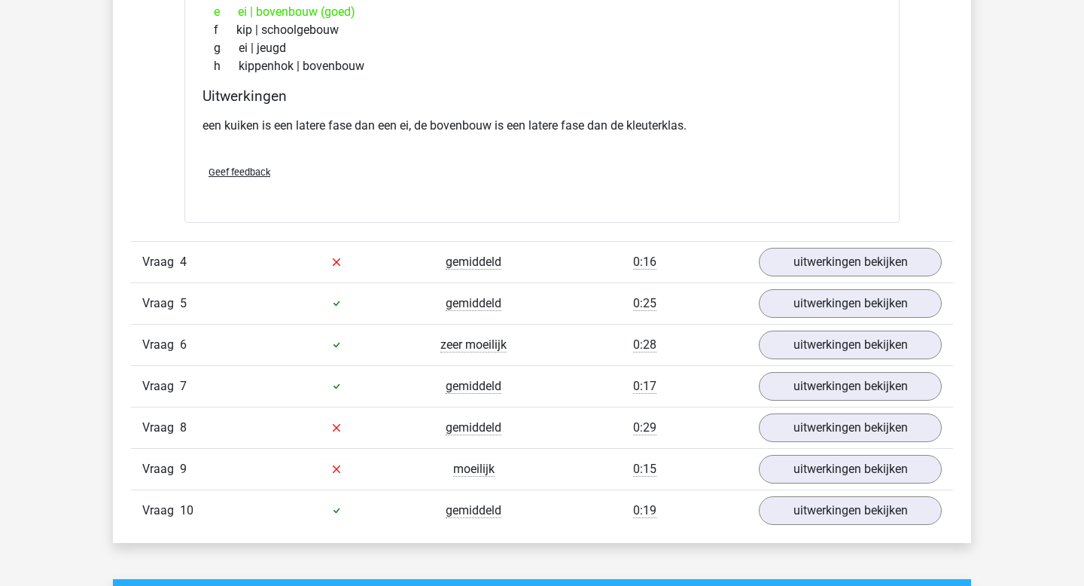
scroll to position [1321, 0]
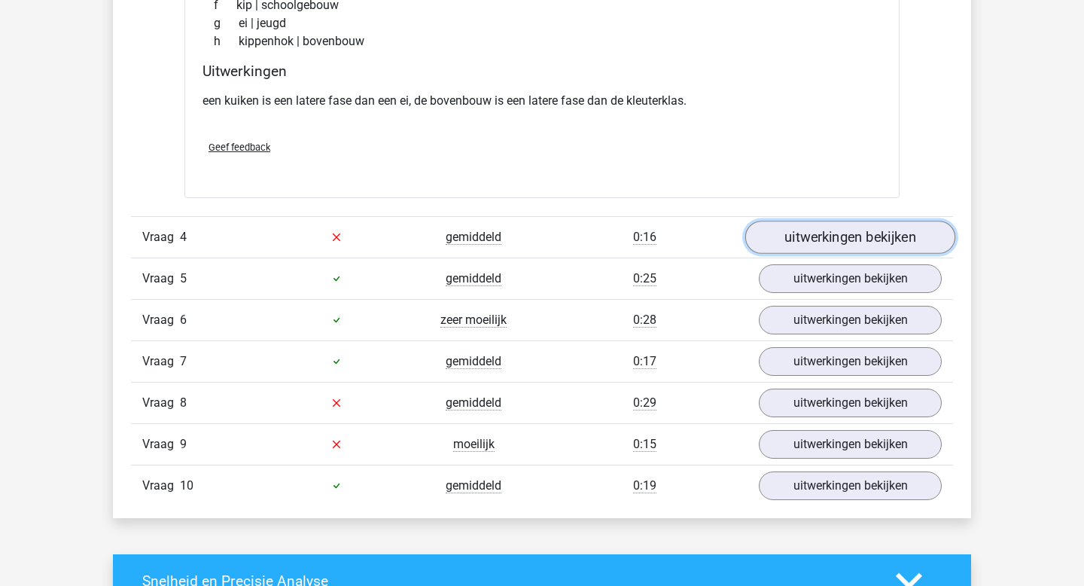
click at [856, 246] on link "uitwerkingen bekijken" at bounding box center [850, 237] width 210 height 33
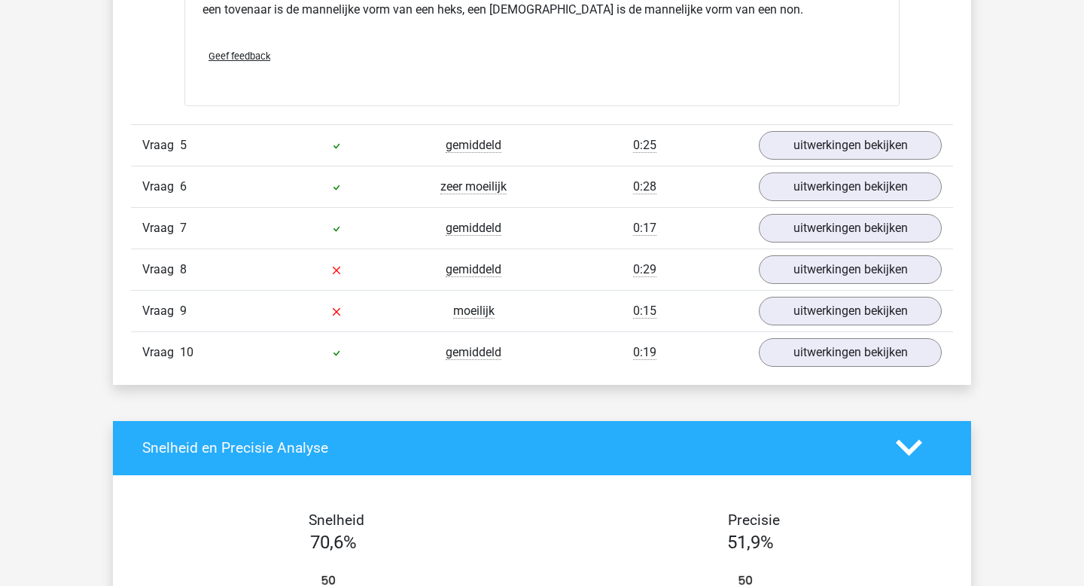
scroll to position [1900, 0]
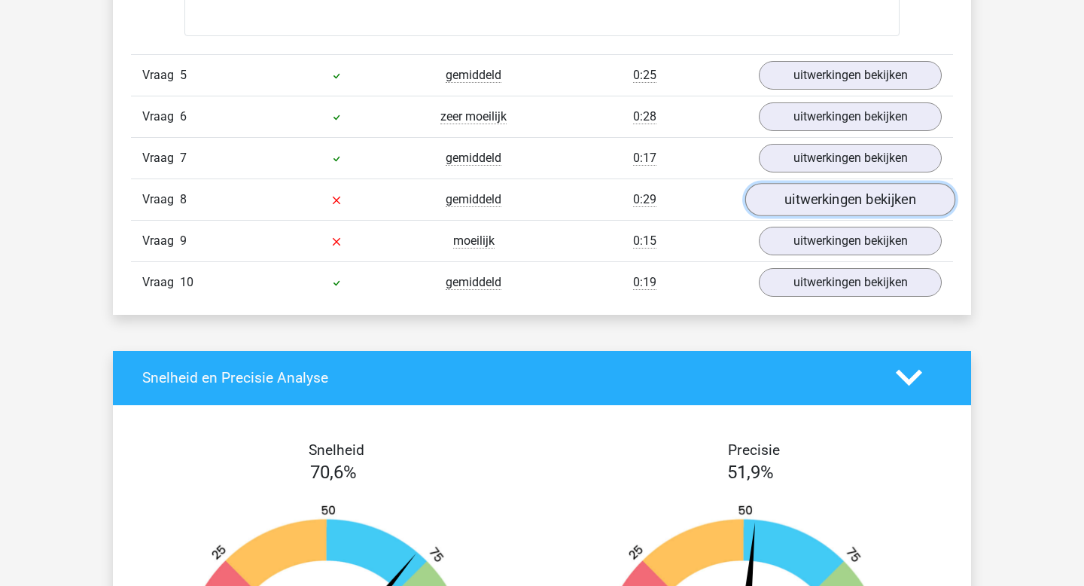
click at [829, 193] on link "uitwerkingen bekijken" at bounding box center [850, 199] width 210 height 33
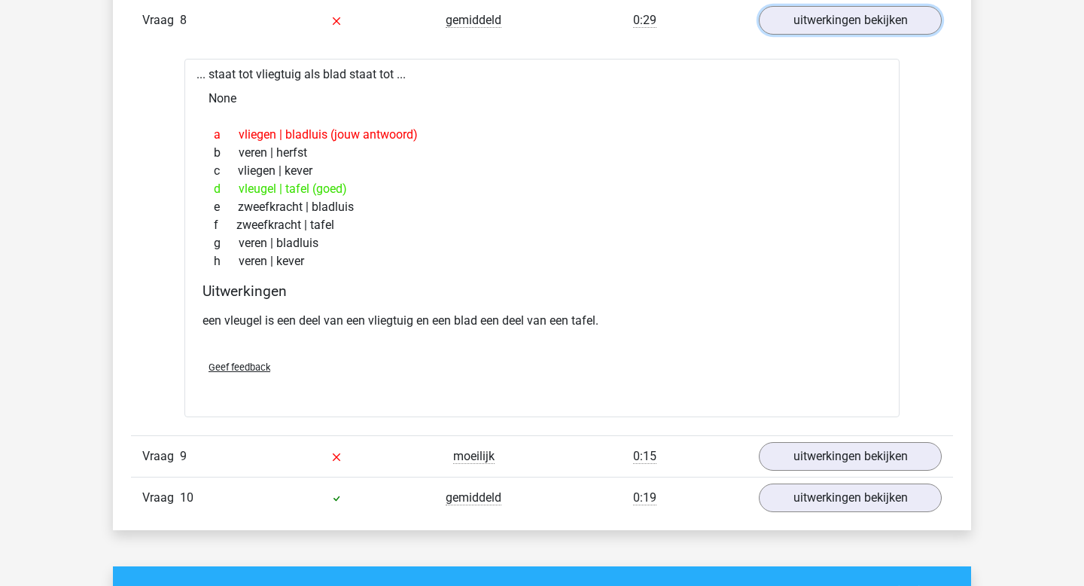
scroll to position [2168, 0]
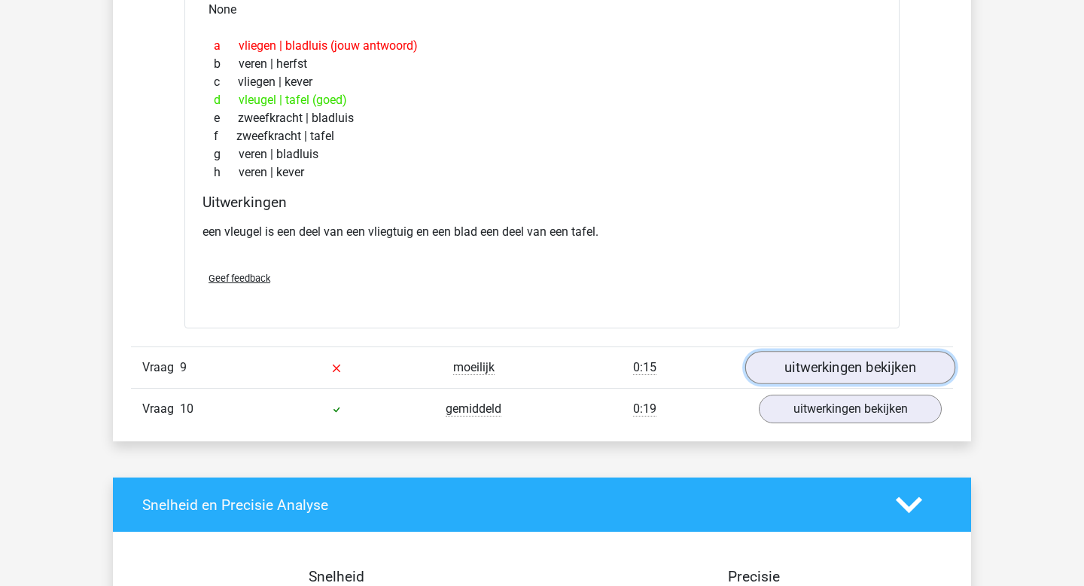
click at [834, 365] on link "uitwerkingen bekijken" at bounding box center [850, 367] width 210 height 33
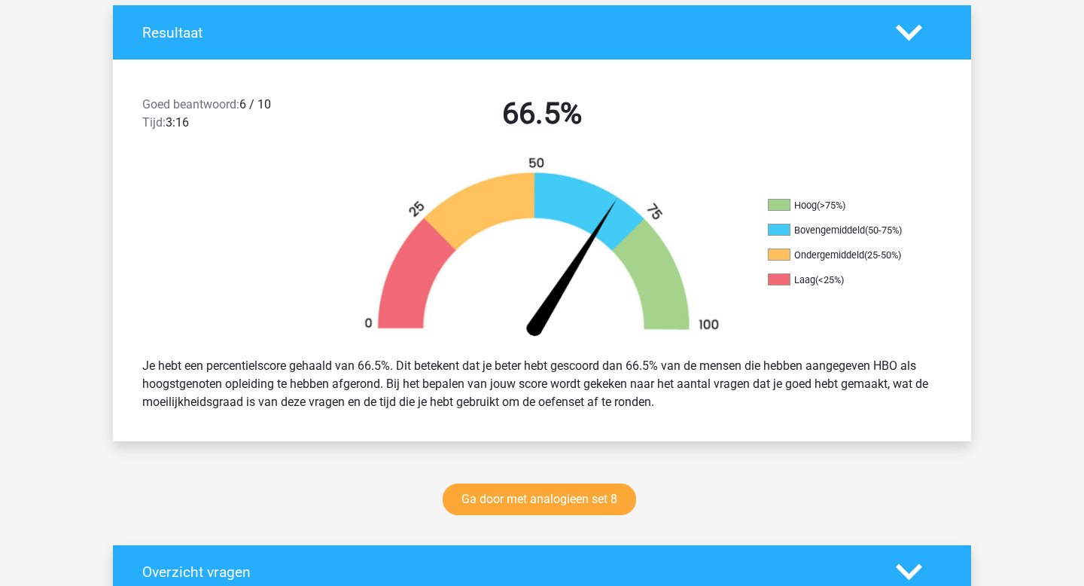
scroll to position [0, 0]
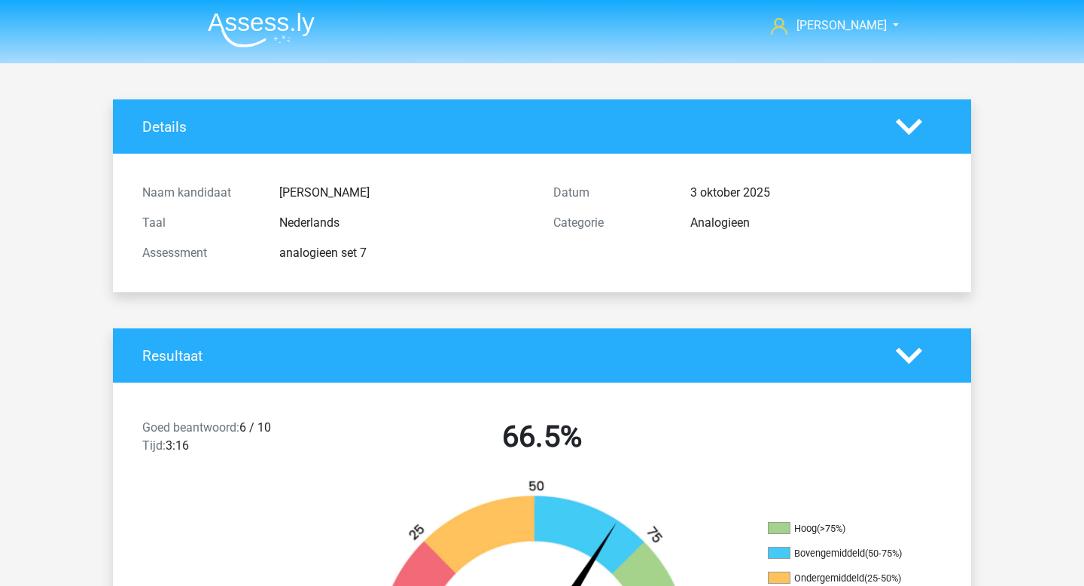
click at [237, 9] on li at bounding box center [255, 26] width 119 height 41
click at [237, 14] on img at bounding box center [261, 29] width 107 height 35
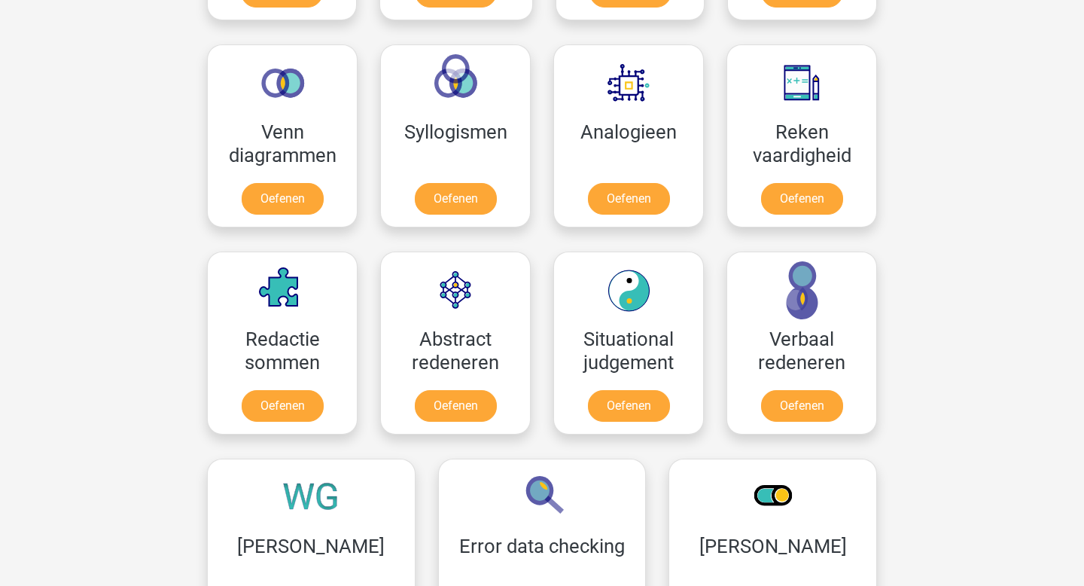
scroll to position [907, 0]
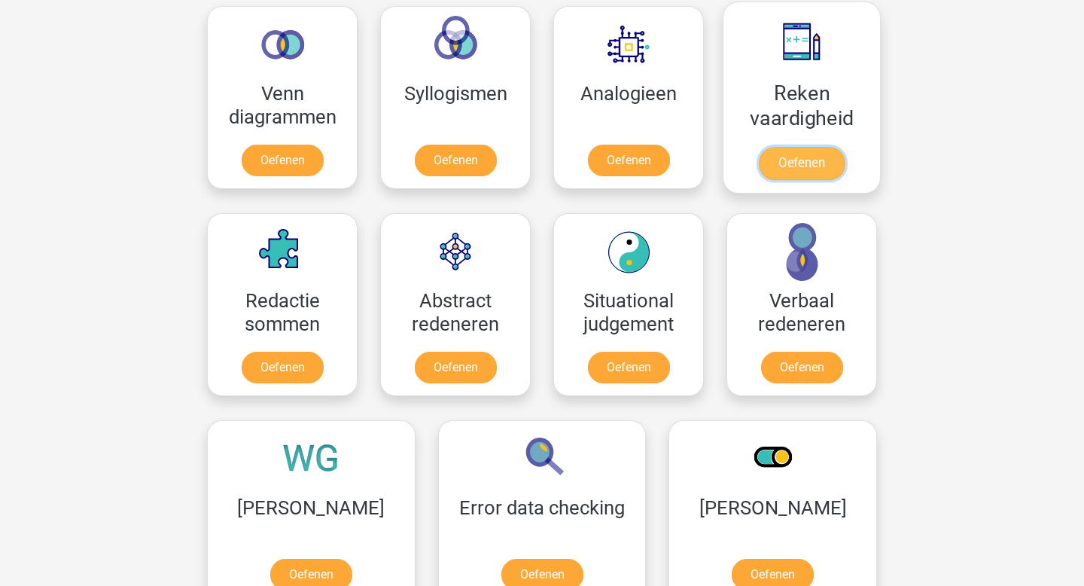
click at [810, 155] on link "Oefenen" at bounding box center [802, 163] width 86 height 33
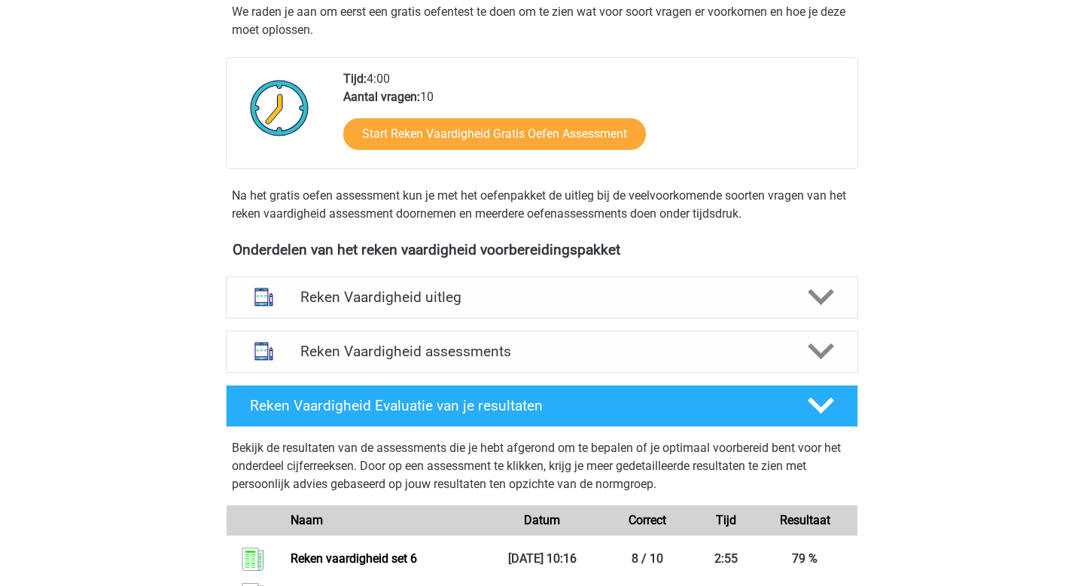
scroll to position [536, 0]
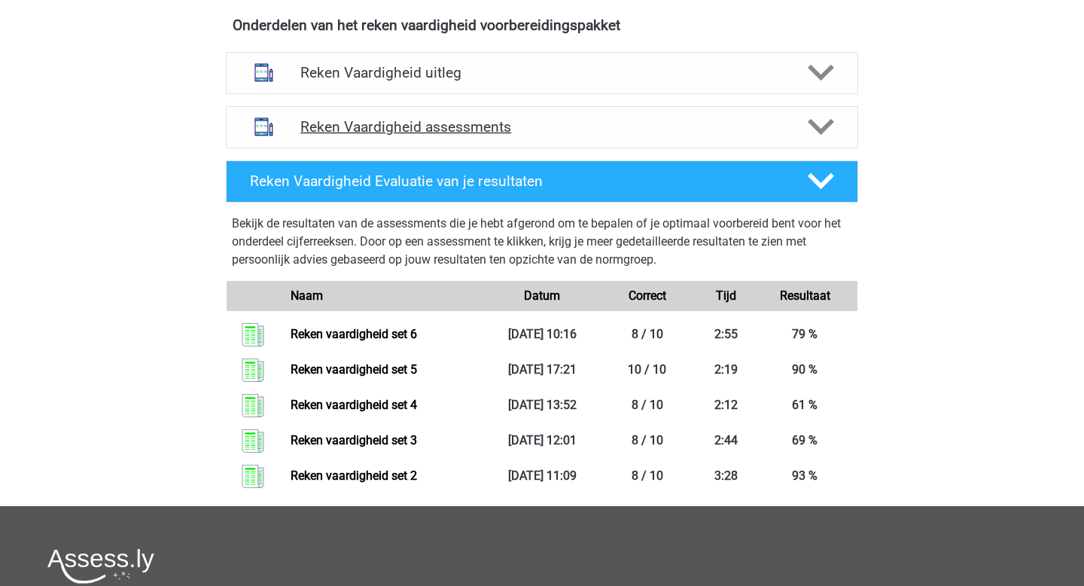
click at [467, 129] on h4 "Reken Vaardigheid assessments" at bounding box center [541, 126] width 483 height 17
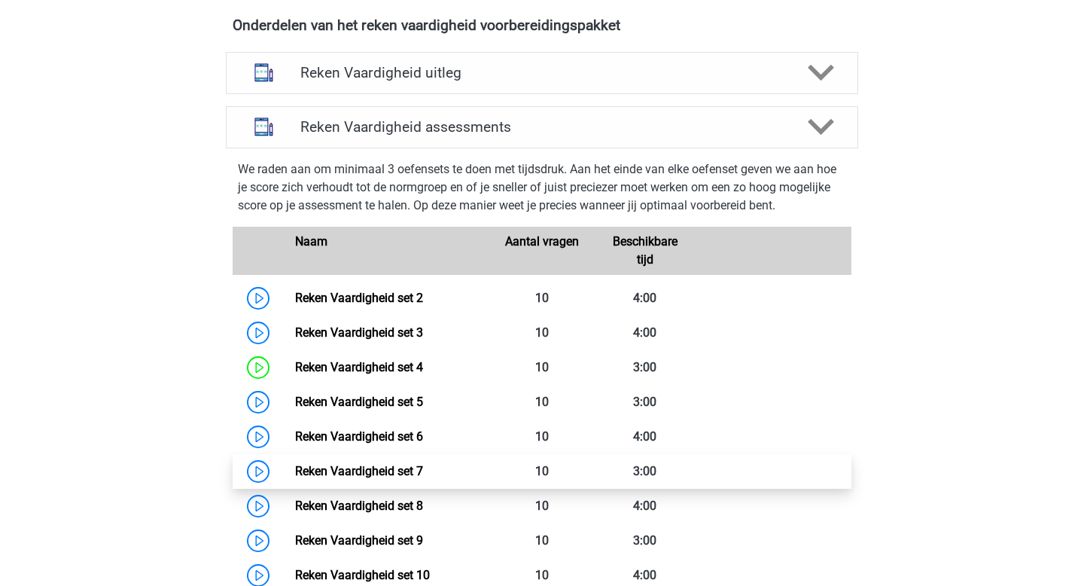
click at [368, 466] on link "Reken Vaardigheid set 7" at bounding box center [359, 471] width 128 height 14
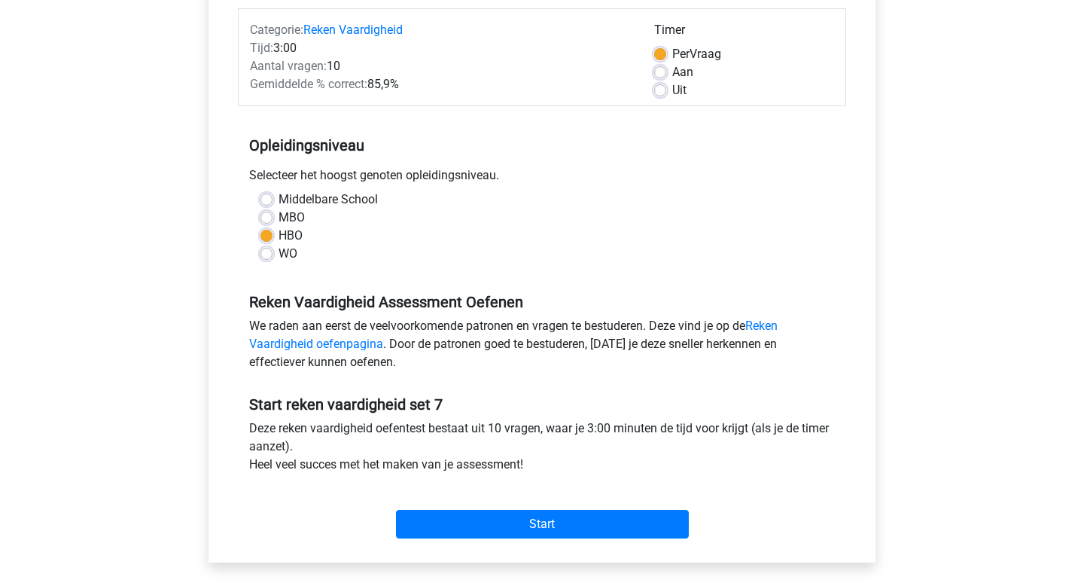
scroll to position [283, 0]
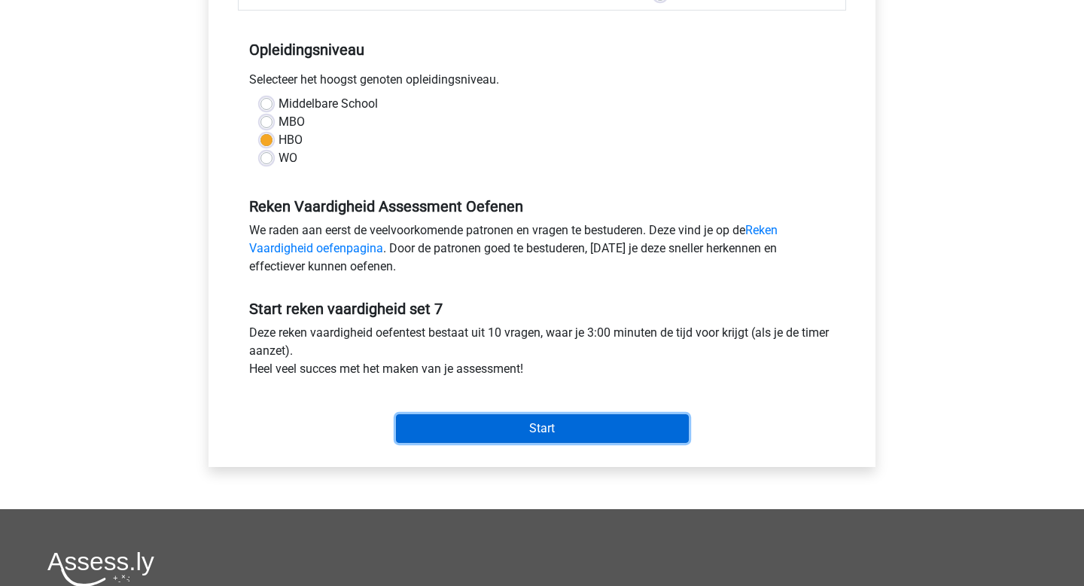
click at [618, 425] on input "Start" at bounding box center [542, 428] width 293 height 29
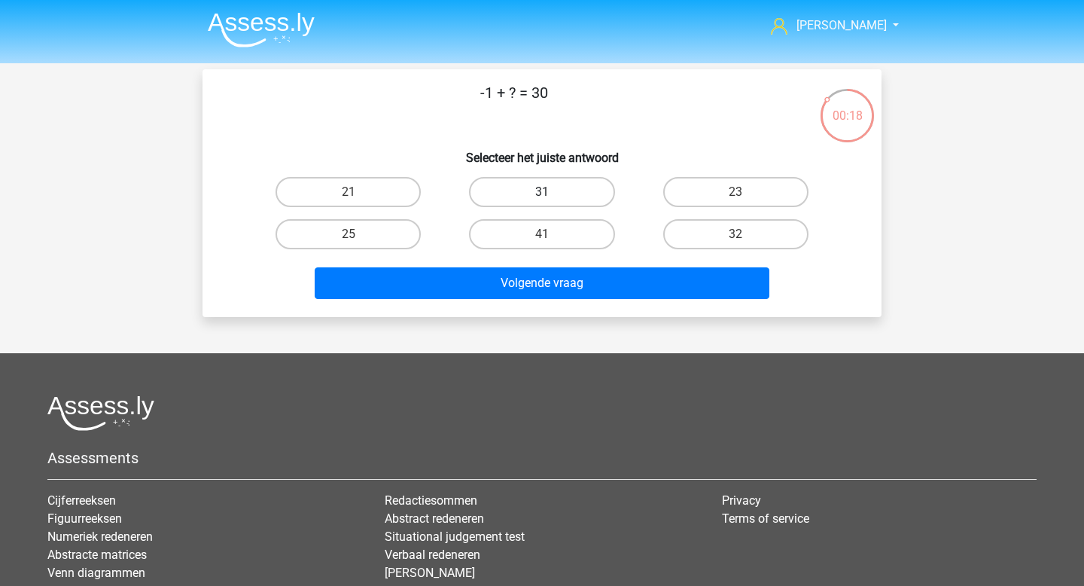
click at [580, 202] on label "31" at bounding box center [541, 192] width 145 height 30
click at [552, 202] on input "31" at bounding box center [547, 197] width 10 height 10
radio input "true"
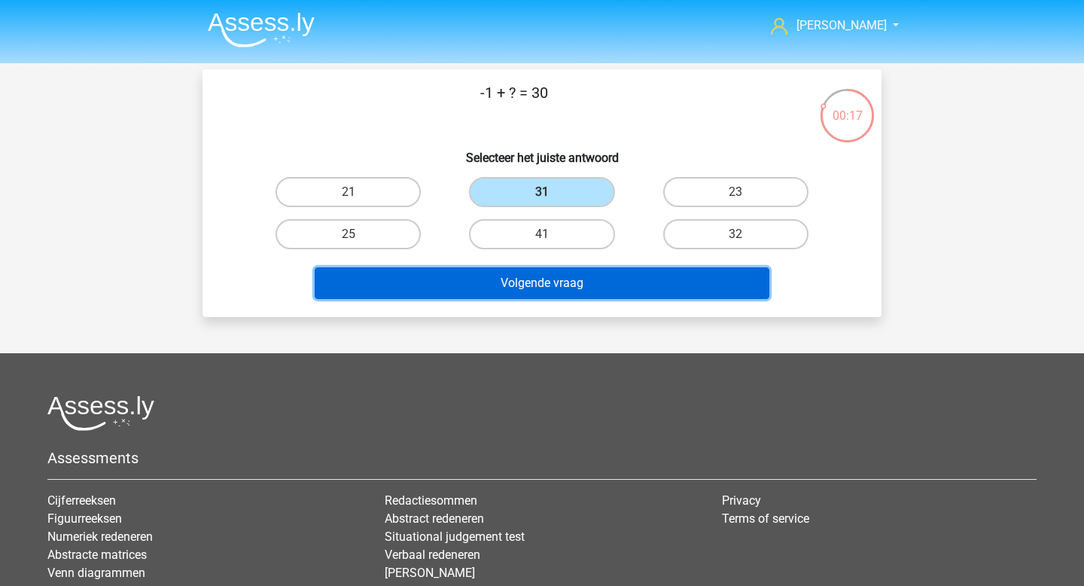
click at [555, 278] on button "Volgende vraag" at bounding box center [542, 283] width 455 height 32
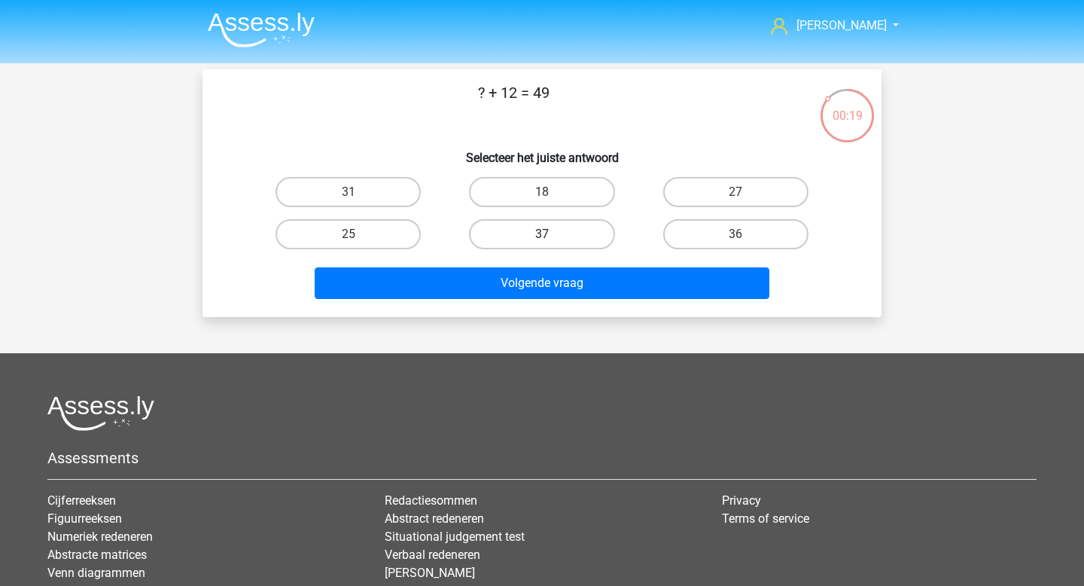
click at [583, 237] on label "37" at bounding box center [541, 234] width 145 height 30
click at [552, 237] on input "37" at bounding box center [547, 239] width 10 height 10
radio input "true"
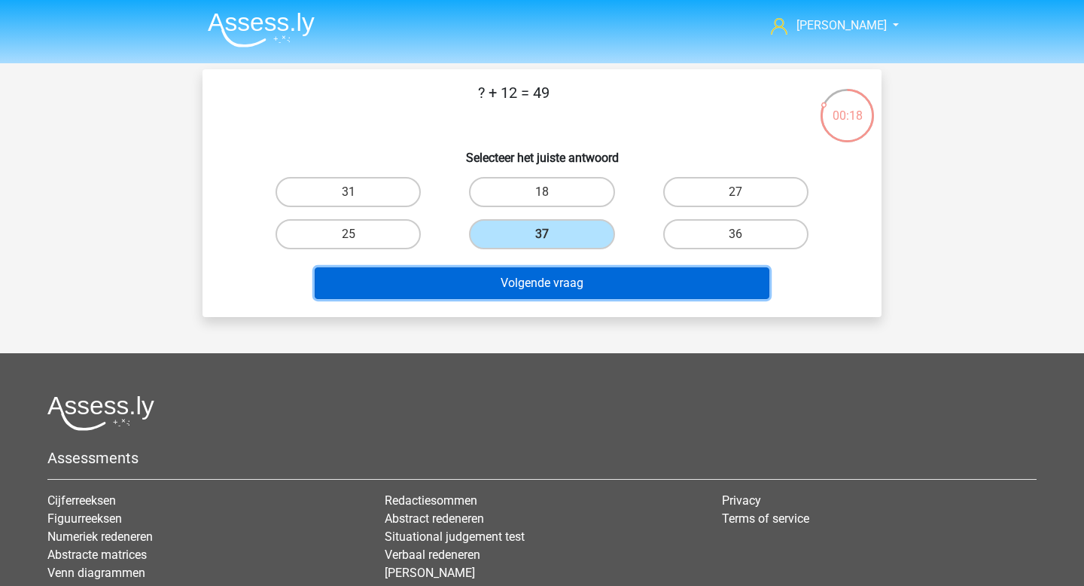
click at [567, 277] on button "Volgende vraag" at bounding box center [542, 283] width 455 height 32
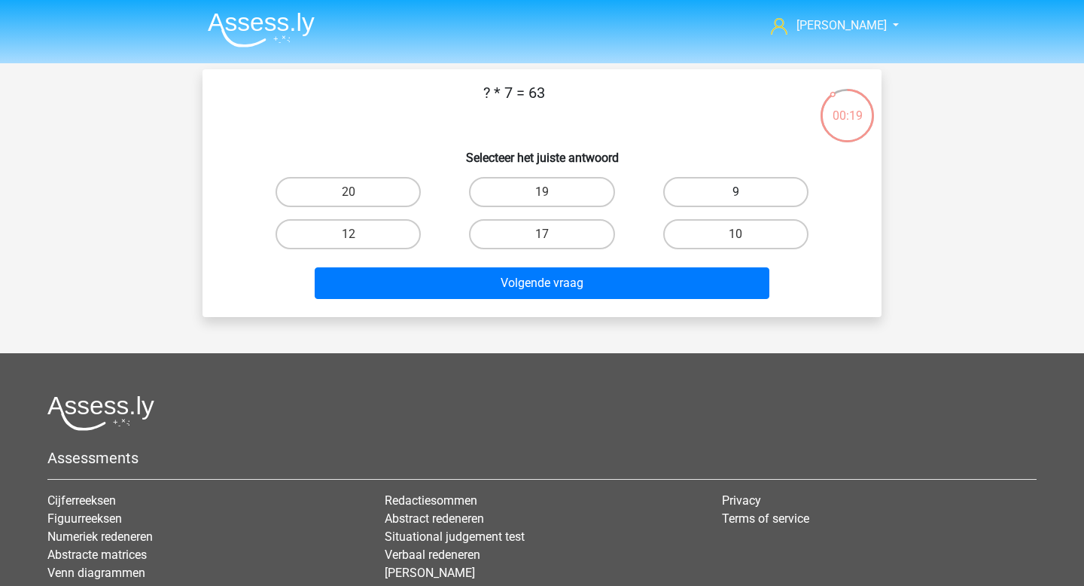
click at [732, 193] on label "9" at bounding box center [735, 192] width 145 height 30
click at [735, 193] on input "9" at bounding box center [740, 197] width 10 height 10
radio input "true"
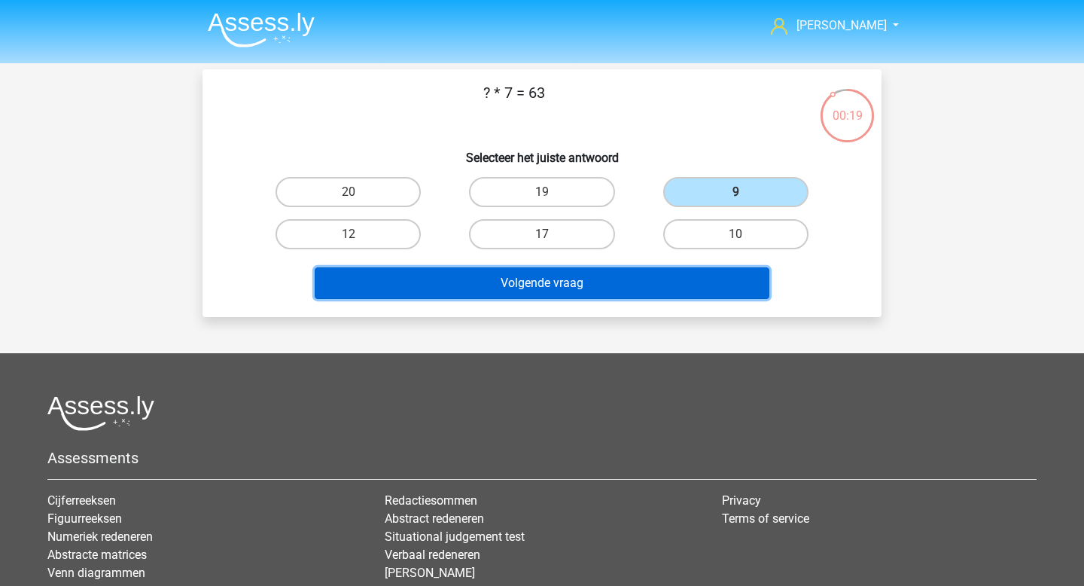
click at [607, 287] on button "Volgende vraag" at bounding box center [542, 283] width 455 height 32
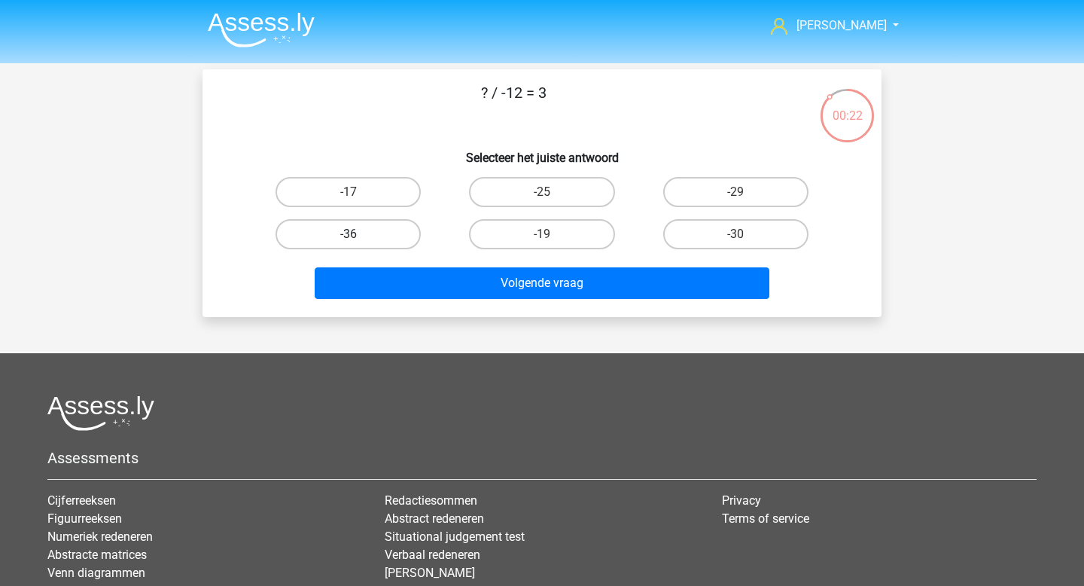
click at [376, 235] on label "-36" at bounding box center [347, 234] width 145 height 30
click at [358, 235] on input "-36" at bounding box center [353, 239] width 10 height 10
radio input "true"
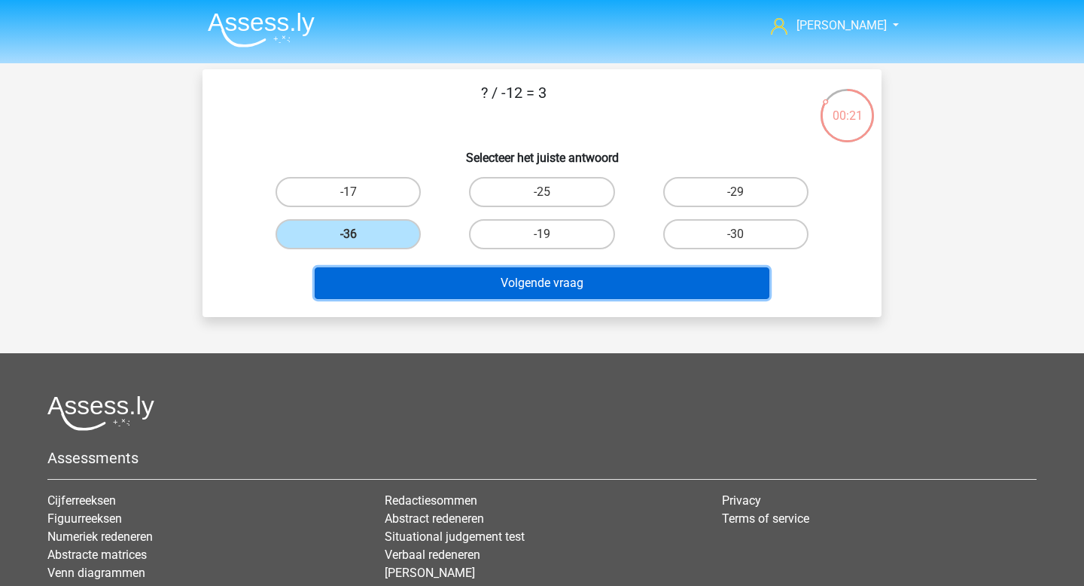
click at [483, 273] on button "Volgende vraag" at bounding box center [542, 283] width 455 height 32
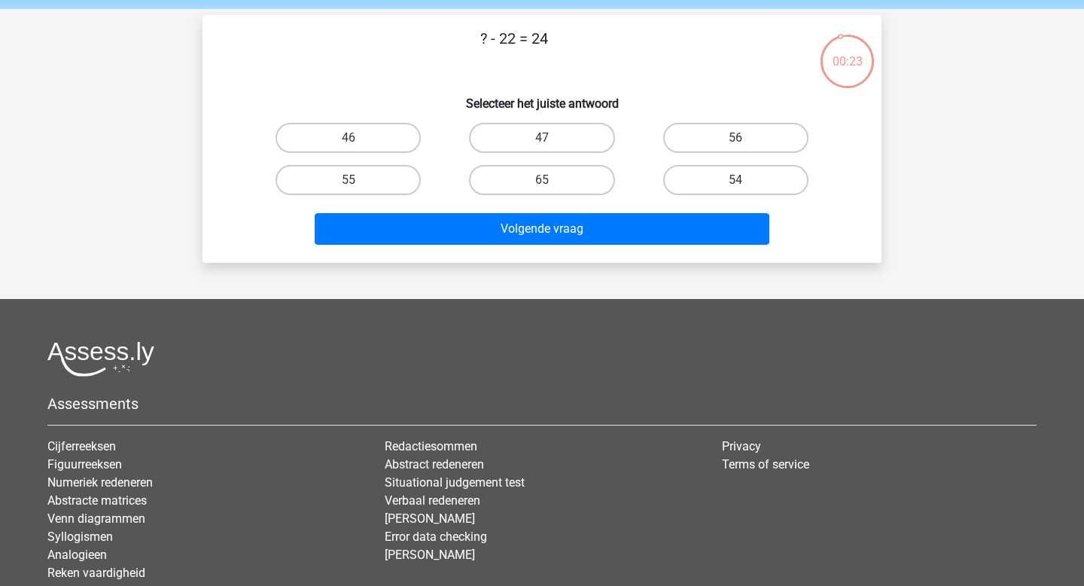
scroll to position [53, 0]
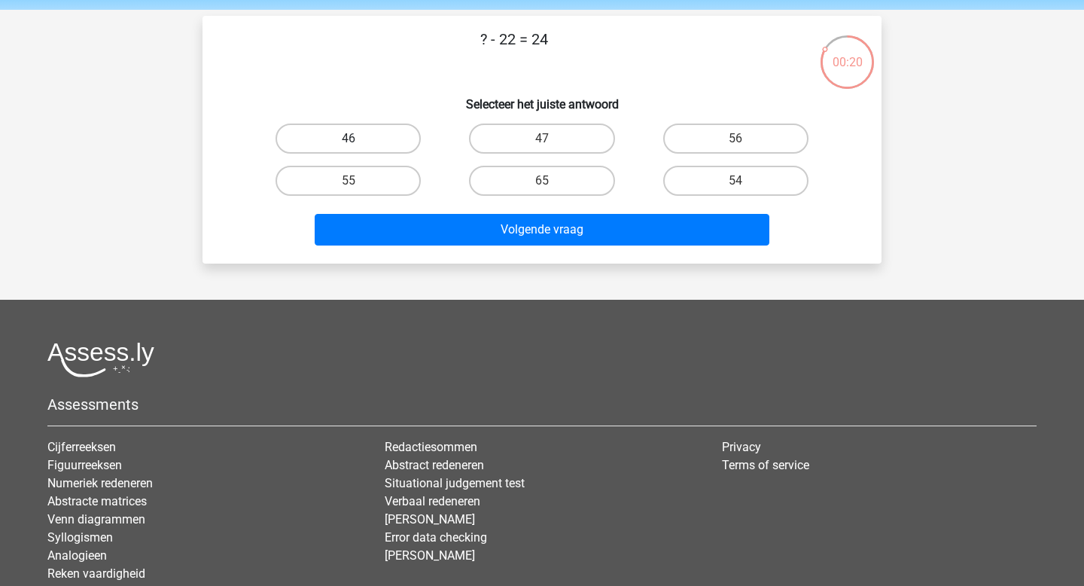
click at [379, 150] on label "46" at bounding box center [347, 138] width 145 height 30
click at [358, 148] on input "46" at bounding box center [353, 143] width 10 height 10
radio input "true"
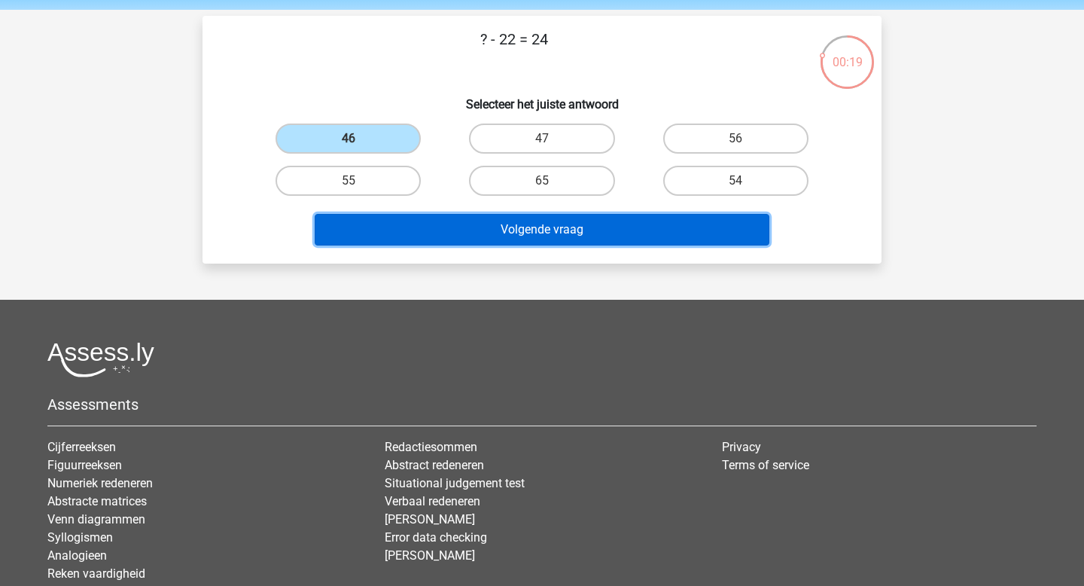
click at [452, 230] on button "Volgende vraag" at bounding box center [542, 230] width 455 height 32
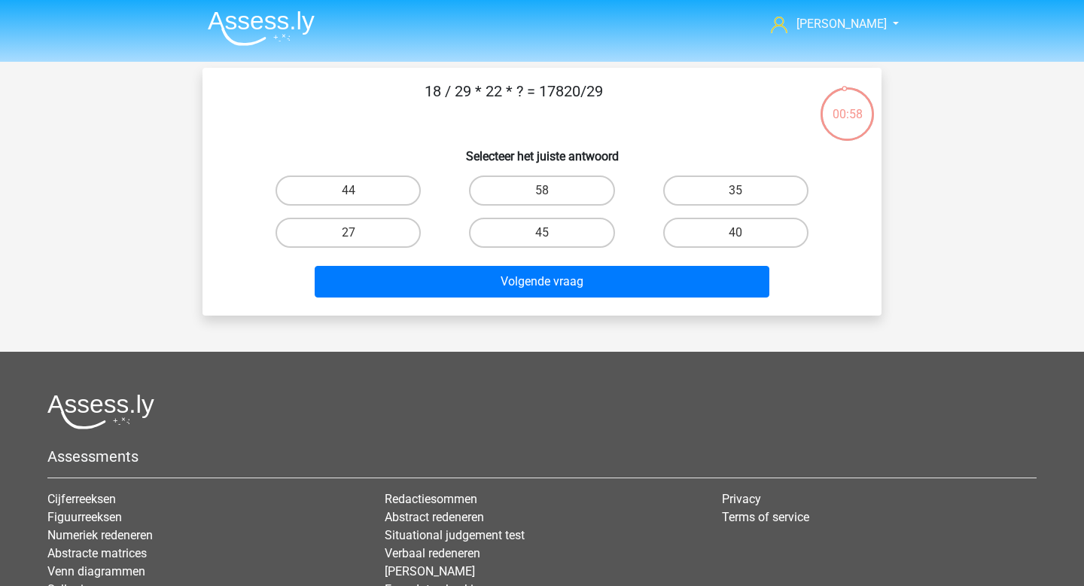
scroll to position [0, 0]
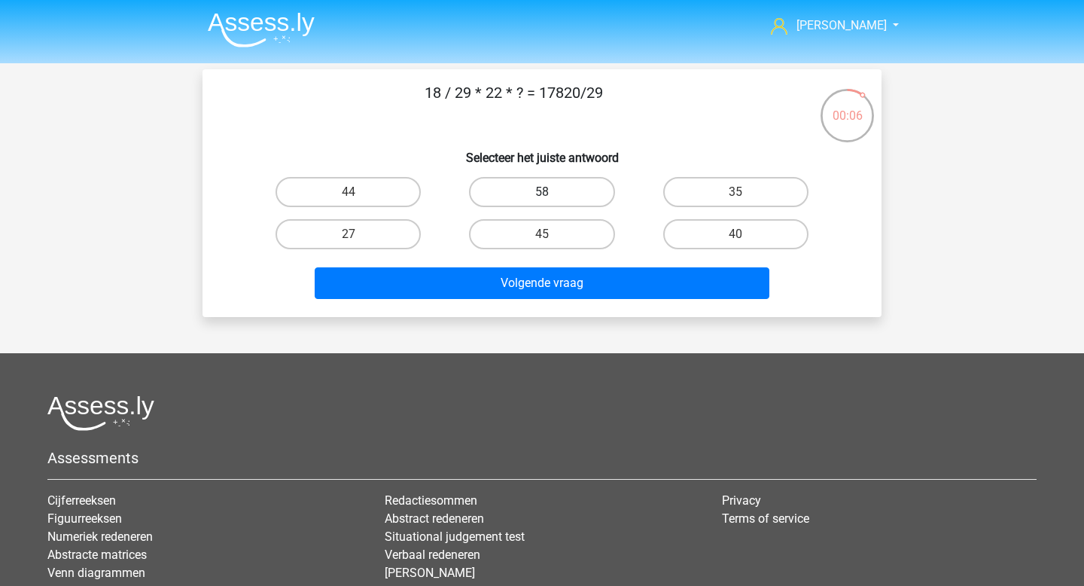
click at [525, 202] on label "58" at bounding box center [541, 192] width 145 height 30
click at [542, 202] on input "58" at bounding box center [547, 197] width 10 height 10
radio input "true"
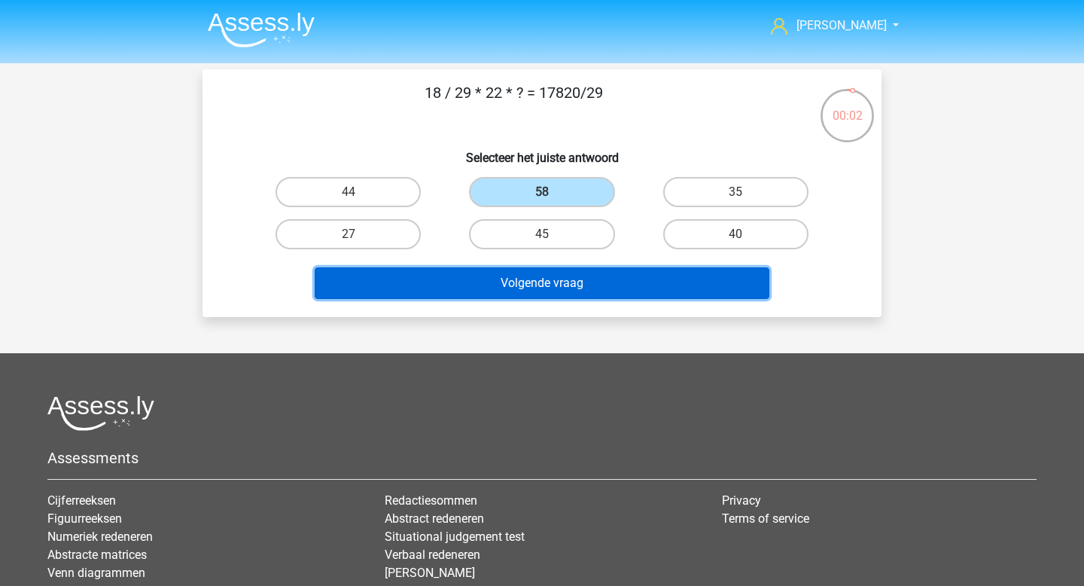
click at [503, 278] on button "Volgende vraag" at bounding box center [542, 283] width 455 height 32
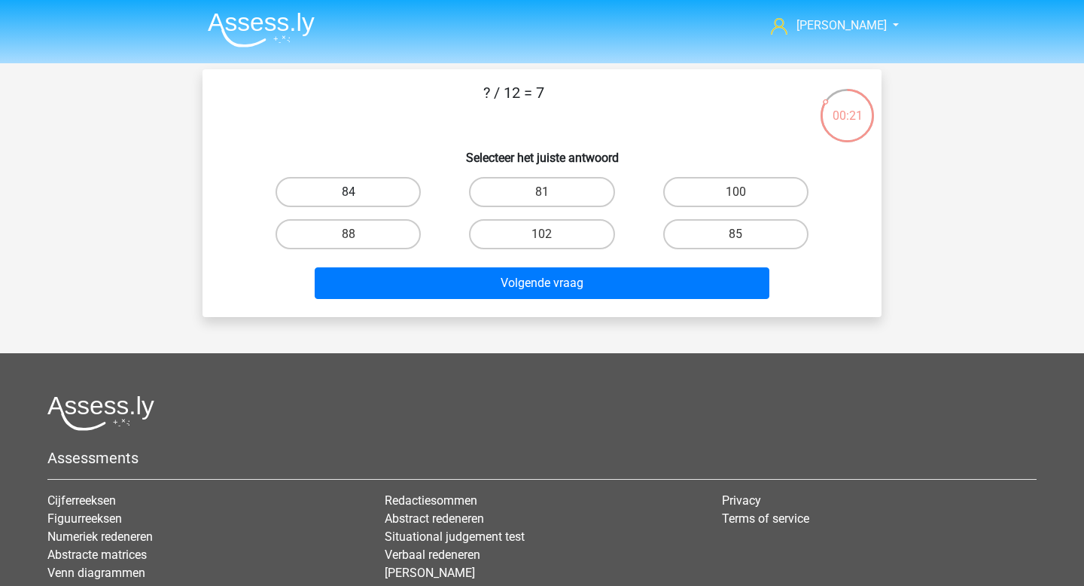
click at [403, 194] on label "84" at bounding box center [347, 192] width 145 height 30
click at [358, 194] on input "84" at bounding box center [353, 197] width 10 height 10
radio input "true"
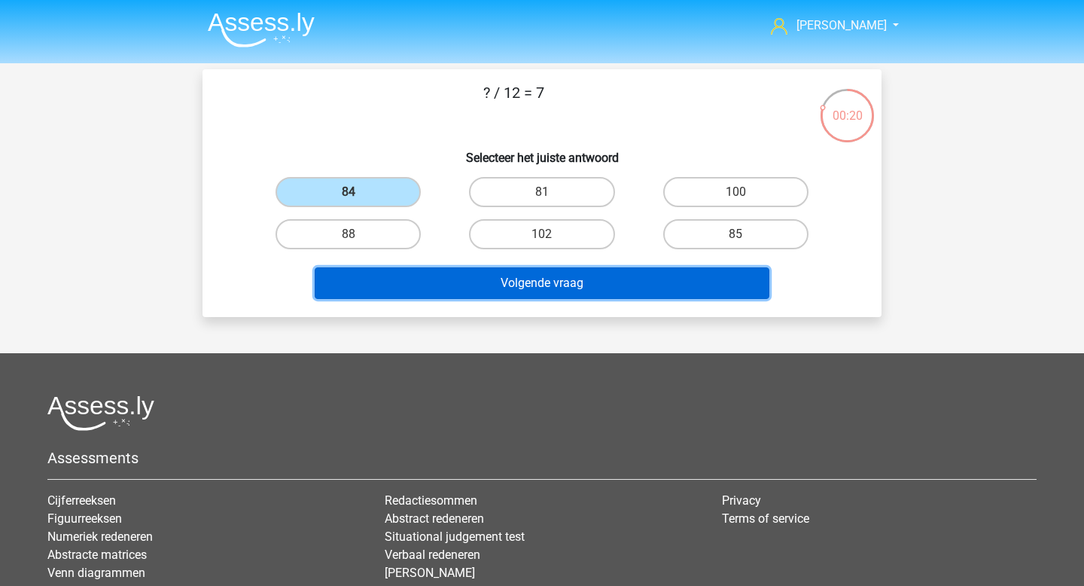
click at [482, 278] on button "Volgende vraag" at bounding box center [542, 283] width 455 height 32
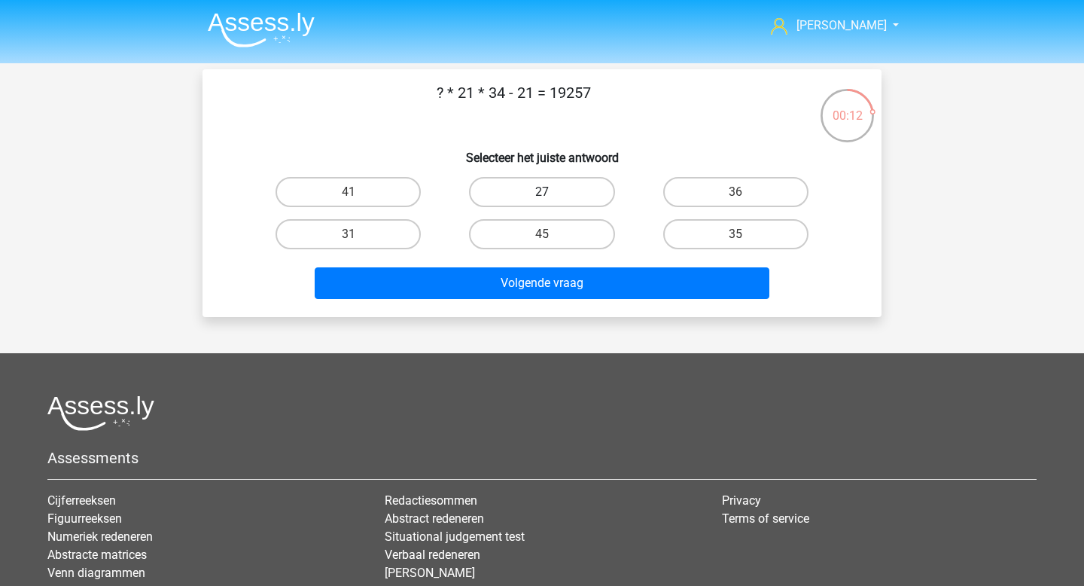
click at [577, 177] on label "27" at bounding box center [541, 192] width 145 height 30
click at [552, 192] on input "27" at bounding box center [547, 197] width 10 height 10
radio input "true"
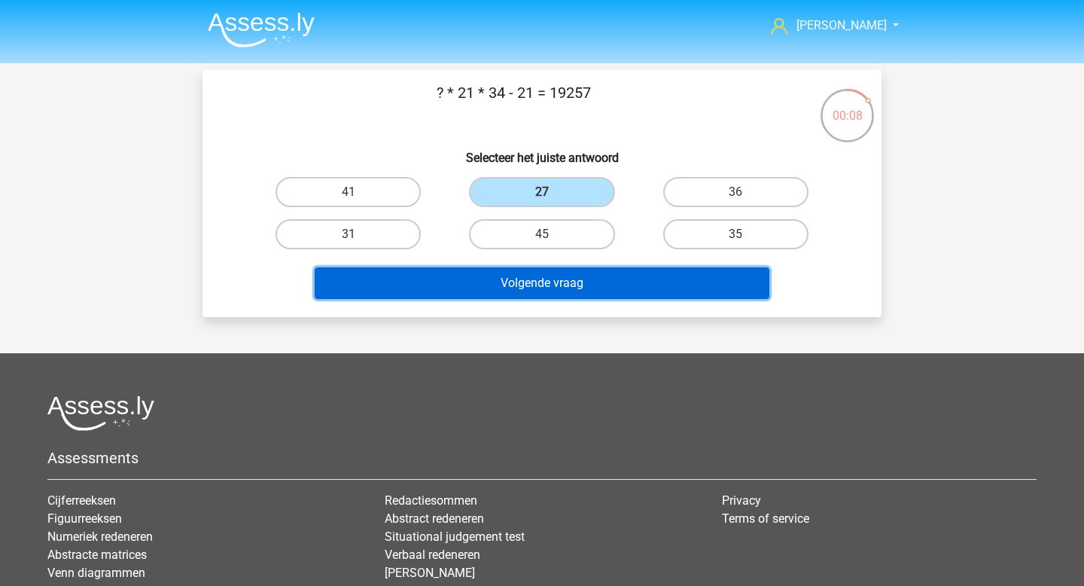
click at [649, 287] on button "Volgende vraag" at bounding box center [542, 283] width 455 height 32
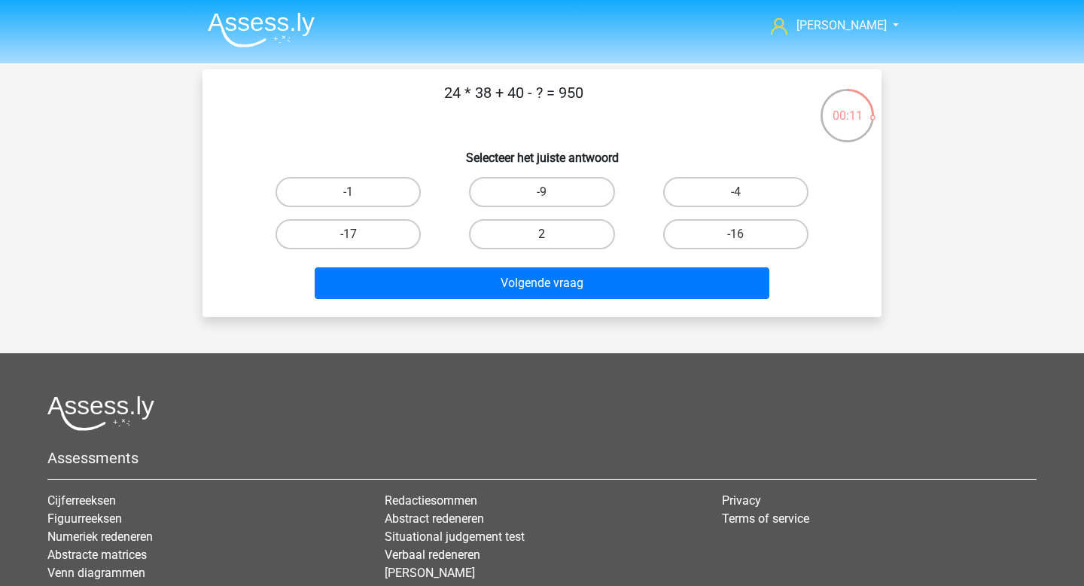
click at [591, 239] on label "2" at bounding box center [541, 234] width 145 height 30
click at [552, 239] on input "2" at bounding box center [547, 239] width 10 height 10
radio input "true"
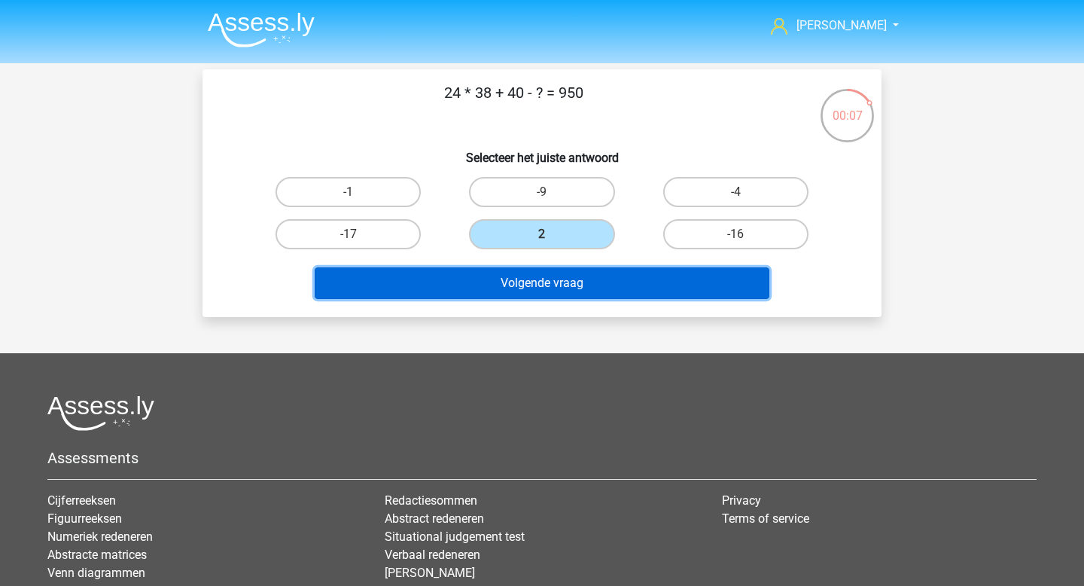
click at [610, 296] on button "Volgende vraag" at bounding box center [542, 283] width 455 height 32
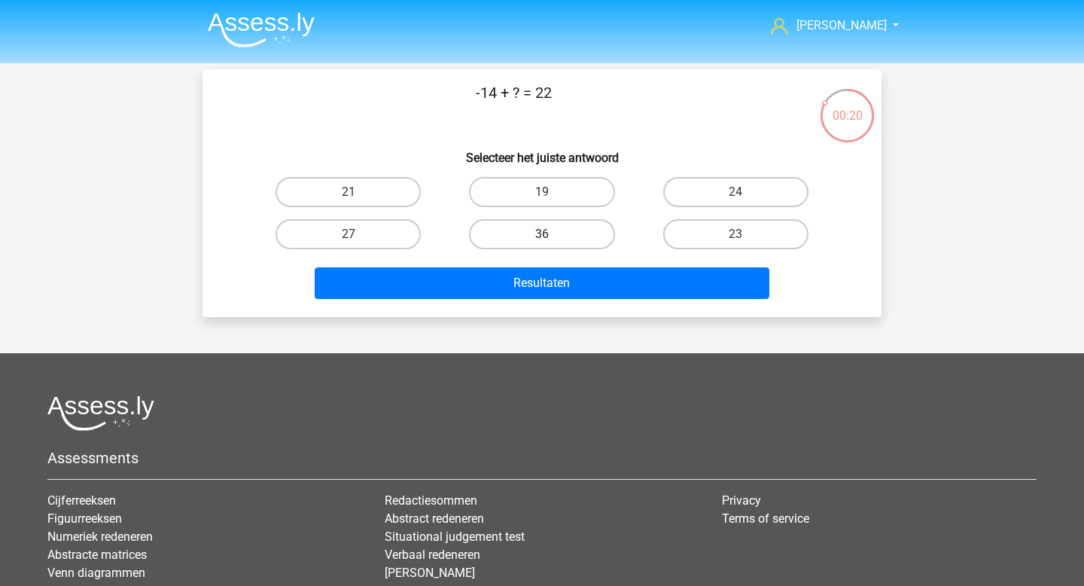
click at [604, 233] on label "36" at bounding box center [541, 234] width 145 height 30
click at [552, 234] on input "36" at bounding box center [547, 239] width 10 height 10
radio input "true"
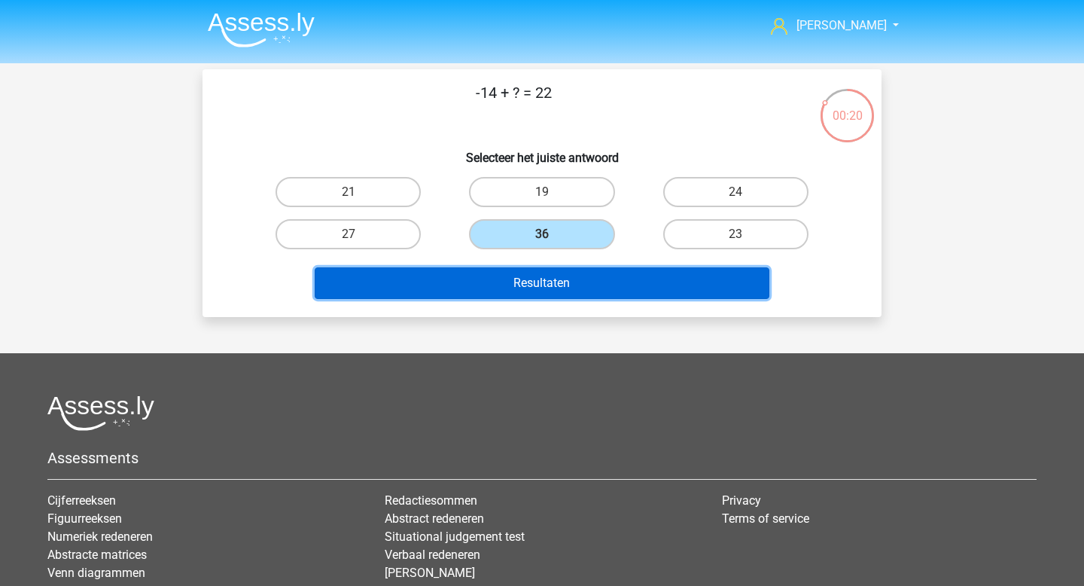
click at [603, 282] on button "Resultaten" at bounding box center [542, 283] width 455 height 32
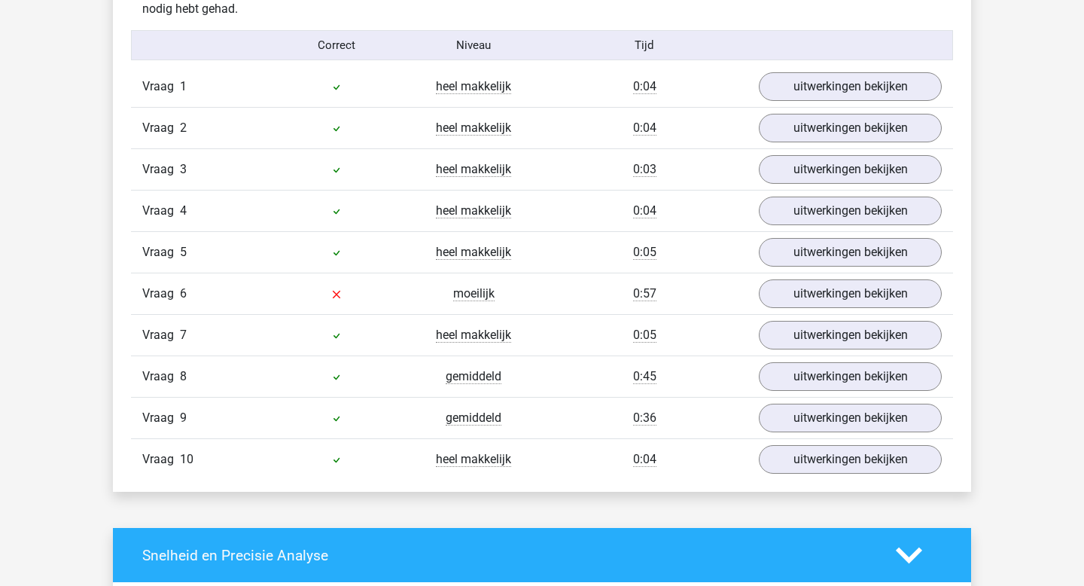
scroll to position [1094, 0]
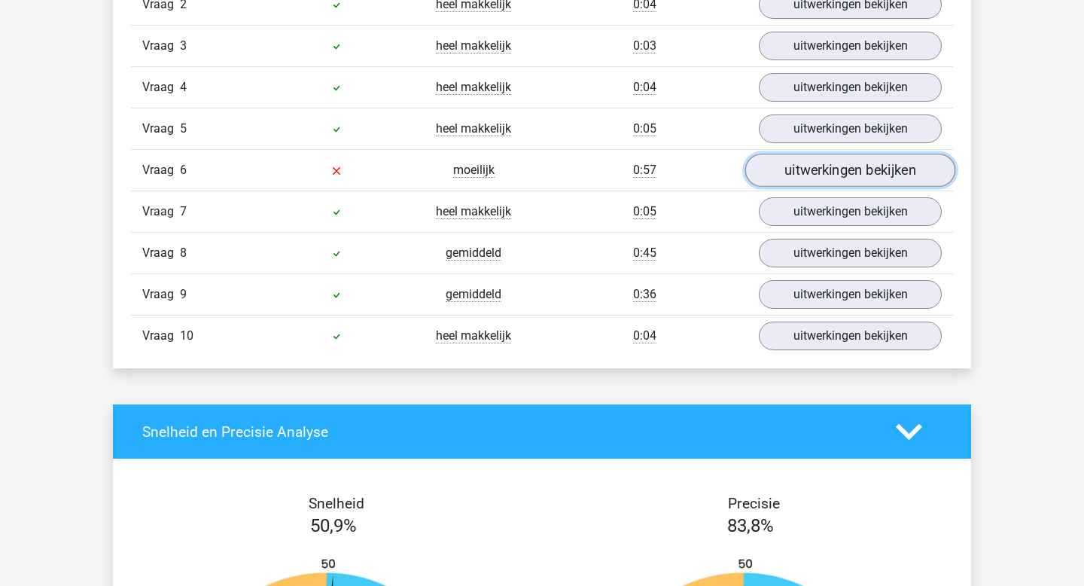
click at [859, 166] on link "uitwerkingen bekijken" at bounding box center [850, 170] width 210 height 33
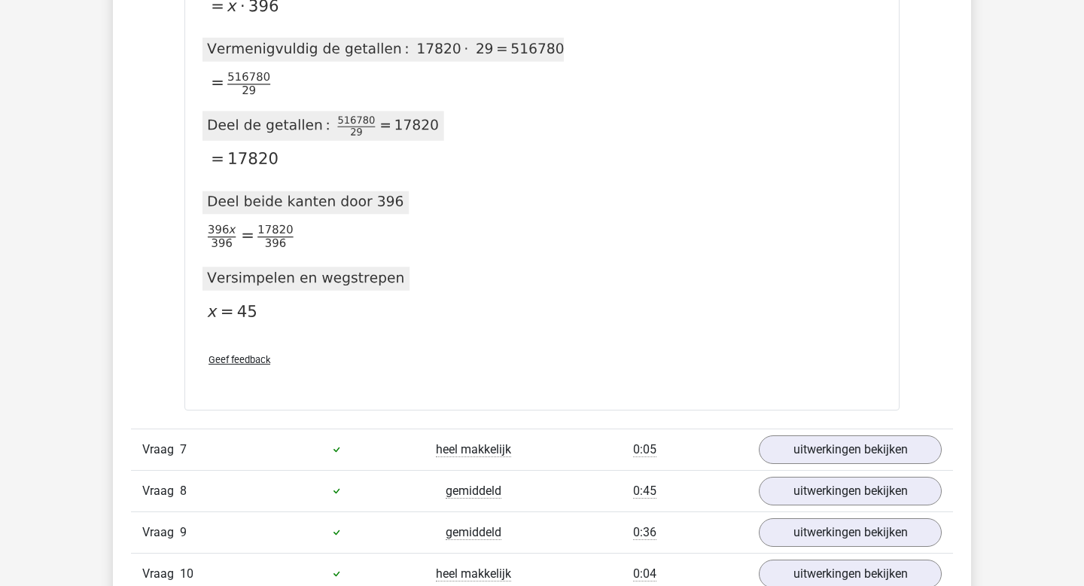
scroll to position [2092, 0]
